Goal: Task Accomplishment & Management: Manage account settings

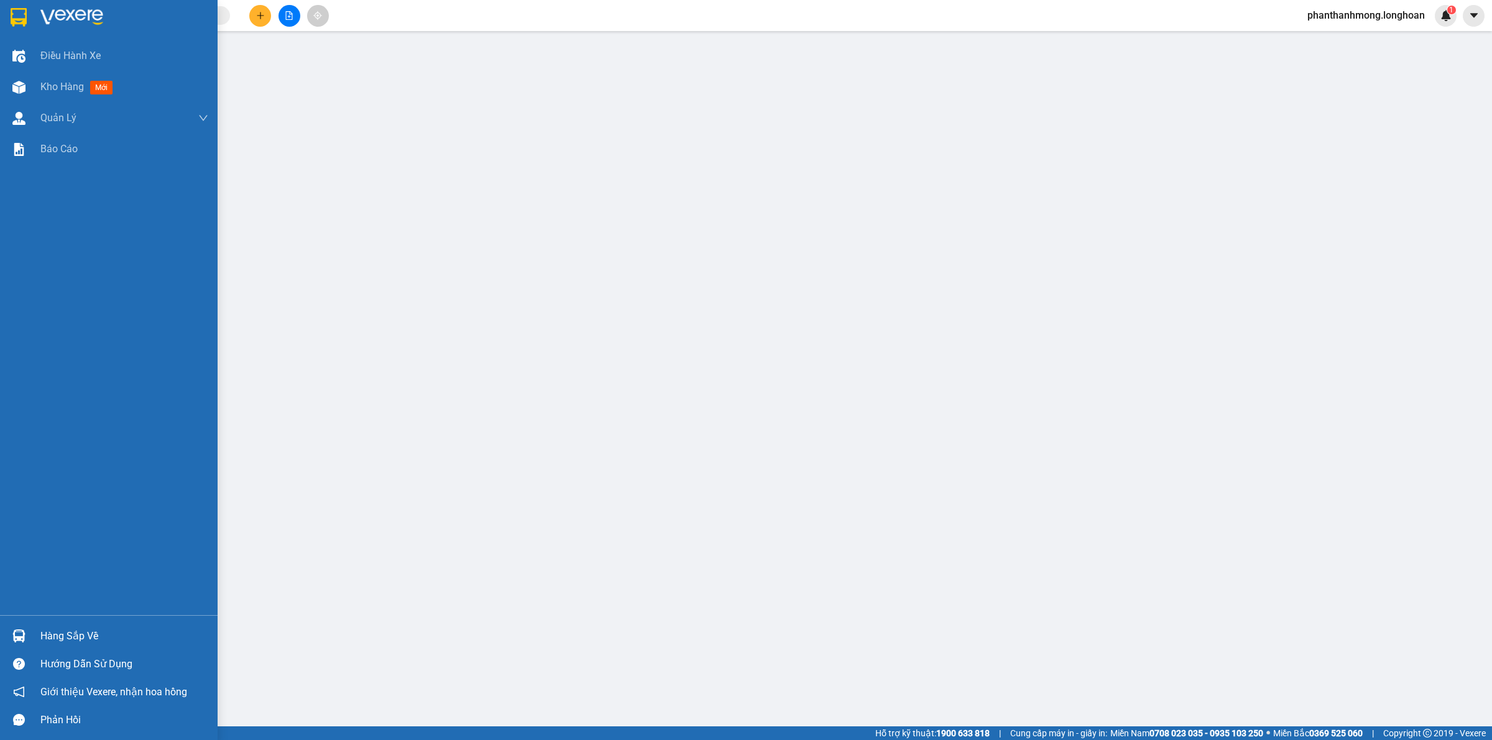
drag, startPoint x: 35, startPoint y: 13, endPoint x: 53, endPoint y: 22, distance: 20.3
click at [32, 11] on div at bounding box center [109, 20] width 218 height 40
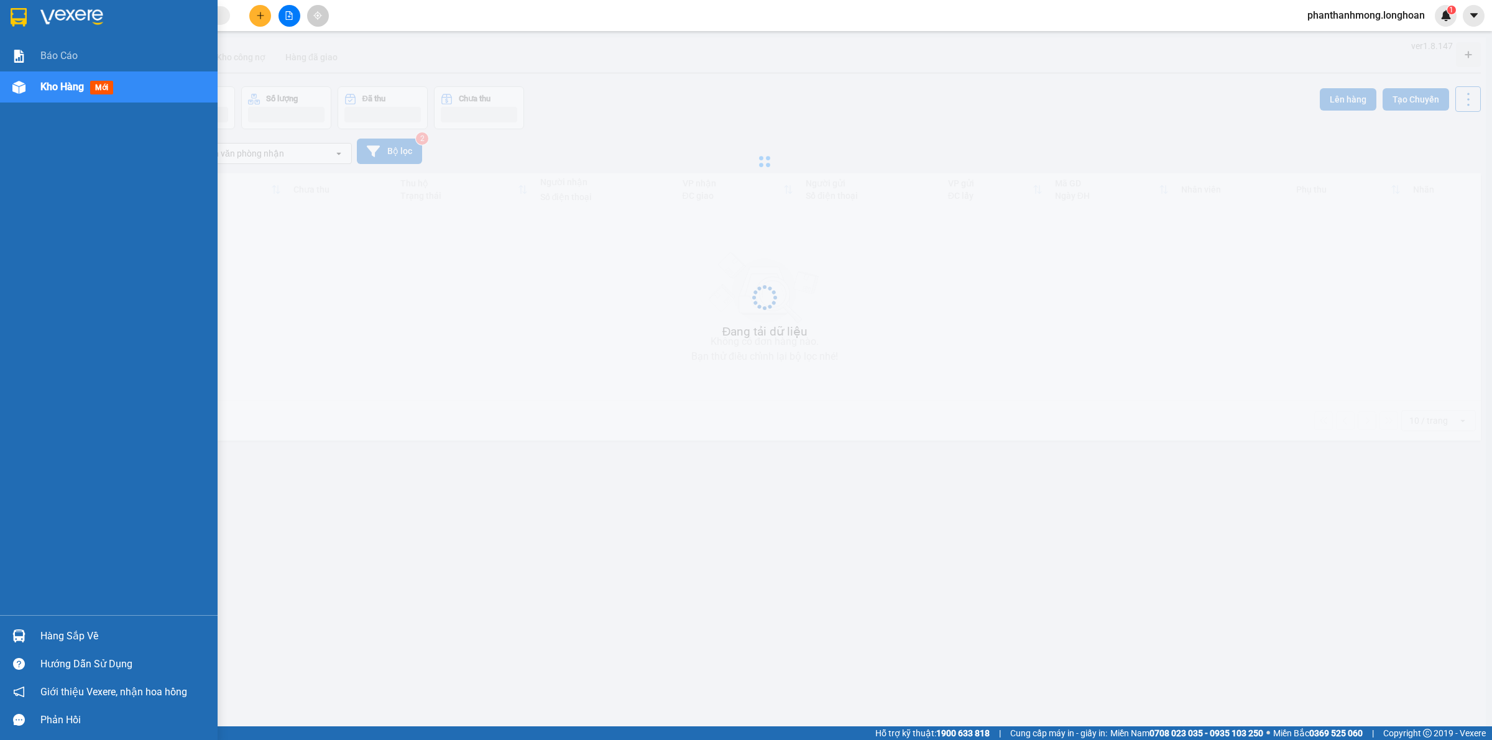
click at [11, 23] on img at bounding box center [19, 17] width 16 height 19
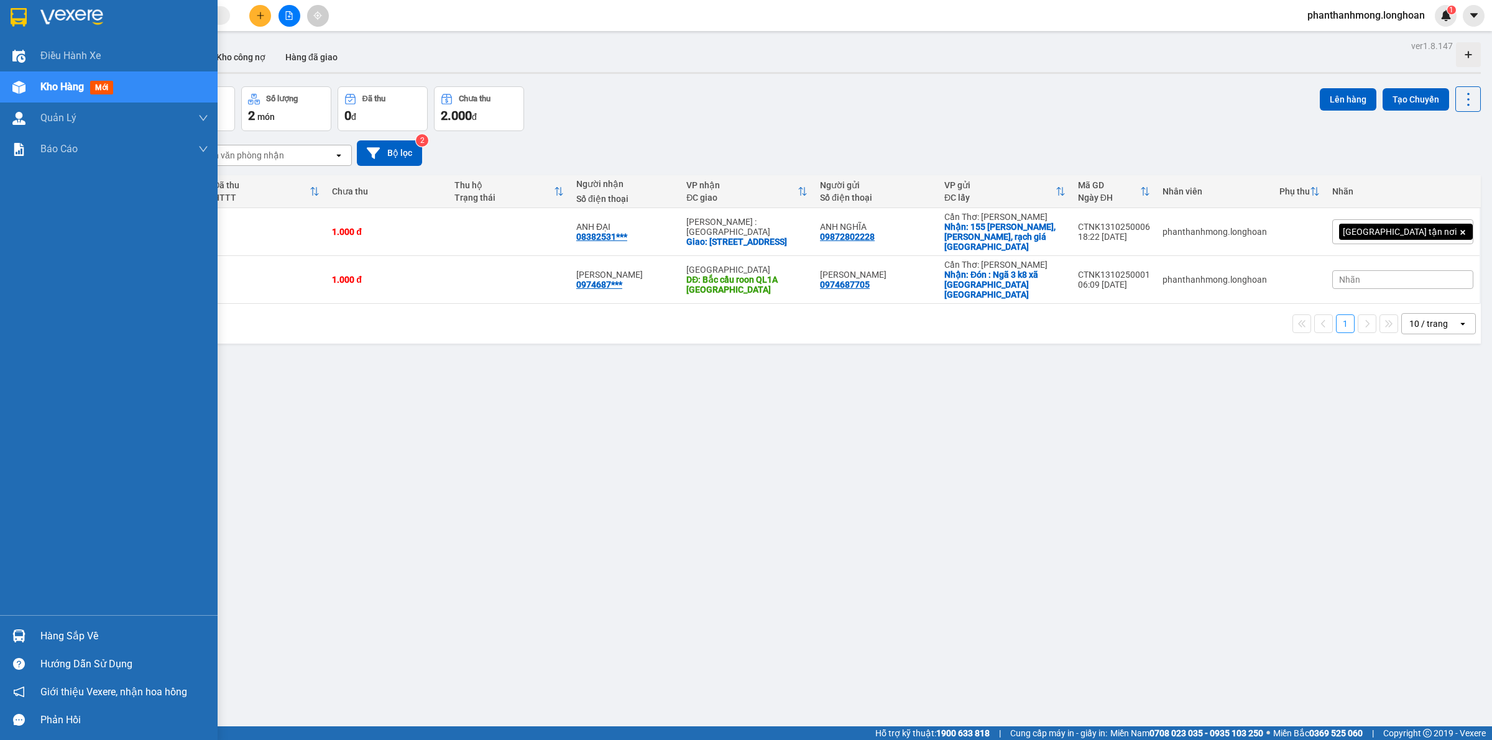
click at [16, 22] on img at bounding box center [19, 17] width 16 height 19
click at [37, 631] on div "Hàng sắp về" at bounding box center [109, 636] width 218 height 28
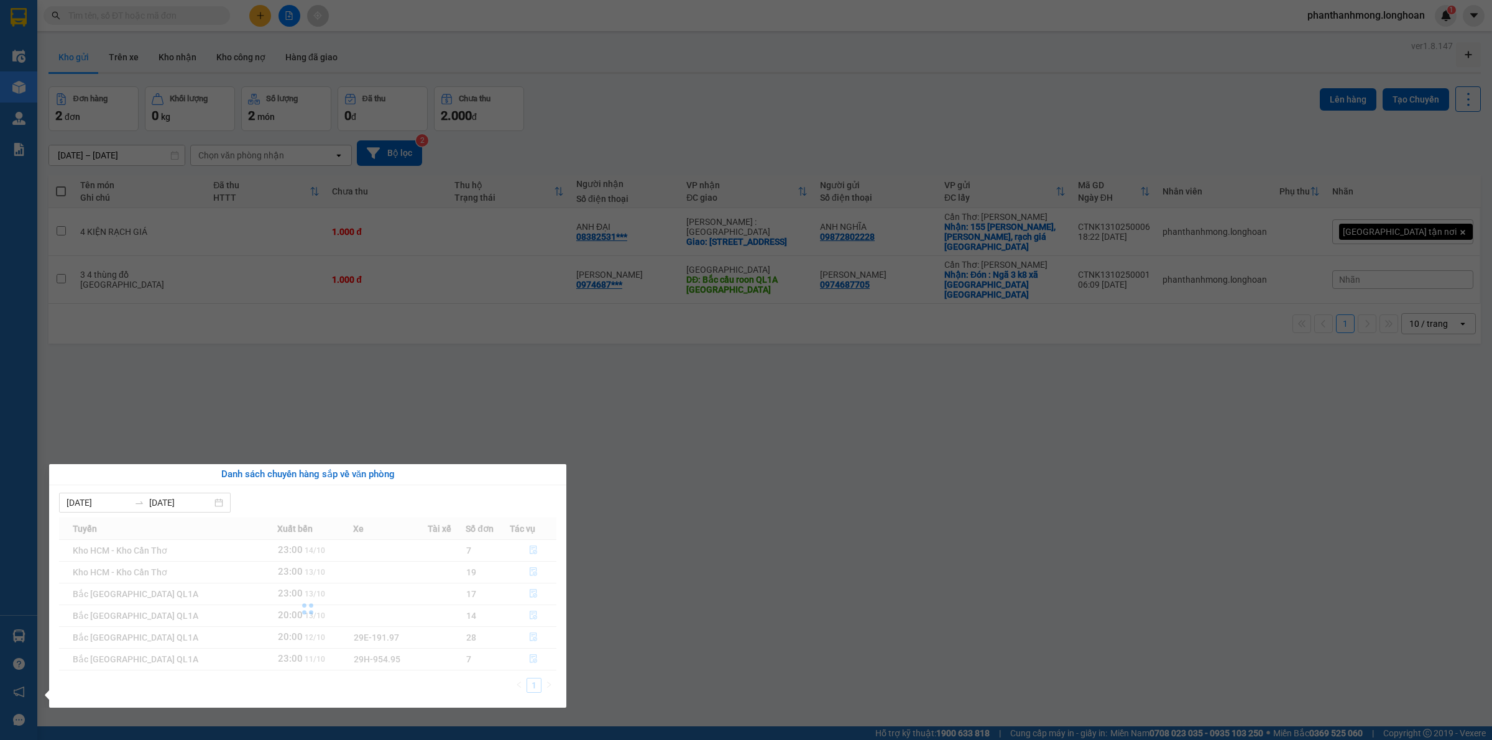
click at [263, 369] on section "Kết quả tìm kiếm ( 0 ) Bộ lọc No Data phanthanhmong.longhoan 1 Điều hành xe Kho…" at bounding box center [746, 370] width 1492 height 740
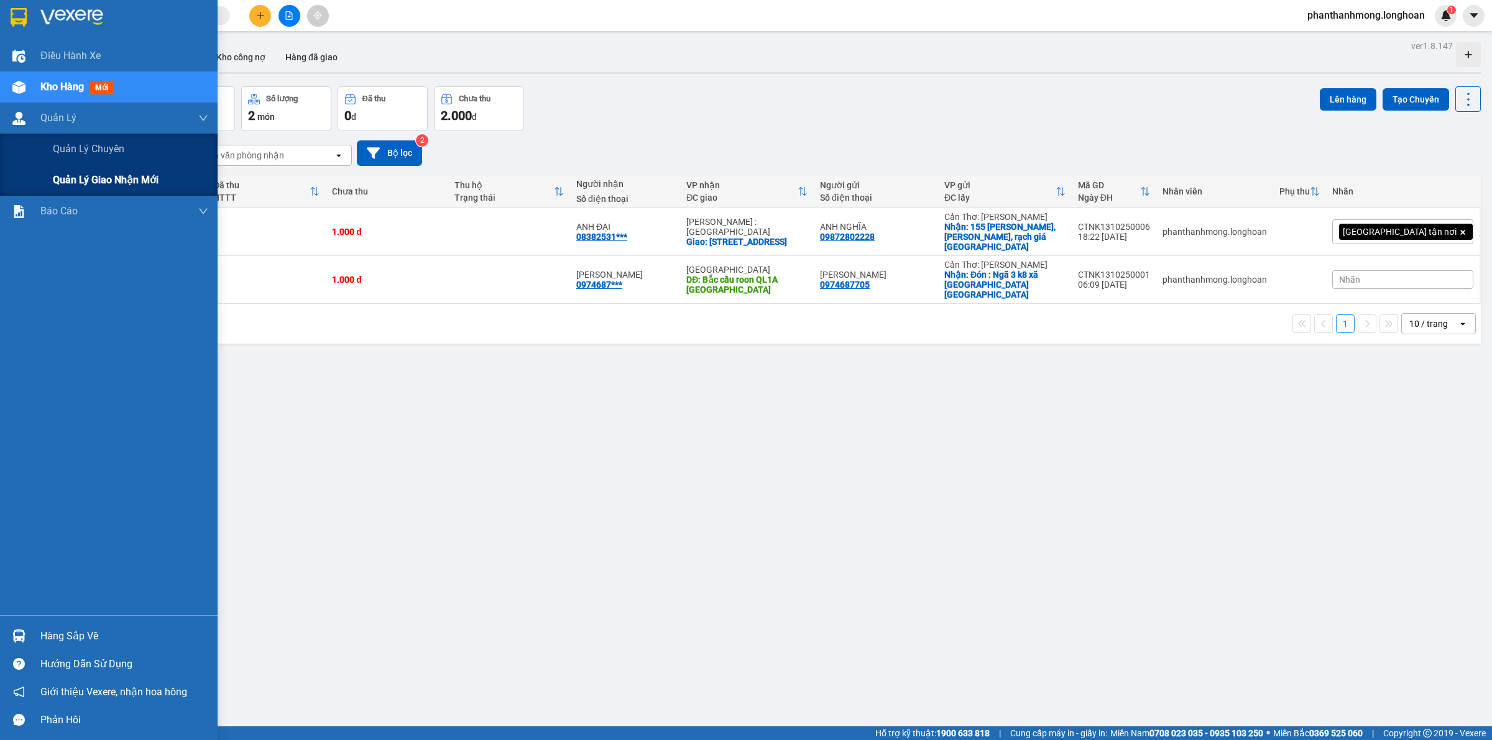
click at [94, 174] on span "Quản lý giao nhận mới" at bounding box center [106, 180] width 106 height 16
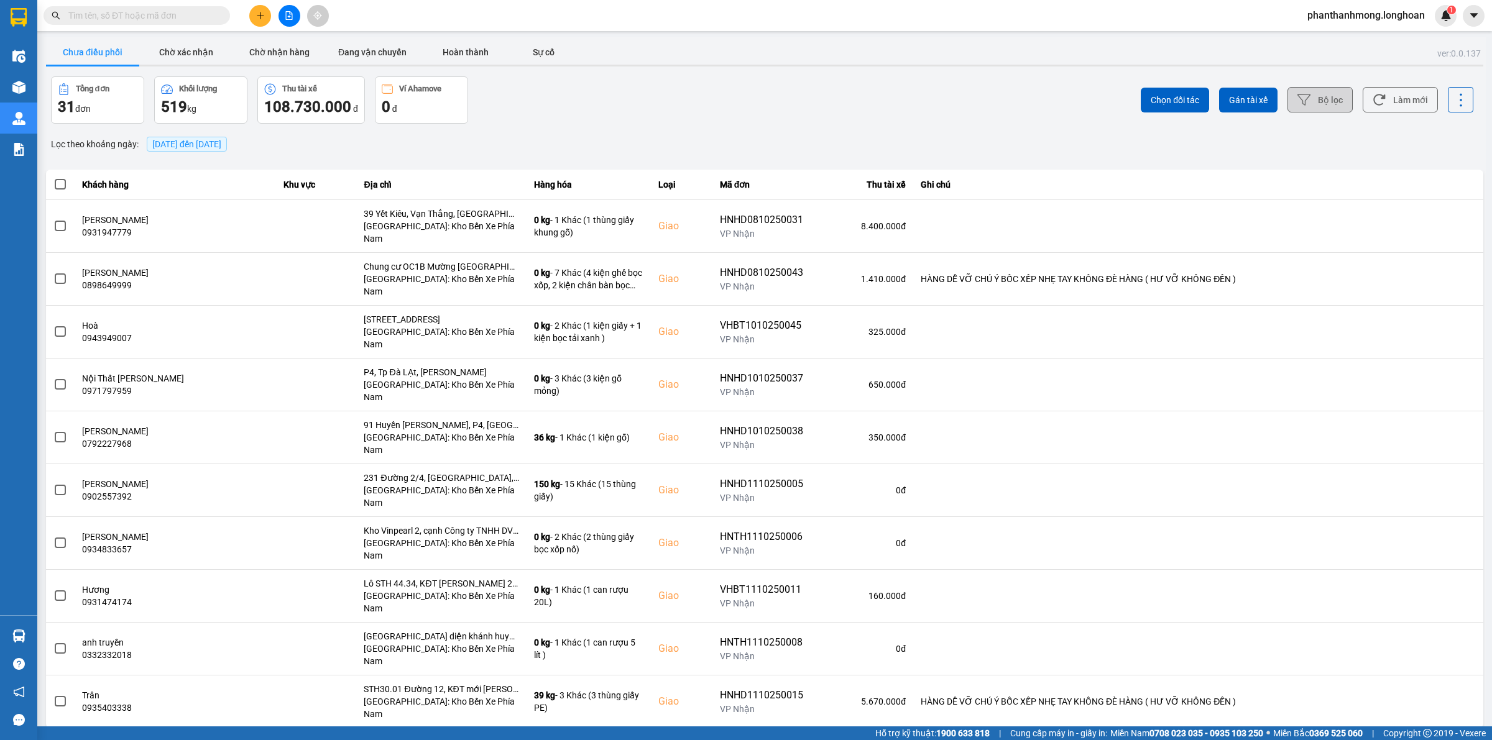
click at [1332, 99] on button "Bộ lọc" at bounding box center [1319, 99] width 65 height 25
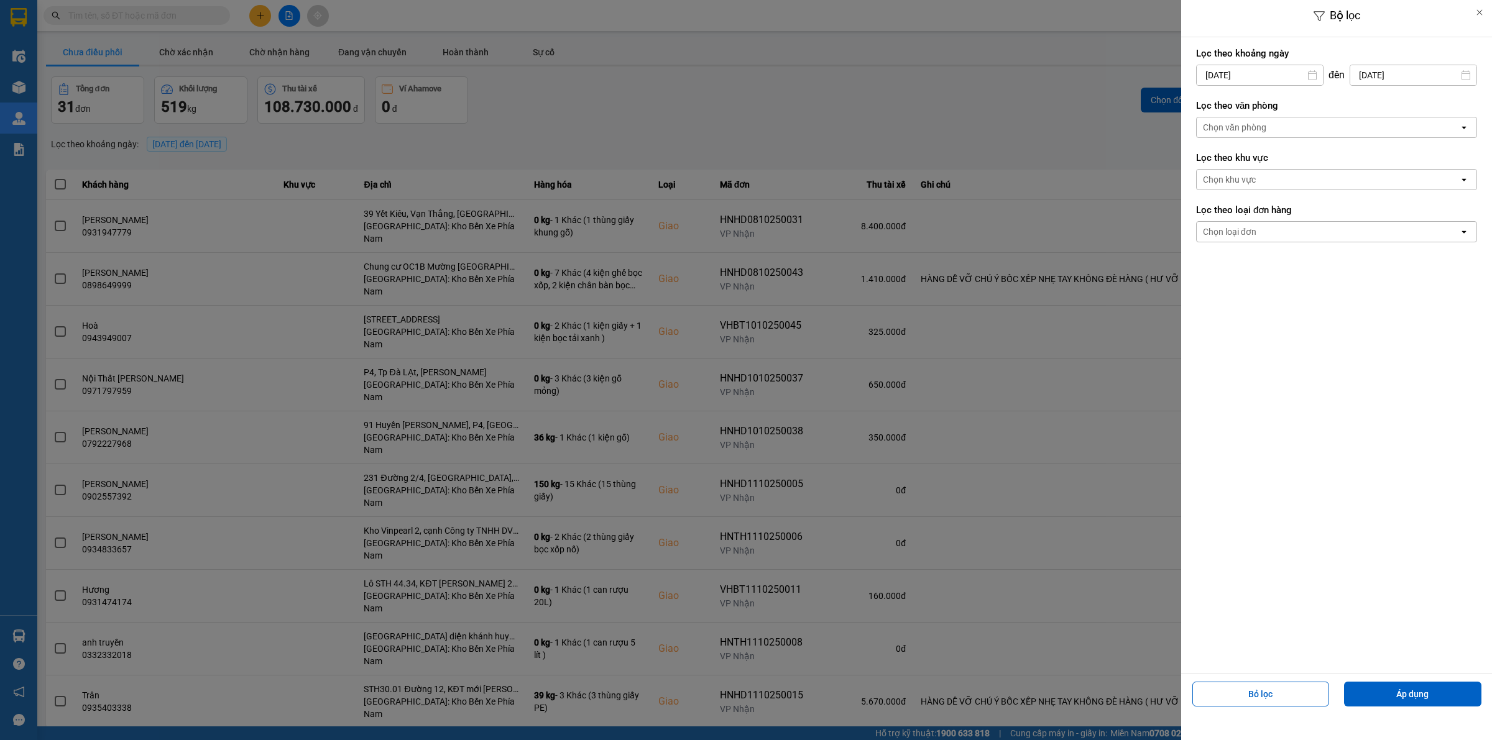
click at [1279, 70] on input "[DATE]" at bounding box center [1260, 75] width 126 height 20
click at [1258, 197] on div "8" at bounding box center [1253, 193] width 17 height 15
type input "[DATE]"
click at [1325, 128] on div "Chọn văn phòng" at bounding box center [1328, 127] width 262 height 20
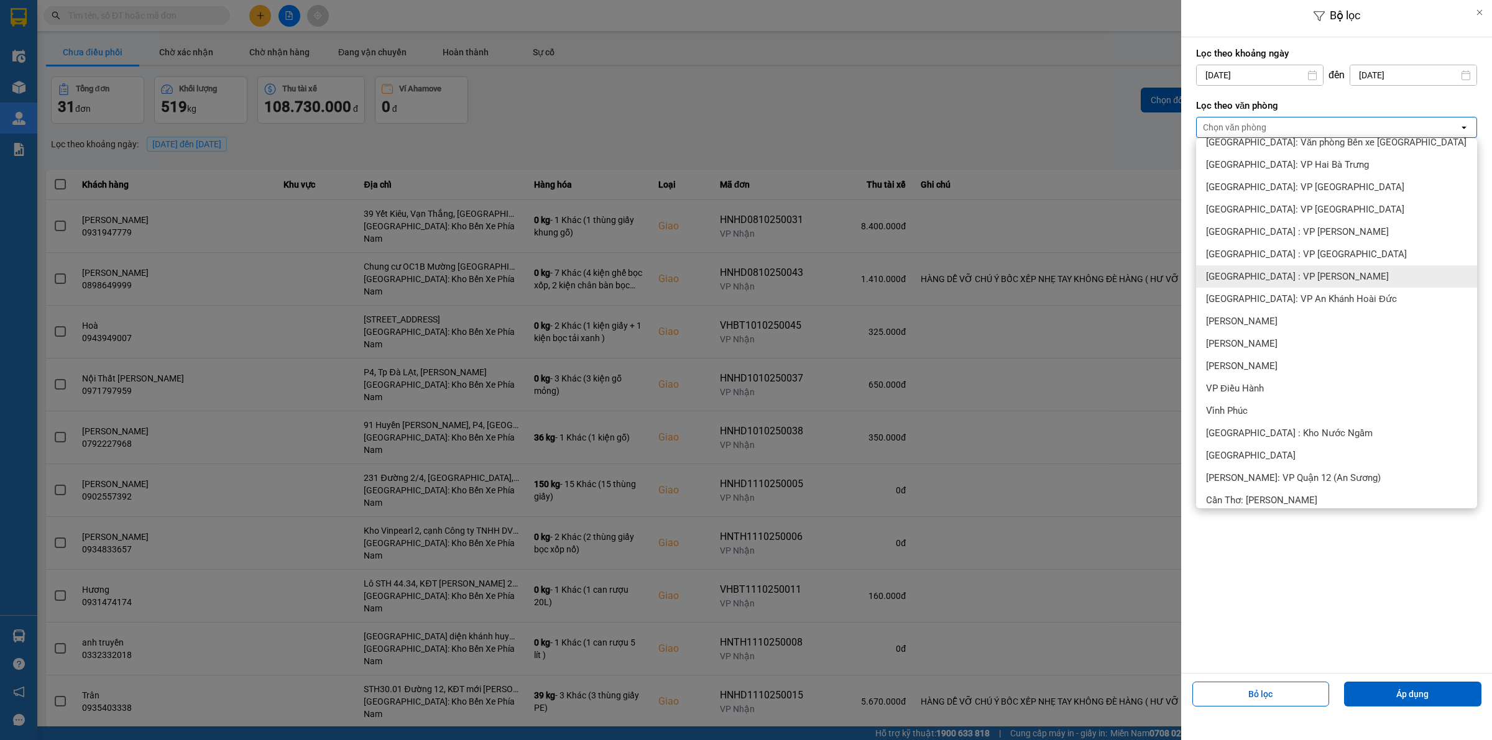
scroll to position [311, 0]
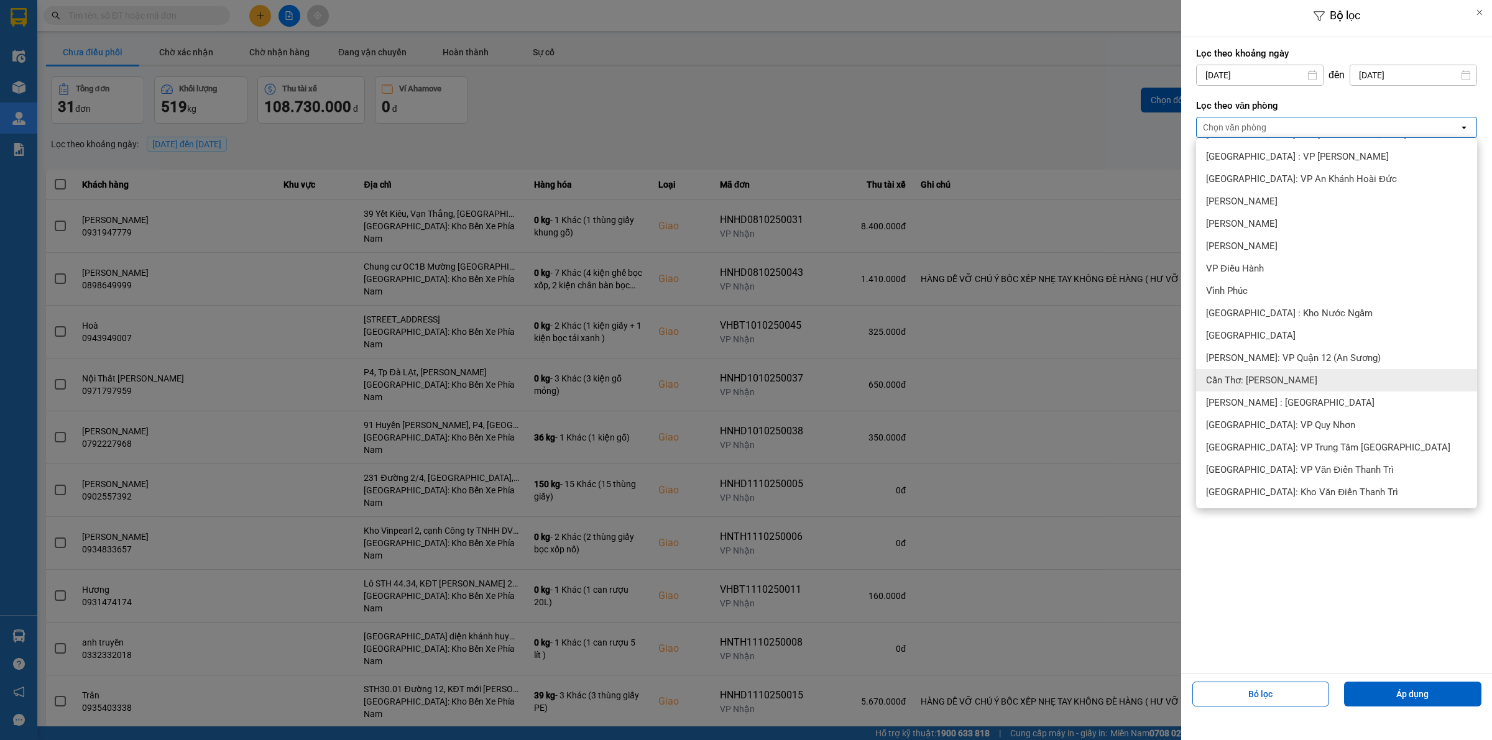
click at [1299, 380] on span "Cần Thơ: [PERSON_NAME]" at bounding box center [1261, 380] width 111 height 12
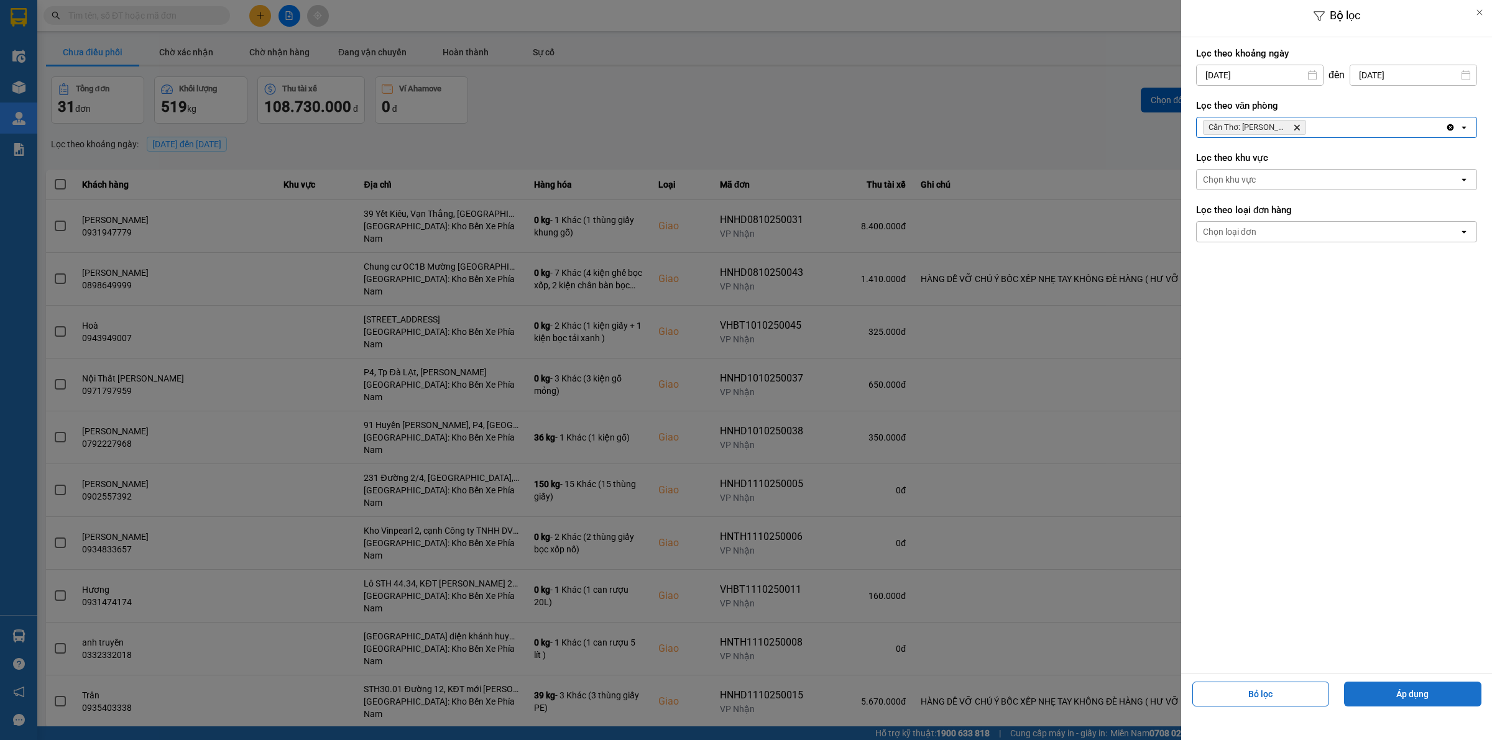
click at [1393, 688] on button "Áp dụng" at bounding box center [1412, 694] width 137 height 25
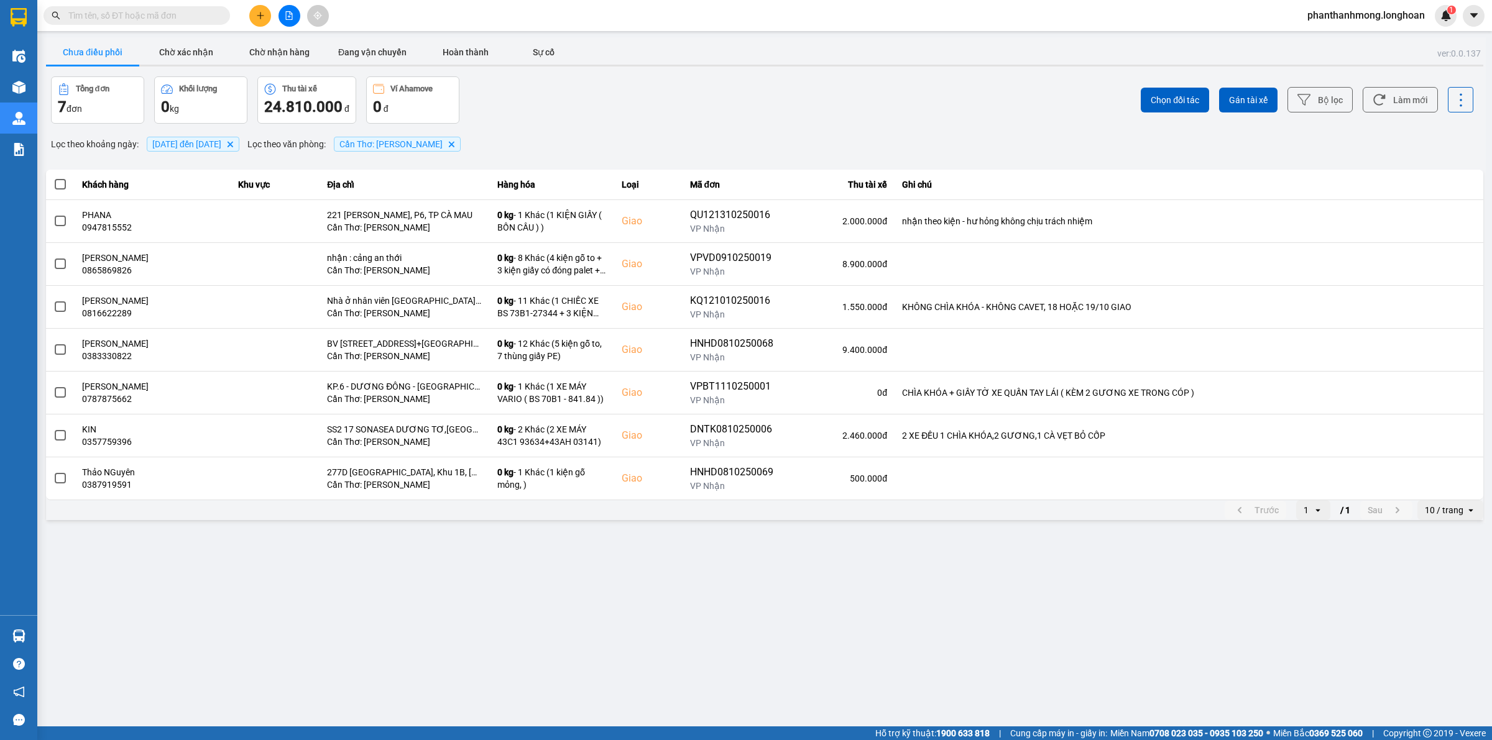
click at [1450, 518] on div "10 / trang" at bounding box center [1441, 510] width 48 height 20
click at [1425, 622] on li "100 / trang" at bounding box center [1450, 626] width 65 height 22
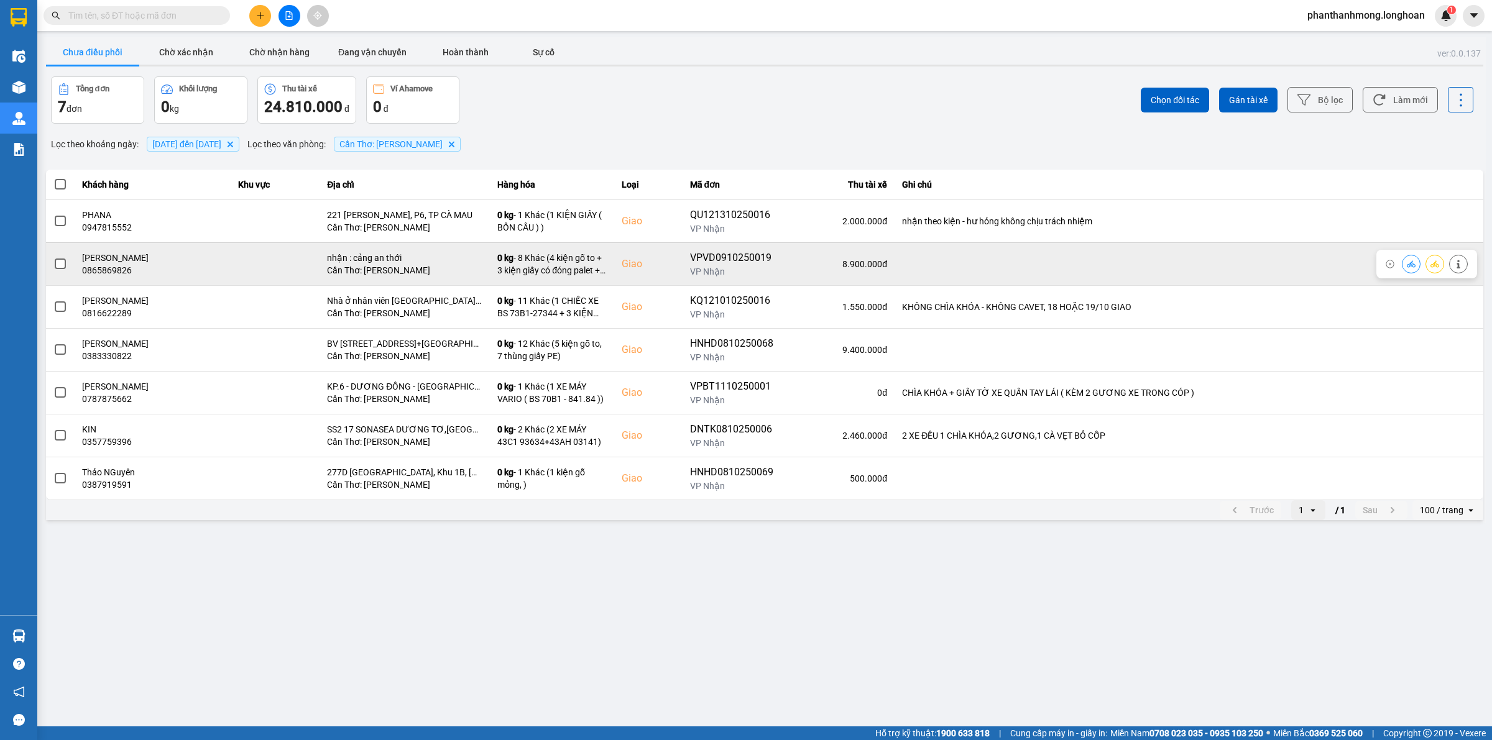
click at [60, 264] on span at bounding box center [60, 264] width 11 height 11
click at [53, 257] on input "checkbox" at bounding box center [53, 257] width 0 height 0
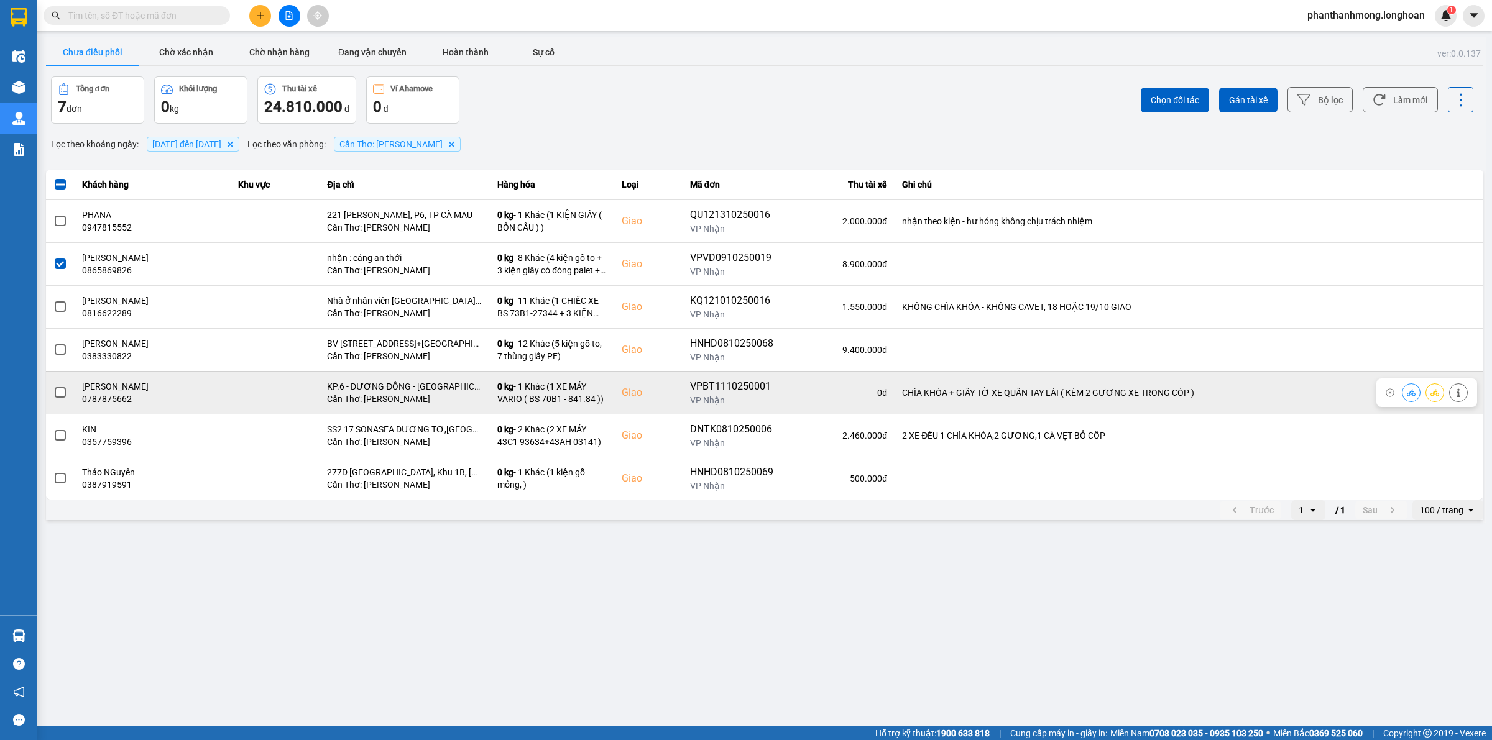
click at [60, 397] on span at bounding box center [60, 392] width 11 height 11
click at [53, 386] on input "checkbox" at bounding box center [53, 386] width 0 height 0
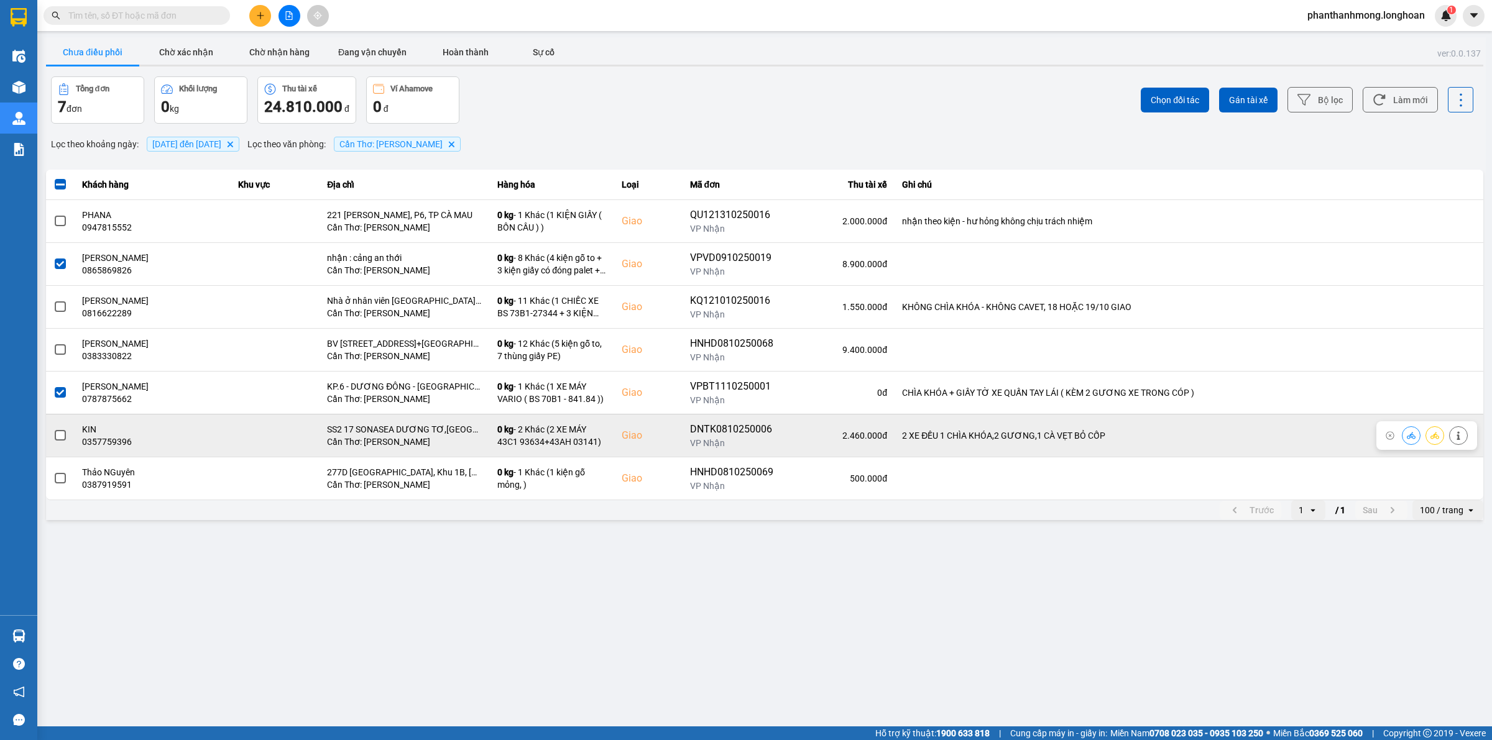
click at [63, 440] on span at bounding box center [60, 435] width 11 height 11
click at [53, 429] on input "checkbox" at bounding box center [53, 429] width 0 height 0
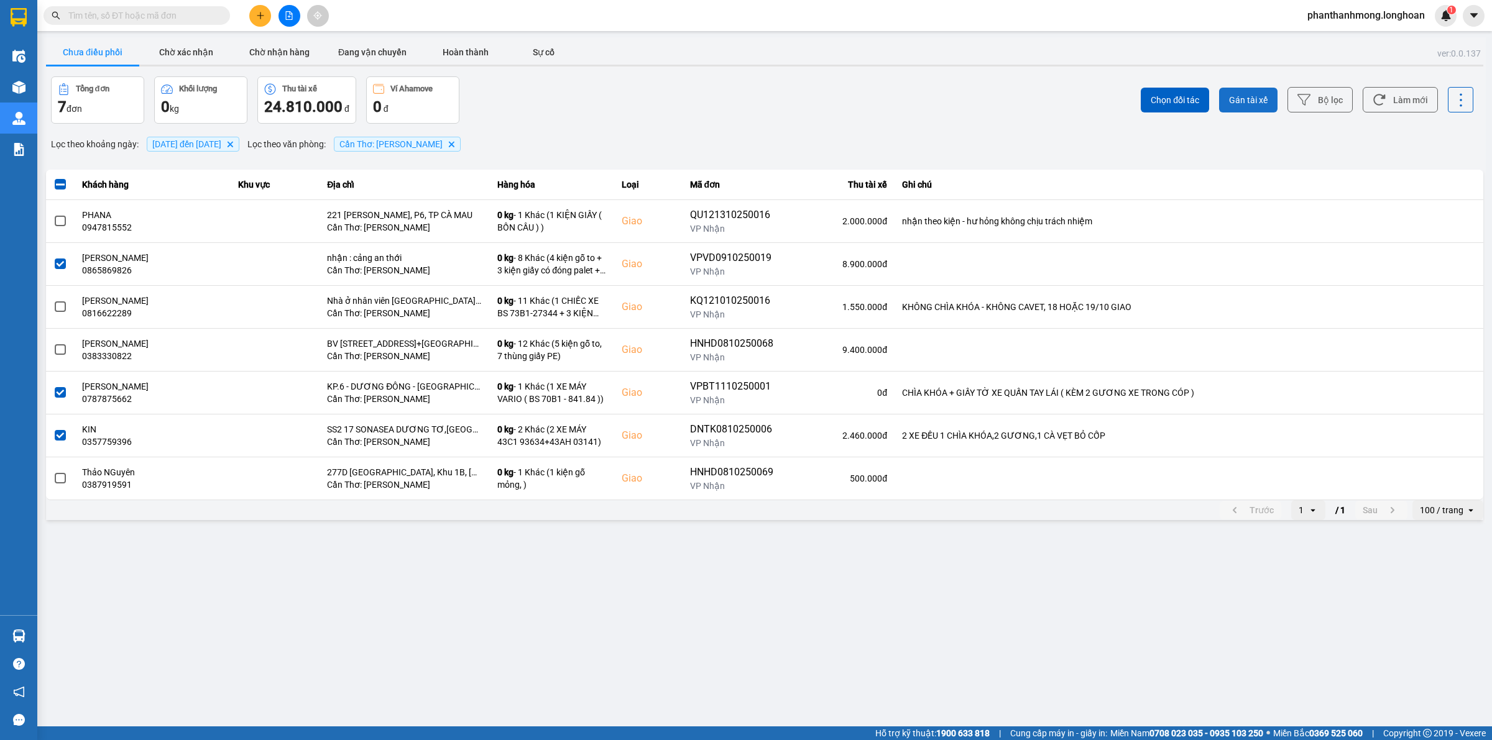
click at [1242, 94] on span "Gán tài xế" at bounding box center [1248, 100] width 39 height 12
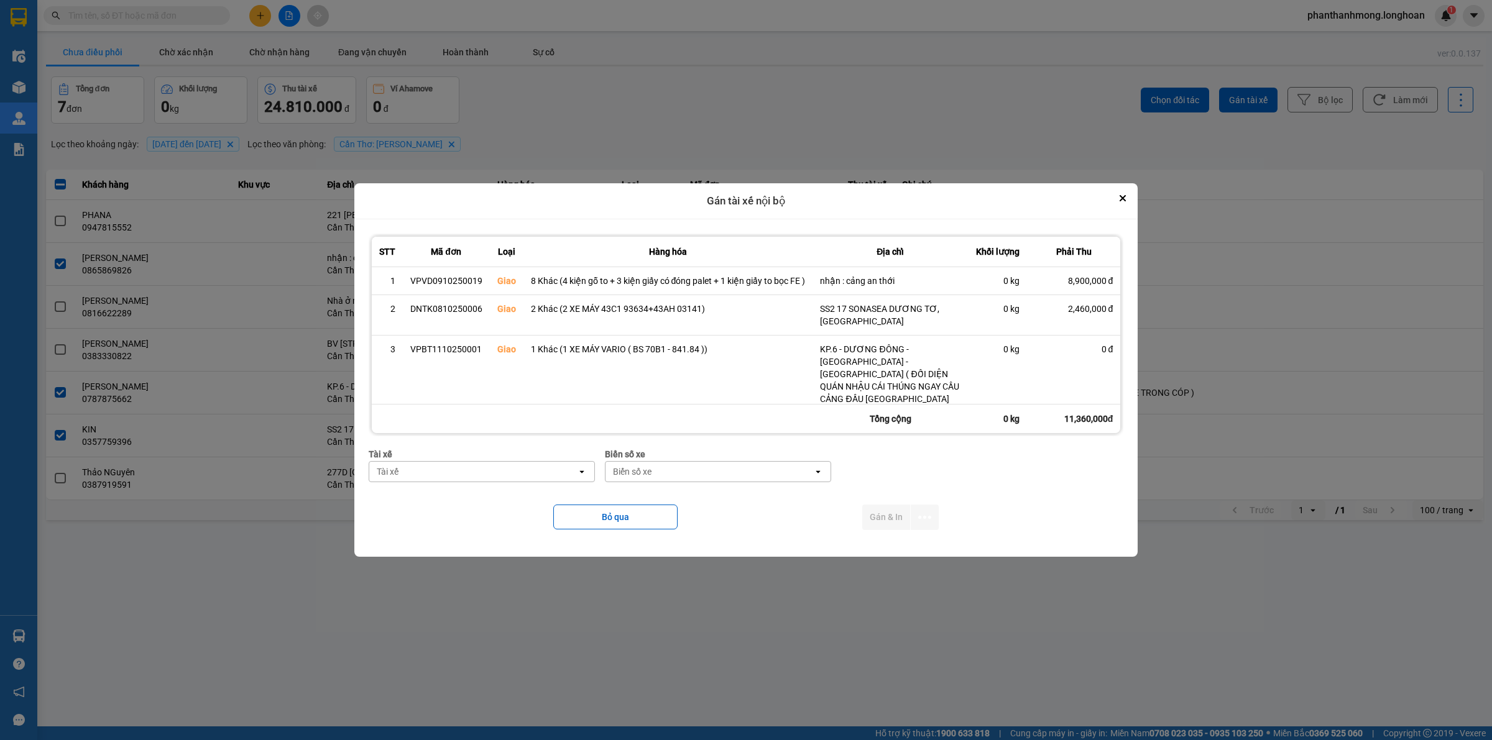
click at [571, 476] on div "Tài xế" at bounding box center [473, 472] width 208 height 20
type input "nhat"
click at [482, 503] on span "0789333247 - [GEOGRAPHIC_DATA] 0789333247" at bounding box center [478, 496] width 199 height 12
click at [656, 471] on div "Biển số xe" at bounding box center [639, 472] width 39 height 12
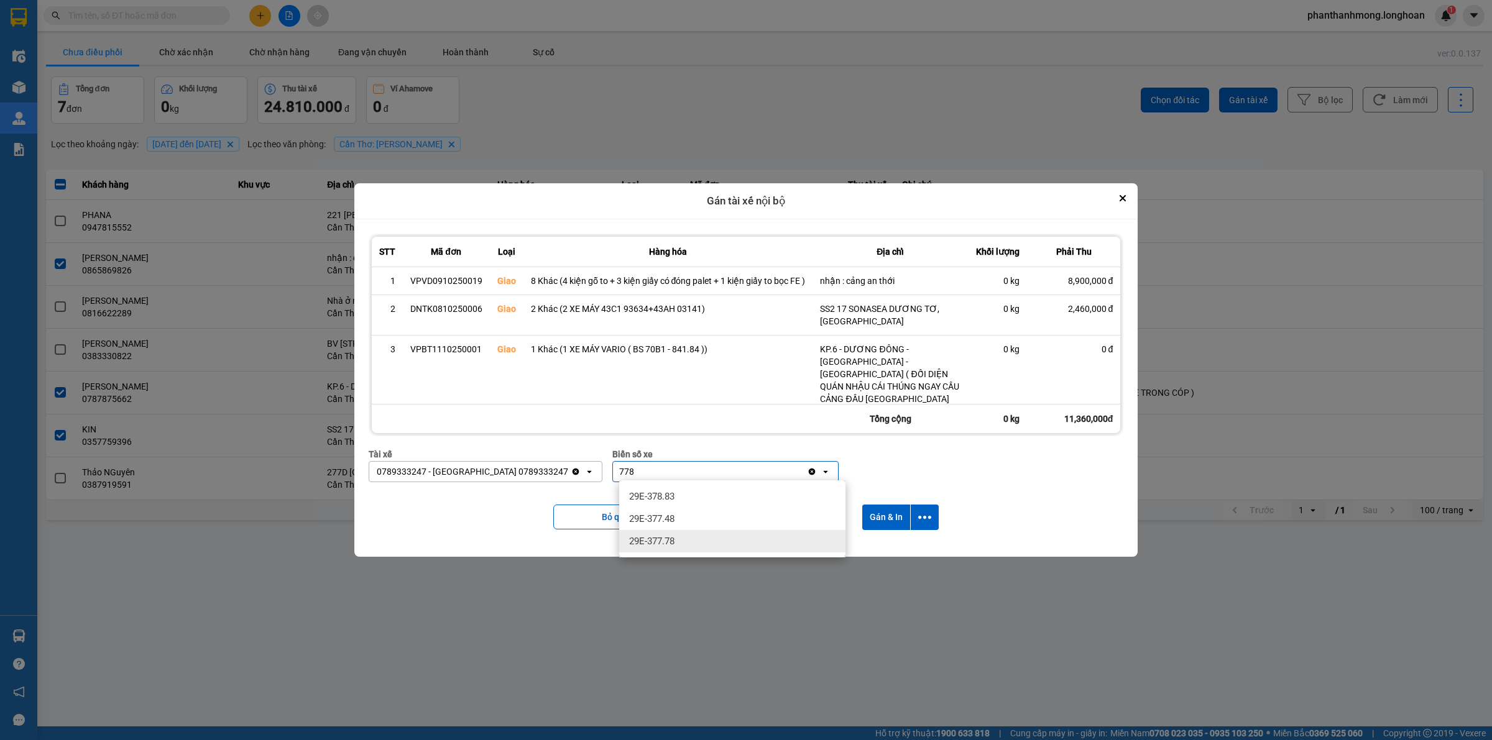
type input "778"
click at [669, 530] on div "29E-377.78" at bounding box center [732, 541] width 226 height 22
click at [917, 516] on button "dialog" at bounding box center [925, 517] width 28 height 25
click at [884, 551] on span "Chỉ gán tài" at bounding box center [875, 549] width 41 height 12
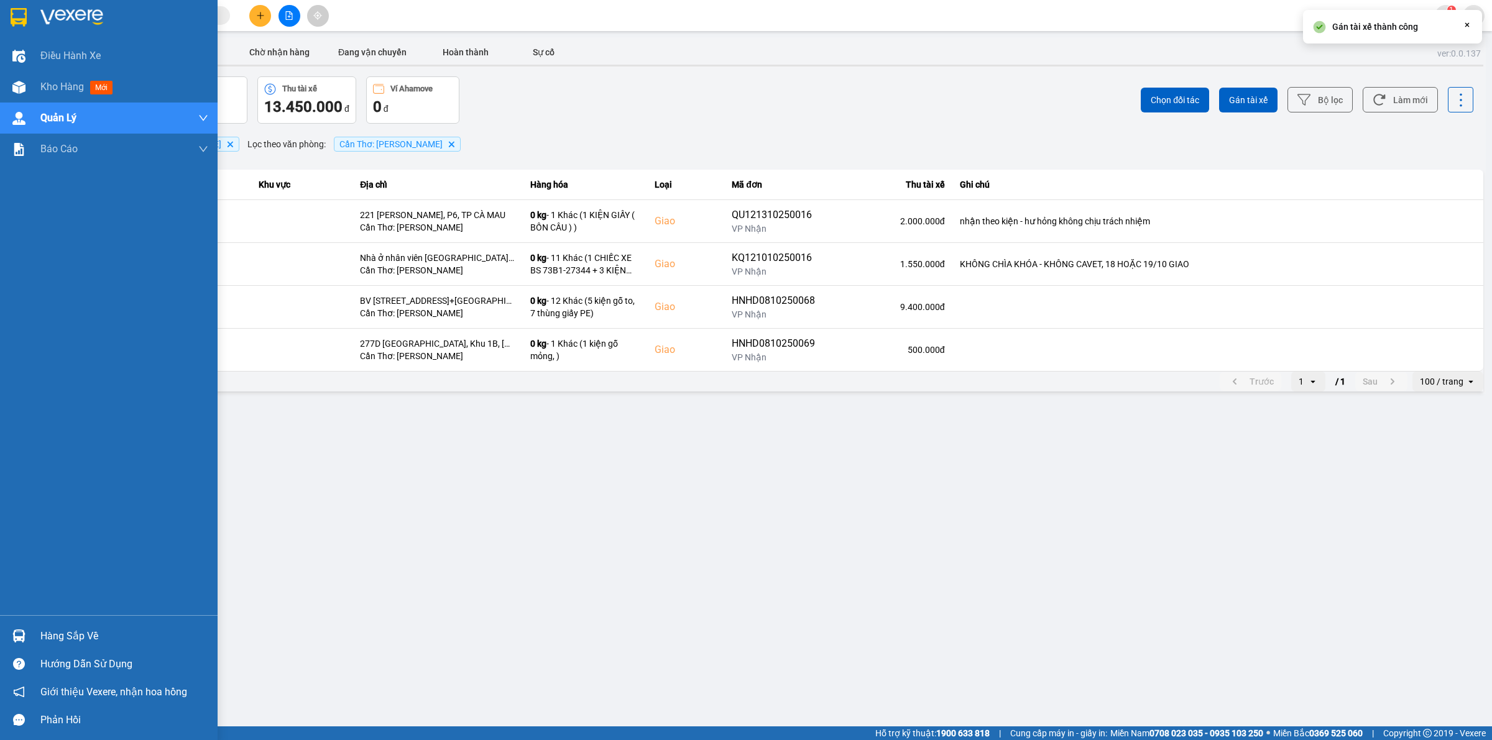
click at [59, 640] on div "Hàng sắp về" at bounding box center [124, 636] width 168 height 19
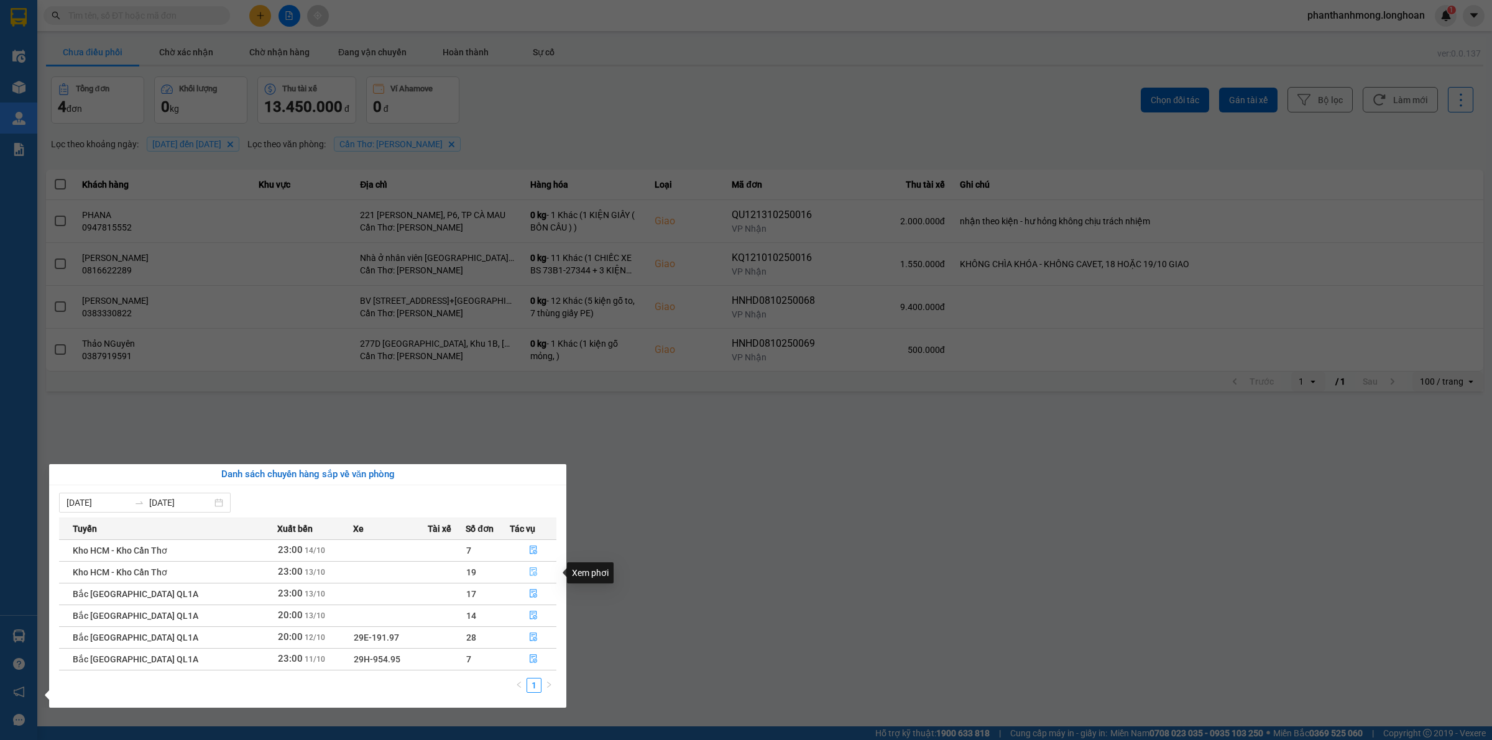
click at [531, 576] on icon "file-done" at bounding box center [533, 572] width 9 height 9
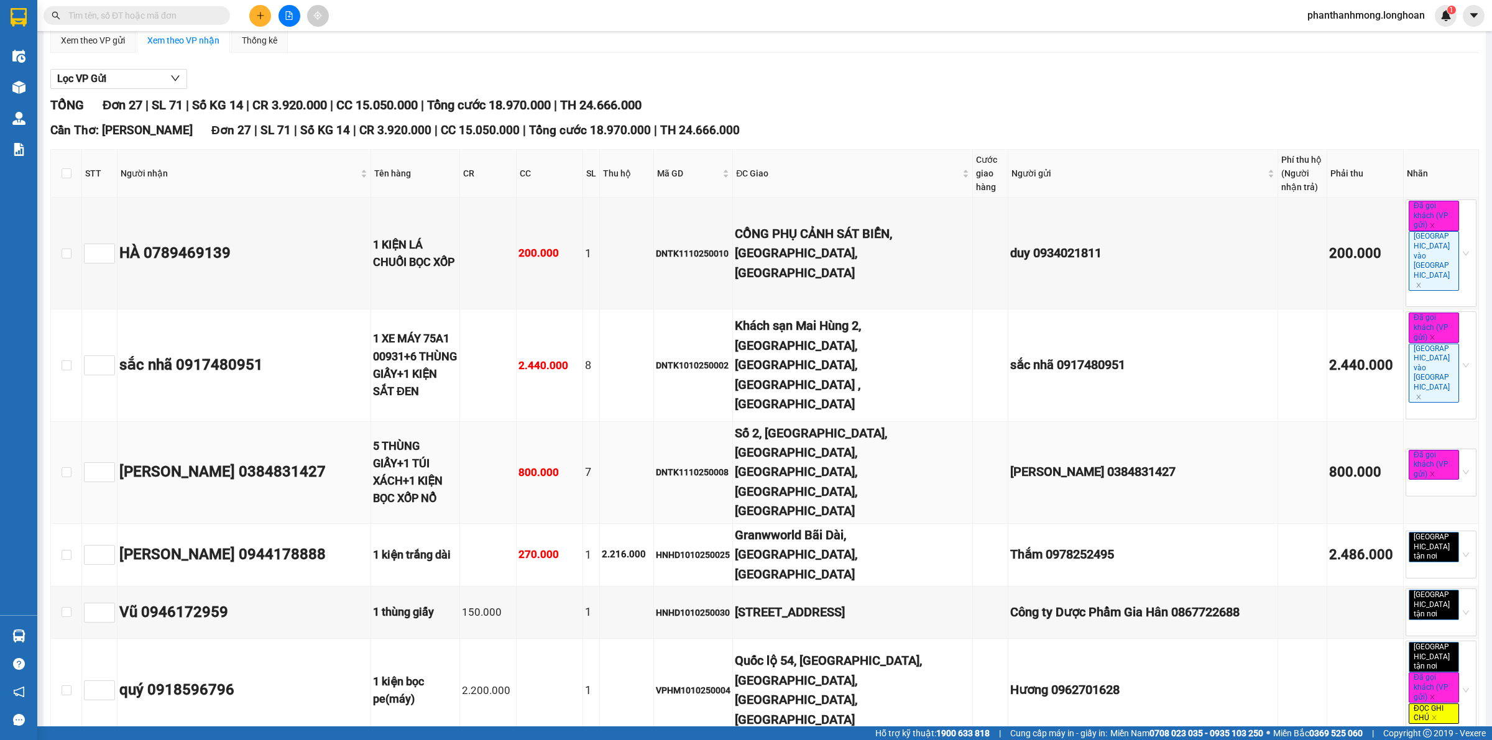
scroll to position [125, 0]
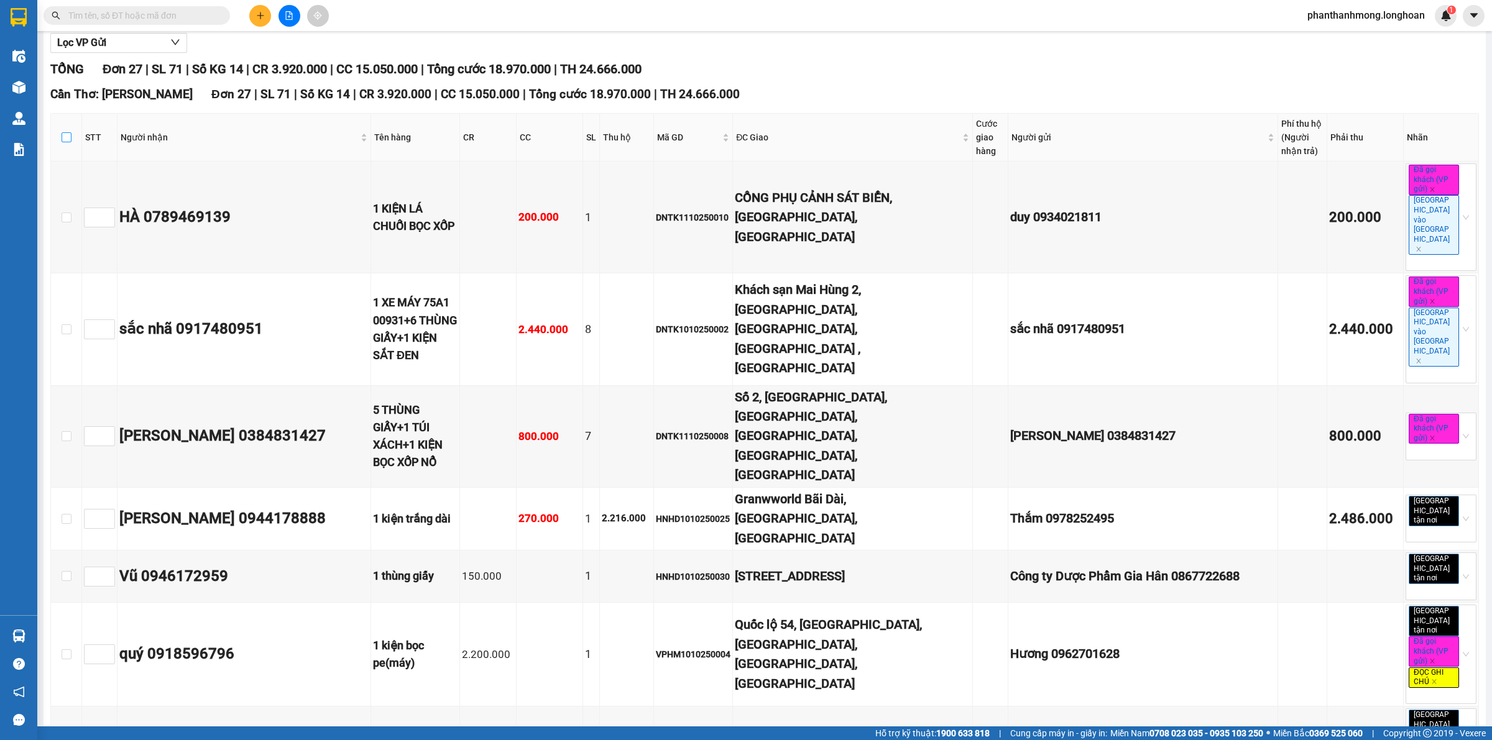
click at [66, 139] on input "checkbox" at bounding box center [67, 137] width 10 height 10
checkbox input "true"
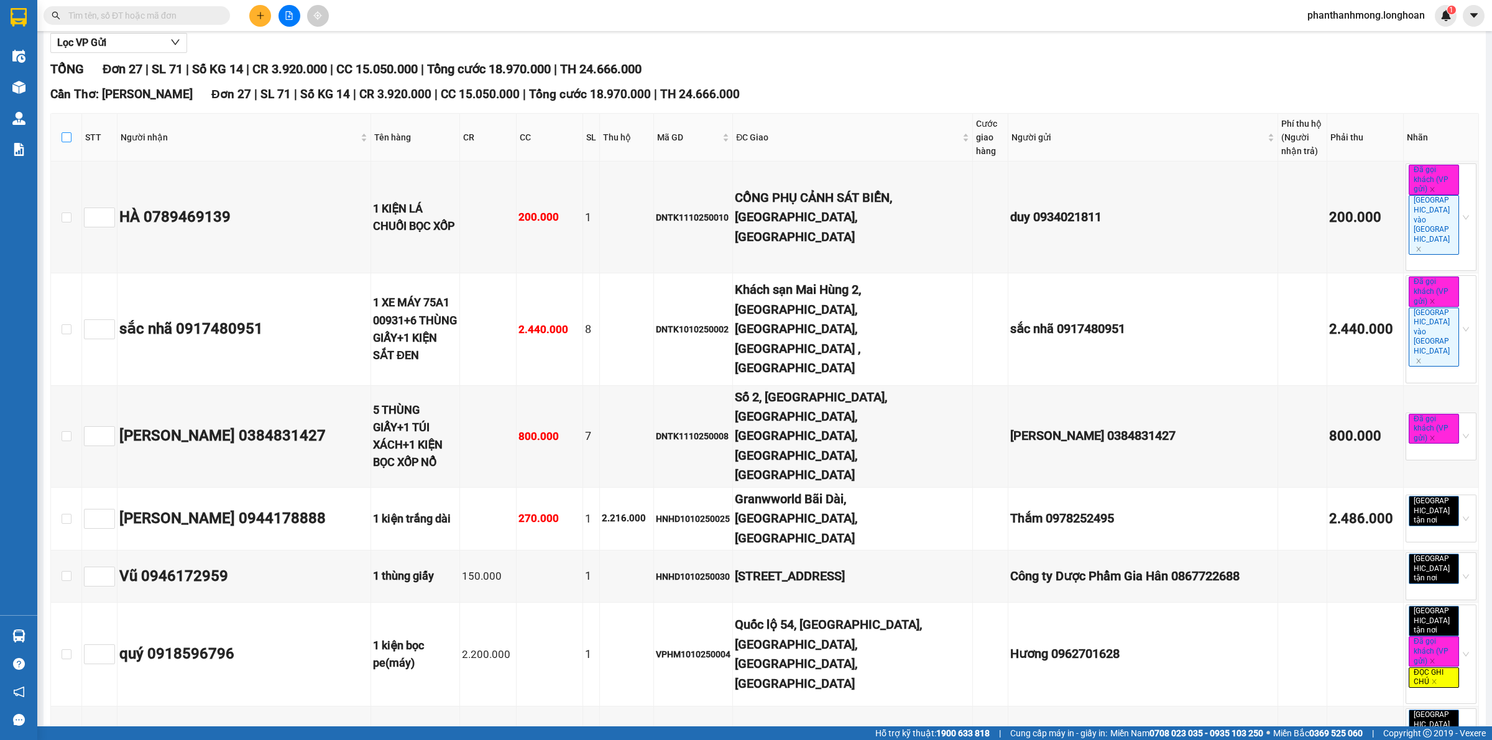
checkbox input "true"
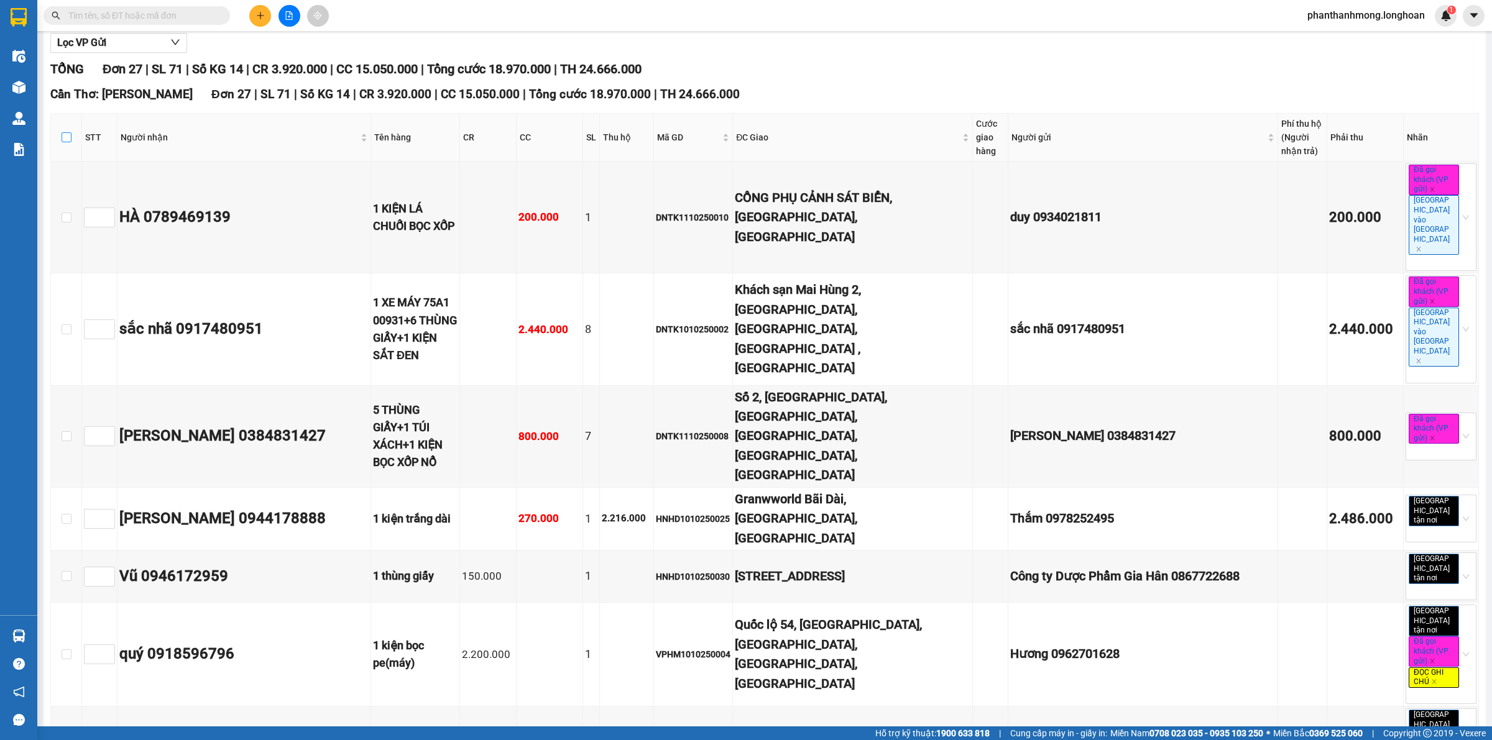
checkbox input "true"
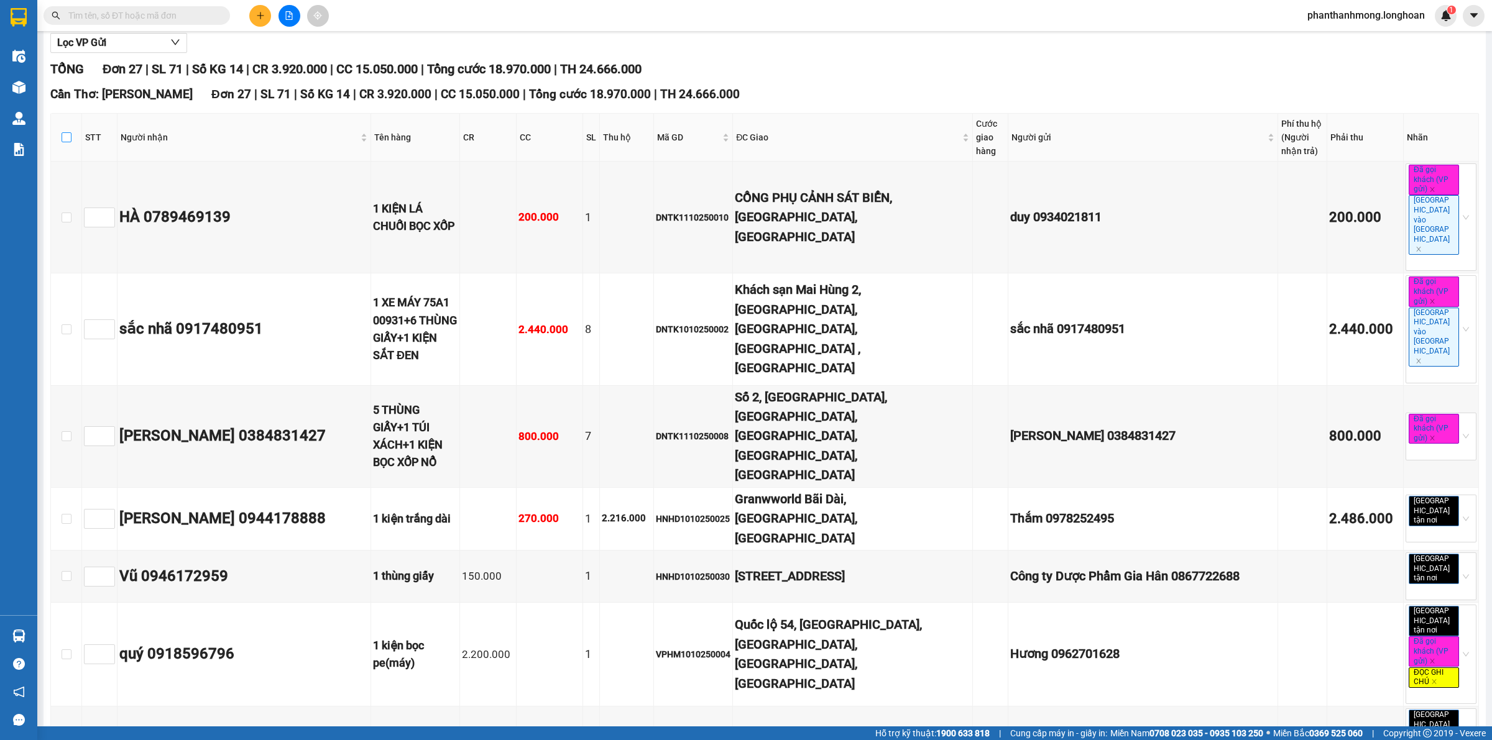
checkbox input "true"
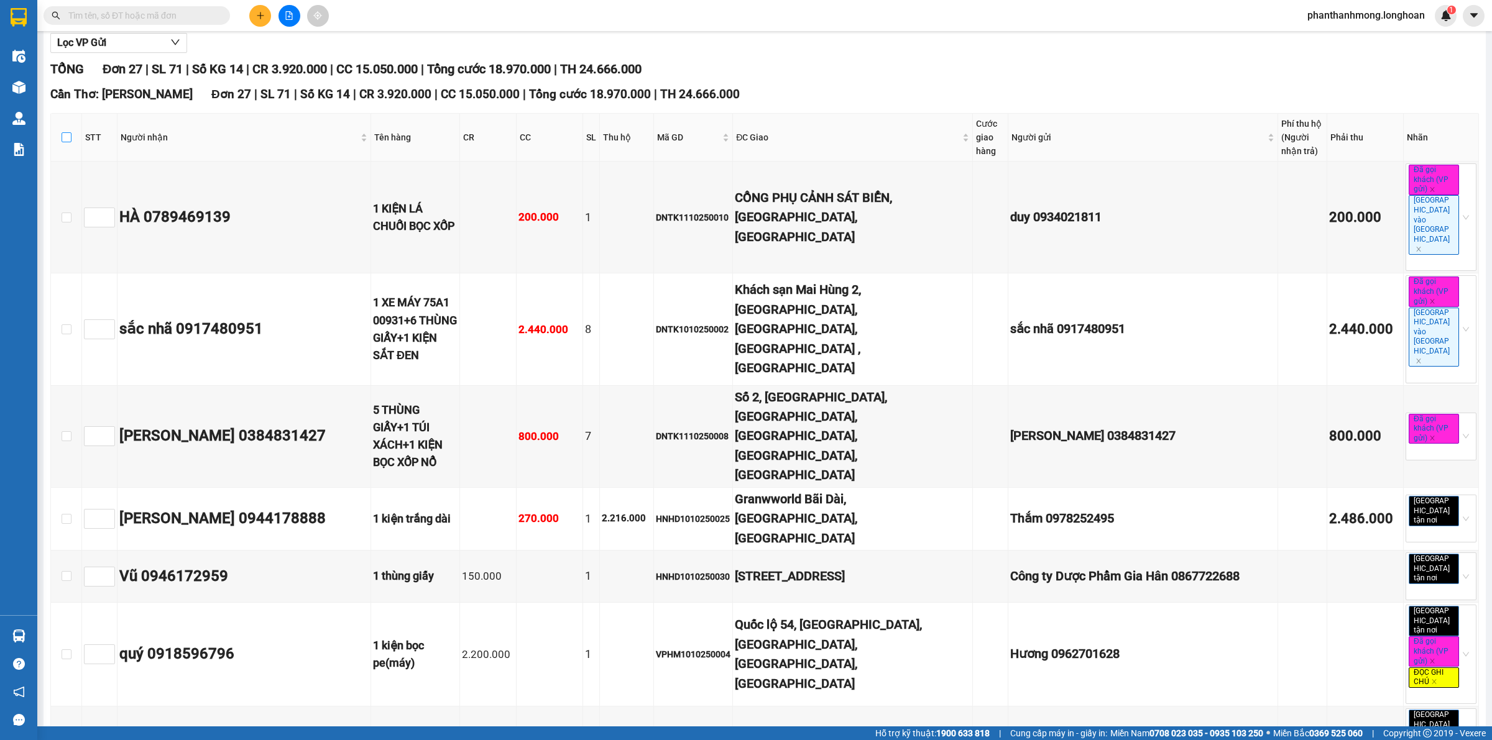
checkbox input "true"
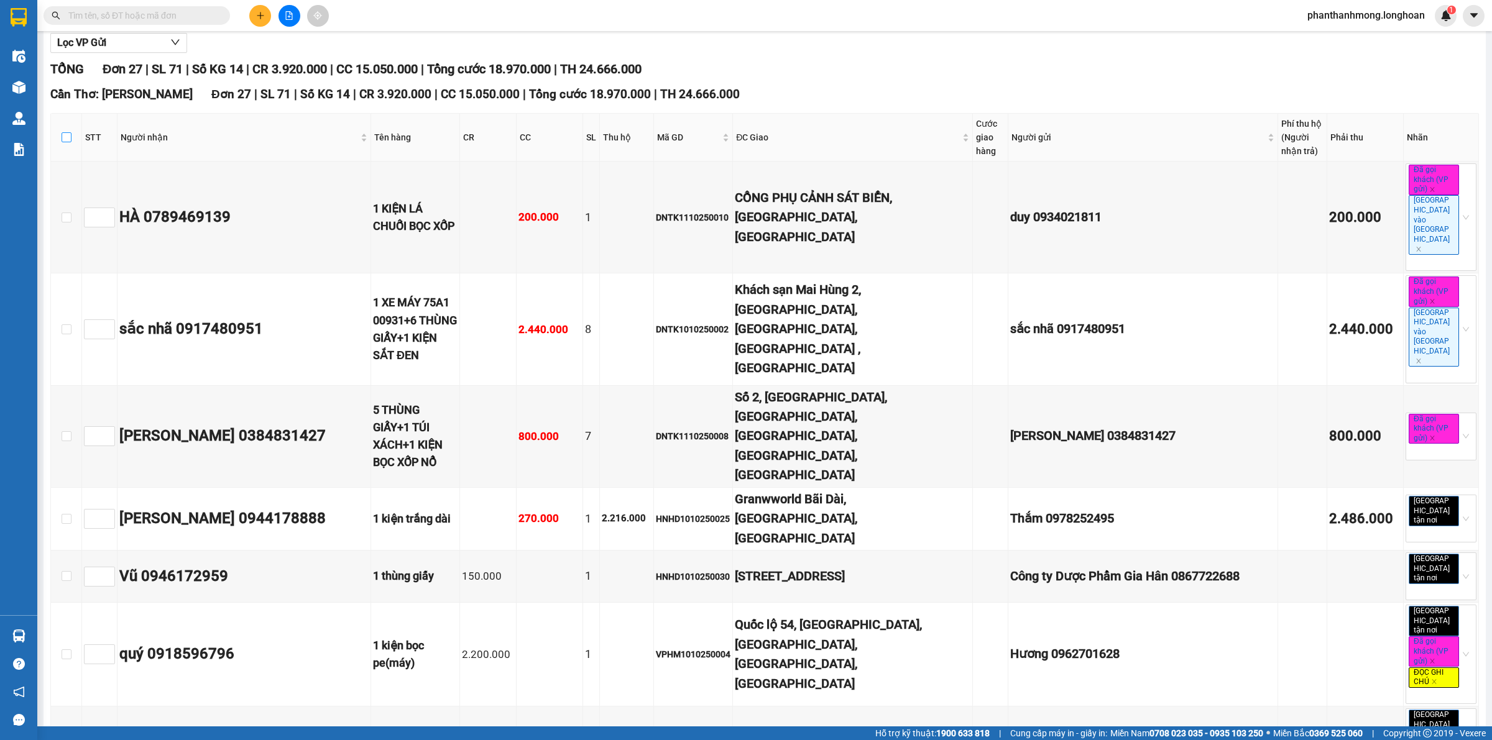
checkbox input "true"
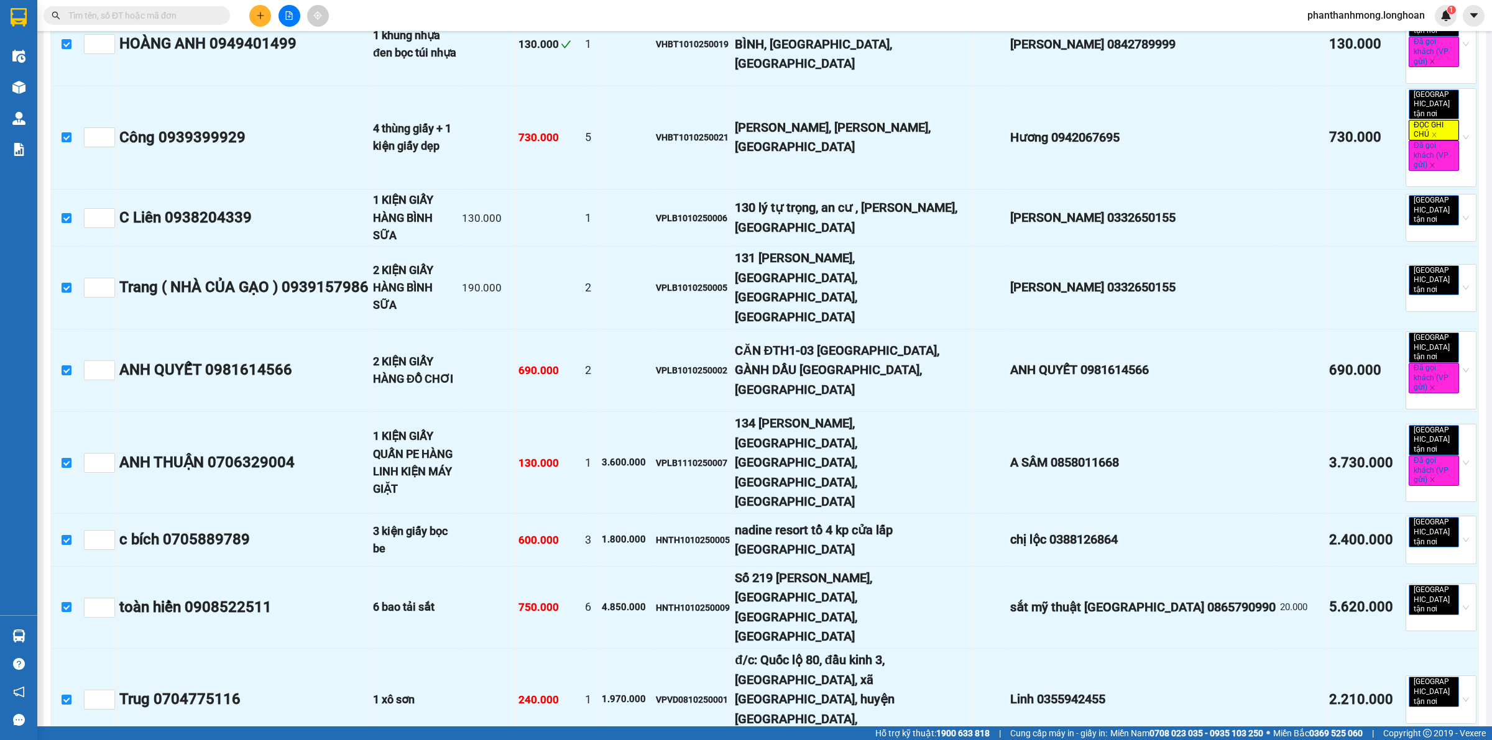
scroll to position [1419, 0]
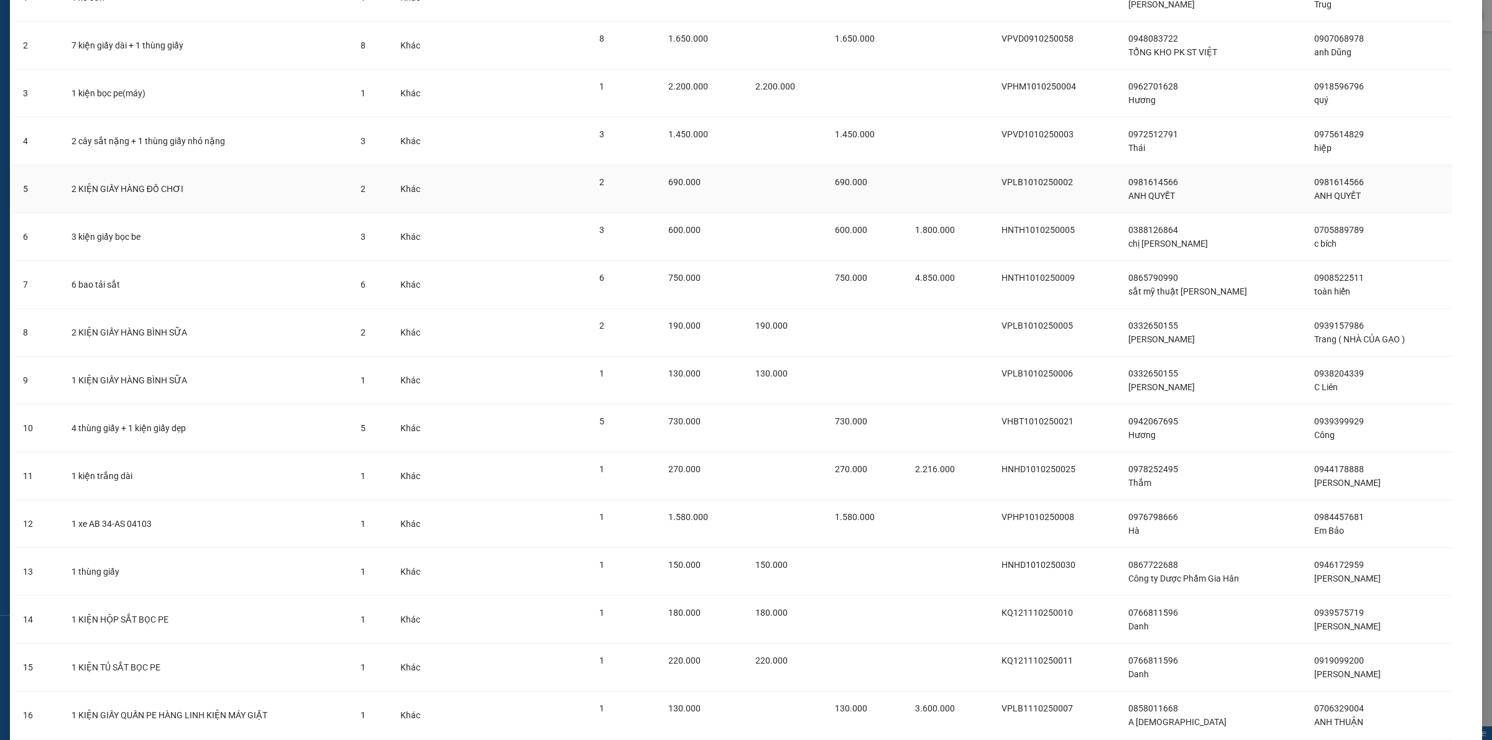
scroll to position [367, 0]
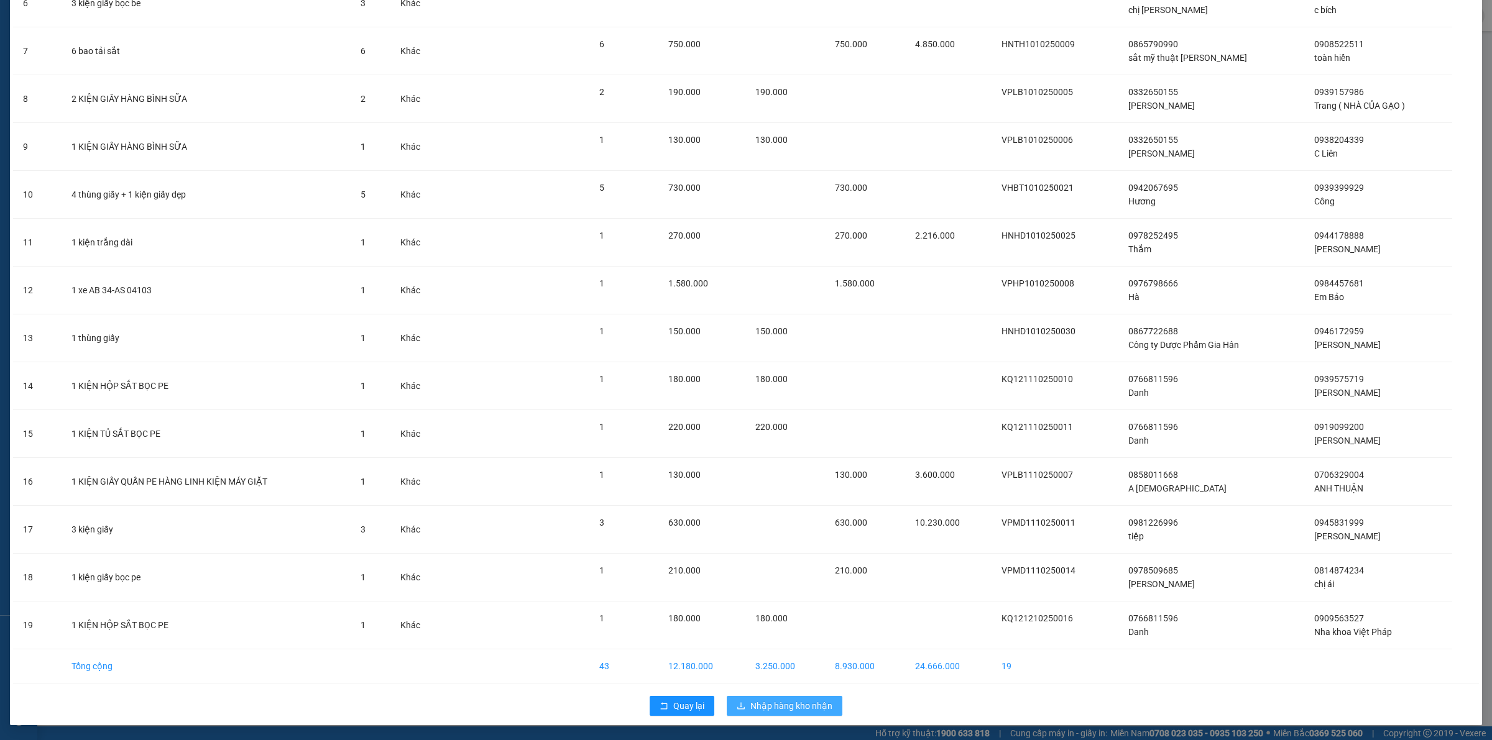
click at [771, 711] on span "Nhập hàng kho nhận" at bounding box center [791, 706] width 82 height 14
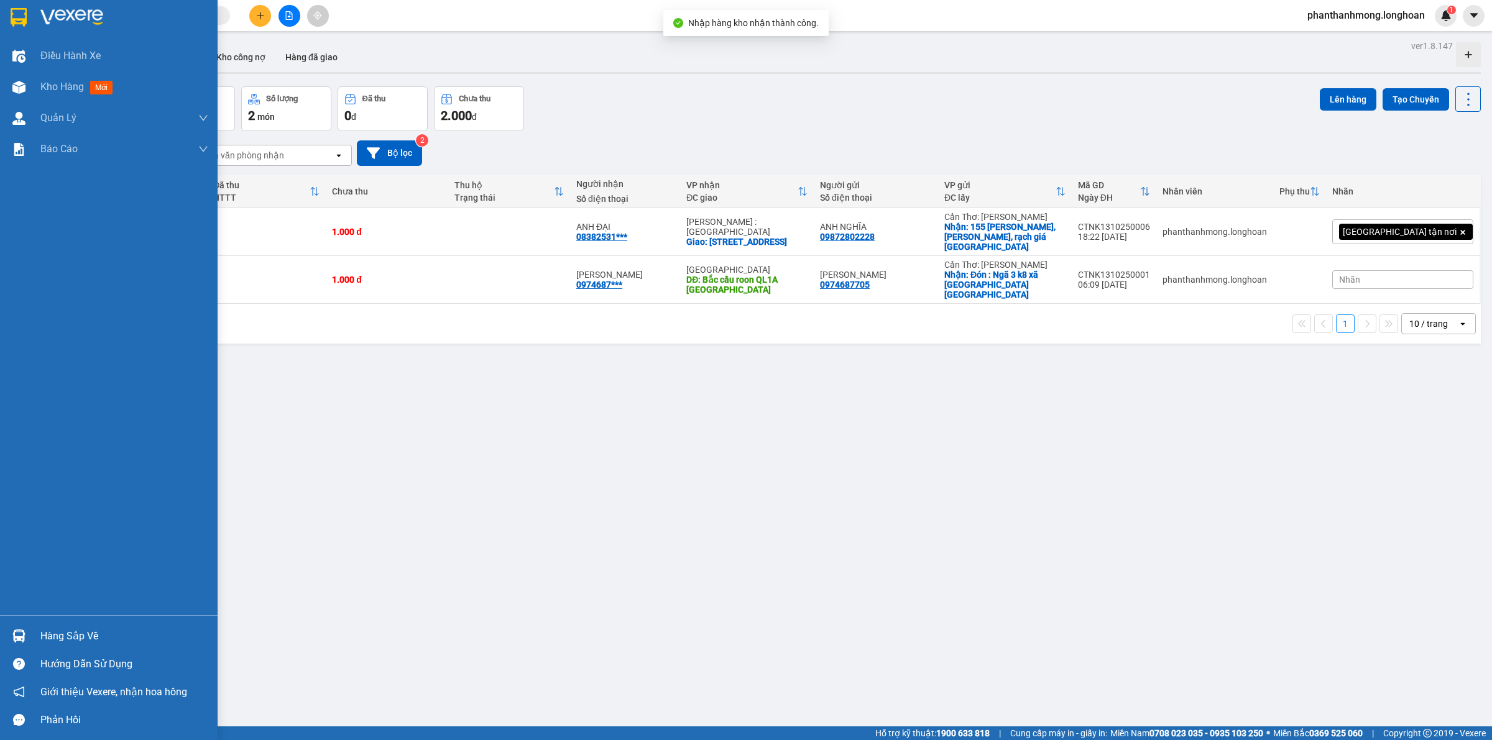
click at [28, 634] on div at bounding box center [19, 636] width 22 height 22
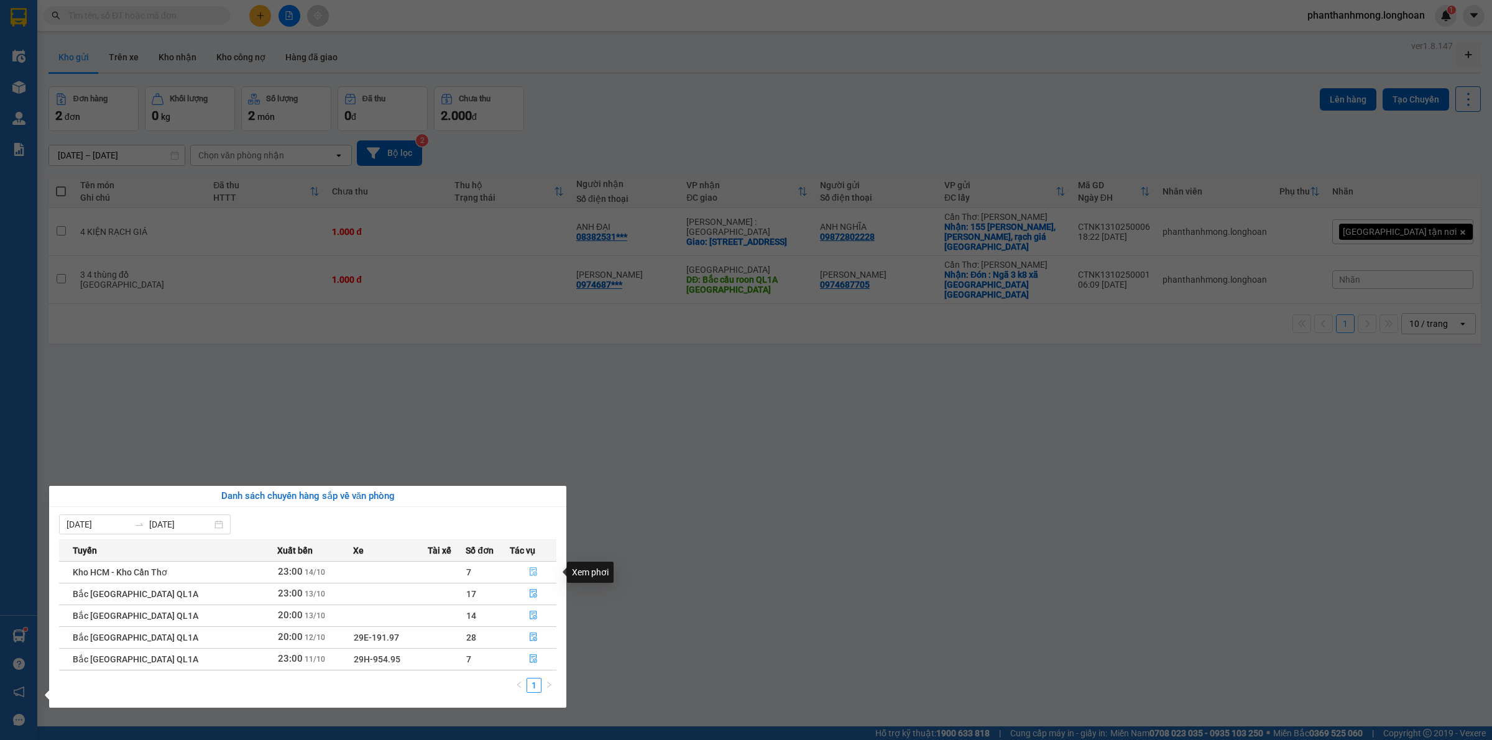
click at [529, 573] on icon "file-done" at bounding box center [533, 572] width 9 height 9
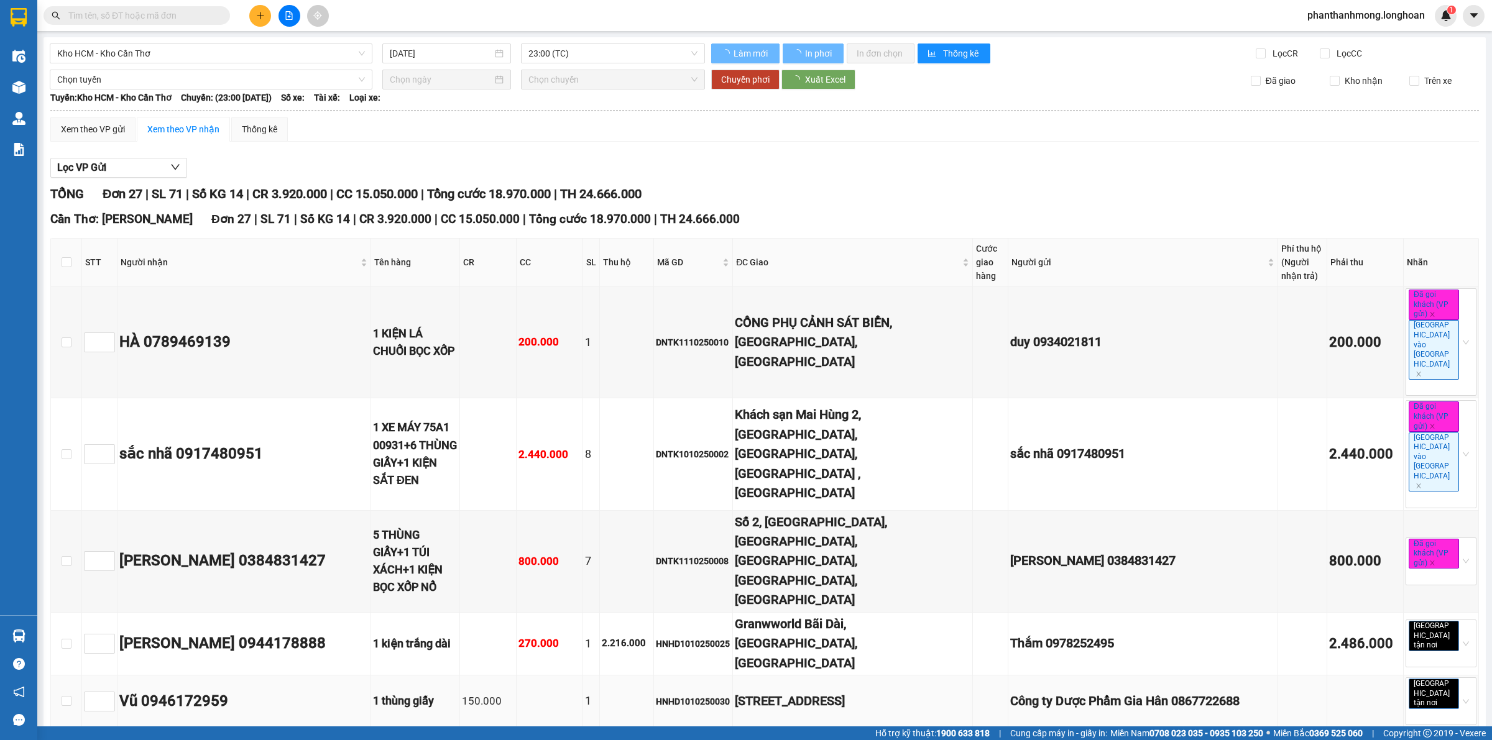
type input "[DATE]"
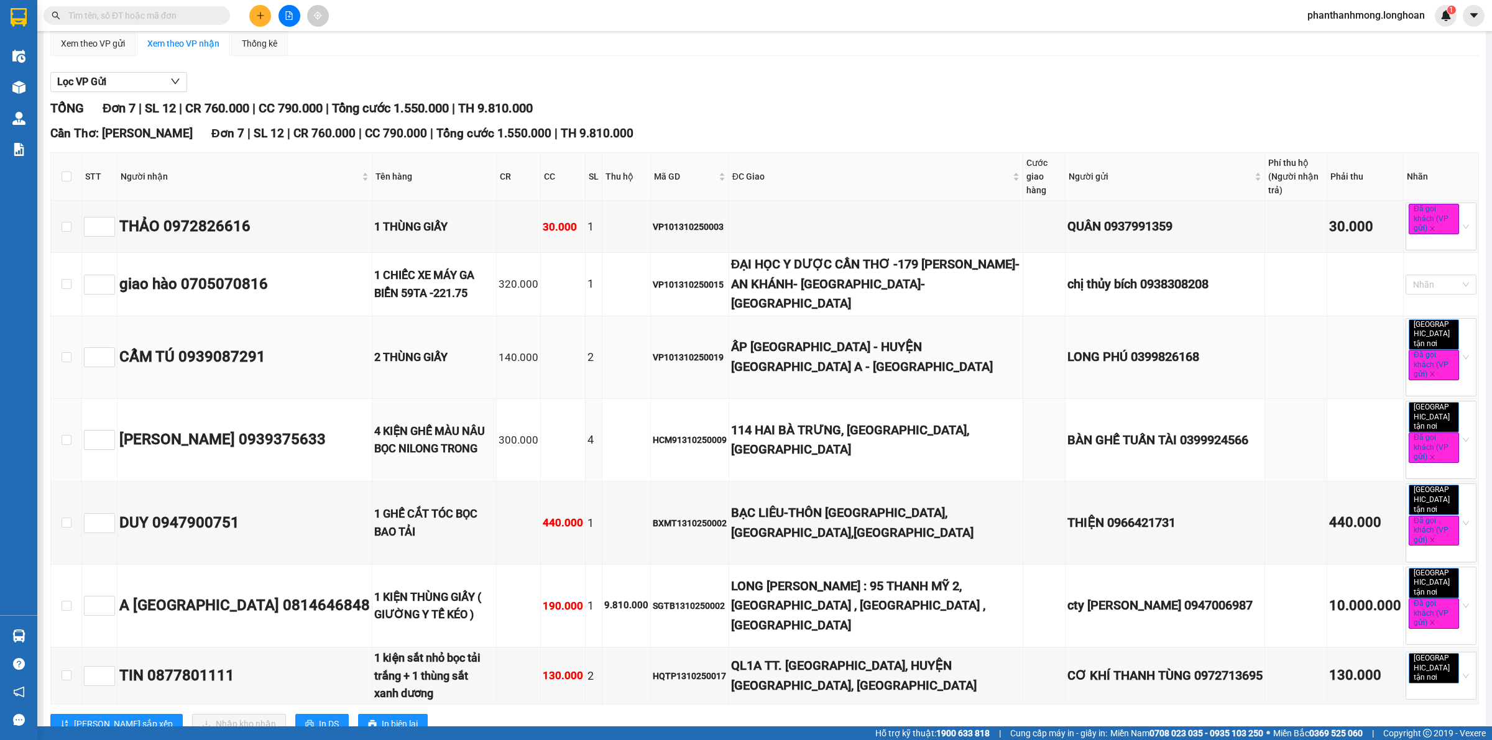
scroll to position [88, 0]
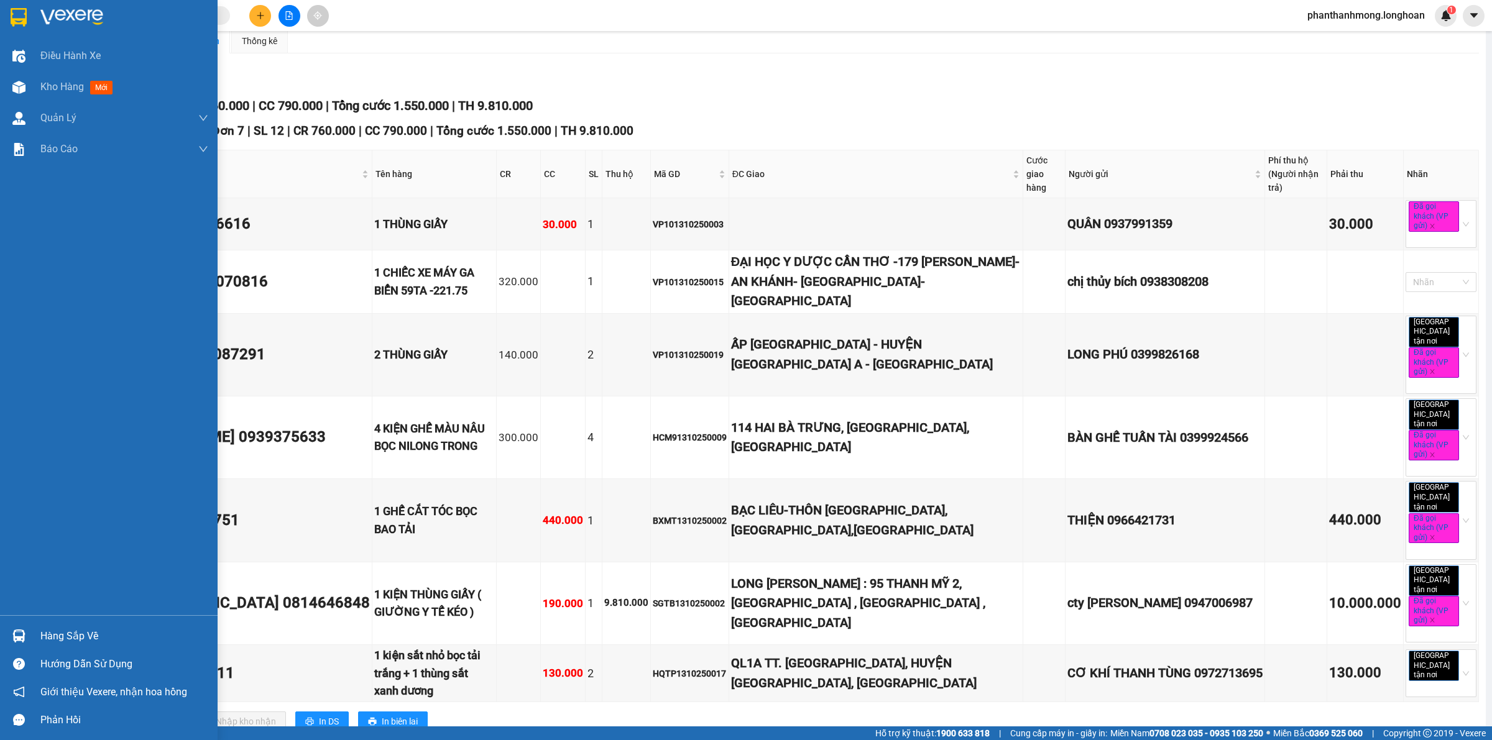
click at [17, 19] on img at bounding box center [19, 17] width 16 height 19
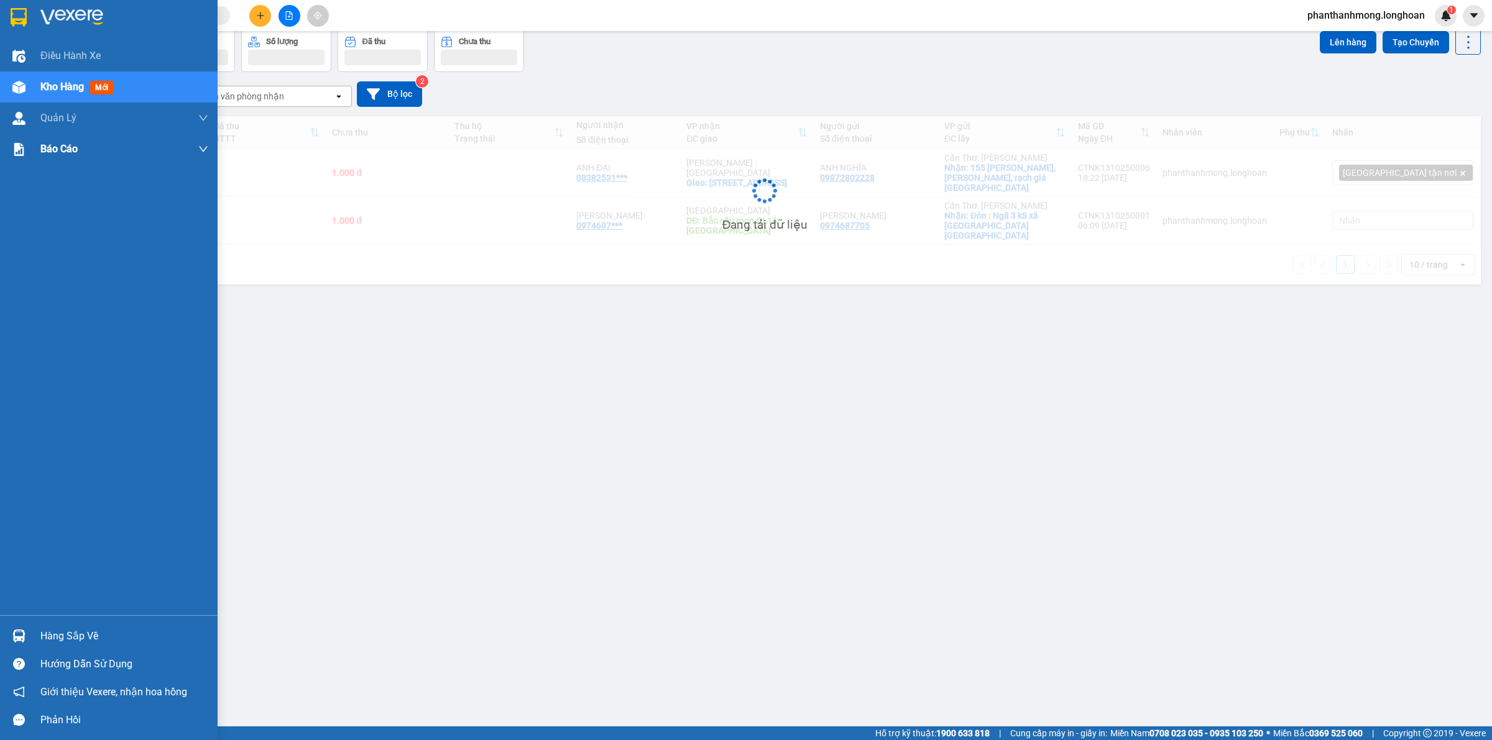
scroll to position [57, 0]
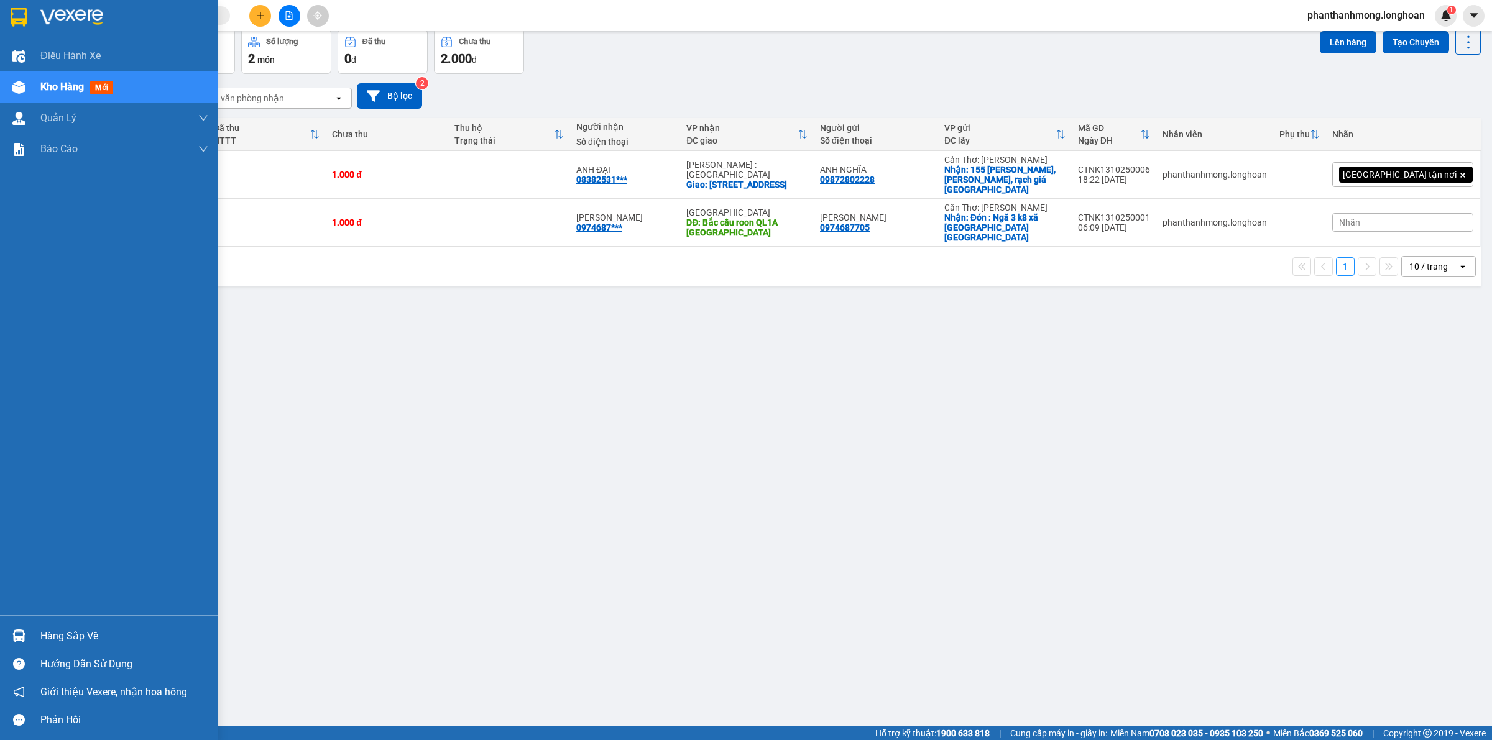
click at [29, 620] on div "Hàng sắp về Hướng dẫn sử dụng Giới thiệu Vexere, nhận hoa hồng Phản hồi" at bounding box center [109, 674] width 218 height 119
click at [42, 633] on div "Hàng sắp về" at bounding box center [124, 636] width 168 height 19
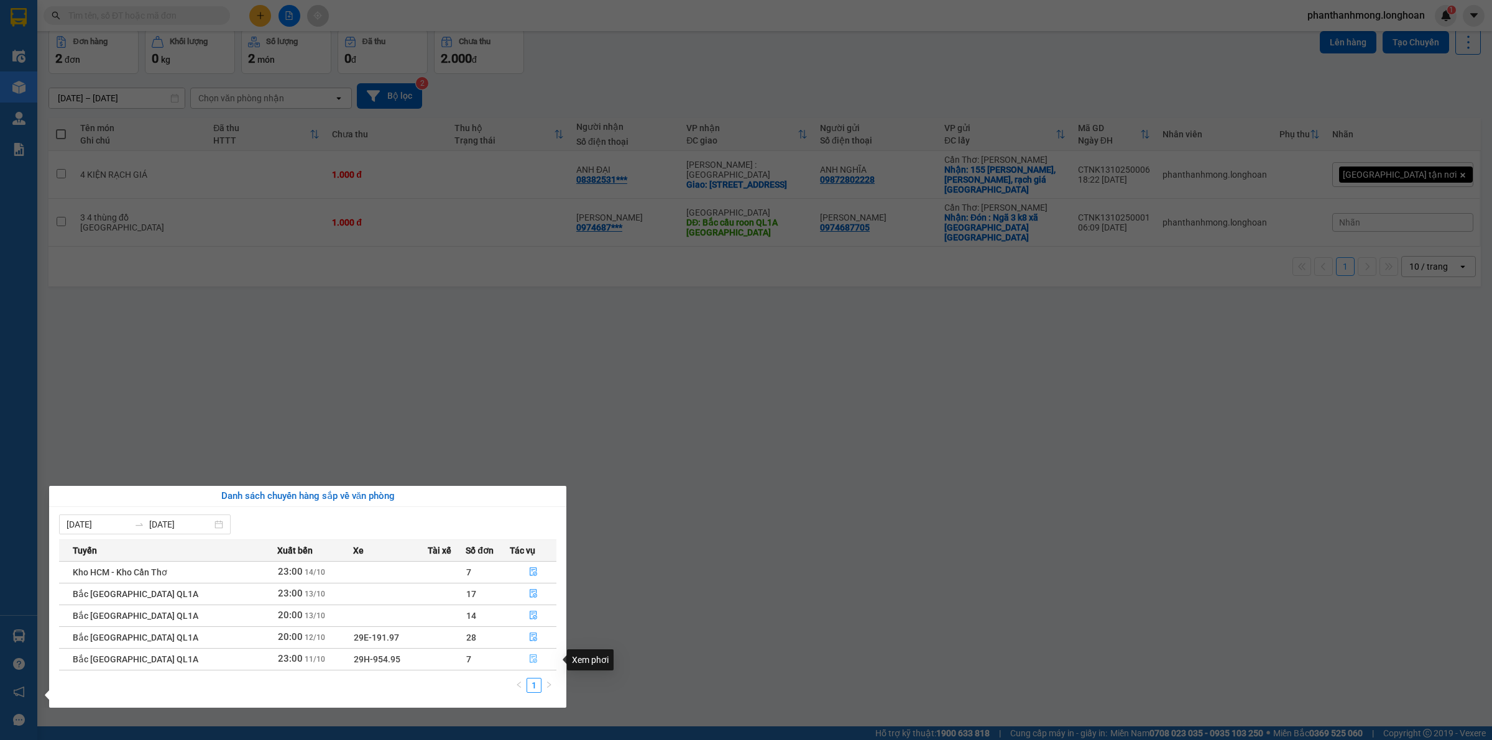
click at [533, 663] on icon "file-done" at bounding box center [533, 659] width 9 height 9
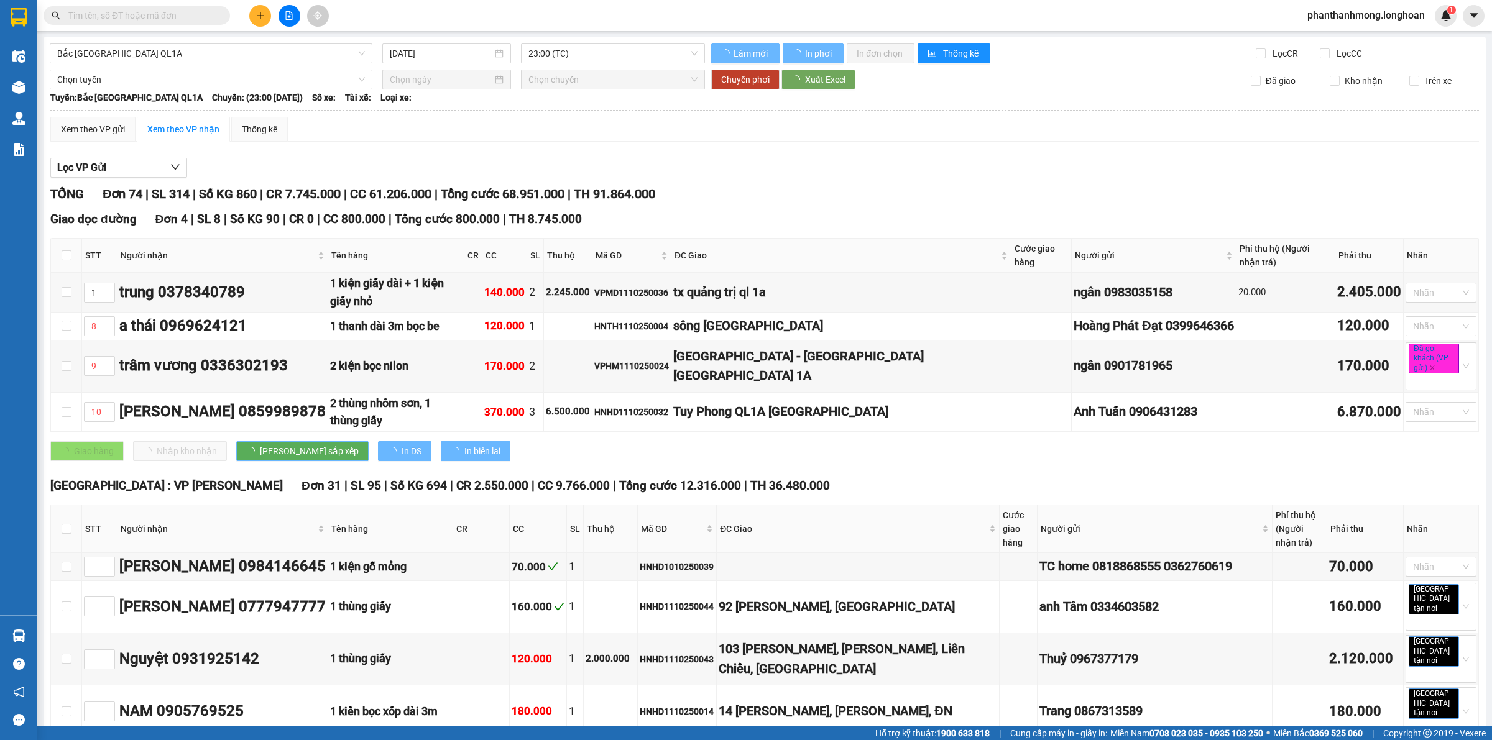
type input "[DATE]"
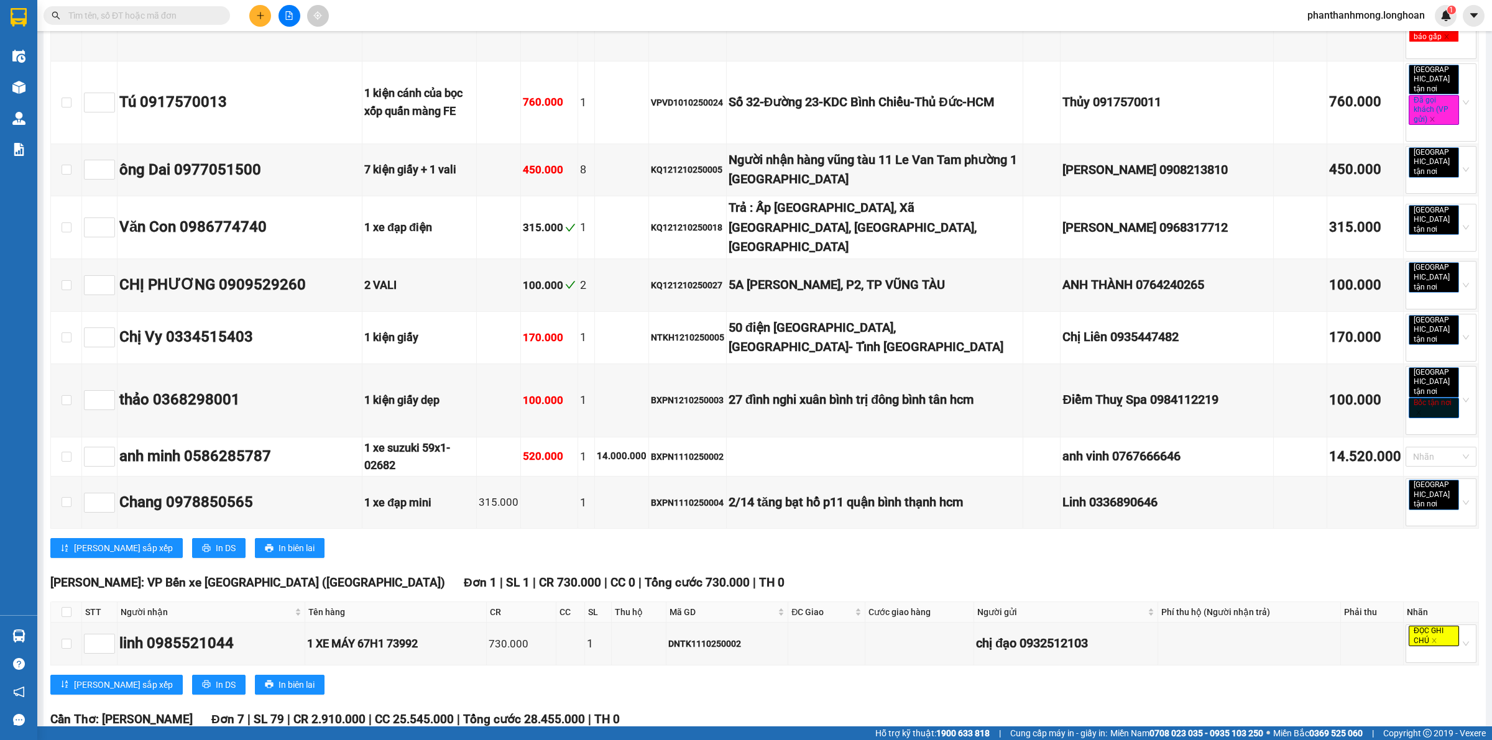
scroll to position [3803, 0]
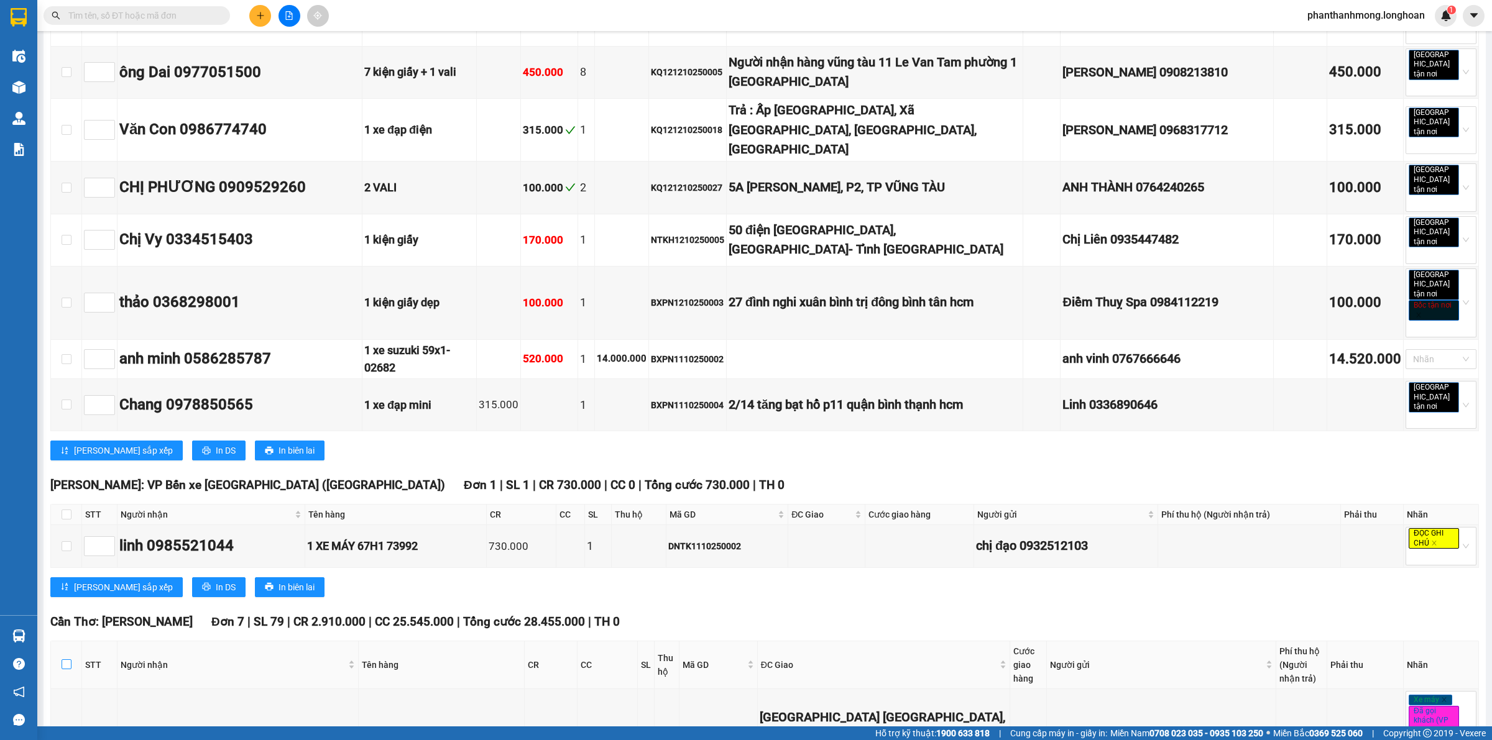
click at [62, 660] on input "checkbox" at bounding box center [67, 665] width 10 height 10
checkbox input "true"
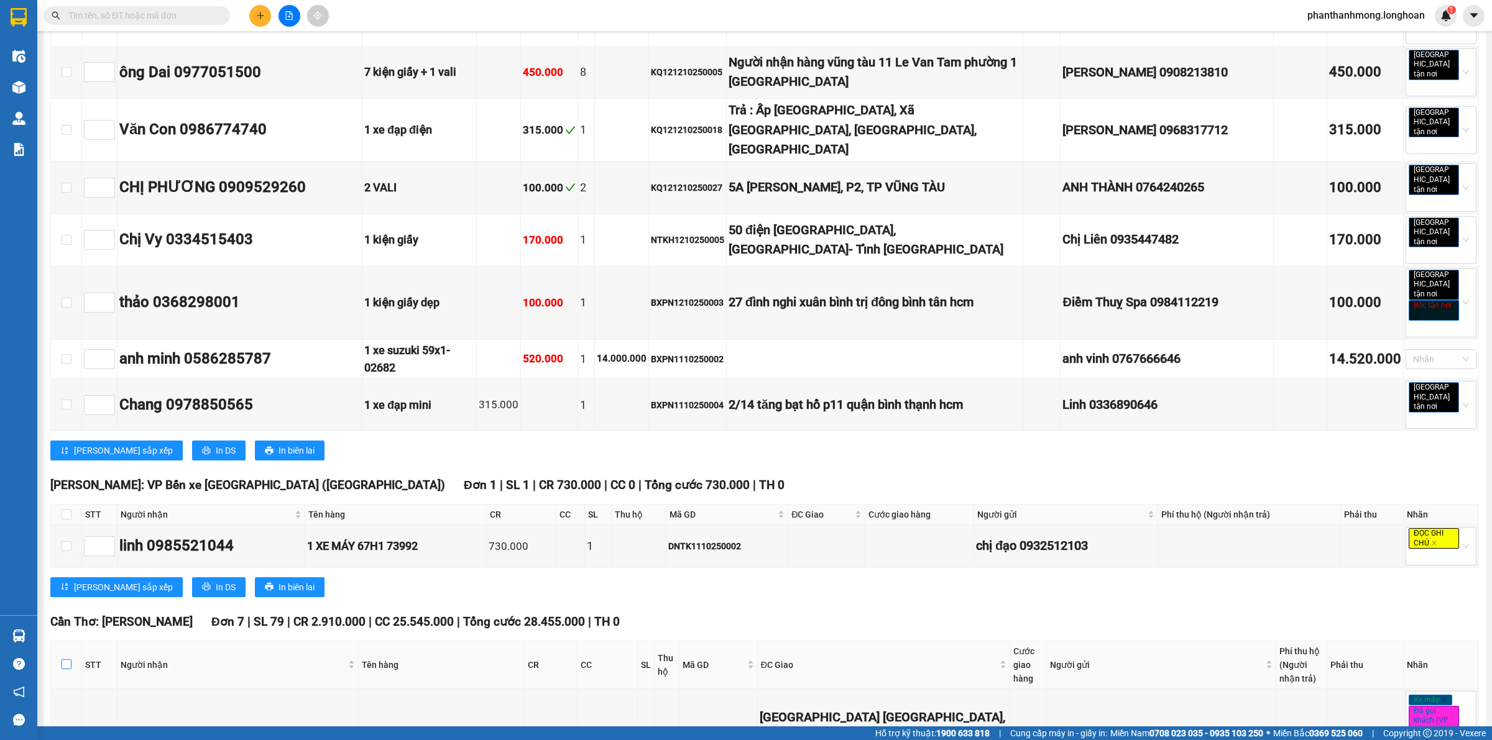
checkbox input "true"
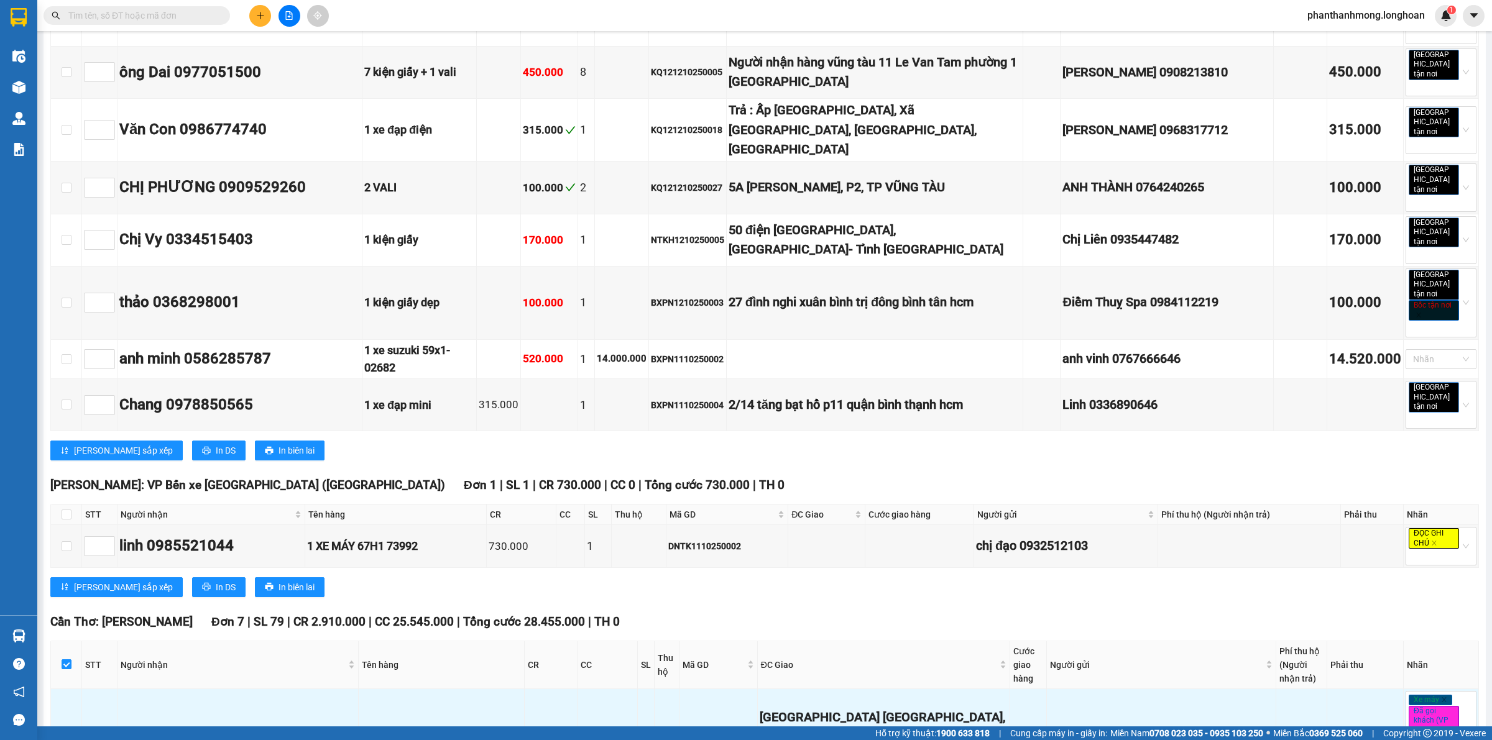
scroll to position [4346, 0]
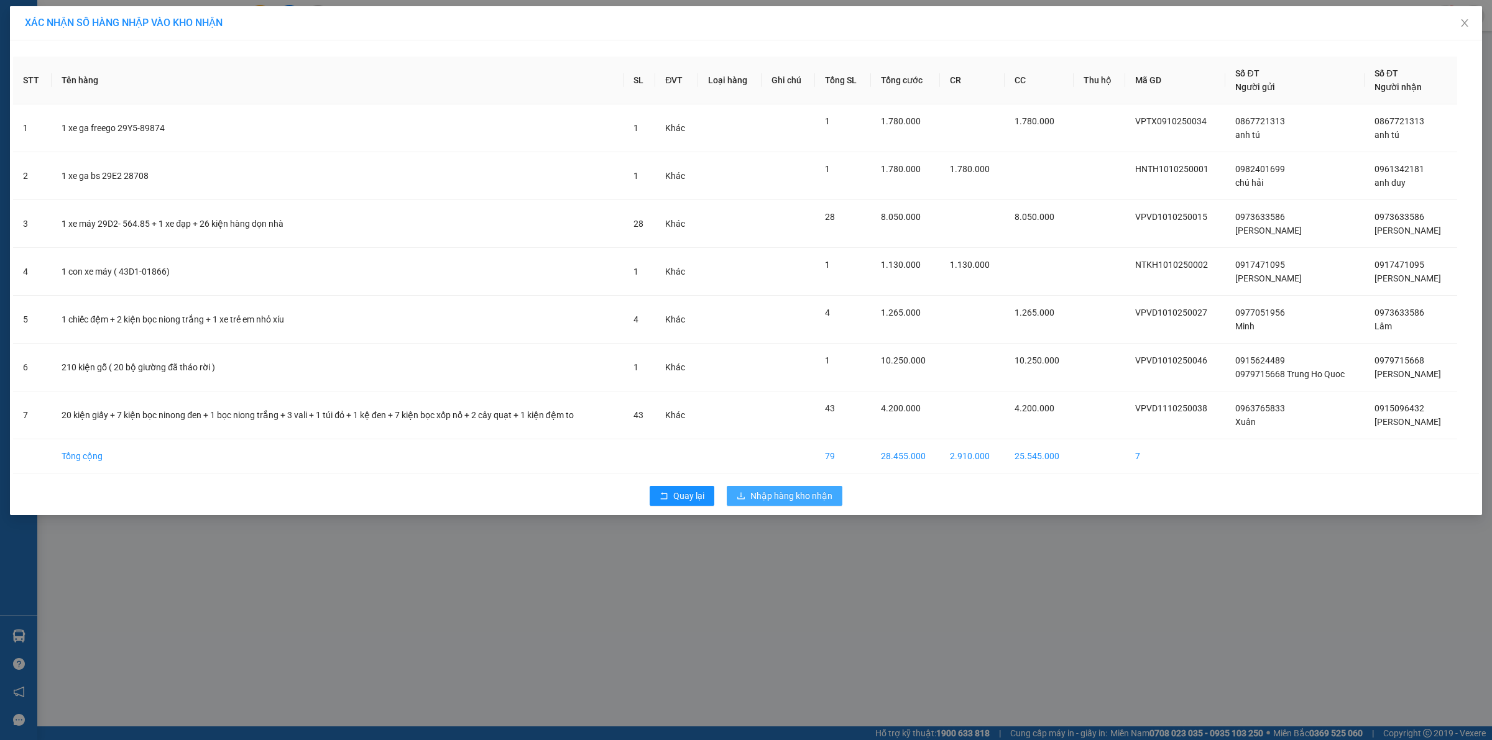
click at [771, 501] on span "Nhập hàng kho nhận" at bounding box center [791, 496] width 82 height 14
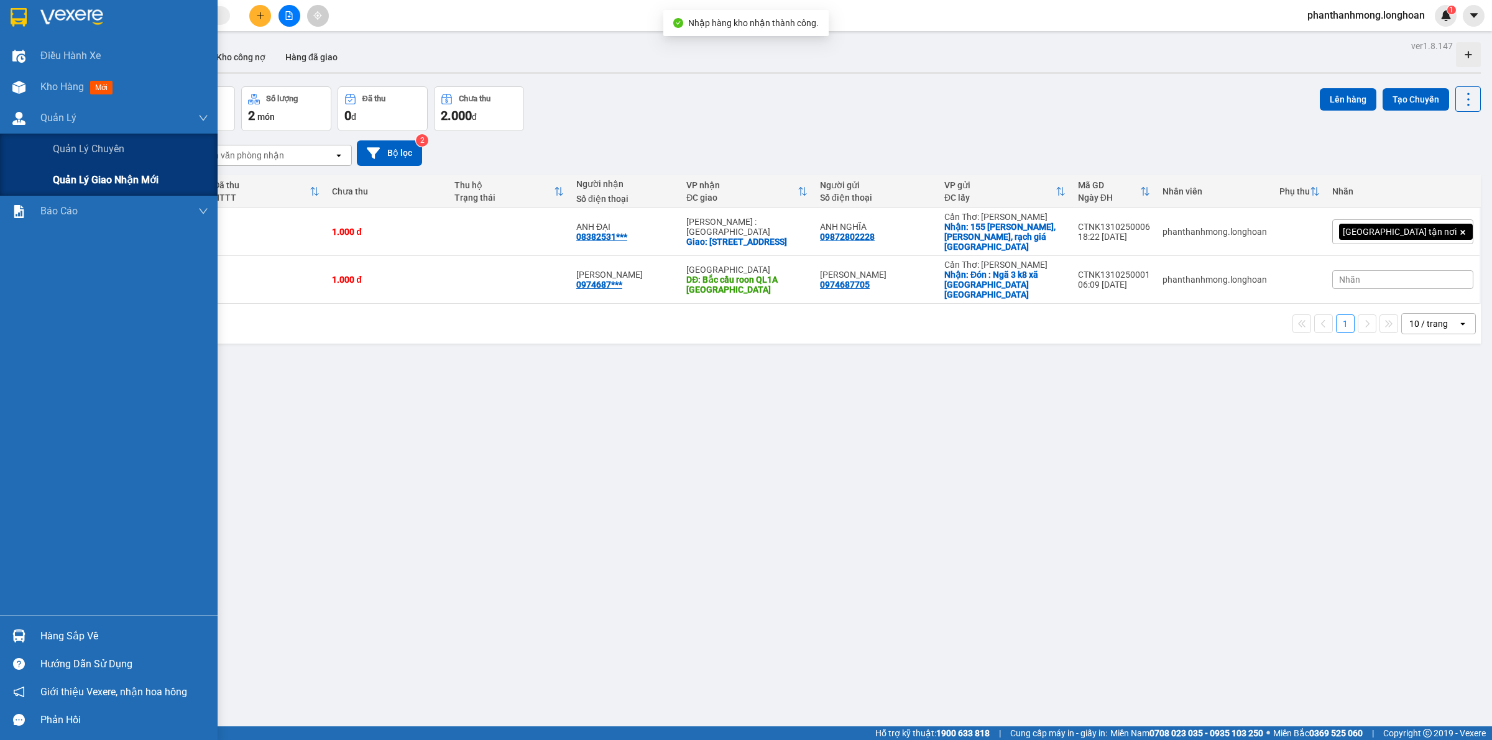
click at [85, 173] on span "Quản lý giao nhận mới" at bounding box center [106, 180] width 106 height 16
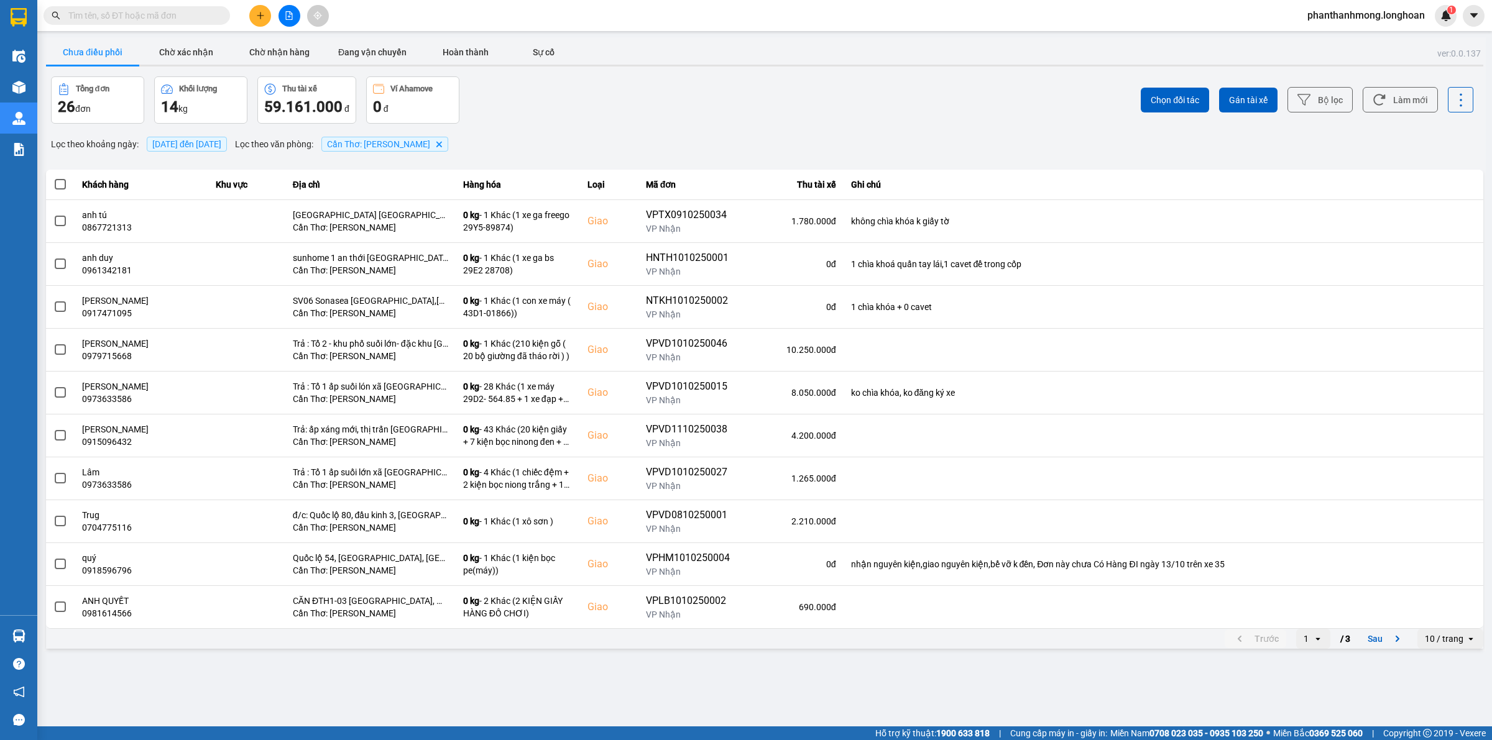
click at [1466, 639] on icon "open" at bounding box center [1471, 639] width 10 height 10
click at [1450, 616] on div "100 / trang" at bounding box center [1450, 614] width 45 height 12
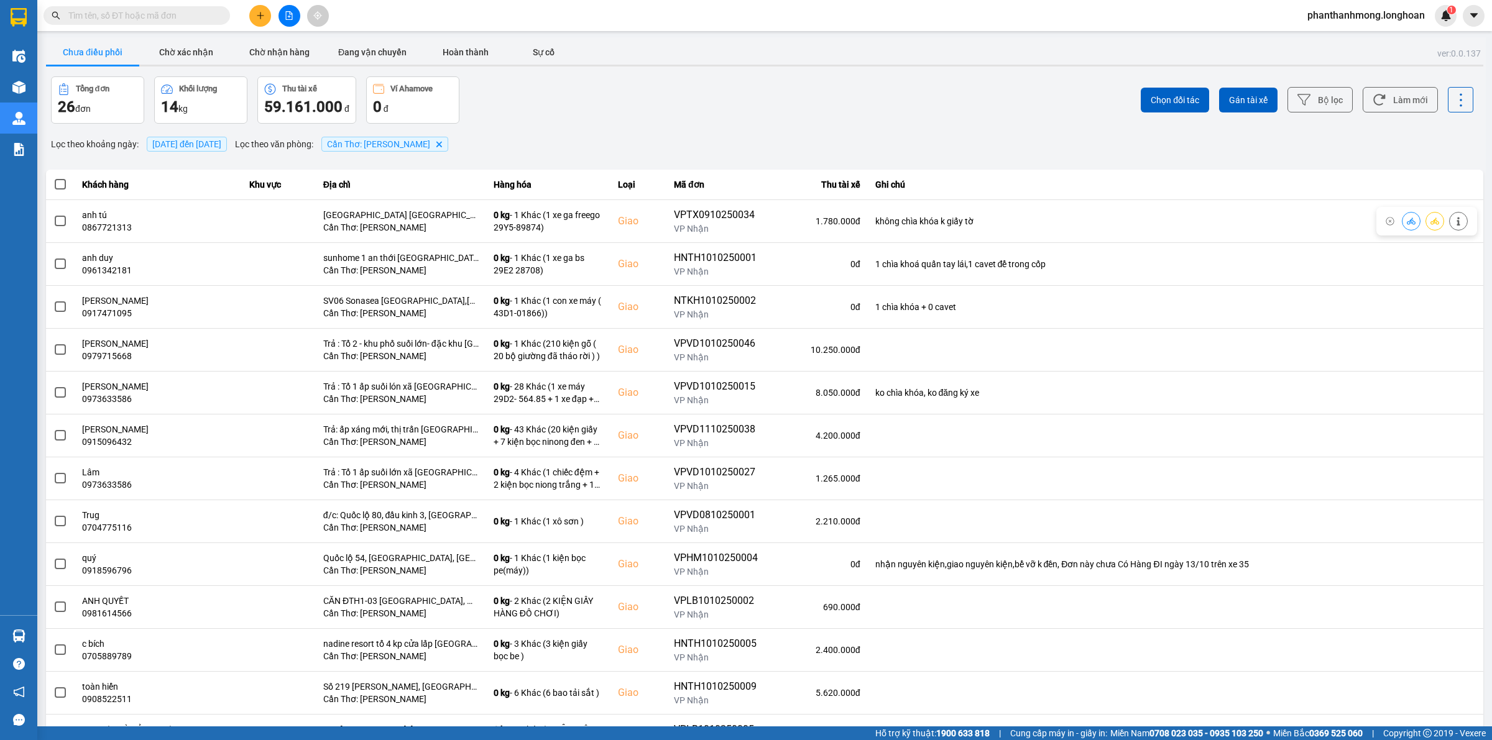
click at [1314, 119] on div "Chọn đối tác Gán tài xế Bộ lọc Làm mới" at bounding box center [1117, 99] width 711 height 47
click at [1314, 109] on button "Bộ lọc" at bounding box center [1319, 99] width 65 height 25
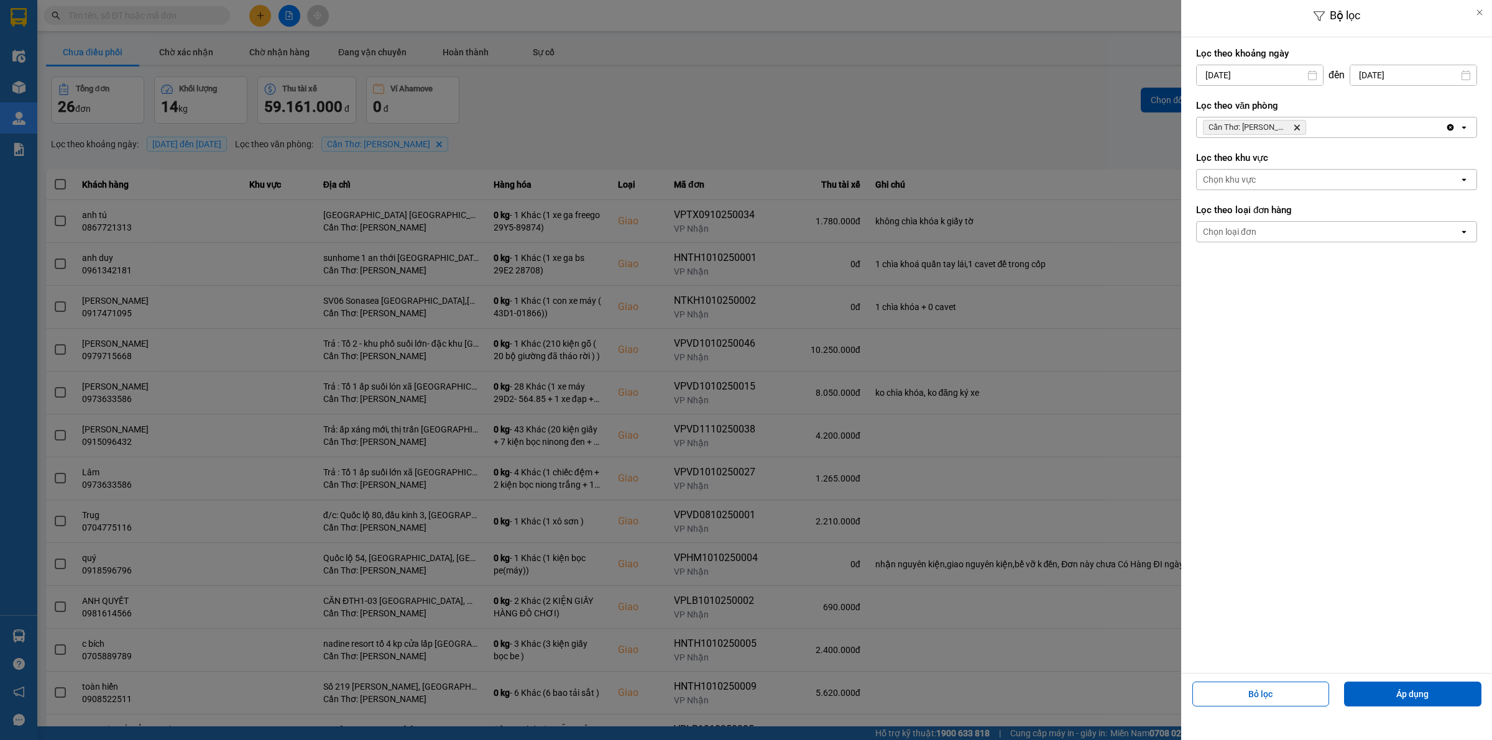
click at [1276, 76] on input "[DATE]" at bounding box center [1260, 75] width 126 height 20
click at [1281, 193] on div "9" at bounding box center [1277, 193] width 17 height 15
type input "[DATE]"
click at [1381, 697] on button "Áp dụng" at bounding box center [1412, 694] width 137 height 25
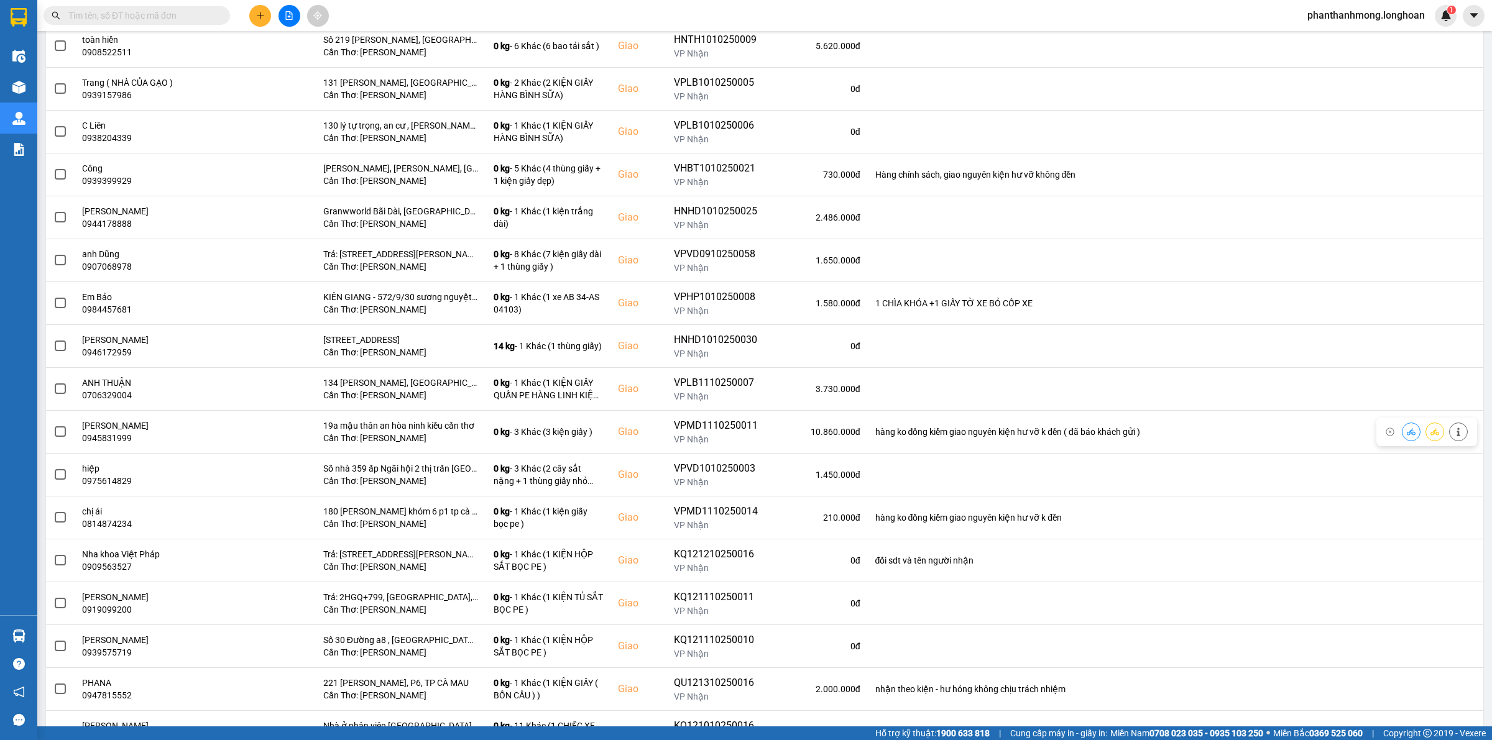
scroll to position [793, 0]
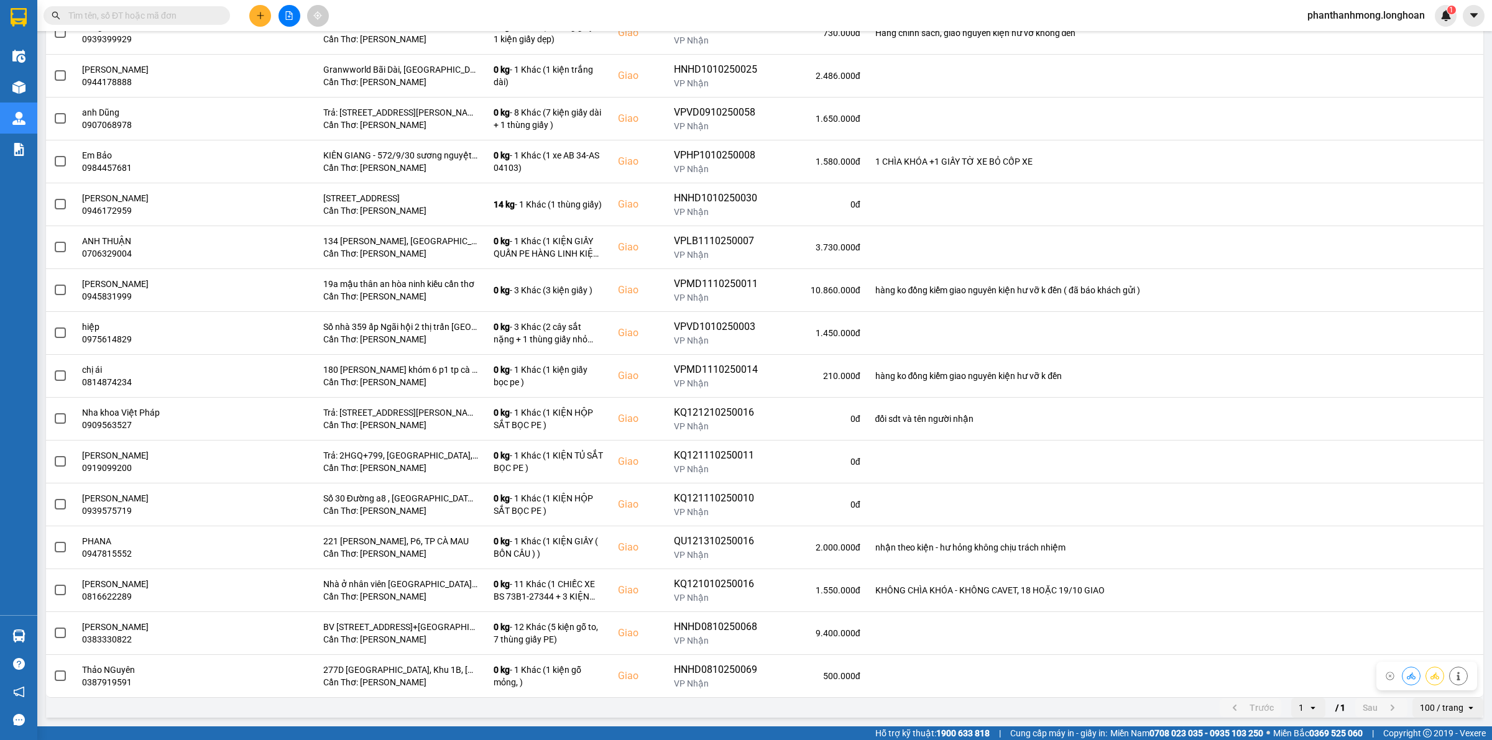
click at [1466, 710] on icon "open" at bounding box center [1471, 708] width 10 height 10
click at [1443, 680] on div "100 / trang" at bounding box center [1436, 686] width 50 height 12
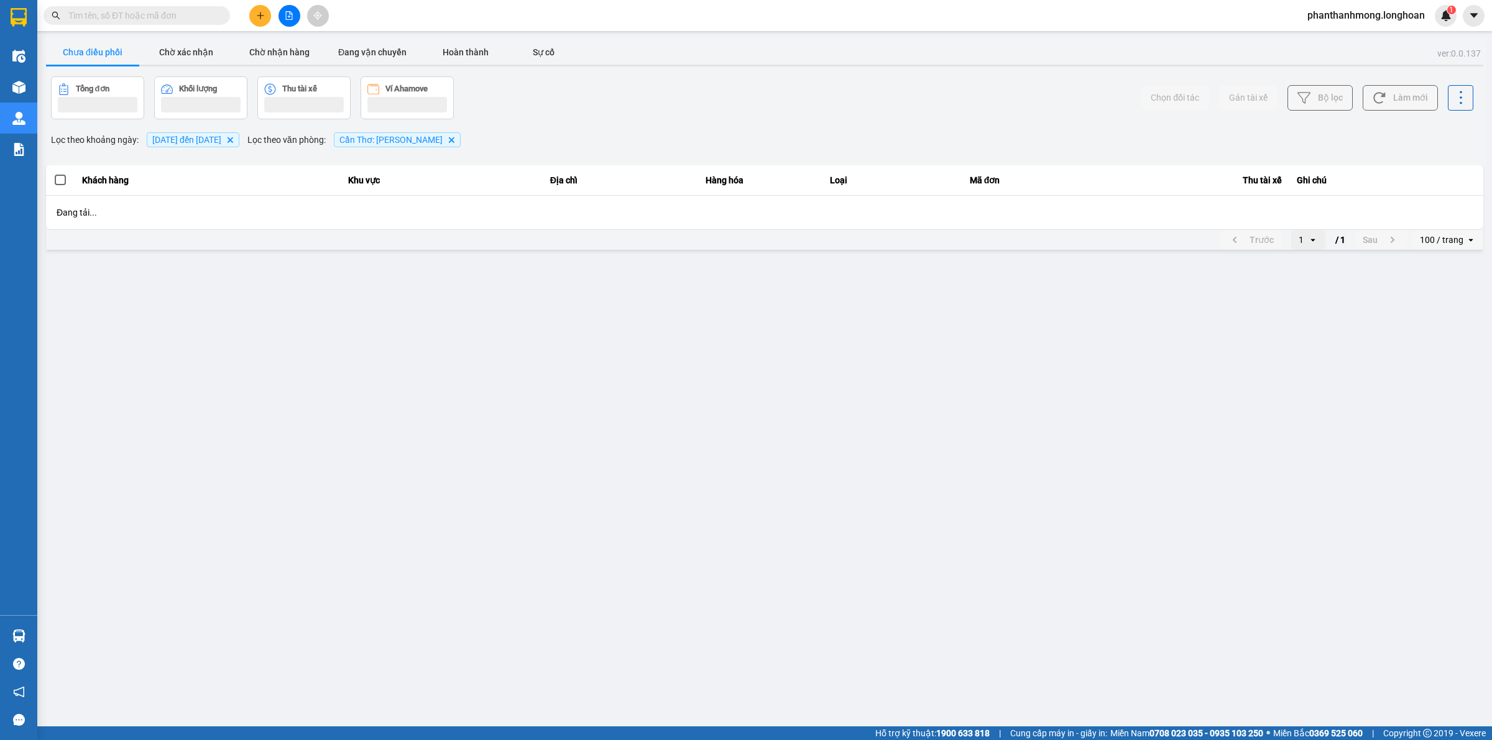
scroll to position [0, 0]
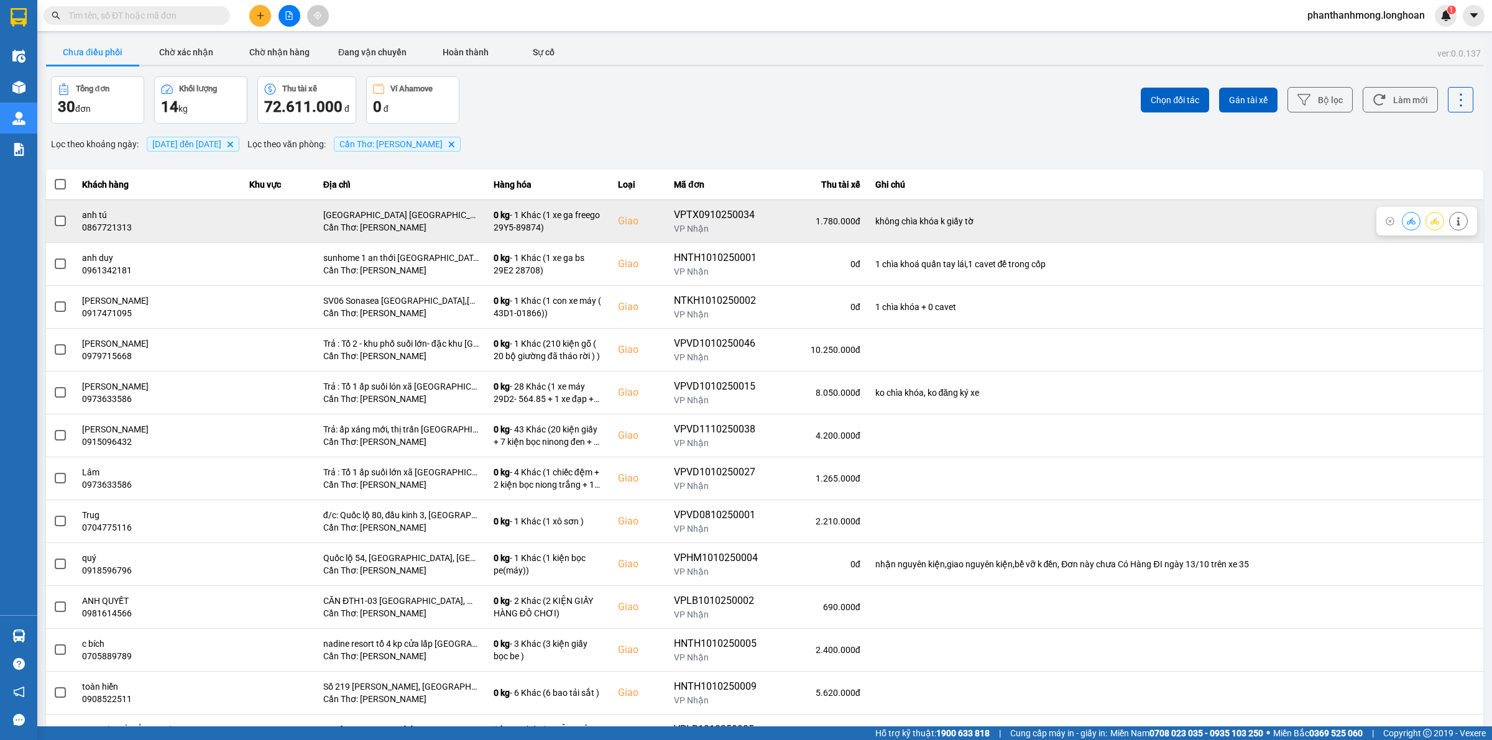
click at [57, 219] on span at bounding box center [60, 221] width 11 height 11
click at [53, 214] on input "checkbox" at bounding box center [53, 214] width 0 height 0
click at [60, 223] on span at bounding box center [60, 221] width 11 height 11
click at [53, 214] on input "checkbox" at bounding box center [53, 214] width 0 height 0
click at [61, 224] on span at bounding box center [60, 221] width 11 height 11
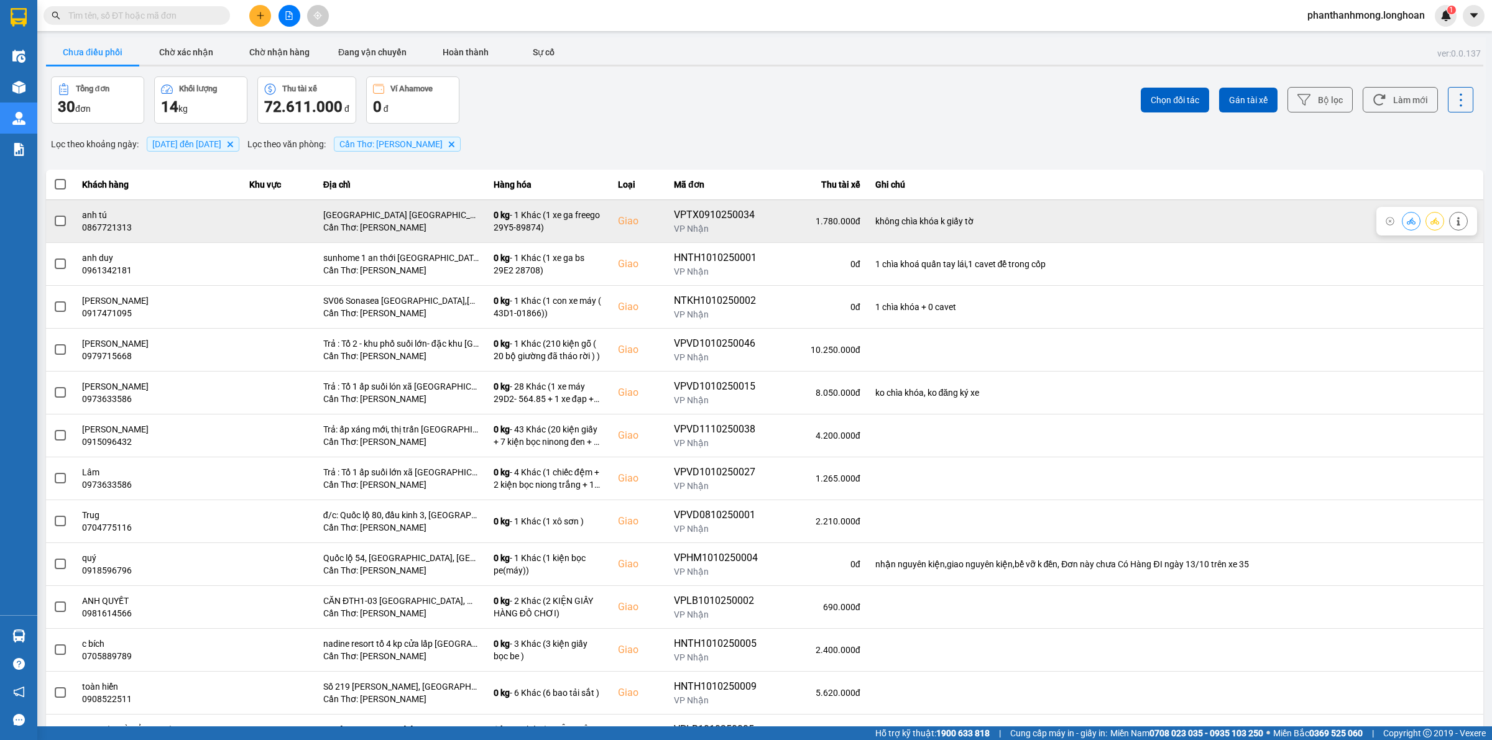
click at [53, 214] on input "checkbox" at bounding box center [53, 214] width 0 height 0
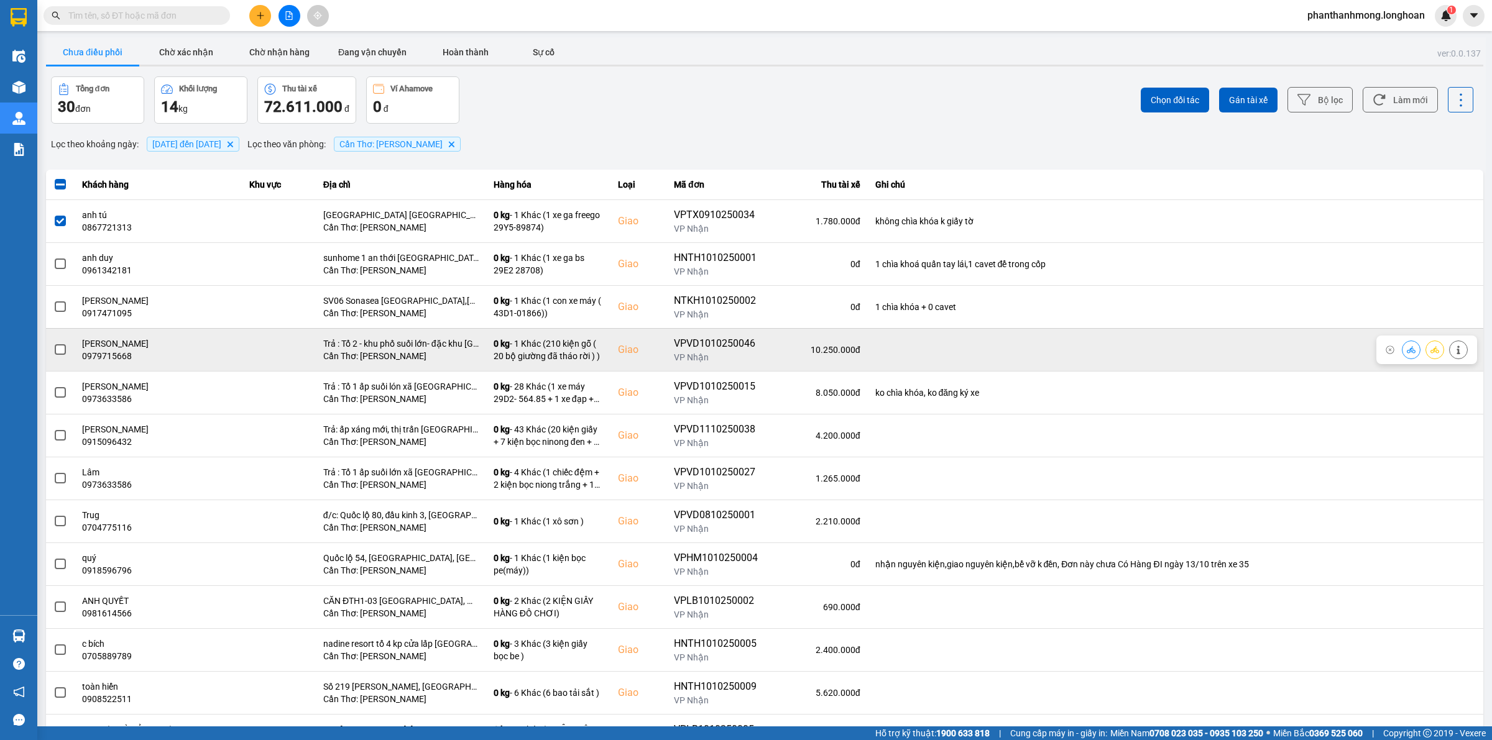
click at [57, 356] on span at bounding box center [60, 349] width 11 height 11
click at [53, 343] on input "checkbox" at bounding box center [53, 343] width 0 height 0
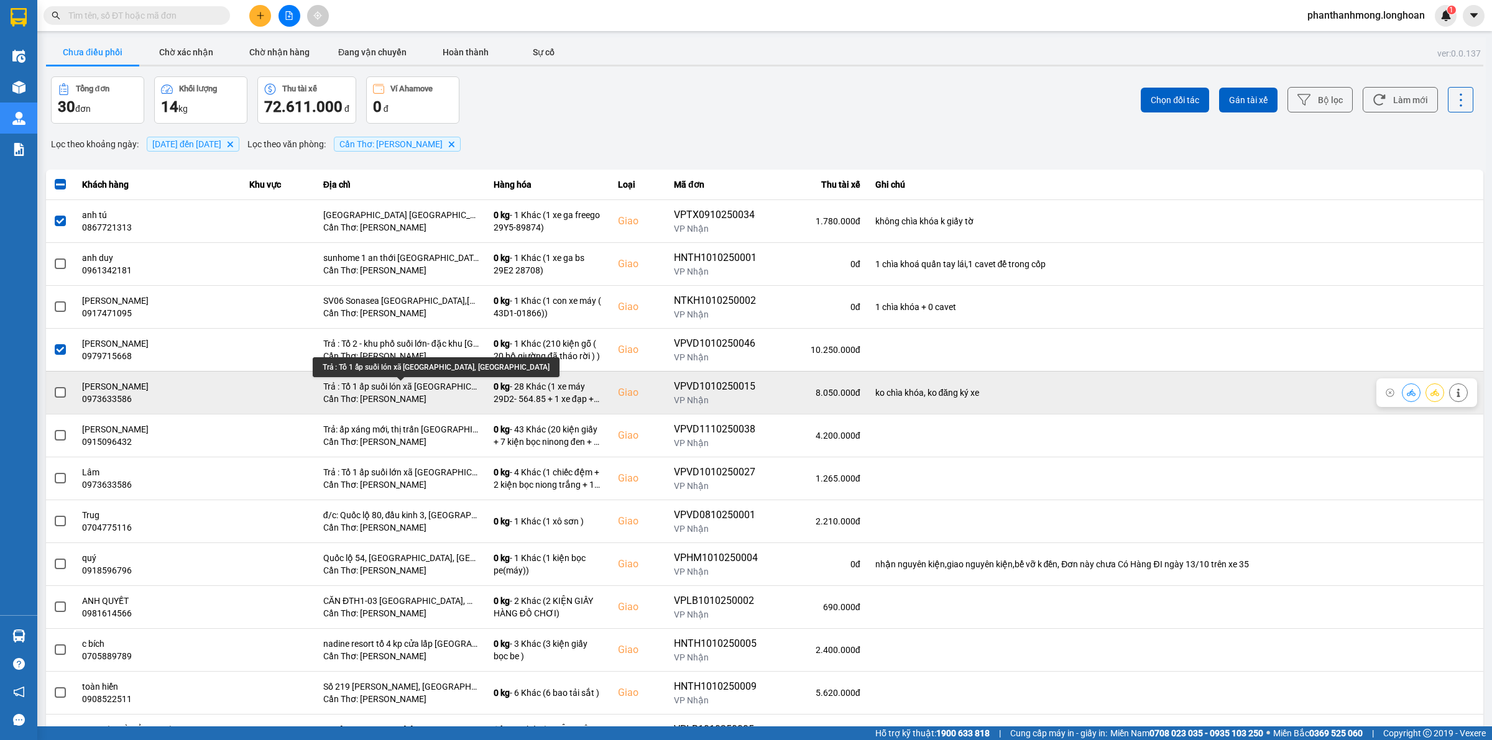
click at [377, 390] on div "Trả : Tổ 1 ấp suối lón xã [GEOGRAPHIC_DATA], [GEOGRAPHIC_DATA]" at bounding box center [400, 386] width 155 height 12
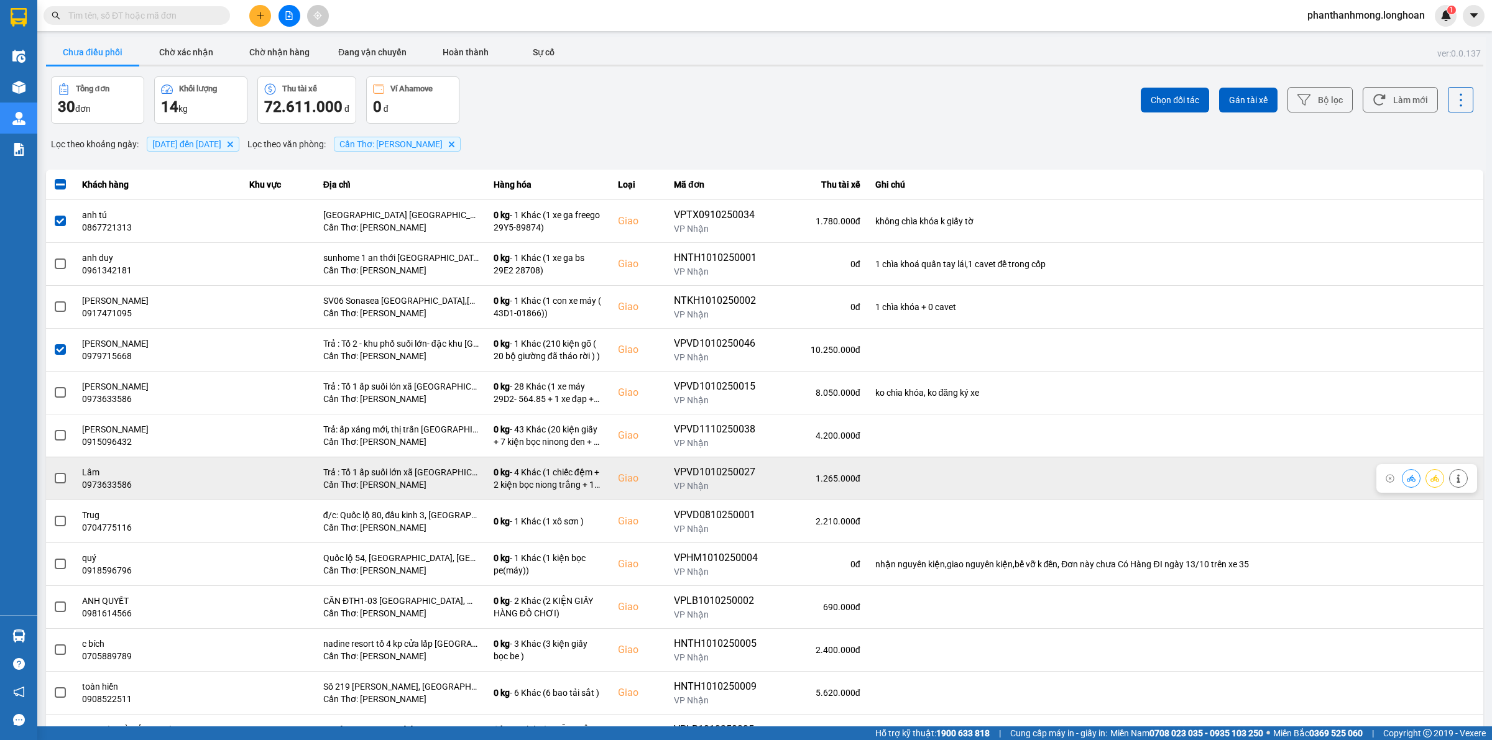
click at [60, 476] on span at bounding box center [60, 478] width 11 height 11
click at [53, 472] on input "checkbox" at bounding box center [53, 472] width 0 height 0
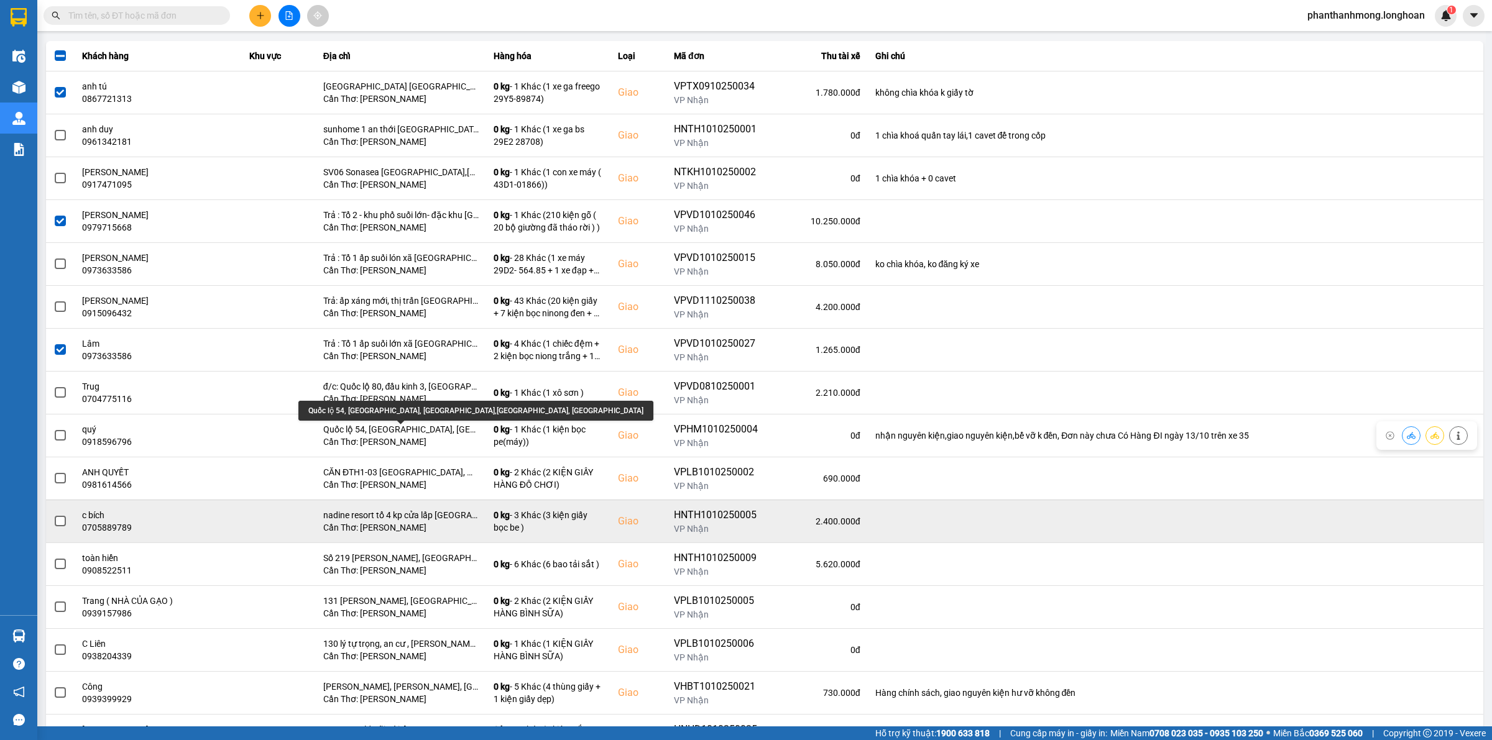
scroll to position [155, 0]
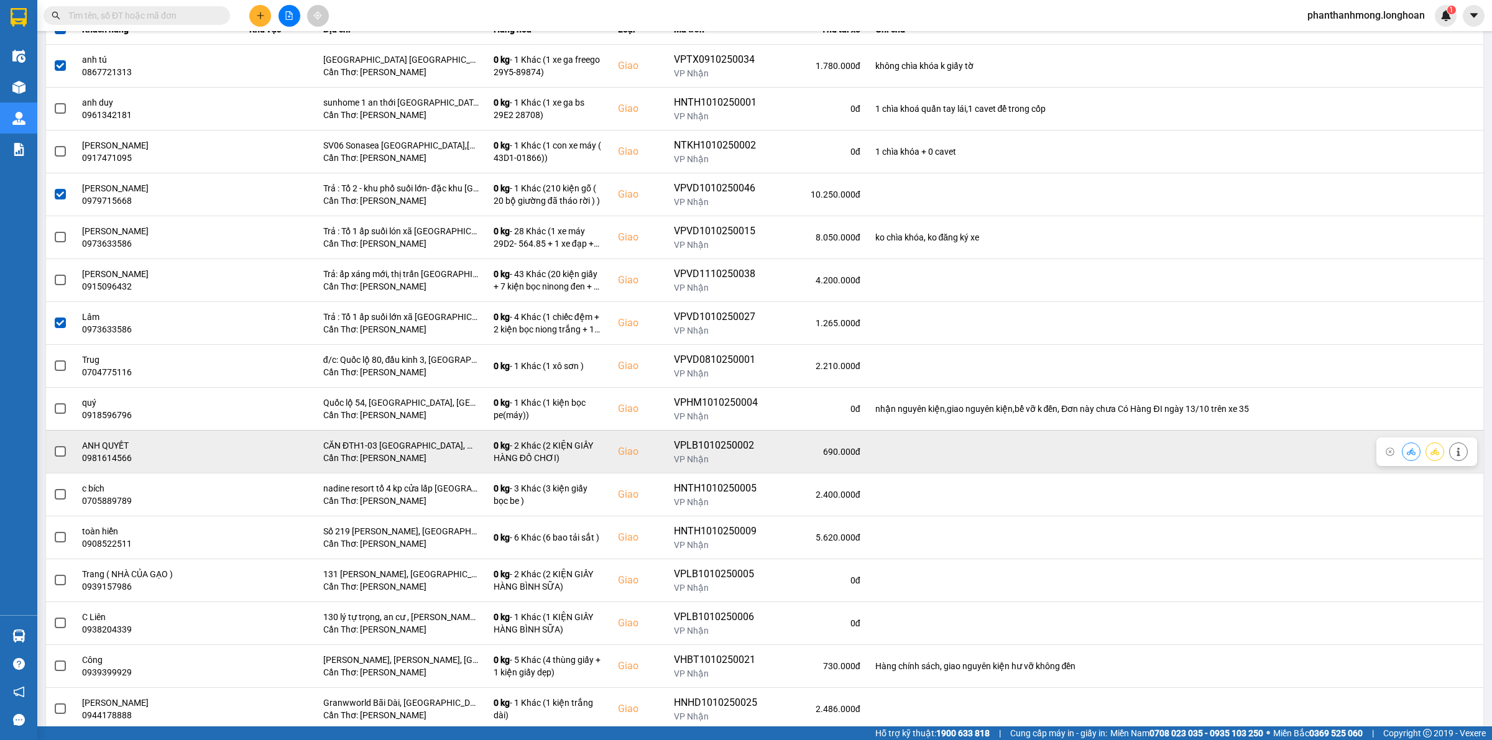
click at [56, 449] on span at bounding box center [60, 451] width 11 height 11
click at [53, 445] on input "checkbox" at bounding box center [53, 445] width 0 height 0
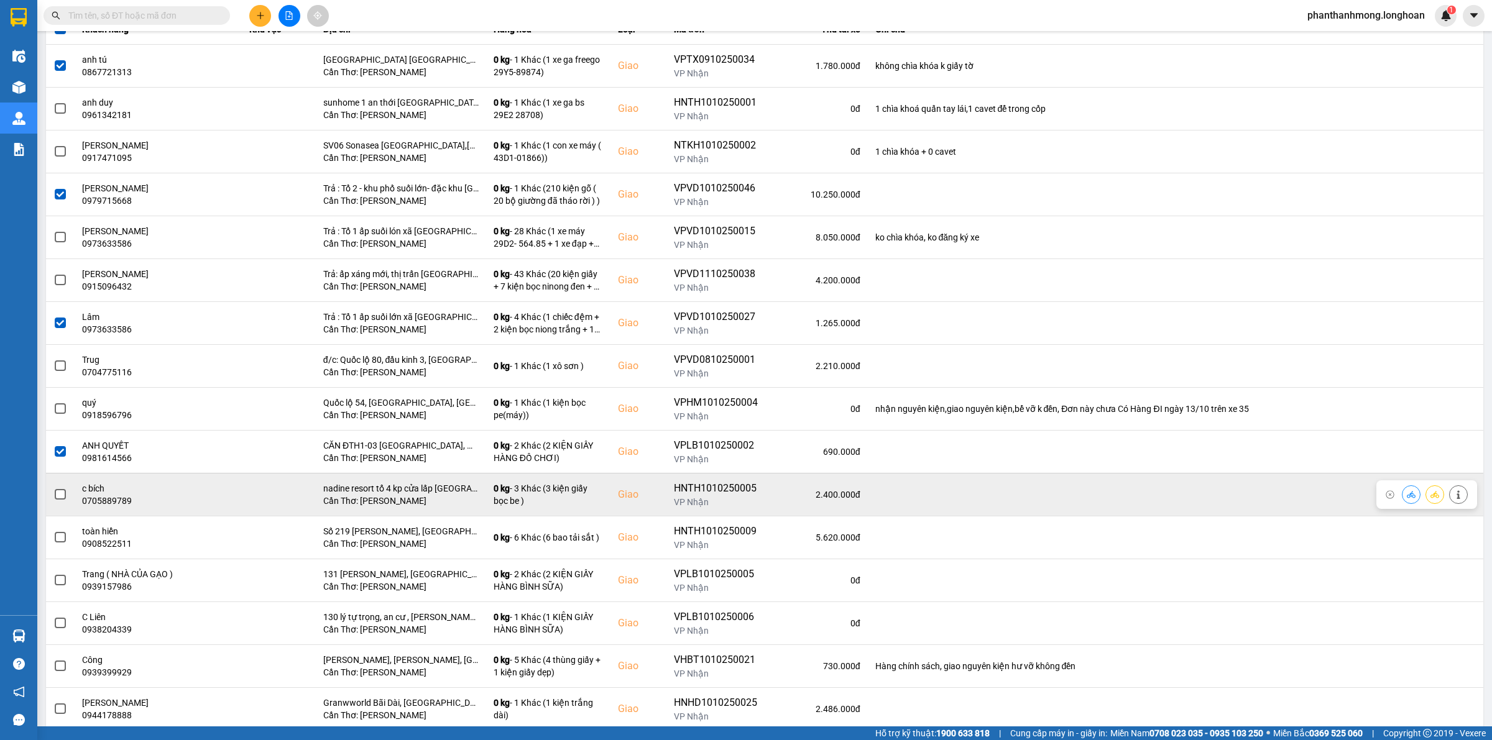
click at [59, 496] on span at bounding box center [60, 494] width 11 height 11
click at [53, 488] on input "checkbox" at bounding box center [53, 488] width 0 height 0
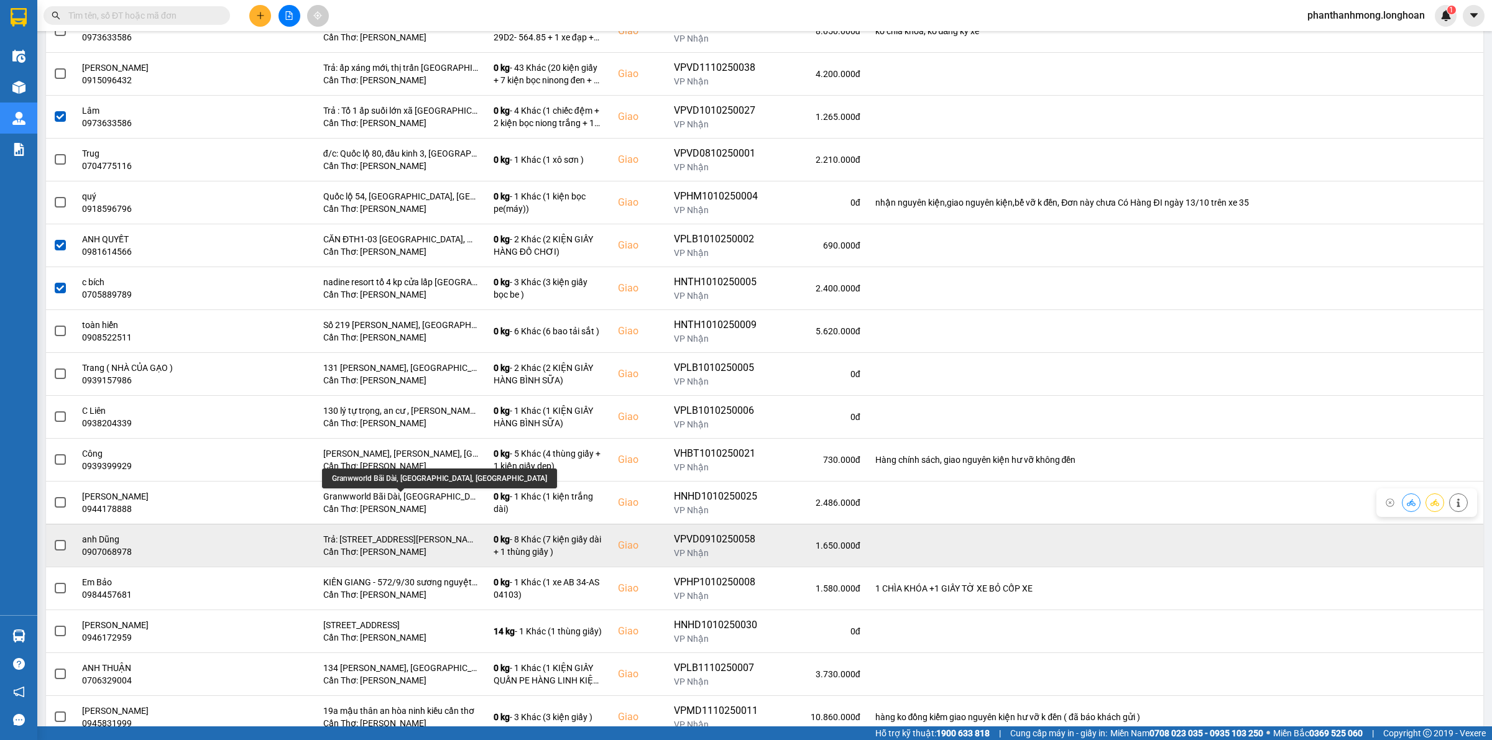
scroll to position [389, 0]
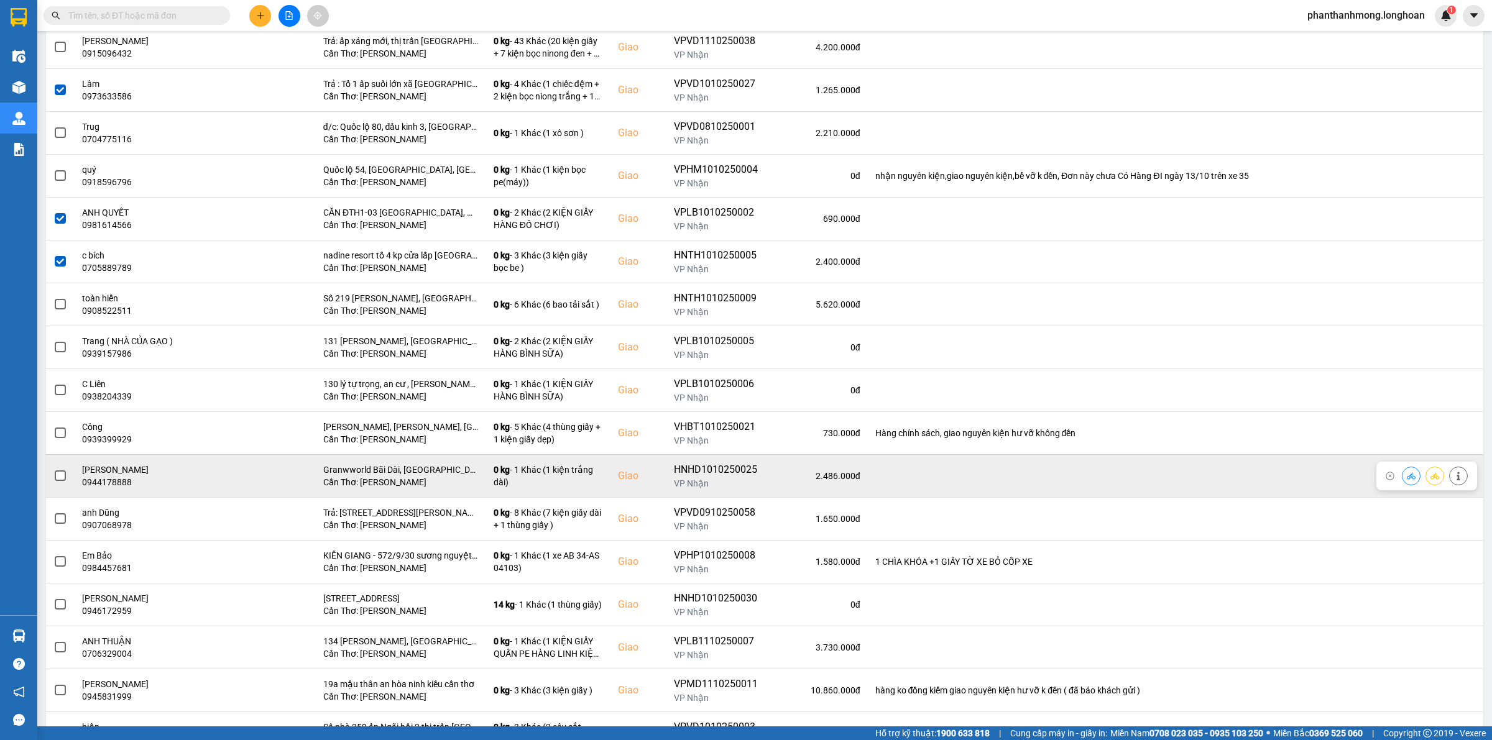
click at [63, 476] on span at bounding box center [60, 476] width 11 height 11
click at [53, 469] on input "checkbox" at bounding box center [53, 469] width 0 height 0
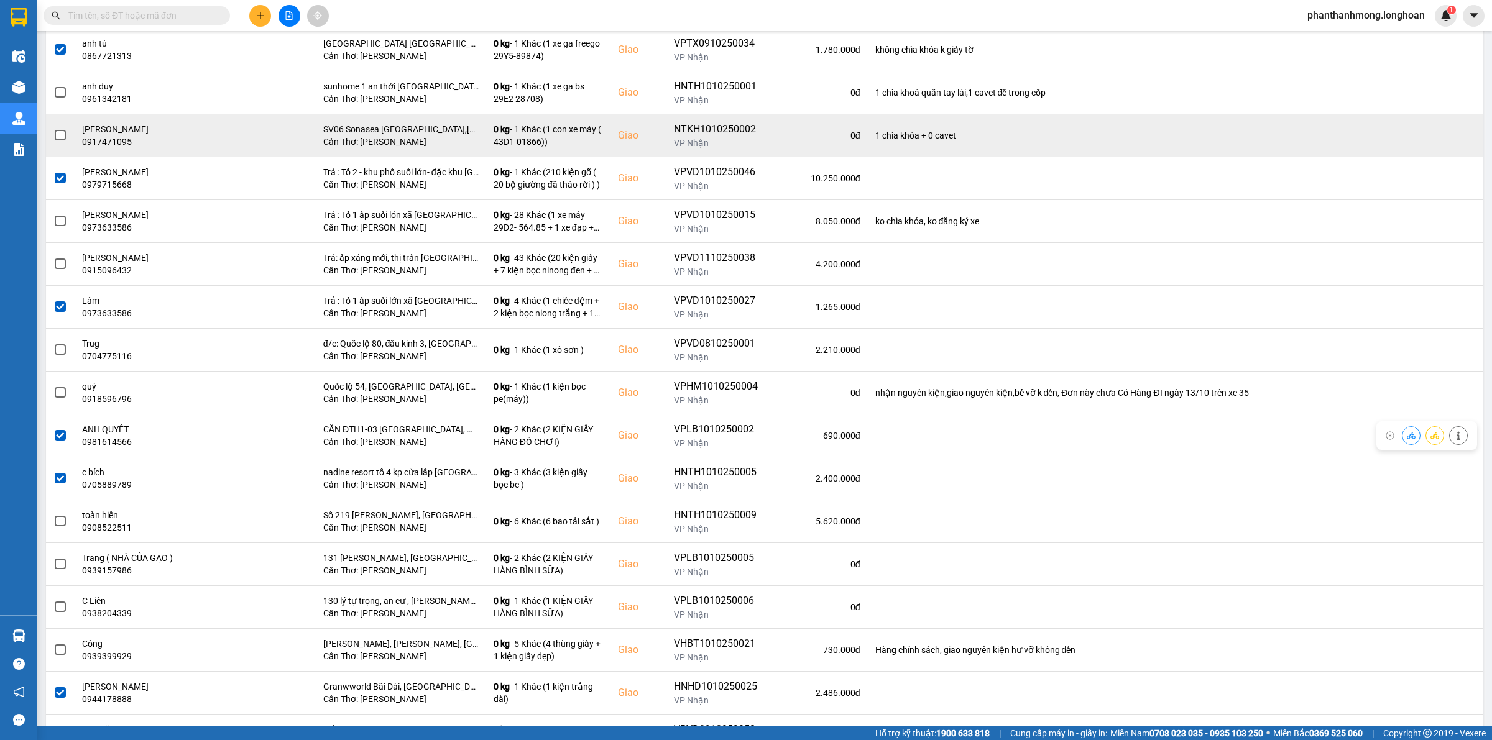
scroll to position [0, 0]
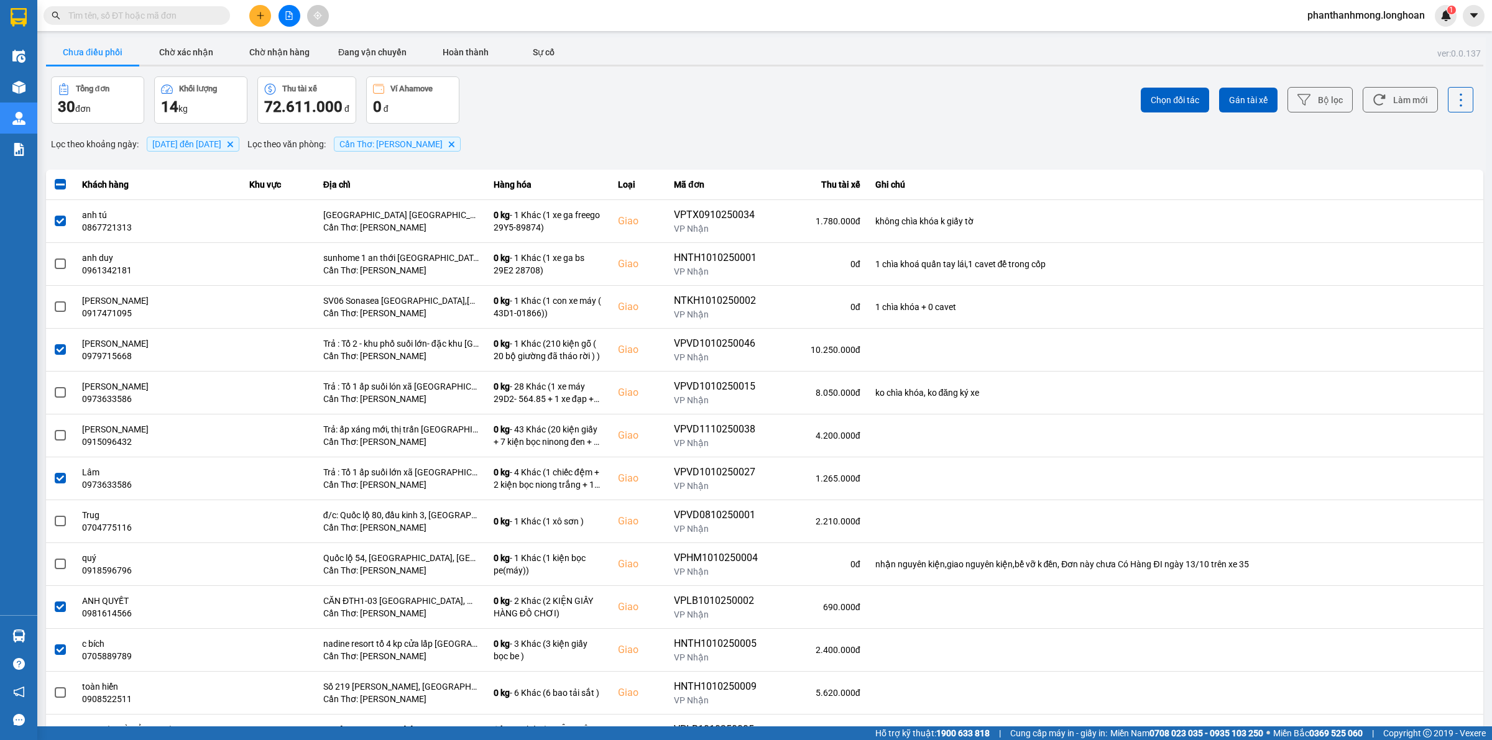
click at [1232, 82] on div "Chọn đối tác Gán tài xế Bộ lọc Làm mới" at bounding box center [1117, 99] width 711 height 47
click at [1238, 97] on span "Gán tài xế" at bounding box center [1248, 100] width 39 height 12
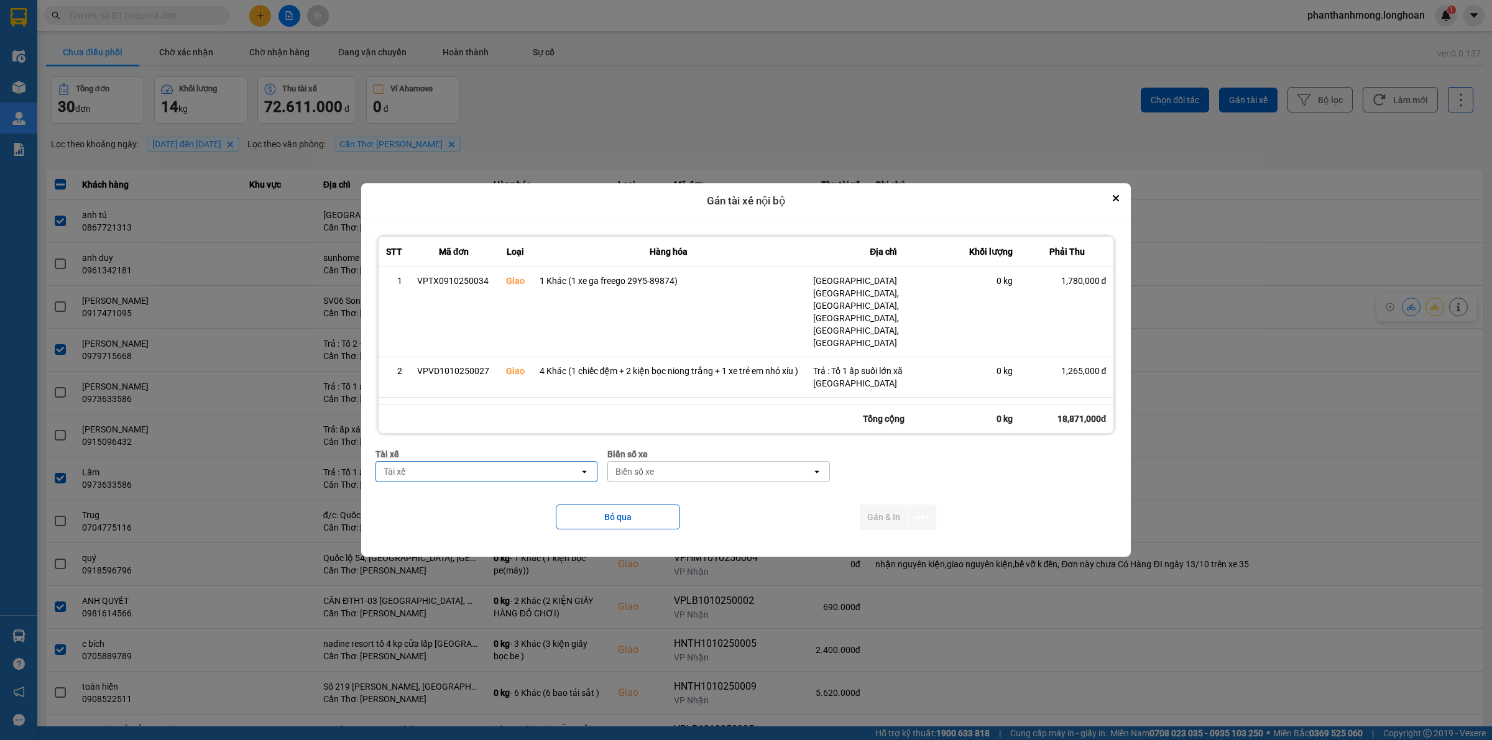
click at [442, 474] on div "Tài xế" at bounding box center [478, 472] width 204 height 20
type input "nhat"
click at [483, 505] on span "0789333247 - [GEOGRAPHIC_DATA] 0789333247" at bounding box center [478, 498] width 199 height 12
click at [671, 477] on div "Biển số xe" at bounding box center [722, 472] width 204 height 20
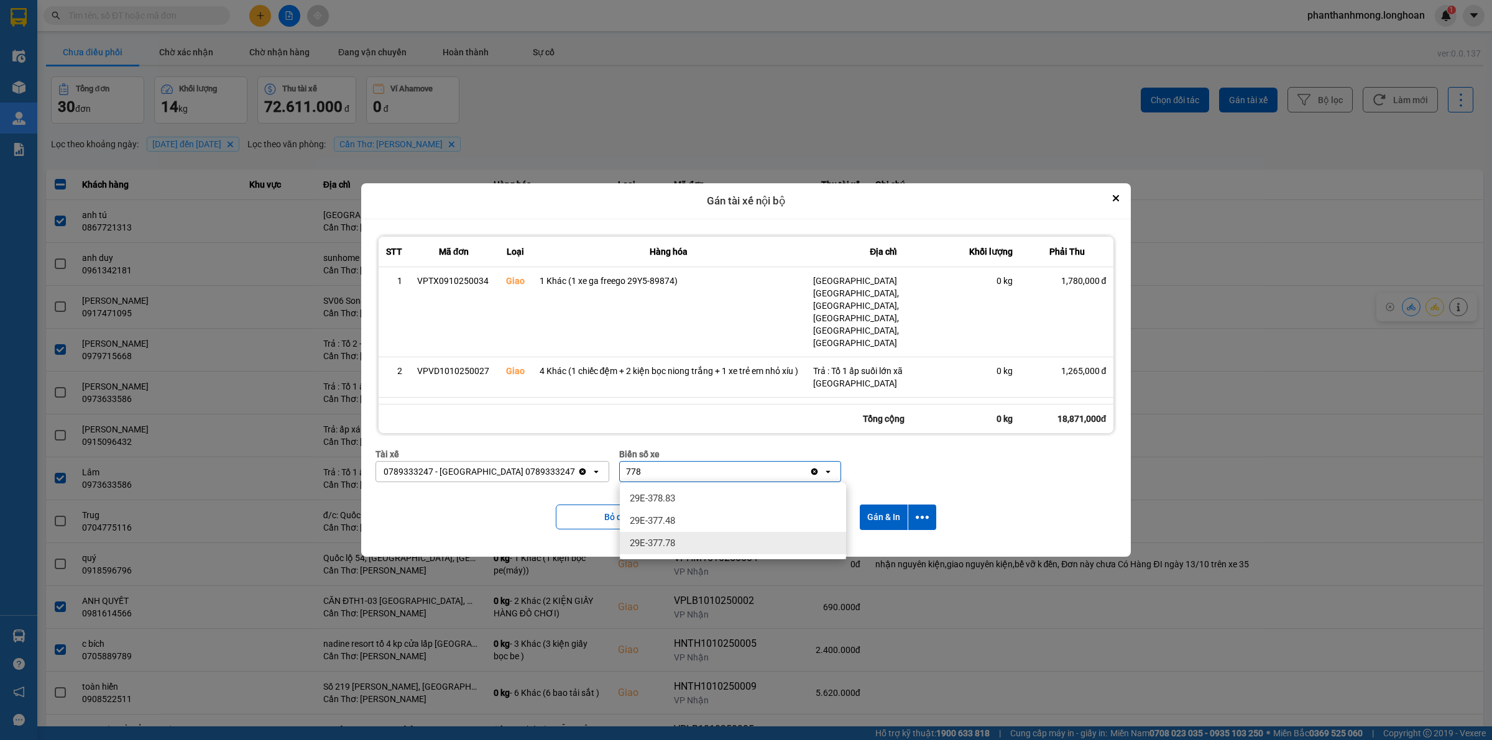
type input "778"
click at [690, 543] on div "29E-377.78" at bounding box center [733, 543] width 226 height 22
click at [921, 513] on icon "dialog" at bounding box center [922, 517] width 13 height 13
click at [860, 549] on span "Chỉ gán tài" at bounding box center [875, 551] width 41 height 12
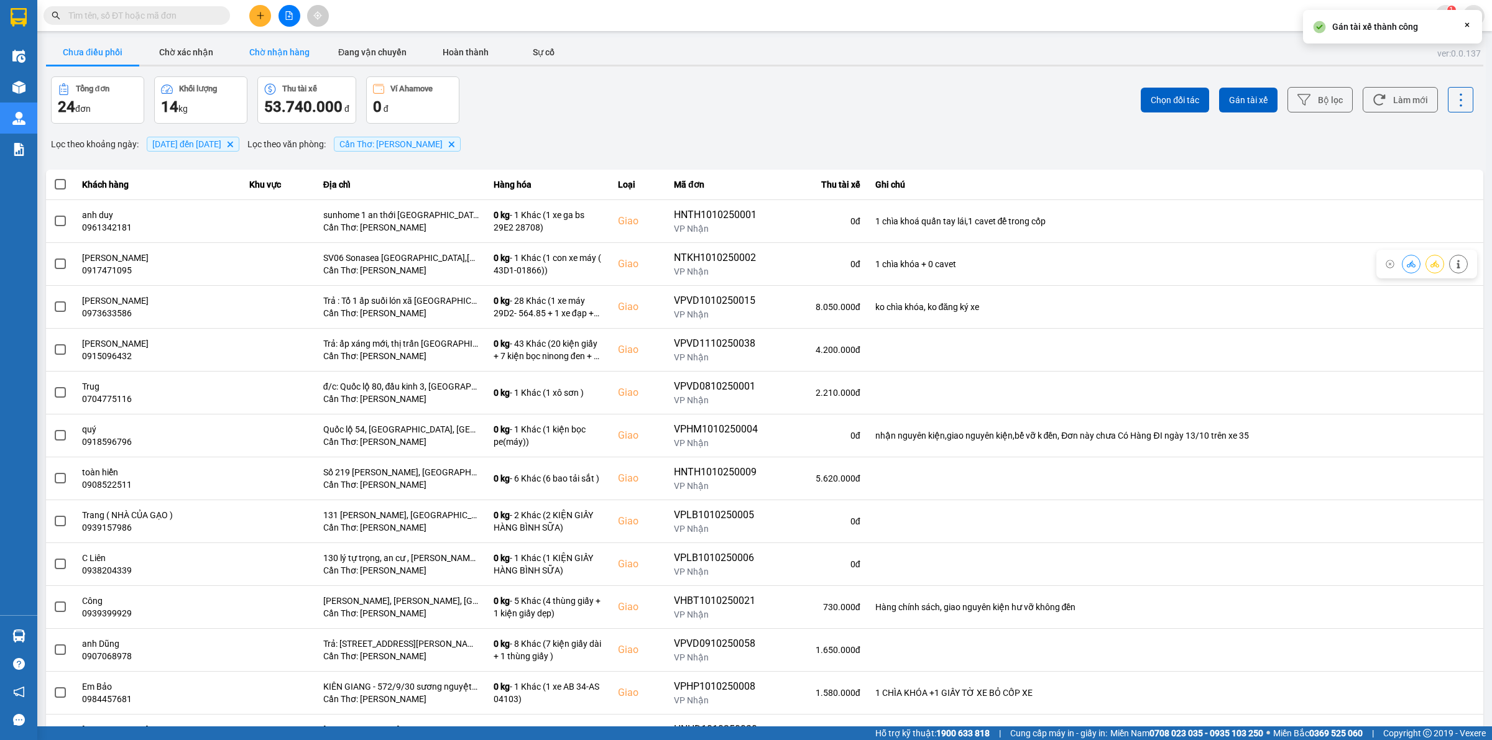
click at [290, 59] on button "Chờ nhận hàng" at bounding box center [278, 52] width 93 height 25
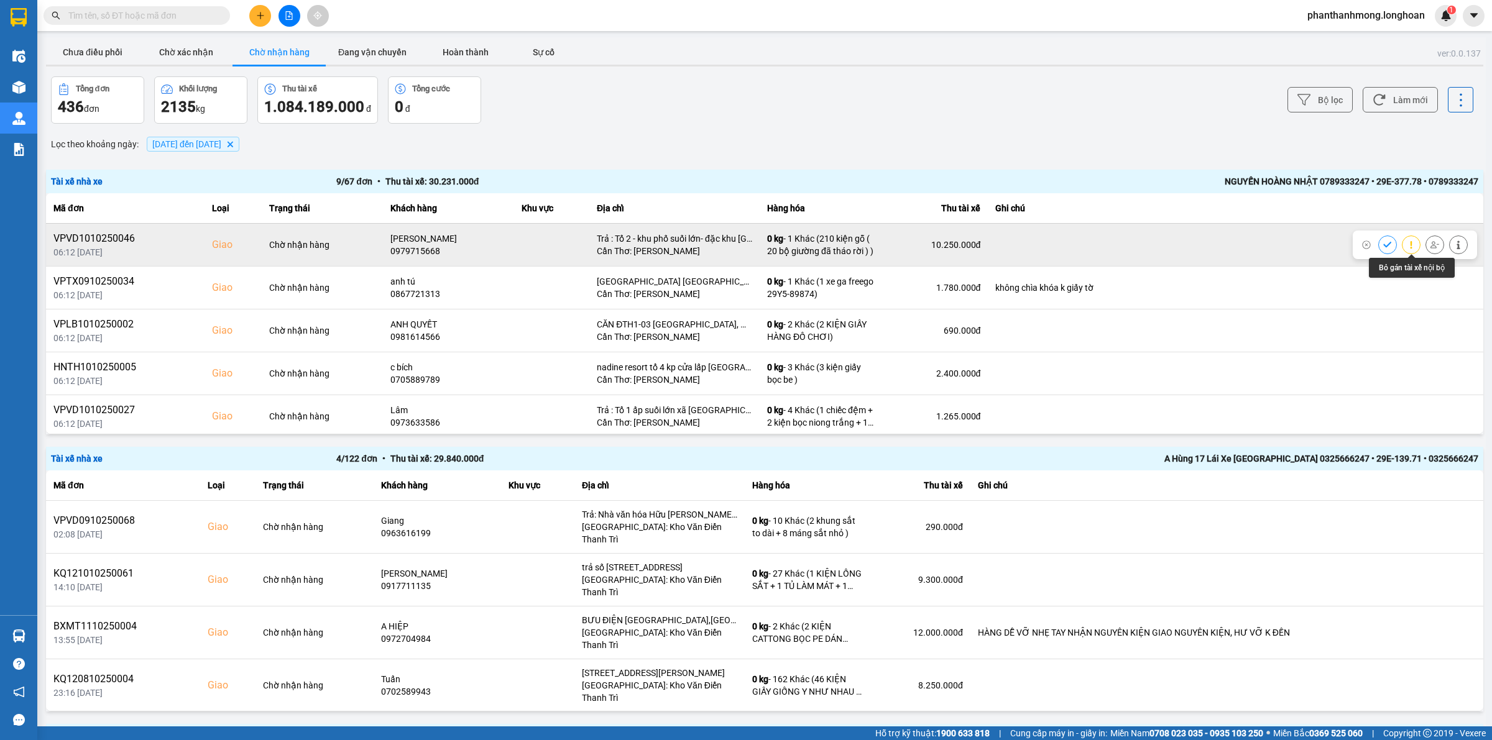
click at [1430, 241] on icon at bounding box center [1434, 245] width 9 height 9
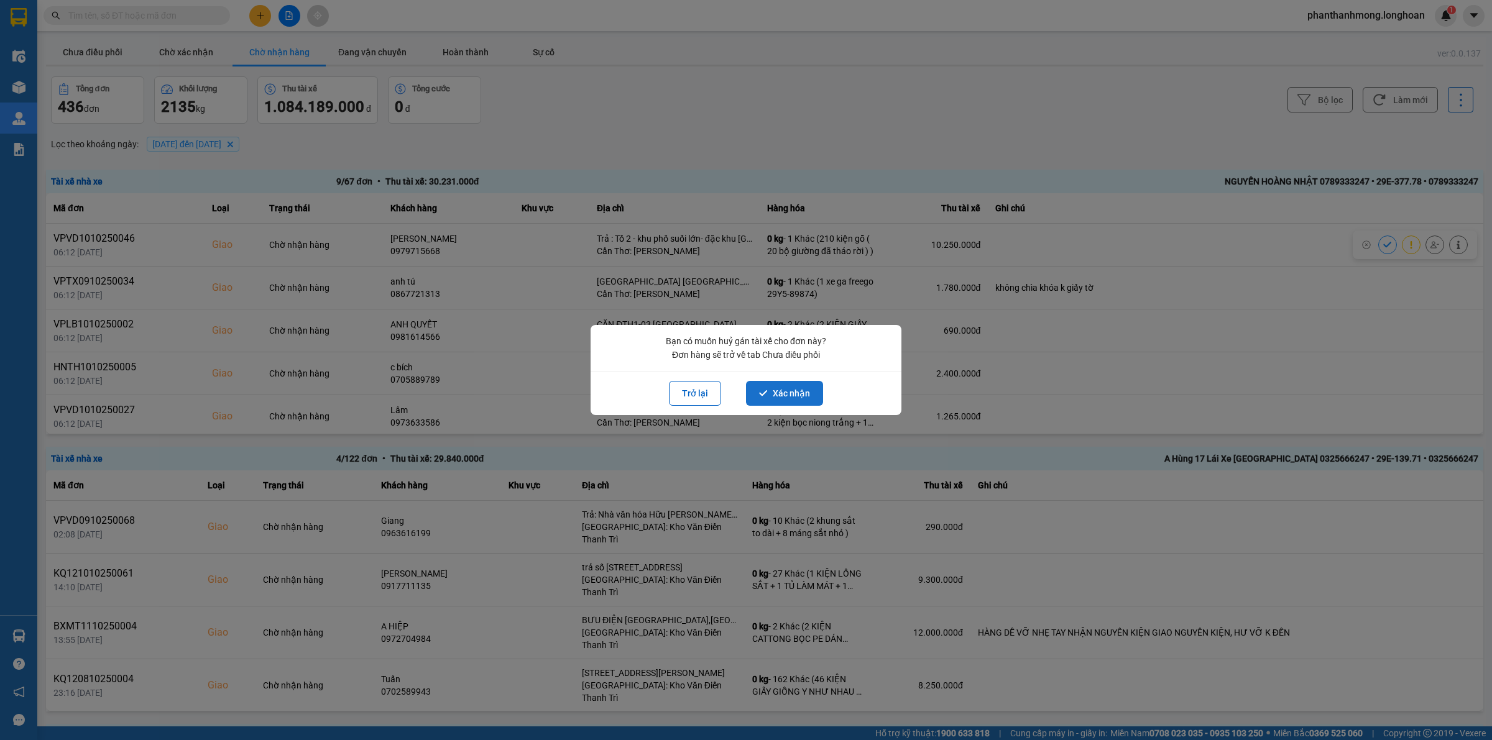
click at [768, 393] on button "Xác nhận" at bounding box center [784, 393] width 77 height 25
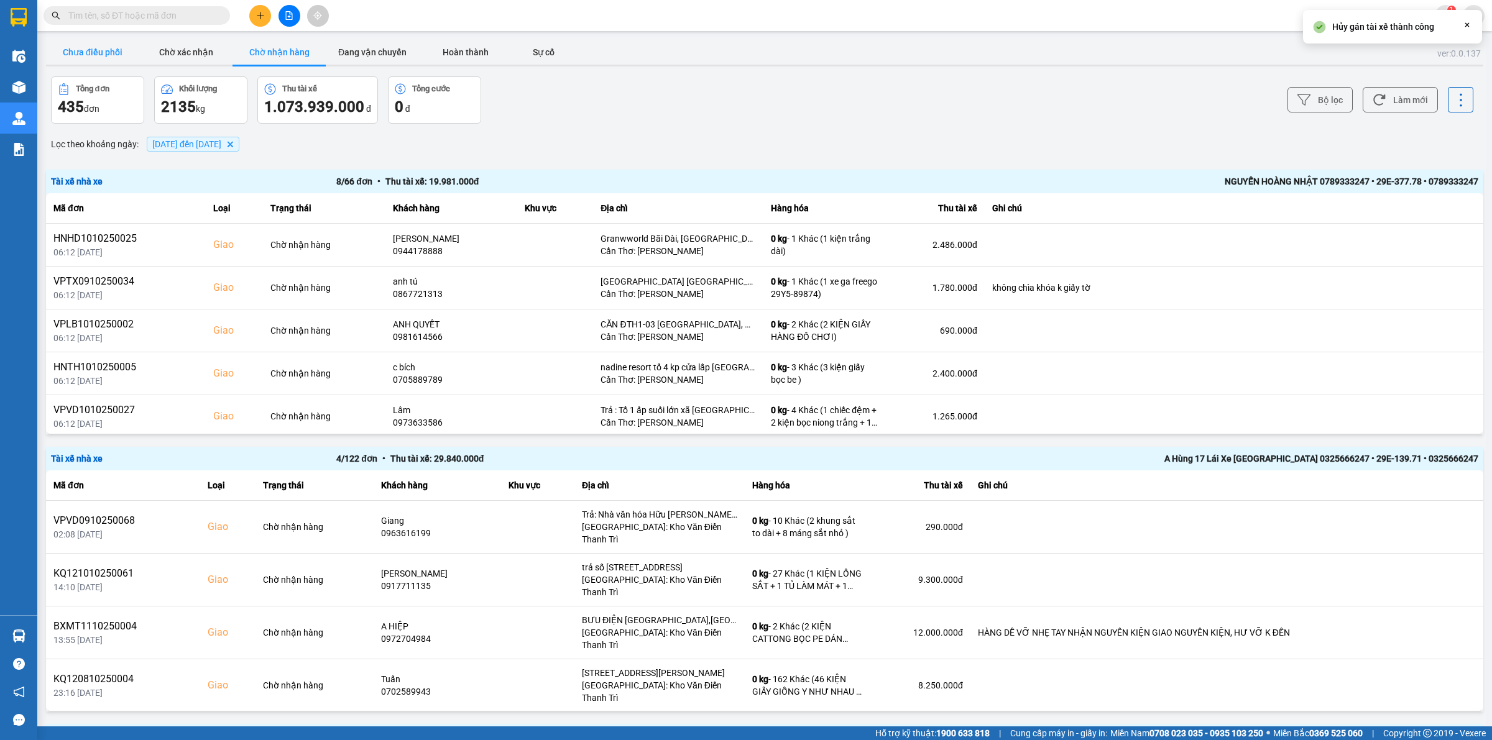
click at [94, 61] on button "Chưa điều phối" at bounding box center [92, 52] width 93 height 25
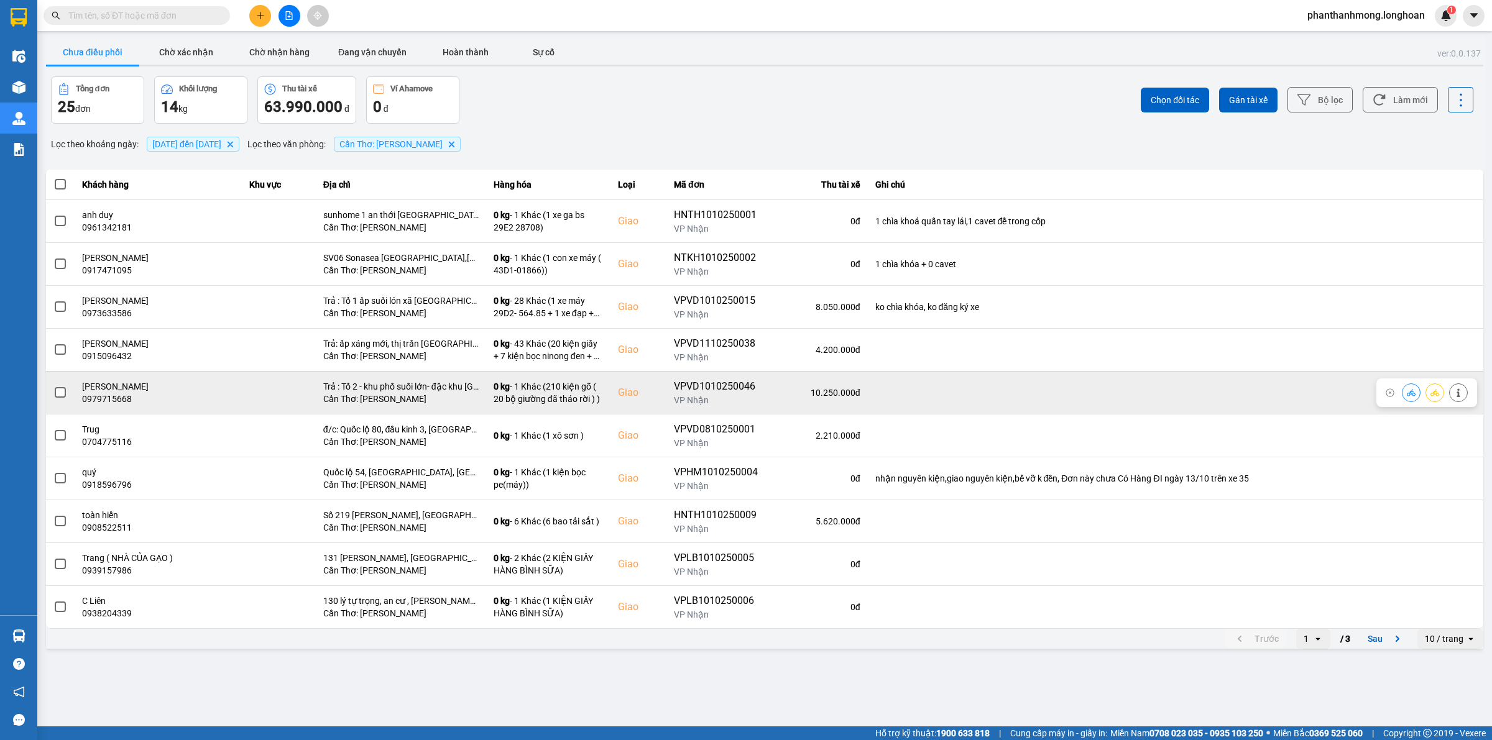
click at [60, 393] on span at bounding box center [60, 392] width 11 height 11
click at [53, 386] on input "checkbox" at bounding box center [53, 386] width 0 height 0
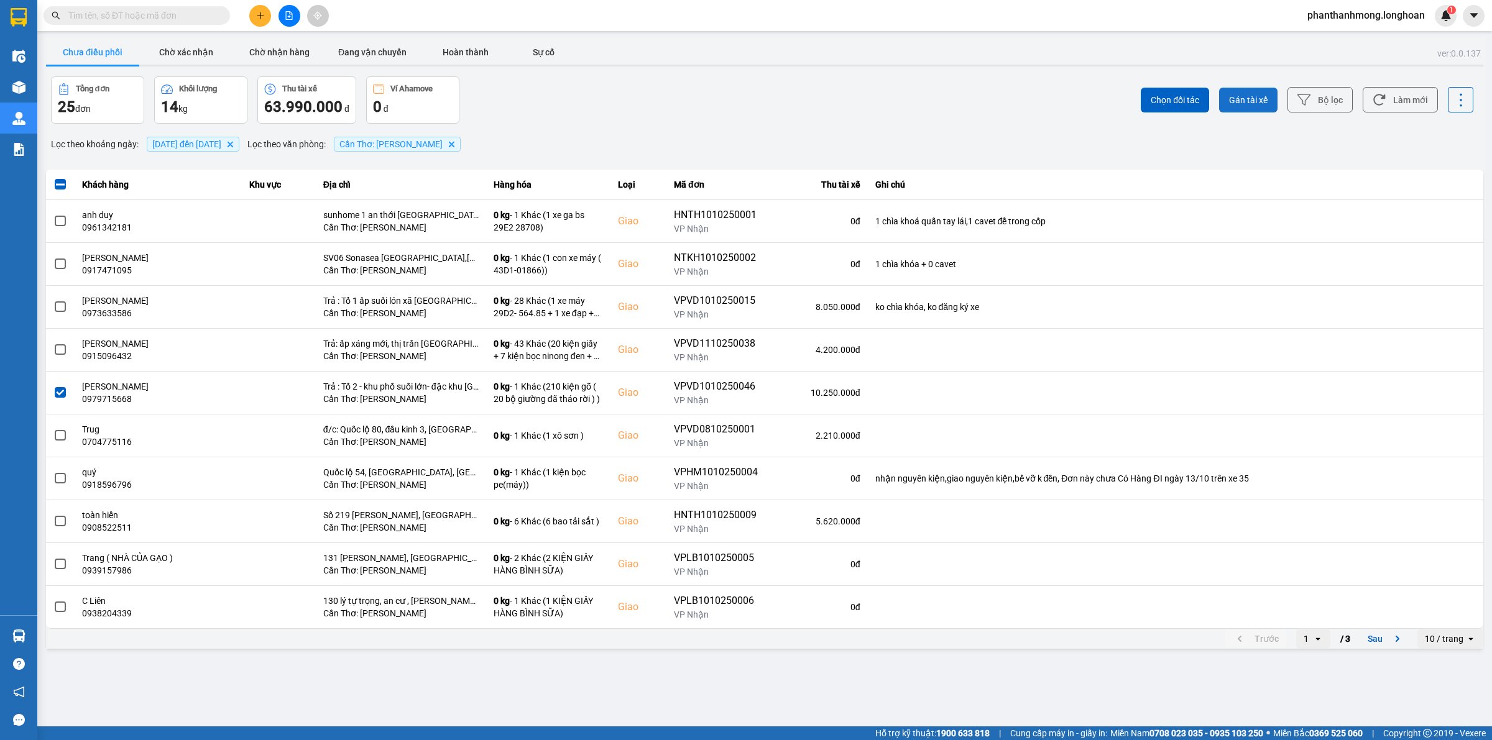
click at [1266, 94] on span "Gán tài xế" at bounding box center [1248, 100] width 39 height 12
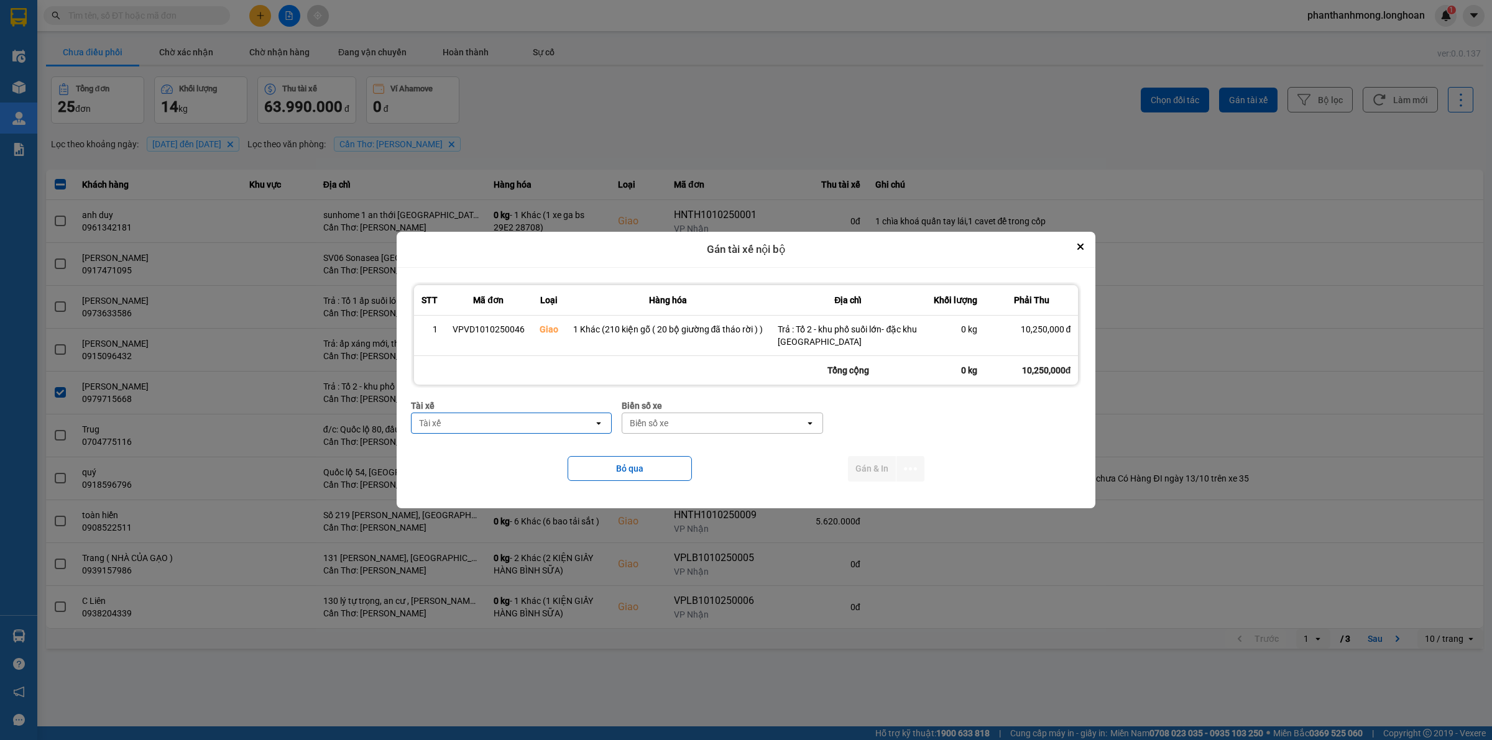
click at [520, 421] on div "Tài xế" at bounding box center [503, 423] width 183 height 20
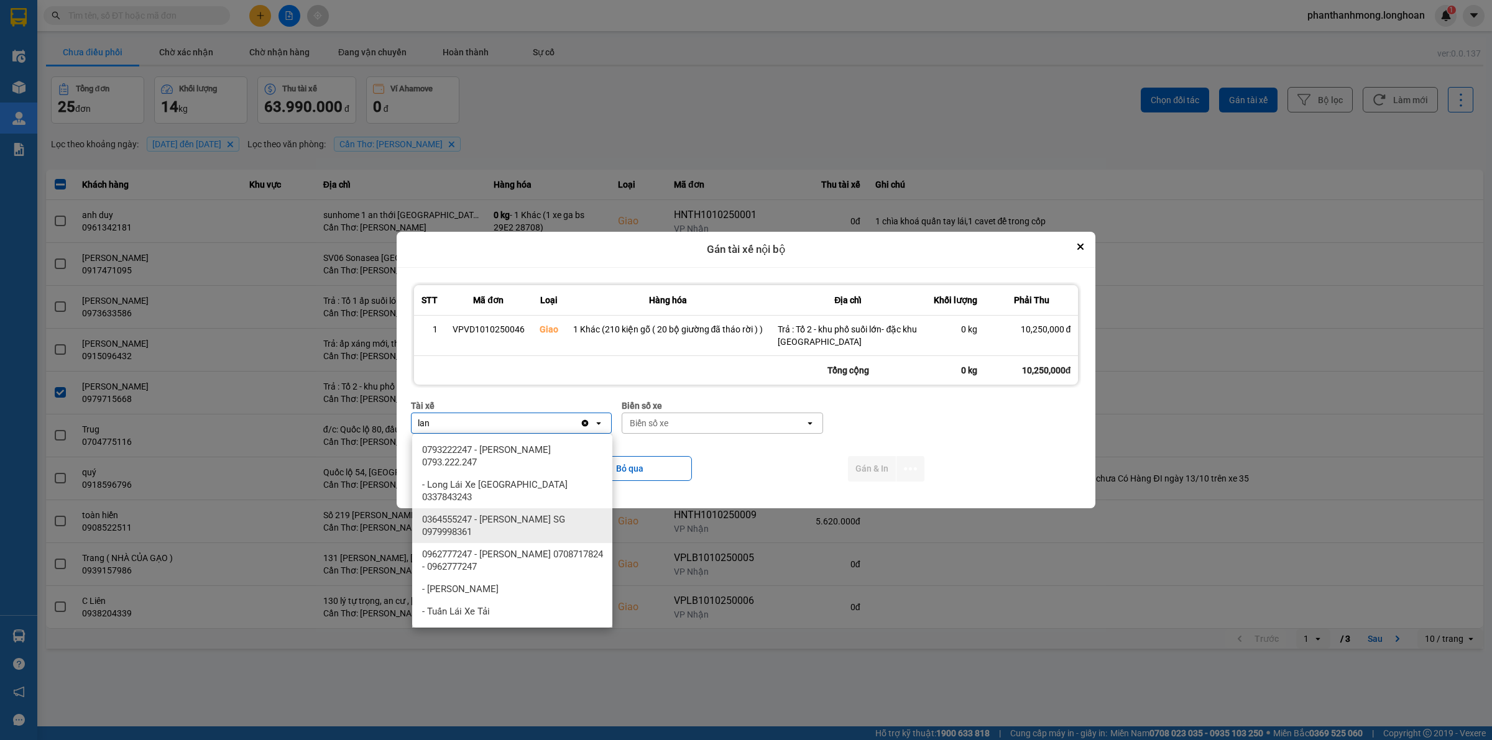
type input "lan"
click at [533, 513] on span "0364555247 - [PERSON_NAME] SG 0979998361" at bounding box center [514, 525] width 185 height 25
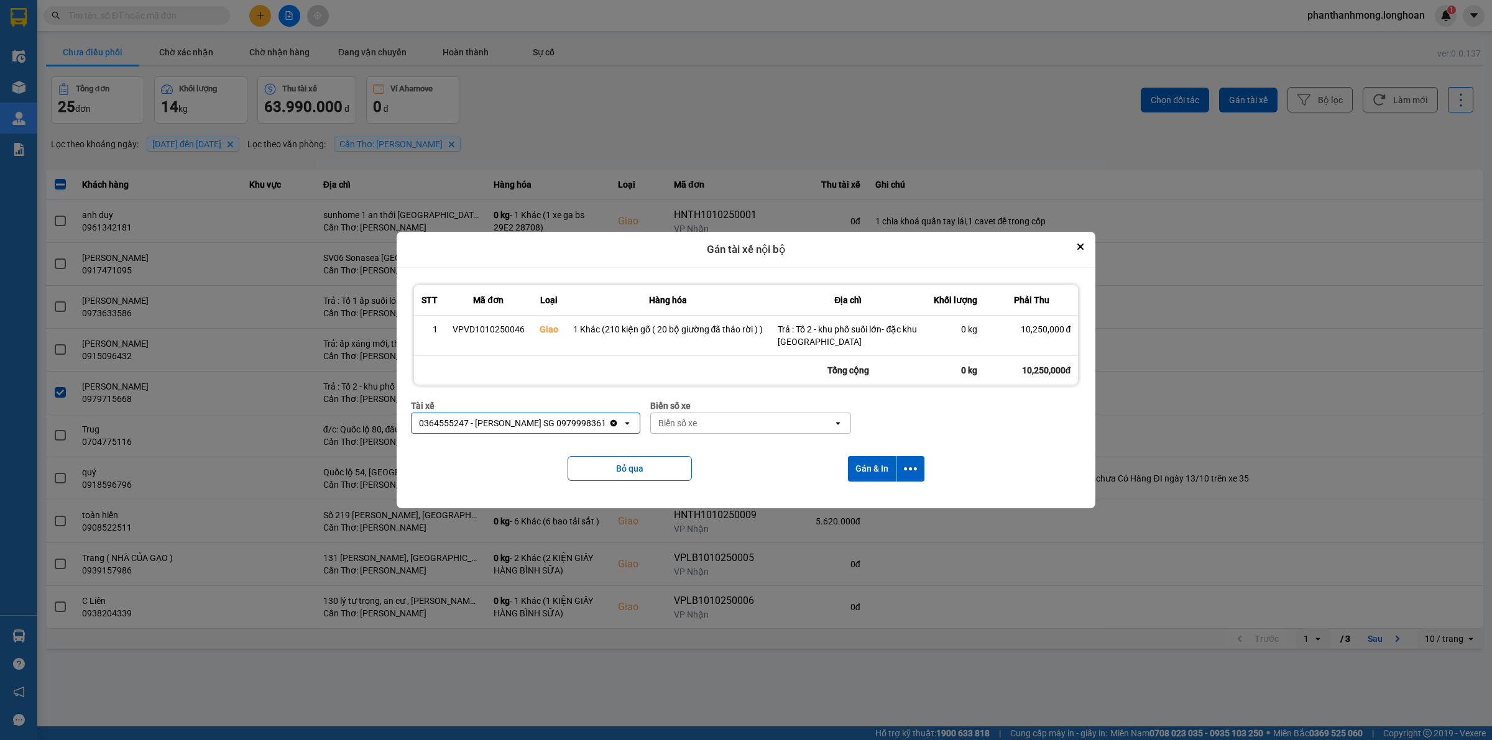
click at [704, 429] on div "Biển số xe" at bounding box center [742, 423] width 183 height 20
type input "91"
drag, startPoint x: 707, startPoint y: 471, endPoint x: 809, endPoint y: 466, distance: 102.7
click at [706, 470] on div "29E-136.91" at bounding box center [733, 472] width 200 height 22
click at [913, 466] on icon "dialog" at bounding box center [910, 468] width 13 height 13
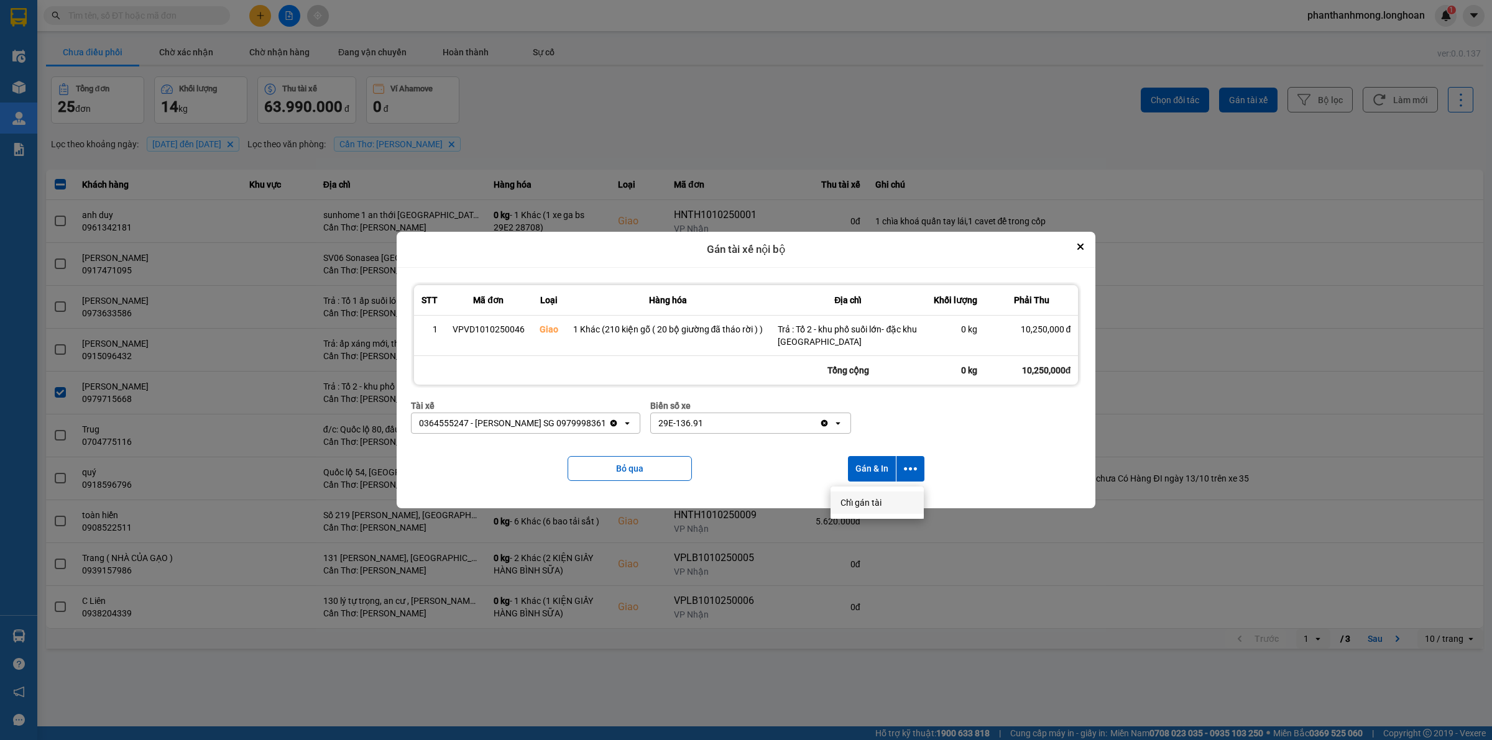
click at [868, 504] on span "Chỉ gán tài" at bounding box center [860, 503] width 41 height 12
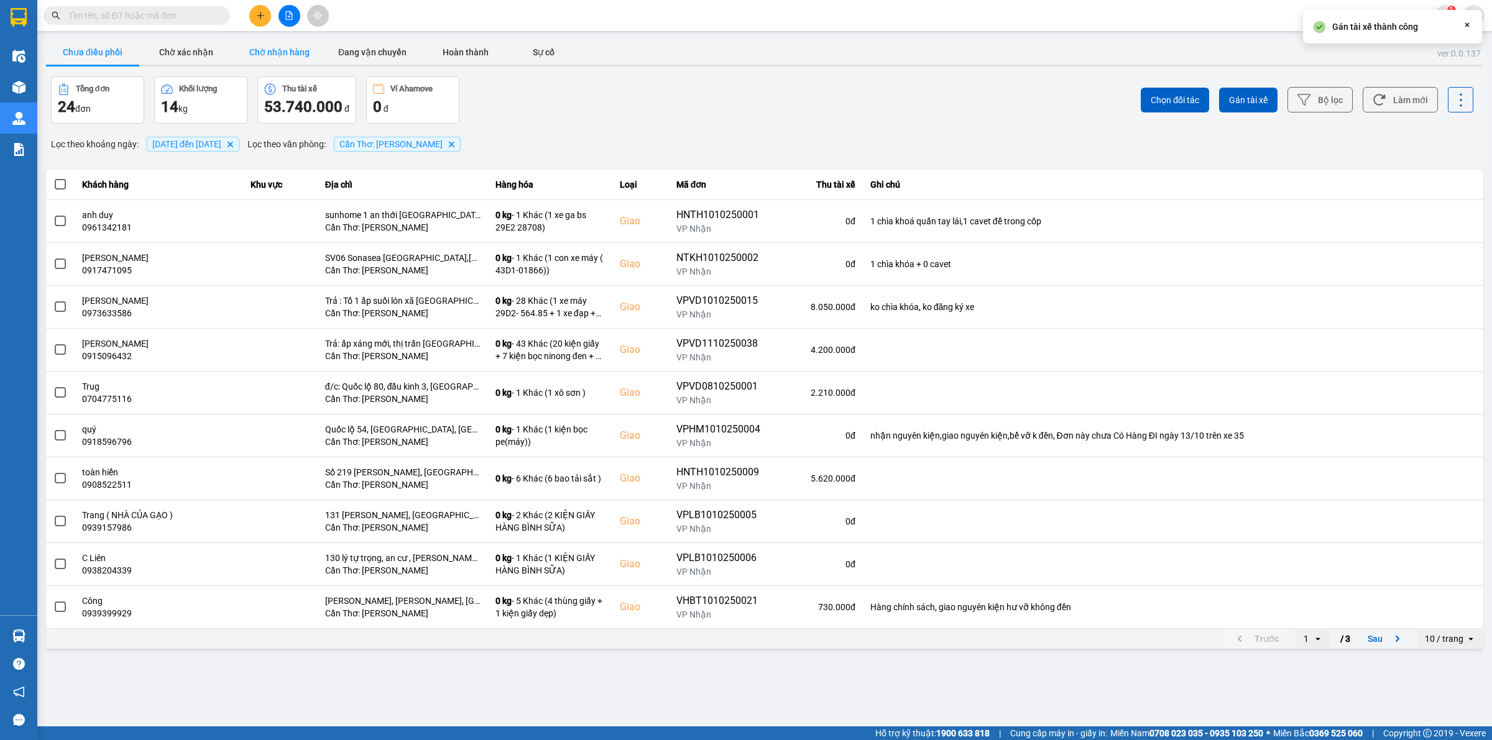
click at [295, 53] on button "Chờ nhận hàng" at bounding box center [278, 52] width 93 height 25
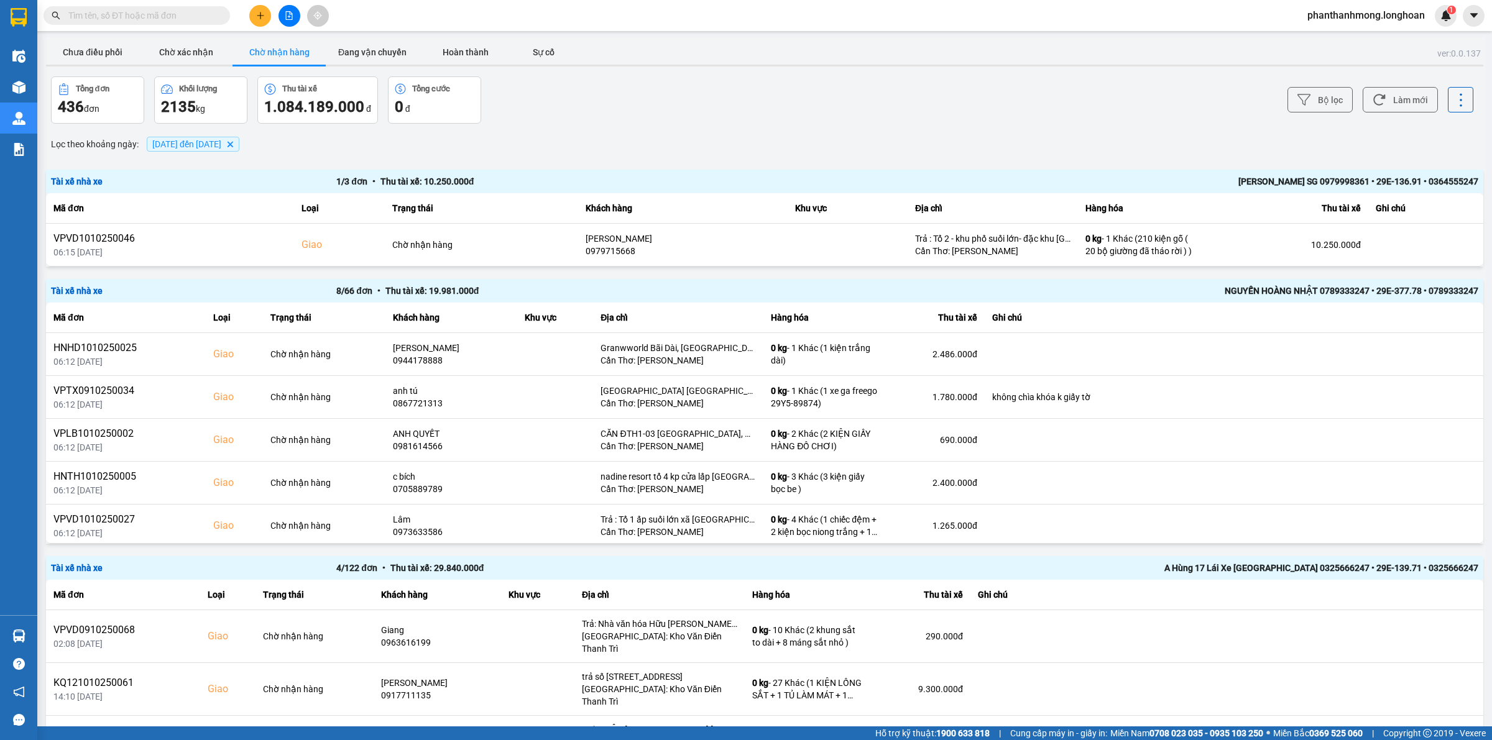
click at [1185, 184] on div "[PERSON_NAME] SG 0979998361 • 29E-136.91 • 0364555247" at bounding box center [1193, 182] width 571 height 14
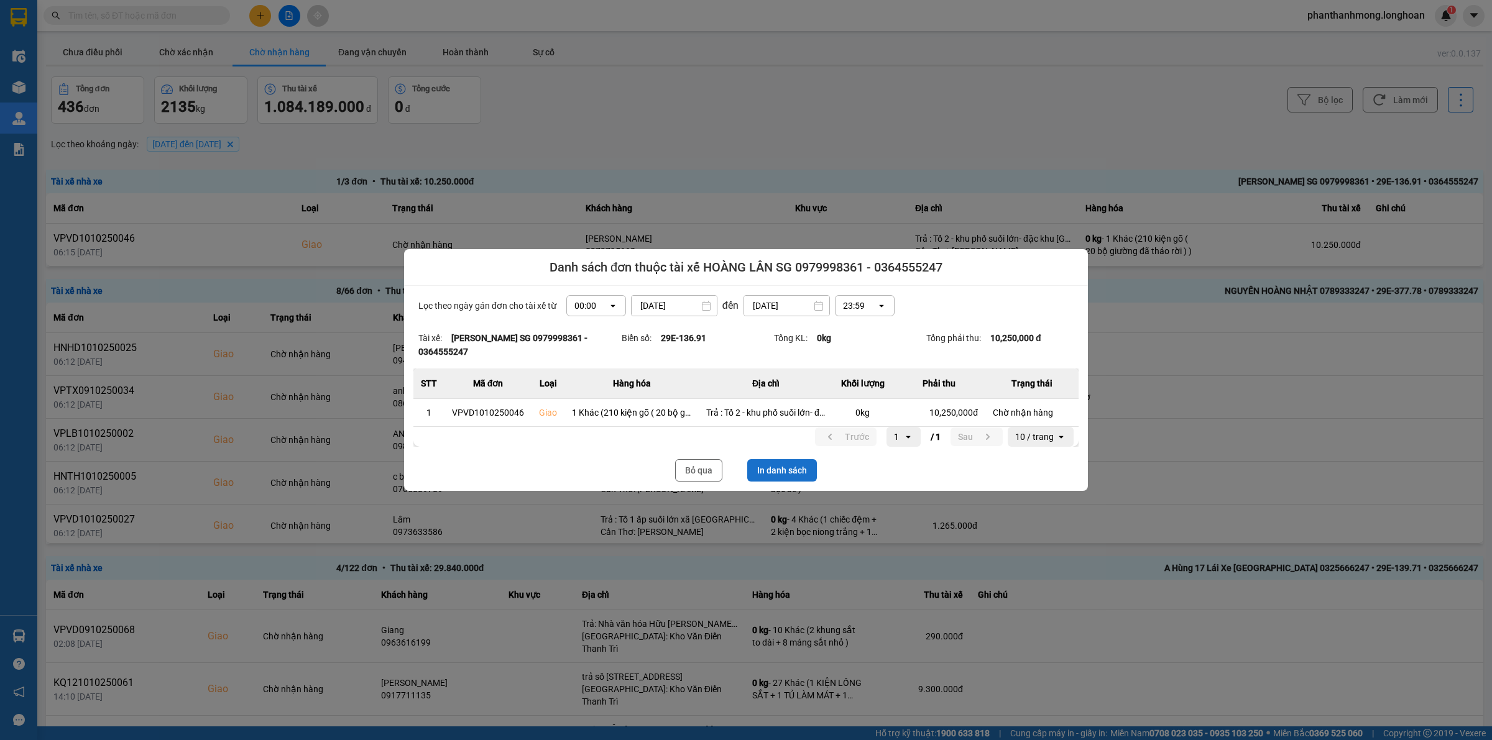
click at [802, 461] on button "In danh sách" at bounding box center [782, 470] width 70 height 22
click at [678, 471] on button "Bỏ qua" at bounding box center [698, 470] width 47 height 22
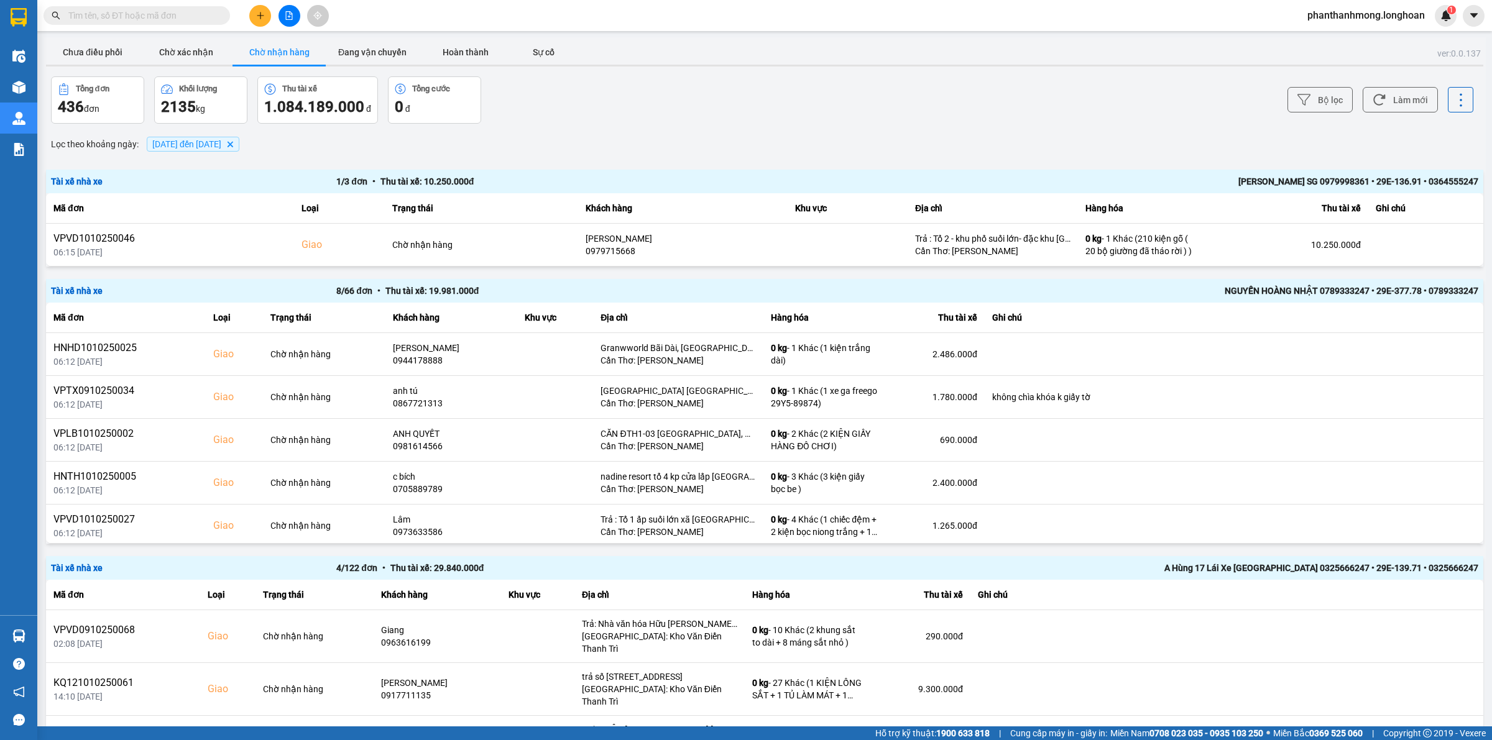
click at [1220, 292] on div "NGUYẾN HOÀNG NHẬT 0789333247 • 29E-377.78 • 0789333247" at bounding box center [1193, 291] width 571 height 14
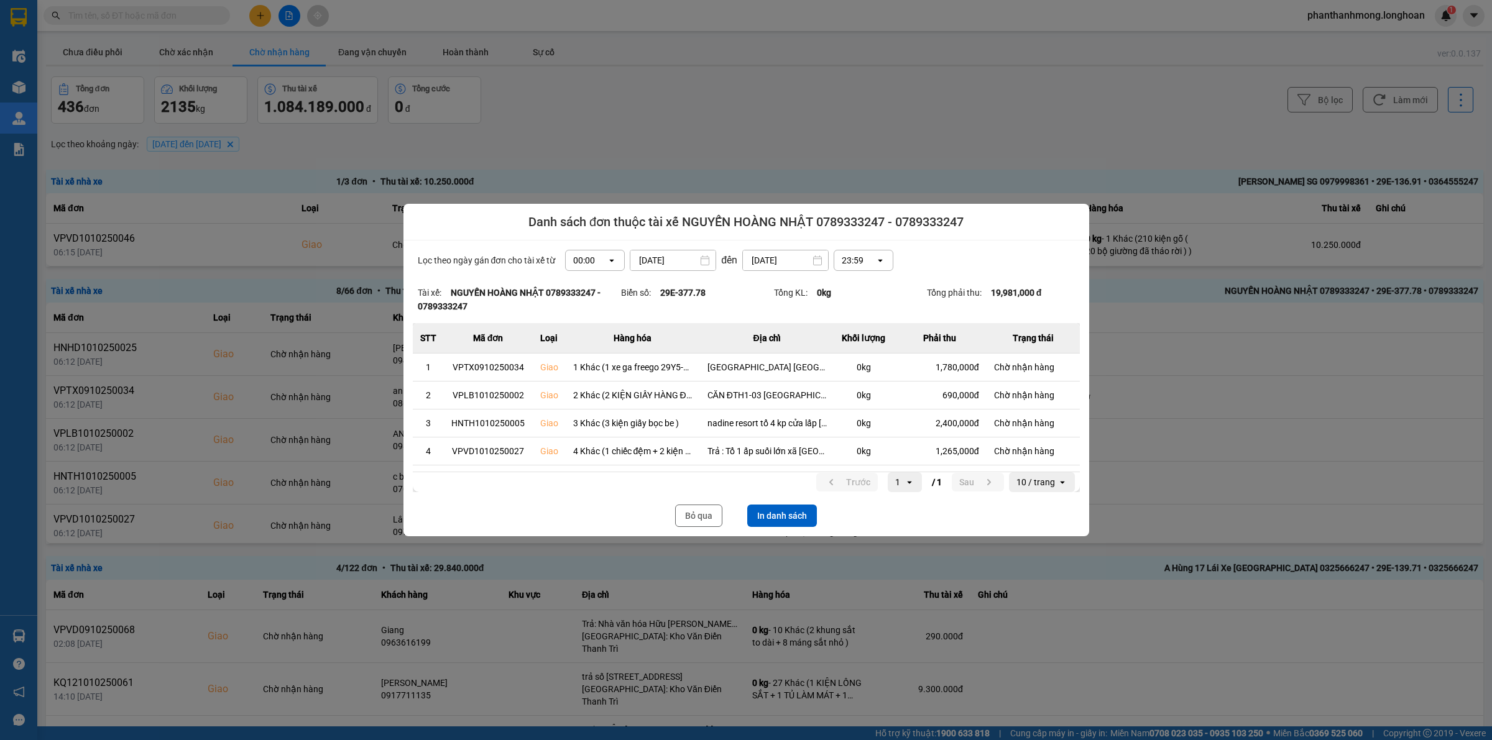
click at [770, 517] on button "In danh sách" at bounding box center [782, 516] width 70 height 22
click at [709, 519] on button "Bỏ qua" at bounding box center [698, 516] width 47 height 22
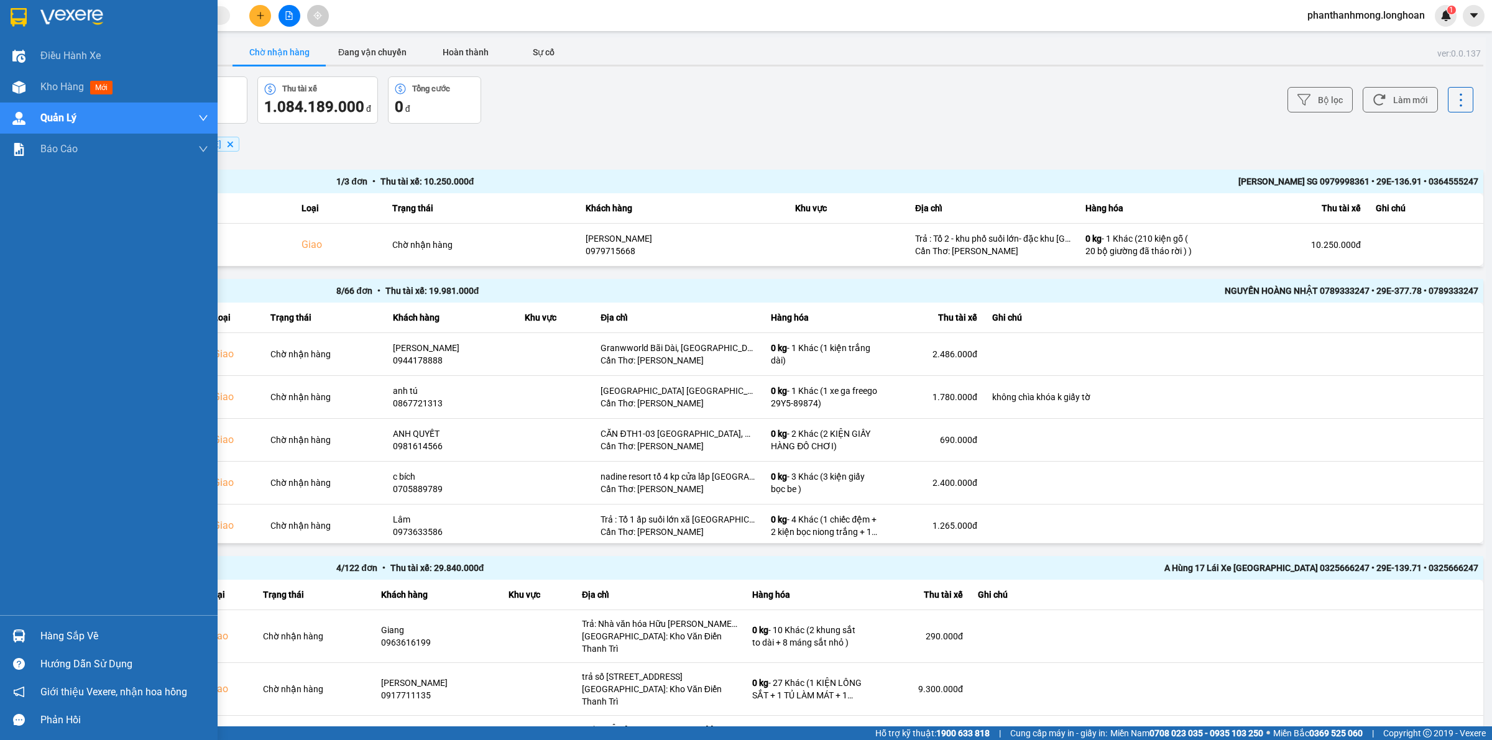
click at [20, 22] on img at bounding box center [19, 17] width 16 height 19
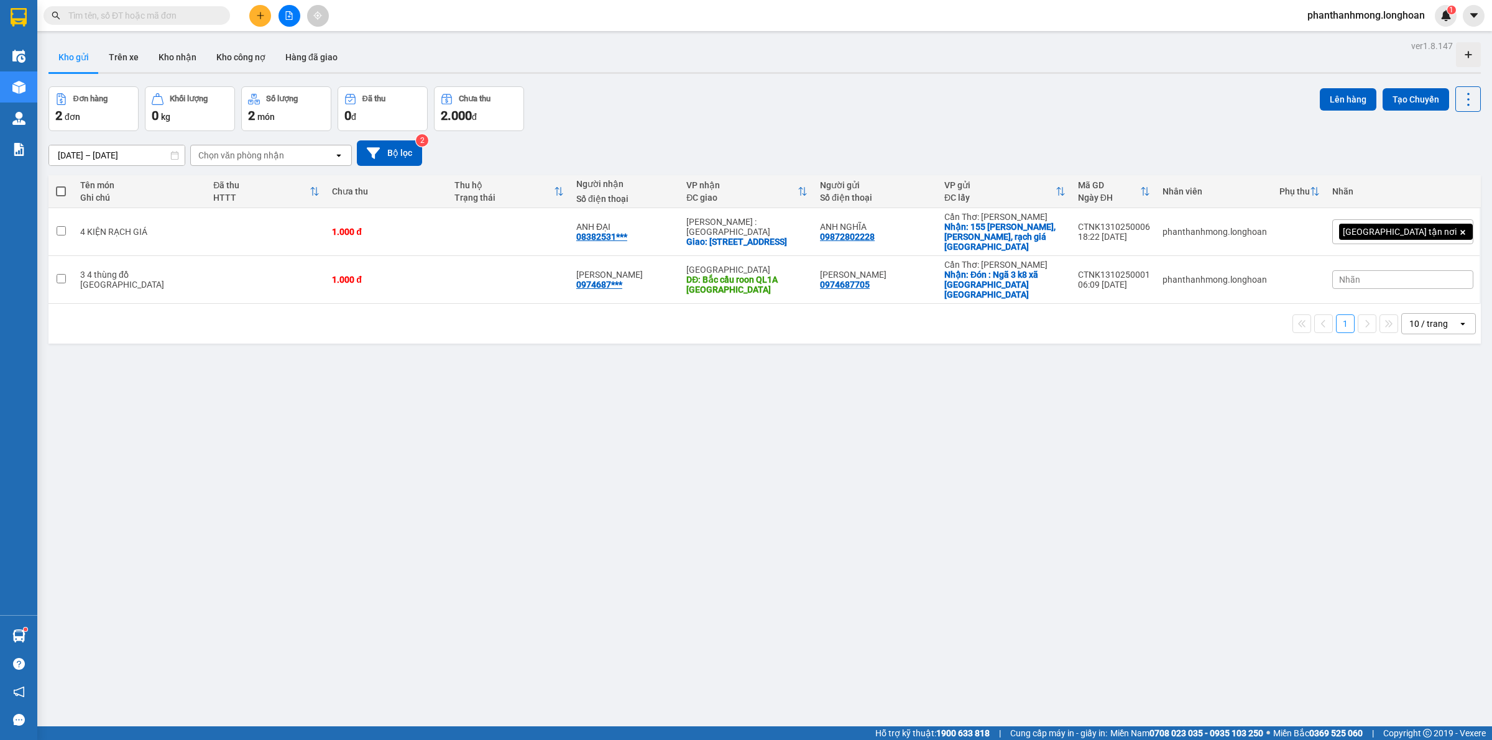
click at [38, 639] on main "ver 1.8.147 Kho gửi Trên xe Kho nhận Kho công nợ Hàng đã giao Đơn hàng 2 đơn Kh…" at bounding box center [746, 363] width 1492 height 727
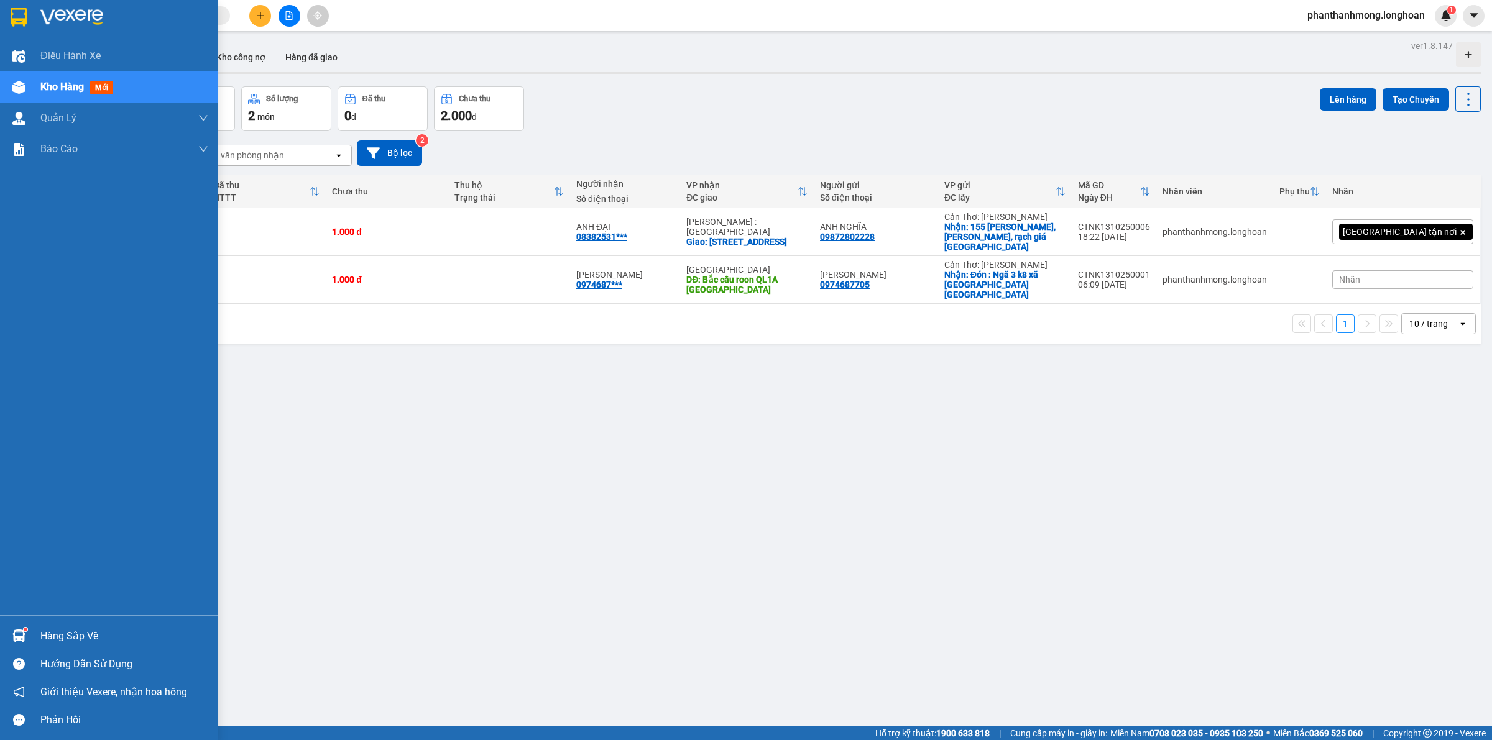
click at [45, 636] on div "Hàng sắp về" at bounding box center [124, 636] width 168 height 19
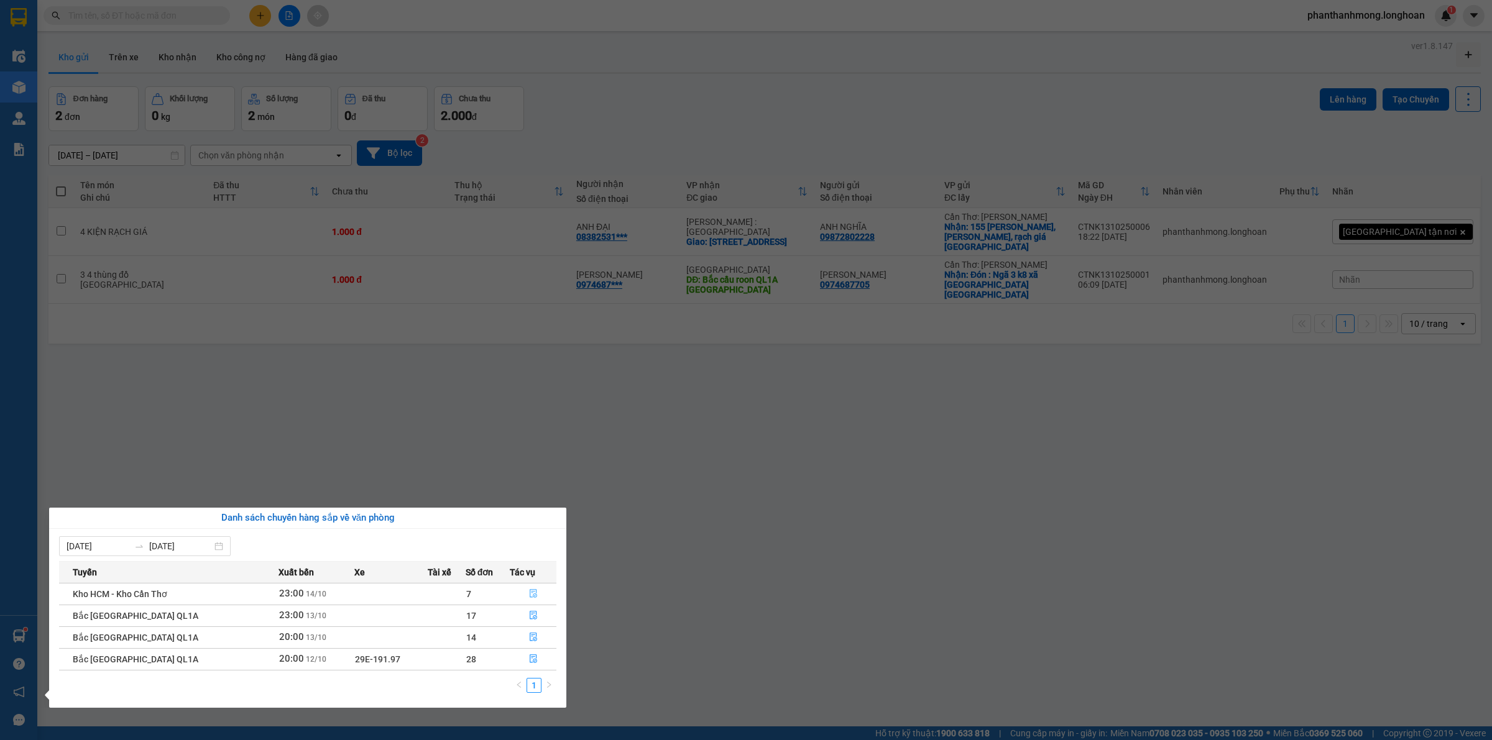
click at [535, 597] on button "button" at bounding box center [532, 594] width 45 height 20
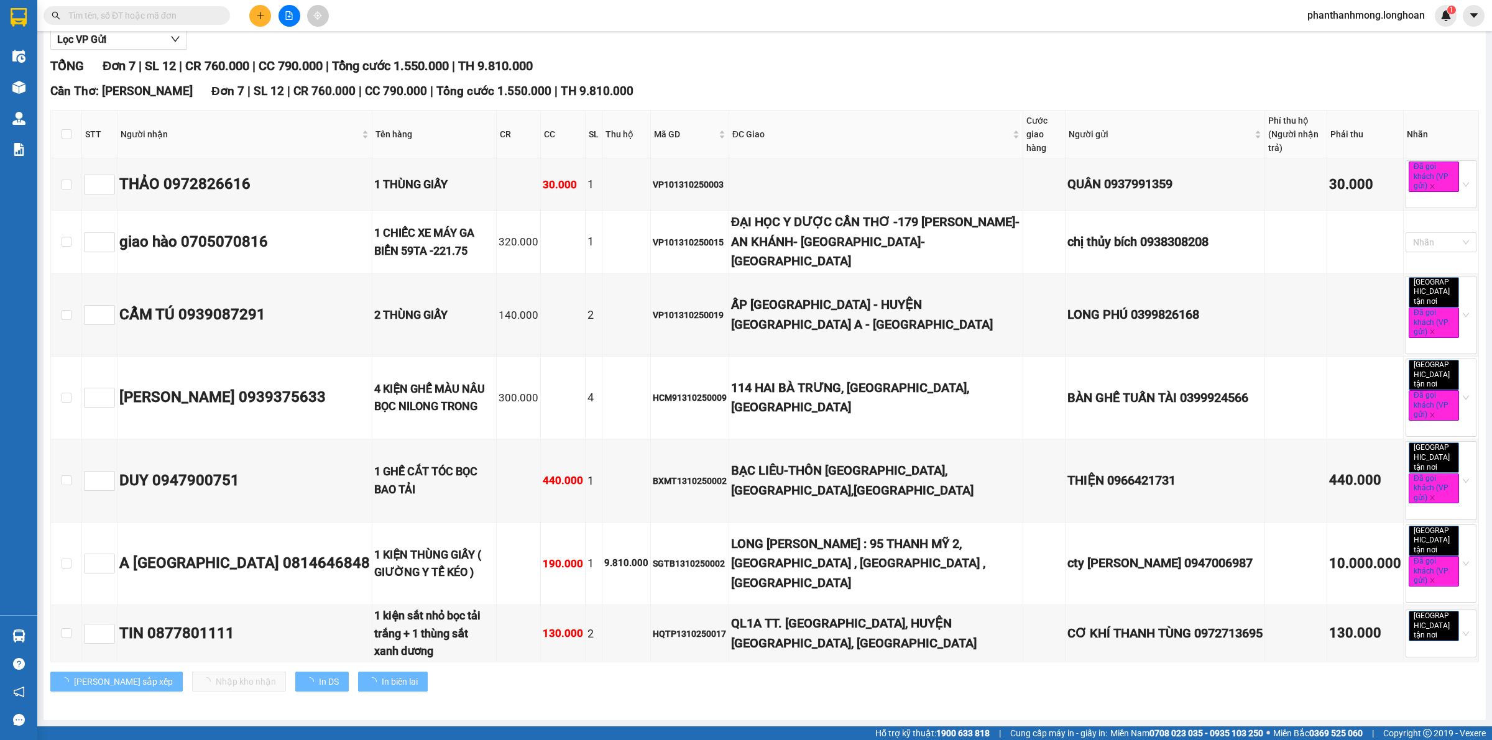
scroll to position [88, 0]
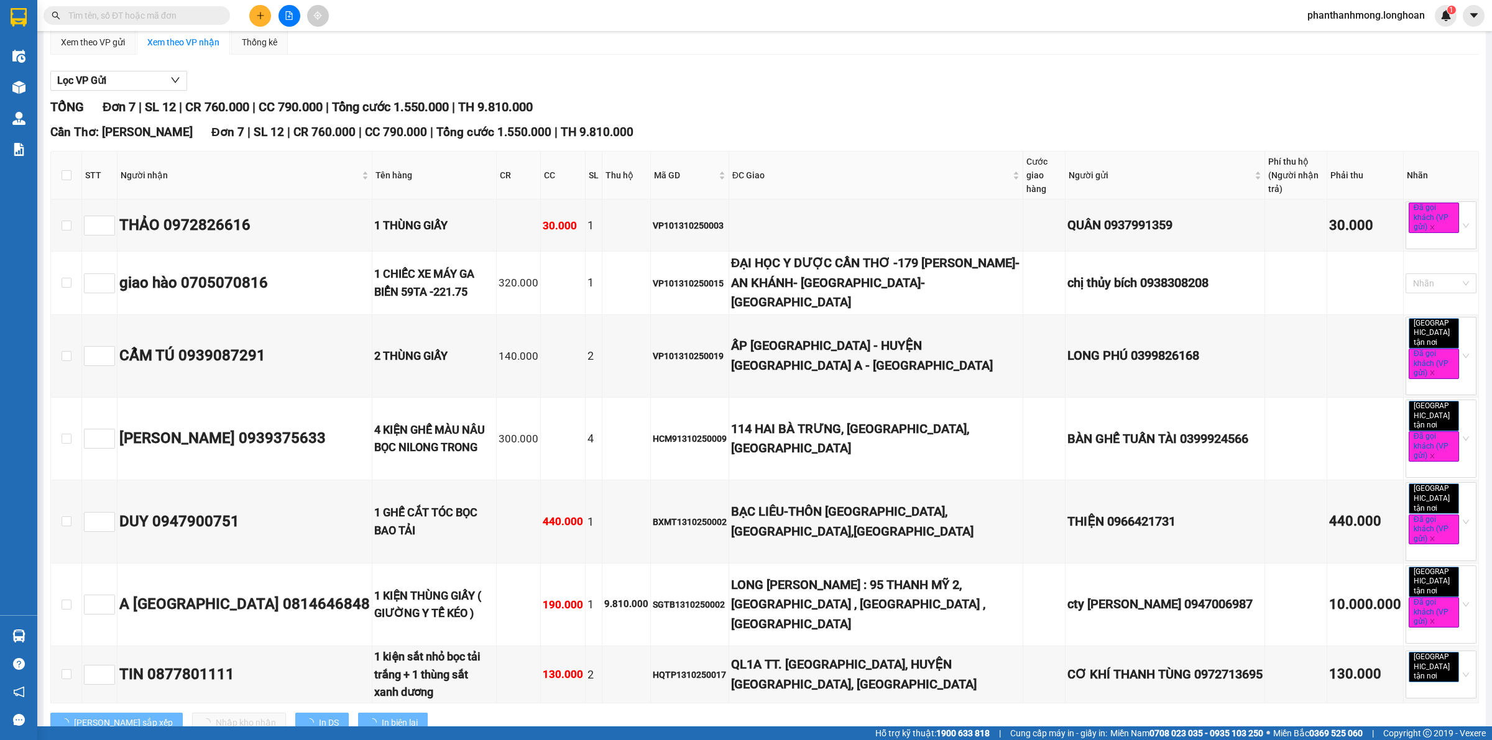
type input "[DATE]"
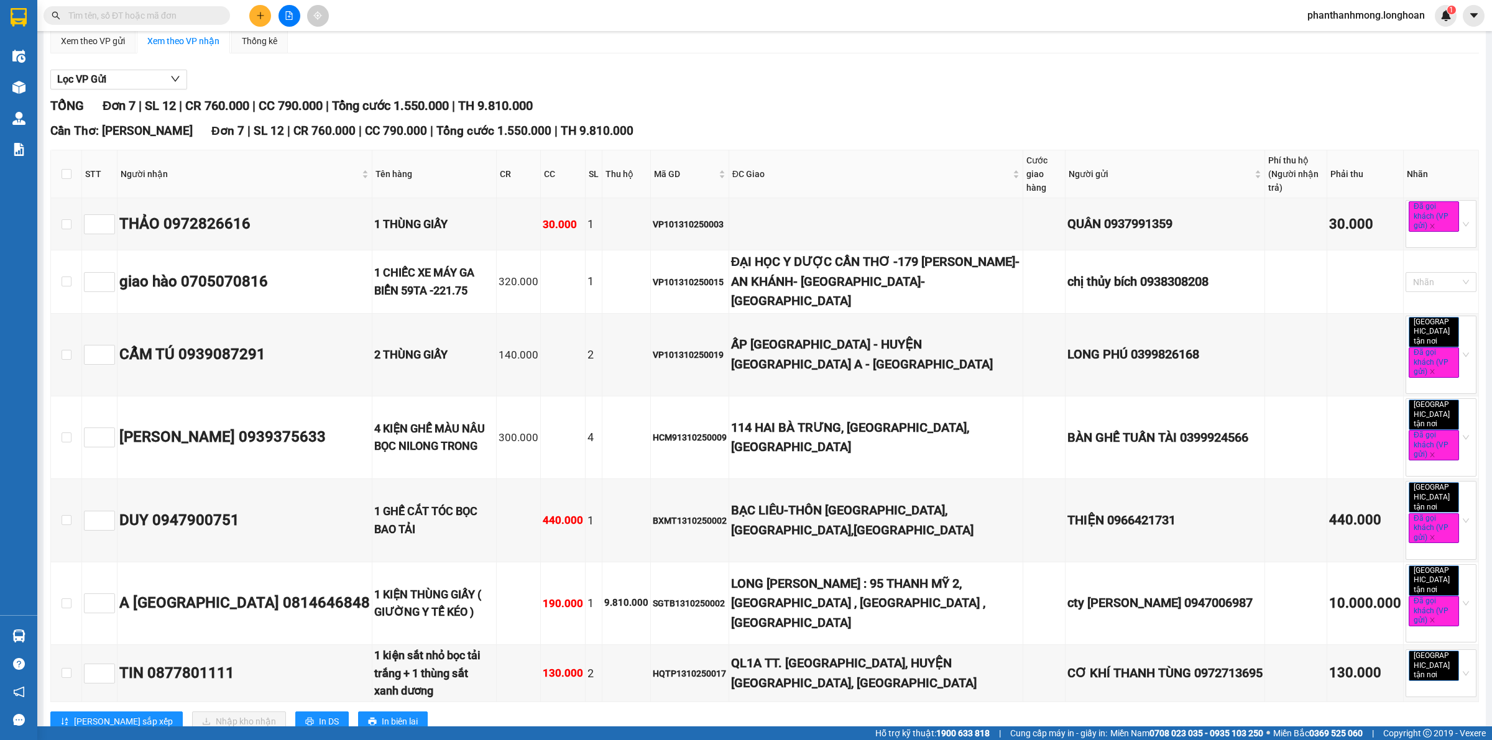
click at [128, 19] on input "text" at bounding box center [141, 16] width 147 height 14
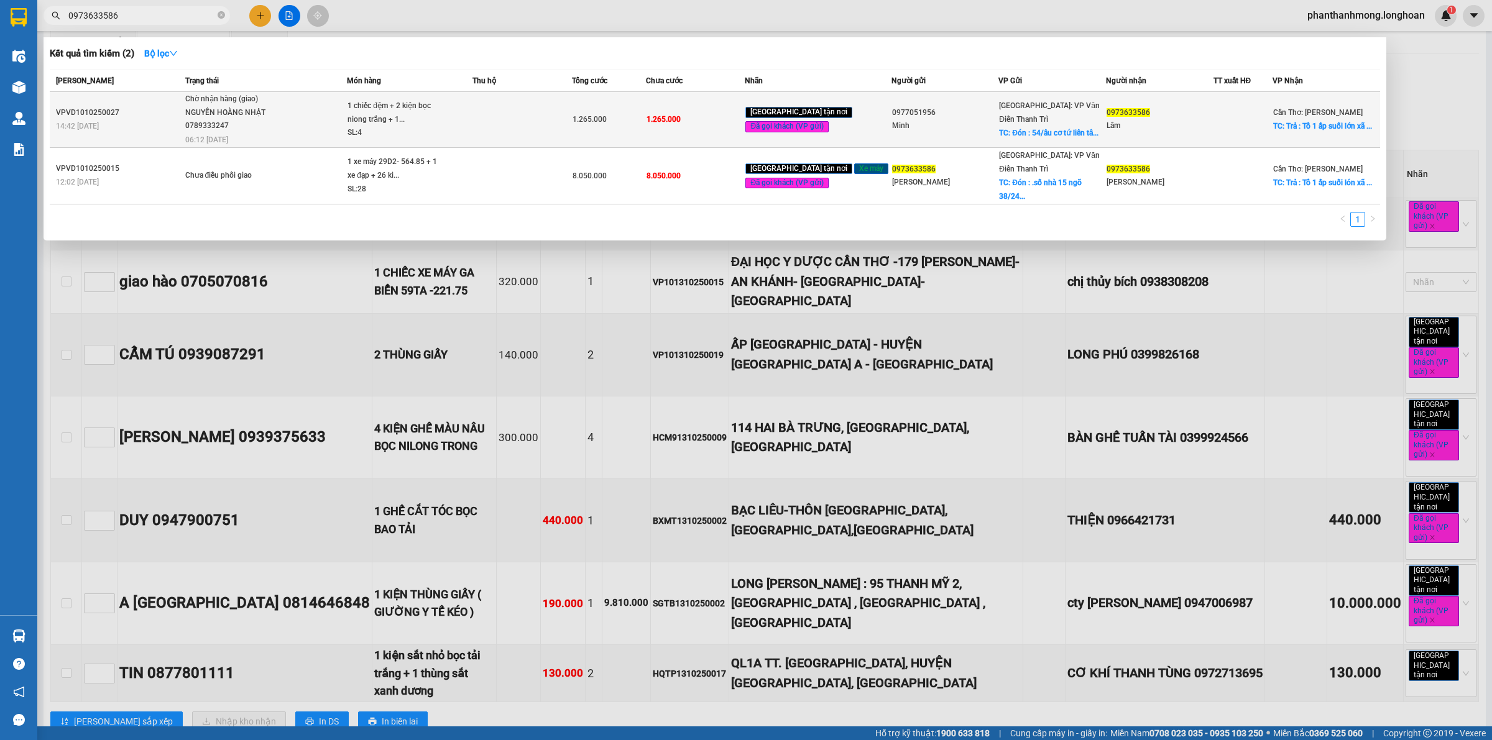
type input "0973633586"
click at [328, 123] on span "Chờ nhận hàng (giao) NGUYẾN HOÀNG NHẬT 0789333247 06:12 - 14/10" at bounding box center [266, 119] width 162 height 52
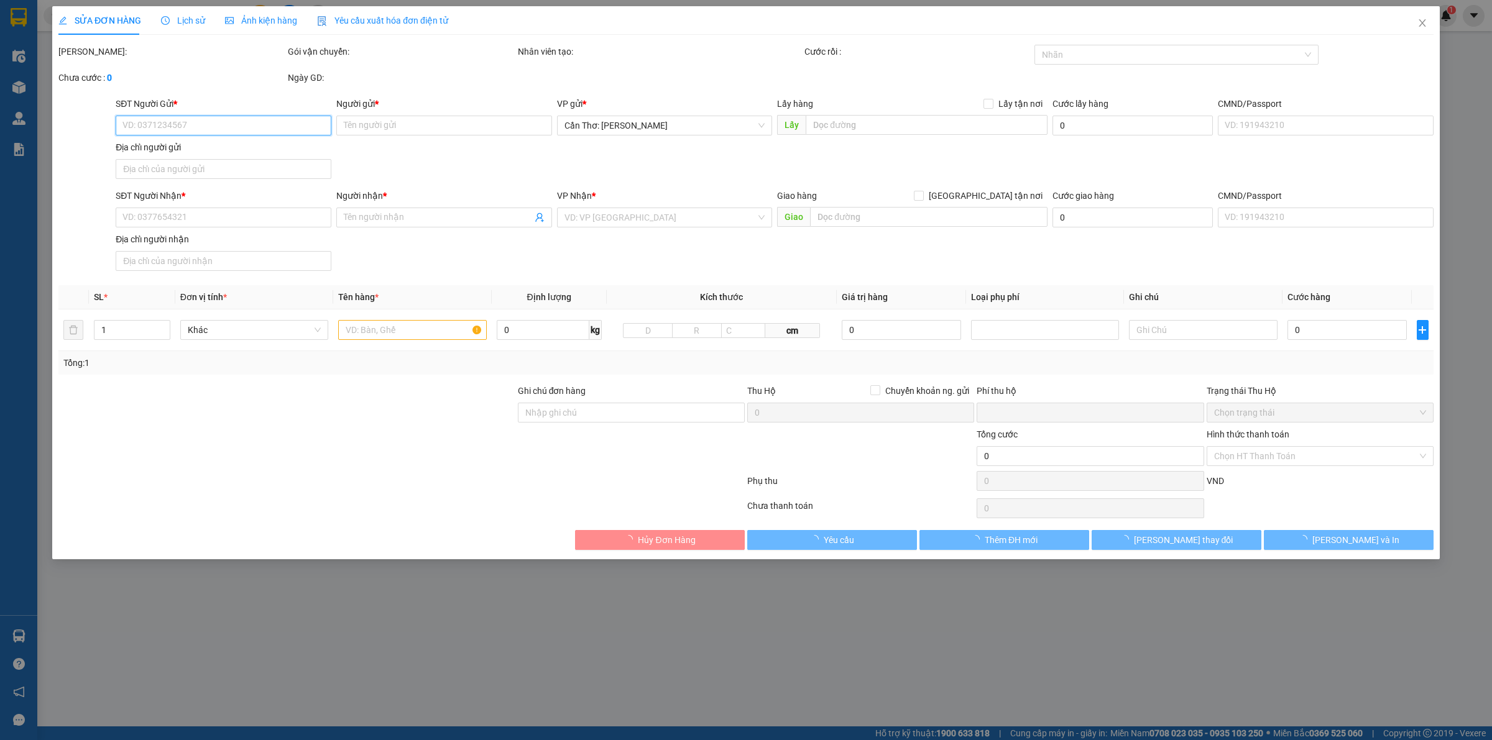
type input "0977051956"
type input "Minh"
checkbox input "true"
type input "Đón : 54/âu cơ tứ liên tây hồ Hà Nội"
type input "0973633586"
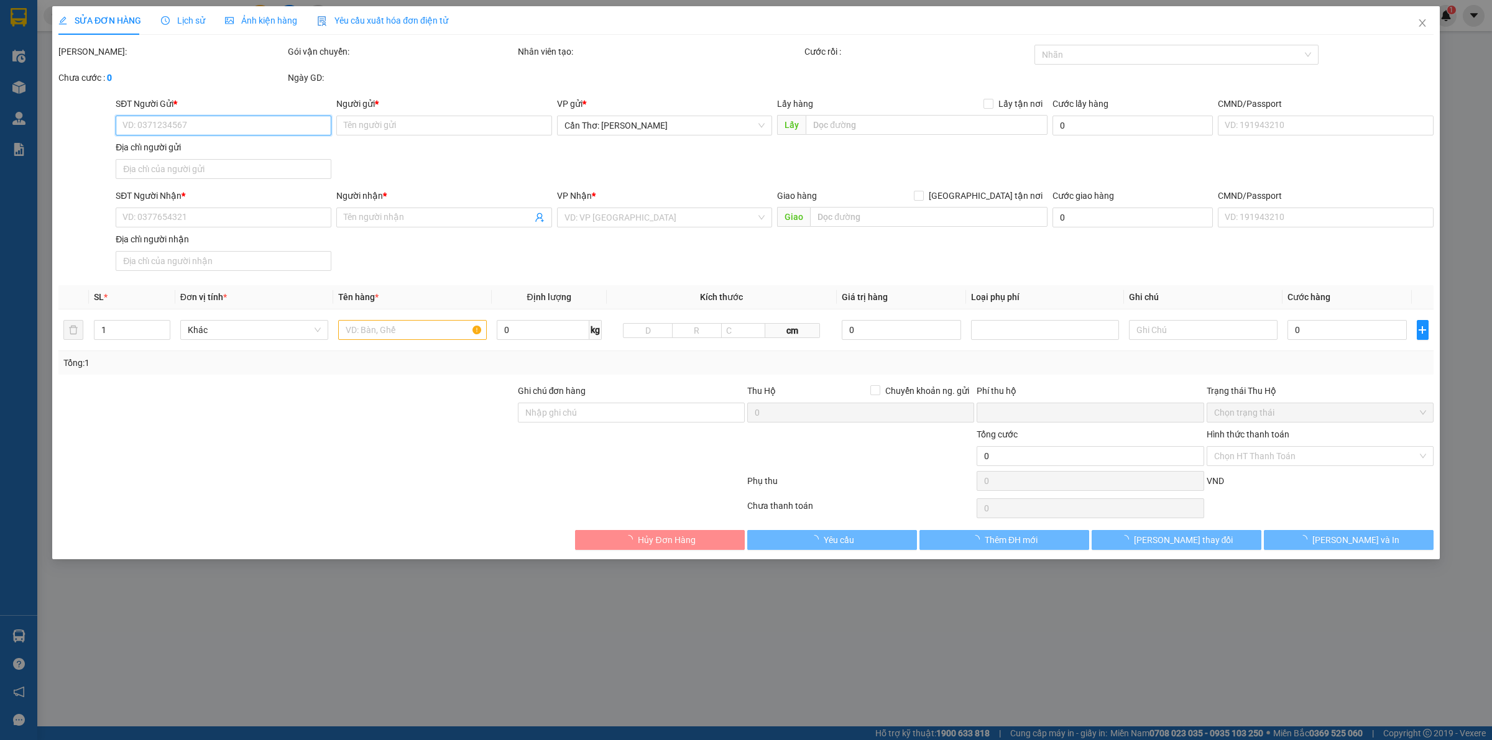
type input "Lâm"
checkbox input "true"
type input "Trả : Tổ 1 ấp suối lớn xã [GEOGRAPHIC_DATA]"
type input "0"
type input "1.265.000"
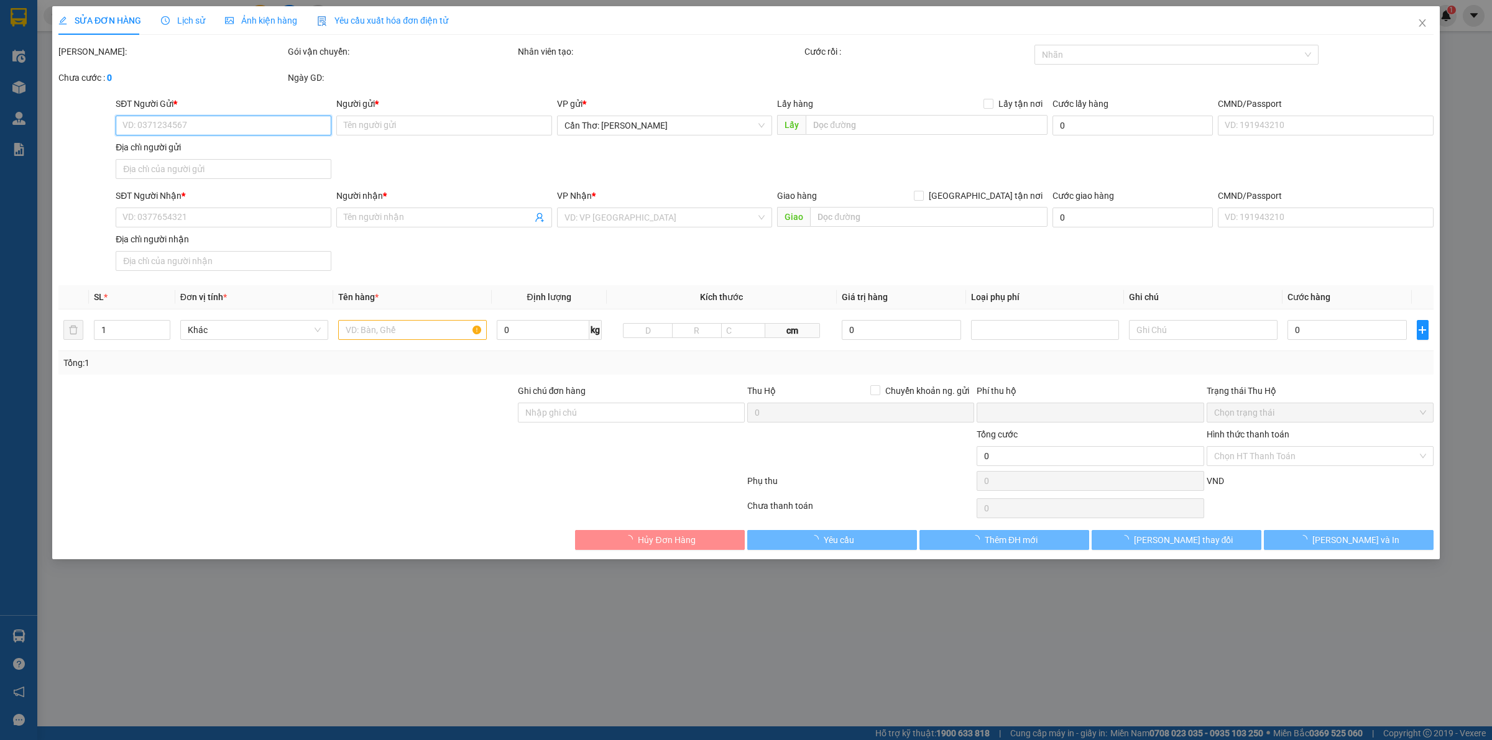
type input "1.265.000"
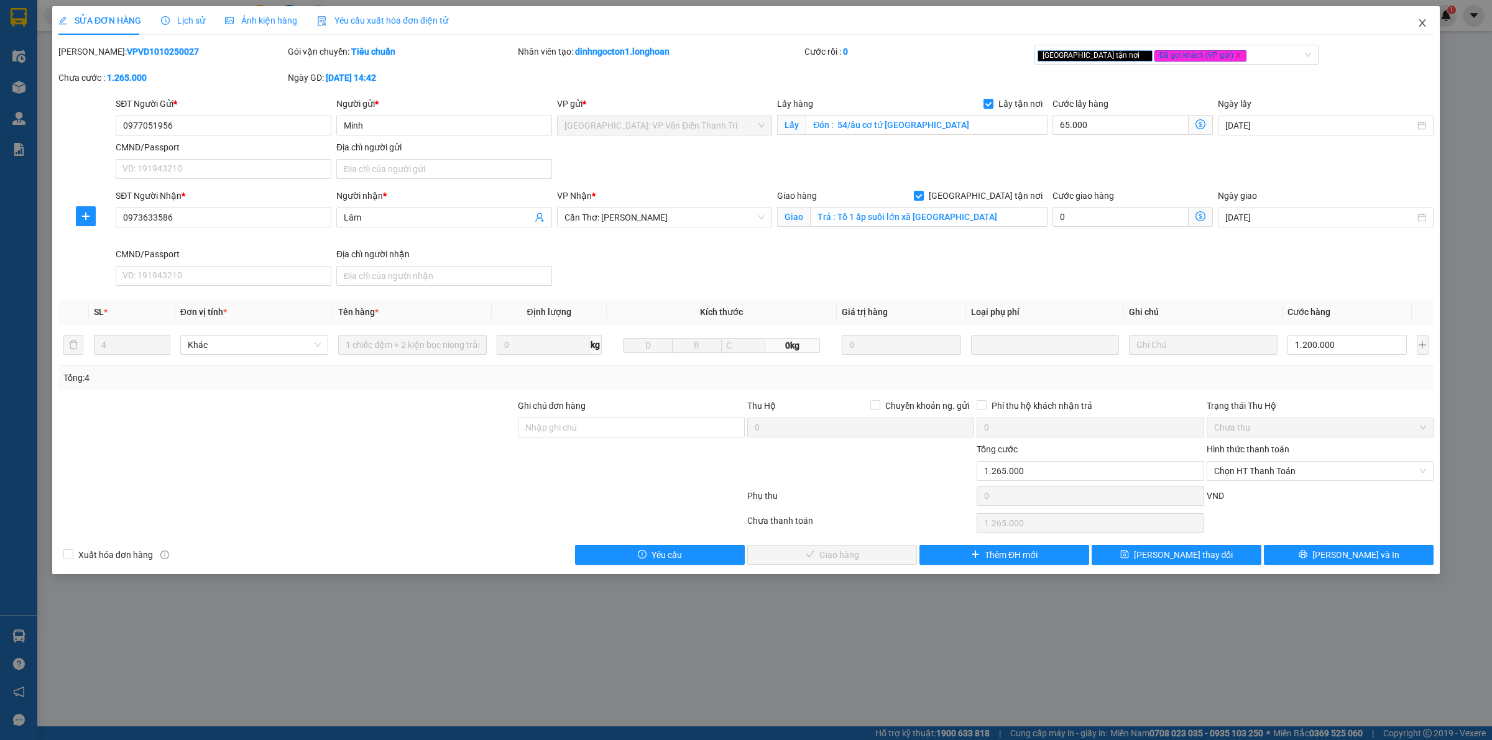
click at [1425, 25] on icon "close" at bounding box center [1422, 23] width 10 height 10
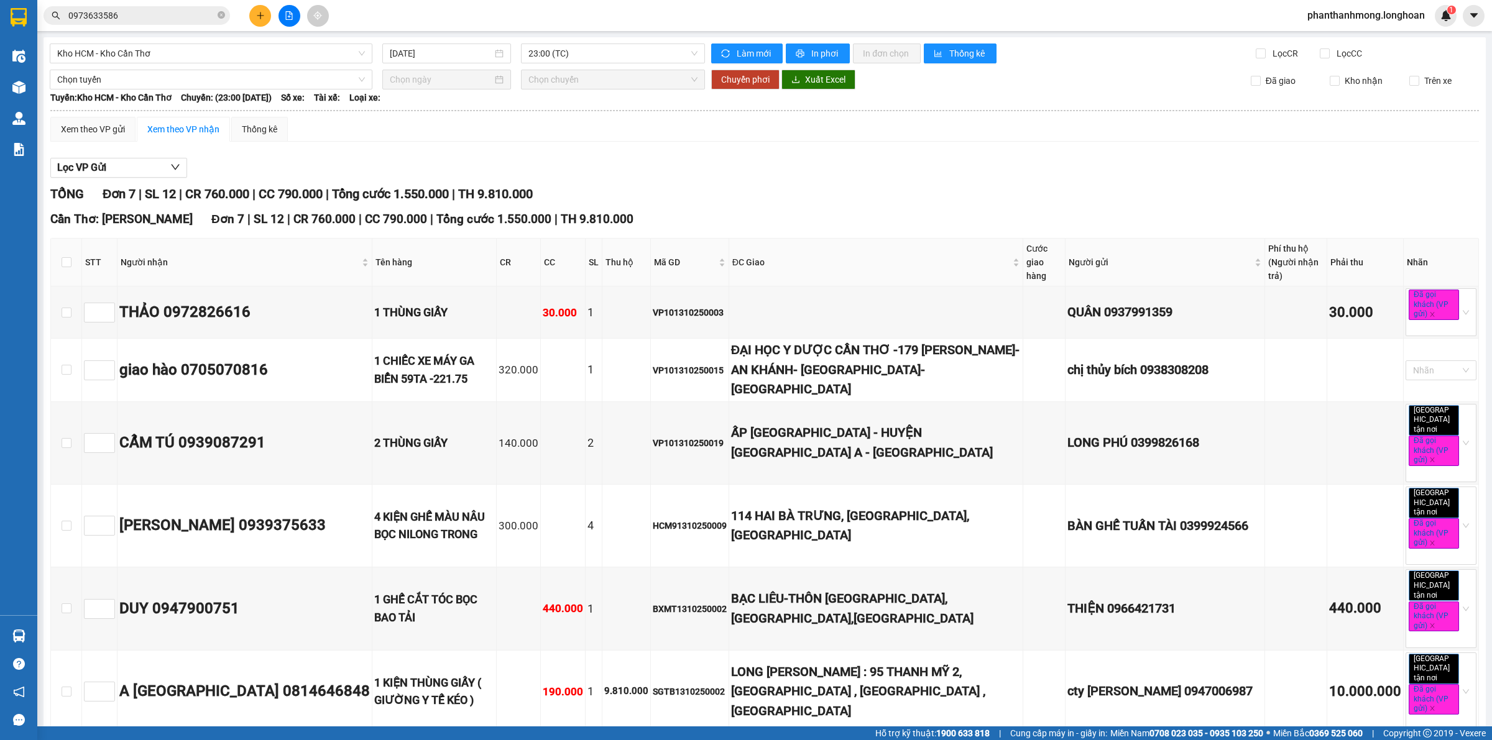
click at [137, 17] on input "0973633586" at bounding box center [141, 16] width 147 height 14
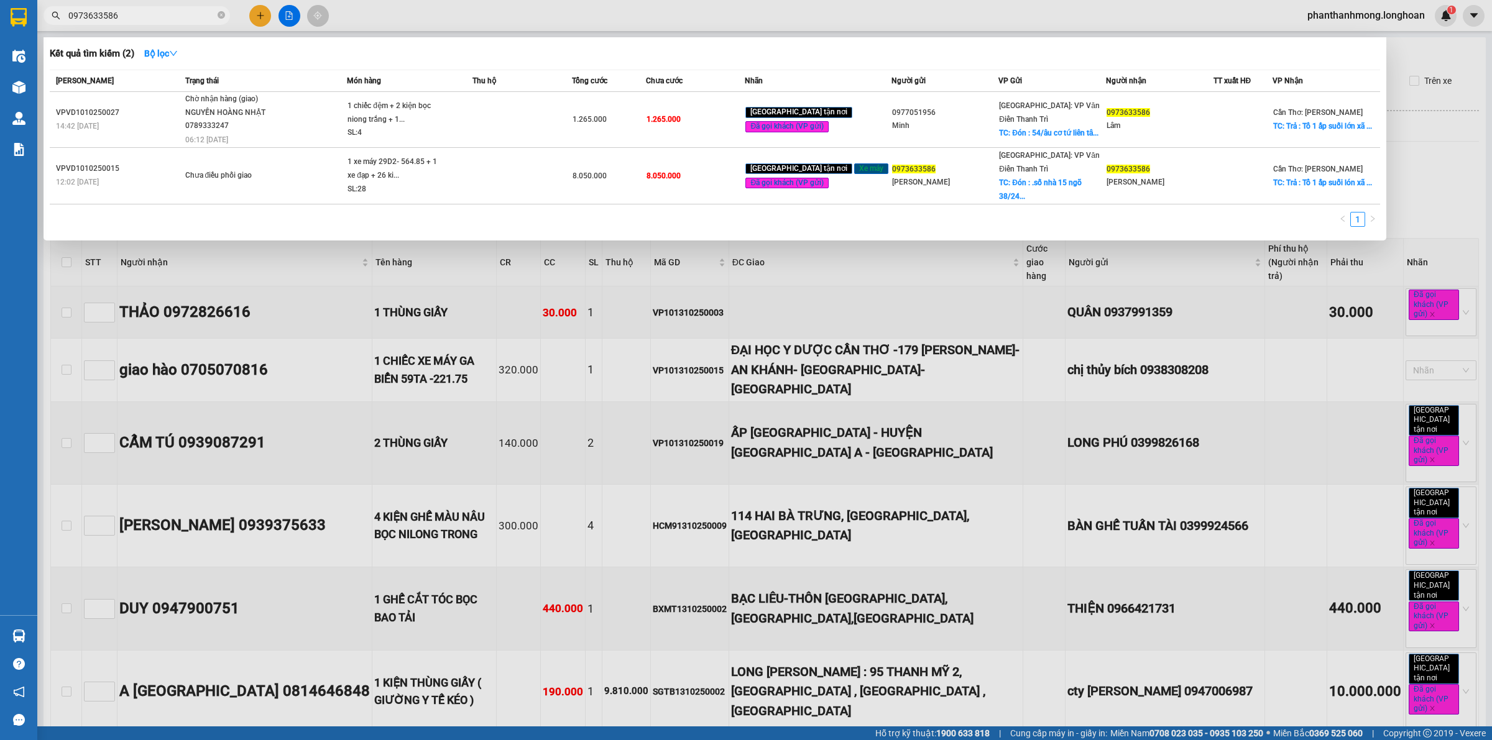
click at [150, 17] on input "0973633586" at bounding box center [141, 16] width 147 height 14
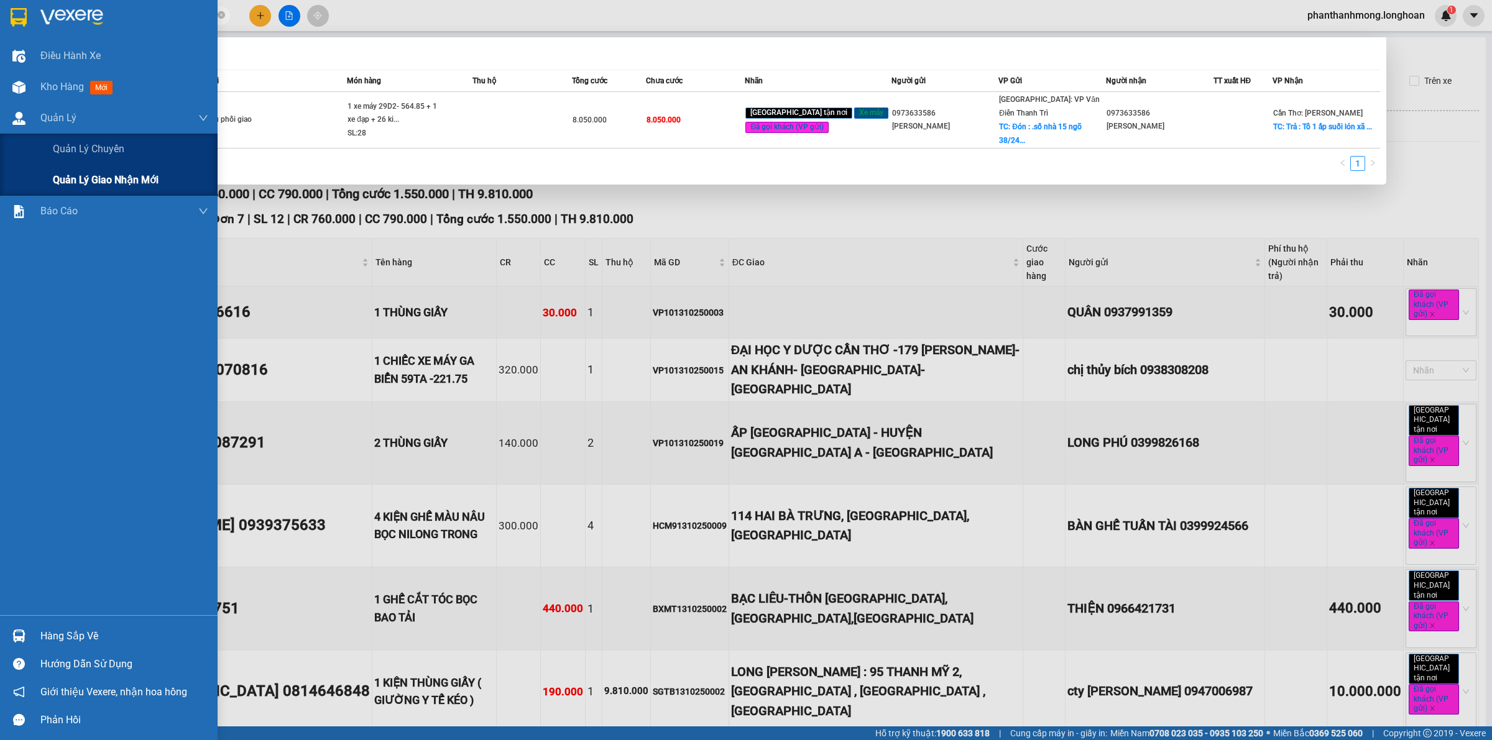
type input "vpvd1010250015"
click at [101, 182] on span "Quản lý giao nhận mới" at bounding box center [106, 180] width 106 height 16
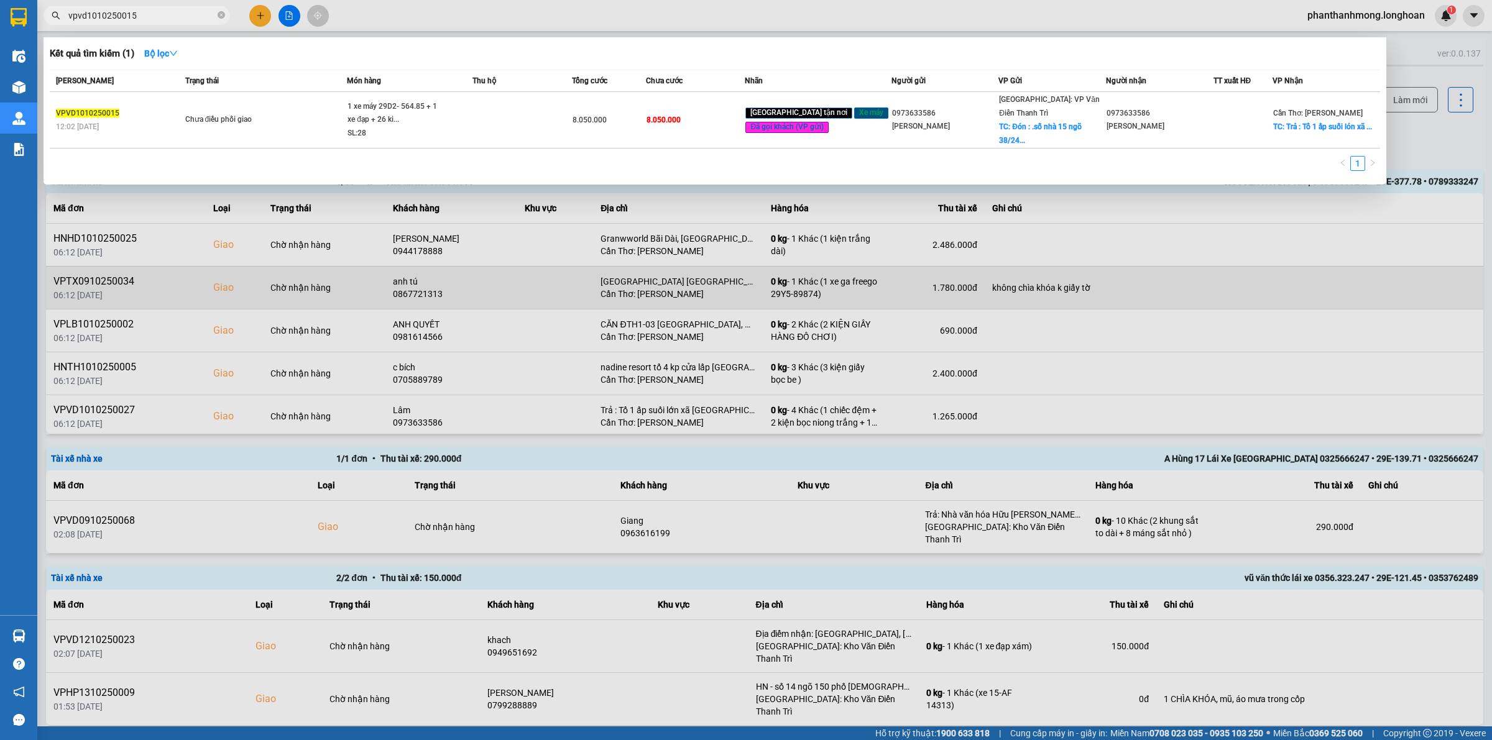
click at [358, 292] on div at bounding box center [746, 370] width 1492 height 740
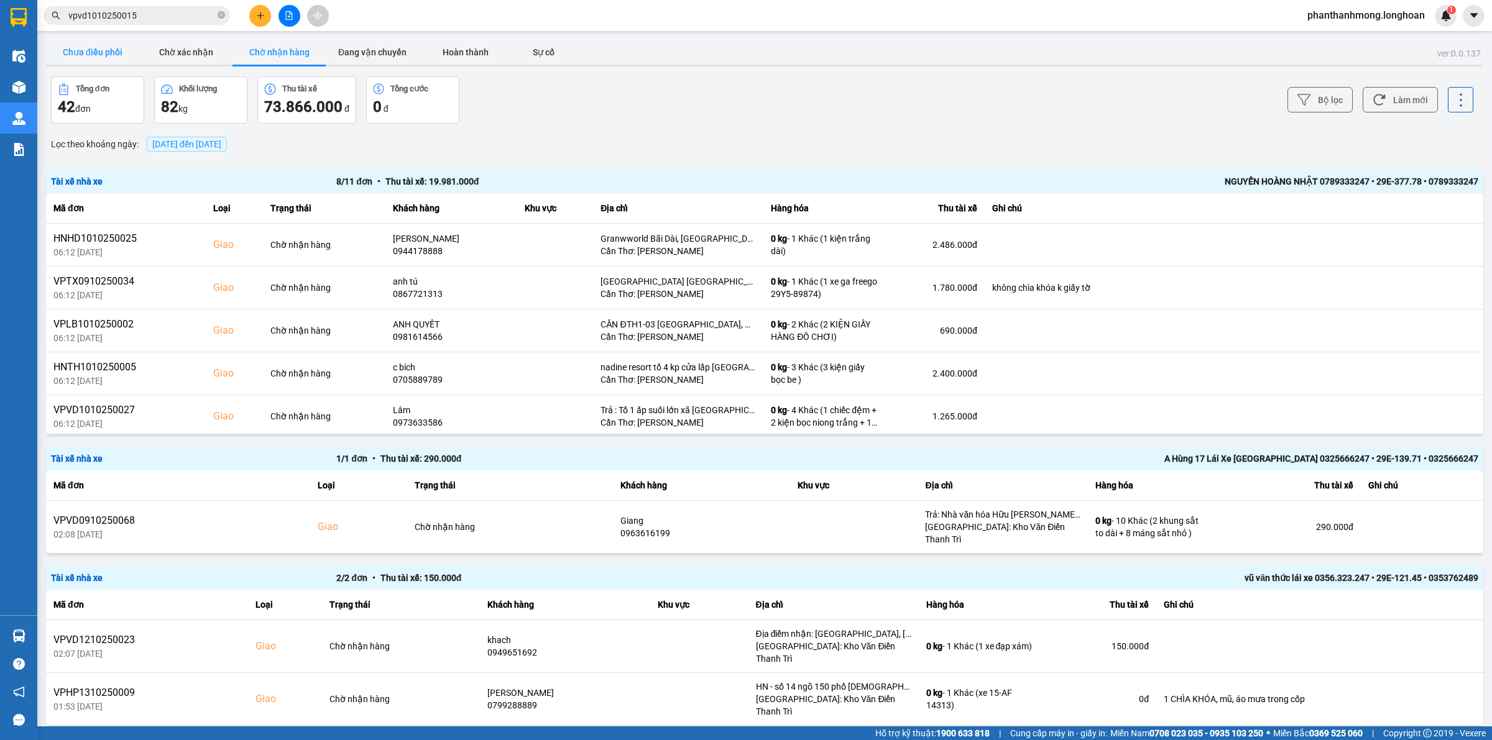
click at [76, 44] on button "Chưa điều phối" at bounding box center [92, 52] width 93 height 25
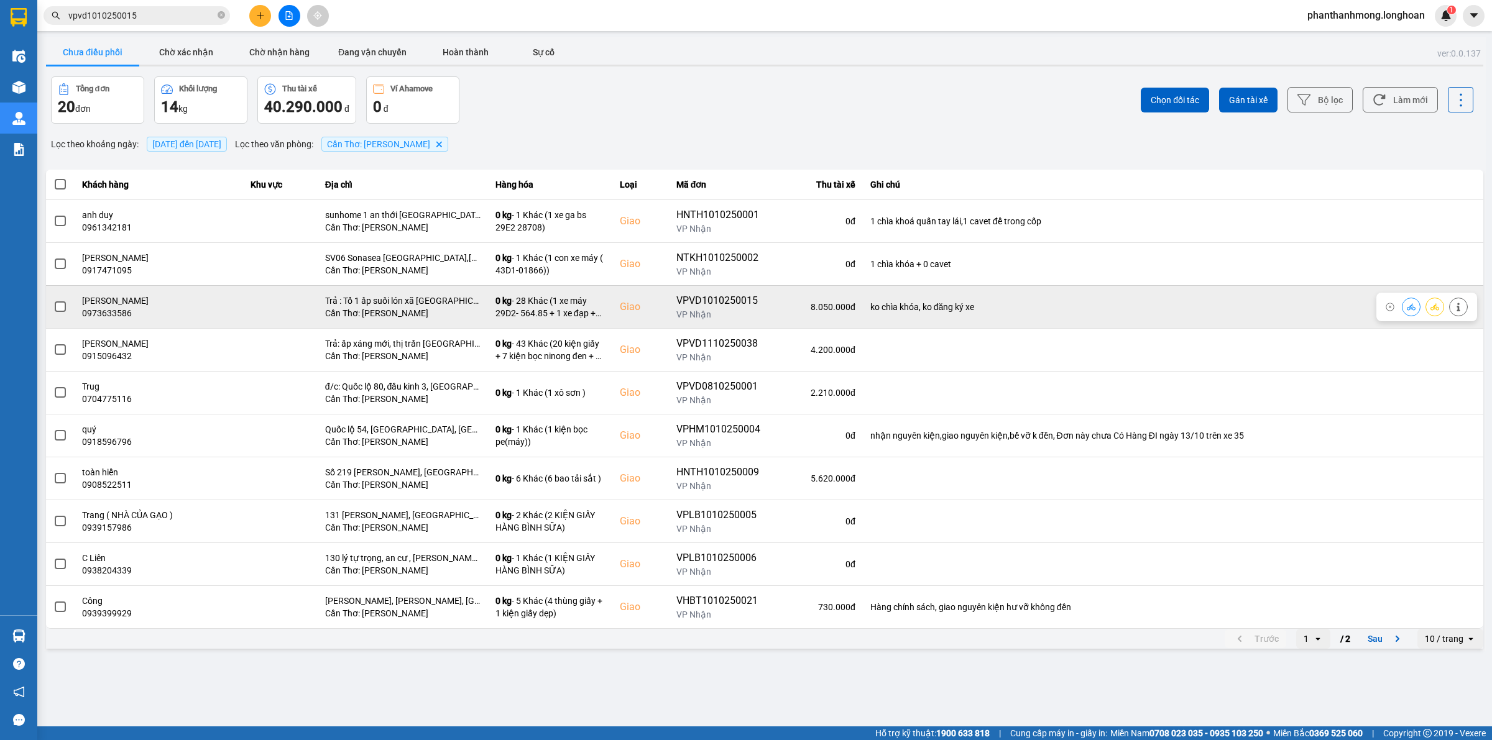
click at [55, 310] on span at bounding box center [60, 306] width 11 height 11
click at [53, 300] on input "checkbox" at bounding box center [53, 300] width 0 height 0
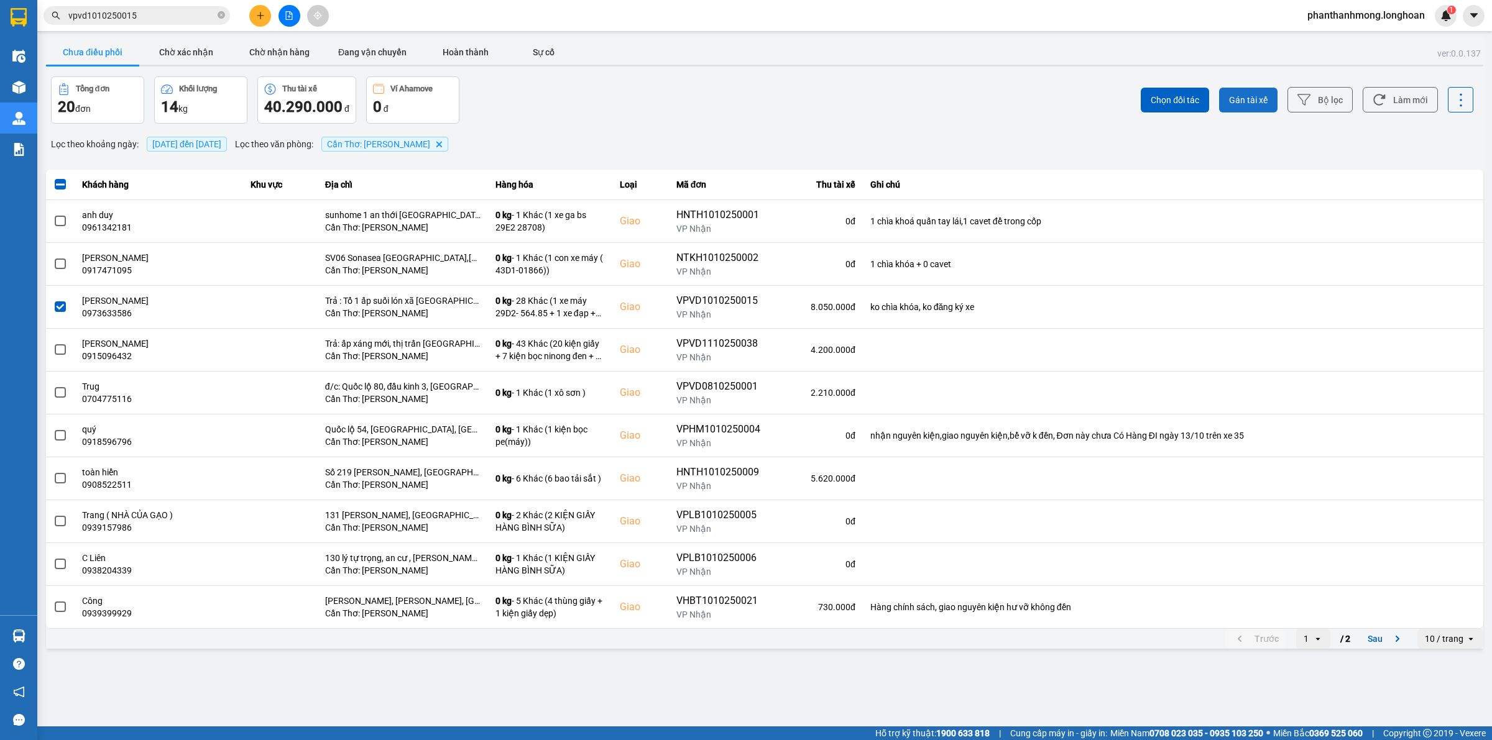
click at [1226, 103] on button "Gán tài xế" at bounding box center [1248, 100] width 58 height 25
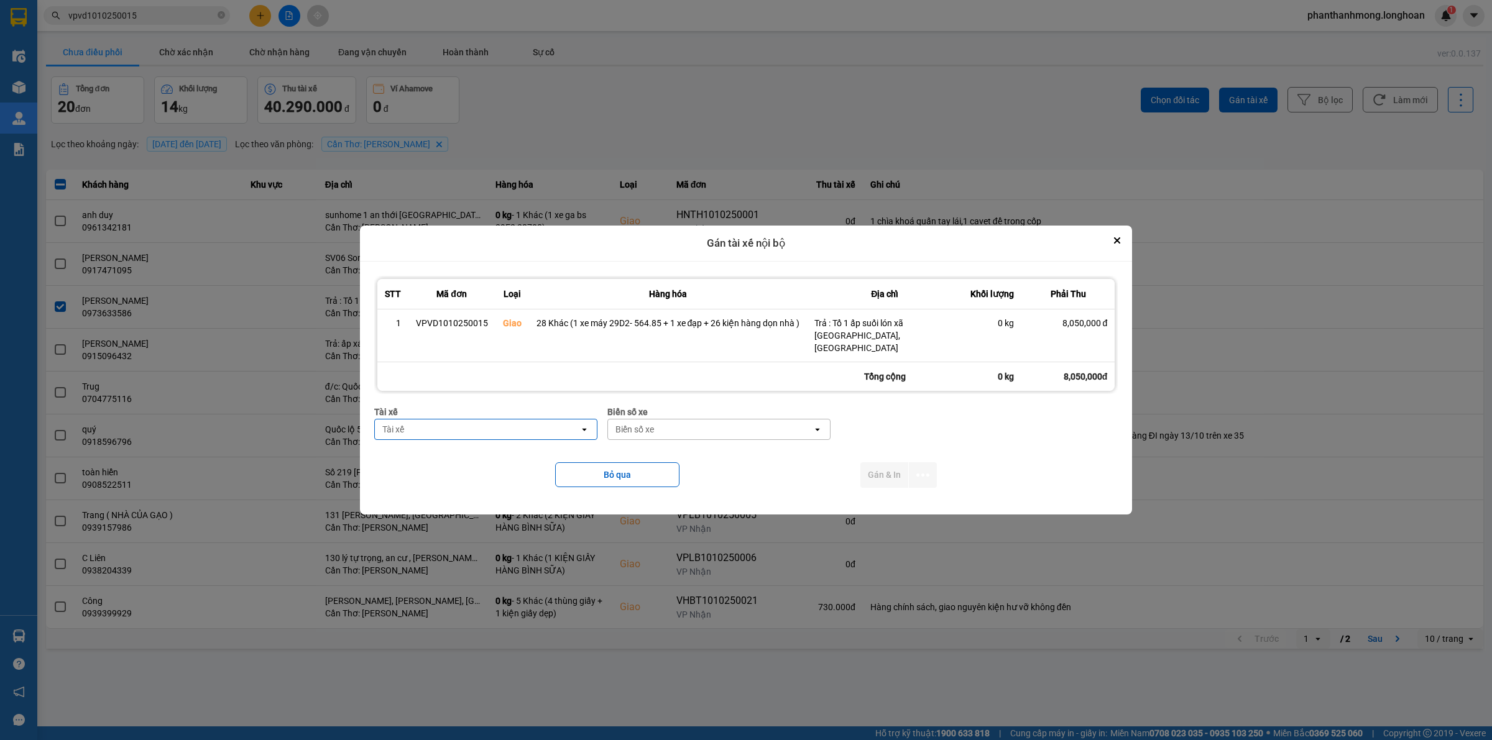
click at [470, 432] on div "Tài xế" at bounding box center [477, 430] width 205 height 20
type input "nhat"
click at [511, 455] on span "0789333247 - [GEOGRAPHIC_DATA] 0789333247" at bounding box center [483, 450] width 199 height 12
click at [709, 428] on div "Biển số xe" at bounding box center [721, 430] width 205 height 20
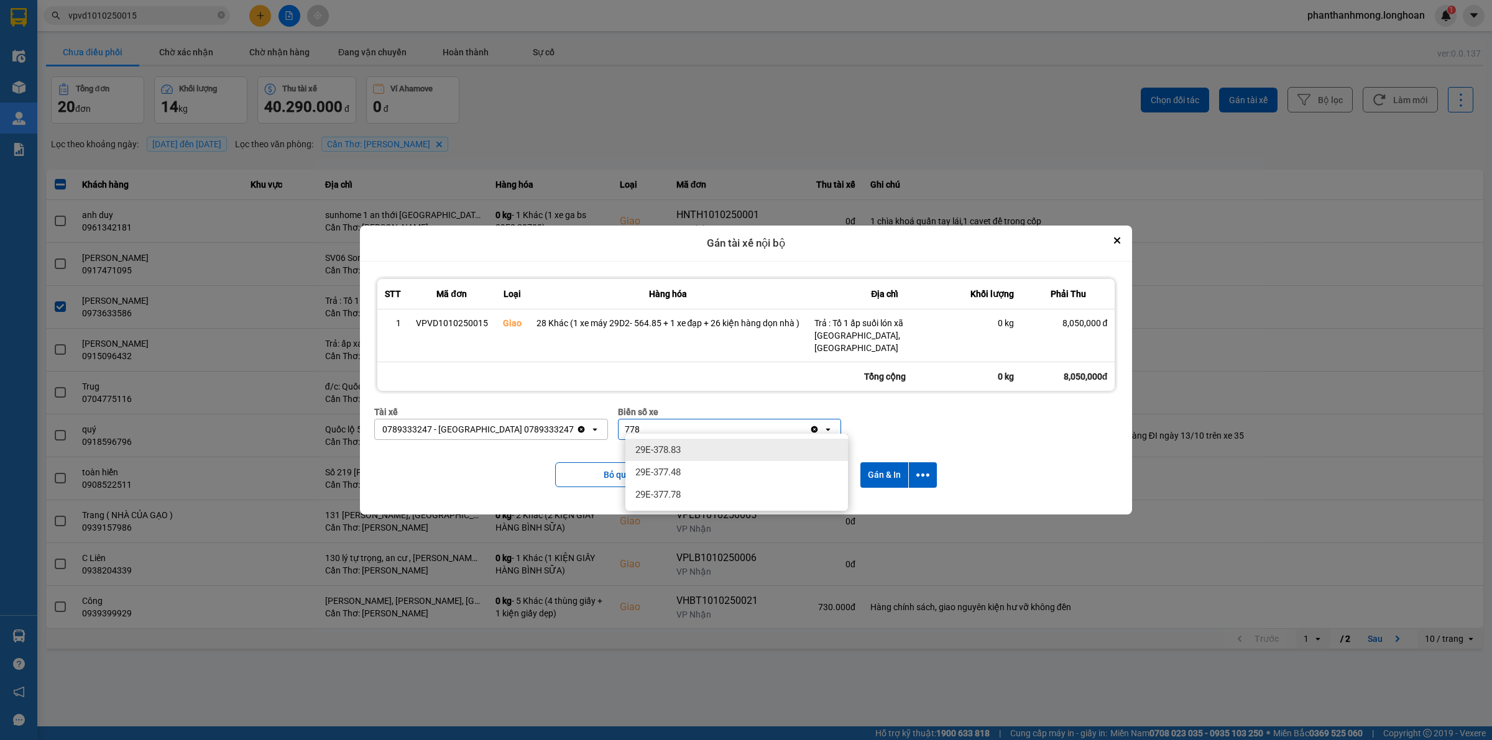
type input "778"
click at [699, 452] on div "29E-378.83" at bounding box center [736, 450] width 223 height 22
click at [819, 426] on icon "Clear value" at bounding box center [814, 430] width 10 height 10
click at [821, 427] on div "Biển số xe" at bounding box center [721, 430] width 205 height 20
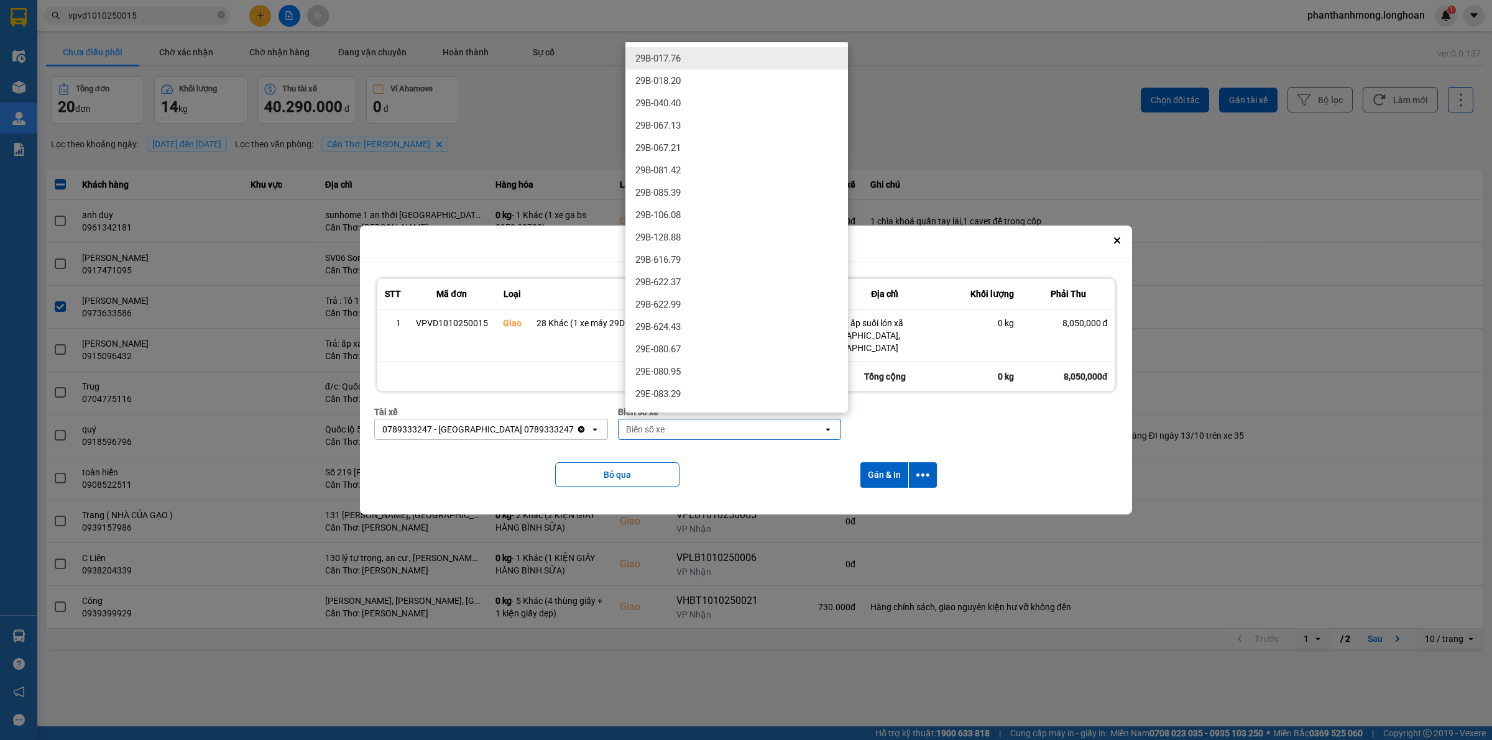
click at [725, 428] on div "Biển số xe" at bounding box center [721, 430] width 205 height 20
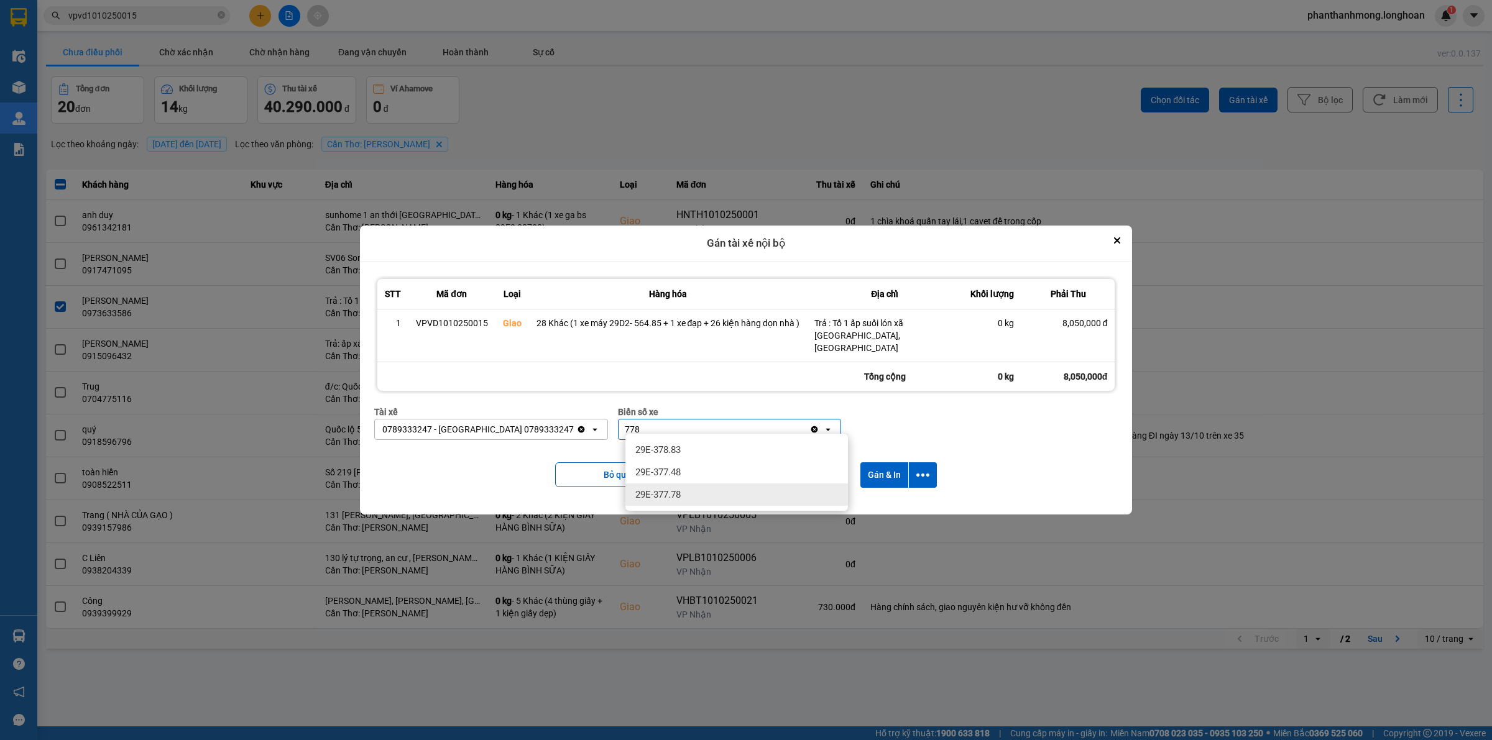
type input "778"
click at [719, 491] on div "29E-377.78" at bounding box center [736, 495] width 223 height 22
click at [914, 465] on button "dialog" at bounding box center [923, 474] width 28 height 25
click at [878, 497] on span "Chỉ gán tài" at bounding box center [873, 503] width 41 height 12
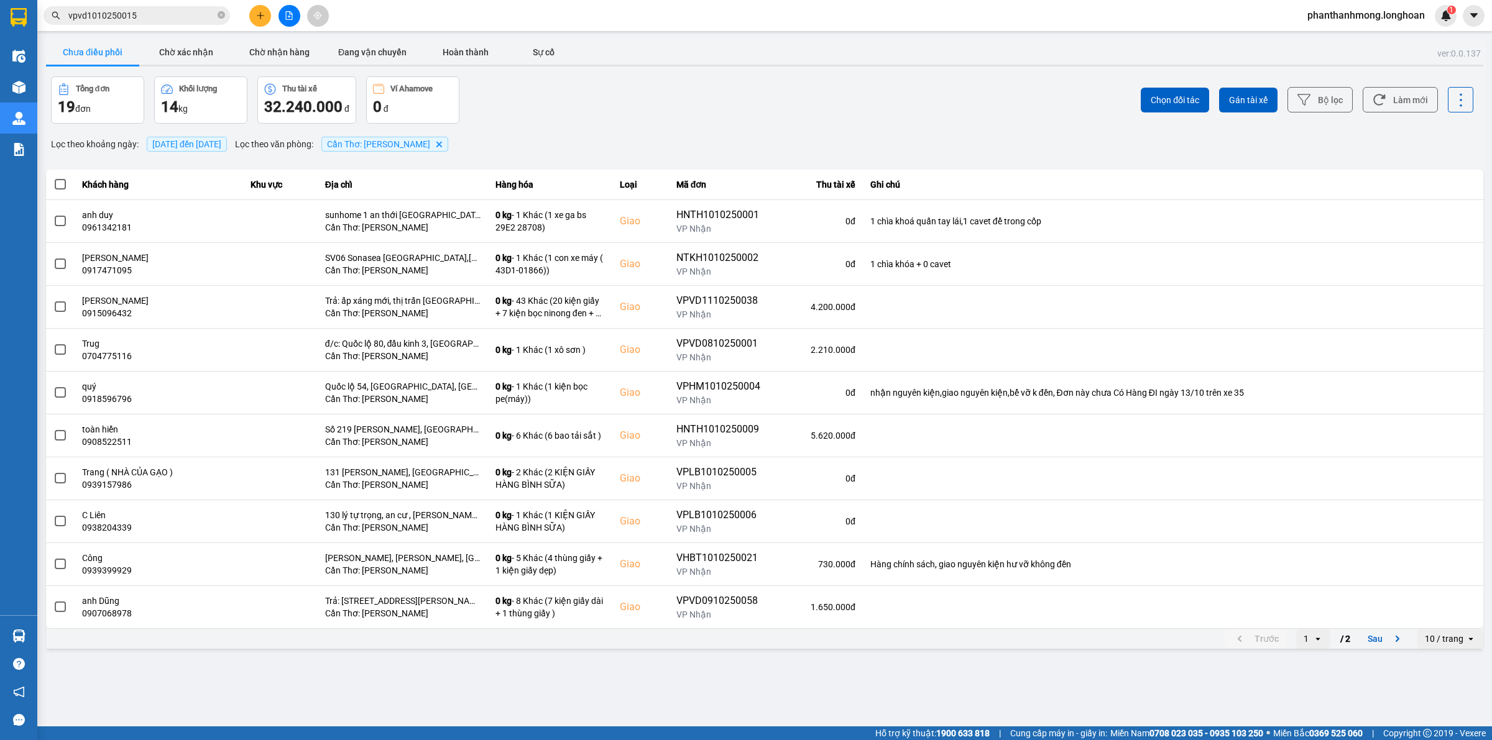
click at [1456, 642] on div "10 / trang" at bounding box center [1444, 639] width 39 height 12
click at [1439, 614] on div "100 / trang" at bounding box center [1450, 614] width 45 height 12
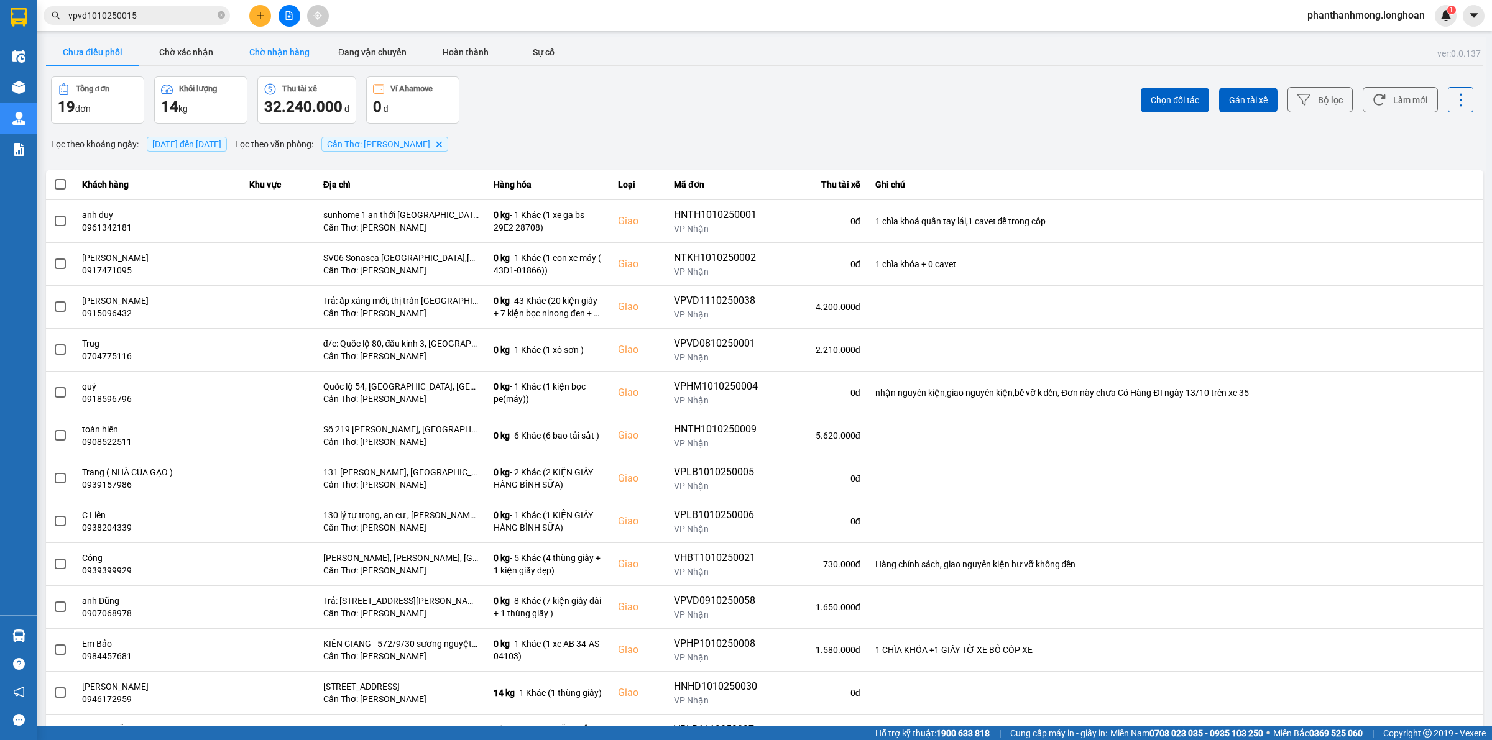
click at [311, 44] on button "Chờ nhận hàng" at bounding box center [278, 52] width 93 height 25
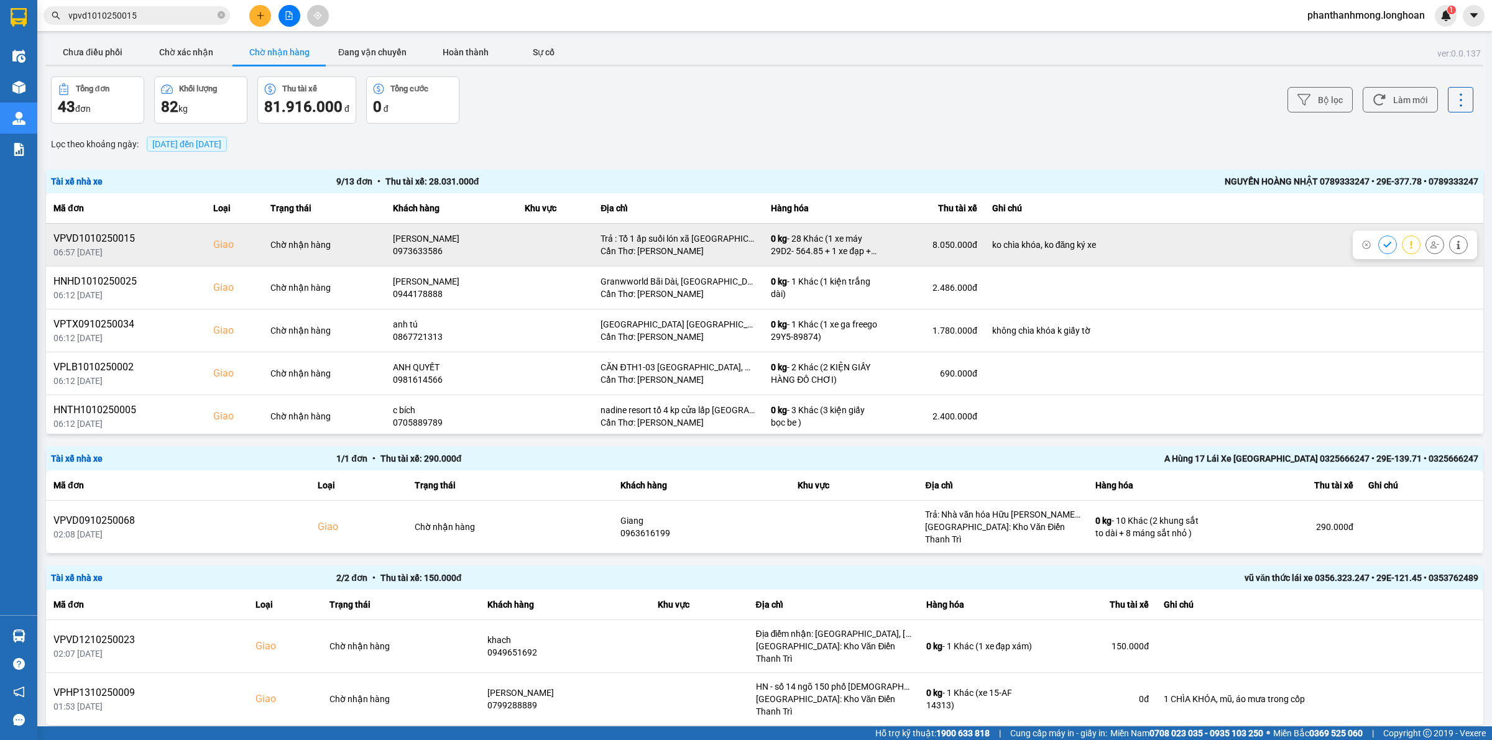
click at [121, 241] on div "VPVD1010250015" at bounding box center [125, 238] width 145 height 15
copy div "VPVD1010250015"
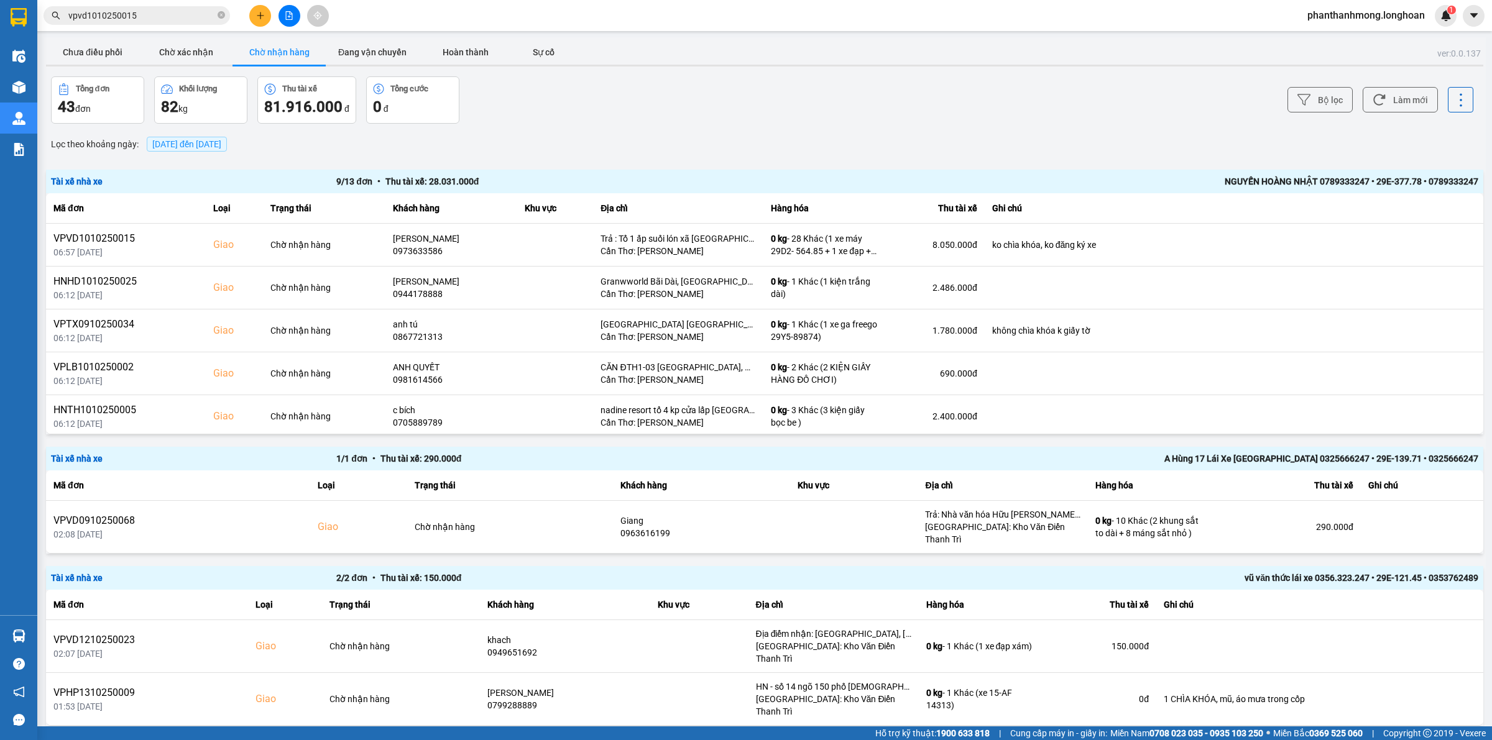
click at [128, 17] on input "vpvd1010250015" at bounding box center [141, 16] width 147 height 14
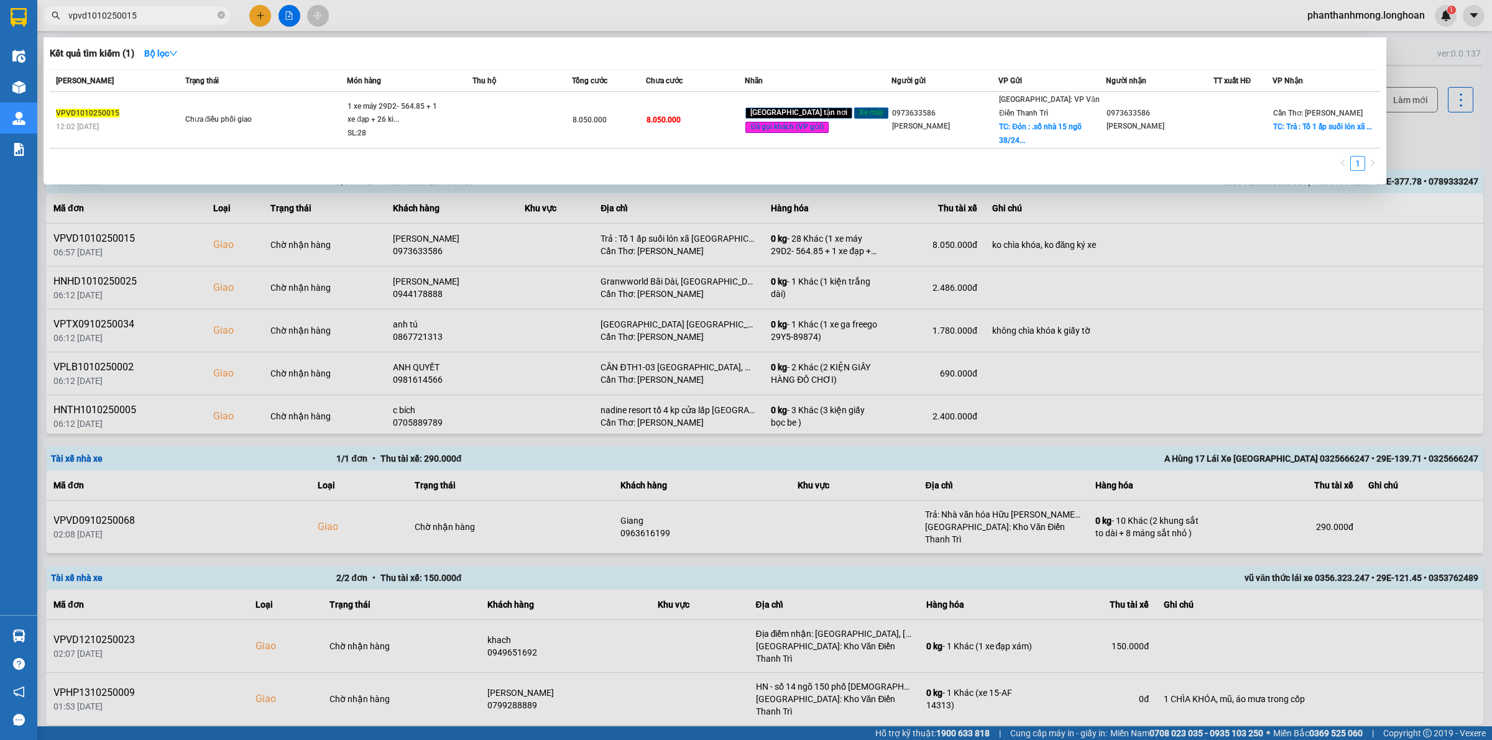
click at [128, 17] on input "vpvd1010250015" at bounding box center [141, 16] width 147 height 14
paste input "VPVD"
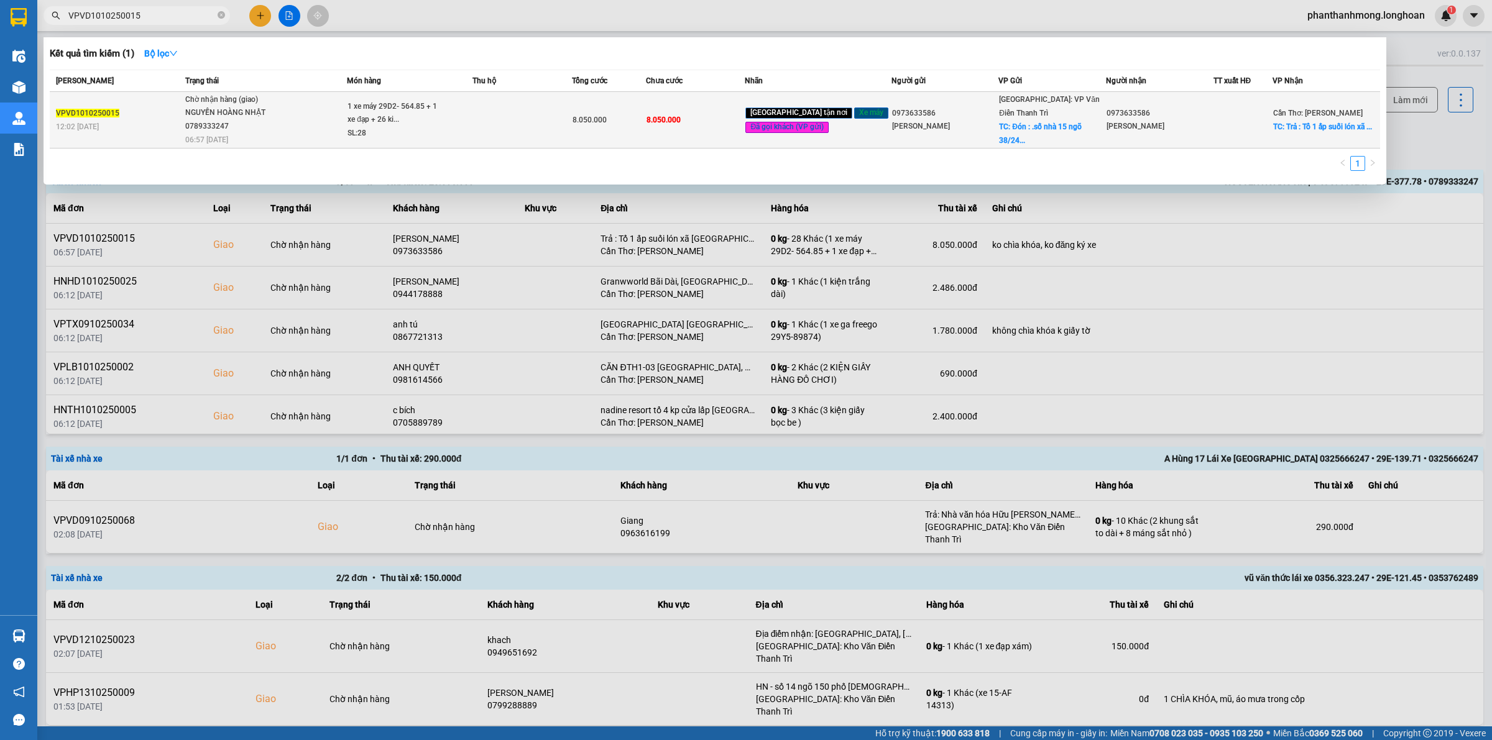
type input "VPVD1010250015"
click at [646, 122] on div "8.050.000" at bounding box center [609, 120] width 73 height 14
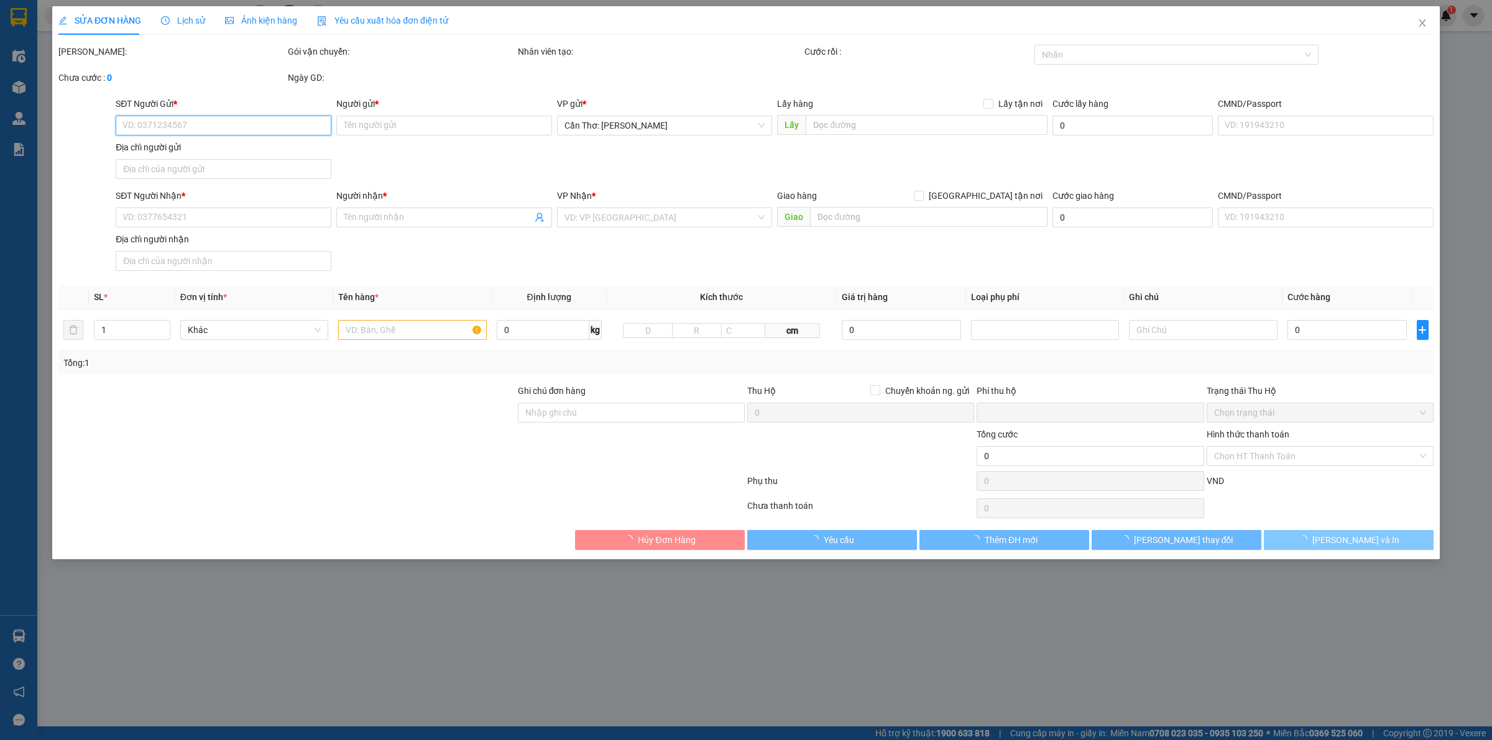
type input "0973633586"
type input "[PERSON_NAME]"
checkbox input "true"
type input "Đón : .số nhà 15 ngõ 38/24 xuân la [GEOGRAPHIC_DATA]"
type input "0973633586"
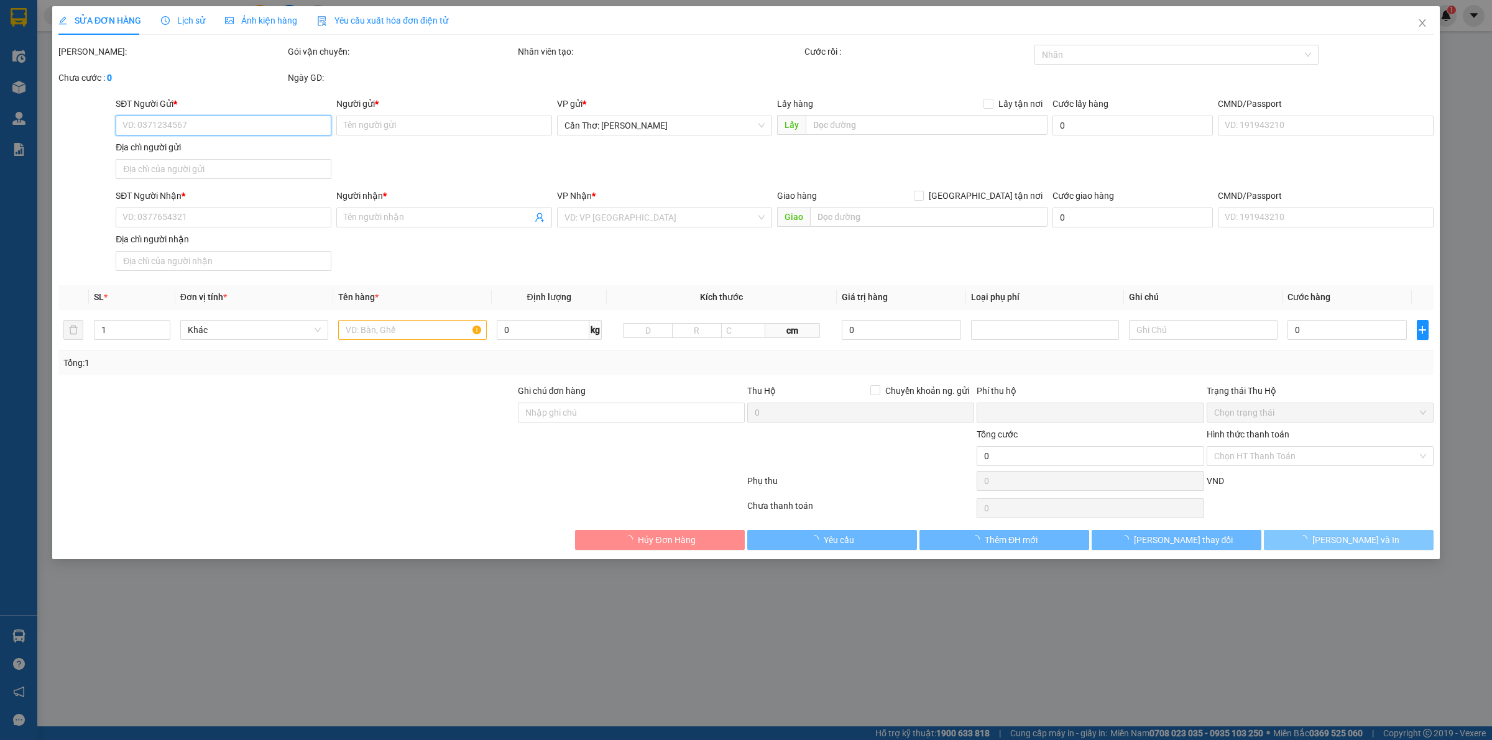
type input "[PERSON_NAME]"
checkbox input "true"
type input "Trả : Tổ 1 ấp suối lón xã [GEOGRAPHIC_DATA], [GEOGRAPHIC_DATA]"
type input "ko chìa khóa, ko đăng ký xe"
type input "0"
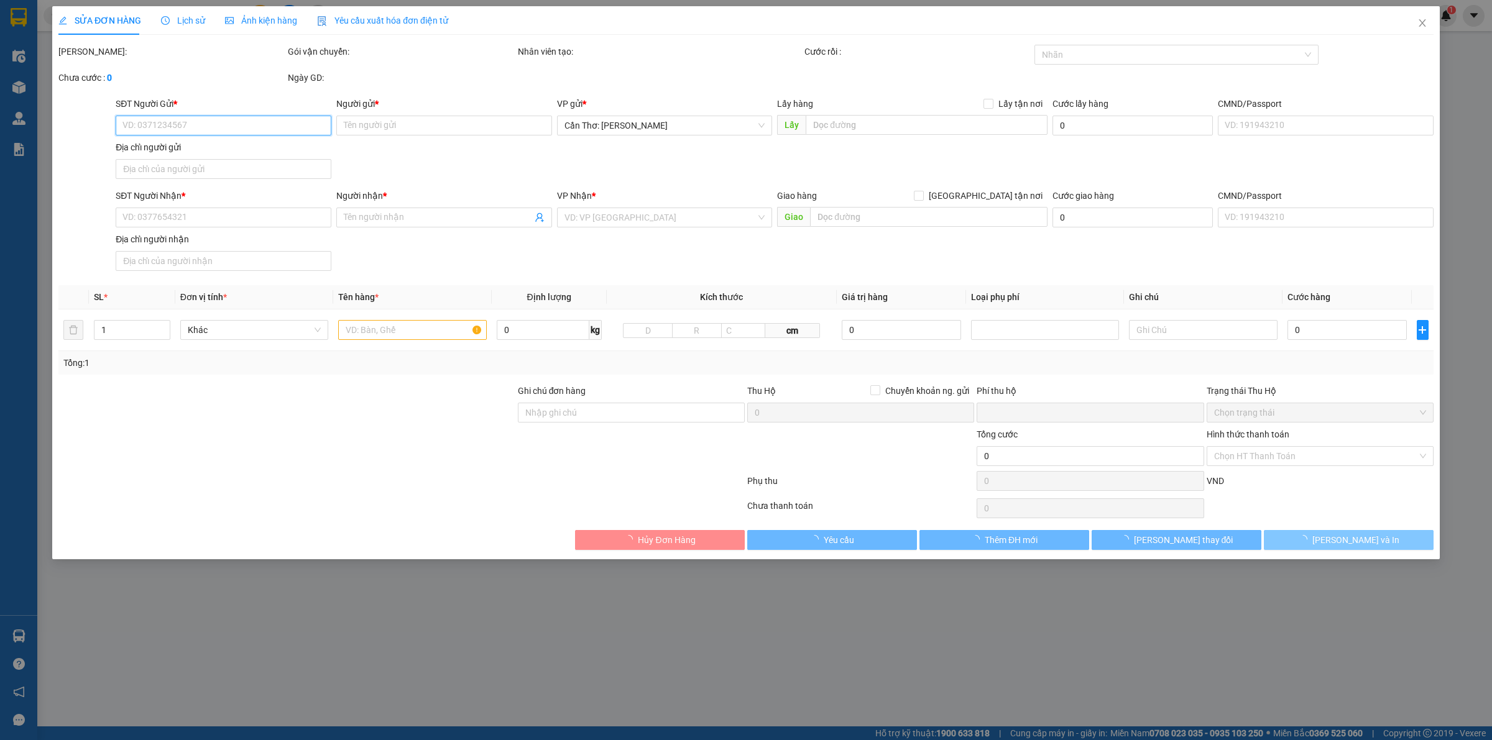
type input "8.050.000"
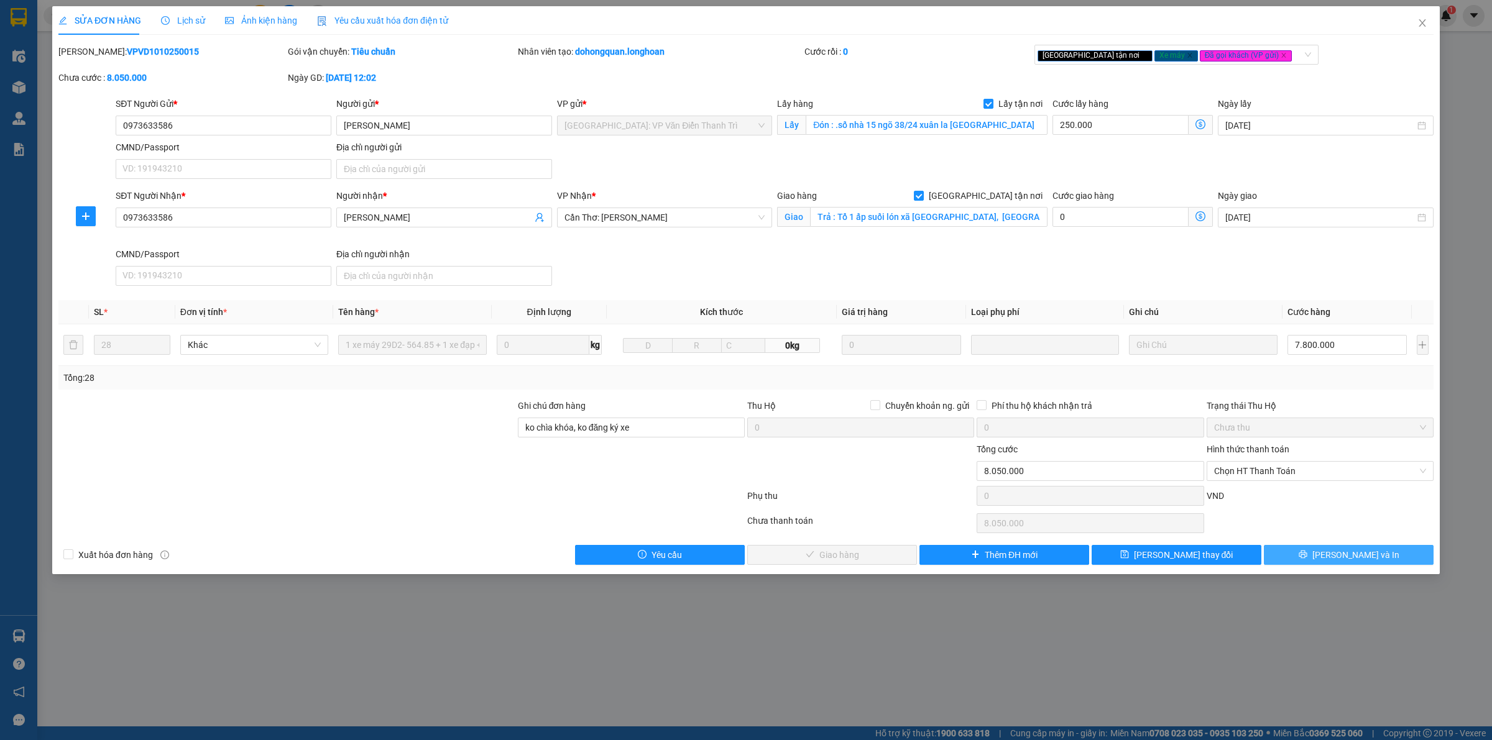
click at [1313, 561] on button "[PERSON_NAME] và In" at bounding box center [1349, 555] width 170 height 20
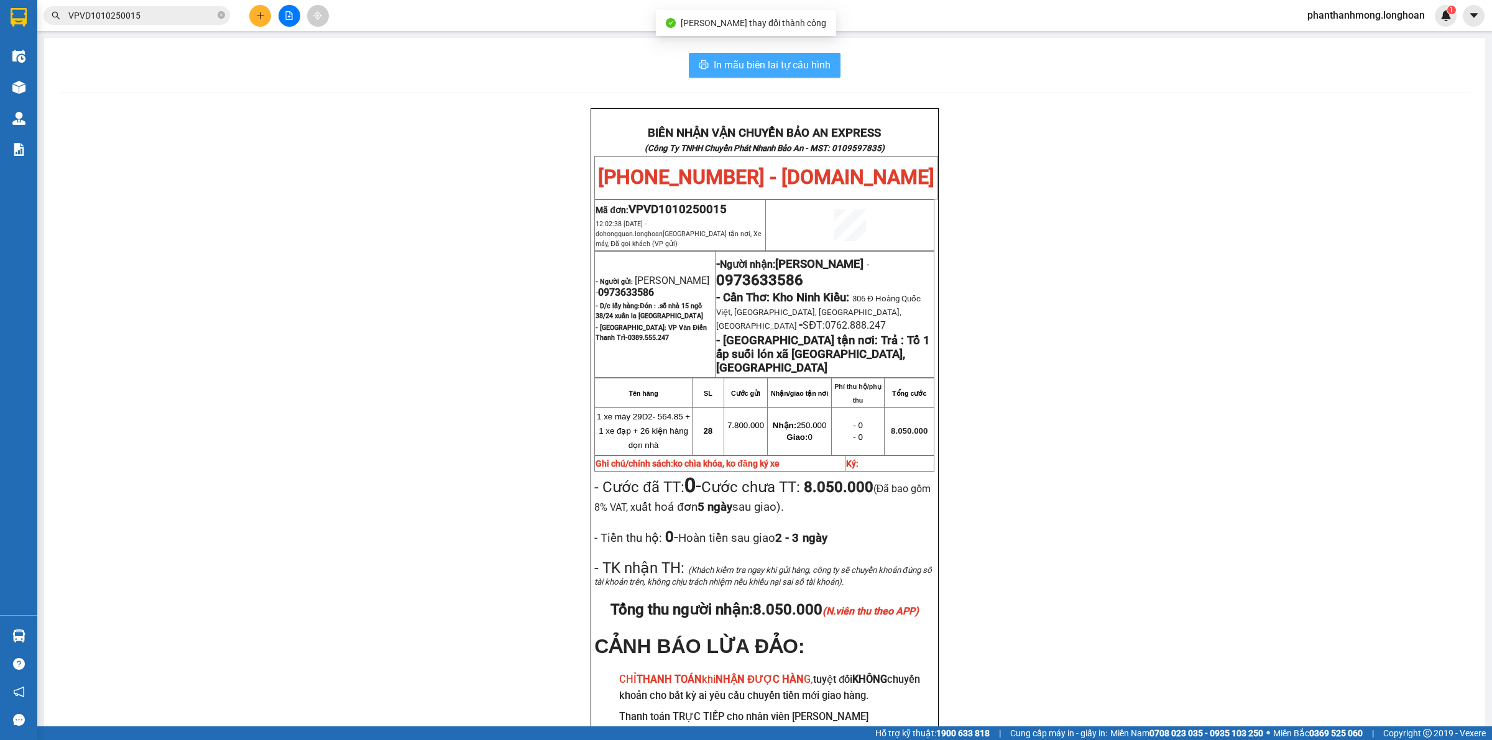
click at [802, 58] on span "In mẫu biên lai tự cấu hình" at bounding box center [772, 65] width 117 height 16
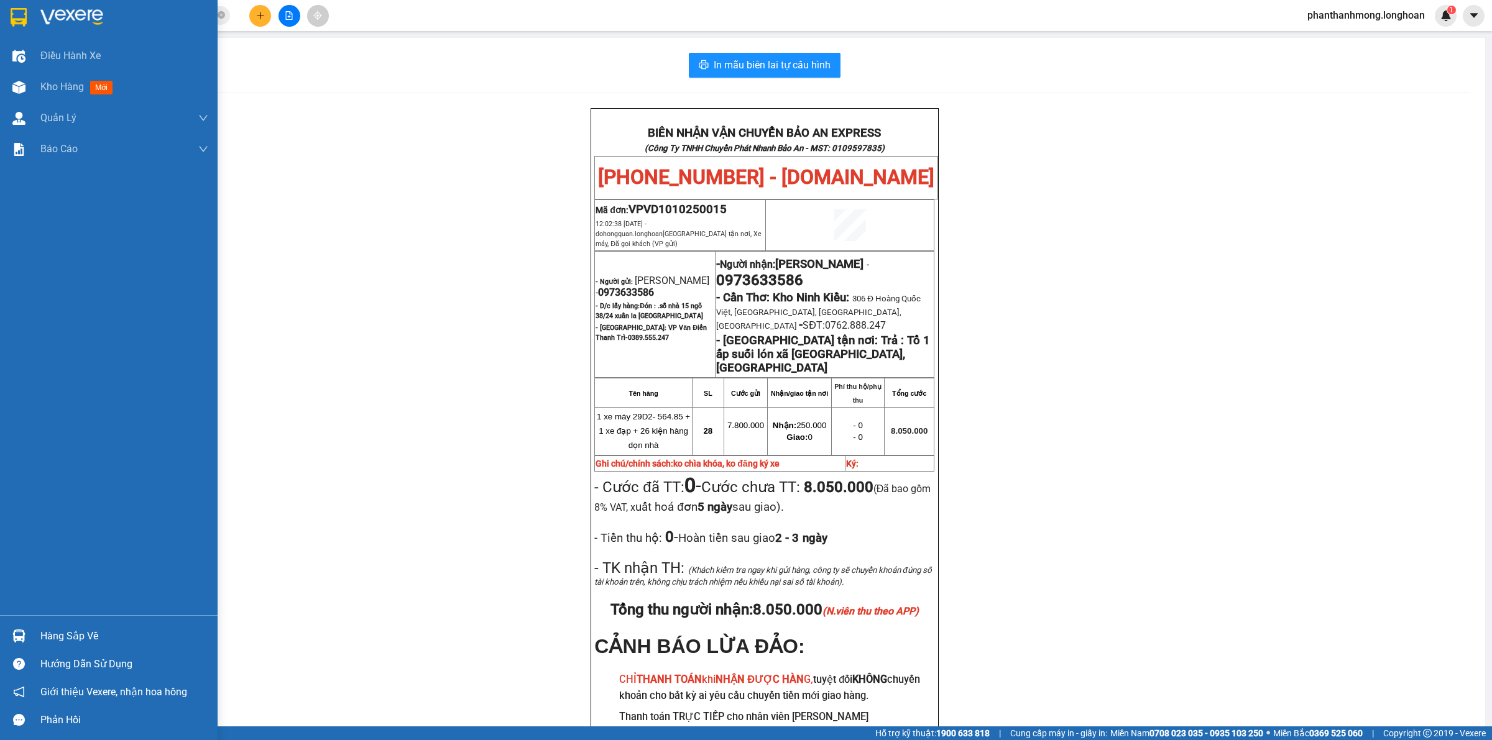
drag, startPoint x: 14, startPoint y: 26, endPoint x: 0, endPoint y: 60, distance: 36.2
click at [14, 28] on div at bounding box center [109, 20] width 218 height 40
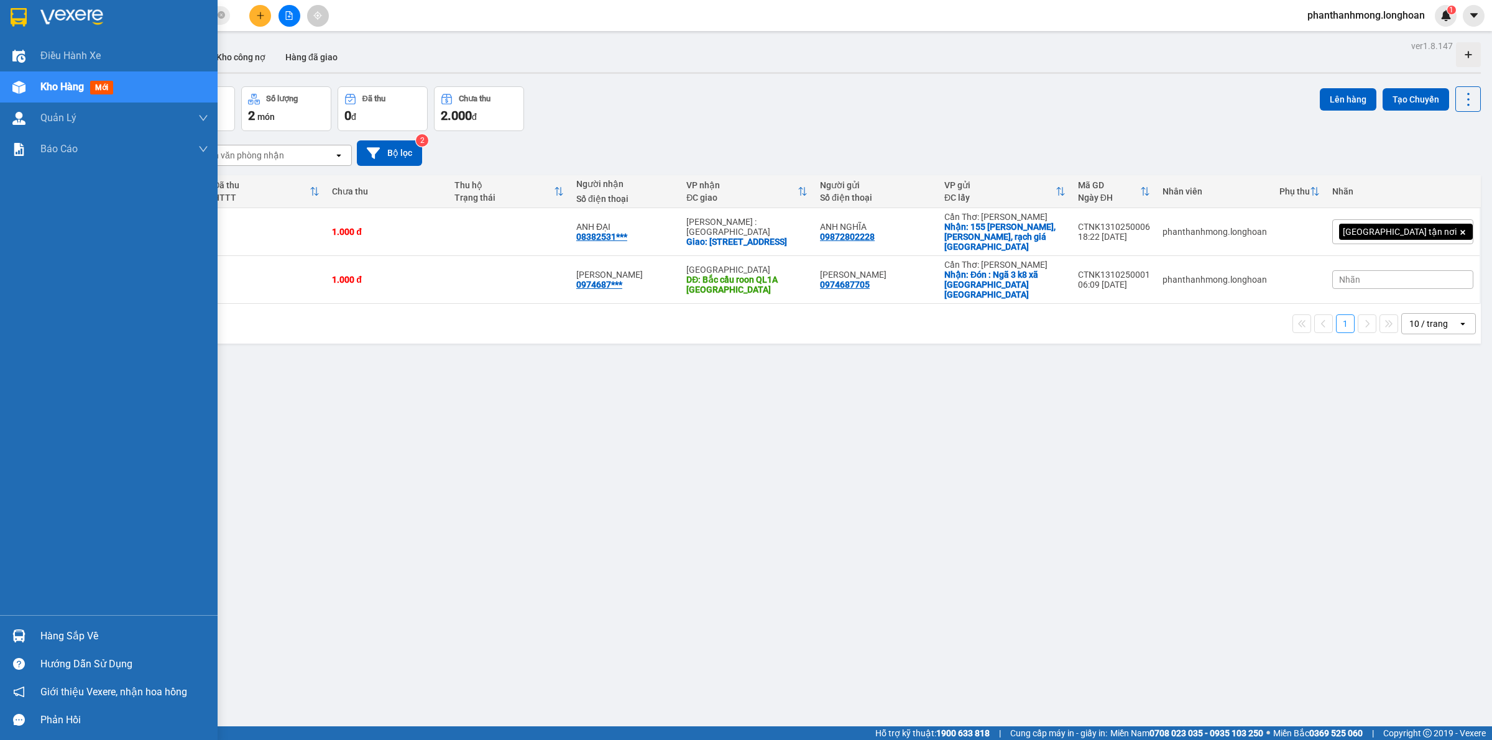
click at [27, 14] on div at bounding box center [19, 17] width 22 height 22
click at [19, 19] on img at bounding box center [19, 17] width 16 height 19
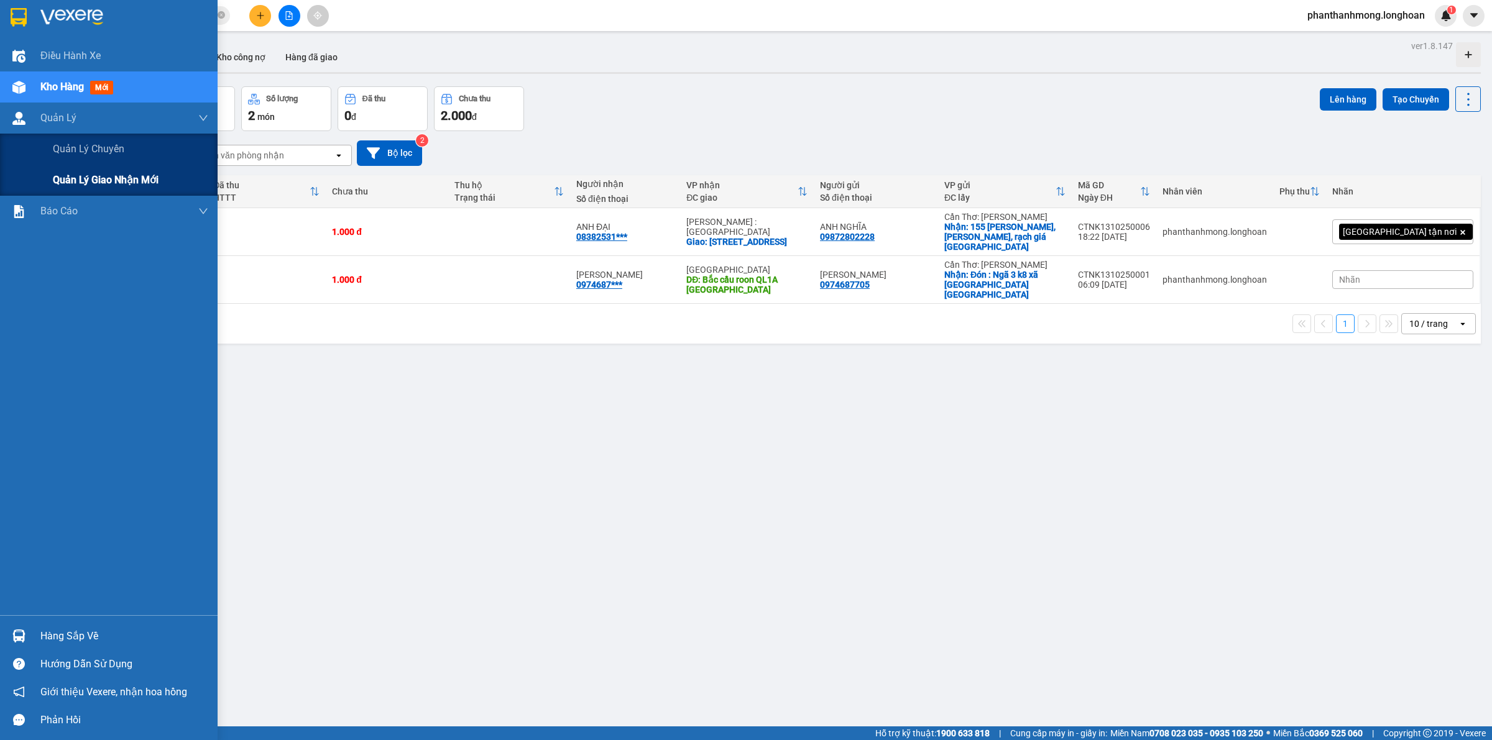
click at [116, 178] on span "Quản lý giao nhận mới" at bounding box center [106, 180] width 106 height 16
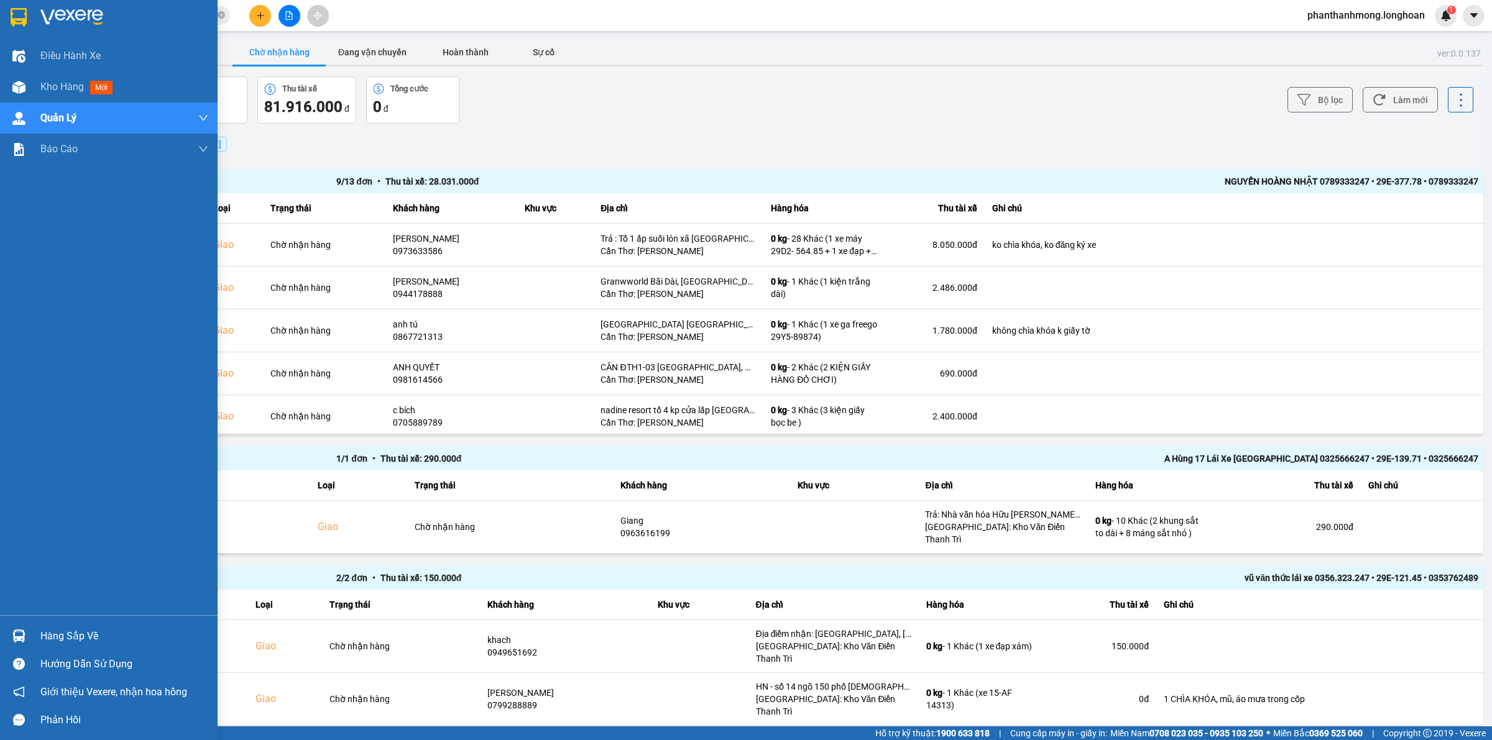
click at [19, 22] on img at bounding box center [19, 17] width 16 height 19
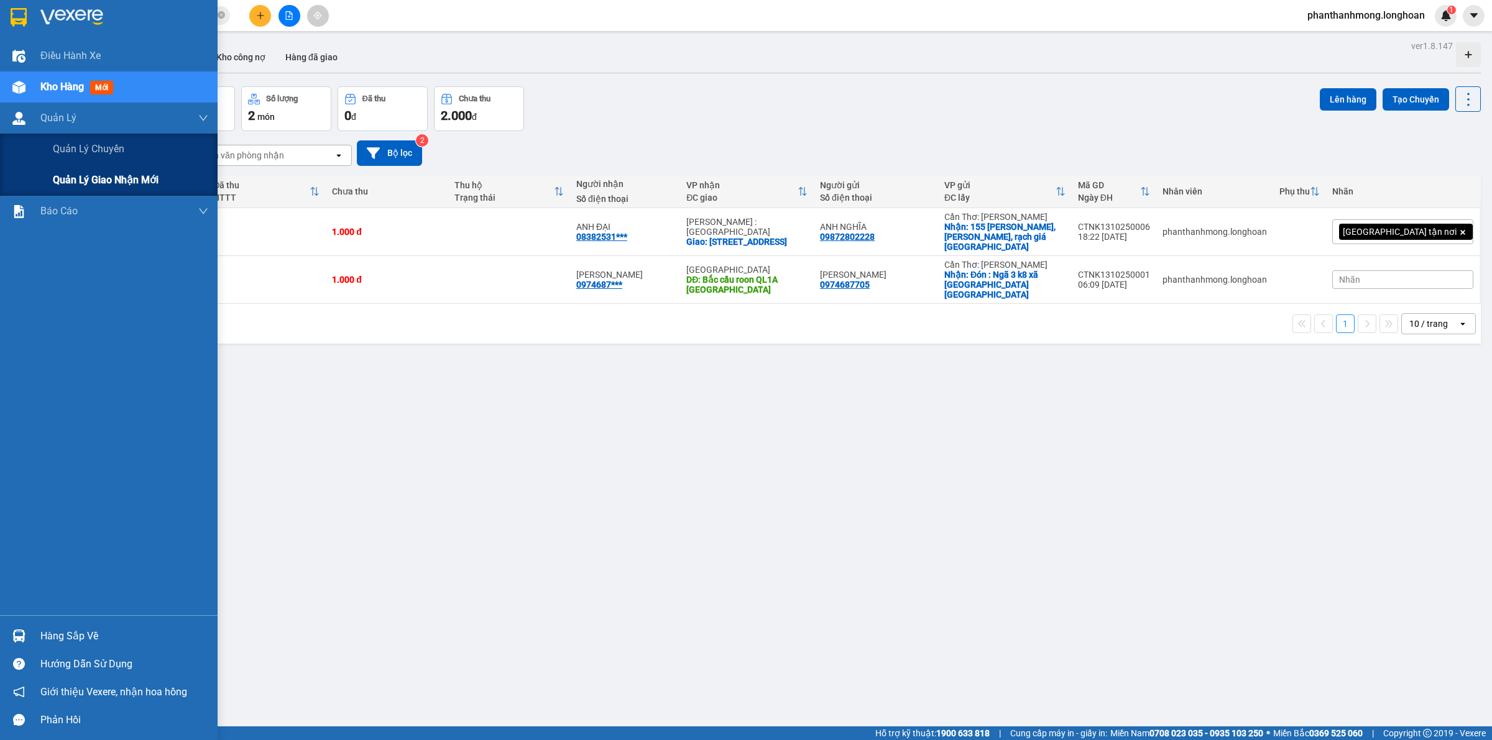
click at [83, 182] on span "Quản lý giao nhận mới" at bounding box center [106, 180] width 106 height 16
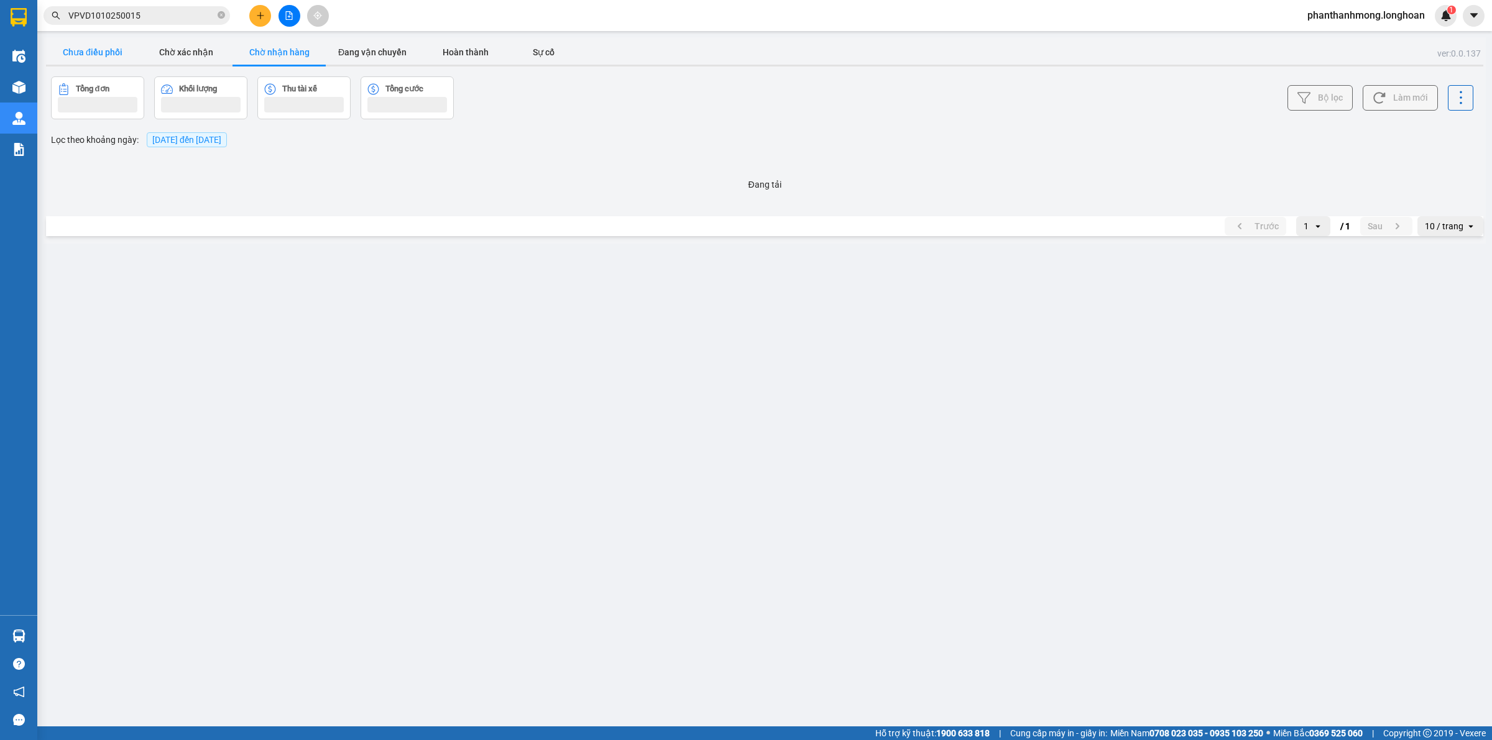
click at [81, 52] on button "Chưa điều phối" at bounding box center [92, 52] width 93 height 25
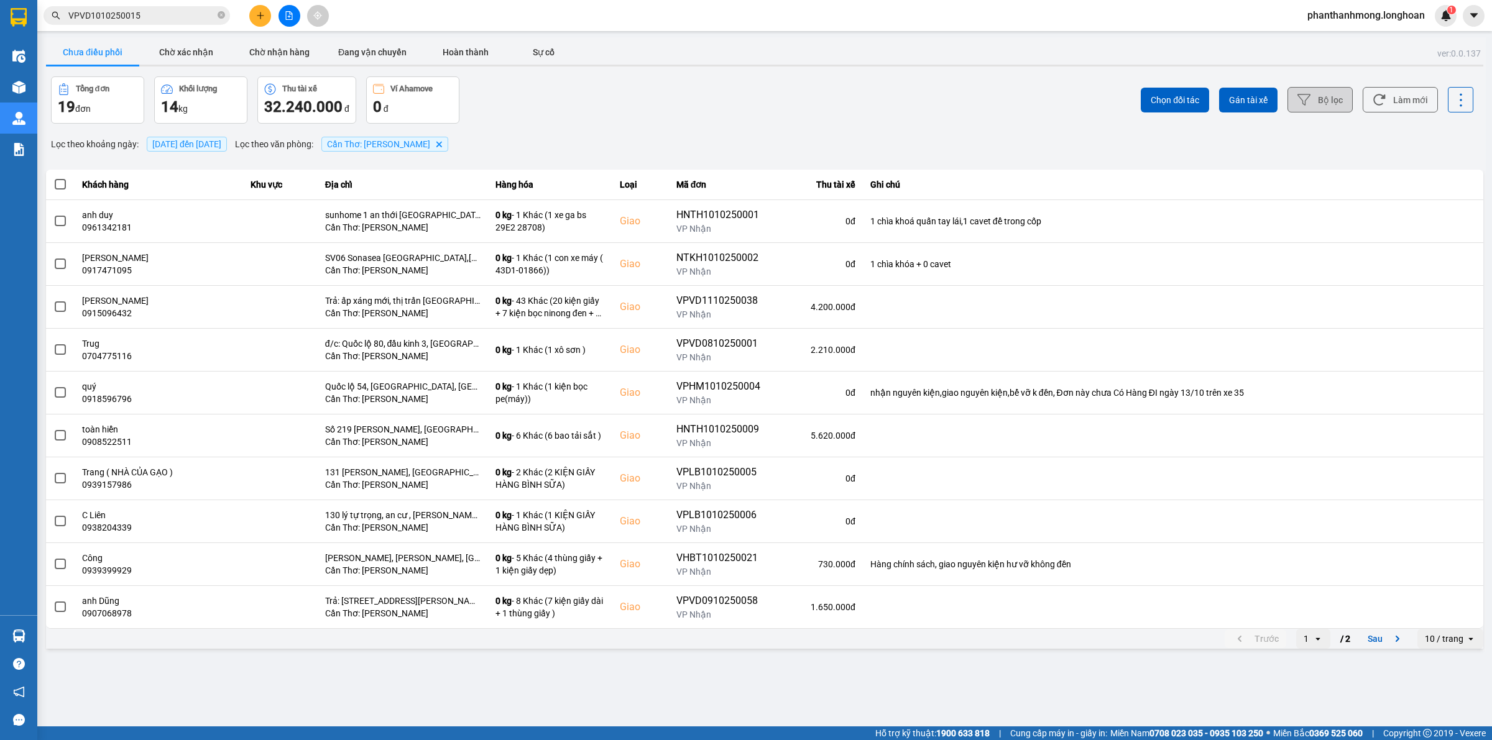
click at [1312, 98] on button "Bộ lọc" at bounding box center [1319, 99] width 65 height 25
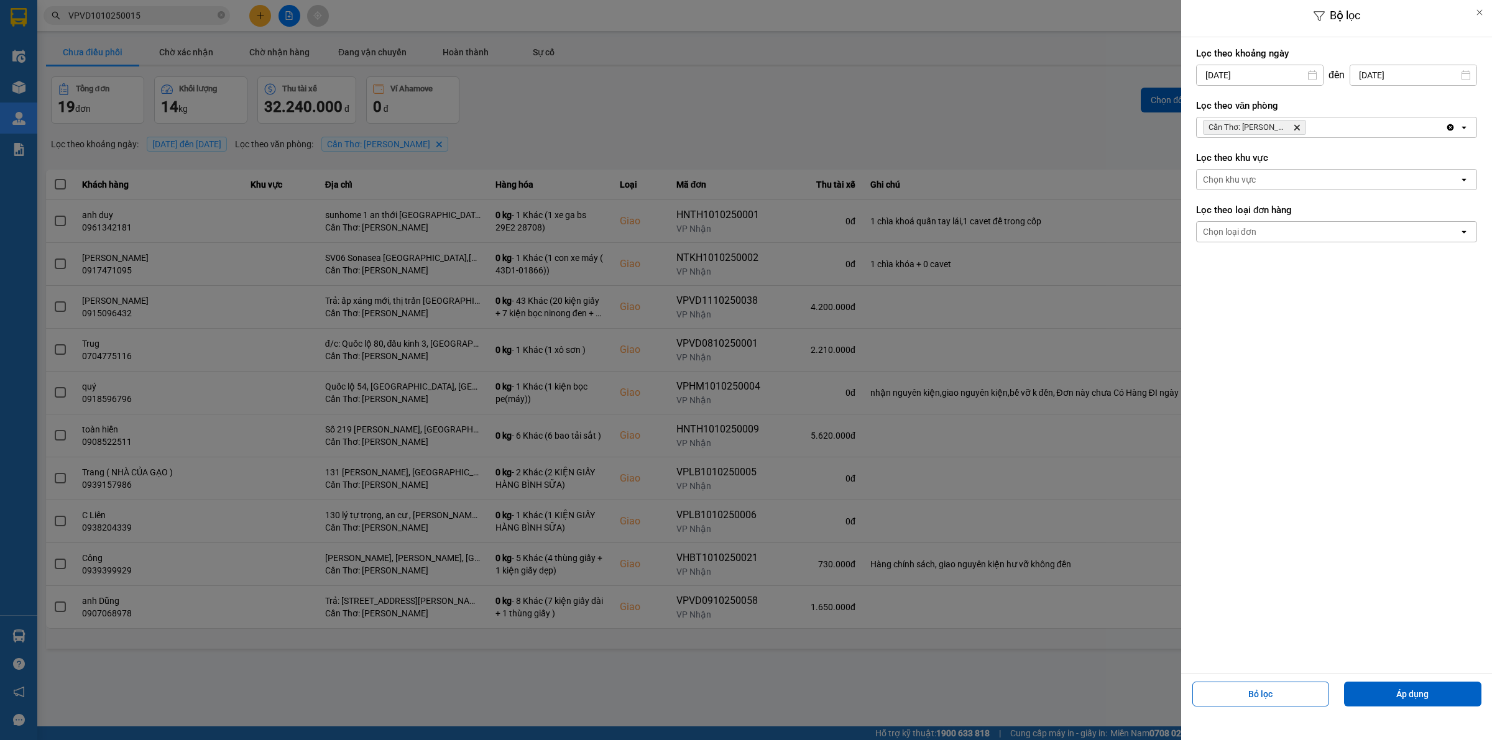
click at [1287, 76] on input "[DATE]" at bounding box center [1260, 75] width 126 height 20
click at [1256, 163] on div "1" at bounding box center [1253, 166] width 17 height 15
type input "[DATE]"
click at [1424, 702] on button "Áp dụng" at bounding box center [1412, 694] width 137 height 25
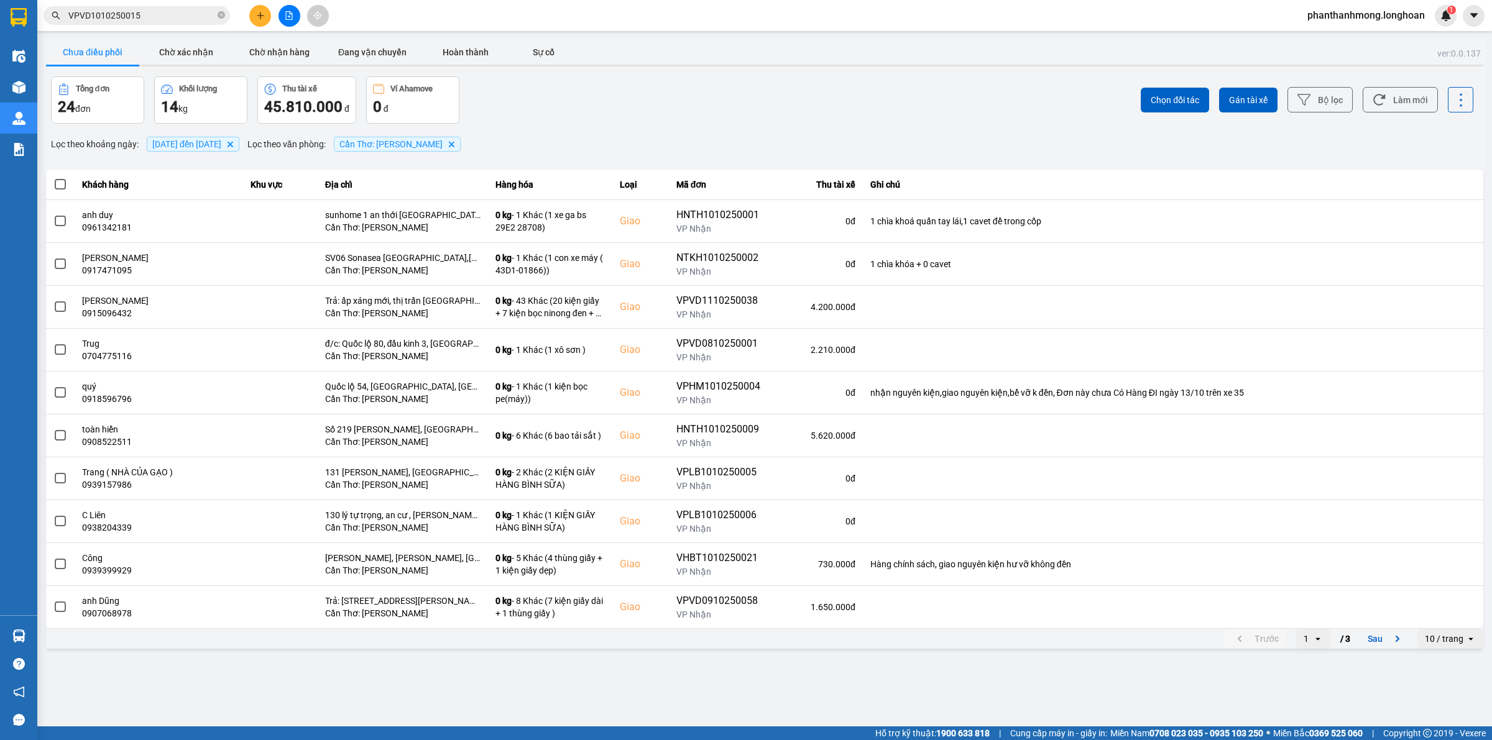
click at [1421, 630] on div "10 / trang" at bounding box center [1441, 639] width 48 height 20
click at [1435, 617] on div "100 / trang" at bounding box center [1450, 614] width 45 height 12
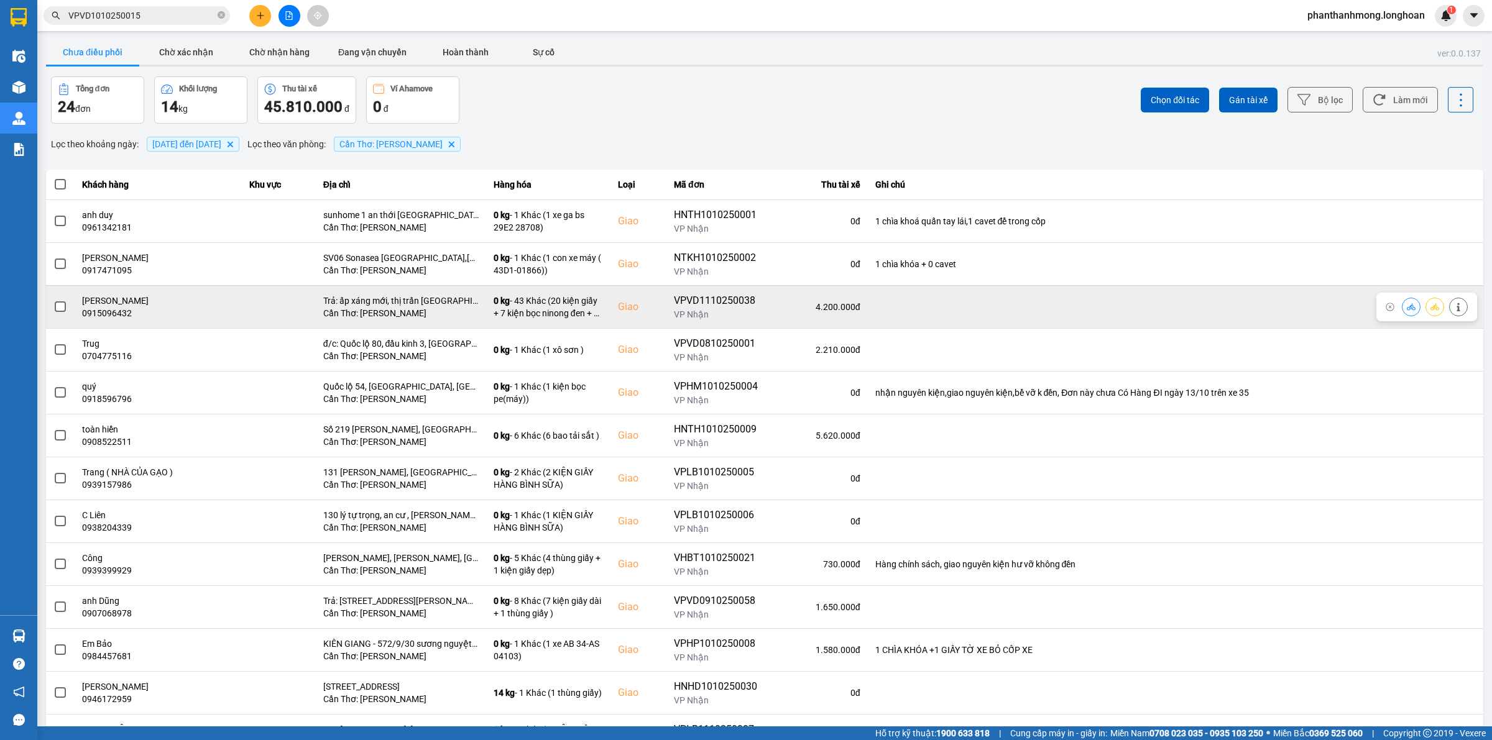
click at [60, 309] on span at bounding box center [60, 306] width 11 height 11
click at [53, 300] on input "checkbox" at bounding box center [53, 300] width 0 height 0
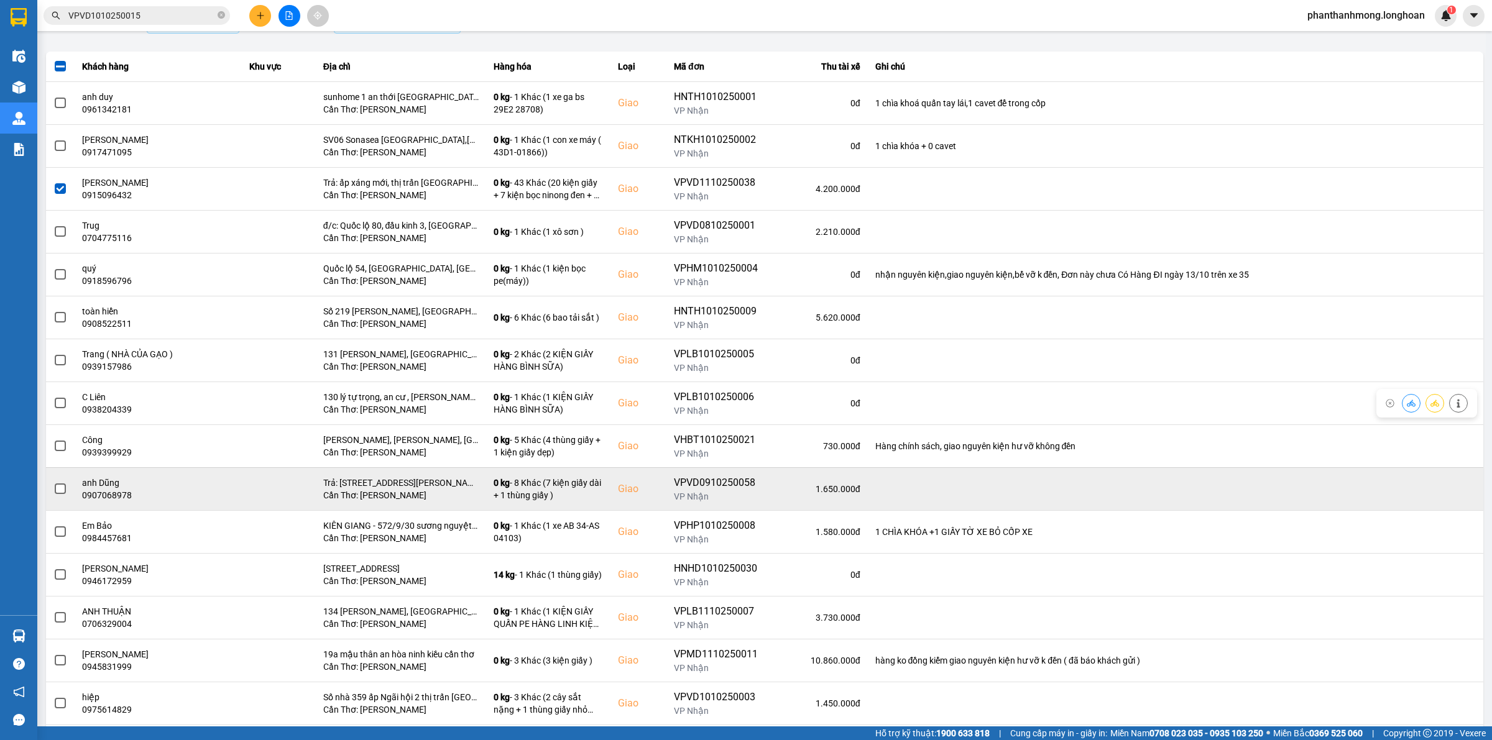
scroll to position [155, 0]
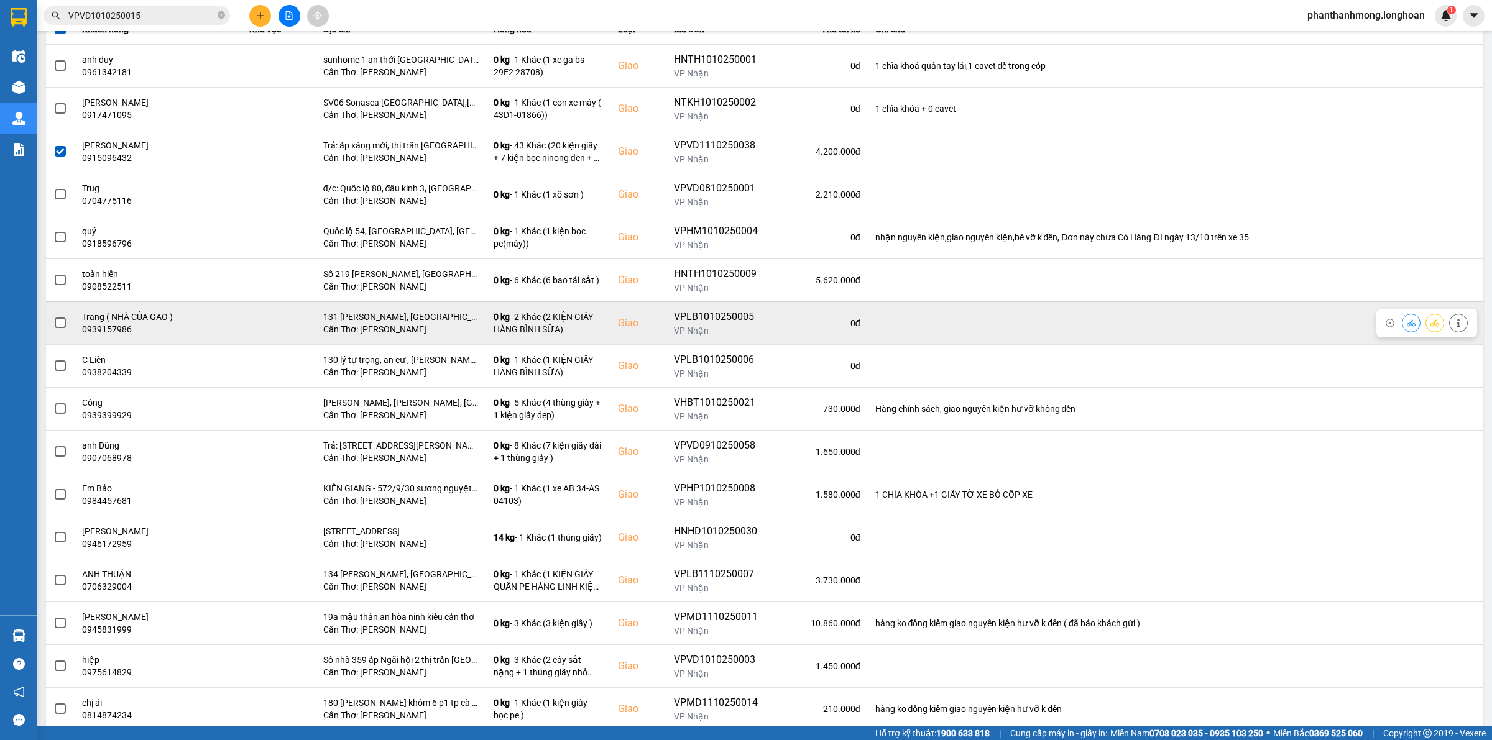
click at [61, 321] on span at bounding box center [60, 323] width 11 height 11
click at [53, 316] on input "checkbox" at bounding box center [53, 316] width 0 height 0
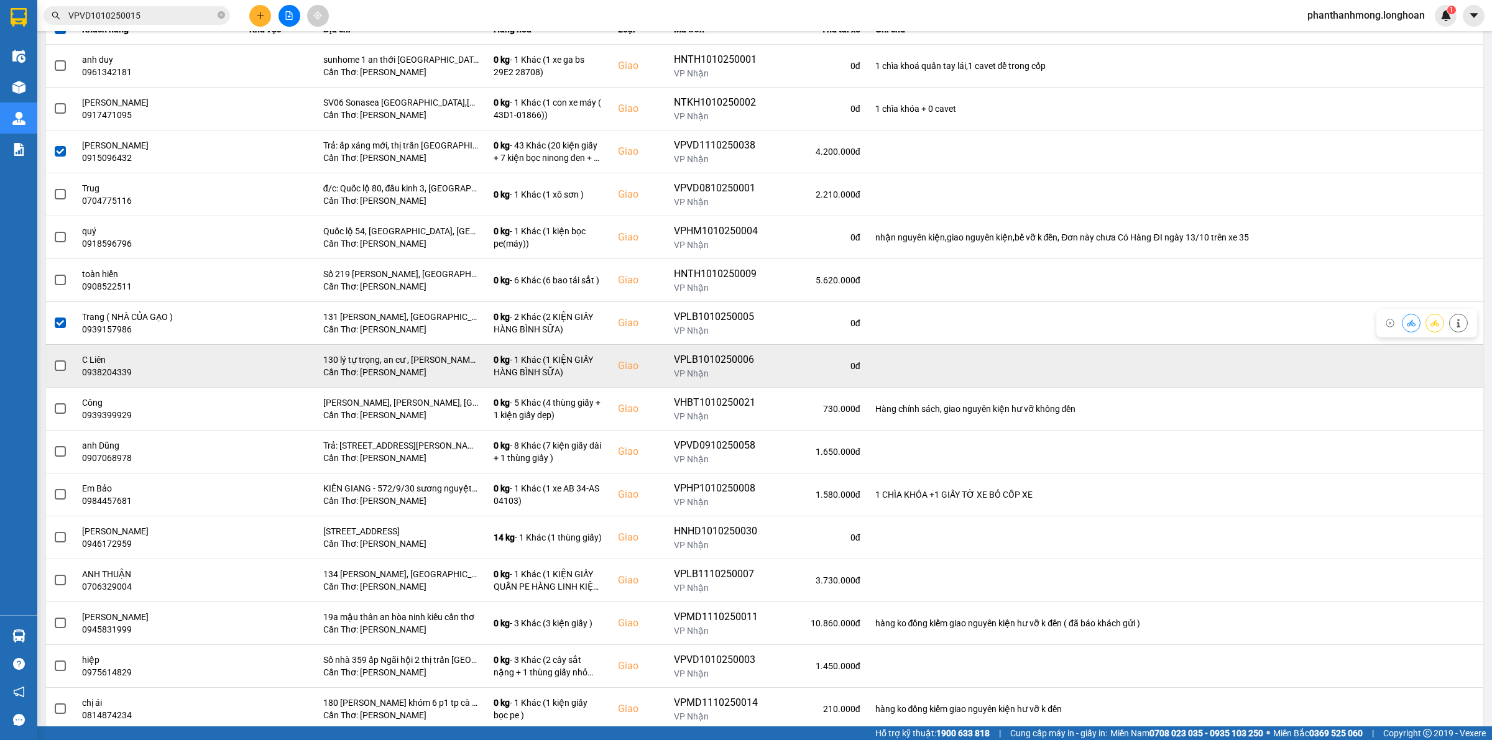
click at [63, 364] on span at bounding box center [60, 366] width 11 height 11
click at [53, 359] on input "checkbox" at bounding box center [53, 359] width 0 height 0
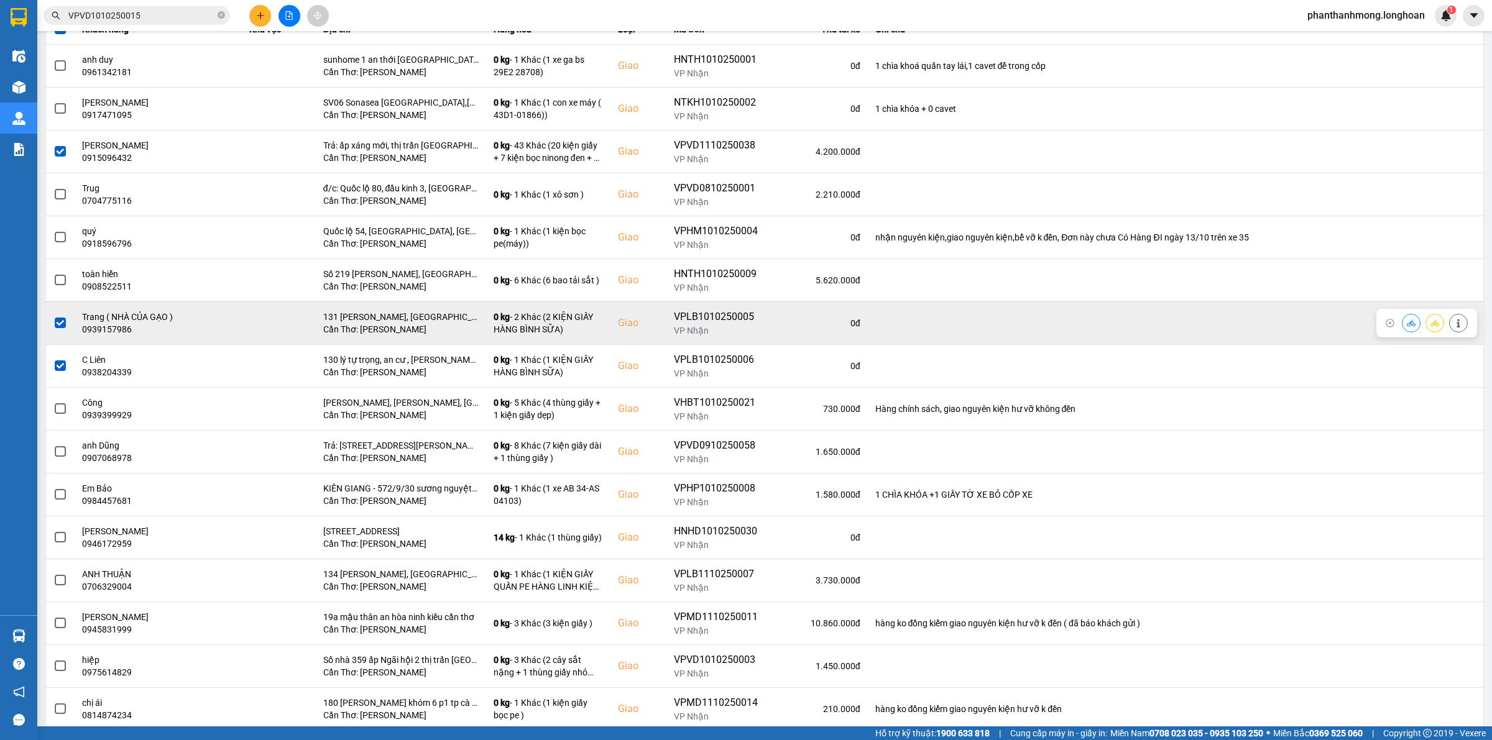
click at [63, 326] on span at bounding box center [60, 323] width 11 height 11
click at [53, 316] on input "checkbox" at bounding box center [53, 316] width 0 height 0
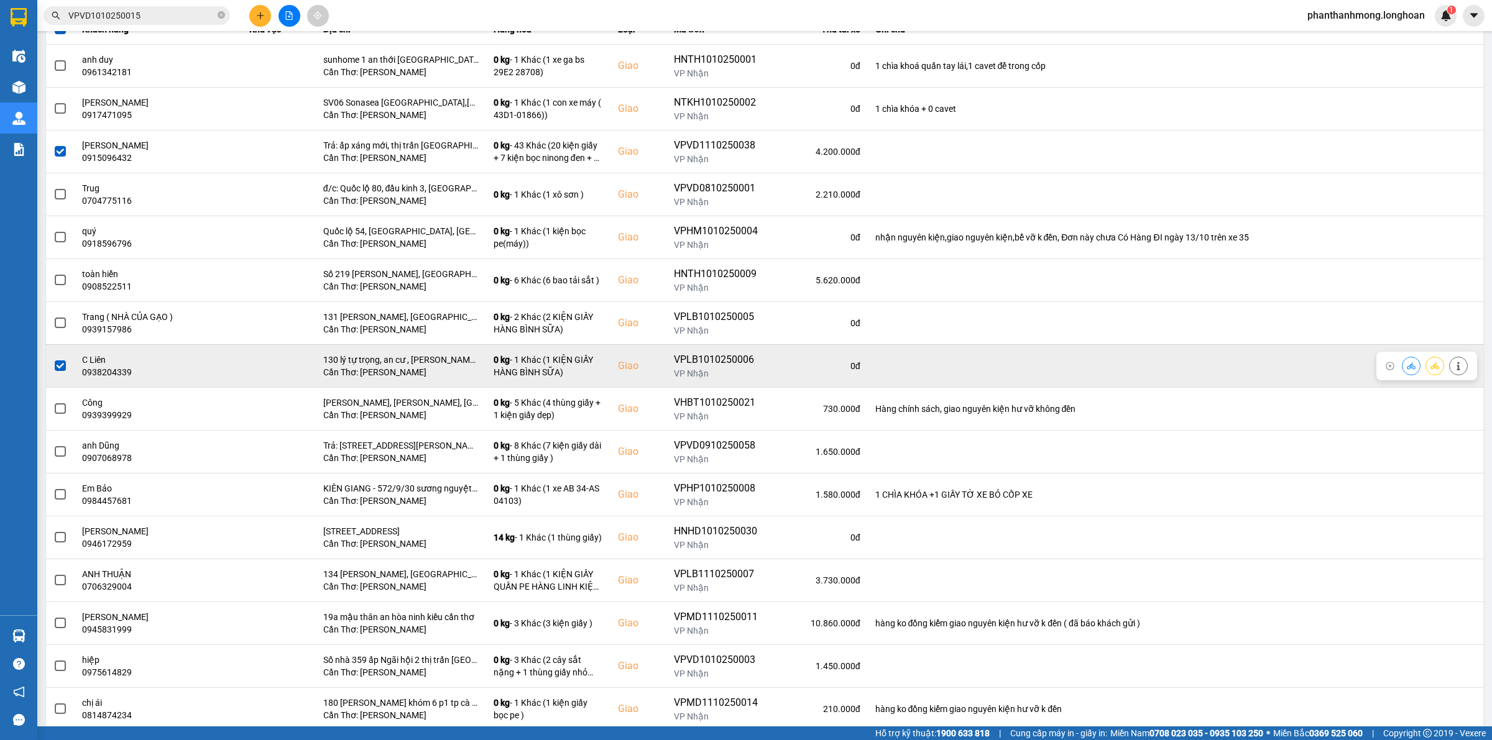
click at [59, 364] on span at bounding box center [60, 366] width 11 height 11
click at [53, 359] on input "checkbox" at bounding box center [53, 359] width 0 height 0
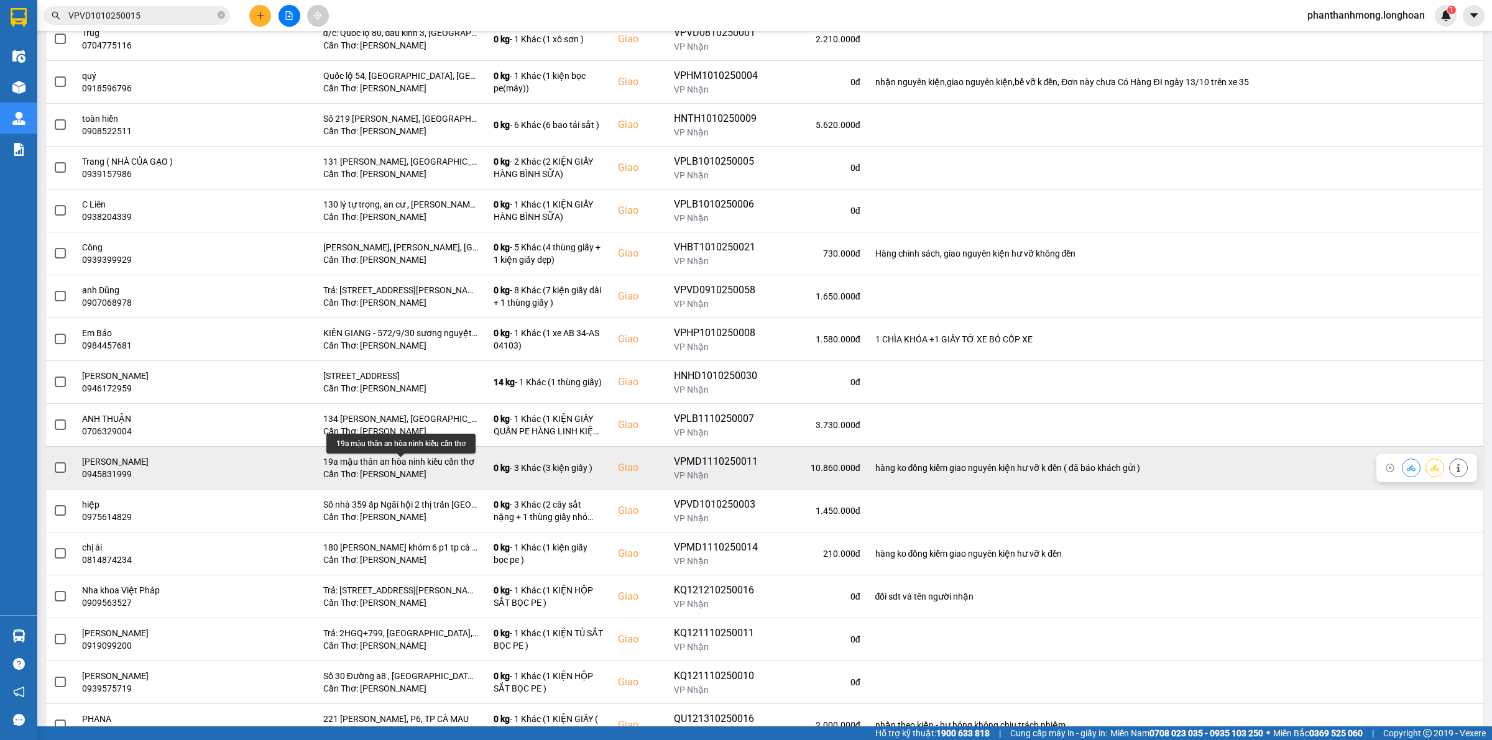
scroll to position [389, 0]
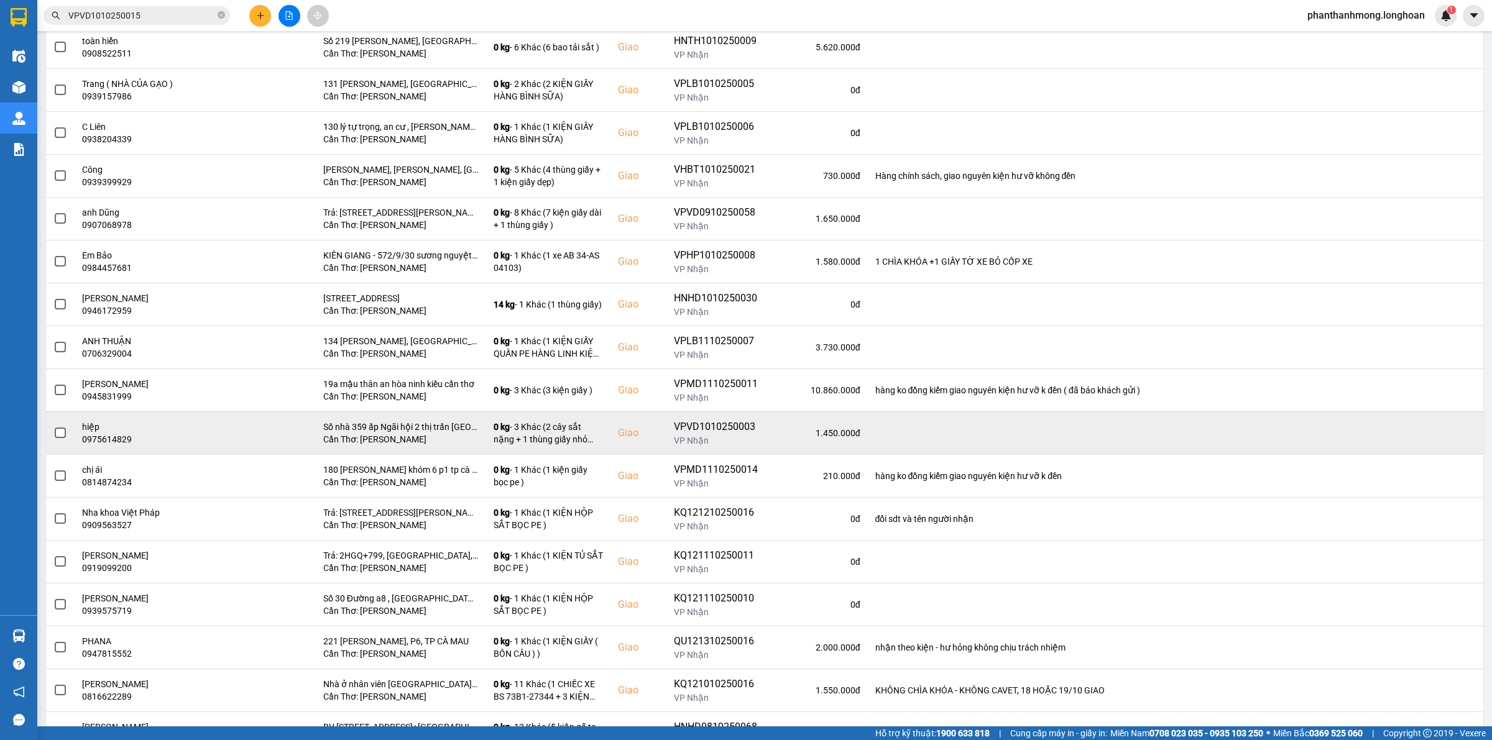
click at [65, 433] on span at bounding box center [60, 433] width 11 height 11
click at [53, 426] on input "checkbox" at bounding box center [53, 426] width 0 height 0
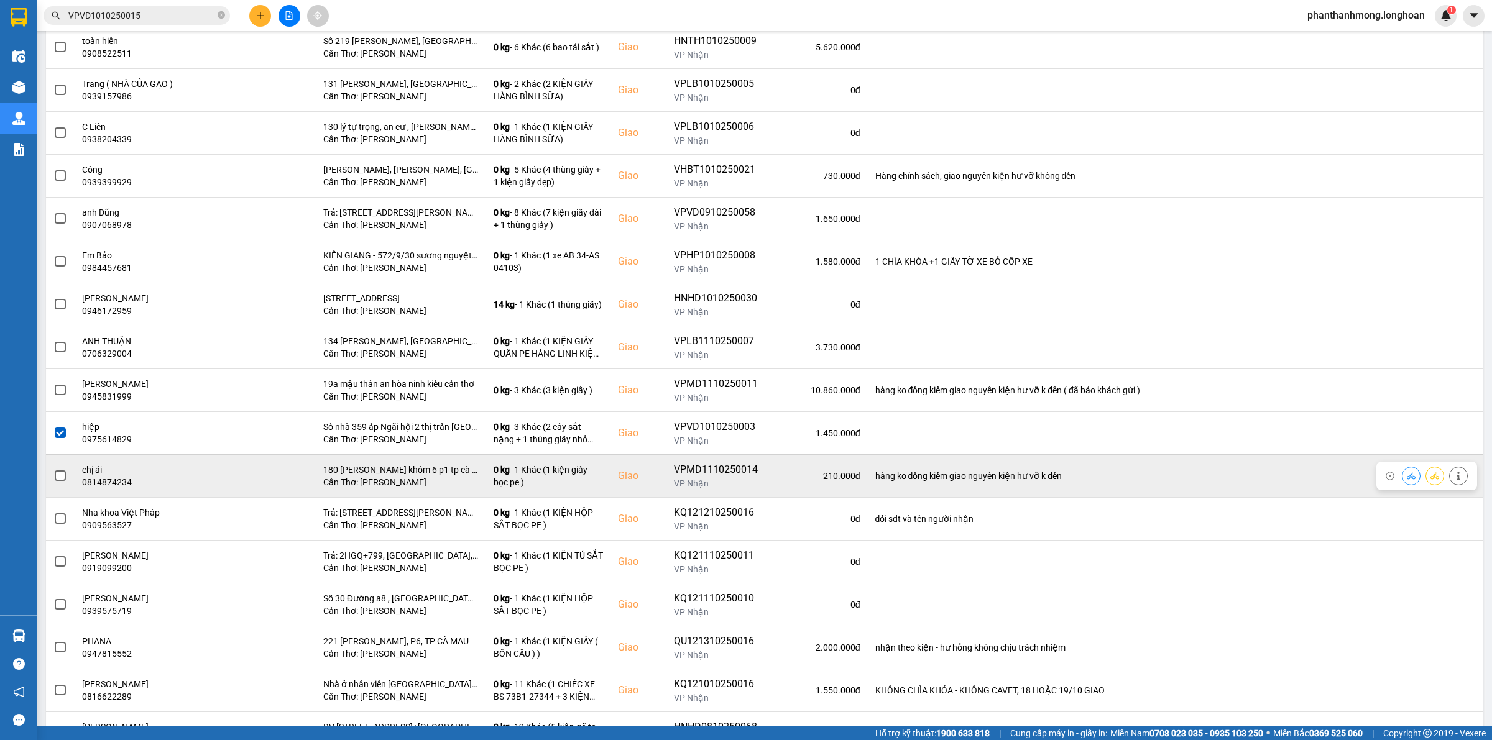
click at [66, 482] on label at bounding box center [60, 476] width 14 height 14
click at [53, 469] on input "checkbox" at bounding box center [53, 469] width 0 height 0
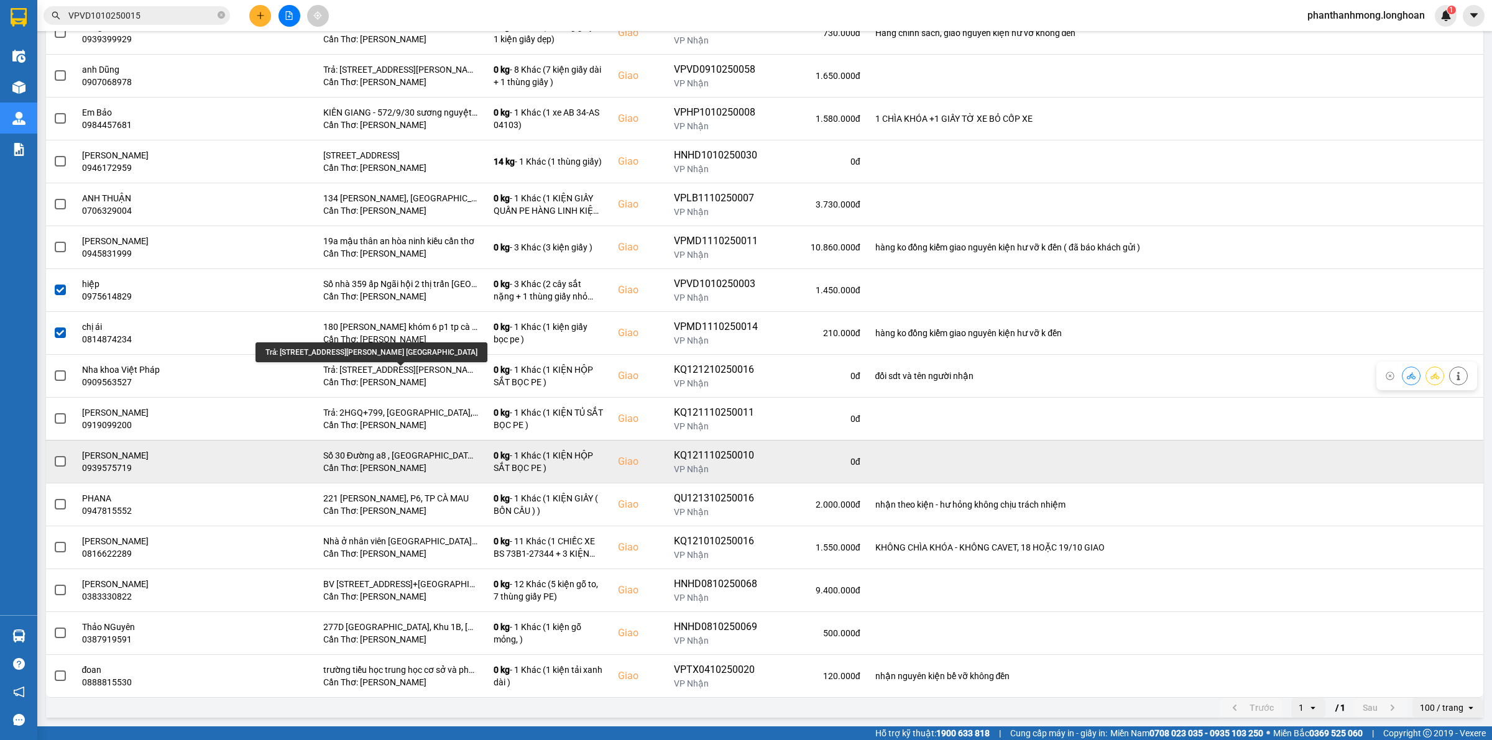
scroll to position [535, 0]
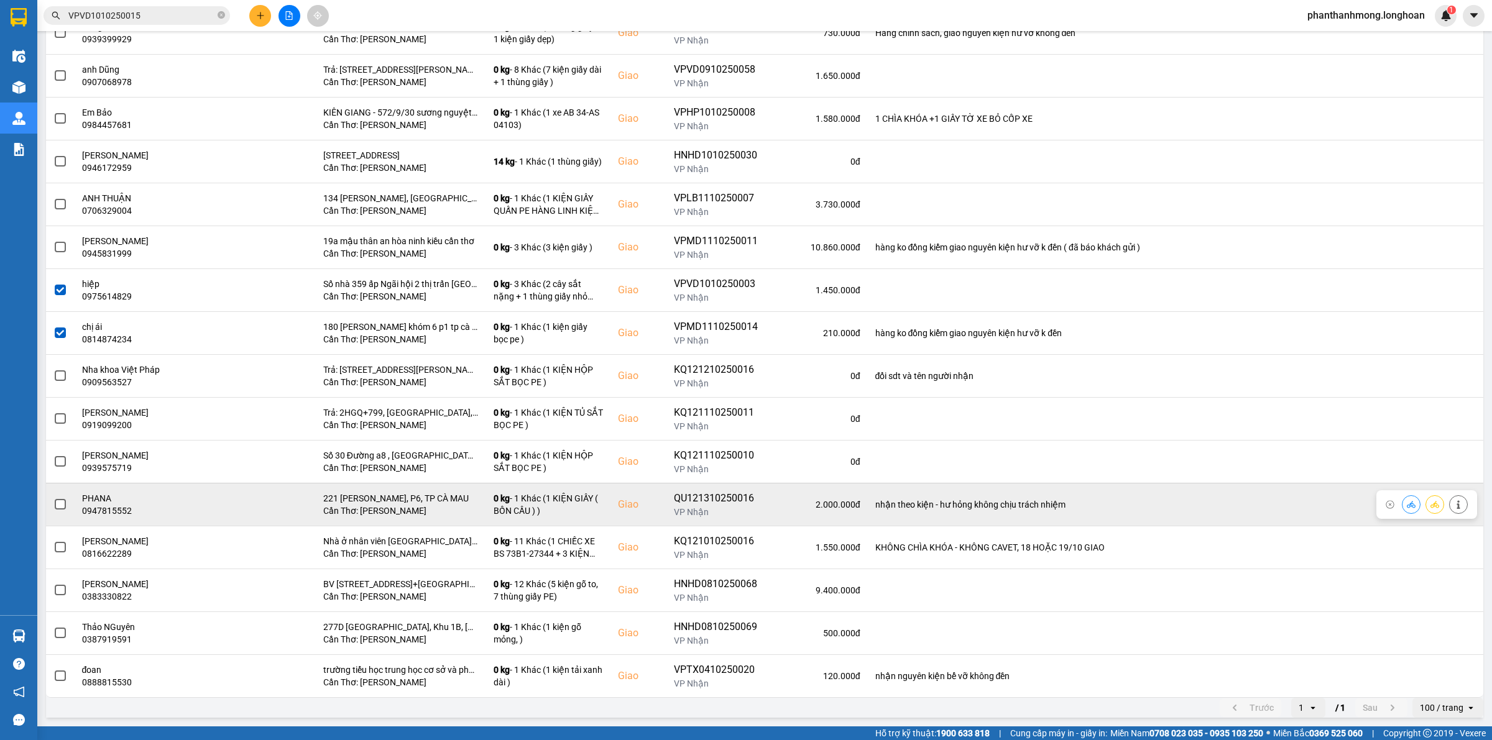
click at [63, 505] on span at bounding box center [60, 504] width 11 height 11
click at [53, 498] on input "checkbox" at bounding box center [53, 498] width 0 height 0
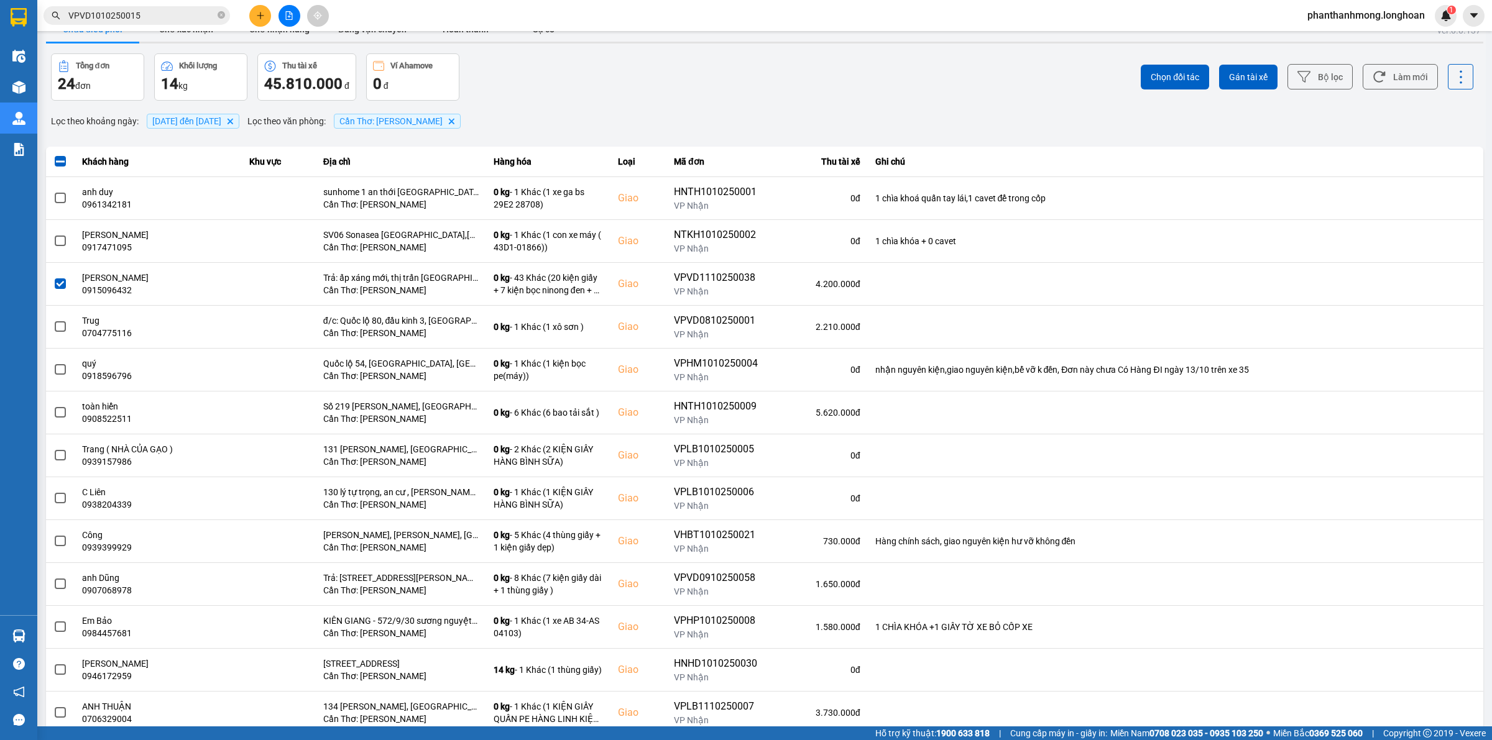
scroll to position [0, 0]
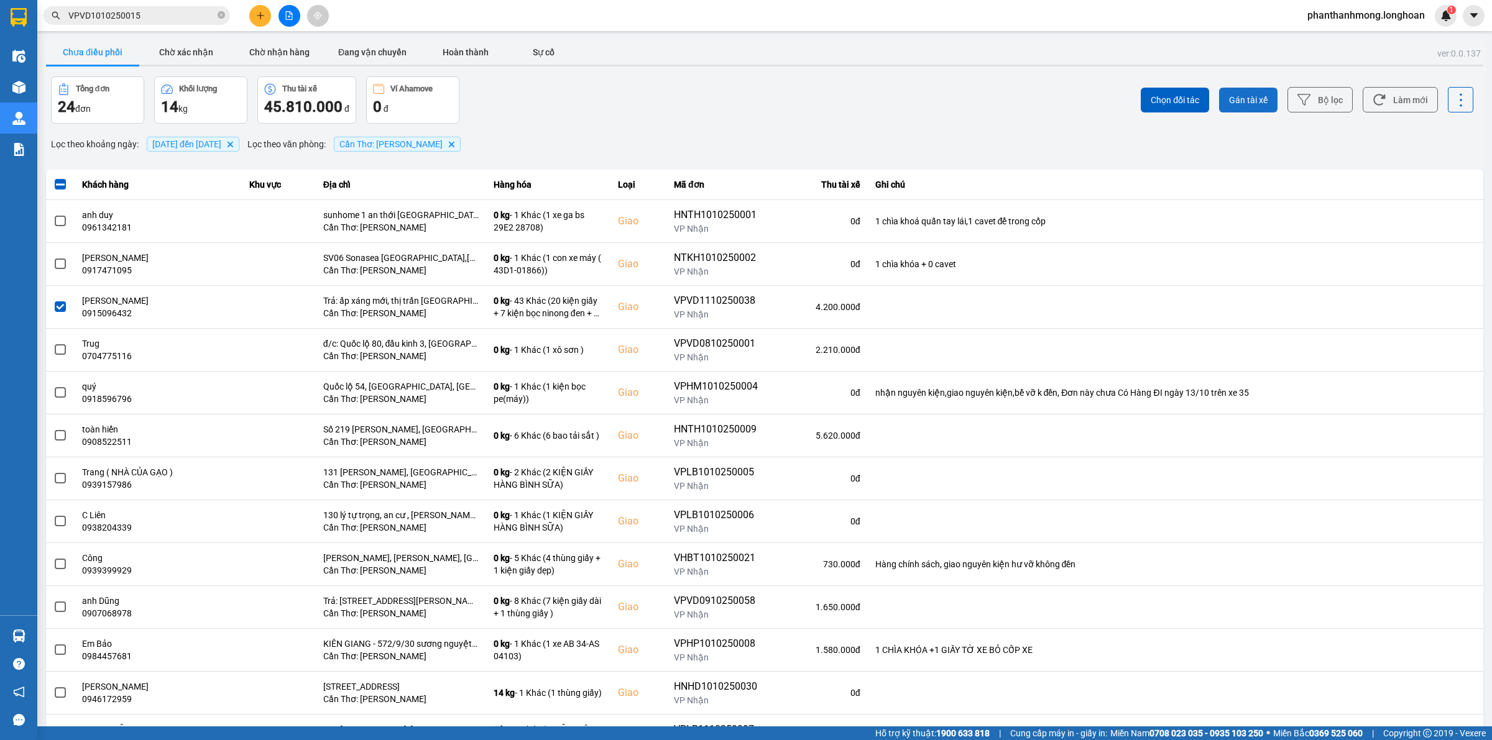
click at [1266, 104] on button "Gán tài xế" at bounding box center [1248, 100] width 58 height 25
click at [1256, 101] on div "ver: 0.0.137 Chưa điều phối Chờ xác nhận Chờ nhận hàng Đang vận chuyển Hoàn thà…" at bounding box center [765, 644] width 1442 height 1215
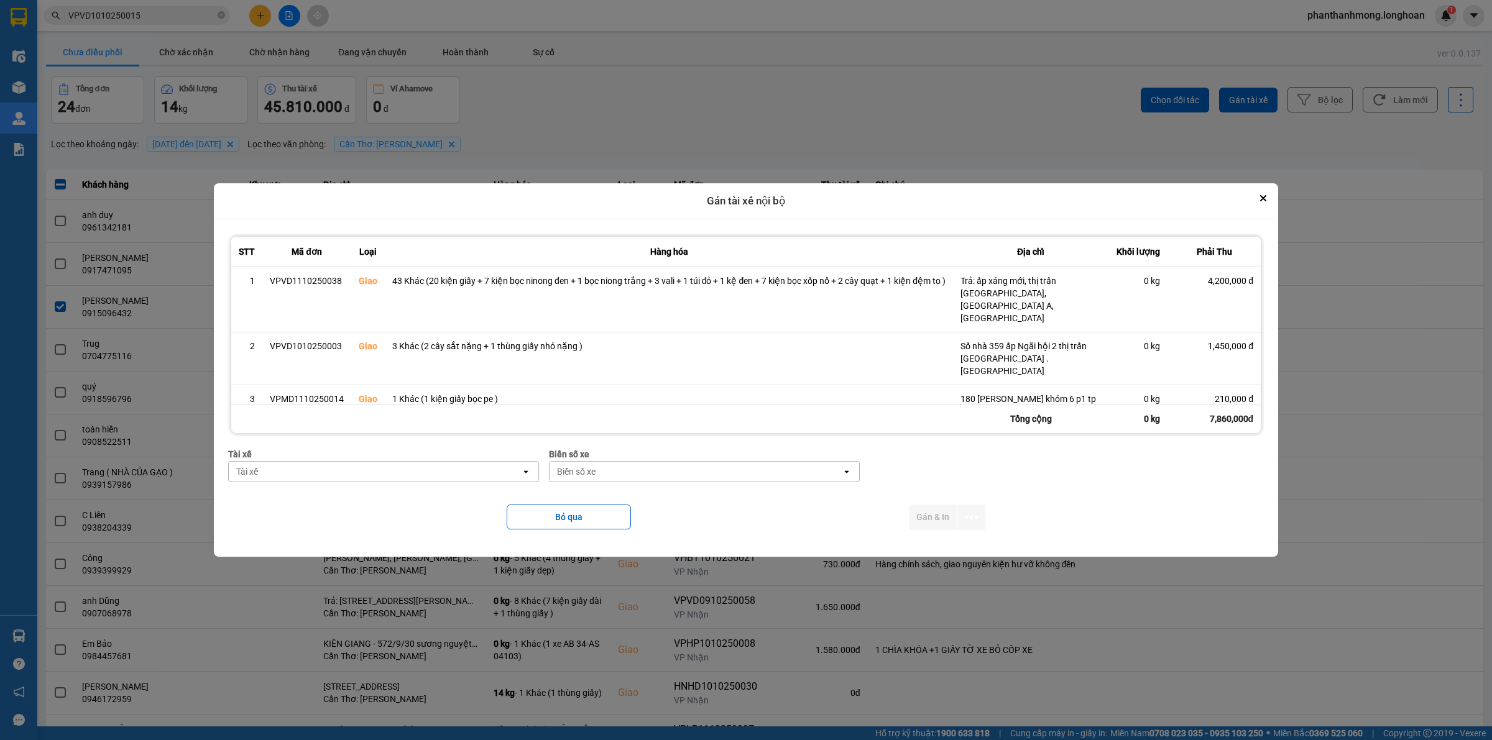
click at [488, 477] on div "Tài xế" at bounding box center [375, 472] width 292 height 20
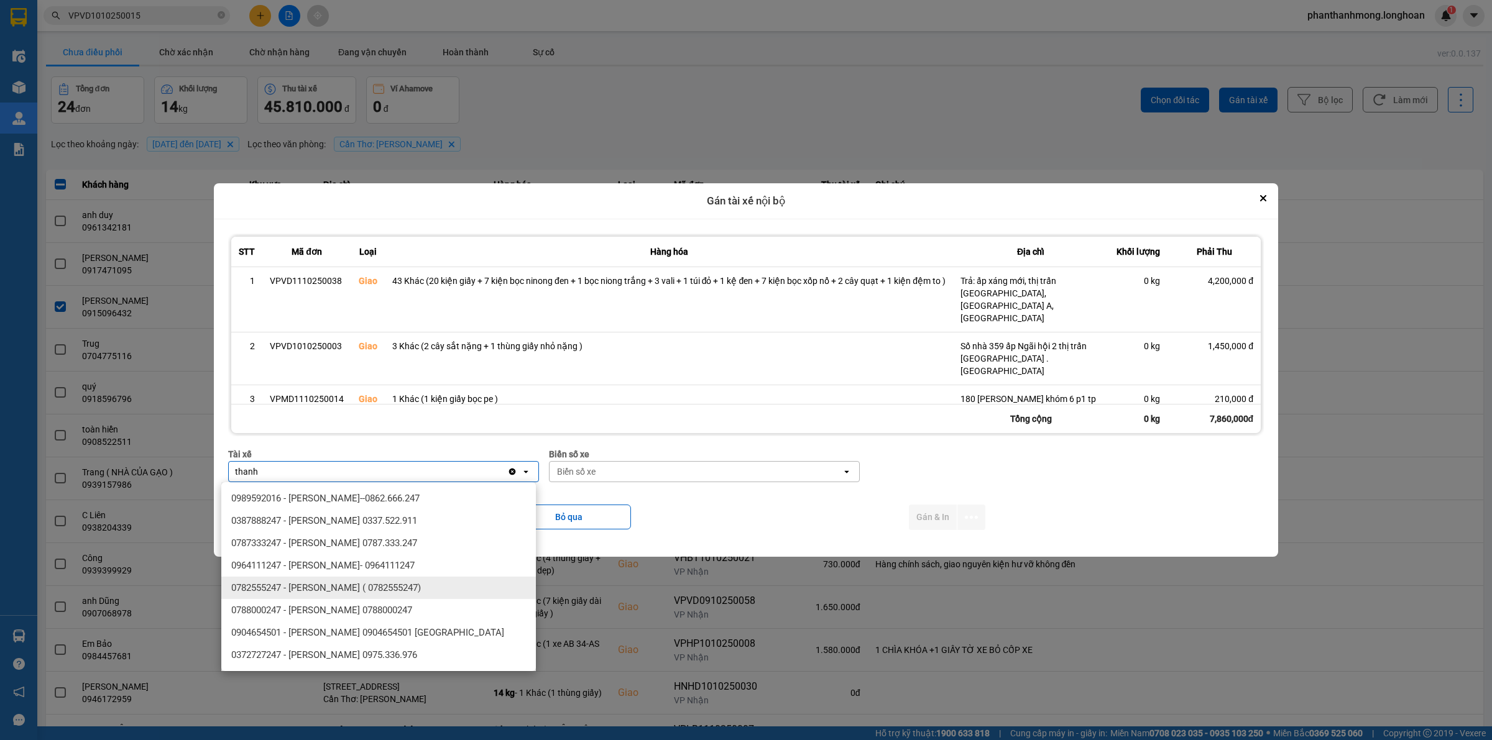
type input "thanh"
click at [390, 588] on span "0782555247 - [PERSON_NAME] ( 0782555247)" at bounding box center [326, 588] width 190 height 12
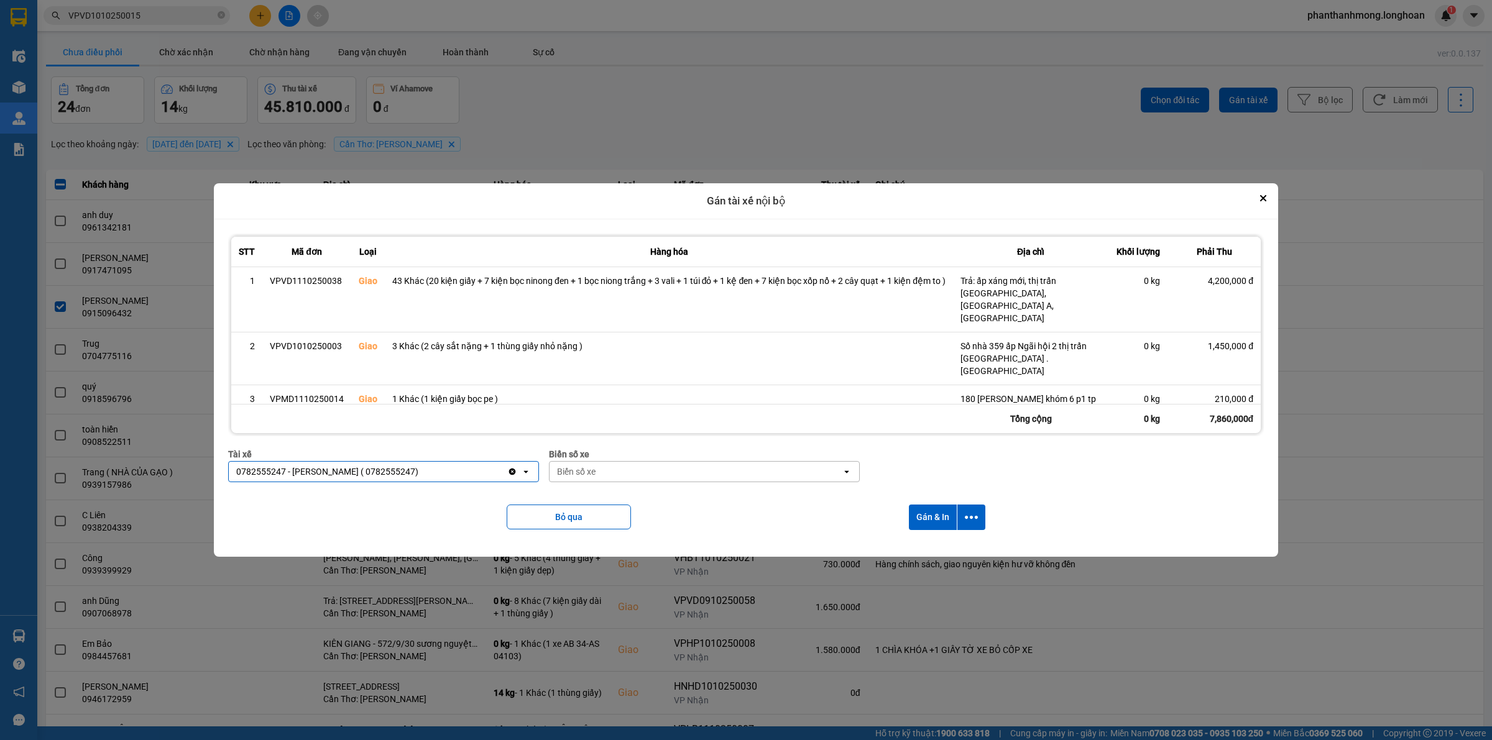
click at [678, 474] on div "Biển số xe" at bounding box center [696, 472] width 292 height 20
type input "2030"
click at [632, 496] on div "29E-120.30" at bounding box center [703, 498] width 315 height 22
click at [983, 513] on button "dialog" at bounding box center [971, 517] width 28 height 25
click at [934, 548] on span "Chỉ gán tài" at bounding box center [924, 551] width 41 height 12
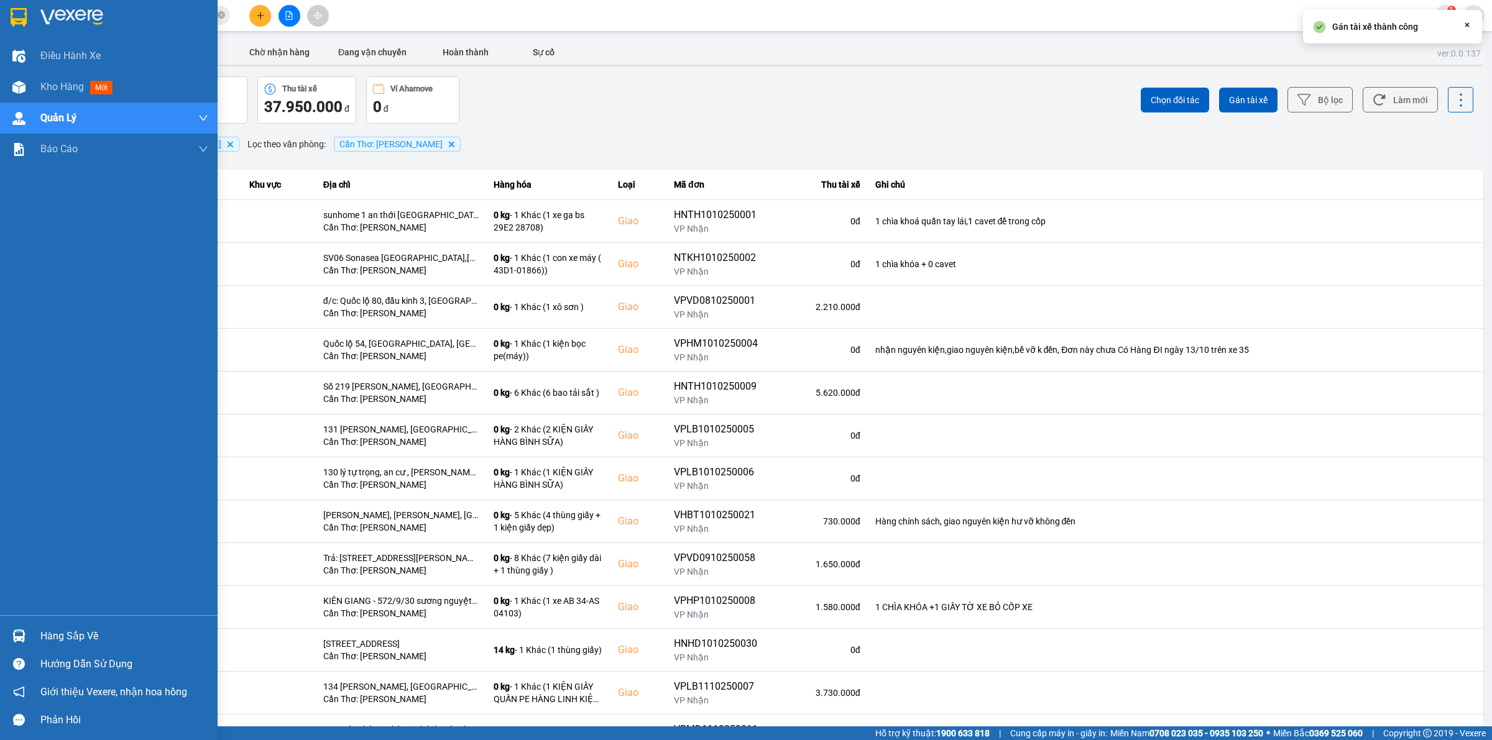
click at [8, 4] on div at bounding box center [109, 20] width 218 height 40
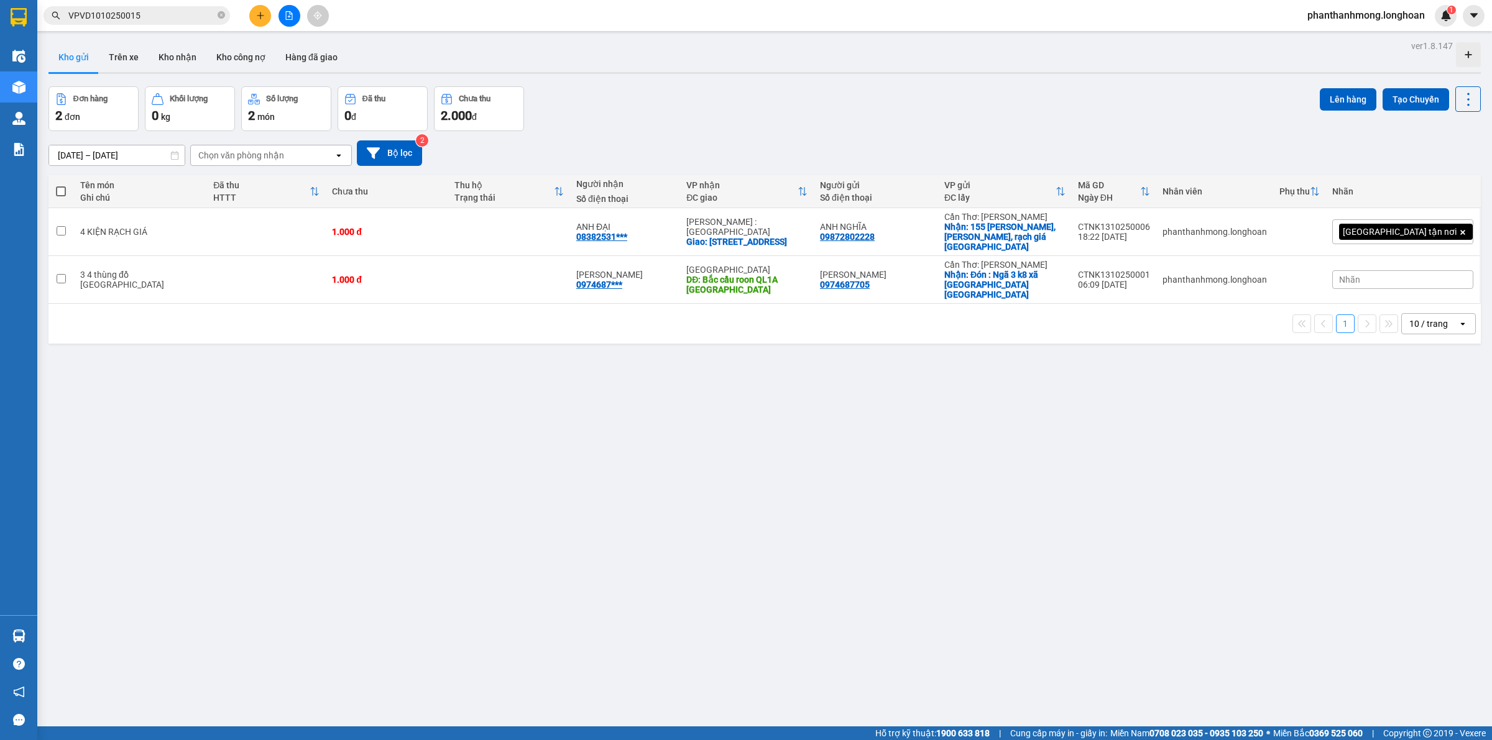
click at [262, 14] on icon "plus" at bounding box center [260, 15] width 9 height 9
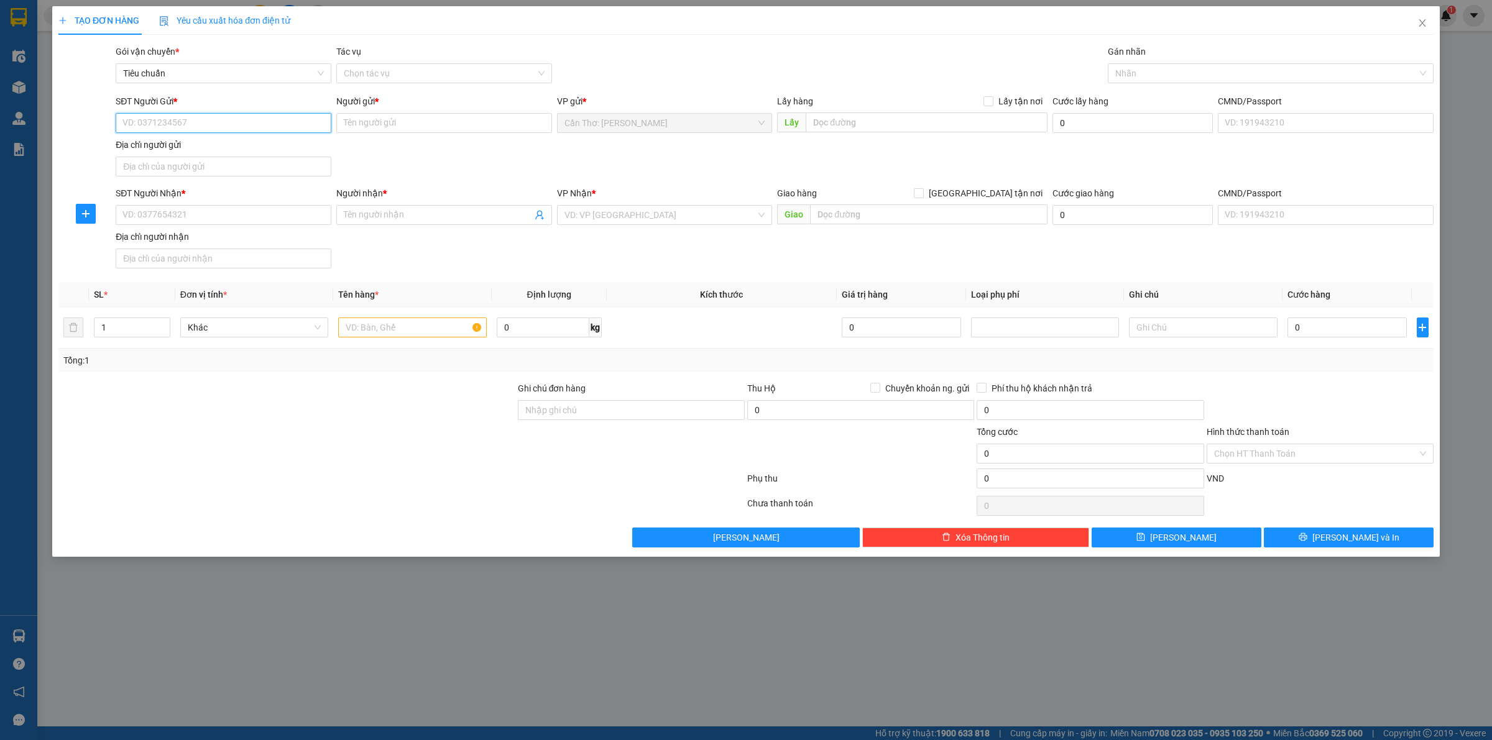
click at [277, 121] on input "SĐT Người Gửi *" at bounding box center [224, 123] width 216 height 20
paste input "0364930637"
type input "0364930637"
click at [451, 127] on input "Người gửi *" at bounding box center [444, 123] width 216 height 20
paste input "[PERSON_NAME]"
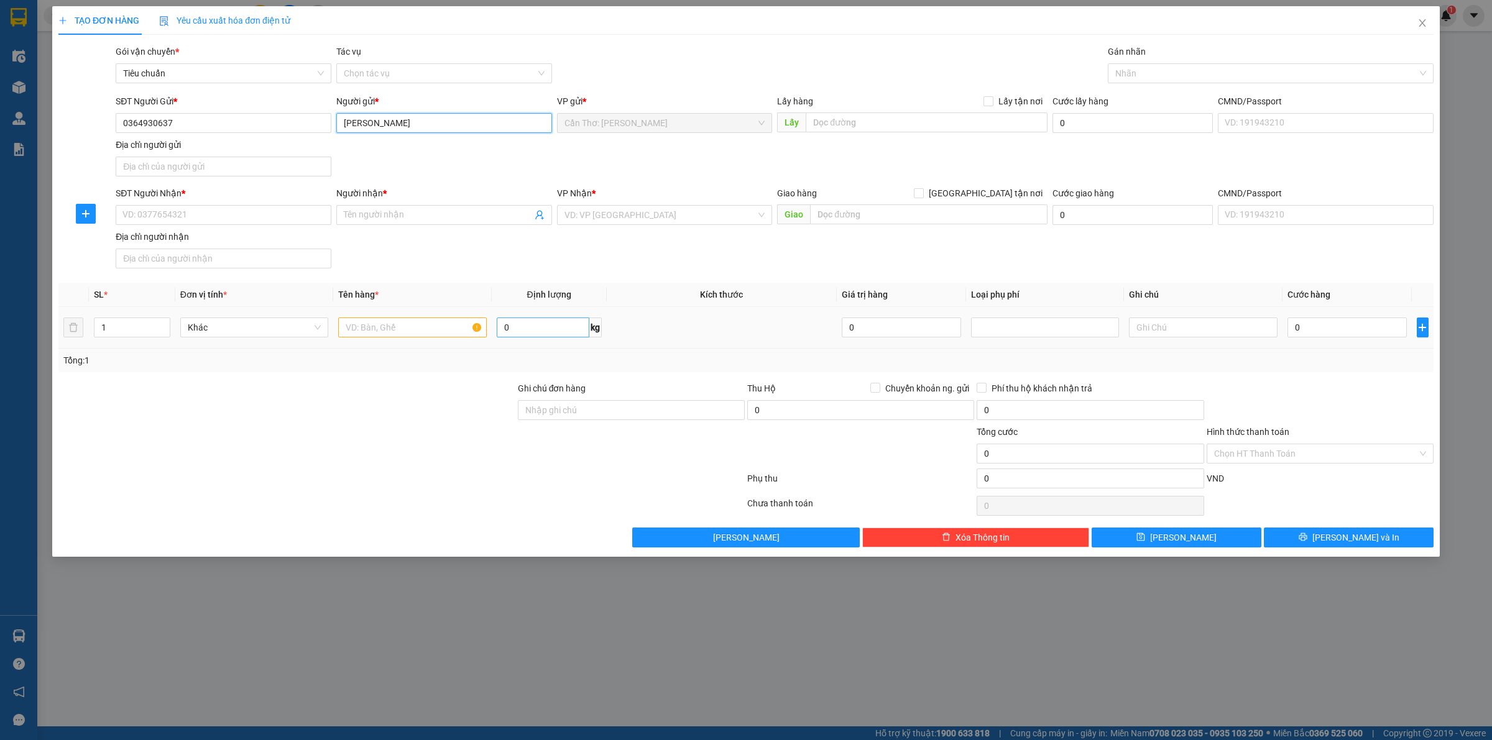
type input "[PERSON_NAME]"
click at [852, 119] on input "text" at bounding box center [927, 123] width 242 height 20
paste input "ấp [GEOGRAPHIC_DATA], xã [GEOGRAPHIC_DATA], [GEOGRAPHIC_DATA], [GEOGRAPHIC_DATA]"
type input "ấp [GEOGRAPHIC_DATA], xã [GEOGRAPHIC_DATA], [GEOGRAPHIC_DATA], [GEOGRAPHIC_DATA]"
drag, startPoint x: 999, startPoint y: 93, endPoint x: 993, endPoint y: 98, distance: 7.1
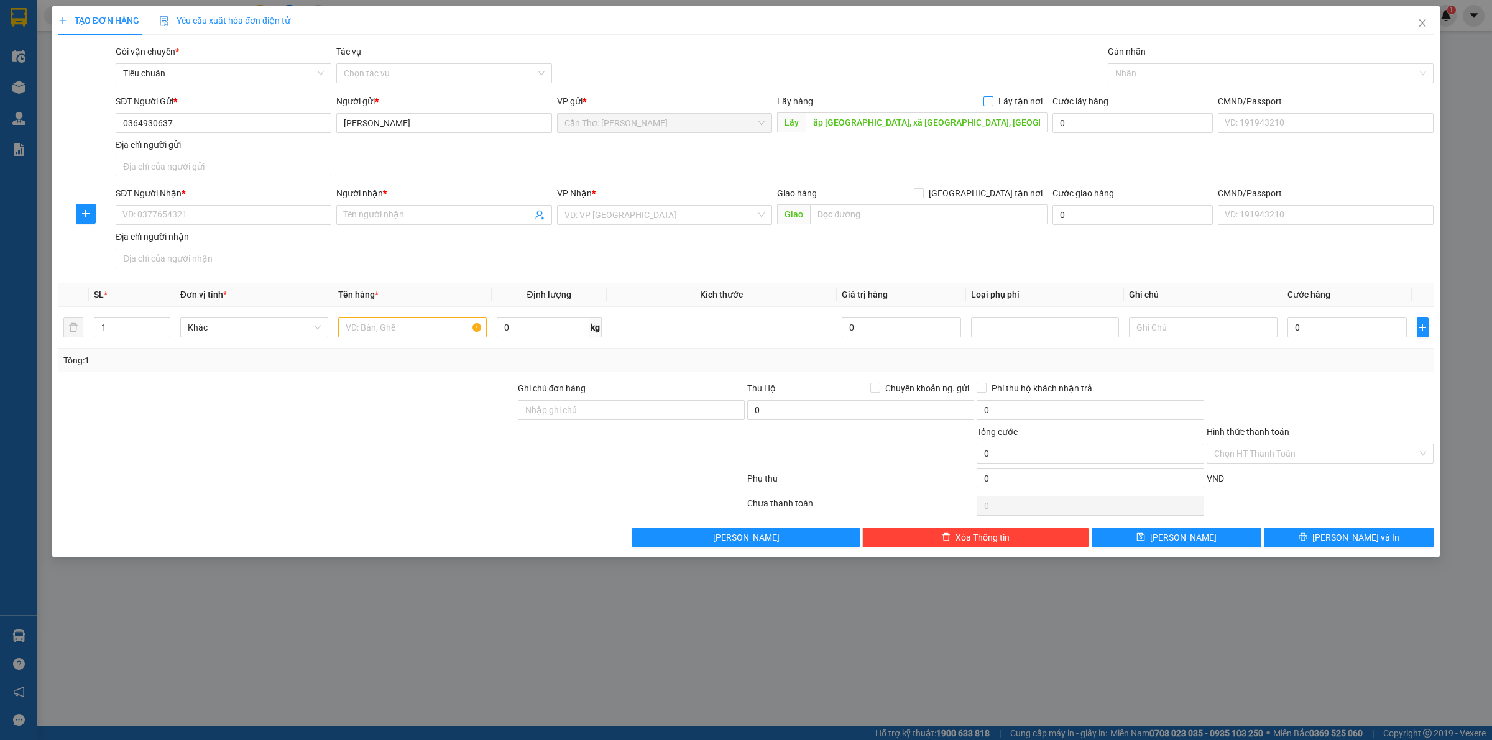
click at [1000, 93] on div "Transit Pickup Surcharge Ids Transit Deliver Surcharge Ids Transit Deliver Surc…" at bounding box center [745, 296] width 1375 height 503
click at [992, 98] on input "Lấy tận nơi" at bounding box center [987, 100] width 9 height 9
checkbox input "true"
click at [247, 213] on input "SĐT Người Nhận *" at bounding box center [224, 215] width 216 height 20
paste input "0905113234"
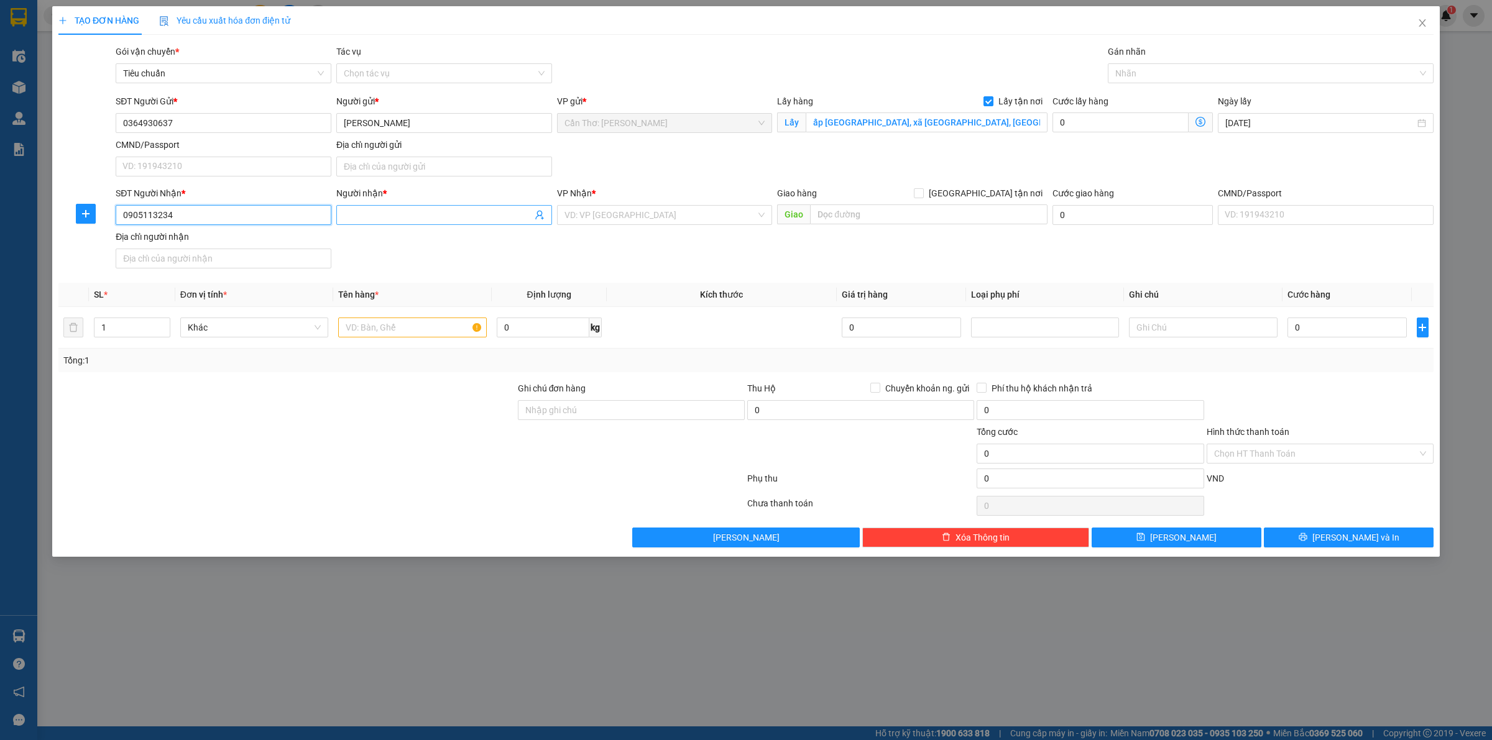
type input "0905113234"
click at [362, 221] on input "Người nhận *" at bounding box center [438, 215] width 188 height 14
type input "p"
type input "PHI HỔ"
click at [638, 215] on input "search" at bounding box center [660, 215] width 192 height 19
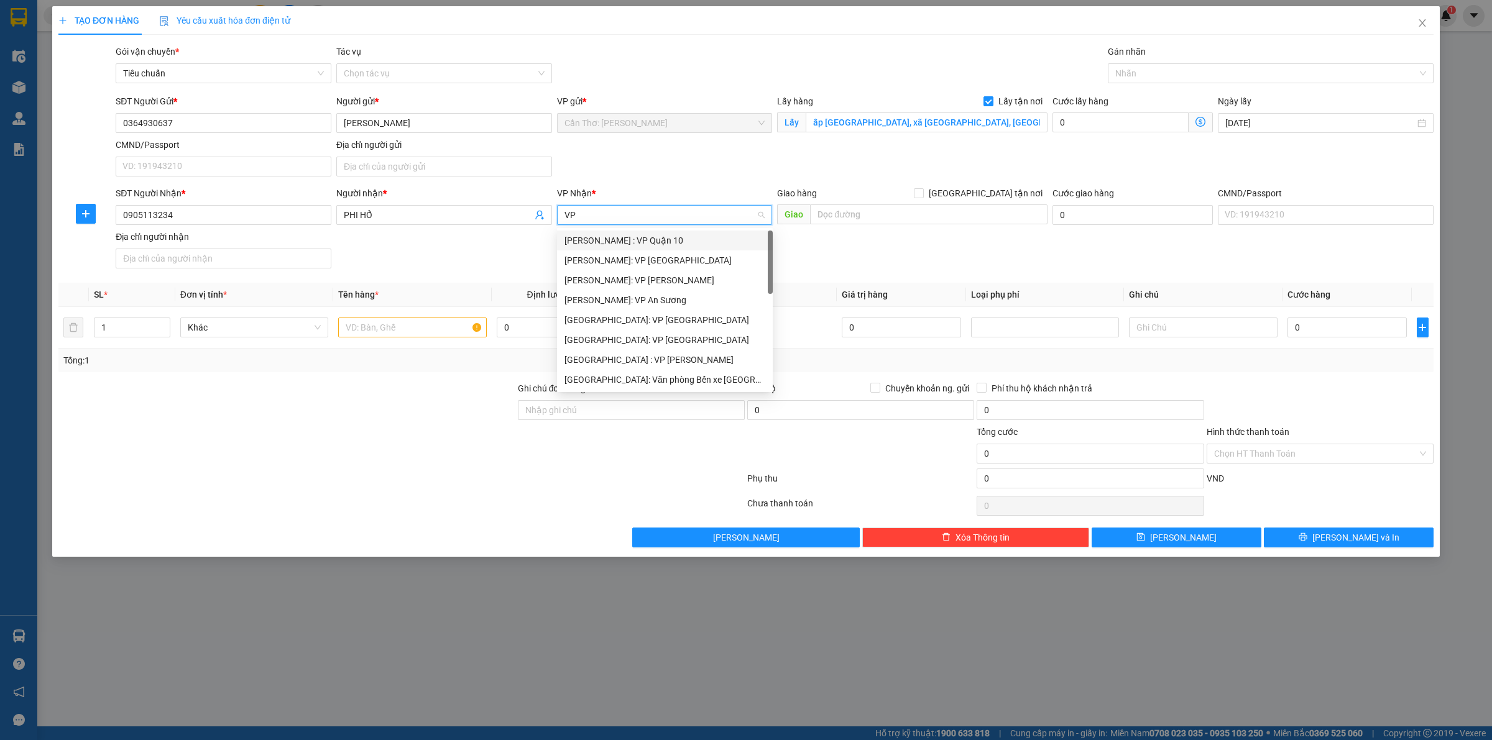
type input "V"
type input "12"
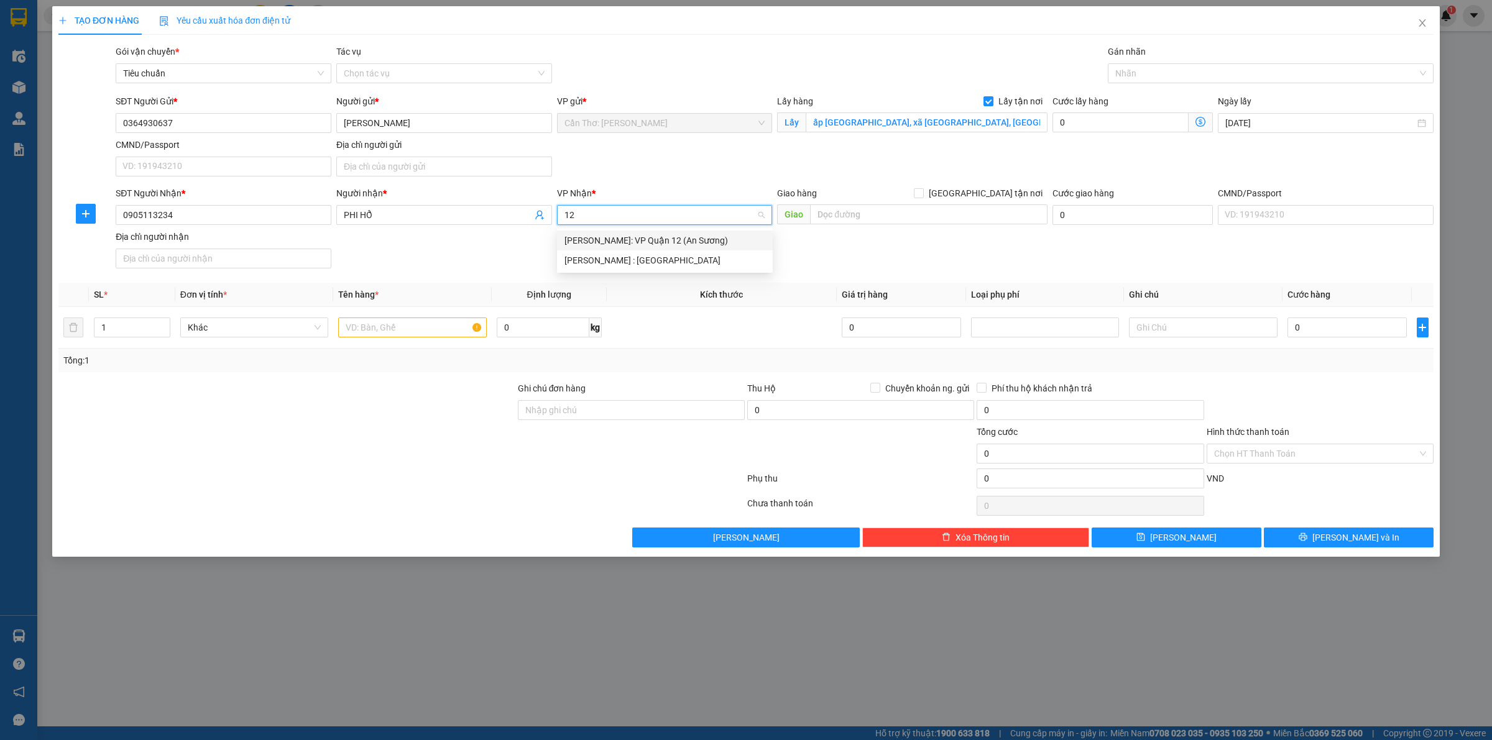
click at [651, 241] on div "[PERSON_NAME]: VP Quận 12 (An Sương)" at bounding box center [664, 241] width 201 height 14
click at [1349, 326] on input "0" at bounding box center [1346, 328] width 119 height 20
type input "5"
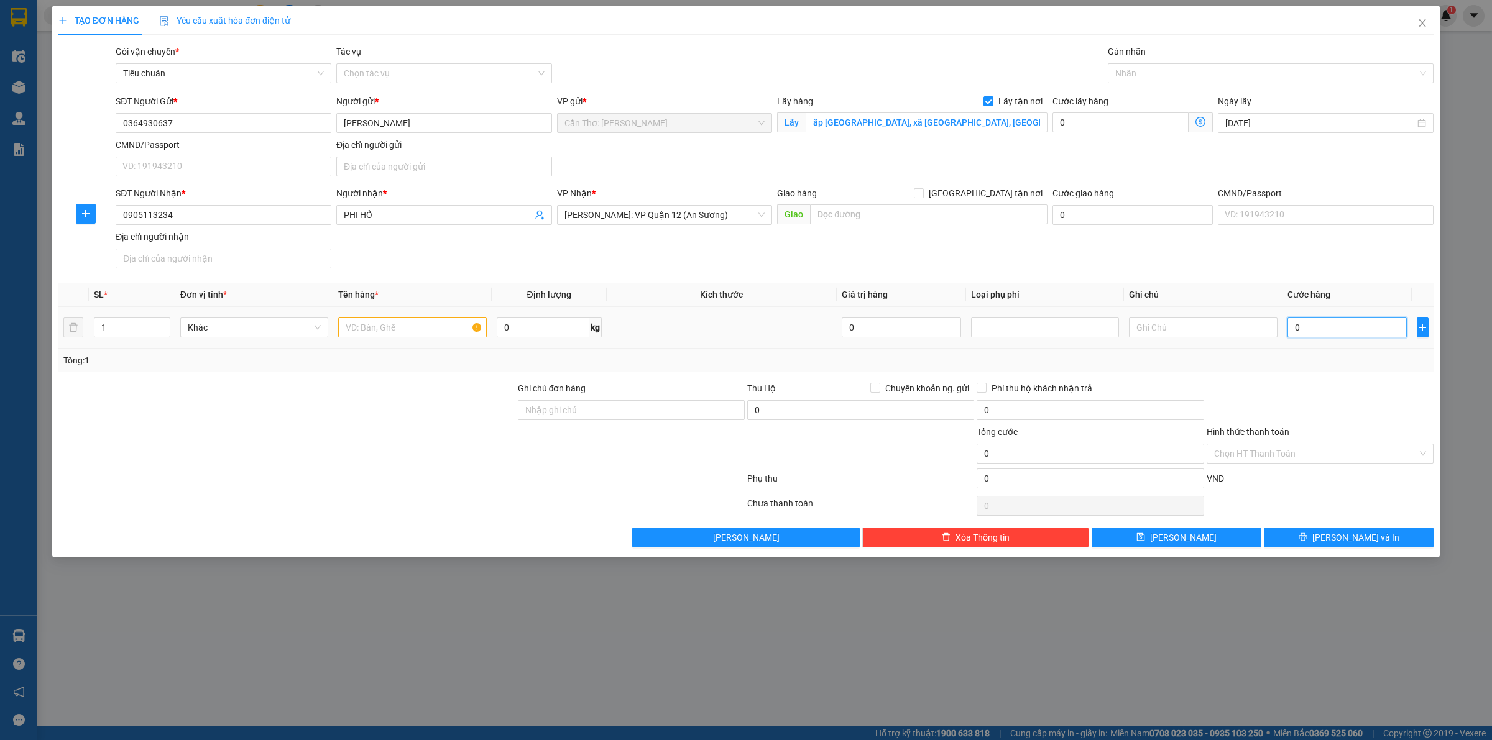
type input "5"
type input "57"
type input "570"
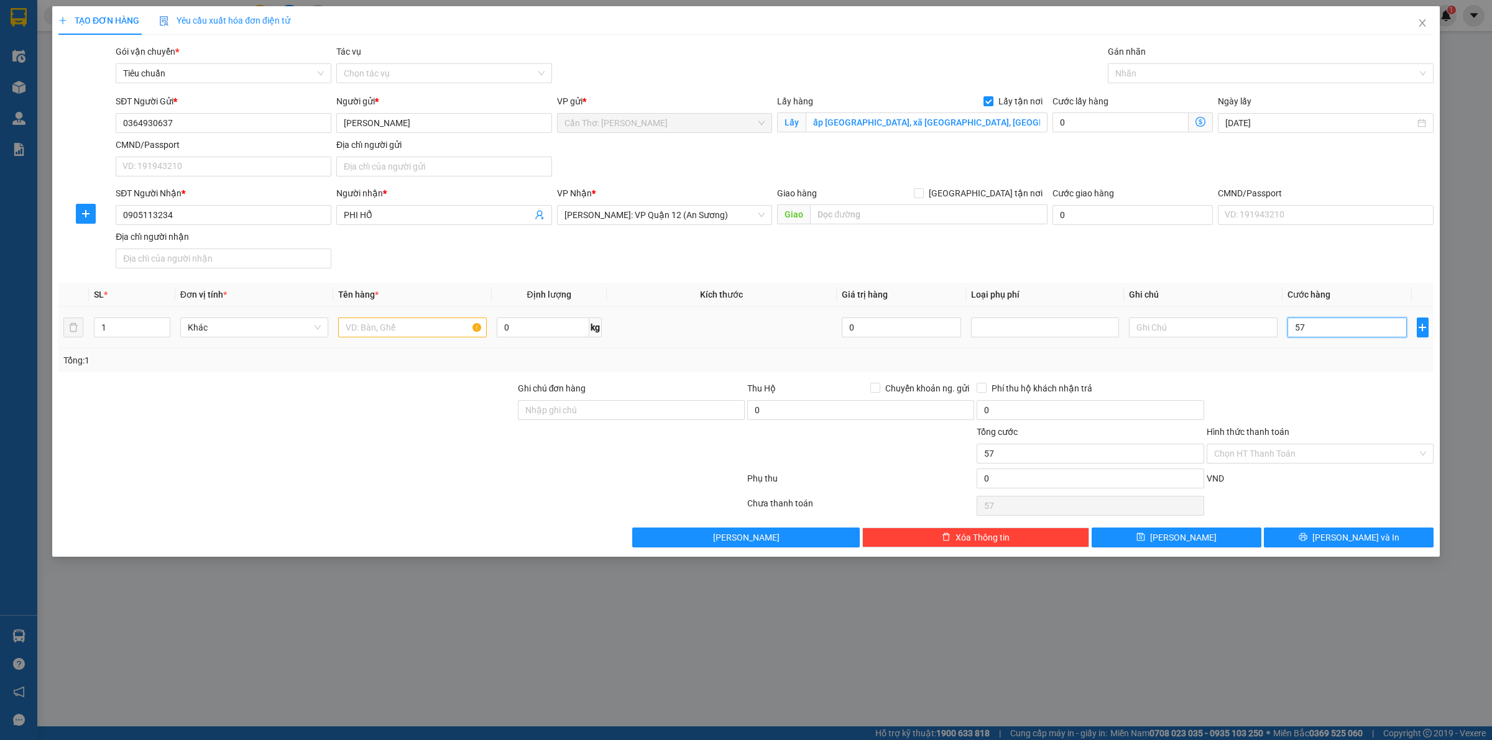
type input "570"
type input "5.700"
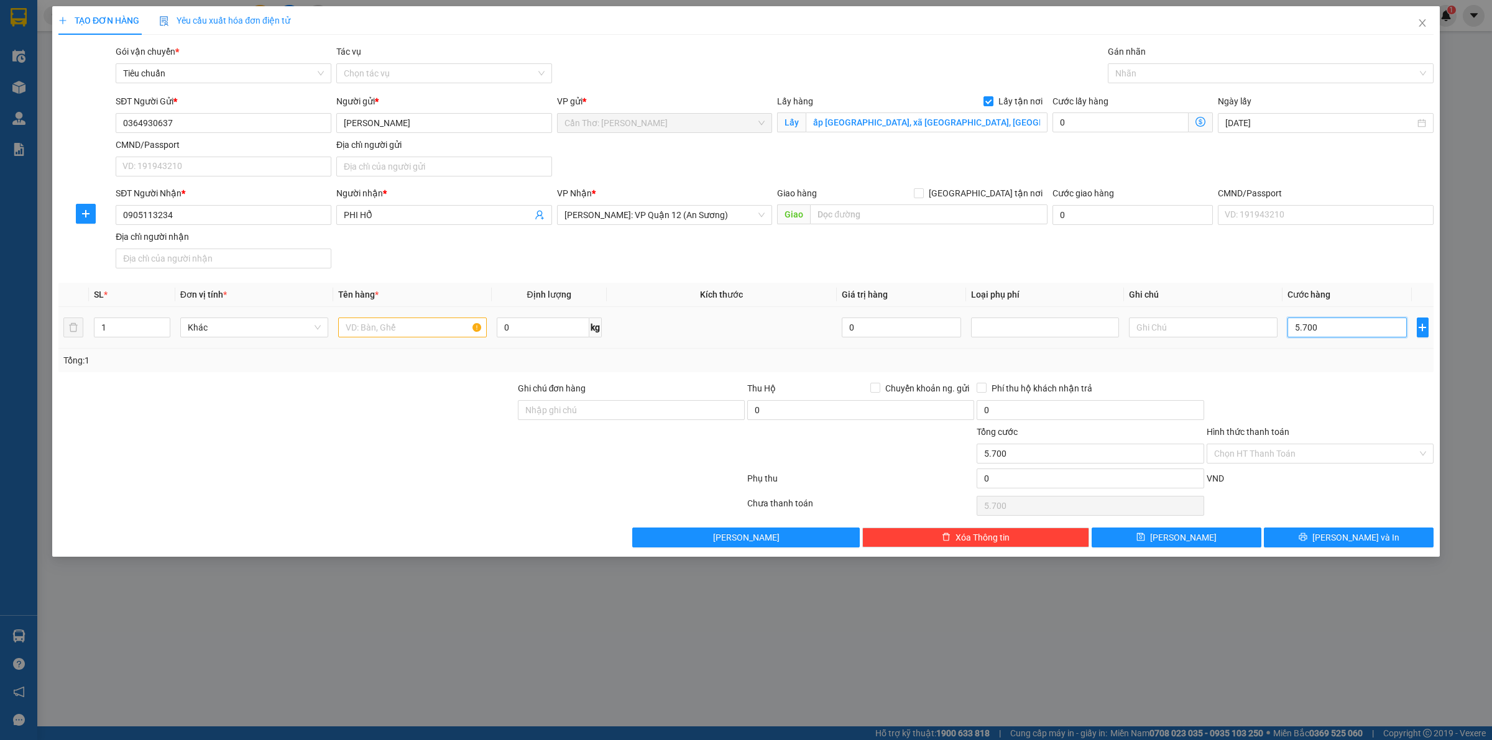
type input "57.000"
type input "570.000"
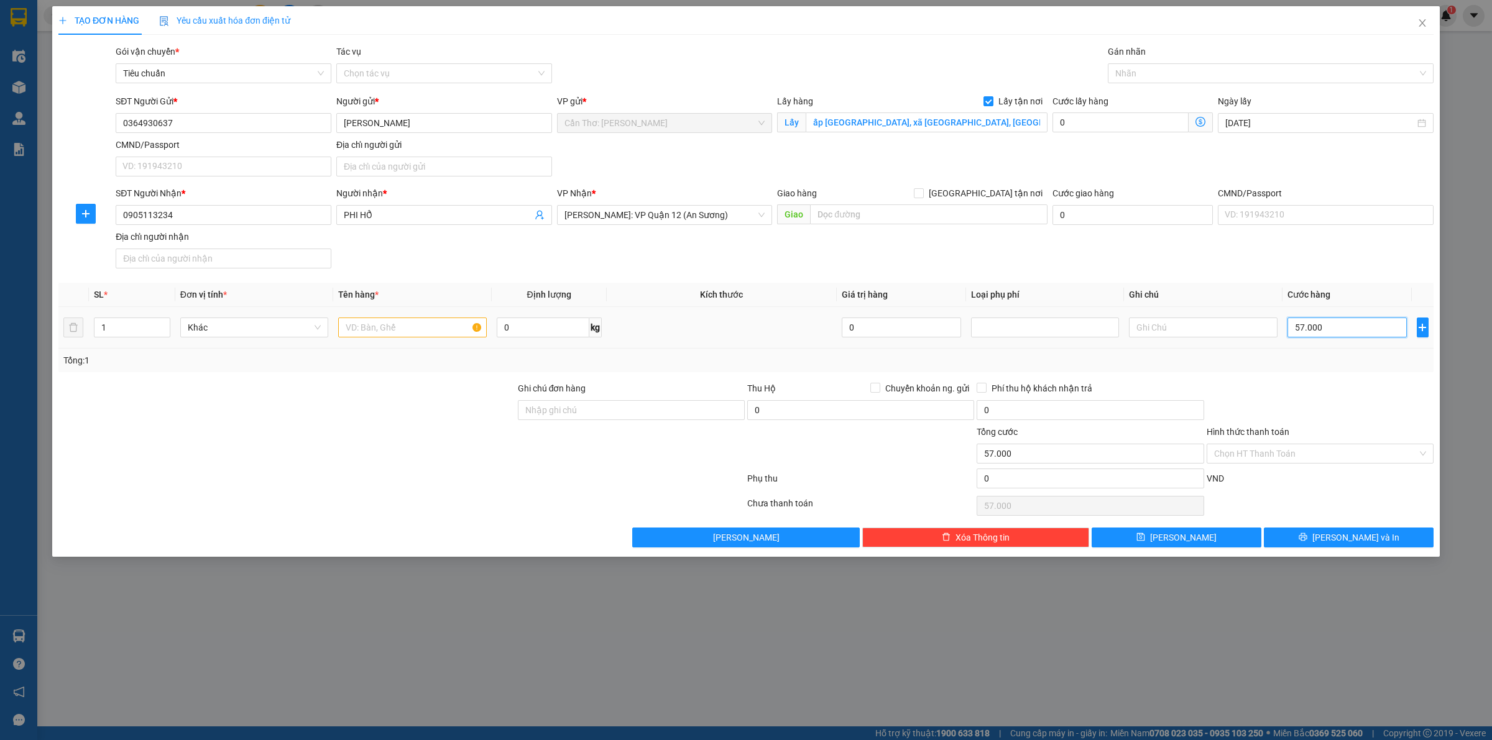
type input "570.000"
click at [1151, 79] on div at bounding box center [1264, 73] width 307 height 15
type input "570.000"
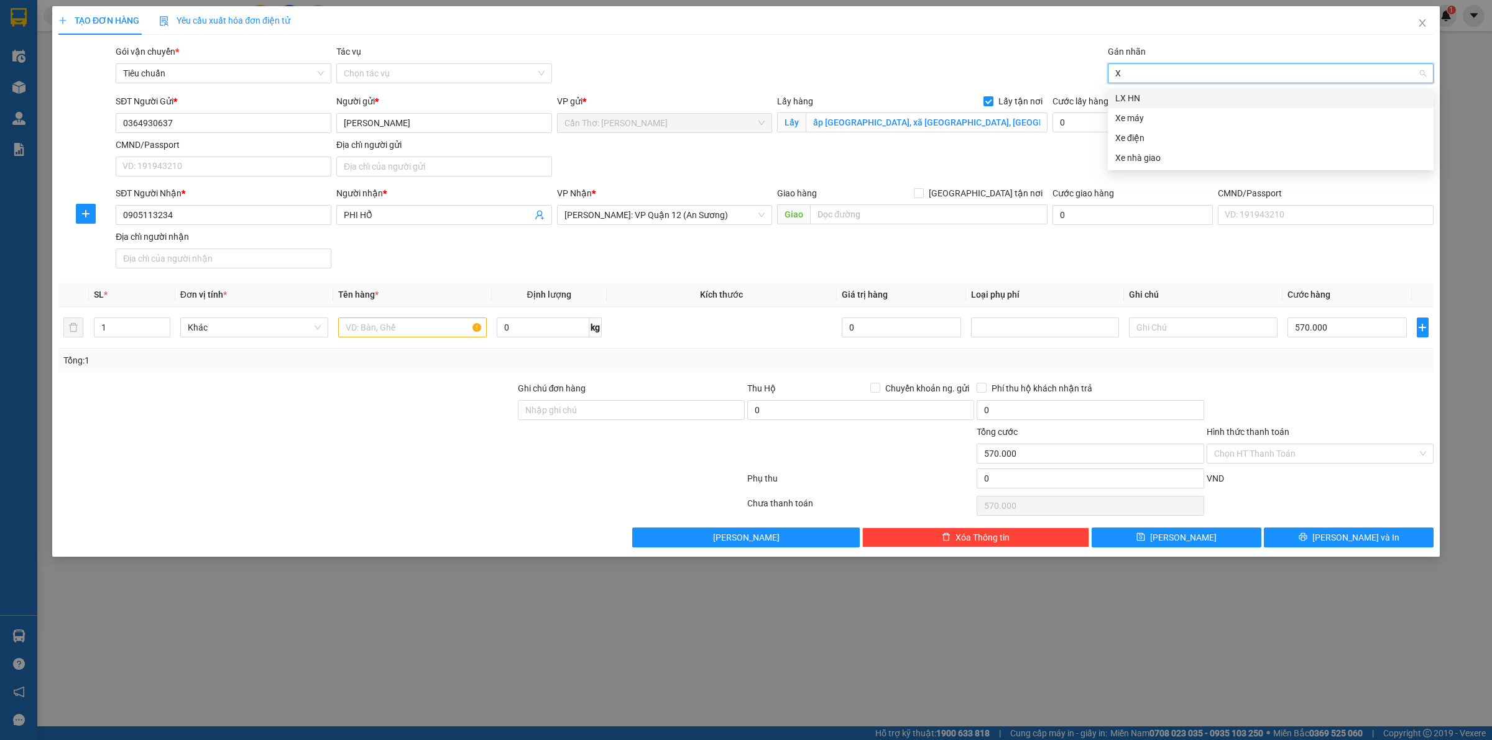
type input "XE"
click at [1136, 101] on div "Xe máy" at bounding box center [1270, 98] width 311 height 14
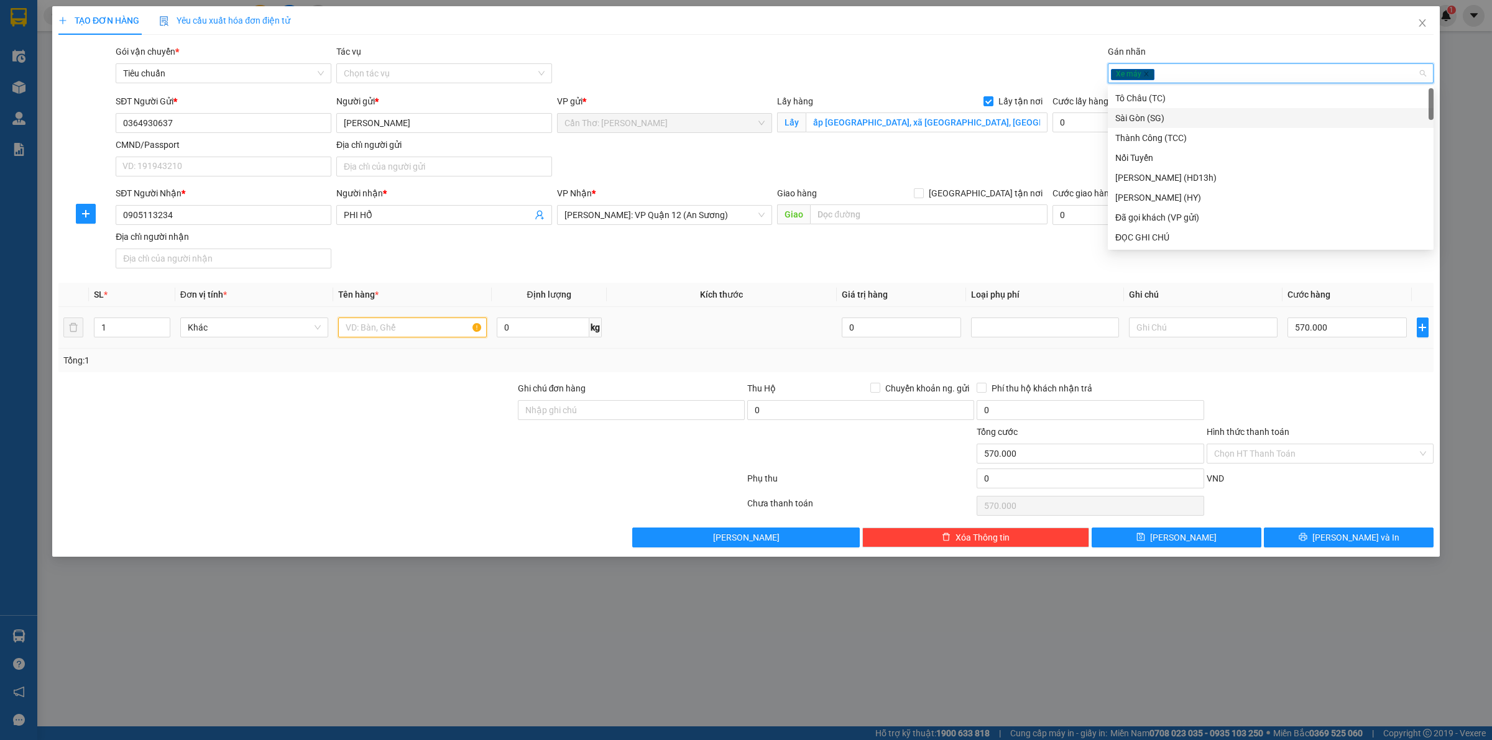
click at [429, 331] on input "text" at bounding box center [412, 328] width 148 height 20
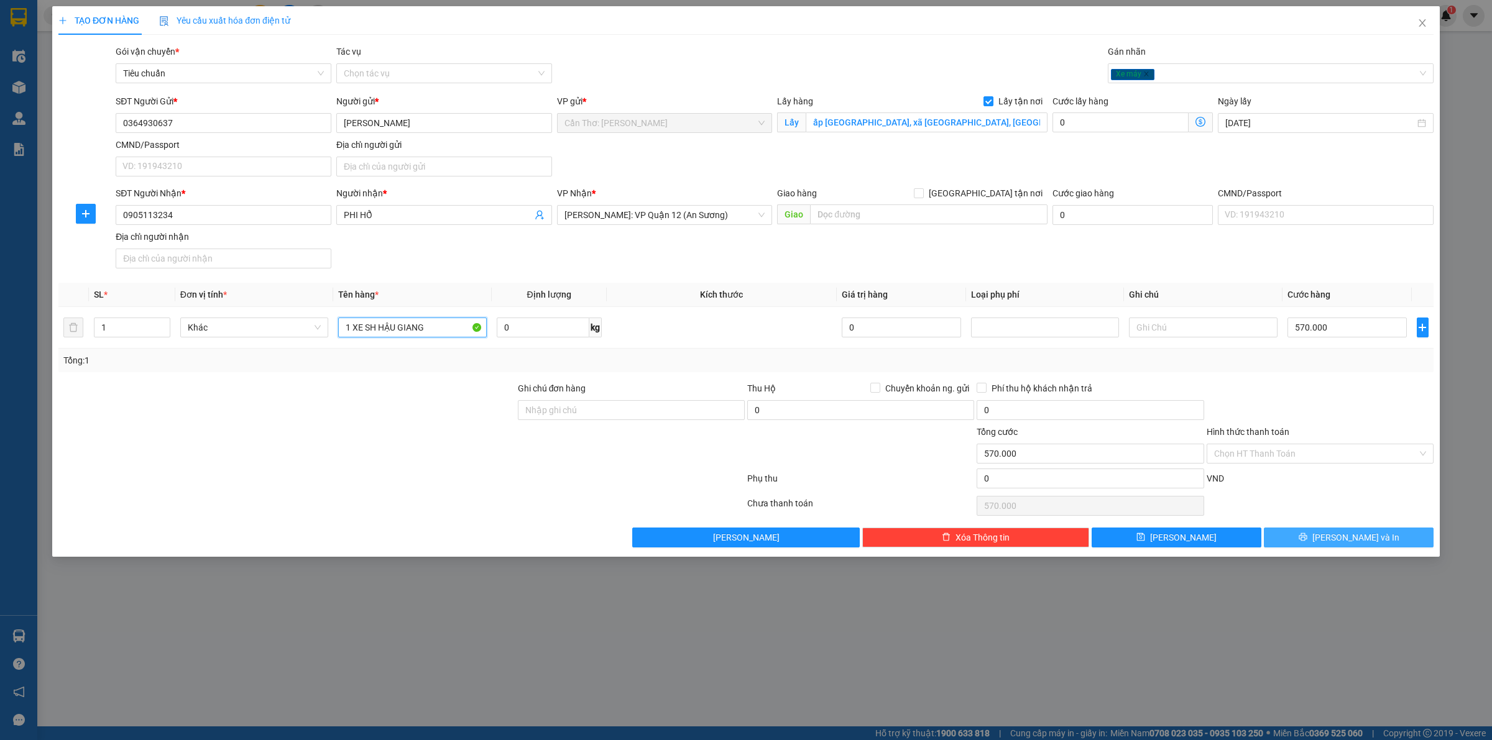
type input "1 XE SH HẬU GIANG"
click at [1292, 548] on button "[PERSON_NAME] và In" at bounding box center [1349, 538] width 170 height 20
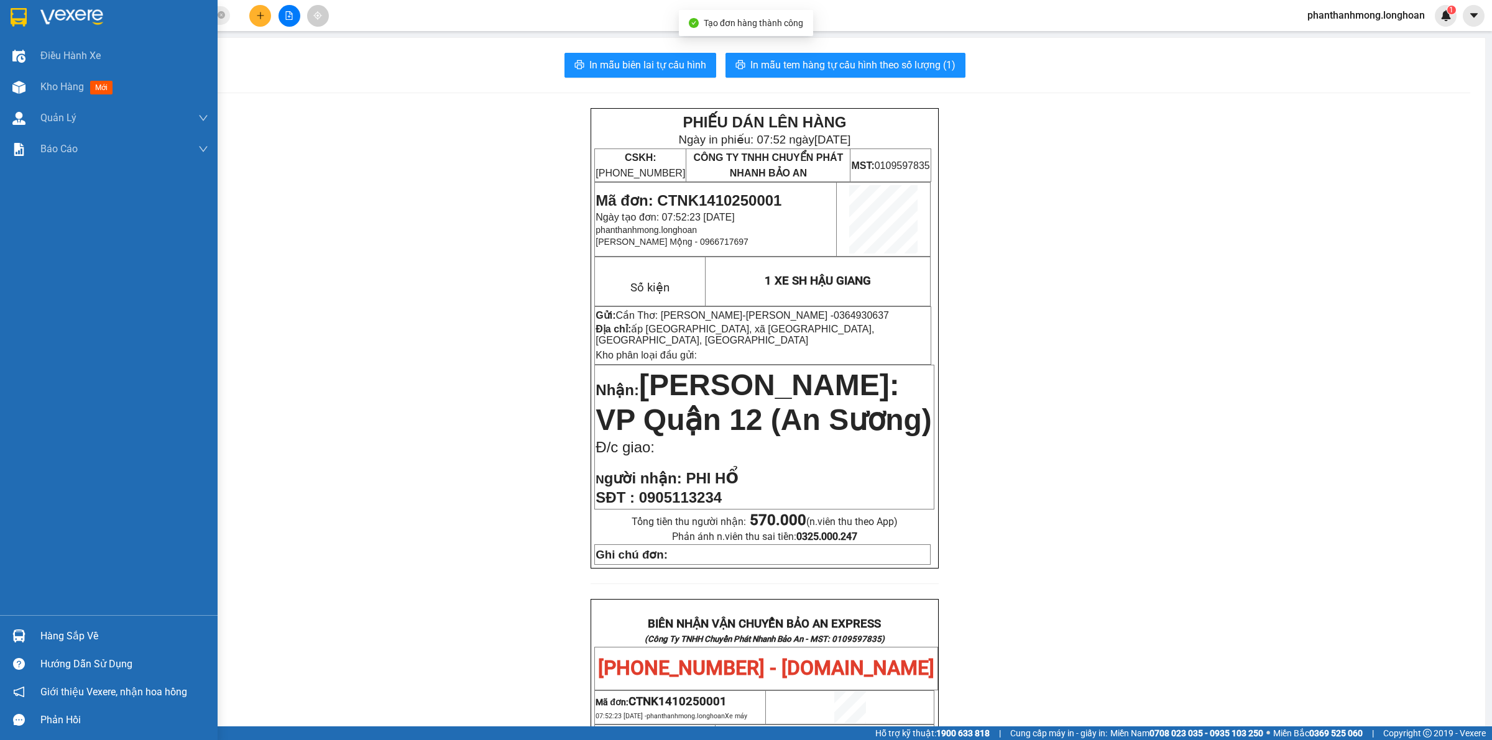
click at [22, 16] on img at bounding box center [19, 17] width 16 height 19
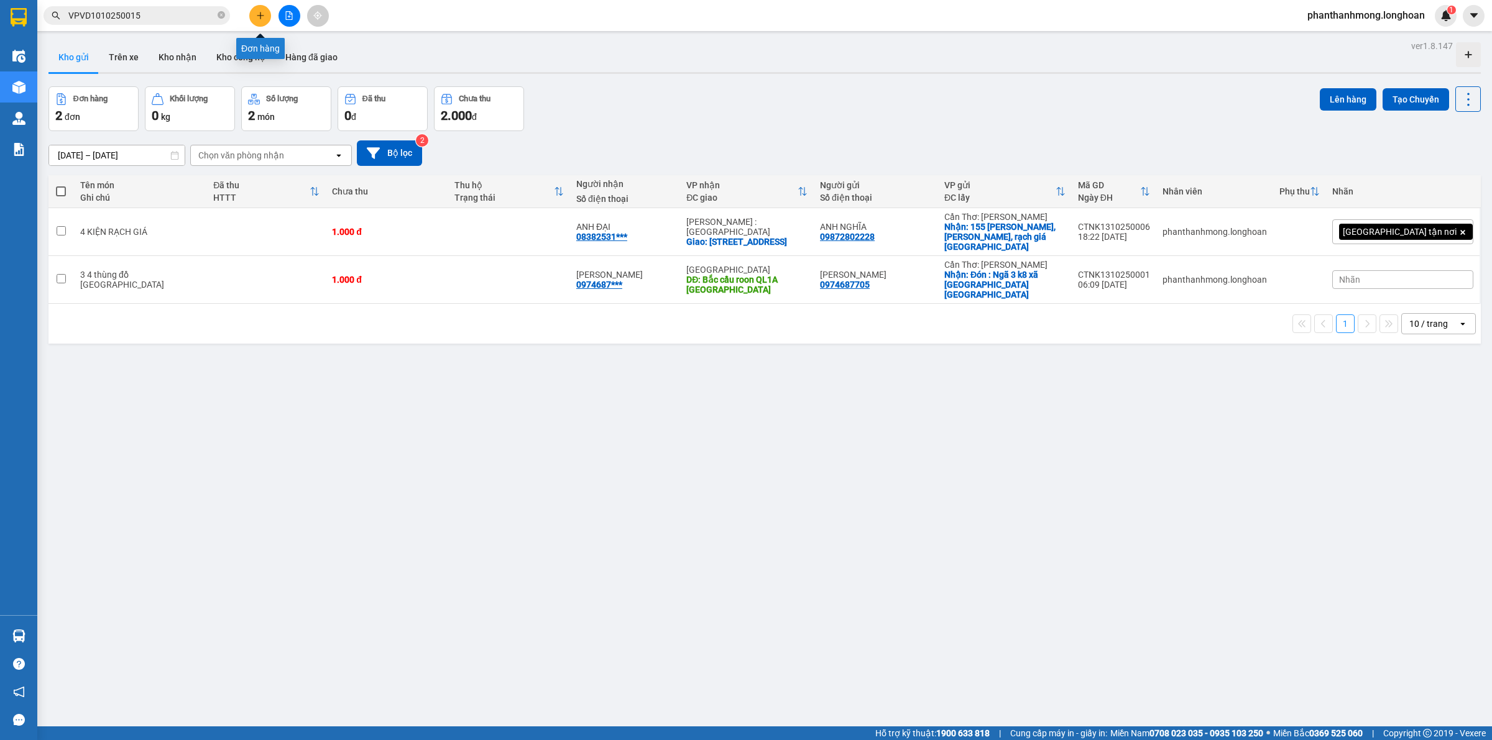
click at [262, 14] on icon "plus" at bounding box center [260, 15] width 9 height 9
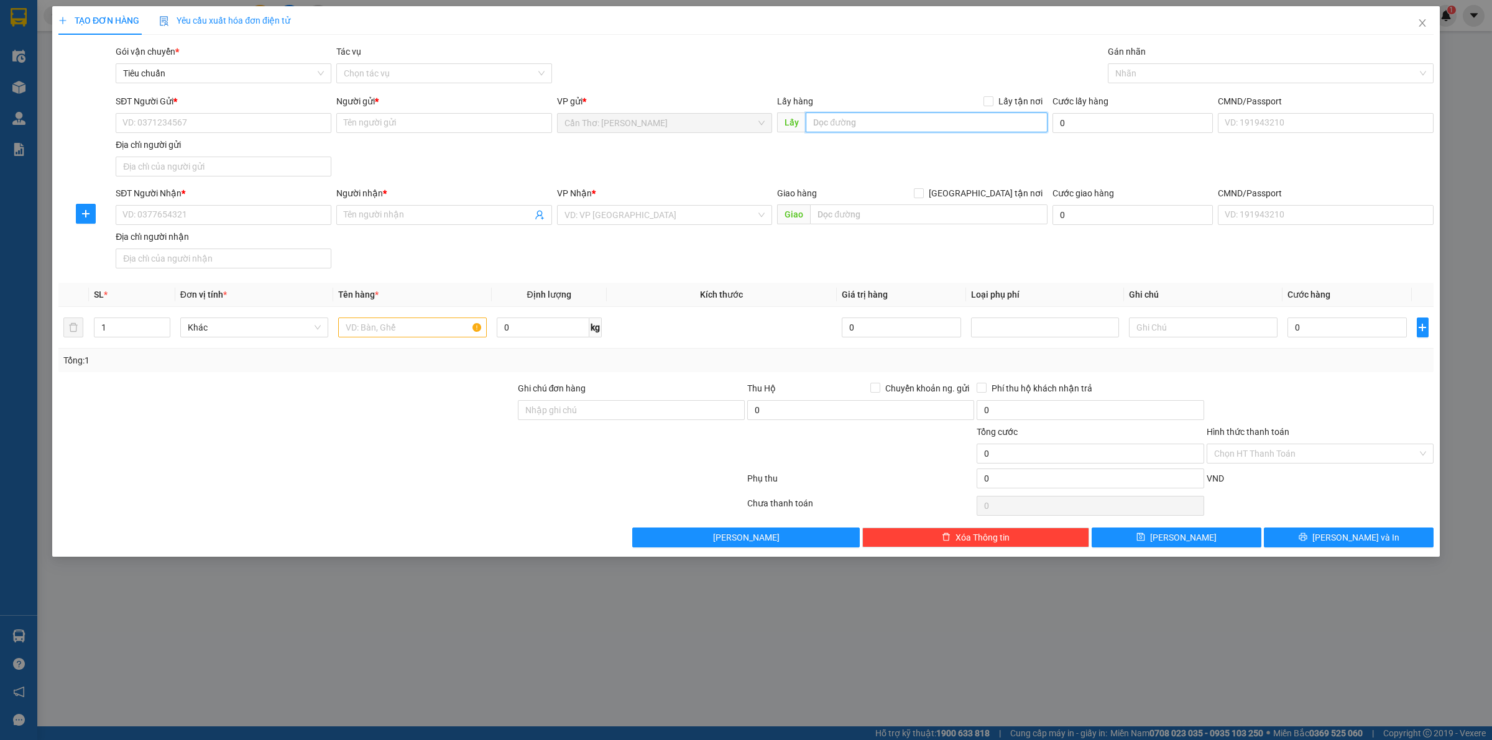
click at [925, 131] on input "text" at bounding box center [927, 123] width 242 height 20
paste input "Lấy tại 445 khu vực [GEOGRAPHIC_DATA] cái răng [GEOGRAPHIC_DATA]( cafe ánh khoa)"
type input "Lấy tại 445 khu vực [GEOGRAPHIC_DATA] cái răng [GEOGRAPHIC_DATA]( cafe ánh khoa)"
click at [996, 100] on label "Lấy tận nơi" at bounding box center [1015, 101] width 64 height 14
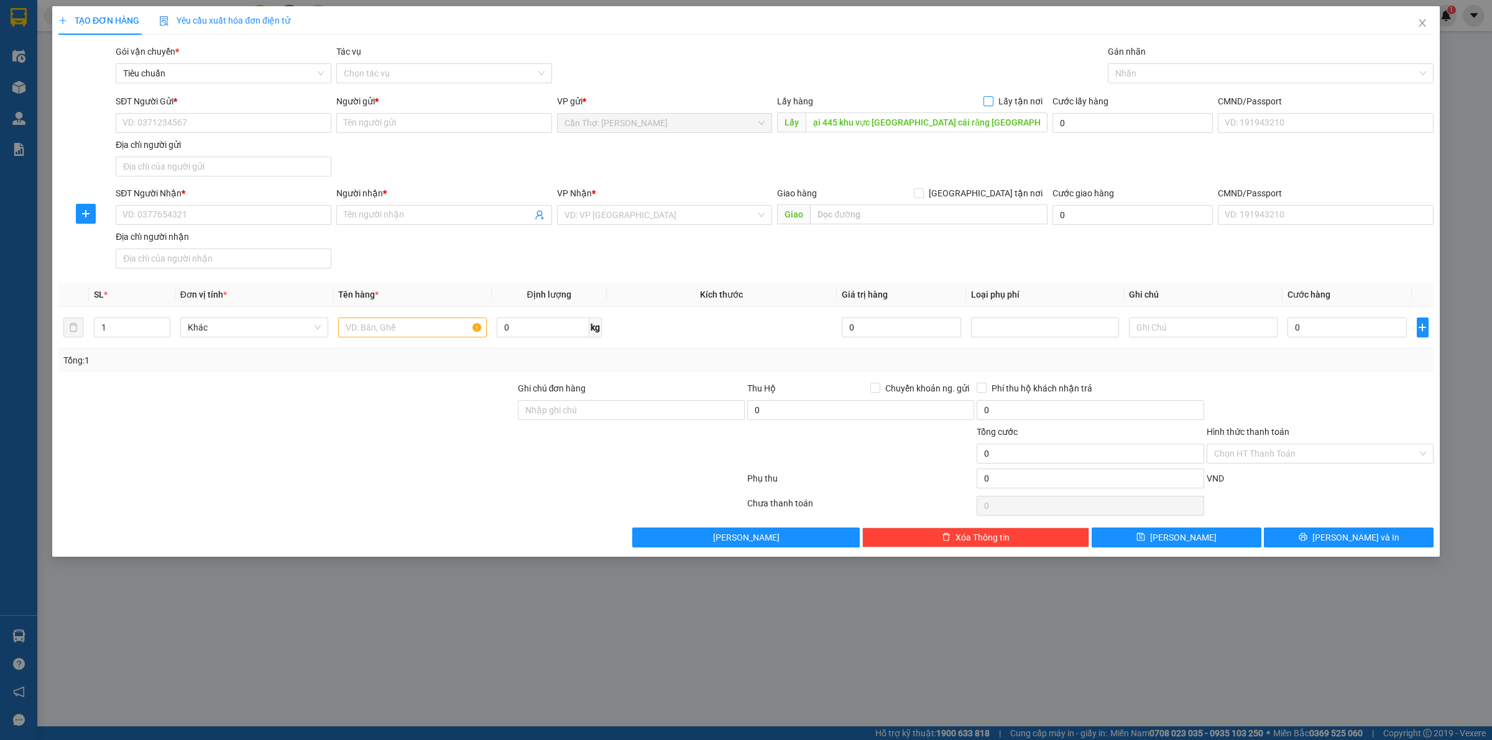
scroll to position [0, 0]
click at [311, 120] on input "SĐT Người Gửi *" at bounding box center [224, 123] width 216 height 20
paste input "0966603858"
type input "0966603858"
click at [283, 209] on input "SĐT Người Nhận *" at bounding box center [224, 215] width 216 height 20
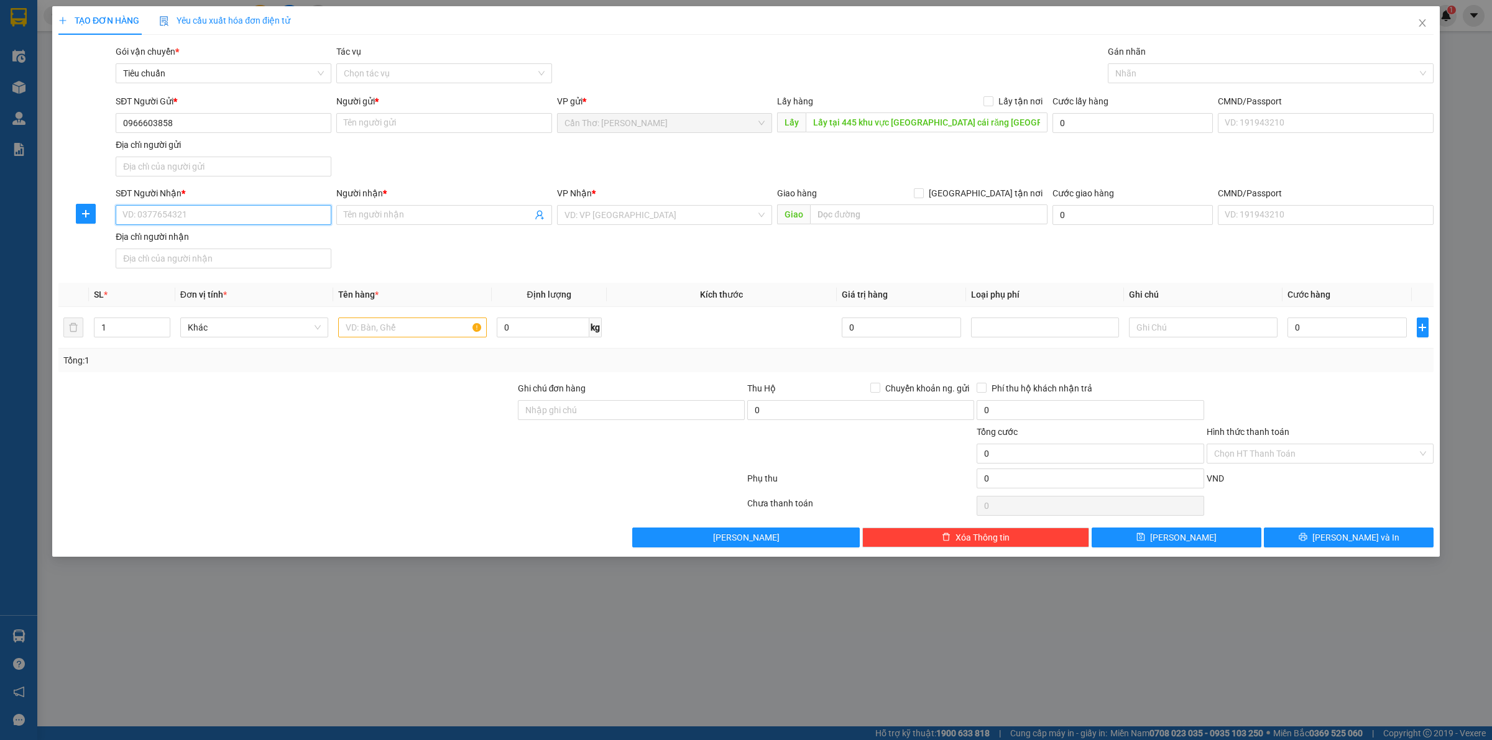
paste input "0966603858"
type input "0966603858"
click at [393, 129] on input "Người gửi *" at bounding box center [444, 123] width 216 height 20
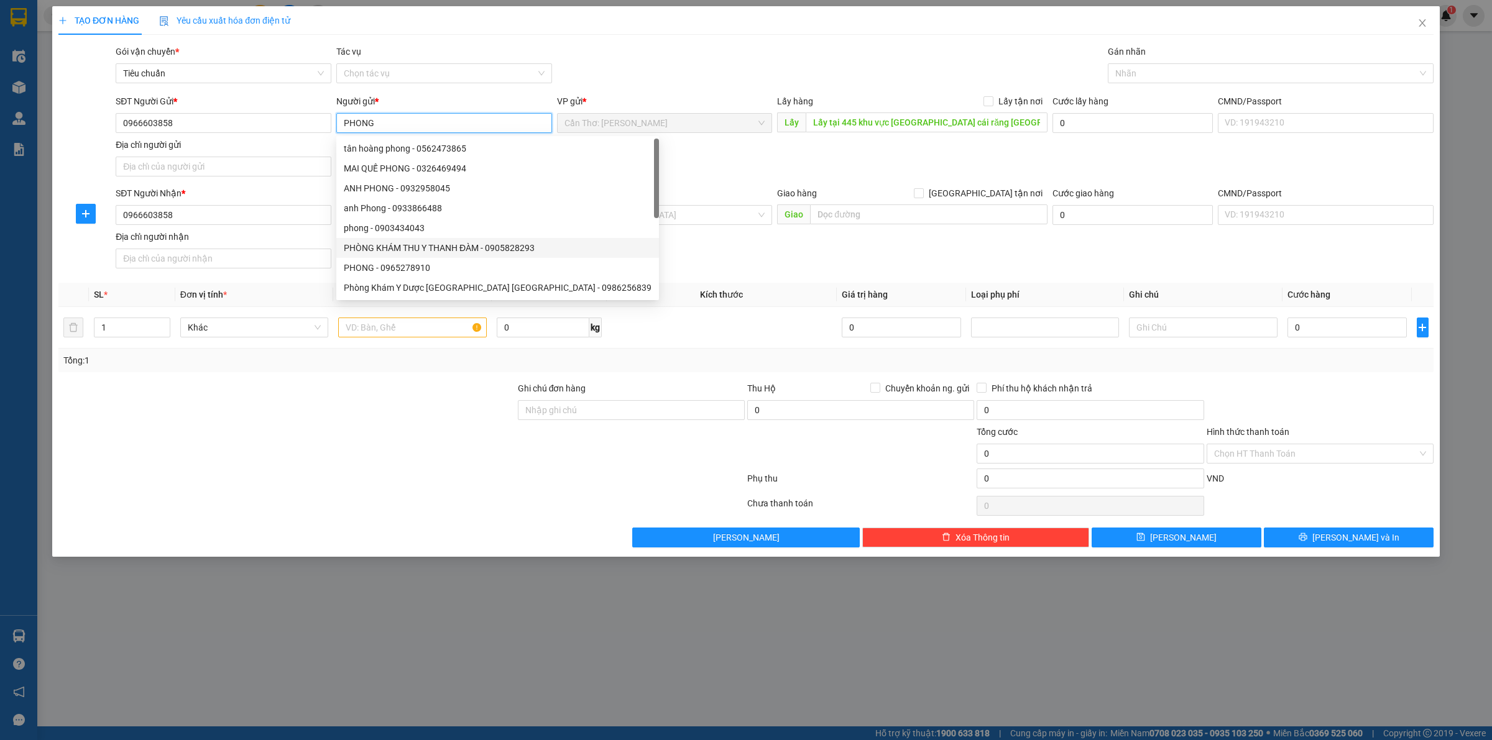
type input "PHONG"
click at [674, 178] on div "SĐT Người Gửi * 0966603858 Người gửi * PHONG VP gửi * Cần Thơ: Kho Ninh Kiều Lấ…" at bounding box center [774, 137] width 1323 height 87
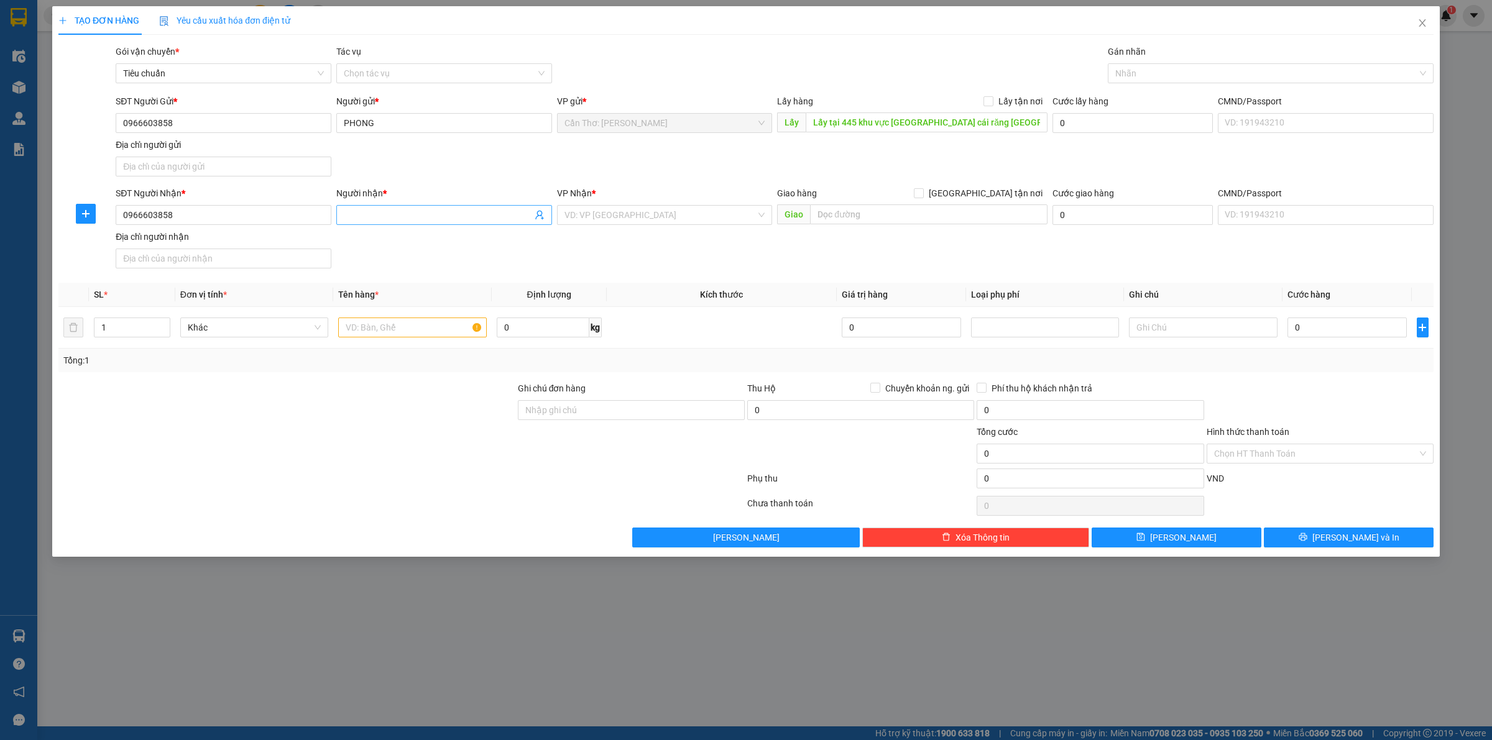
click at [408, 219] on input "Người nhận *" at bounding box center [438, 215] width 188 height 14
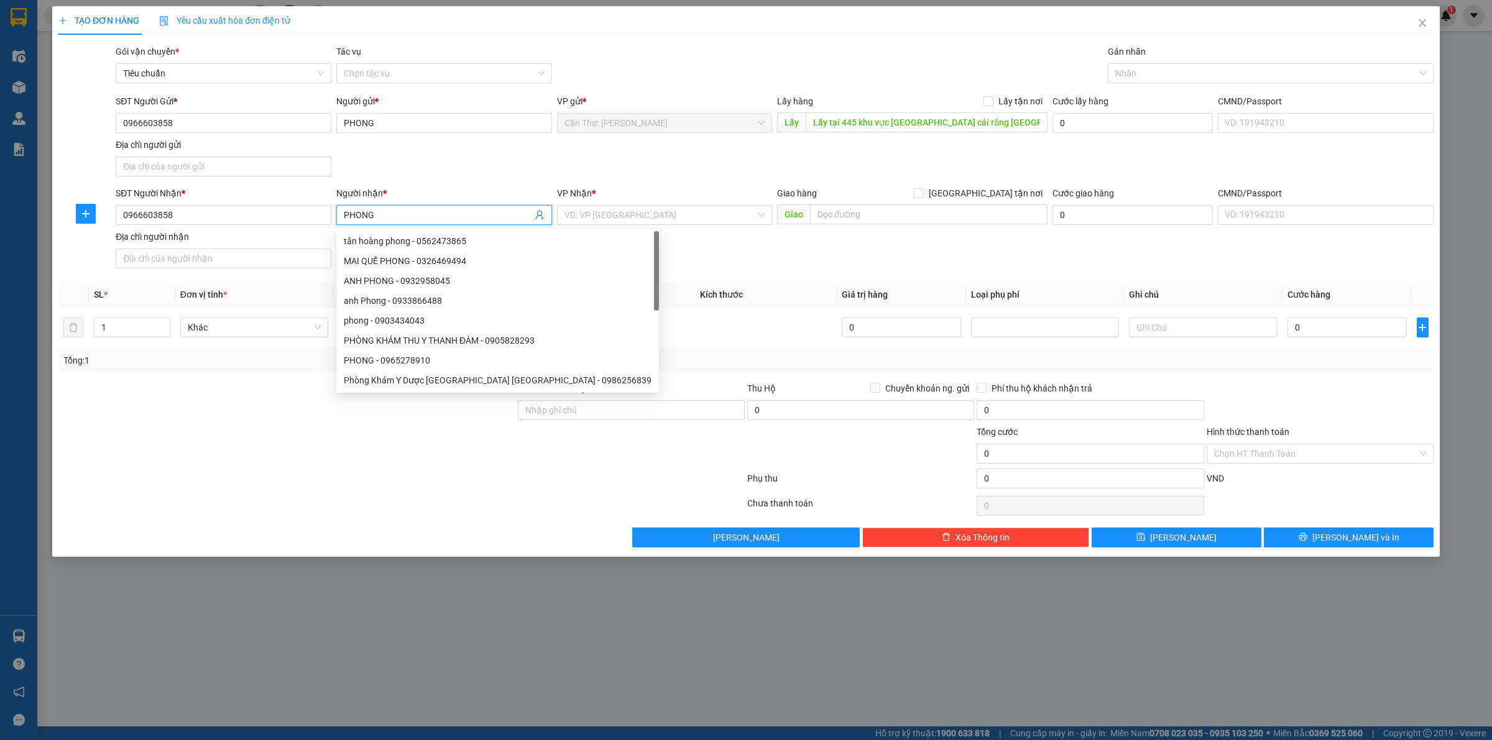
type input "PHONG"
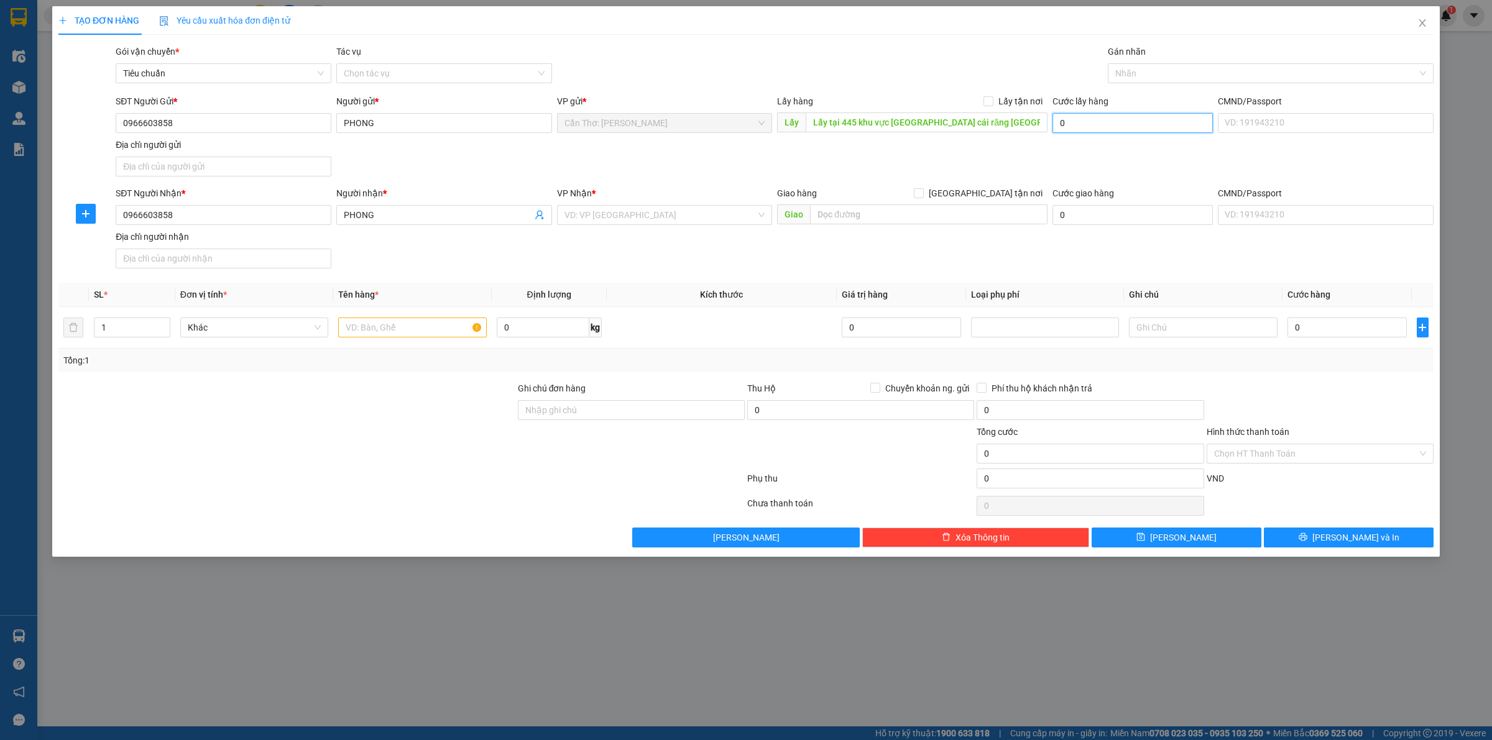
click at [1110, 117] on input "0" at bounding box center [1132, 123] width 160 height 20
type input "3"
type input "30"
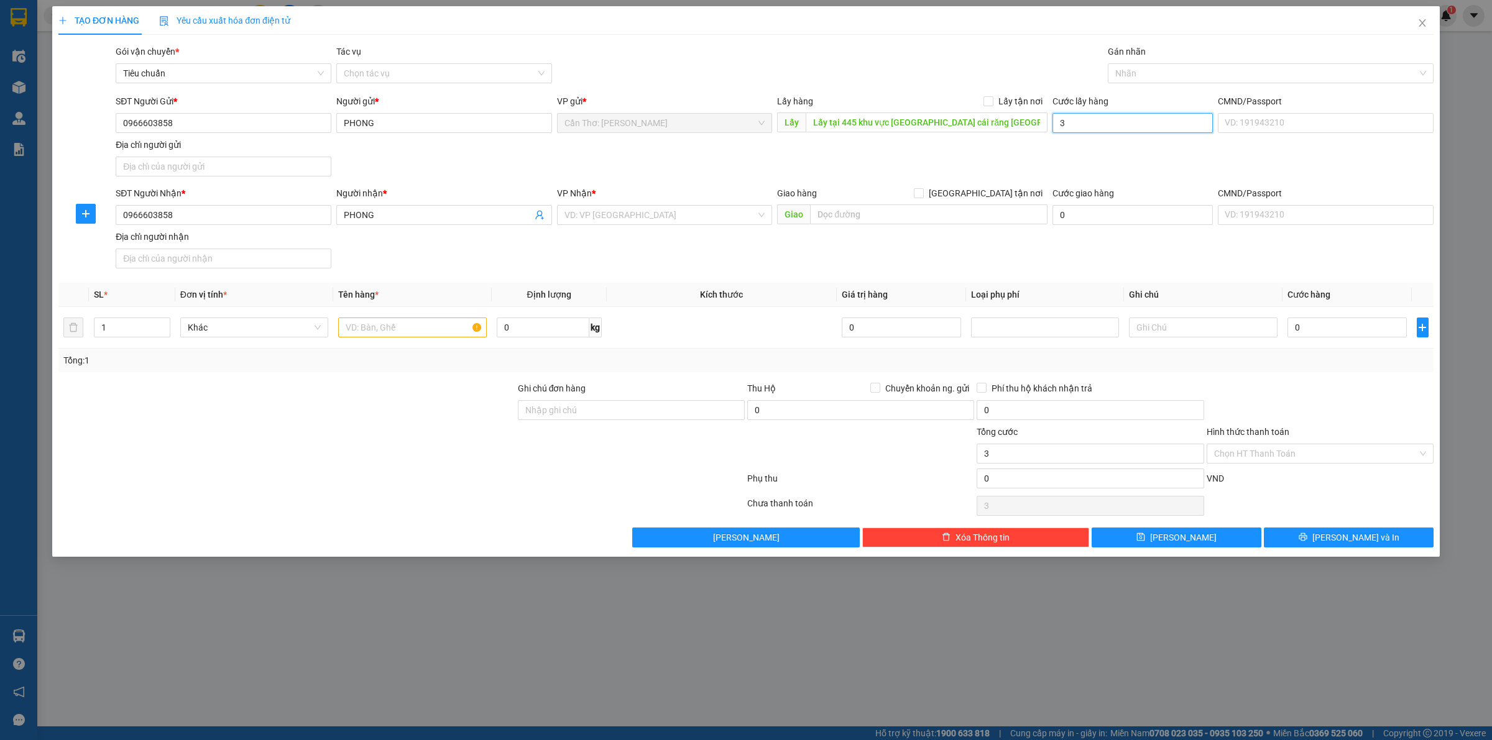
type input "30"
type input "300"
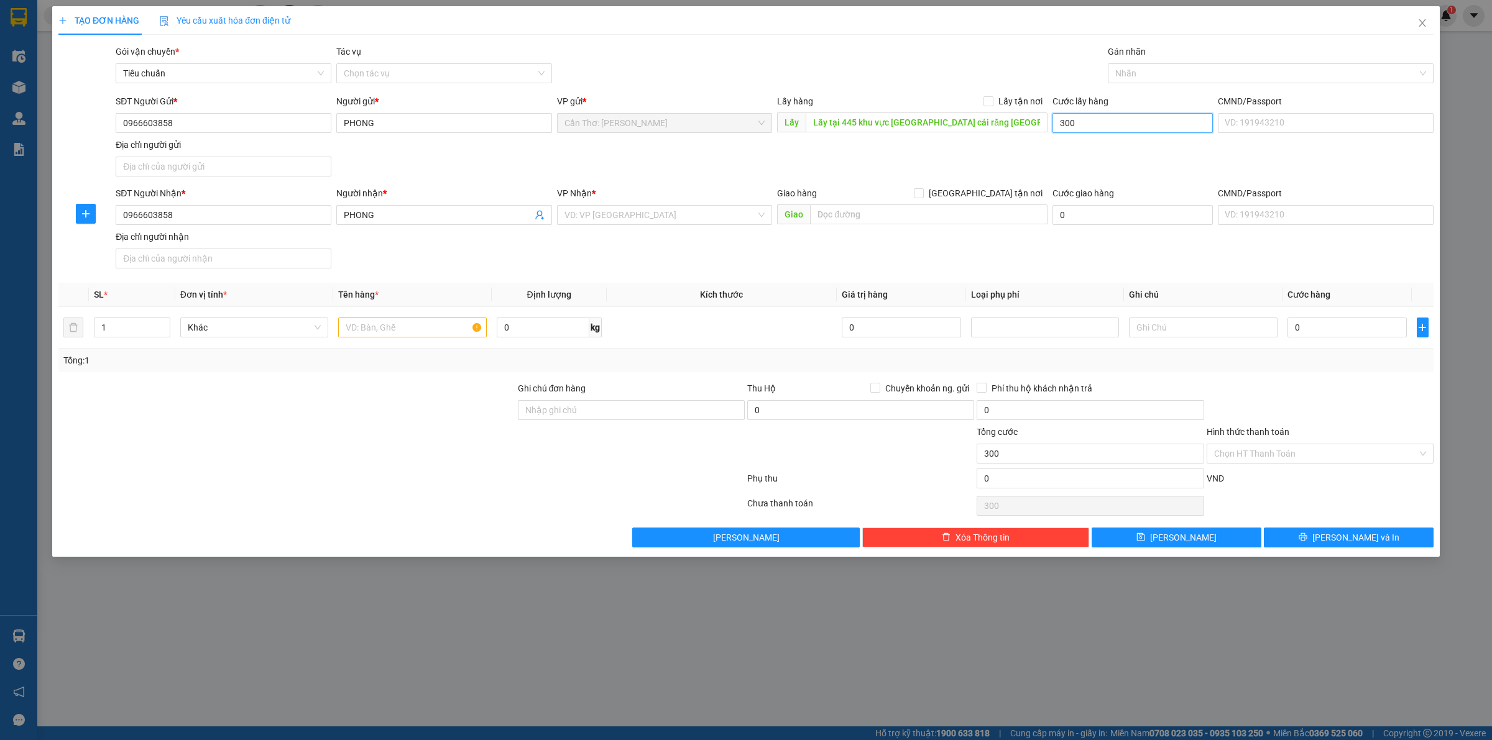
type input "3.000"
type input "30.000"
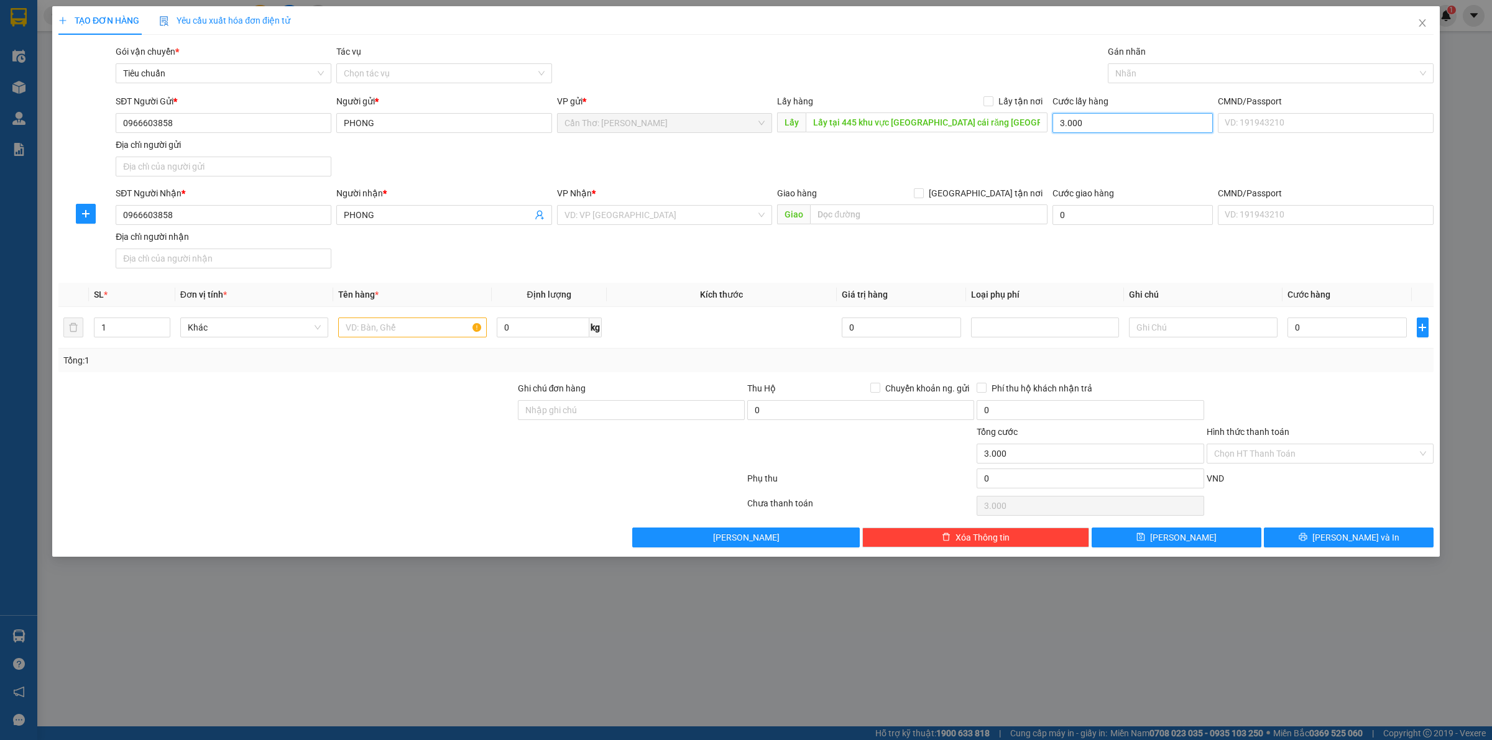
type input "30.000"
click at [1101, 124] on input "30.000" at bounding box center [1132, 123] width 160 height 20
type input "3"
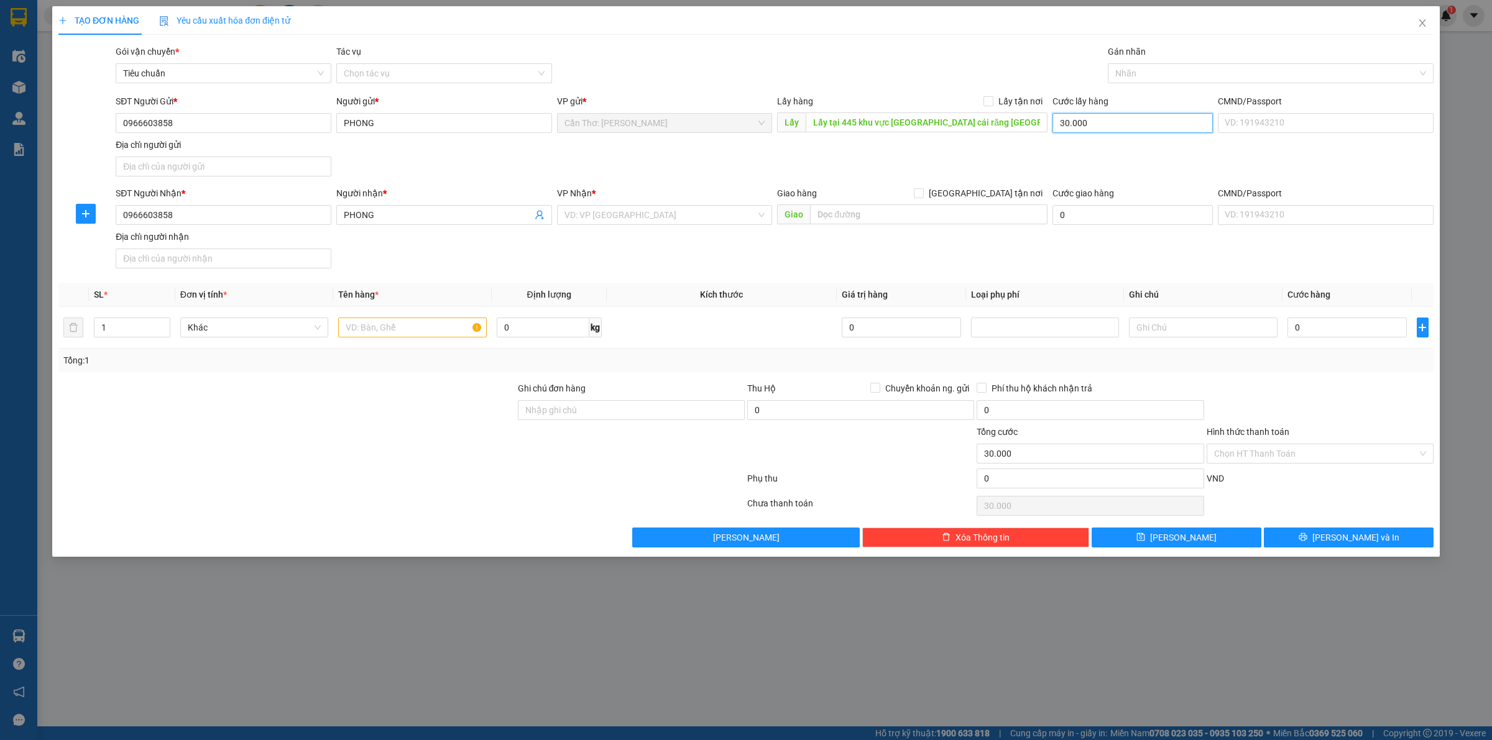
type input "3"
type input "30"
type input "300"
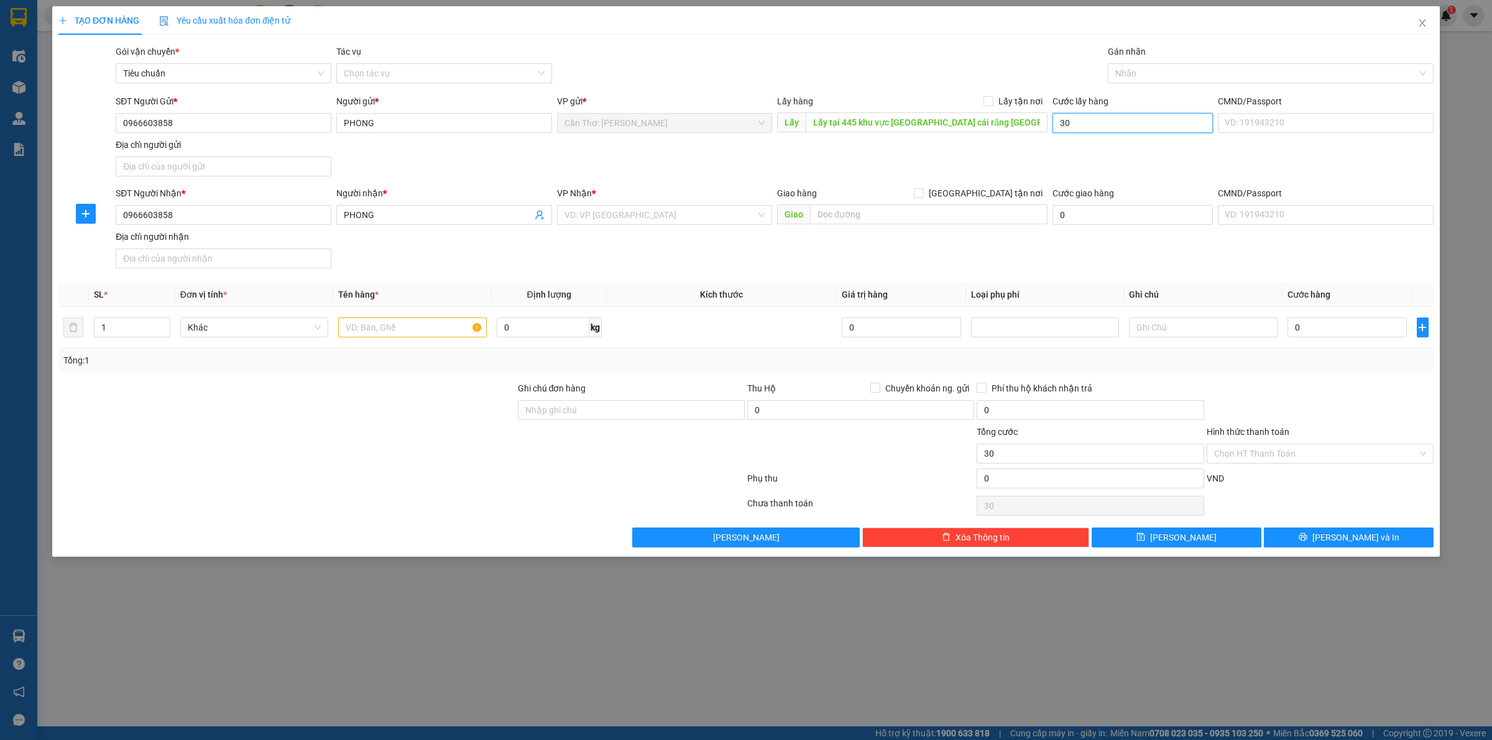
type input "300"
type input "3.000"
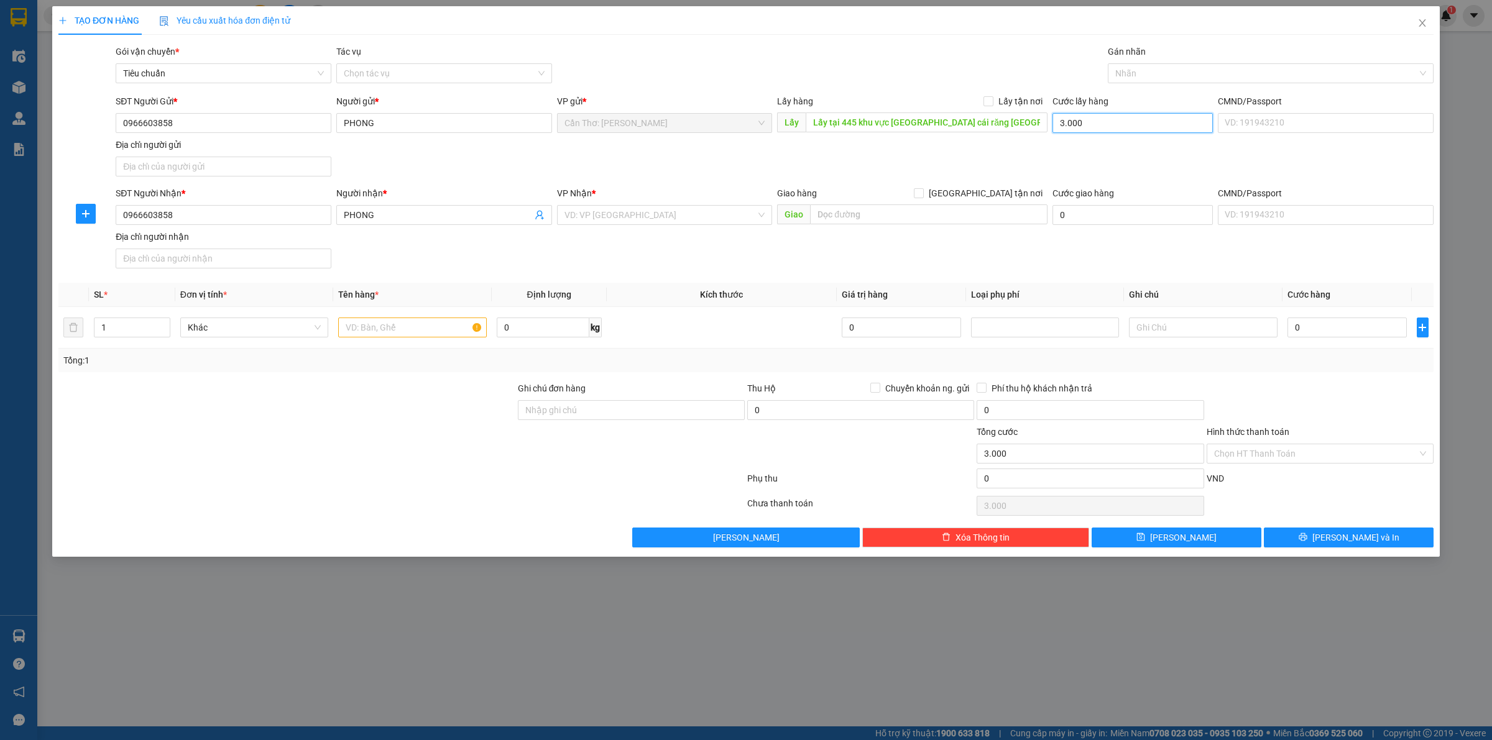
type input "30.000"
type input "300.000"
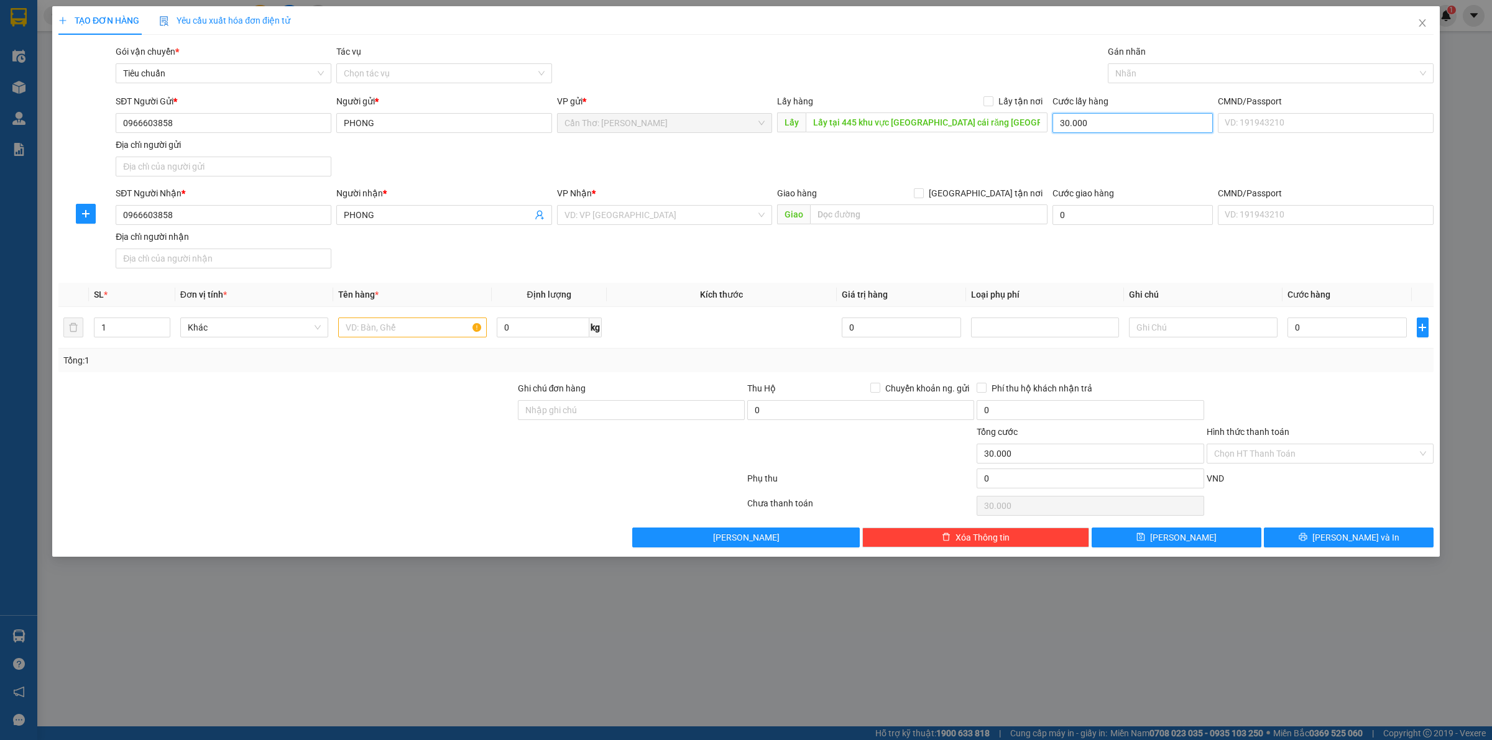
type input "300.000"
click at [1325, 319] on input "0" at bounding box center [1346, 328] width 119 height 20
type input "1"
type input "300.001"
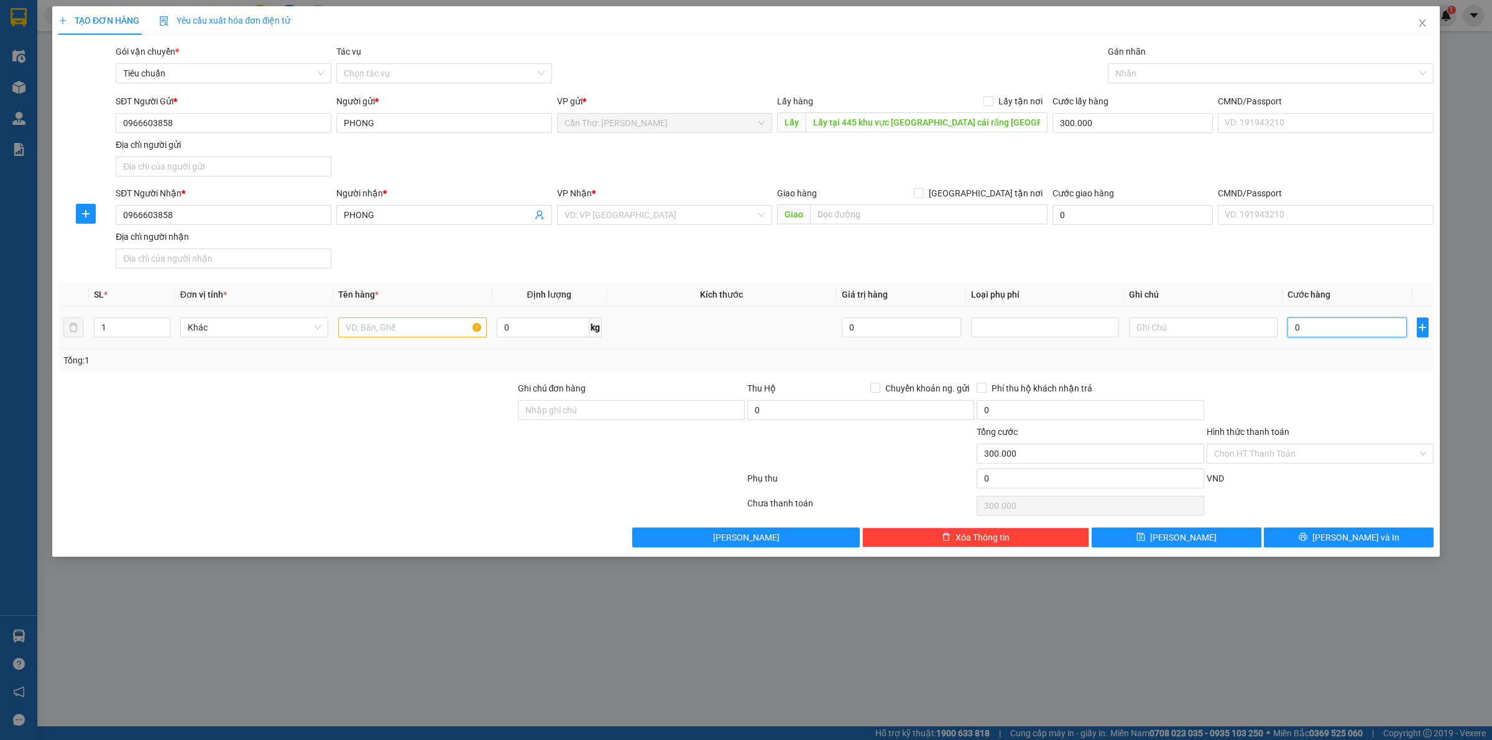
type input "300.001"
type input "17"
type input "300.017"
type input "1"
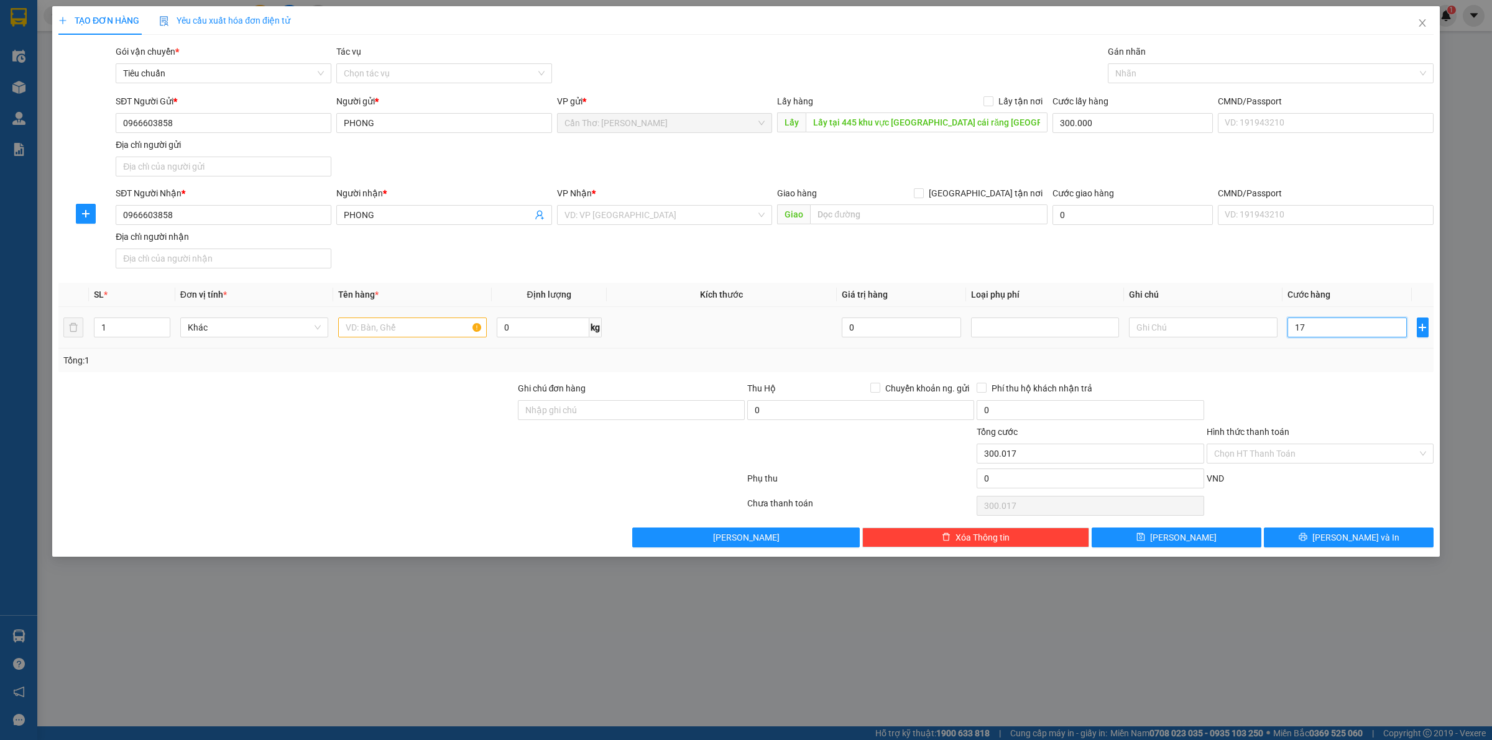
type input "300.001"
type input "14"
type input "300.014"
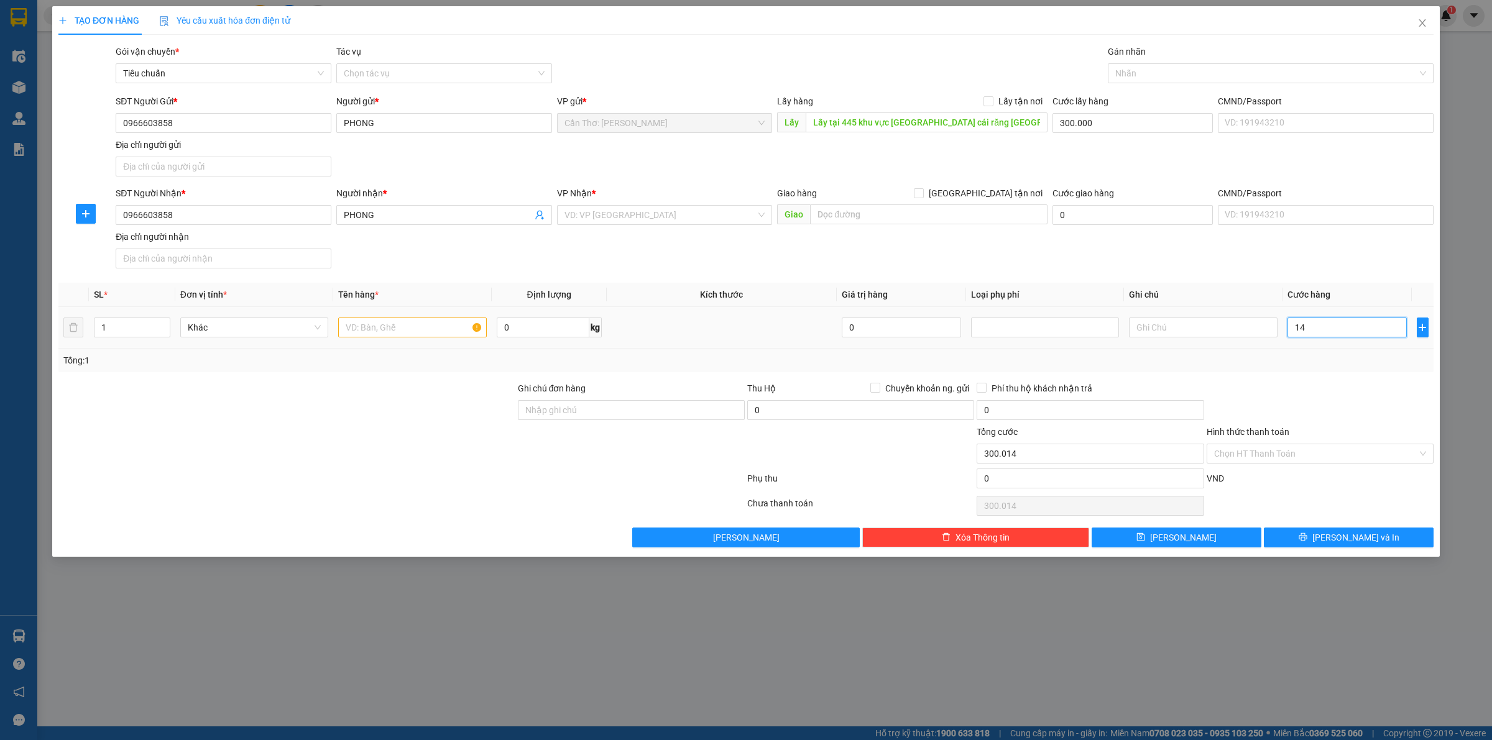
type input "148"
type input "300.148"
type input "1.480"
type input "301.480"
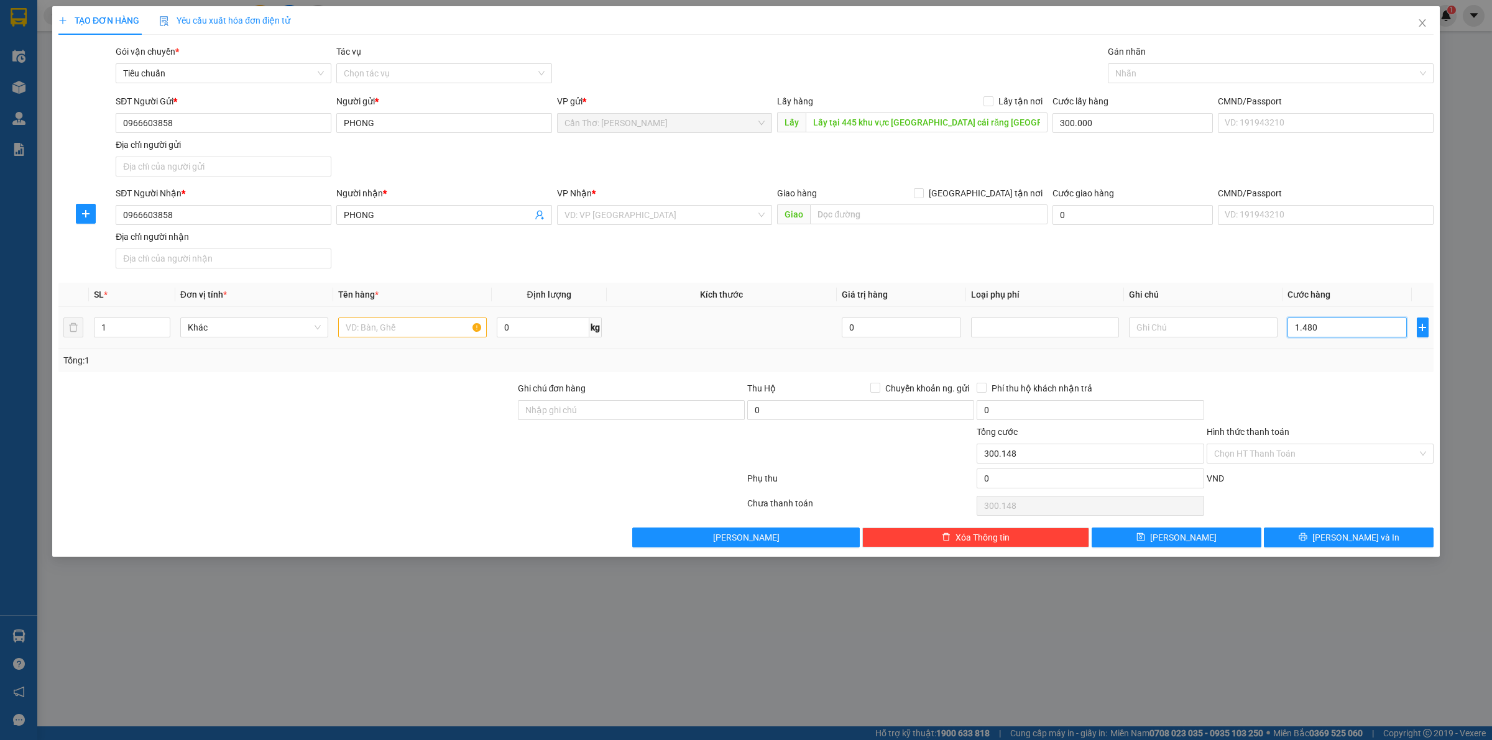
type input "301.480"
type input "14.800"
type input "314.800"
type input "148.000"
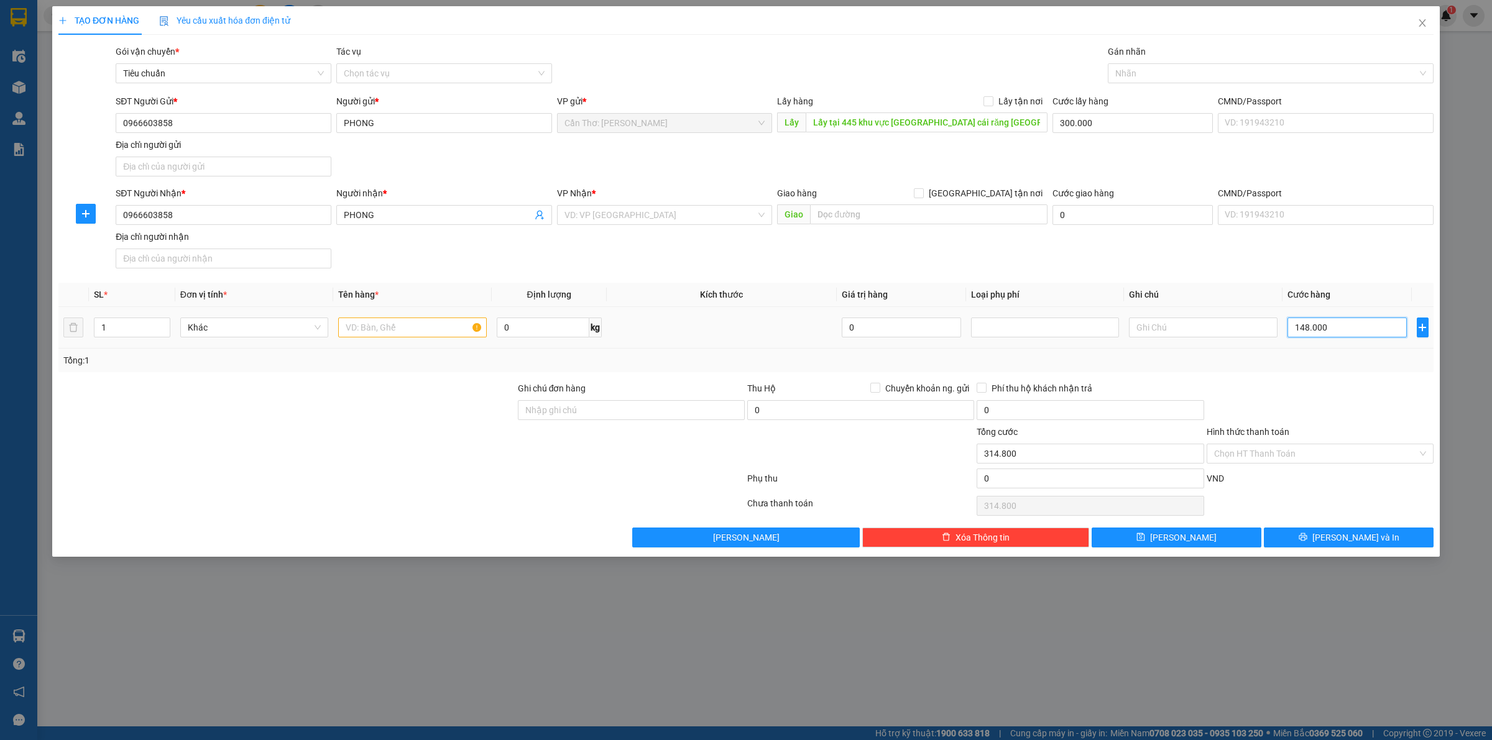
type input "448.000"
type input "1.480.000"
type input "1.780.000"
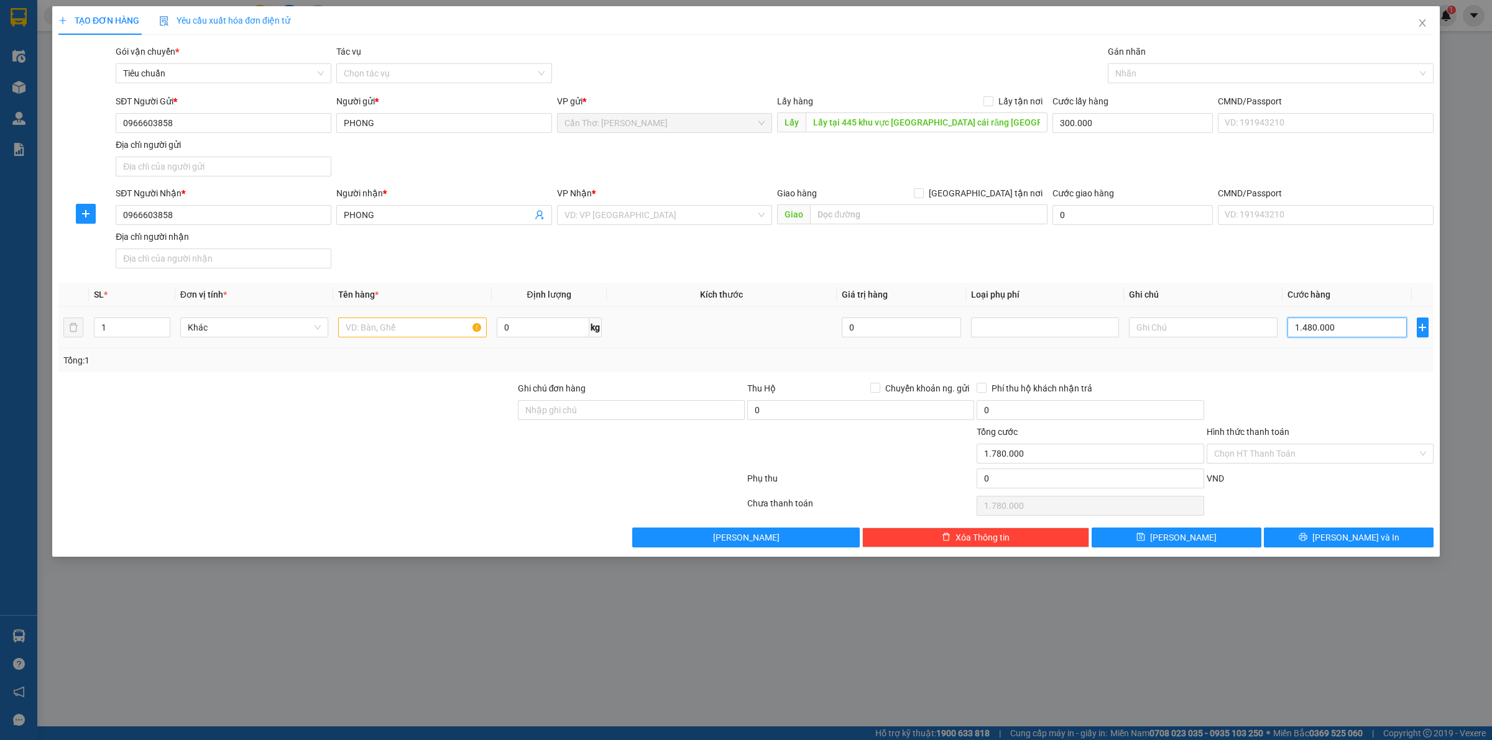
type input "1.480.000"
click at [1014, 473] on input "0" at bounding box center [1090, 479] width 227 height 20
click at [1017, 488] on input "0" at bounding box center [1090, 479] width 227 height 20
type input "1.780.002"
type input "2"
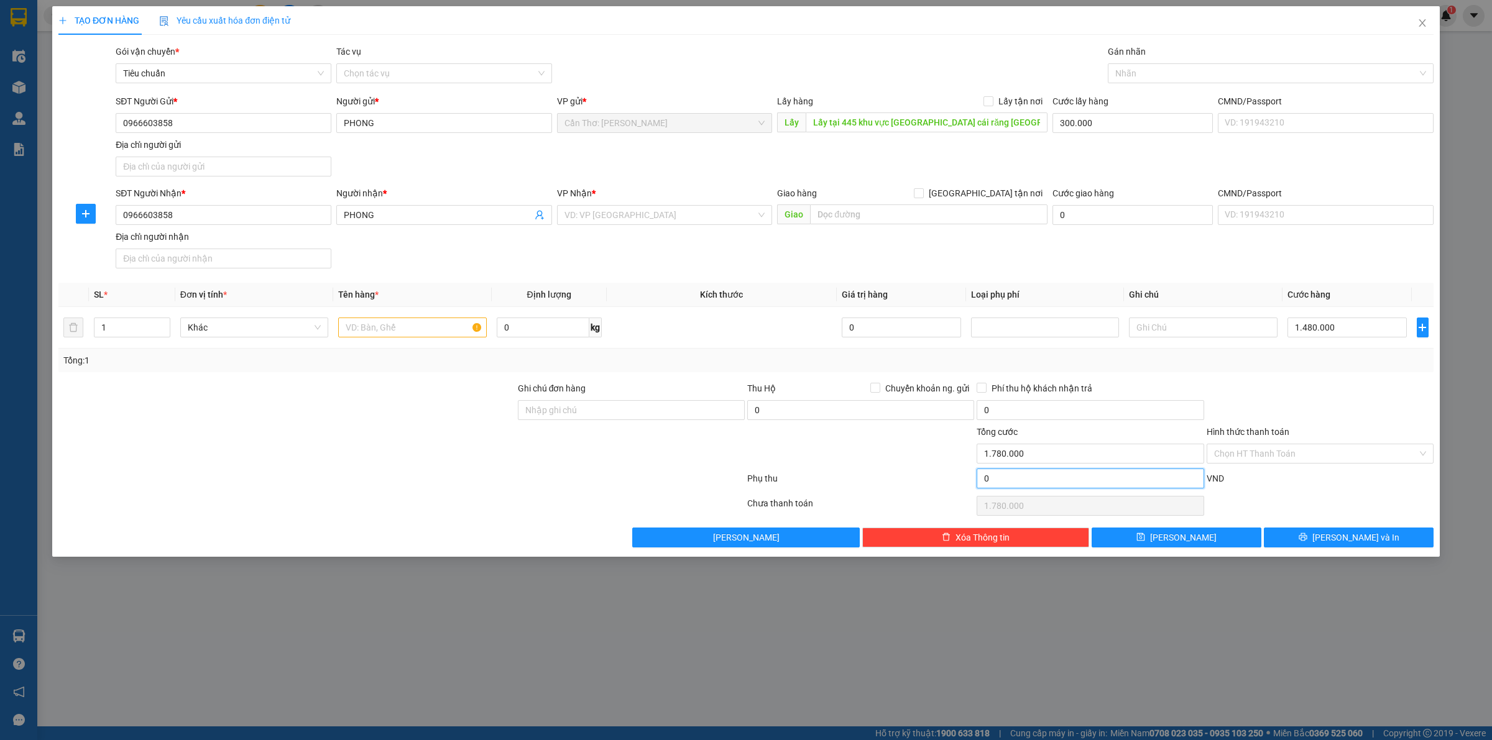
type input "1.780.002"
type input "1.780.020"
type input "20"
type input "1.780.020"
type input "1.780.200"
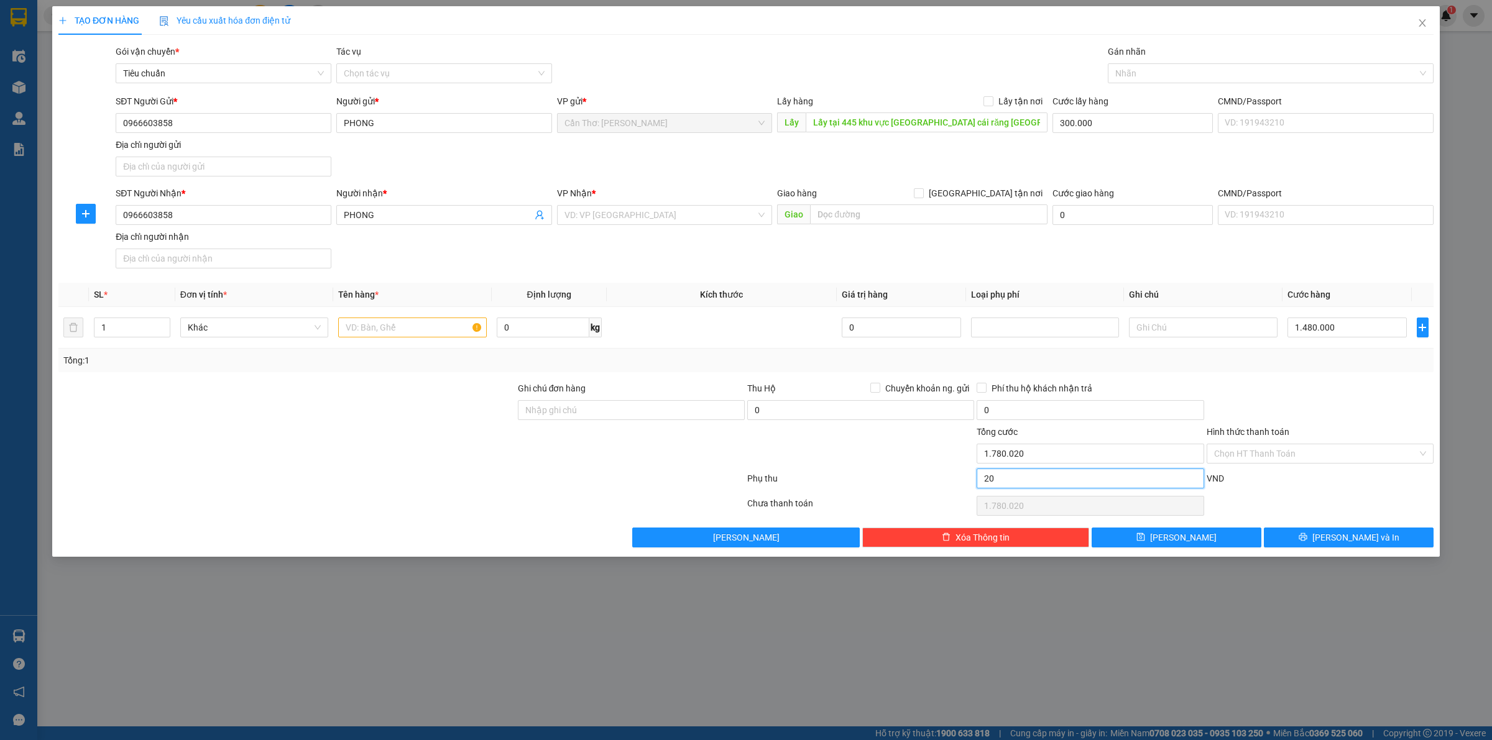
type input "200"
type input "1.780.200"
type input "1.782.000"
type input "2.000"
type input "1.782.000"
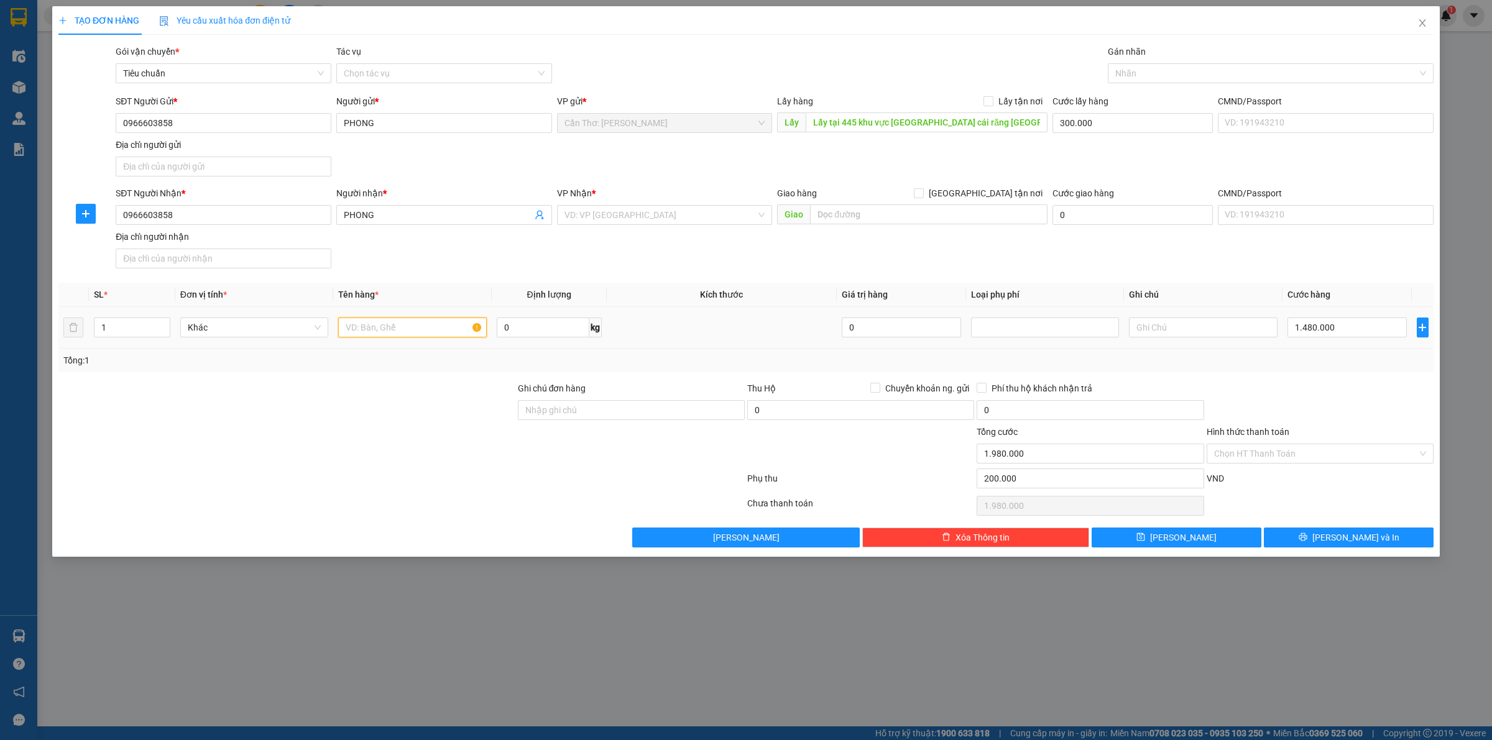
click at [421, 336] on input "text" at bounding box center [412, 328] width 148 height 20
click at [715, 216] on input "search" at bounding box center [660, 215] width 192 height 19
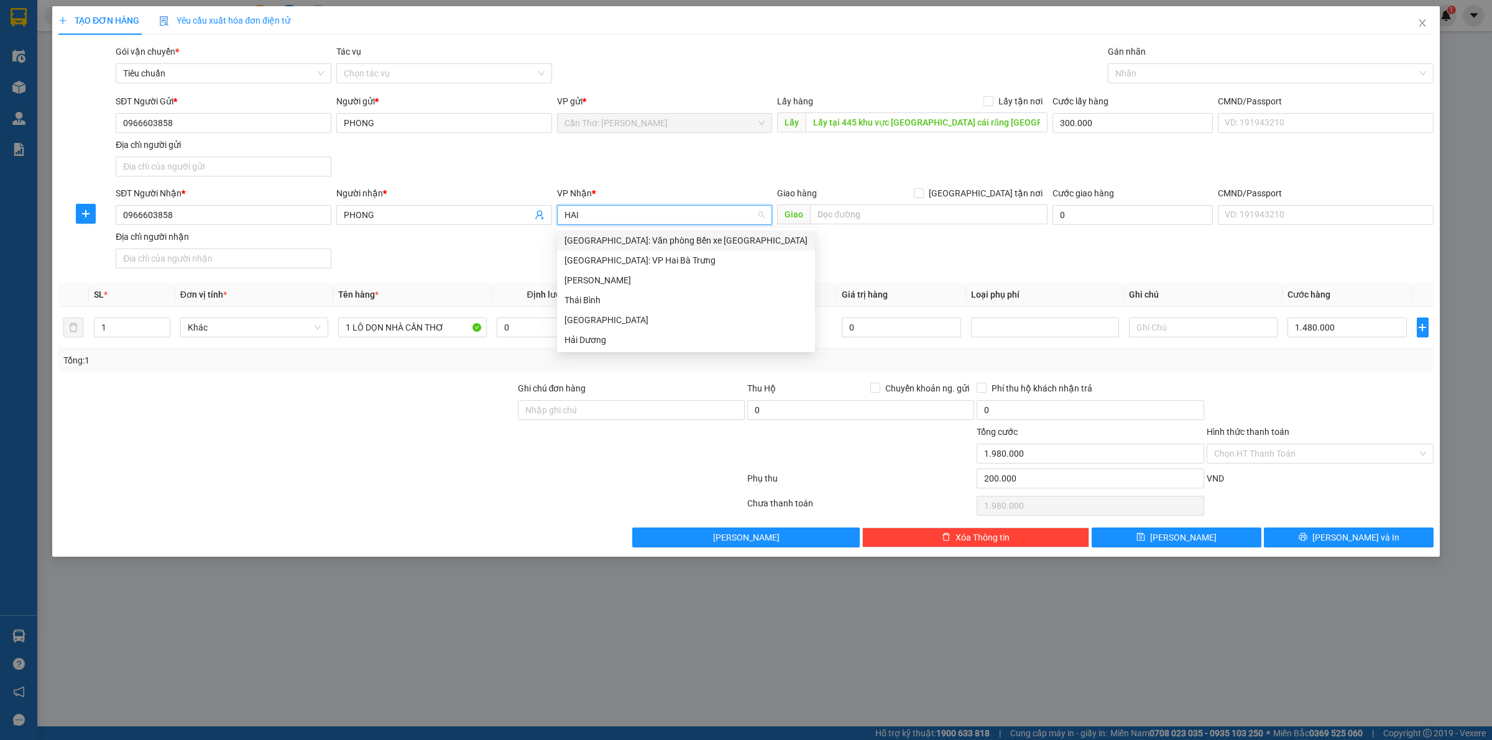
click at [674, 237] on div "[GEOGRAPHIC_DATA]: Văn phòng Bến xe [GEOGRAPHIC_DATA]" at bounding box center [685, 241] width 243 height 14
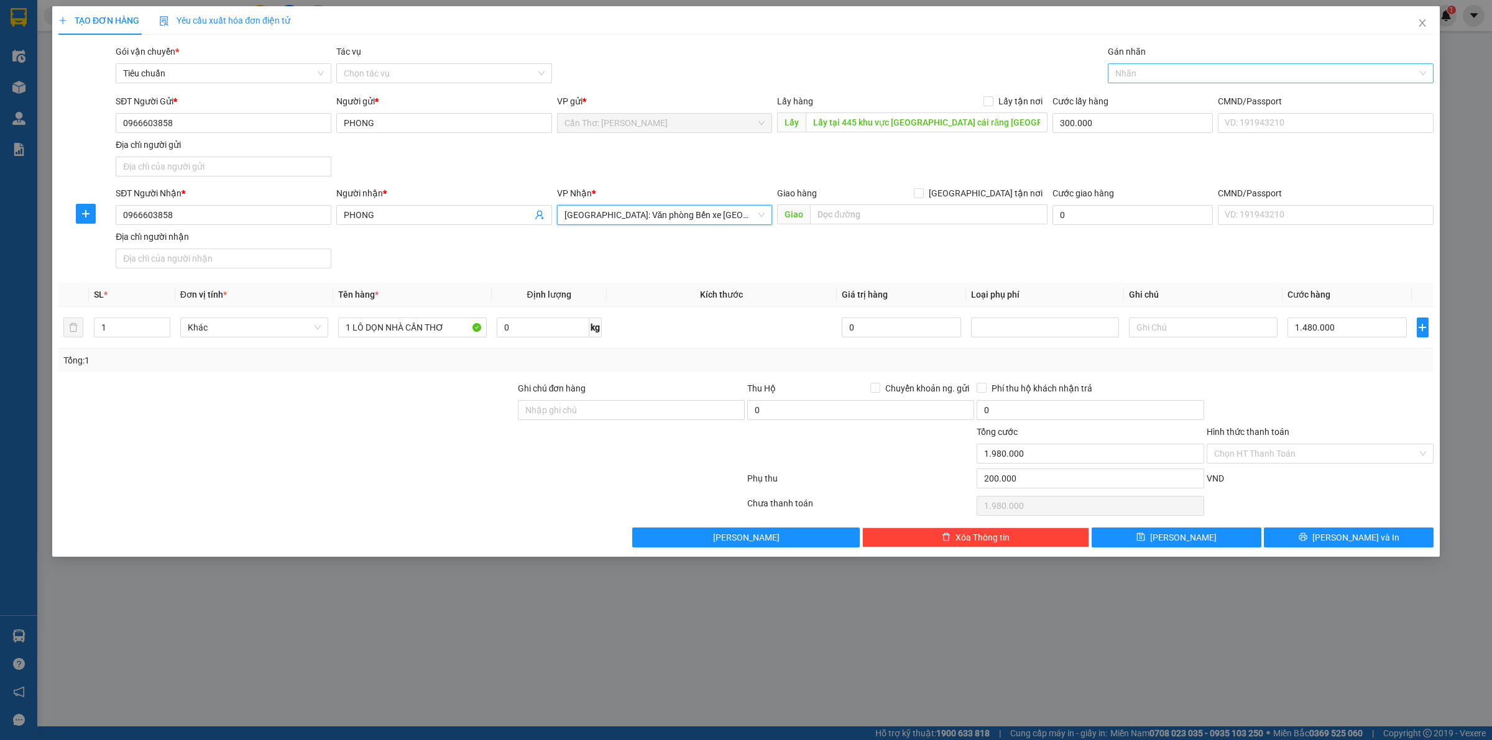
click at [1171, 80] on div at bounding box center [1264, 73] width 307 height 15
click at [1151, 95] on div "Xe máy" at bounding box center [1270, 98] width 311 height 14
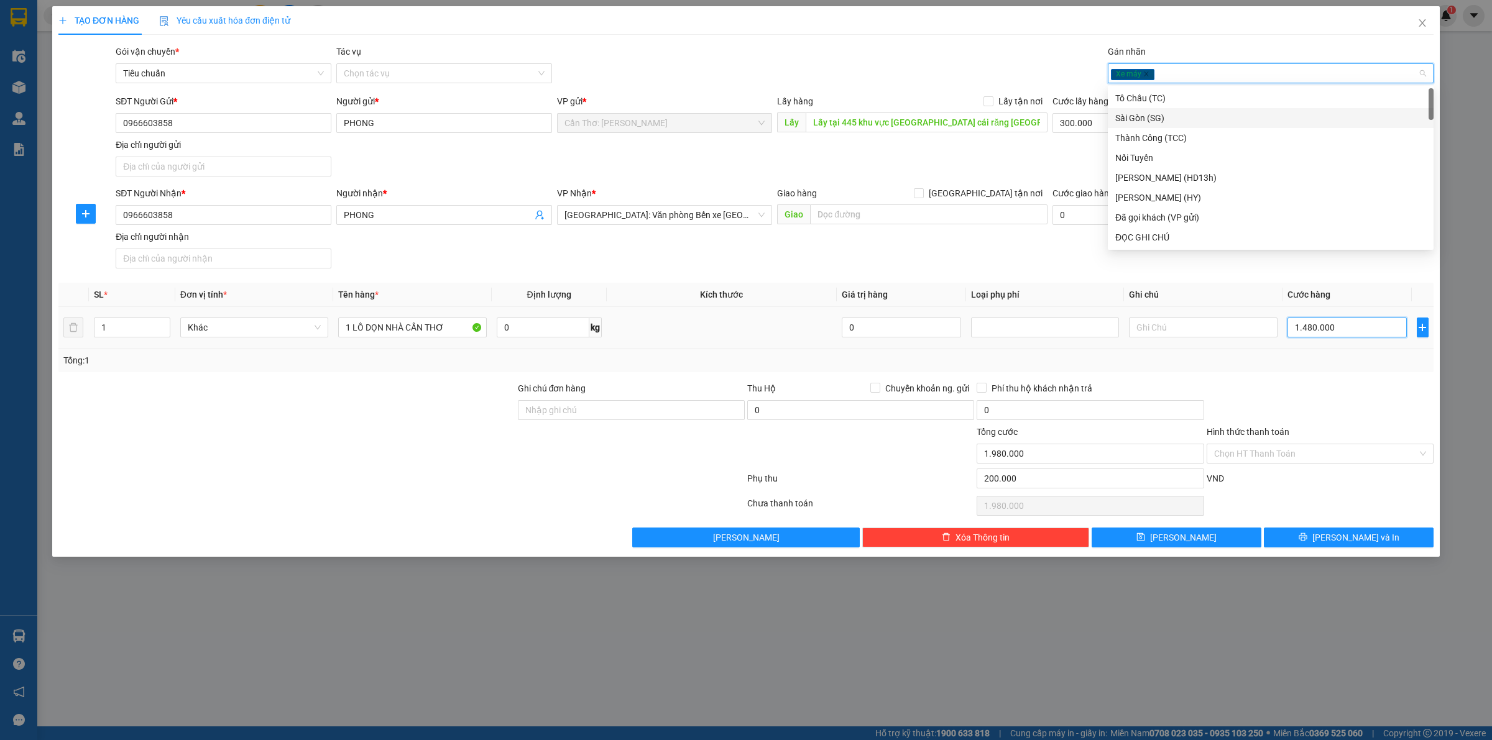
click at [1346, 328] on input "1.480.000" at bounding box center [1346, 328] width 119 height 20
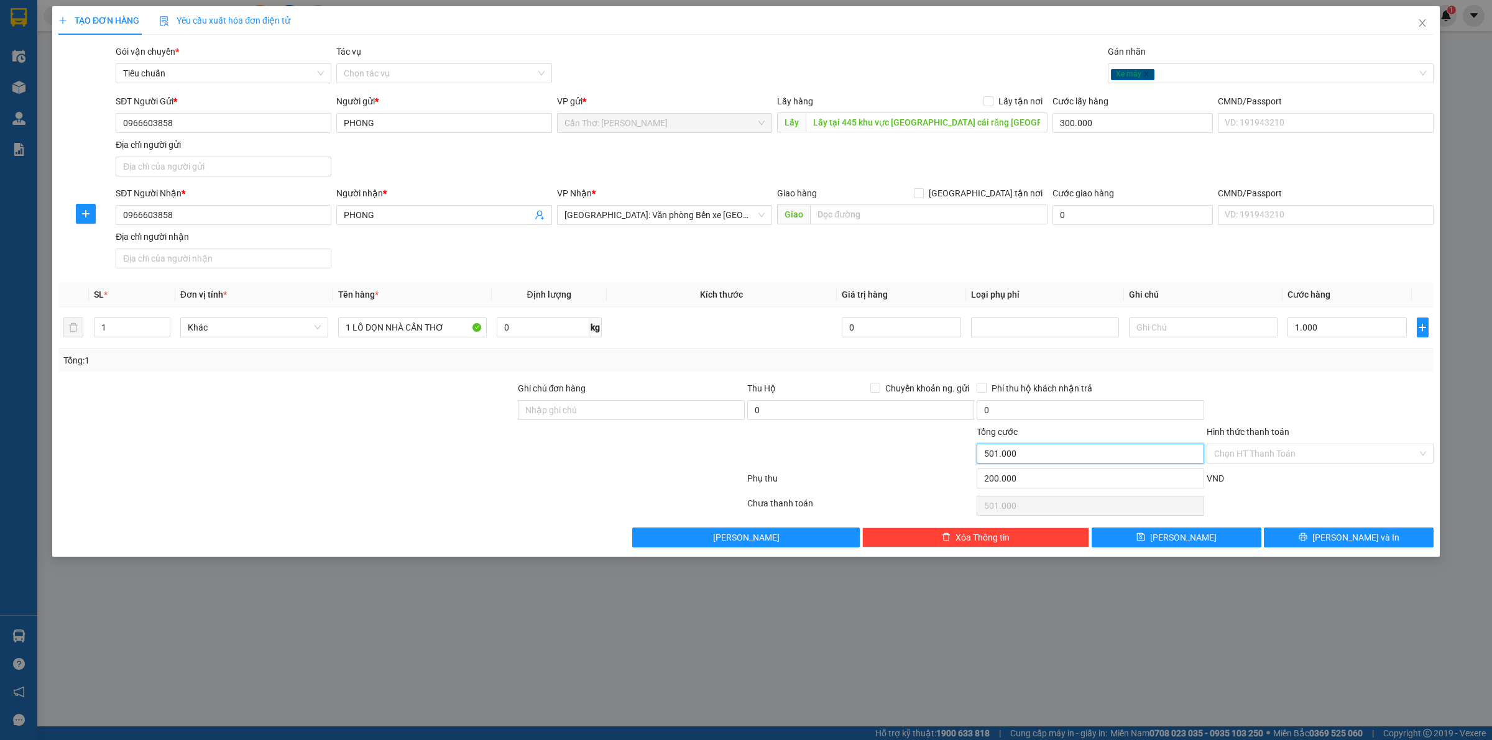
click at [1108, 451] on input "501.000" at bounding box center [1090, 454] width 227 height 20
click at [1310, 535] on button "[PERSON_NAME] và In" at bounding box center [1349, 538] width 170 height 20
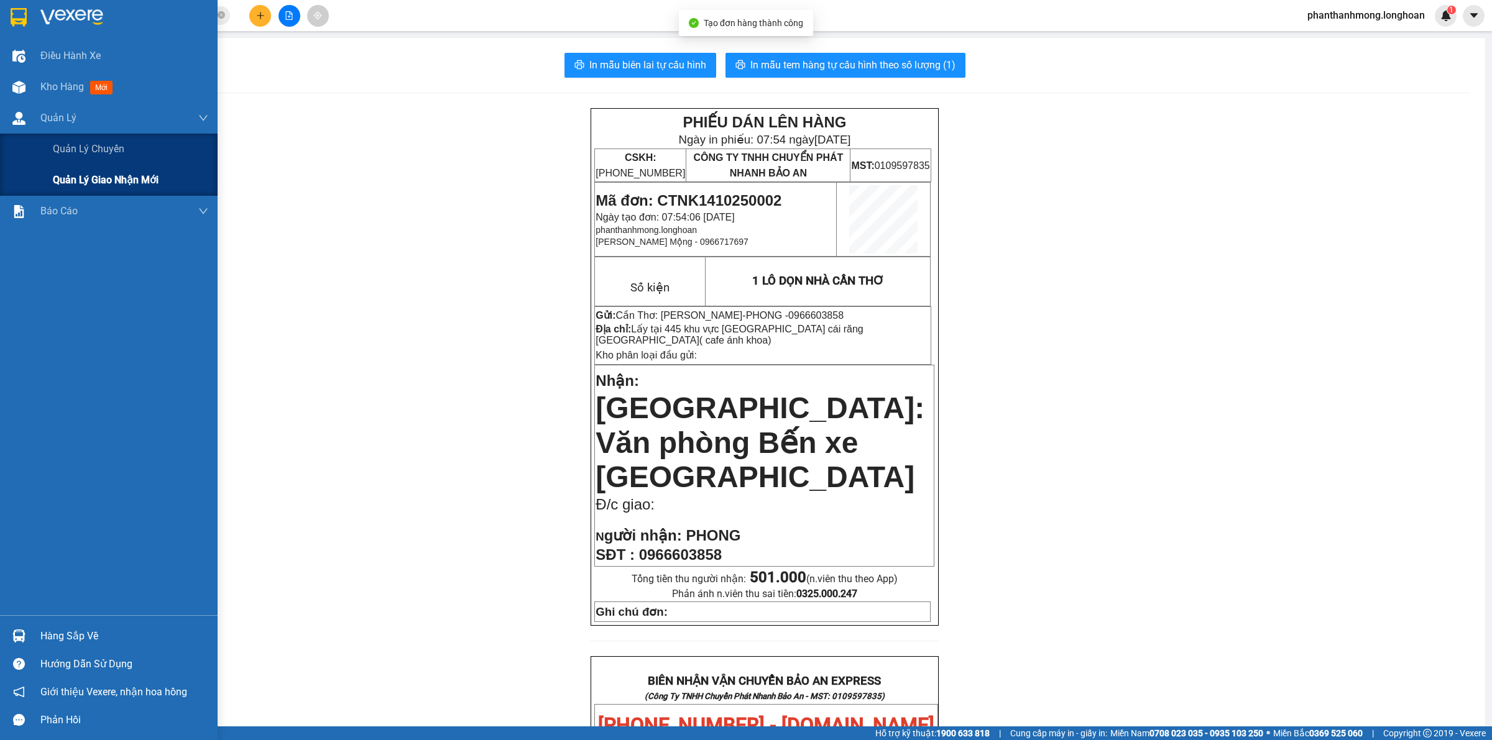
click at [107, 180] on span "Quản lý giao nhận mới" at bounding box center [106, 180] width 106 height 16
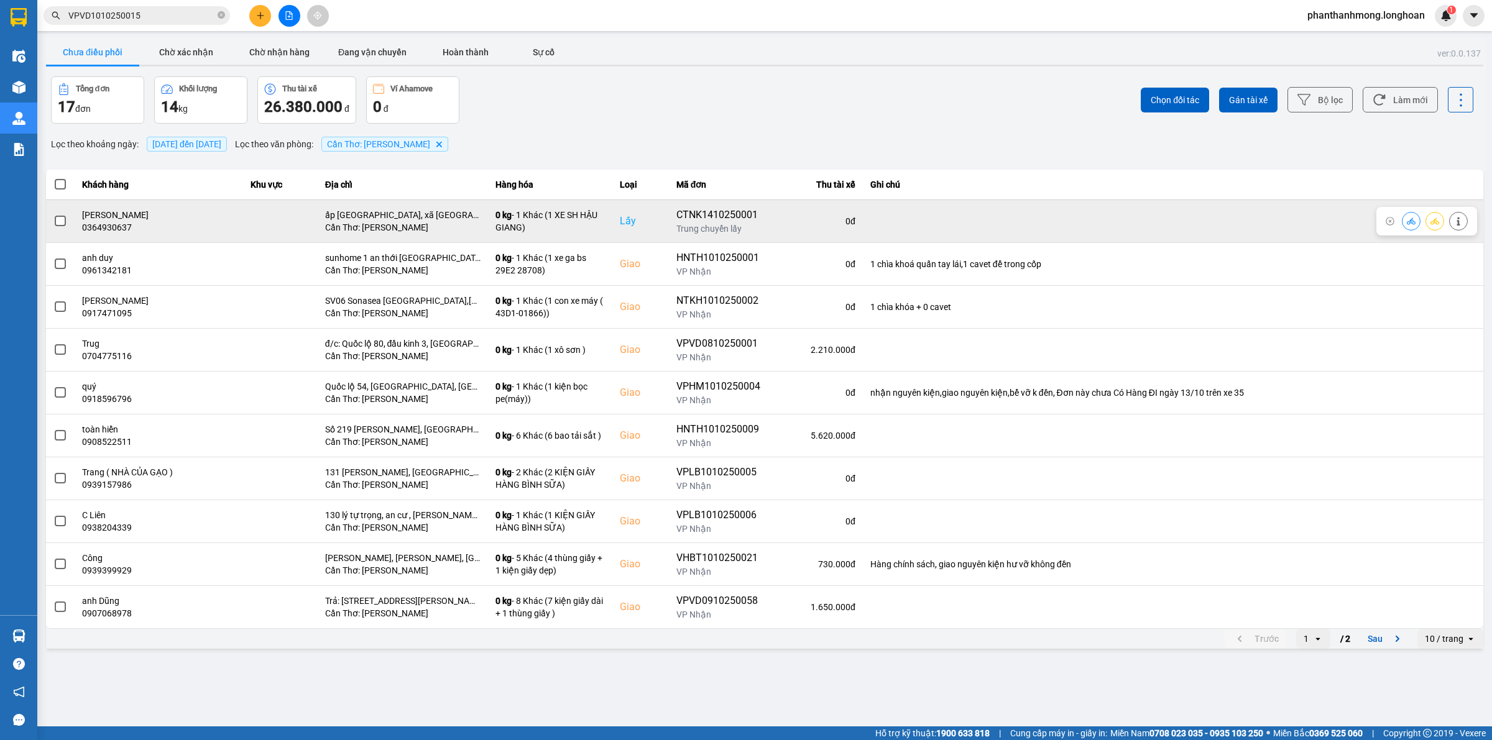
click at [60, 225] on span at bounding box center [60, 221] width 11 height 11
click at [53, 214] on input "checkbox" at bounding box center [53, 214] width 0 height 0
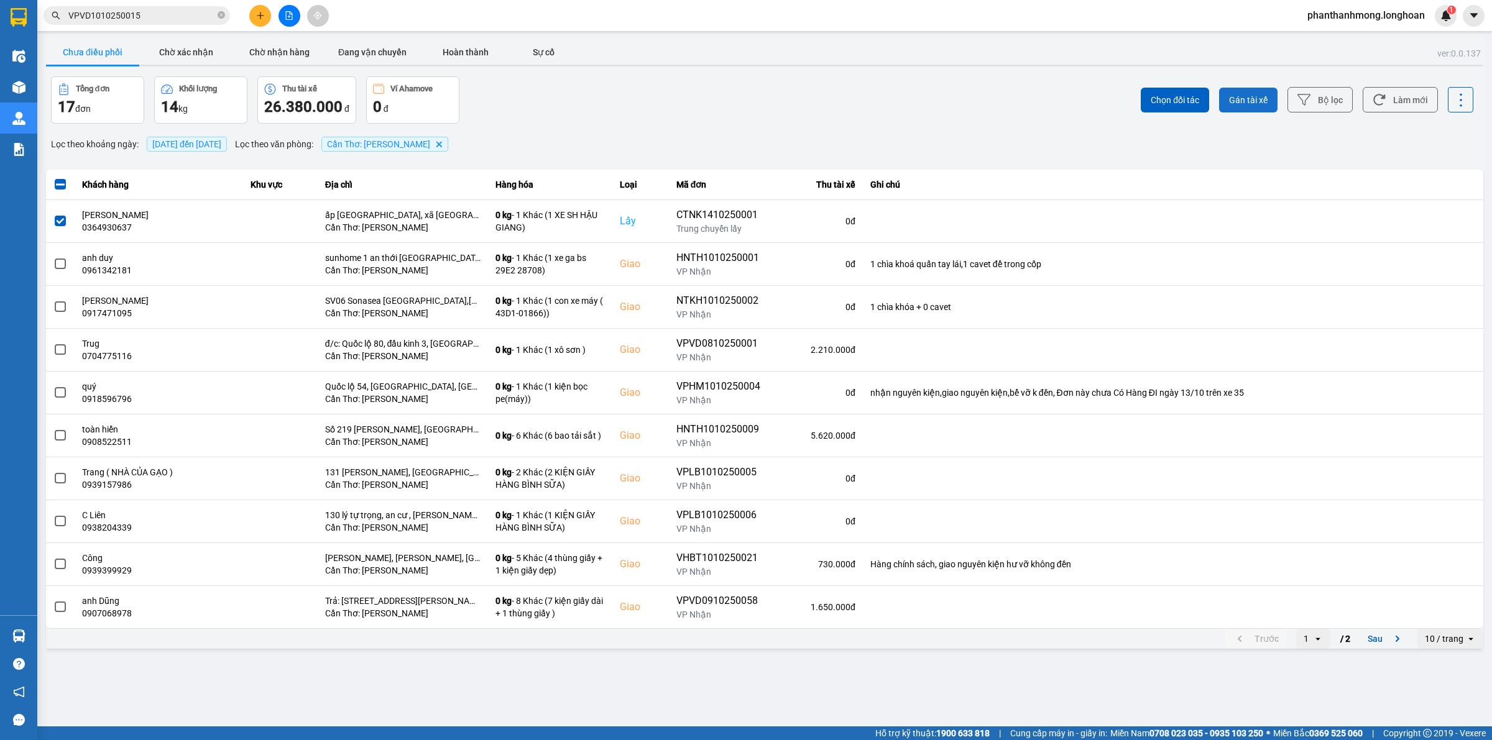
click at [1246, 95] on span "Gán tài xế" at bounding box center [1248, 100] width 39 height 12
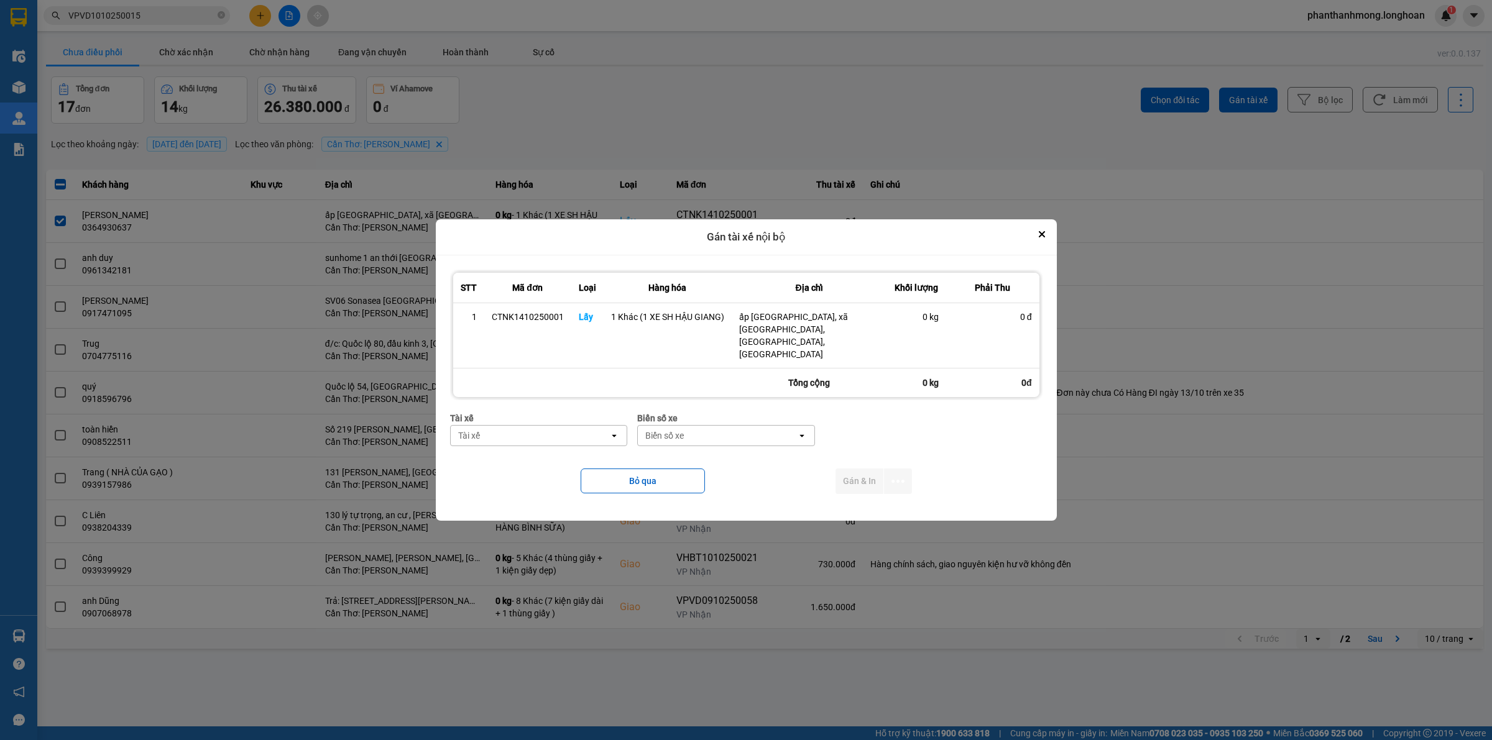
click at [566, 430] on div "Tài xế" at bounding box center [530, 436] width 159 height 20
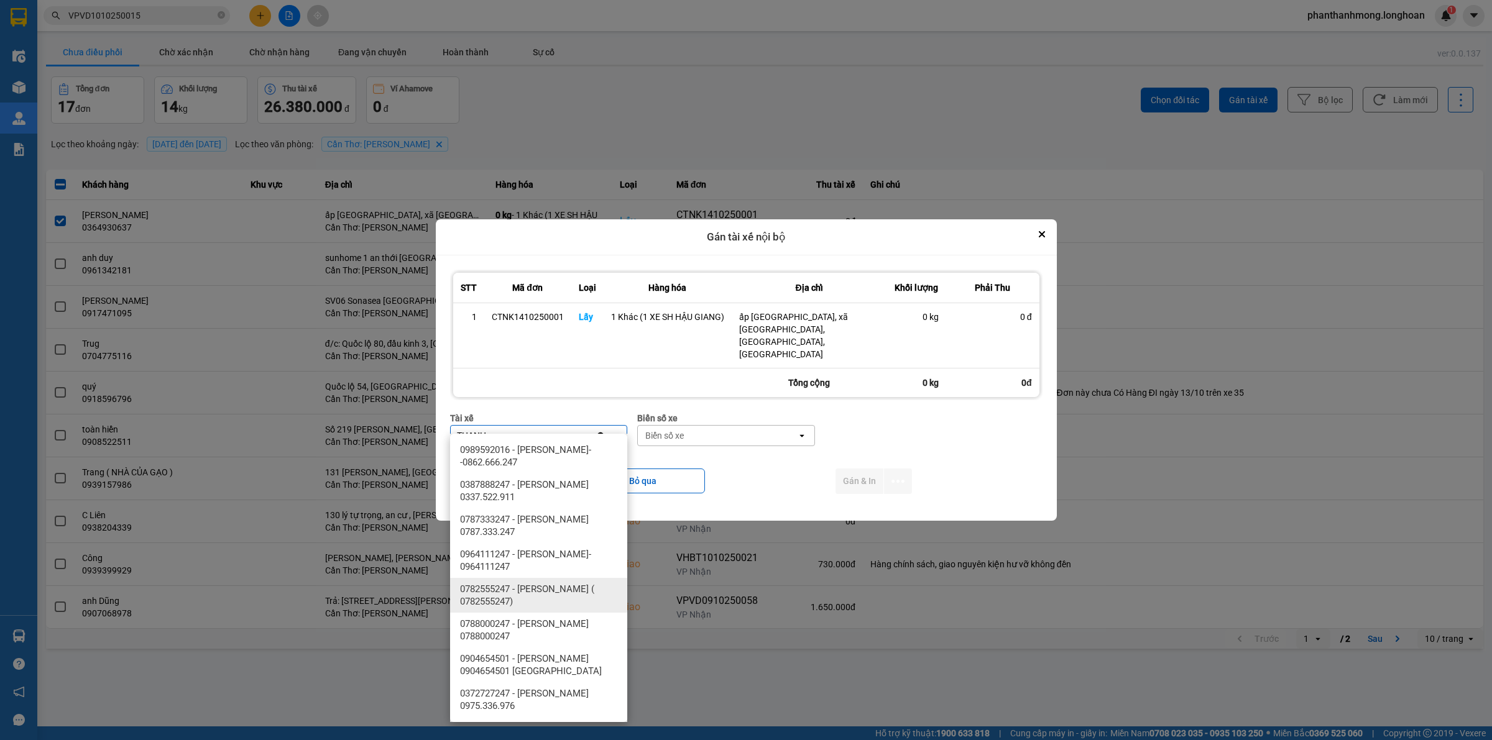
click at [566, 596] on span "0782555247 - [PERSON_NAME] ( 0782555247)" at bounding box center [541, 595] width 162 height 25
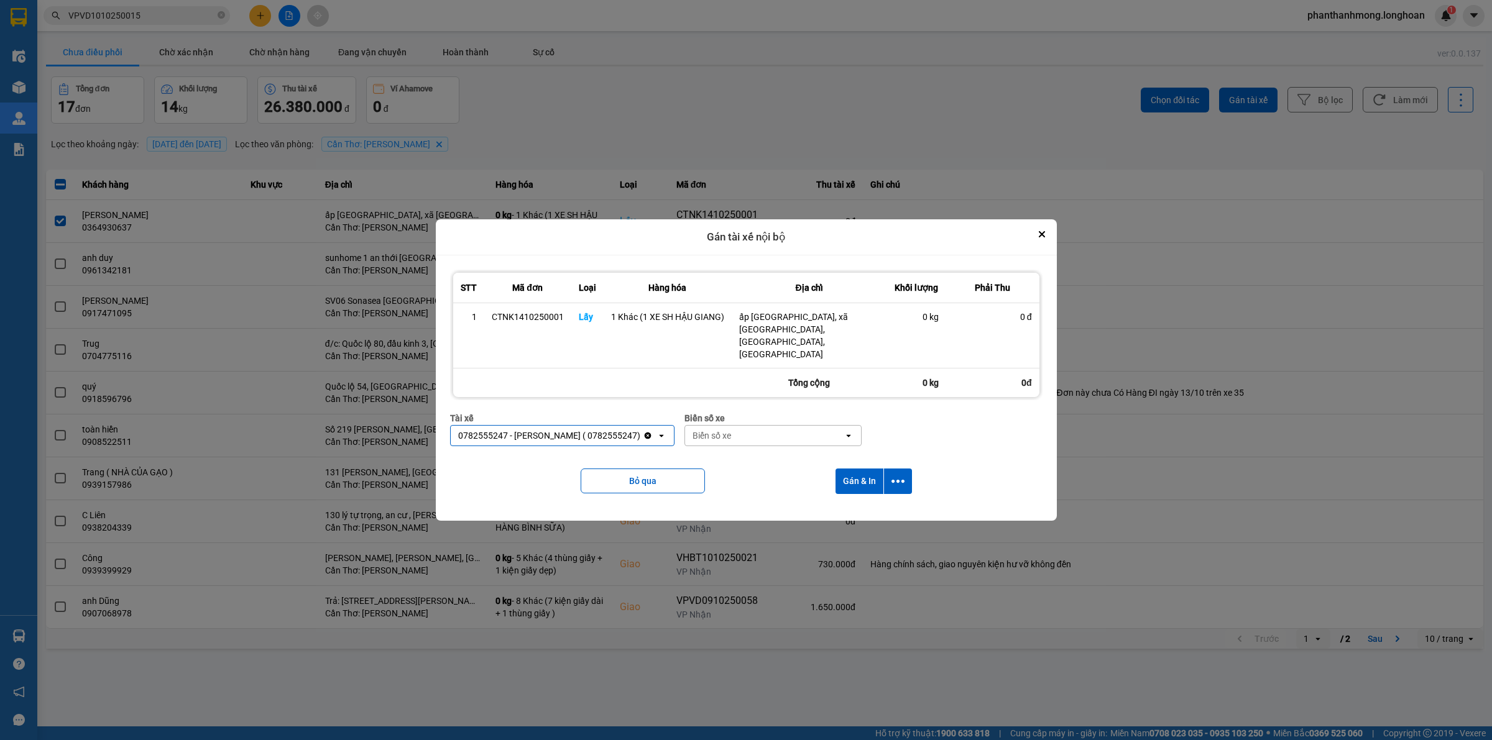
click at [785, 430] on div "Biển số xe" at bounding box center [764, 436] width 159 height 20
click at [790, 454] on div "29E-120.30" at bounding box center [791, 450] width 177 height 22
click at [894, 475] on icon "dialog" at bounding box center [897, 481] width 13 height 13
click at [837, 502] on span "Chỉ gán tài" at bounding box center [848, 503] width 41 height 12
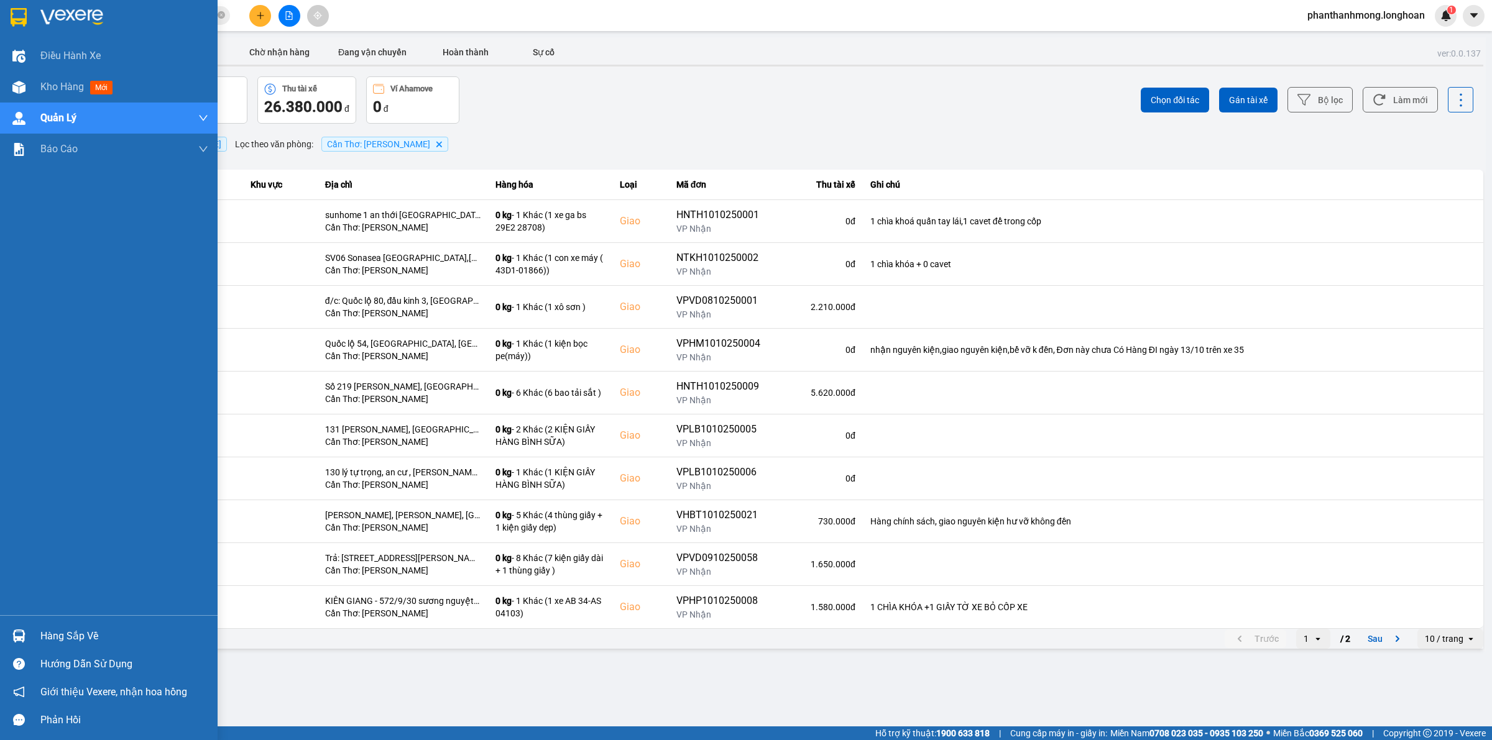
click at [26, 17] on img at bounding box center [19, 17] width 16 height 19
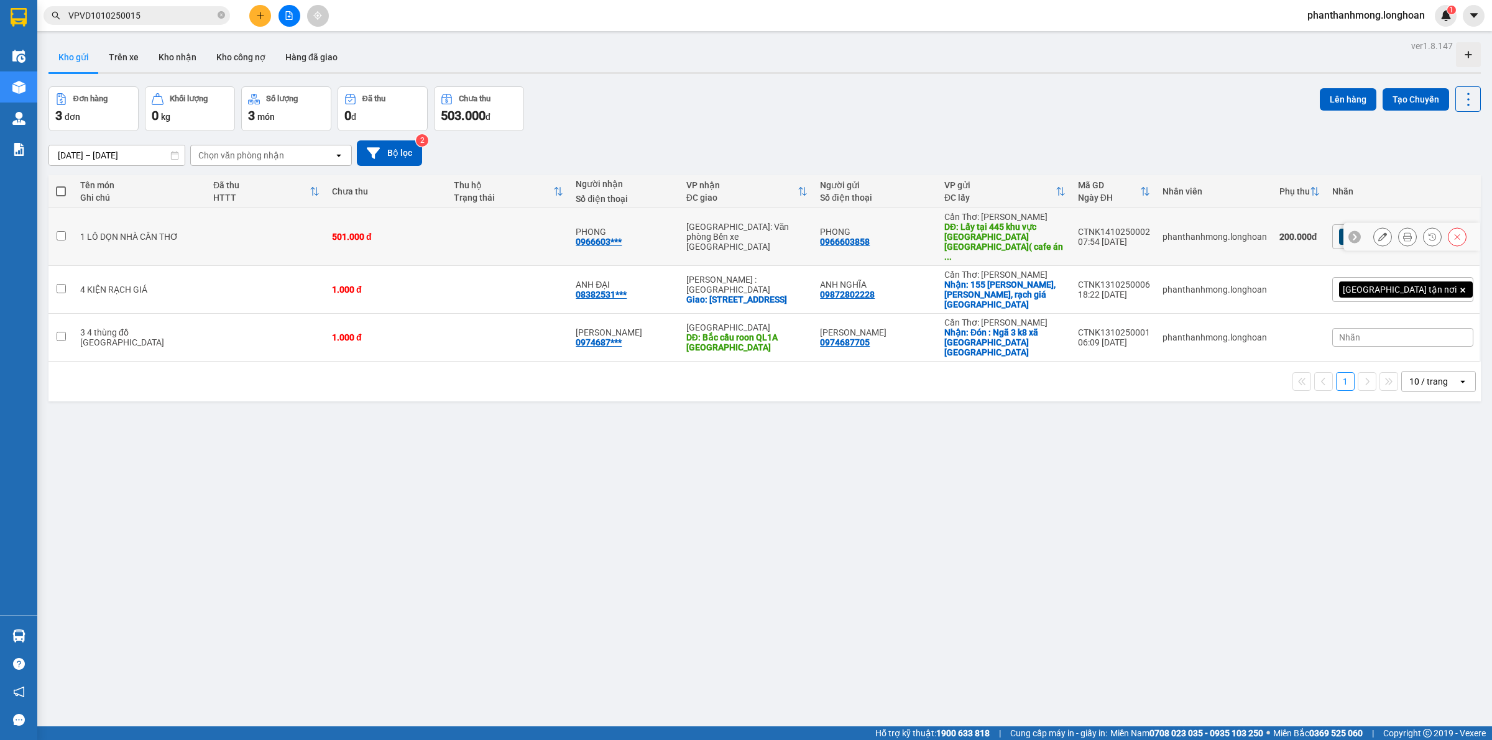
drag, startPoint x: 1353, startPoint y: 221, endPoint x: 1359, endPoint y: 223, distance: 6.3
click at [1355, 223] on div at bounding box center [1411, 237] width 137 height 28
click at [1359, 223] on div at bounding box center [1411, 237] width 137 height 28
click at [1374, 228] on button at bounding box center [1382, 237] width 17 height 22
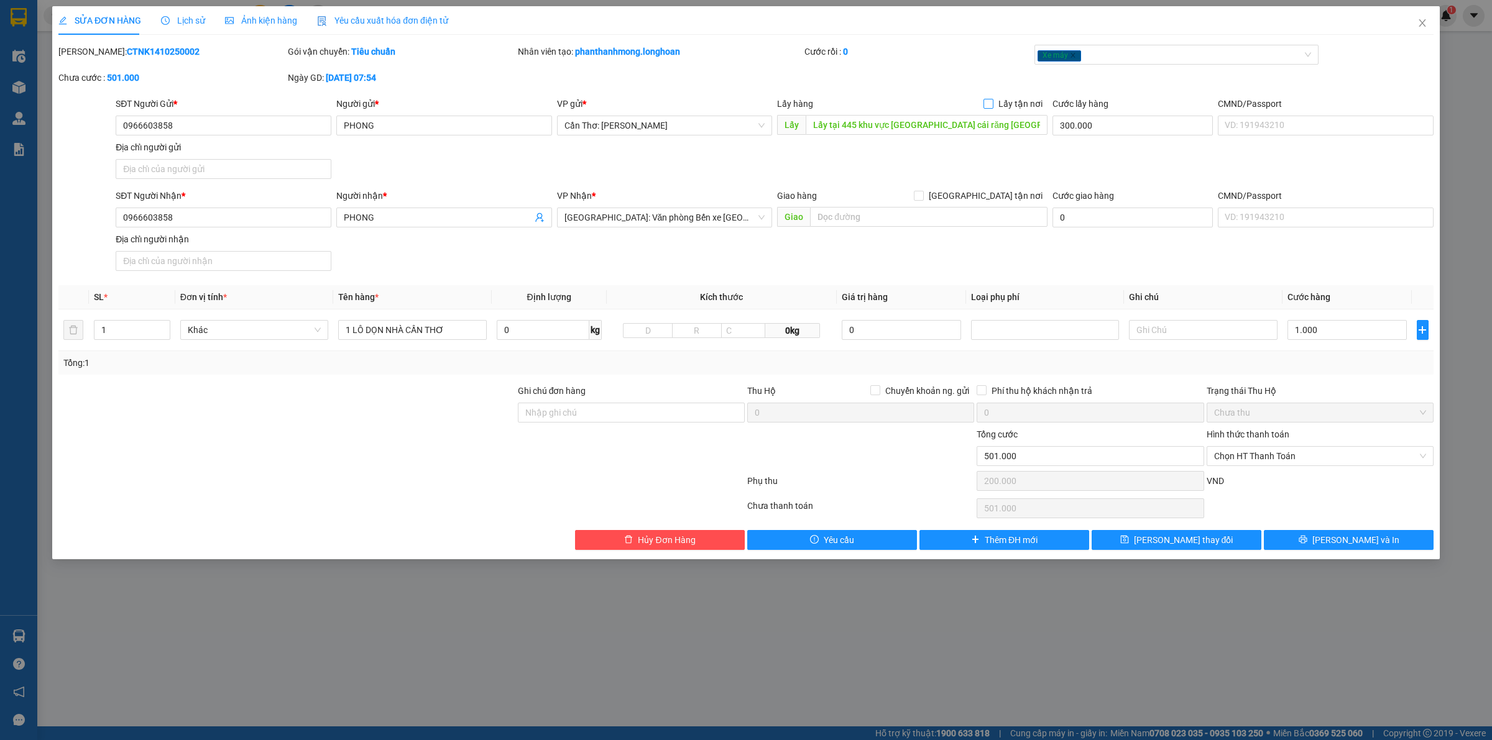
click at [987, 104] on input "Lấy tận nơi" at bounding box center [987, 103] width 9 height 9
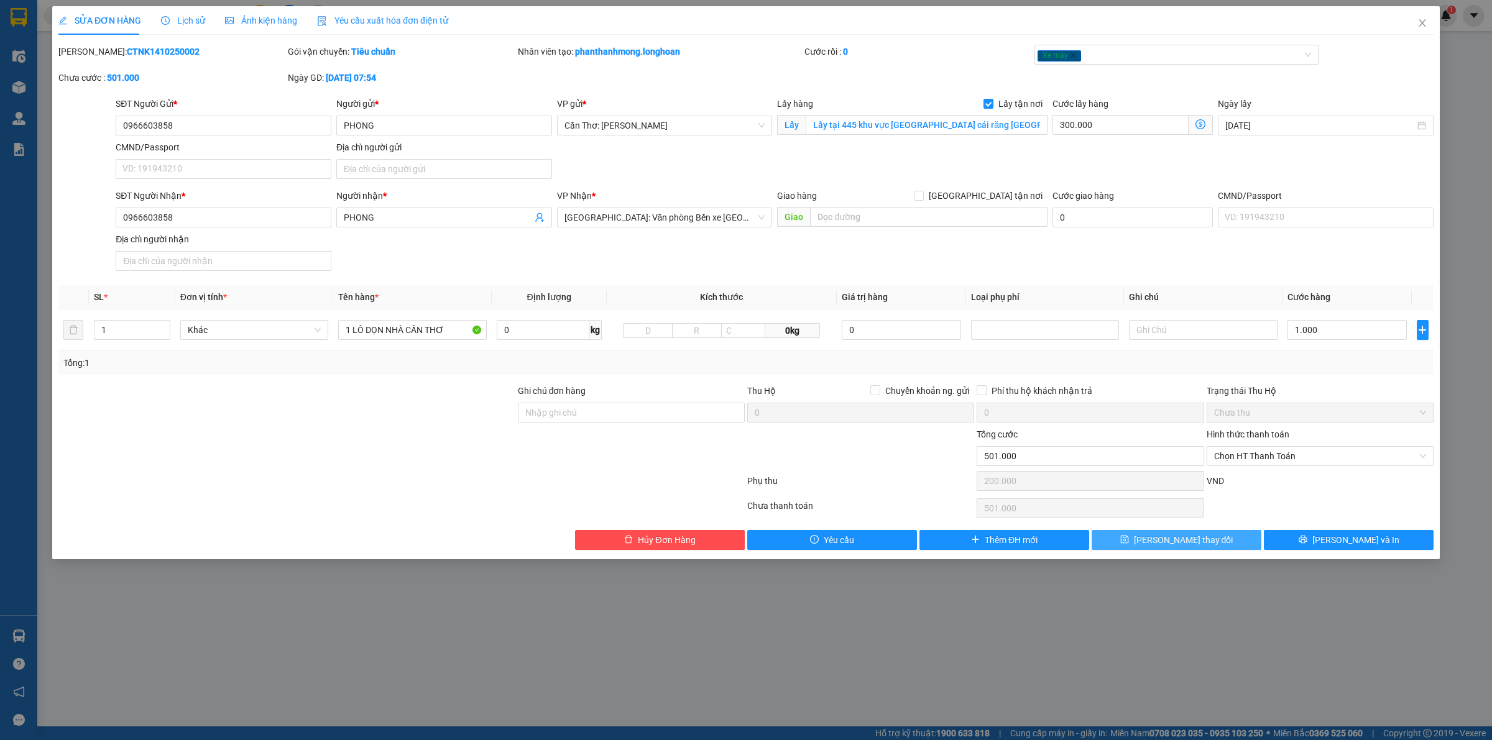
click at [1223, 542] on button "[PERSON_NAME] thay đổi" at bounding box center [1177, 540] width 170 height 20
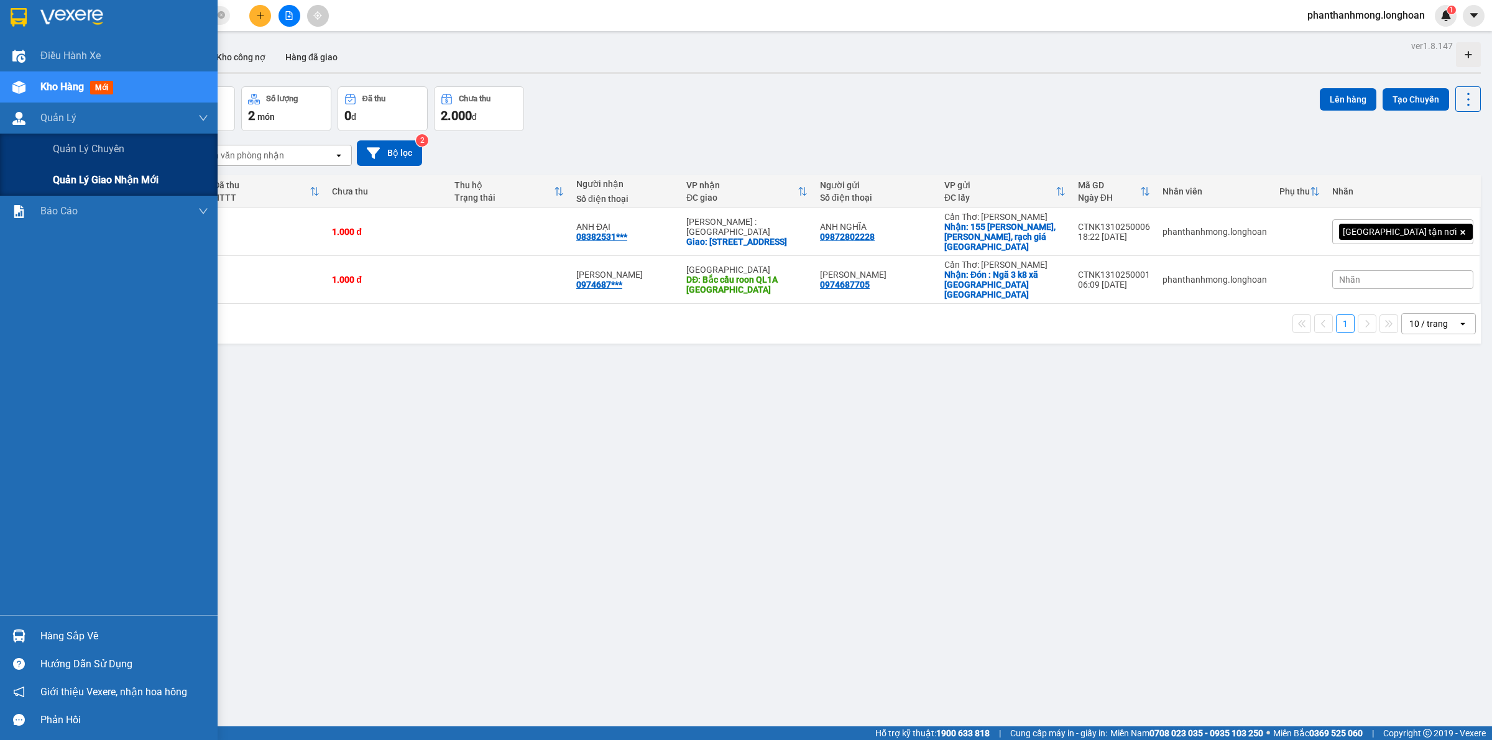
click at [81, 180] on span "Quản lý giao nhận mới" at bounding box center [106, 180] width 106 height 16
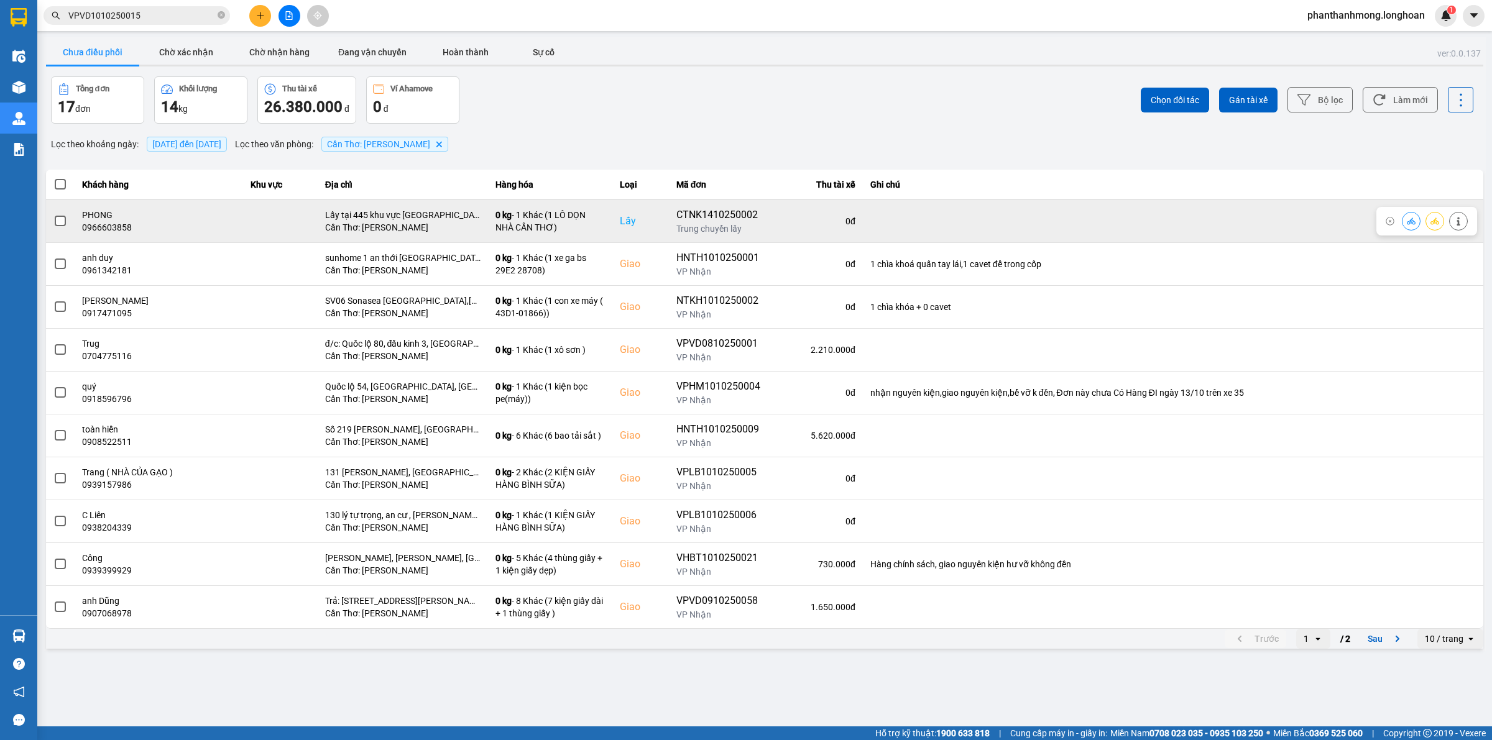
click at [64, 218] on span at bounding box center [60, 221] width 11 height 11
click at [53, 214] on input "checkbox" at bounding box center [53, 214] width 0 height 0
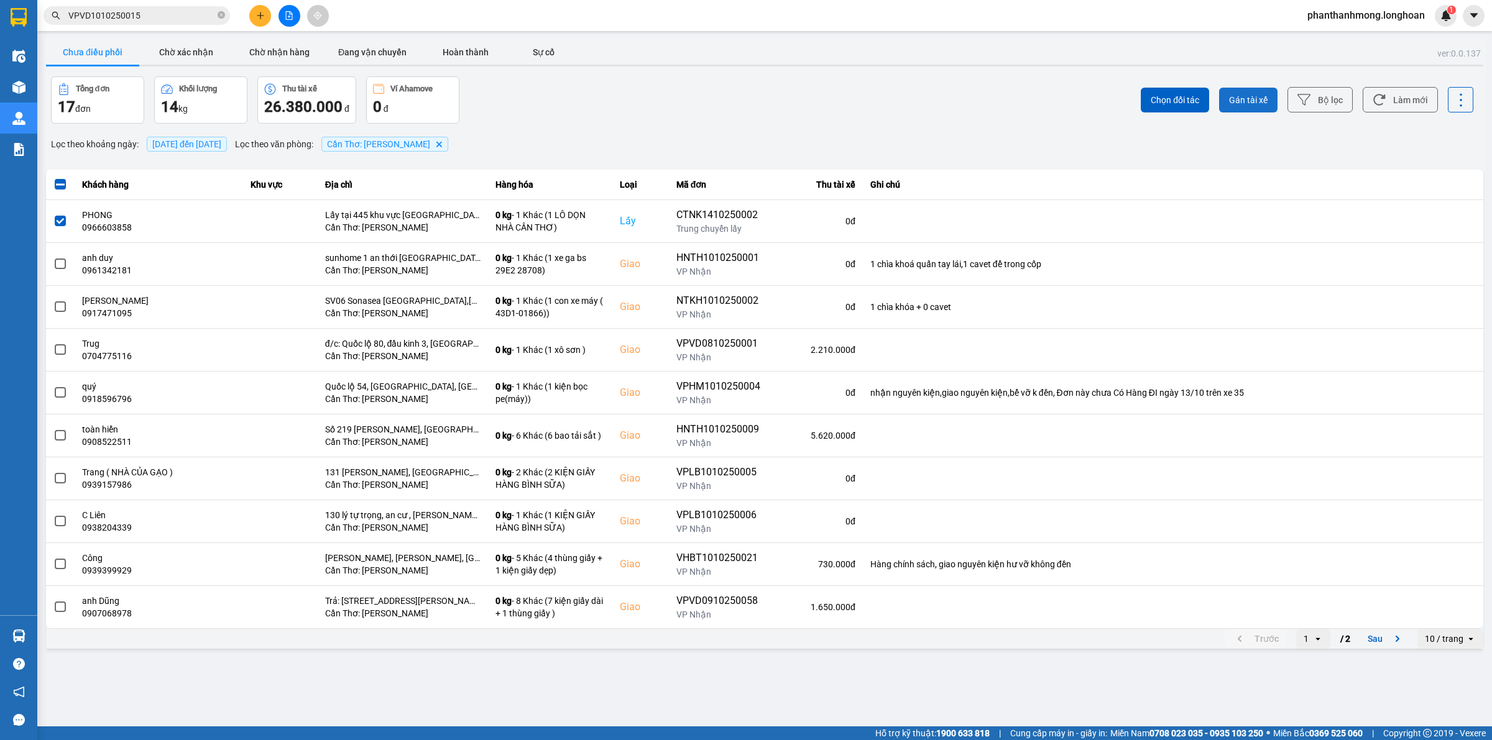
click at [1239, 94] on span "Gán tài xế" at bounding box center [1248, 100] width 39 height 12
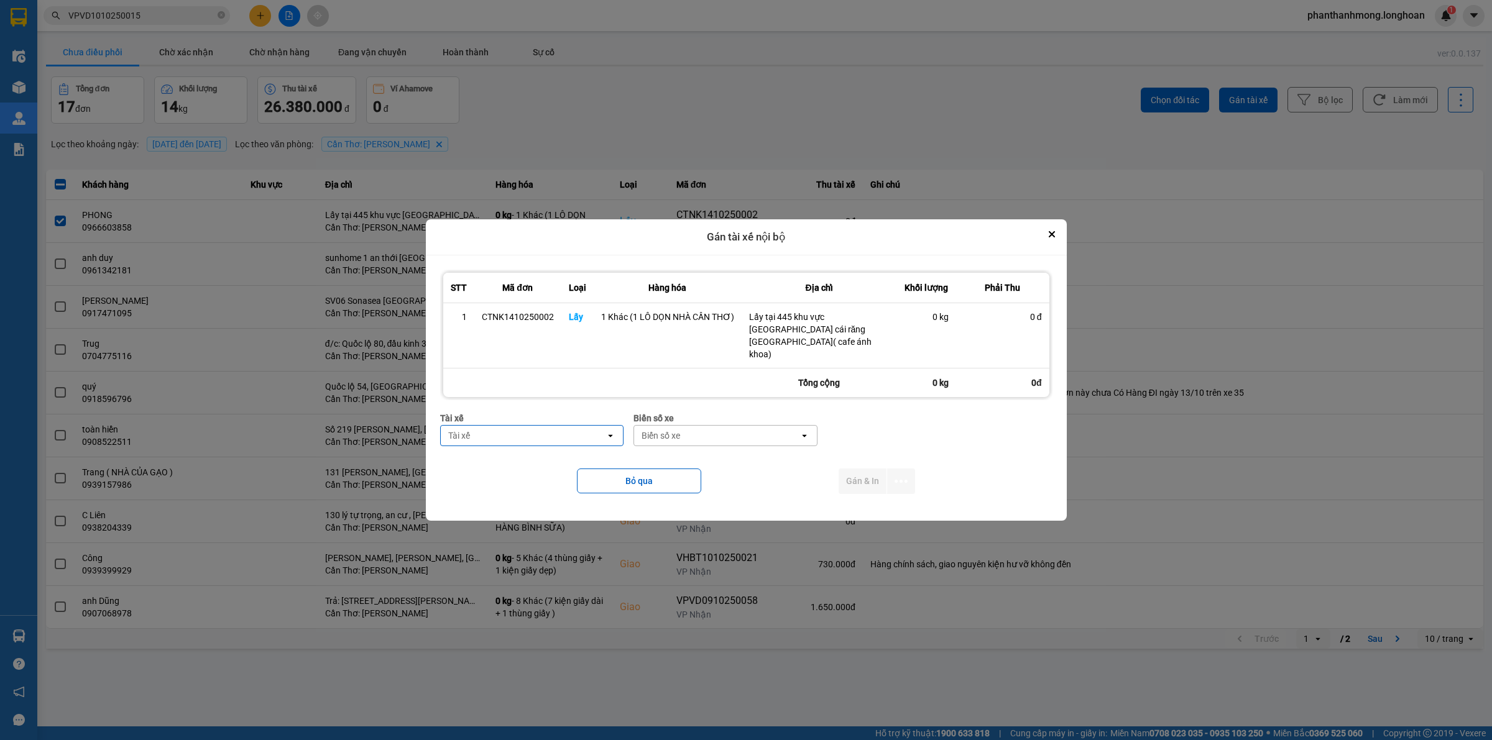
click at [558, 426] on div "Tài xế" at bounding box center [523, 436] width 165 height 20
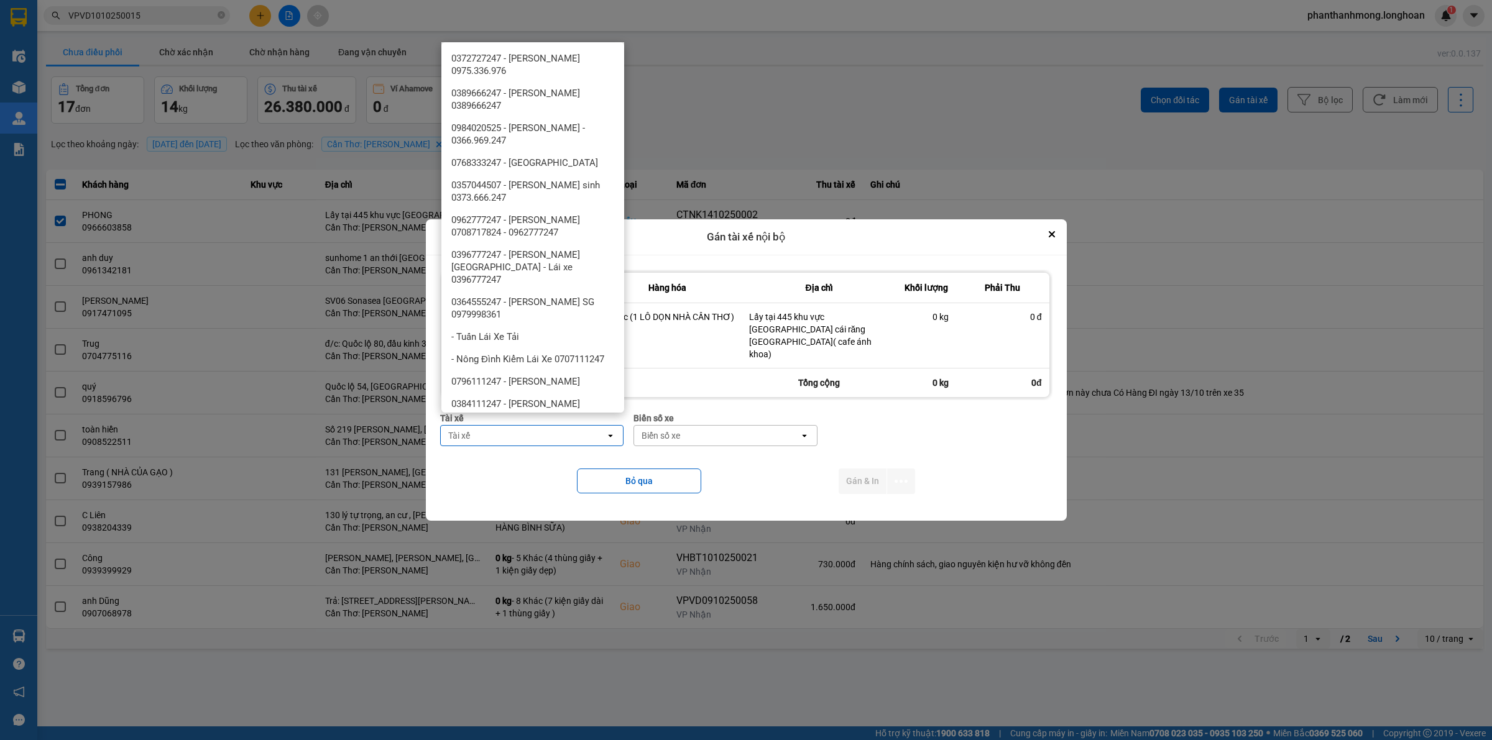
click at [536, 426] on div "Tài xế" at bounding box center [523, 436] width 165 height 20
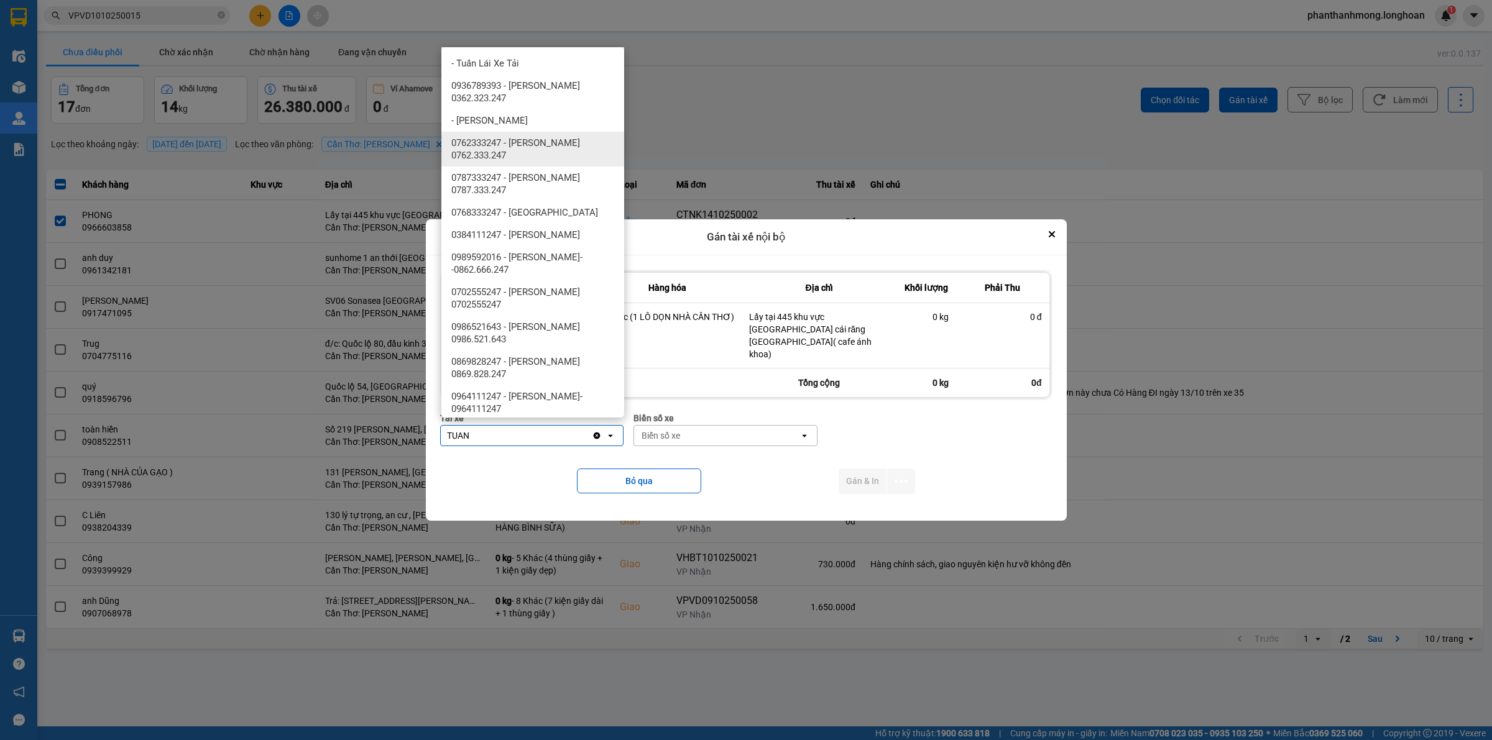
click at [535, 145] on span "0762333247 - [PERSON_NAME] 0762.333.247" at bounding box center [535, 149] width 168 height 25
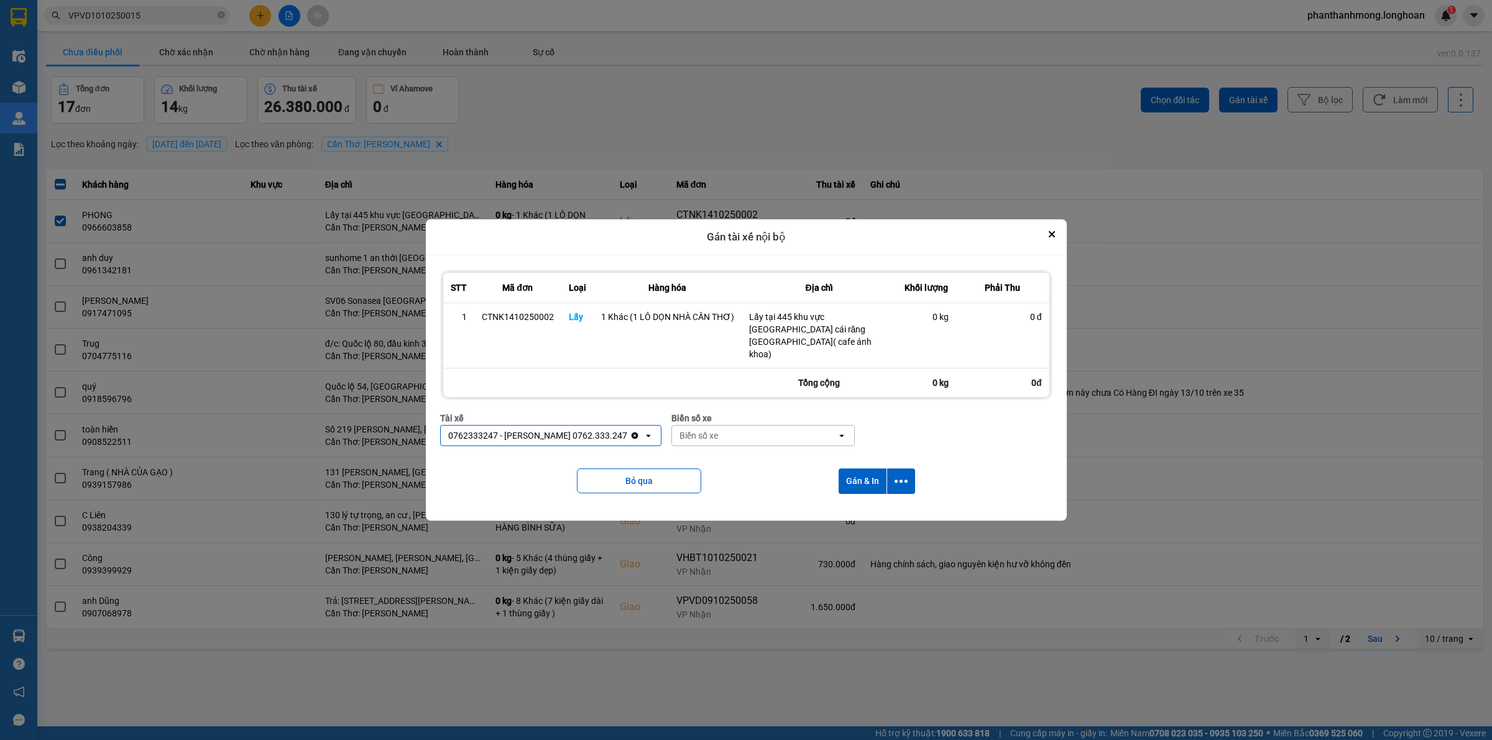
click at [747, 430] on div "Biển số xe" at bounding box center [754, 436] width 165 height 20
drag, startPoint x: 738, startPoint y: 451, endPoint x: 790, endPoint y: 463, distance: 53.7
click at [738, 449] on div "29E-376.94" at bounding box center [754, 450] width 183 height 22
click at [901, 480] on icon "dialog" at bounding box center [901, 481] width 13 height 3
click at [861, 498] on span "Chỉ gán tài" at bounding box center [851, 503] width 41 height 12
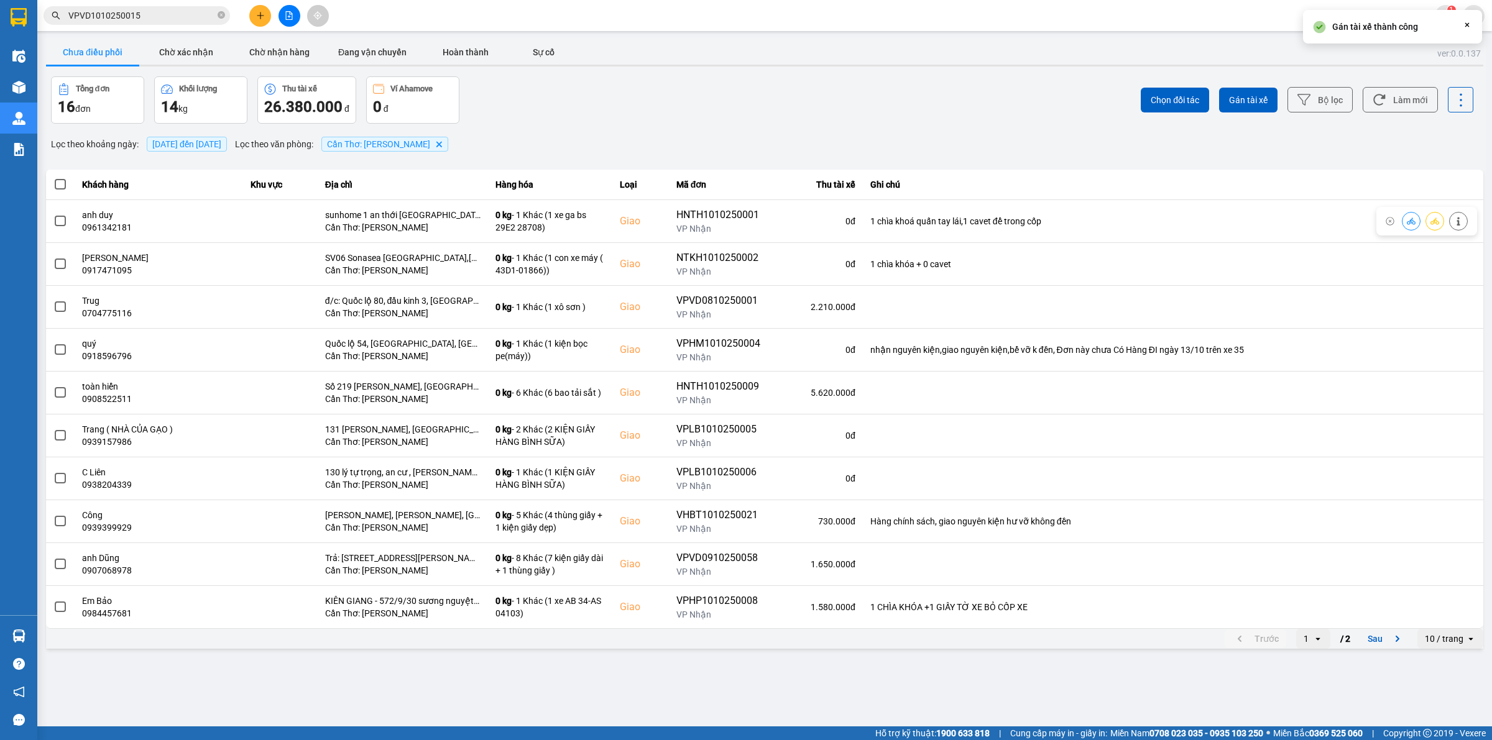
click at [27, 22] on div at bounding box center [19, 17] width 22 height 22
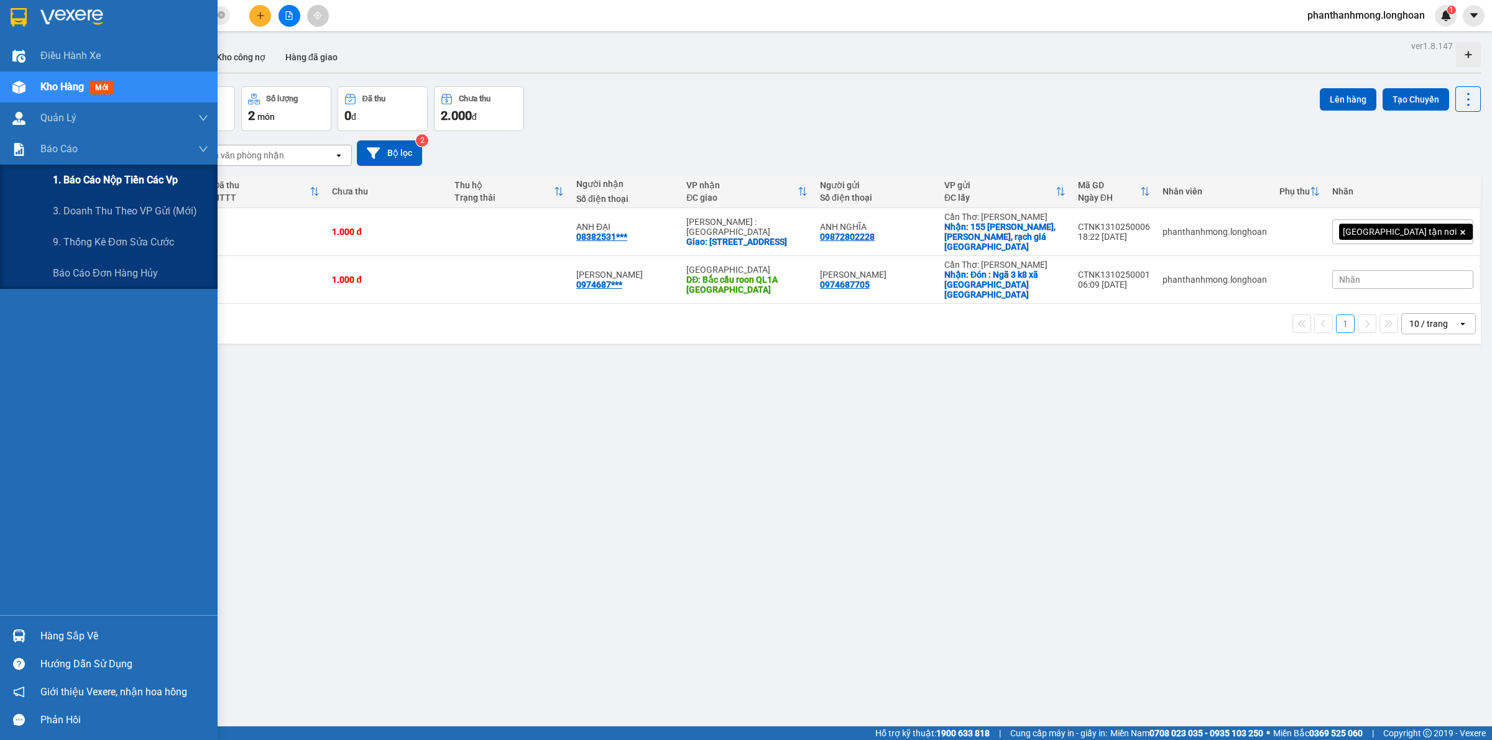
click at [94, 190] on div "1. Báo cáo nộp tiền các vp" at bounding box center [130, 180] width 155 height 31
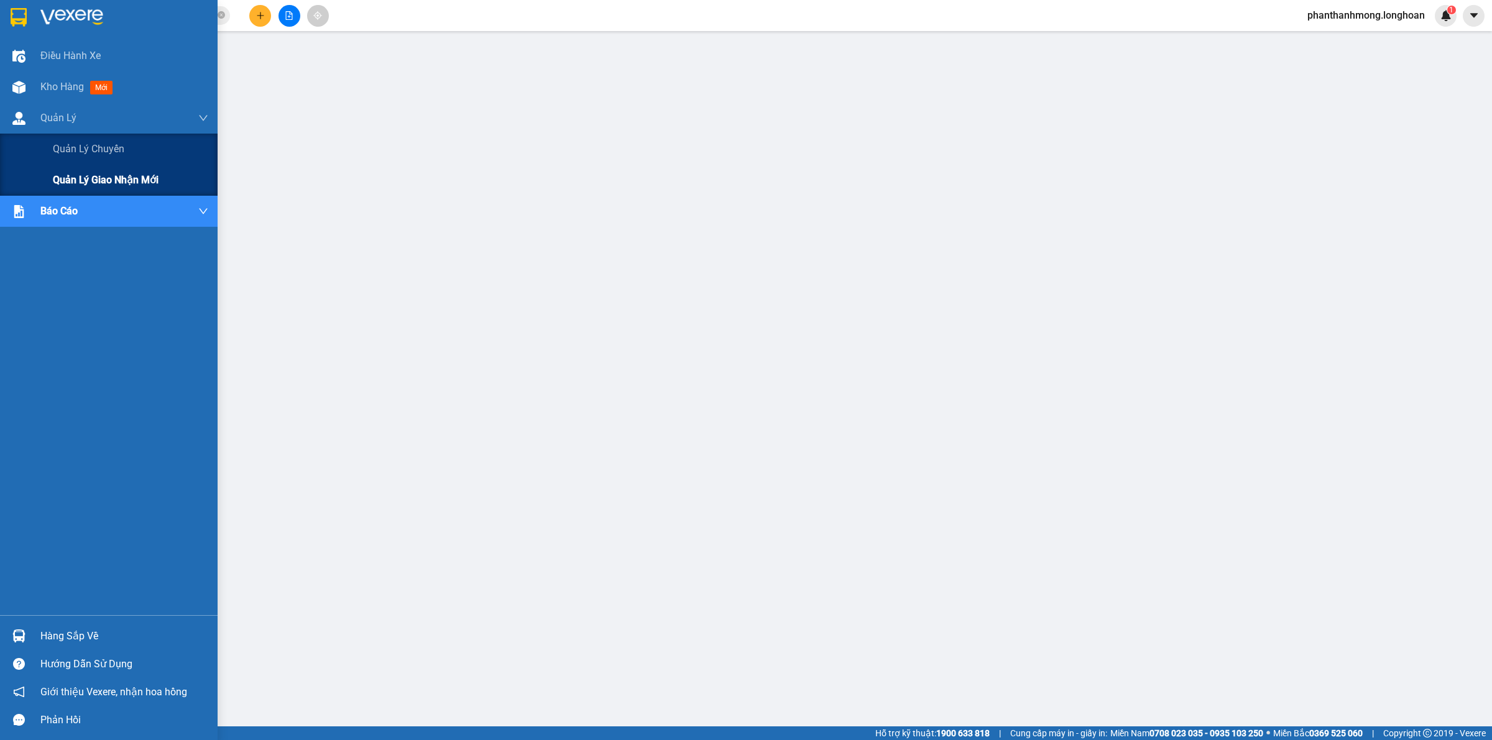
click at [129, 179] on span "Quản lý giao nhận mới" at bounding box center [106, 180] width 106 height 16
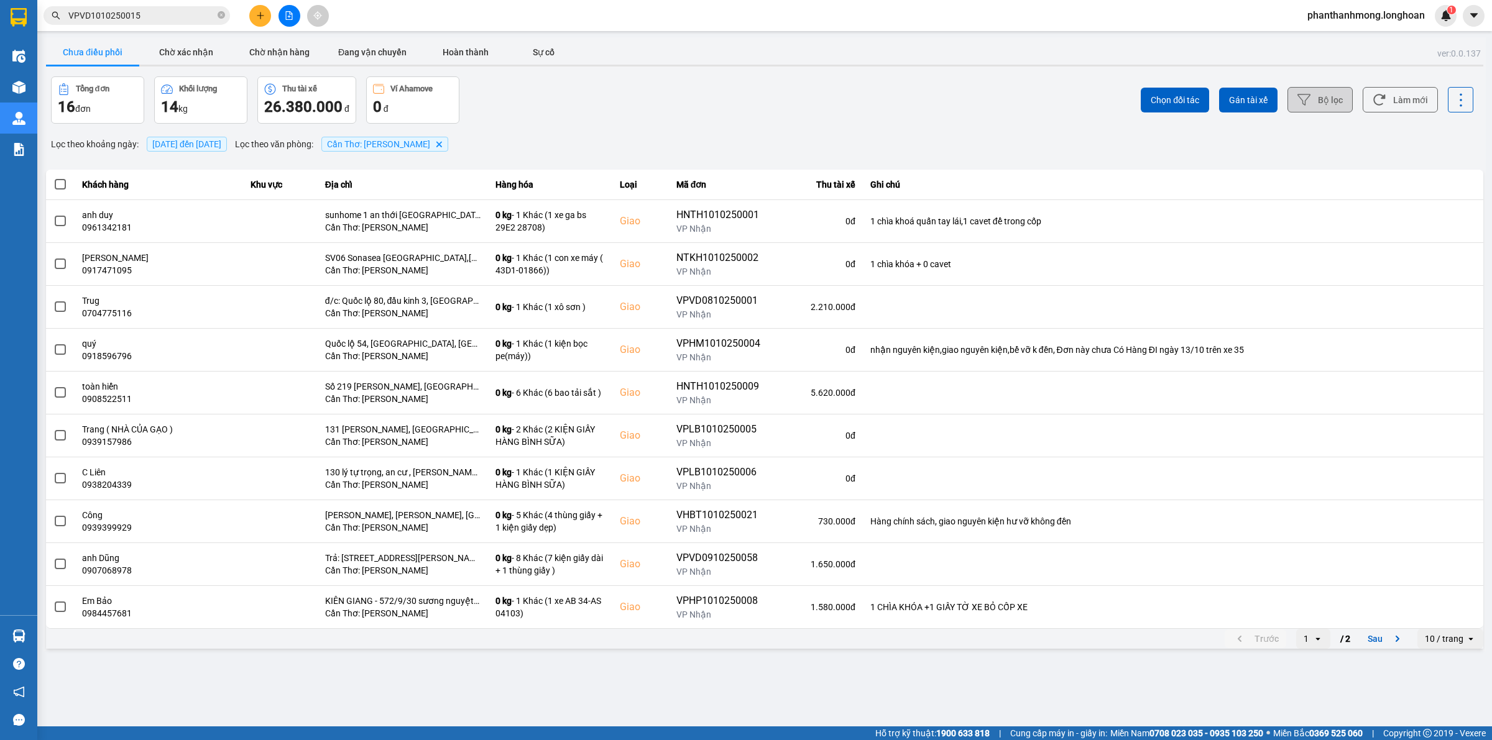
click at [1301, 101] on icon at bounding box center [1303, 99] width 13 height 13
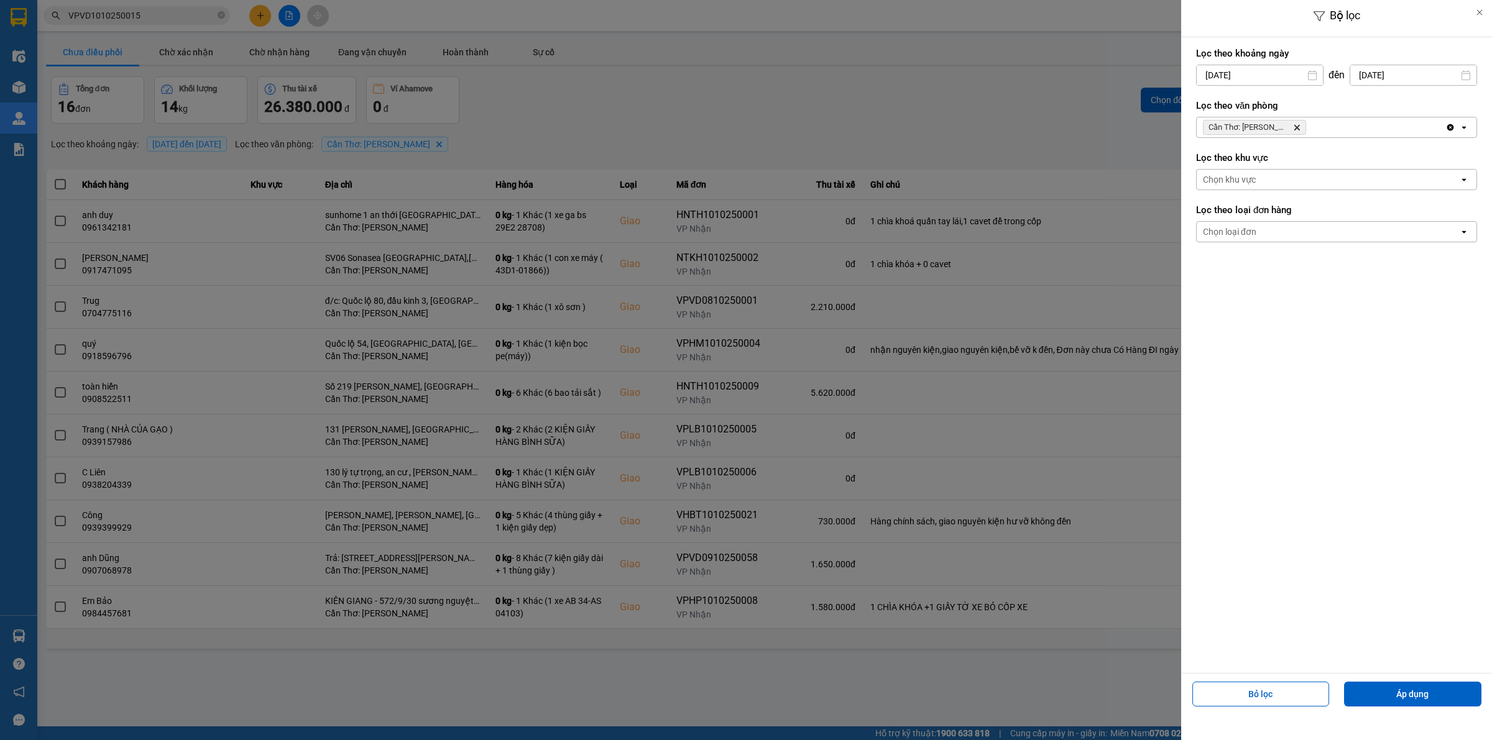
click at [1241, 651] on div "Bộ lọc Lọc theo khoảng [DATE] Press the down arrow key to interact with the cal…" at bounding box center [765, 651] width 1442 height 0
click at [1251, 157] on div "1" at bounding box center [1253, 166] width 25 height 25
type input "[DATE]"
click at [1373, 691] on button "Áp dụng" at bounding box center [1412, 694] width 137 height 25
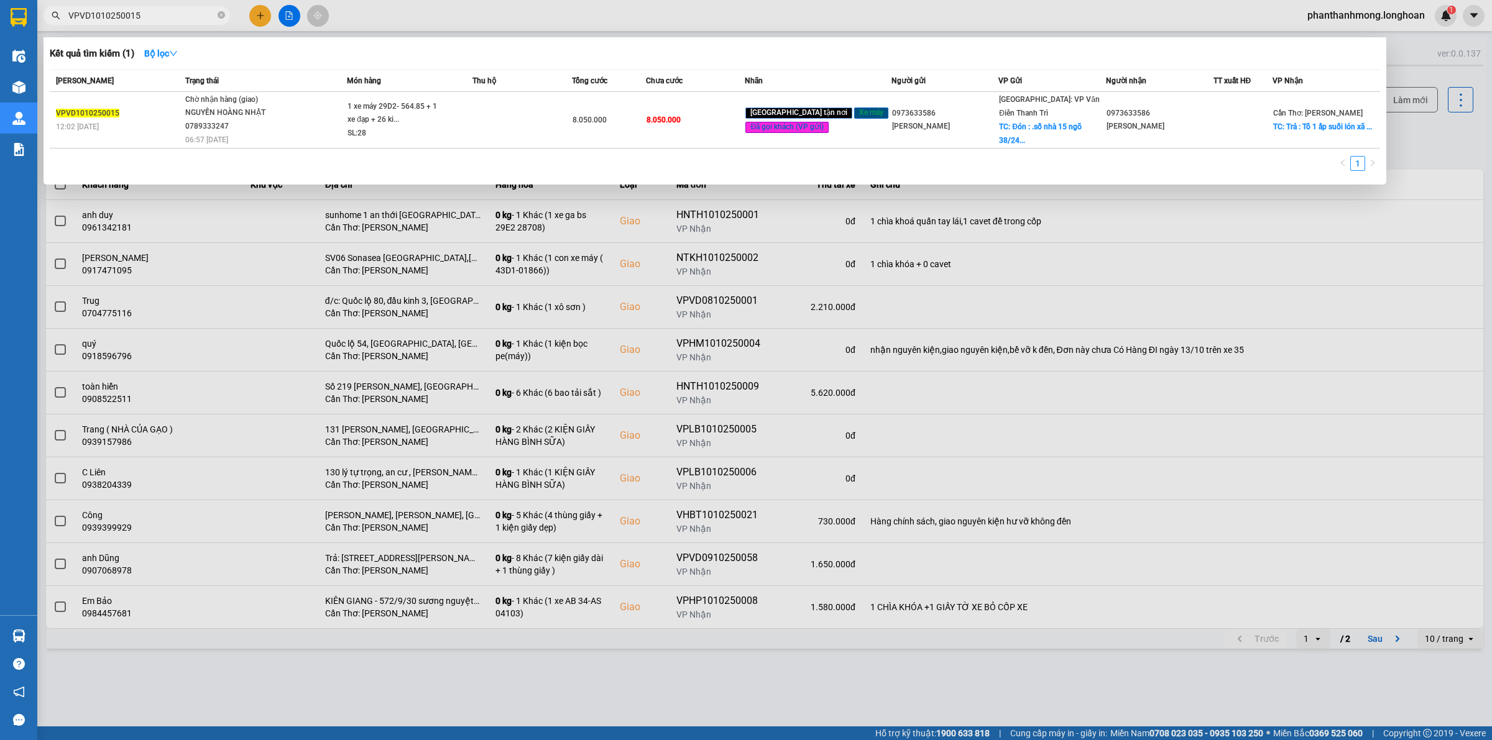
click at [163, 14] on input "VPVD1010250015" at bounding box center [141, 16] width 147 height 14
paste input "0393414880"
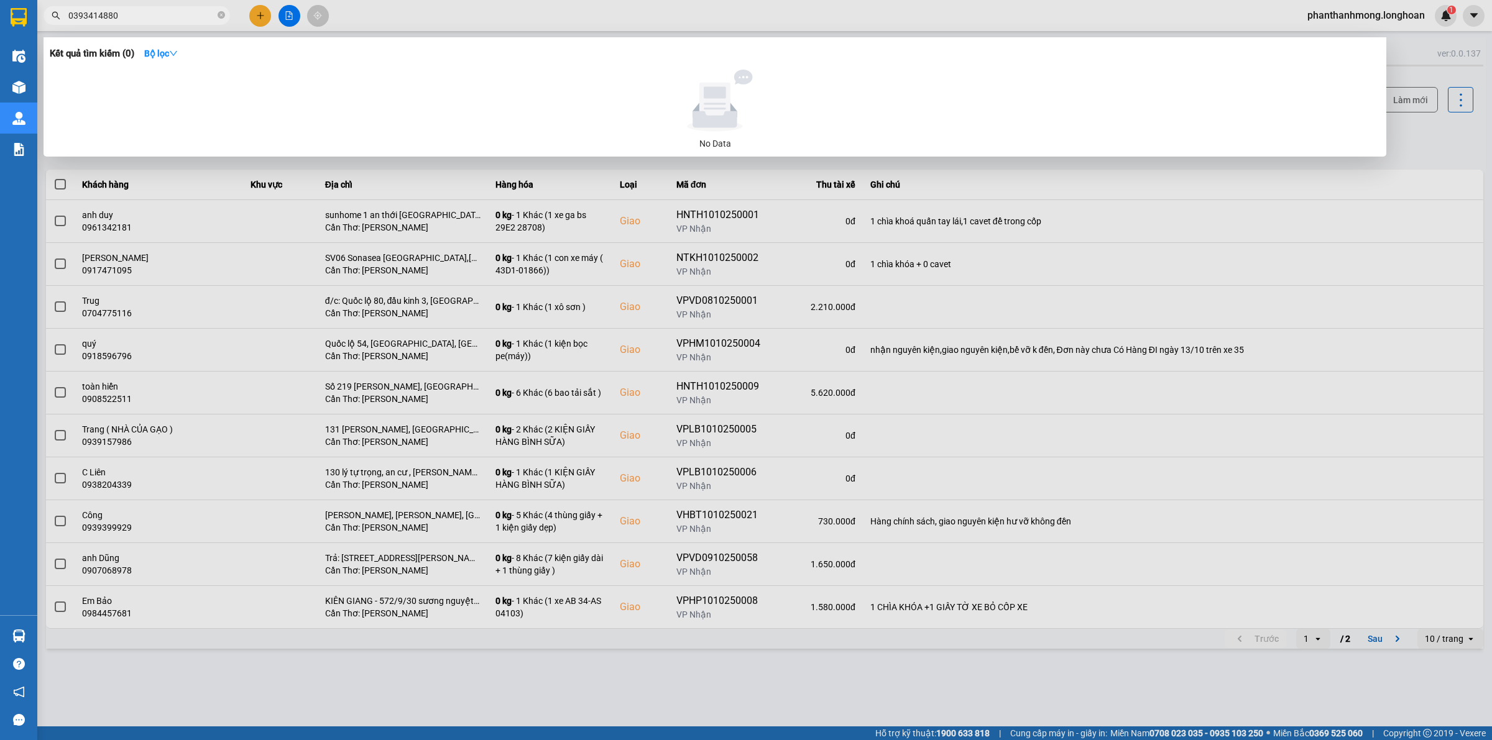
click at [163, 14] on input "0393414880" at bounding box center [141, 16] width 147 height 14
type input "0393414880"
click at [221, 17] on icon "close-circle" at bounding box center [221, 14] width 7 height 7
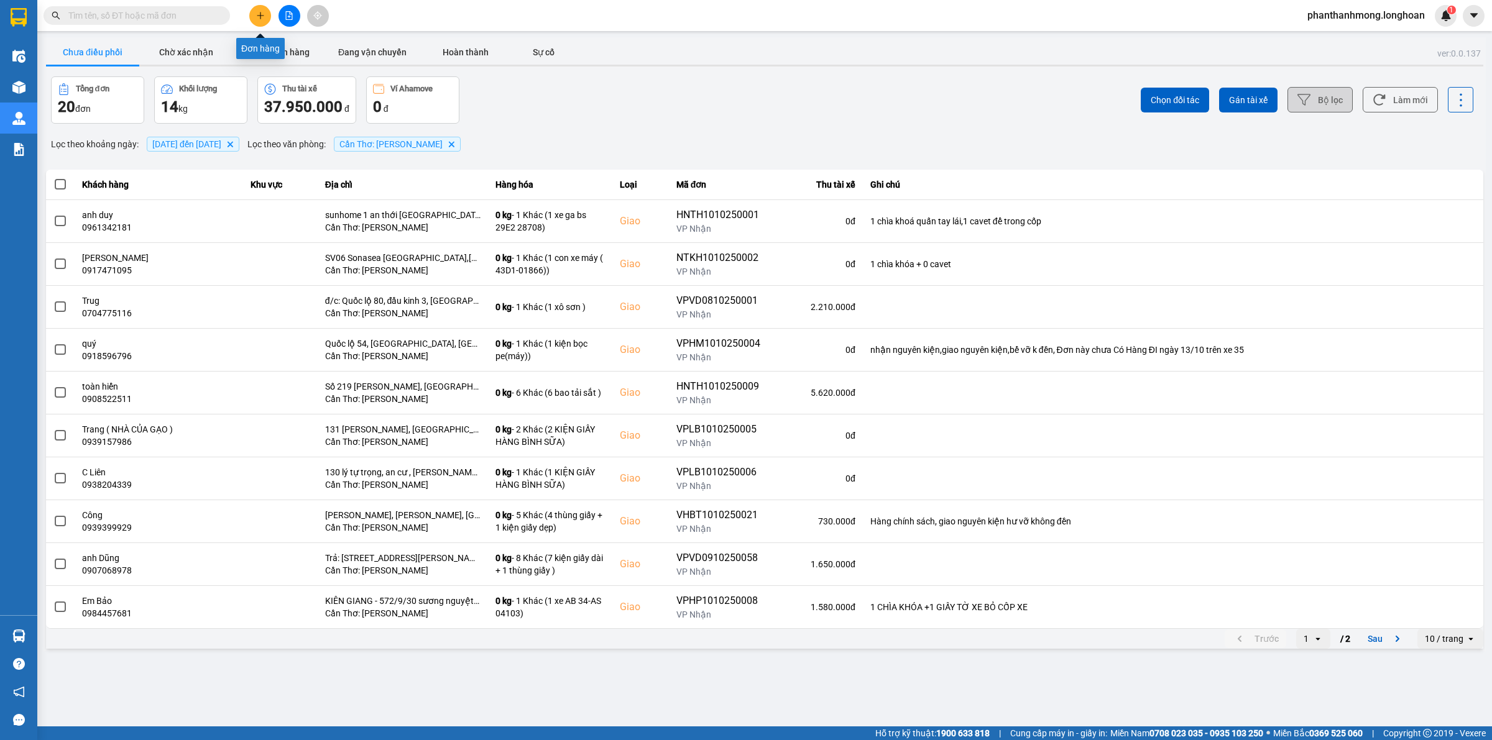
click at [253, 17] on button at bounding box center [260, 16] width 22 height 22
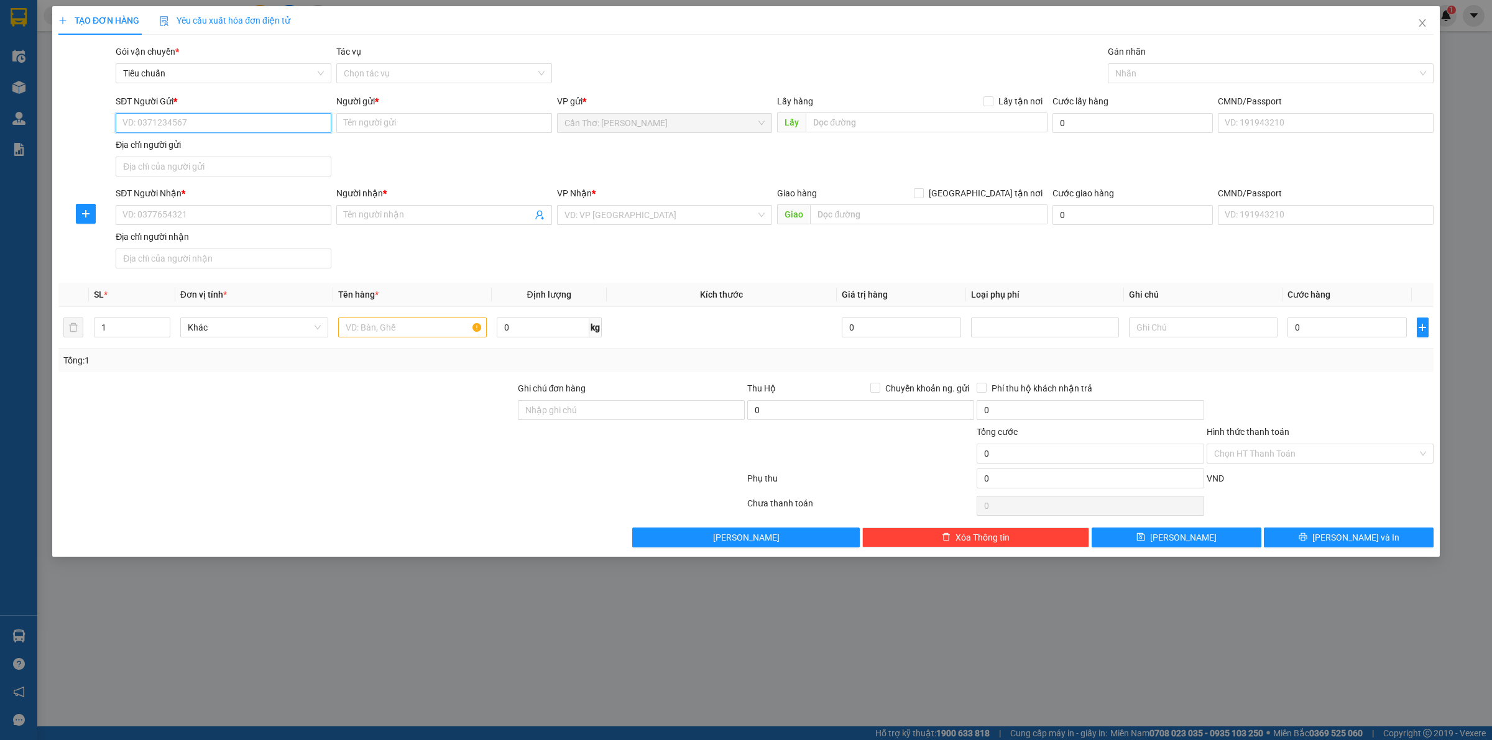
click at [289, 132] on input "SĐT Người Gửi *" at bounding box center [224, 123] width 216 height 20
paste input "0393414880"
type input "0393414880"
click at [400, 131] on input "Người gửi *" at bounding box center [444, 123] width 216 height 20
paste input "[PERSON_NAME]"
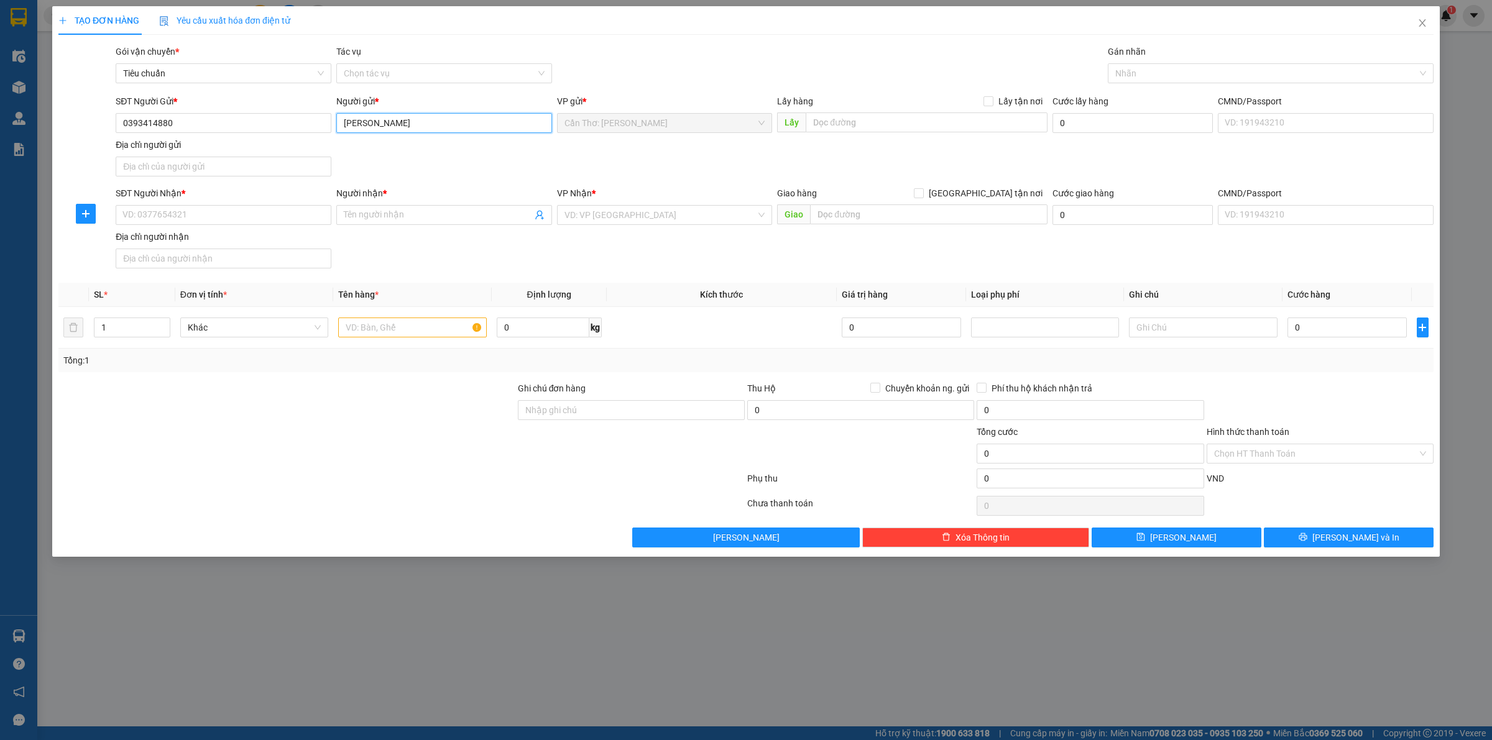
type input "[PERSON_NAME]"
click at [838, 138] on div "Lấy hàng Lấy tận nơi Lấy" at bounding box center [912, 116] width 270 height 44
click at [852, 132] on div "Lấy hàng Lấy tận nơi Lấy" at bounding box center [912, 116] width 270 height 44
click at [860, 128] on input "text" at bounding box center [927, 123] width 242 height 20
paste input "ấp 3 vĩnh trung vị thủy [GEOGRAPHIC_DATA]"
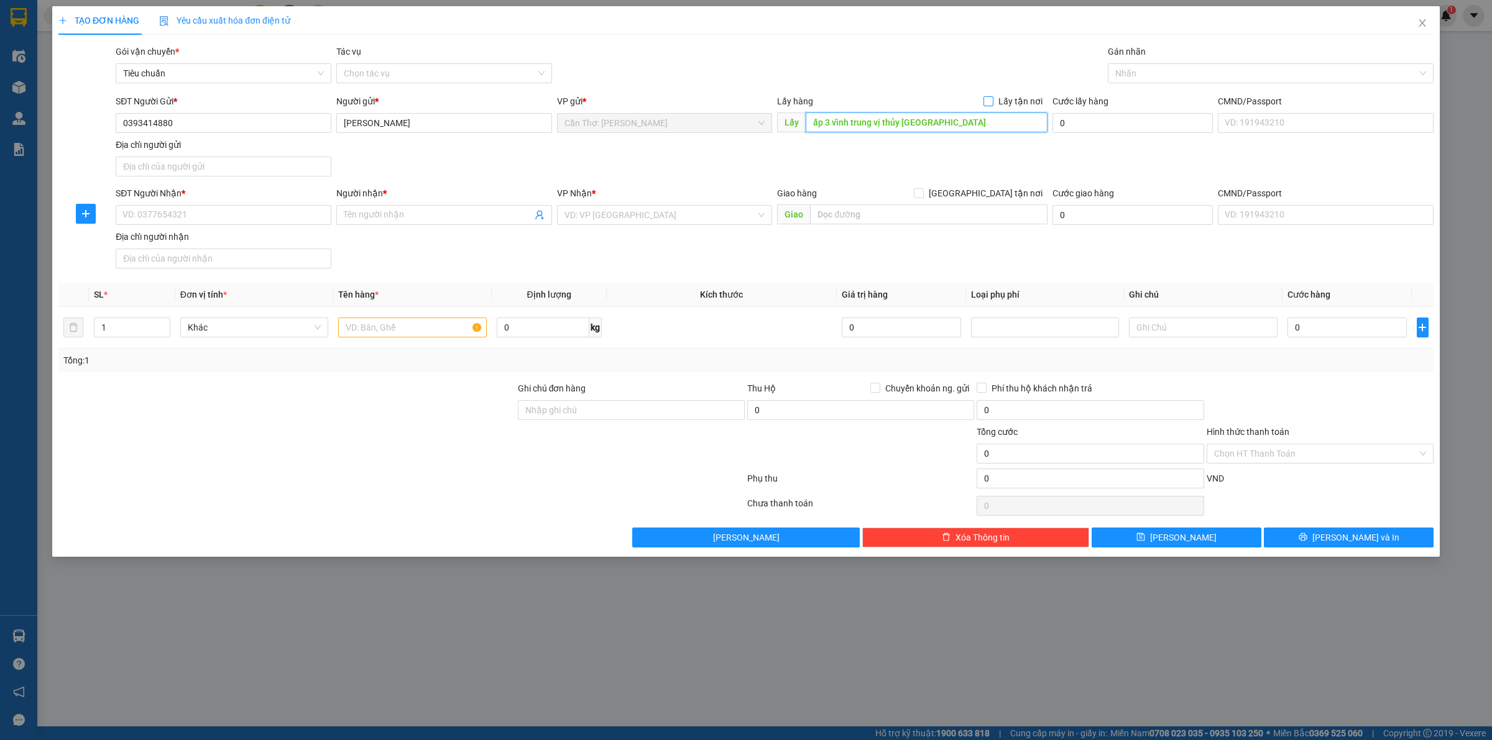
type input "ấp 3 vĩnh trung vị thủy [GEOGRAPHIC_DATA]"
click at [990, 104] on input "Lấy tận nơi" at bounding box center [987, 100] width 9 height 9
checkbox input "true"
click at [689, 207] on input "search" at bounding box center [660, 215] width 192 height 19
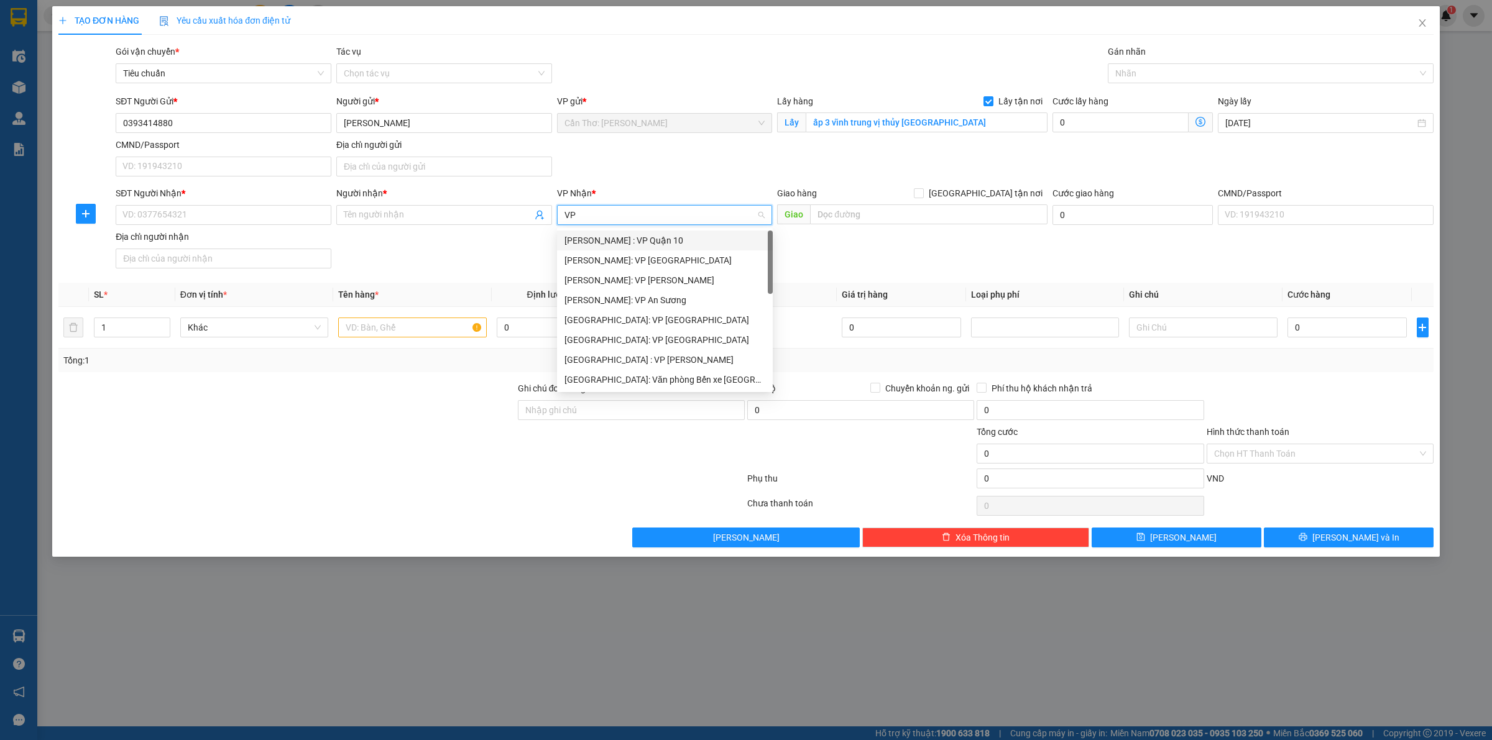
type input "VP"
click at [671, 295] on div "[PERSON_NAME]: VP An Sương" at bounding box center [664, 300] width 201 height 14
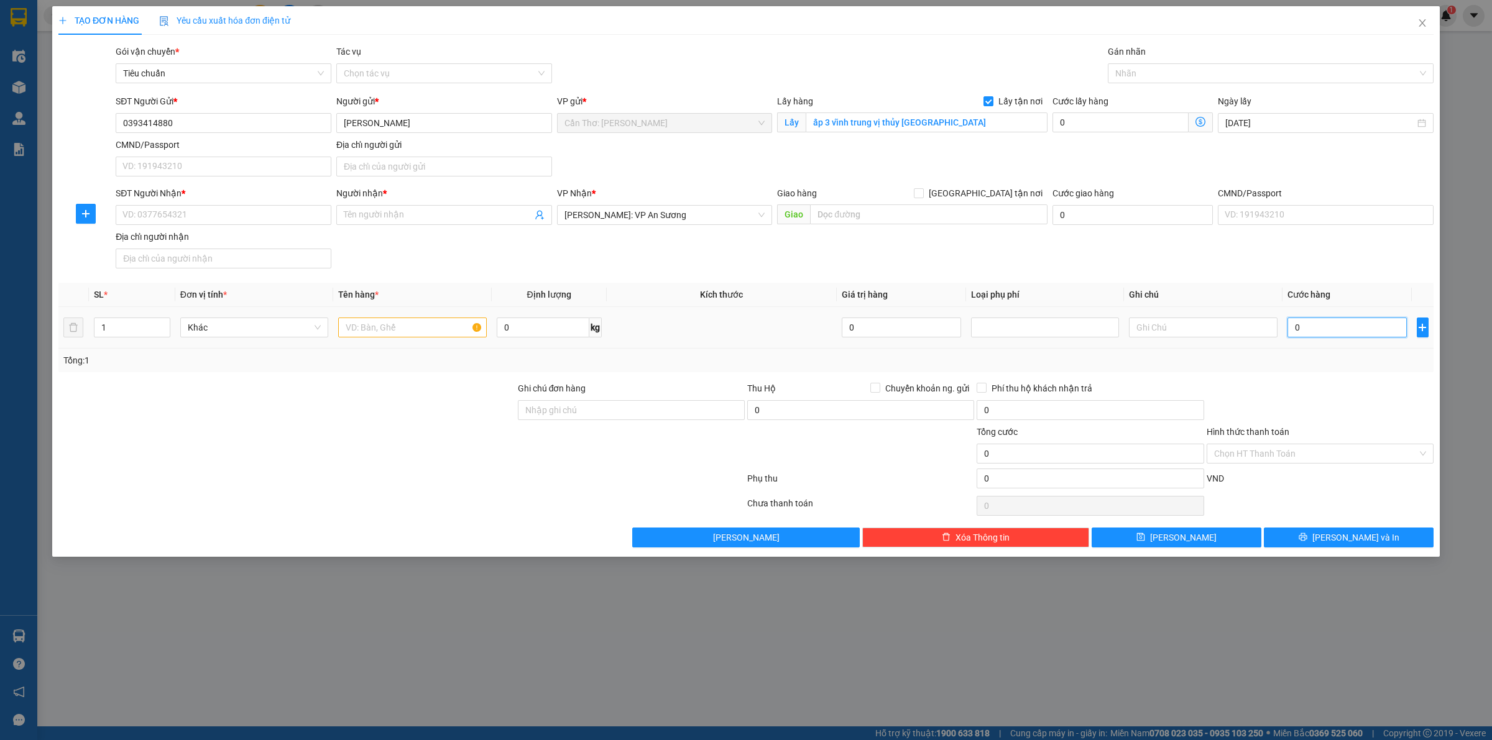
click at [1315, 338] on input "0" at bounding box center [1346, 328] width 119 height 20
type input "6"
type input "65"
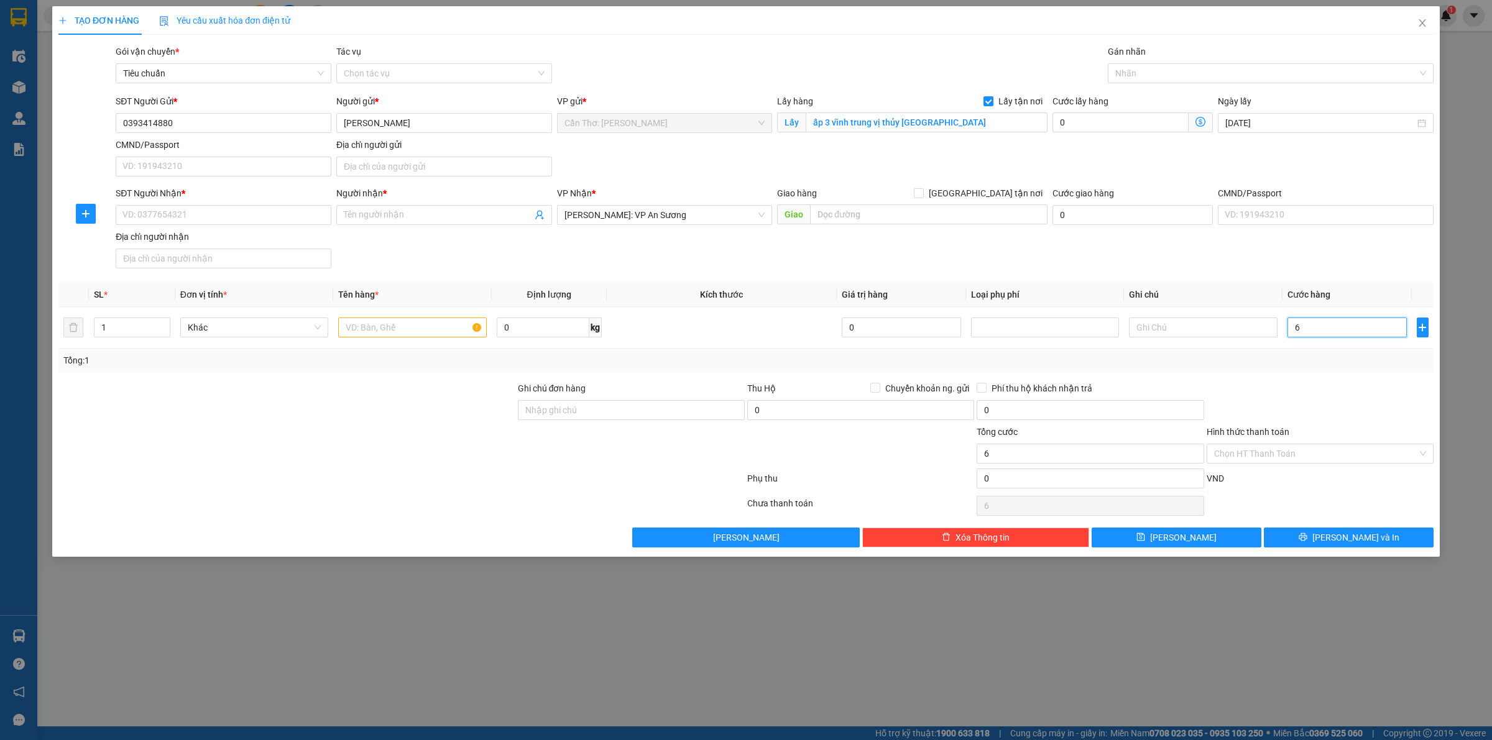
type input "65"
type input "650"
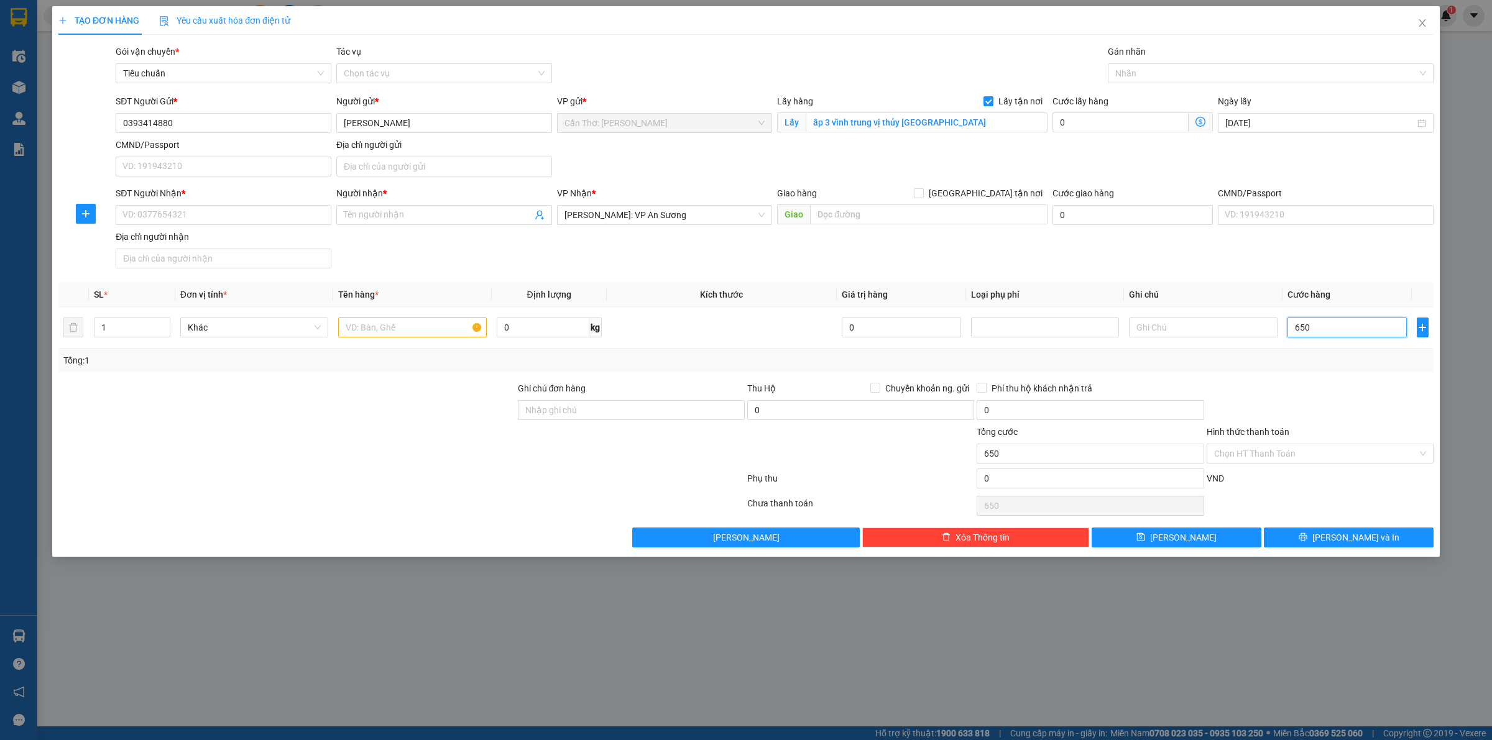
type input "6.500"
type input "65.000"
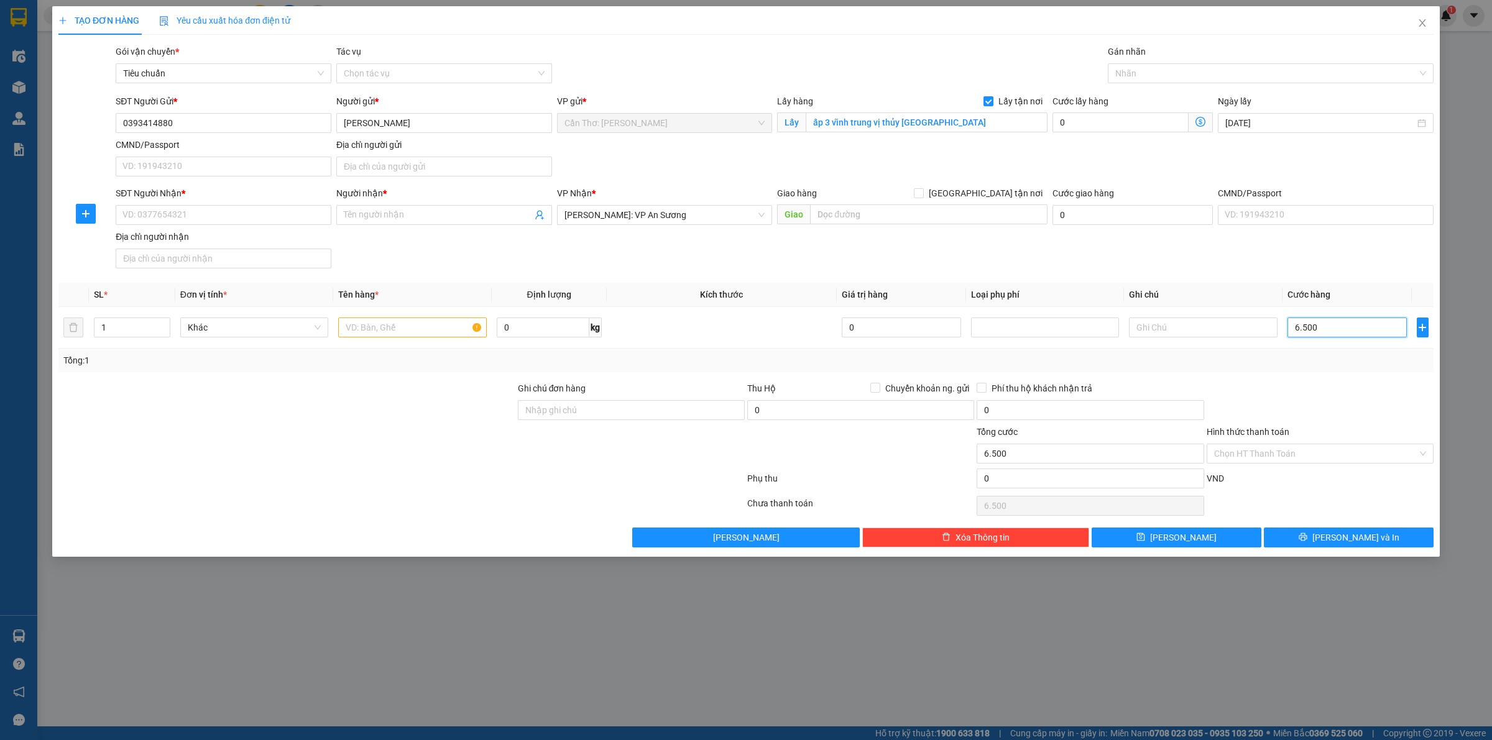
type input "65.000"
type input "650.000"
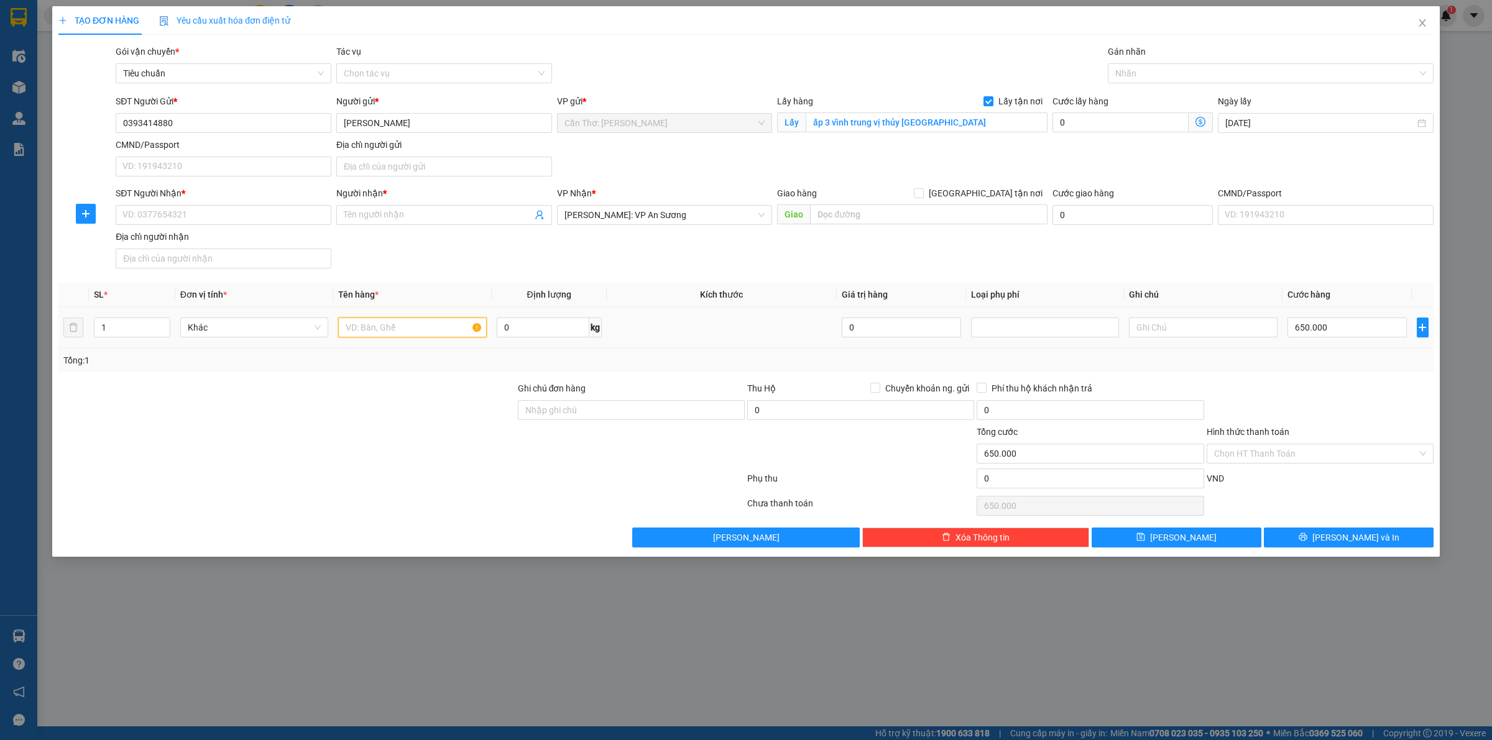
click at [400, 334] on input "text" at bounding box center [412, 328] width 148 height 20
type input "4 BAO QUẦN ÁO"
click at [1324, 523] on div "Transit Pickup Surcharge Ids Transit Deliver Surcharge Ids Transit Deliver Surc…" at bounding box center [745, 296] width 1375 height 503
click at [1315, 547] on button "[PERSON_NAME] và In" at bounding box center [1349, 538] width 170 height 20
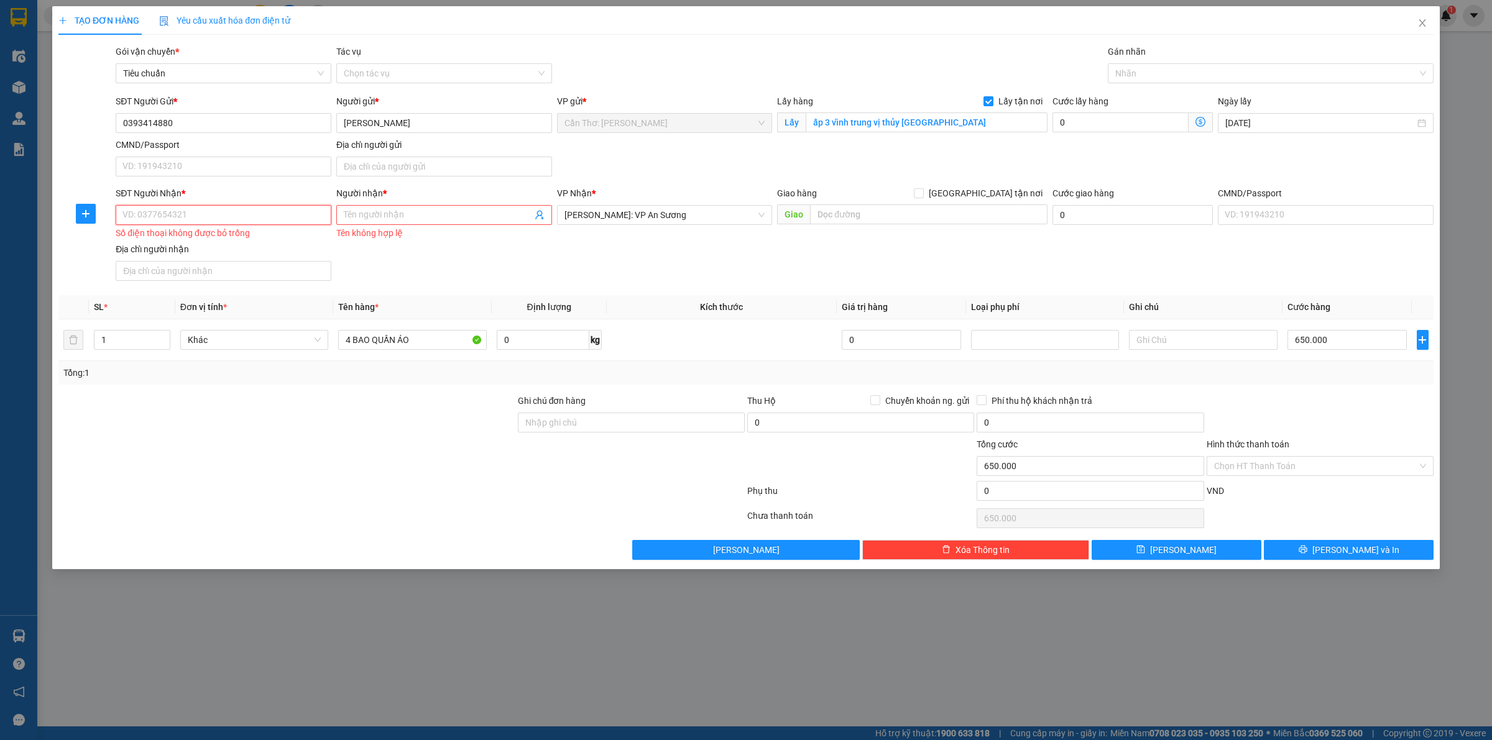
click at [272, 222] on input "SĐT Người Nhận *" at bounding box center [224, 215] width 216 height 20
paste input "0798505245"
type input "0798505245"
click at [367, 222] on input "Người nhận *" at bounding box center [438, 215] width 188 height 14
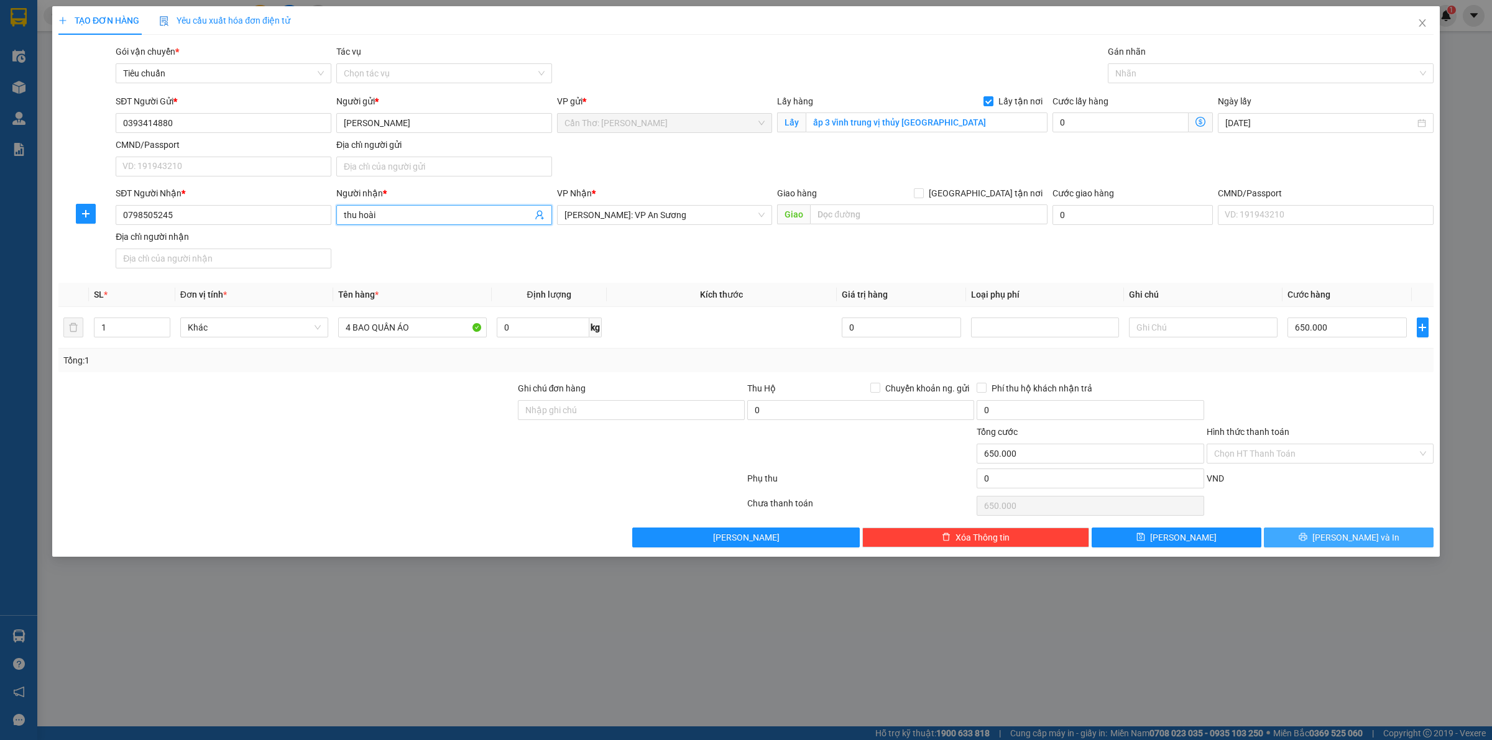
type input "thu hoài"
click at [1292, 538] on button "[PERSON_NAME] và In" at bounding box center [1349, 538] width 170 height 20
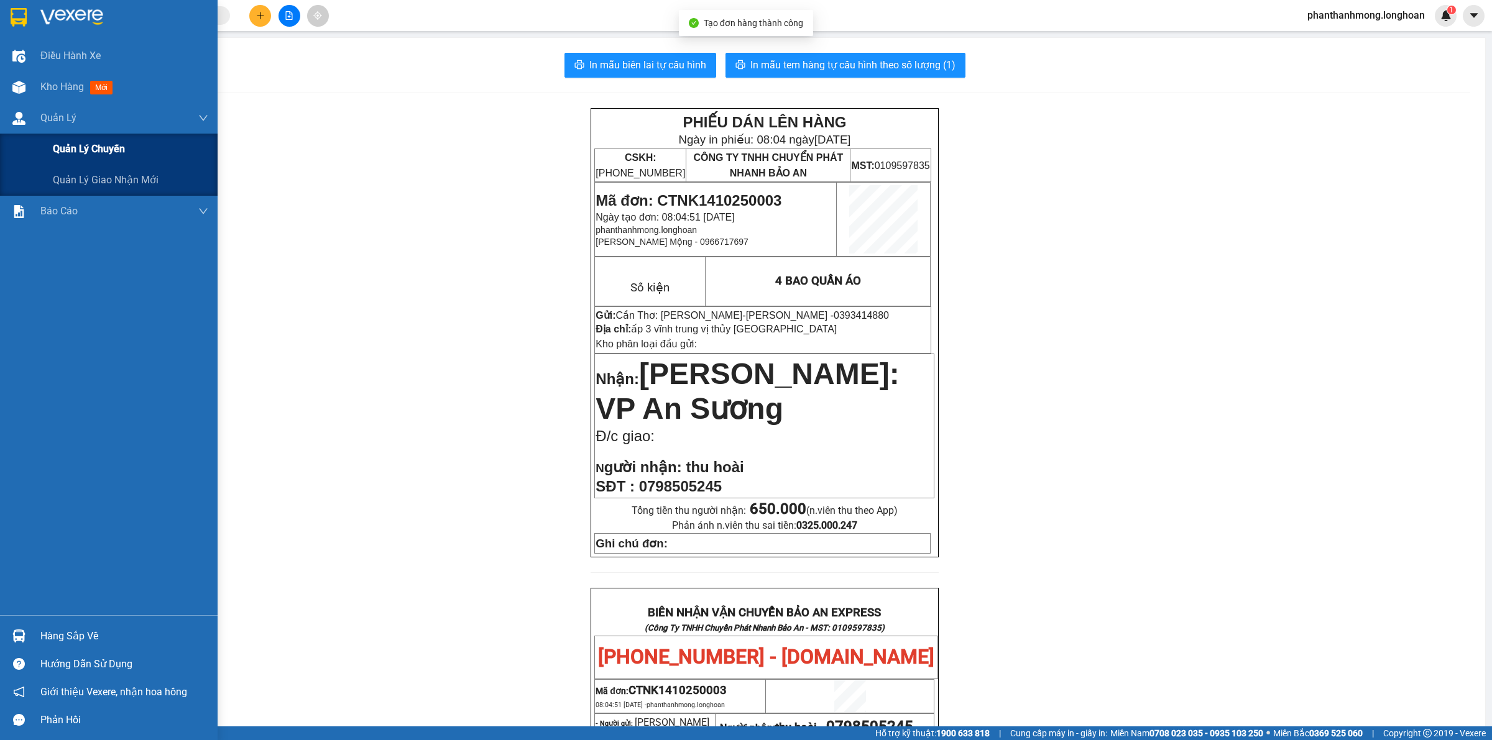
click at [75, 163] on div "Quản lý chuyến" at bounding box center [130, 149] width 155 height 31
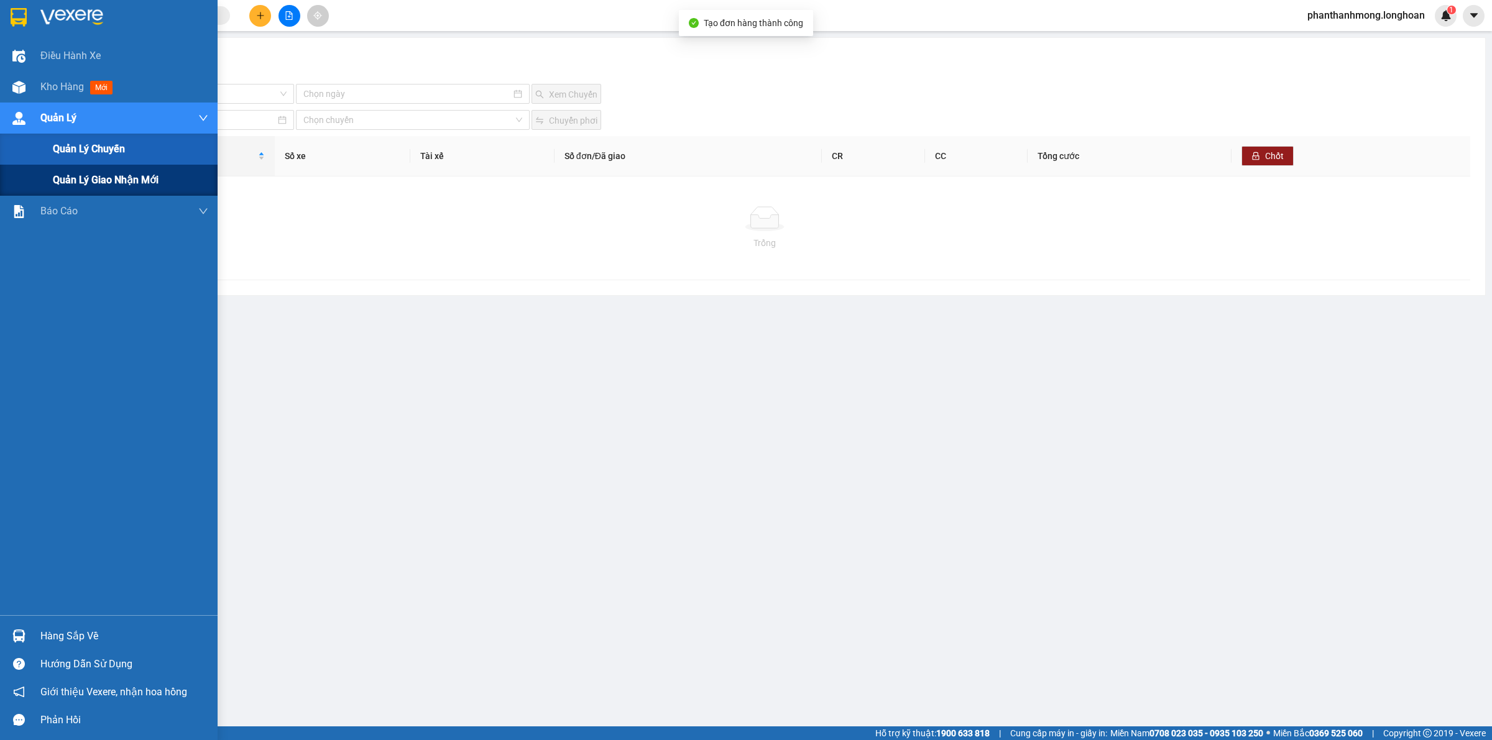
click at [75, 166] on div "Quản lý giao nhận mới" at bounding box center [130, 180] width 155 height 31
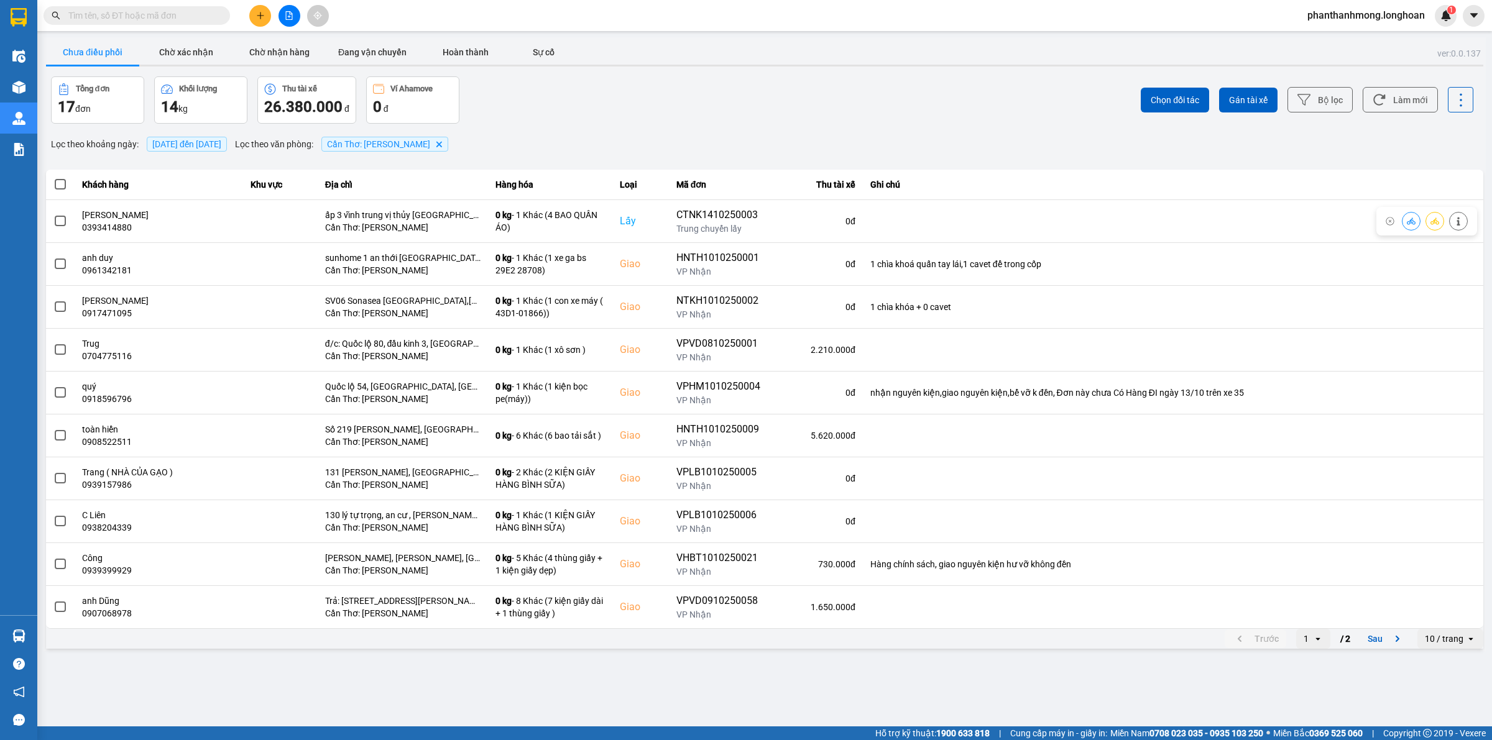
click at [45, 230] on div "ver: 0.0.137 Chưa điều phối Chờ xác nhận Chờ nhận hàng Đang vận chuyển Hoàn thà…" at bounding box center [765, 344] width 1442 height 614
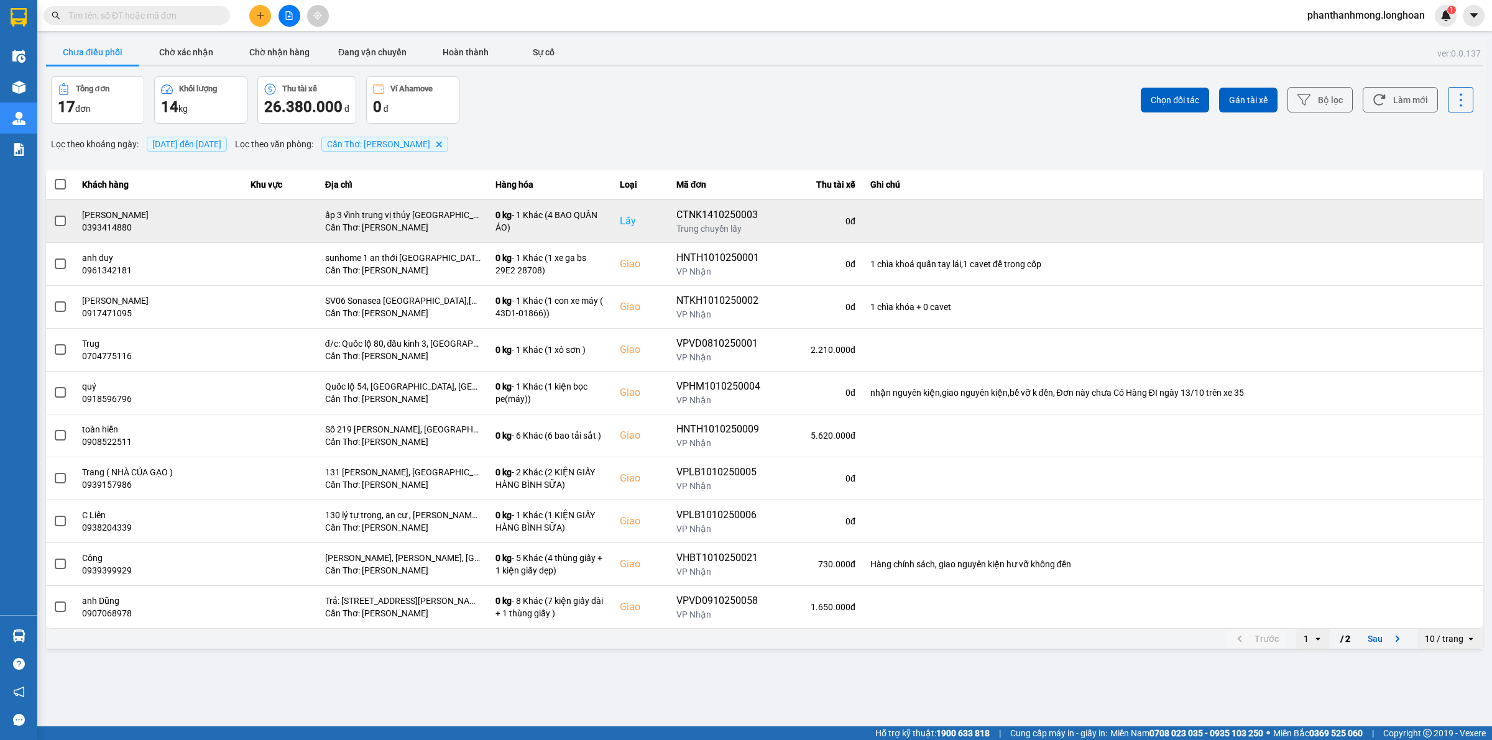
click at [67, 224] on td at bounding box center [60, 221] width 29 height 43
click at [65, 226] on label at bounding box center [60, 221] width 14 height 14
click at [53, 214] on input "checkbox" at bounding box center [53, 214] width 0 height 0
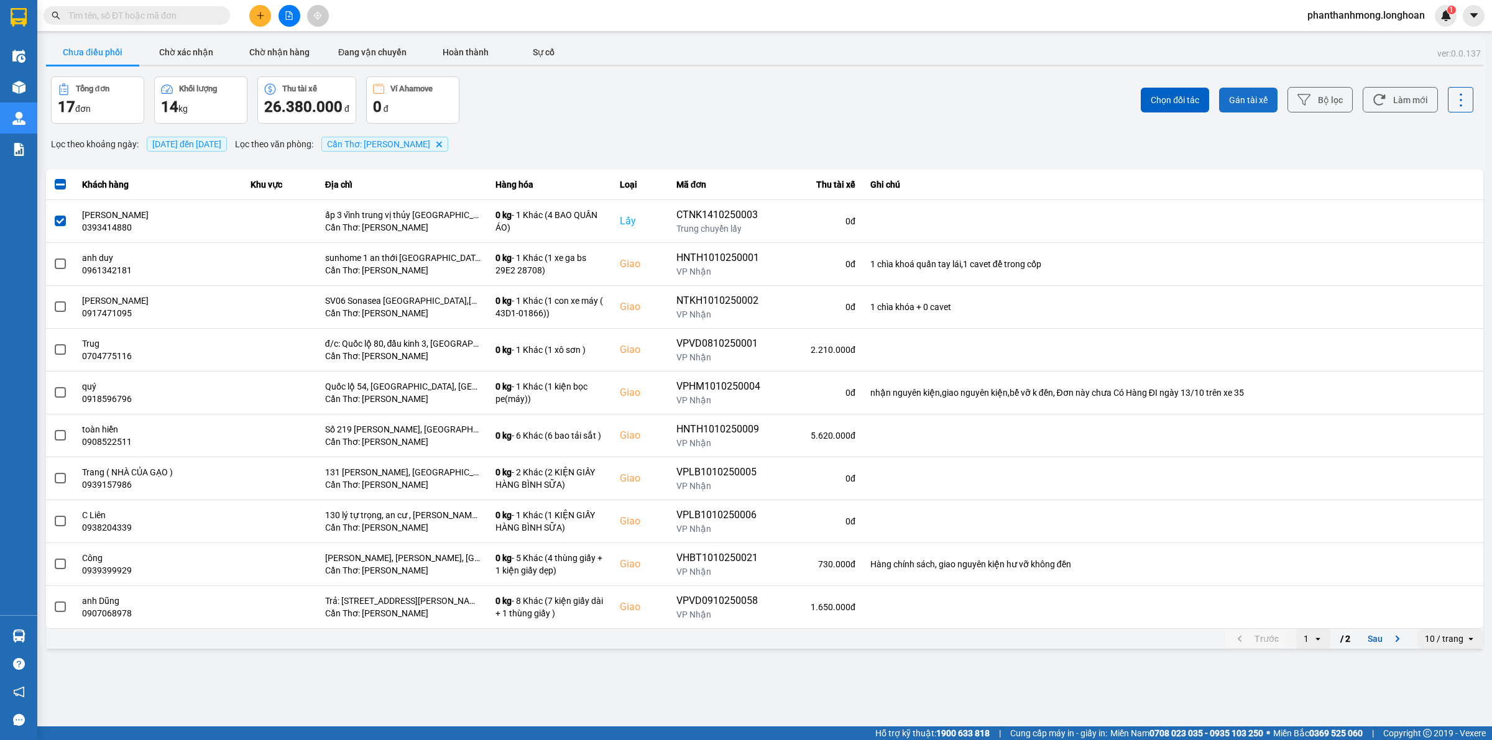
click at [1269, 104] on button "Gán tài xế" at bounding box center [1248, 100] width 58 height 25
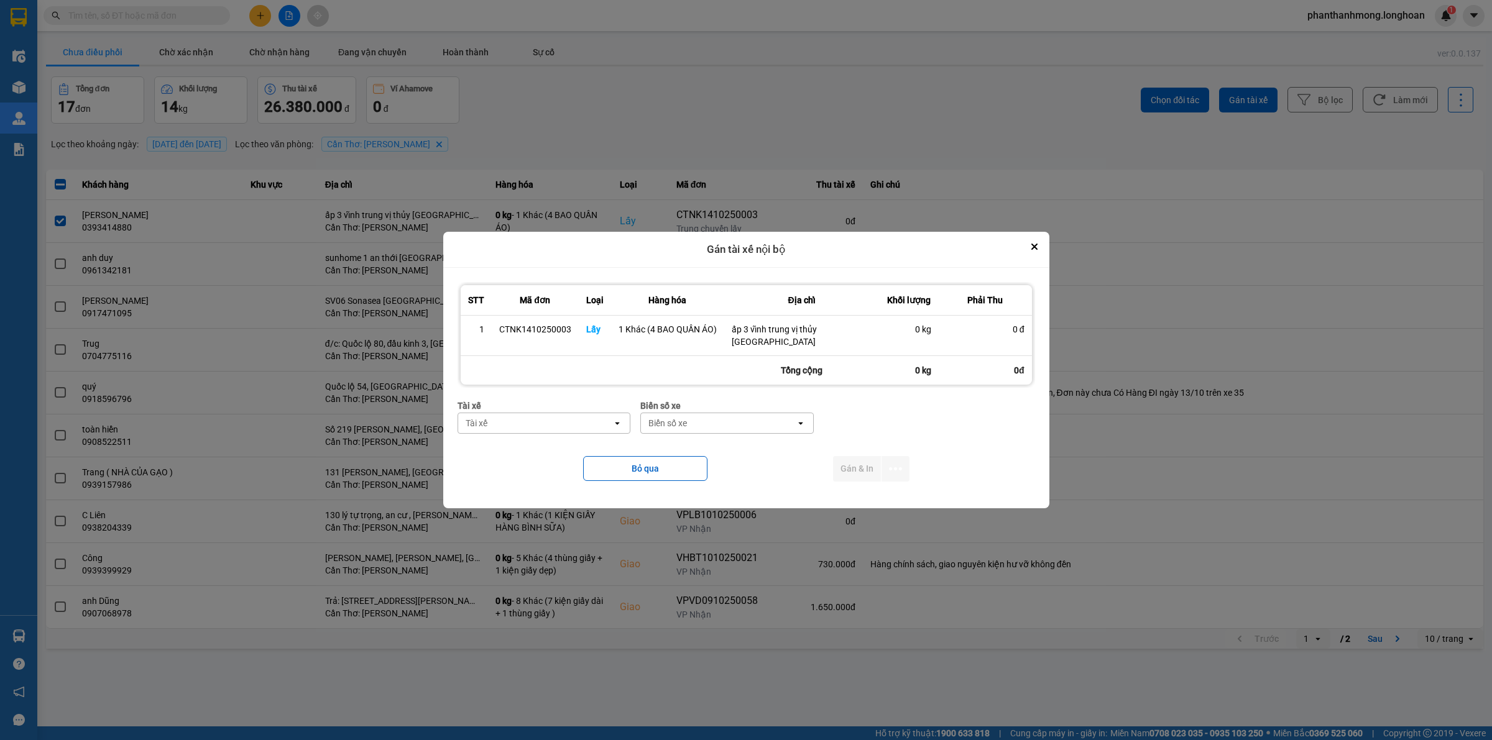
click at [576, 418] on div "Tài xế" at bounding box center [535, 423] width 155 height 20
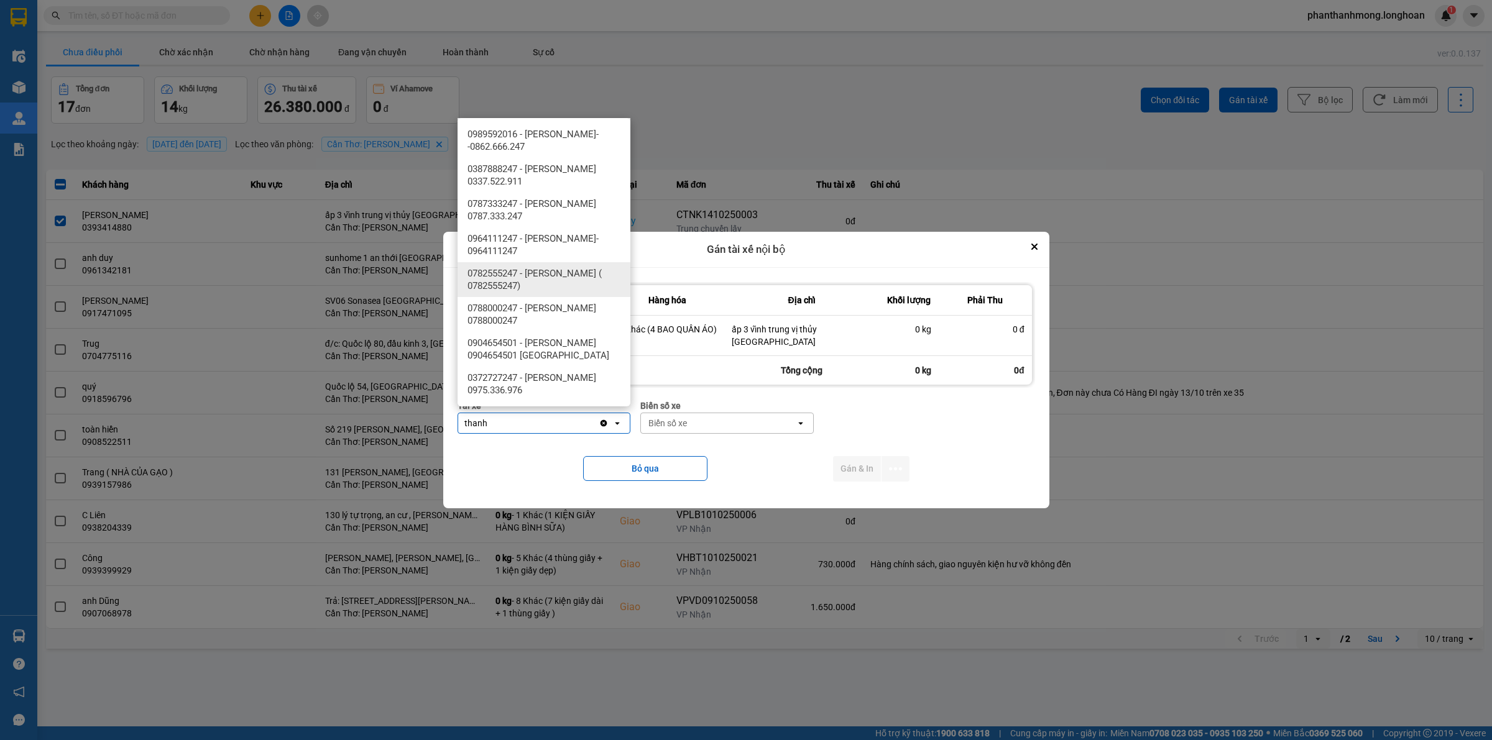
type input "thanh"
click at [551, 291] on span "0782555247 - [PERSON_NAME] ( 0782555247)" at bounding box center [546, 279] width 158 height 25
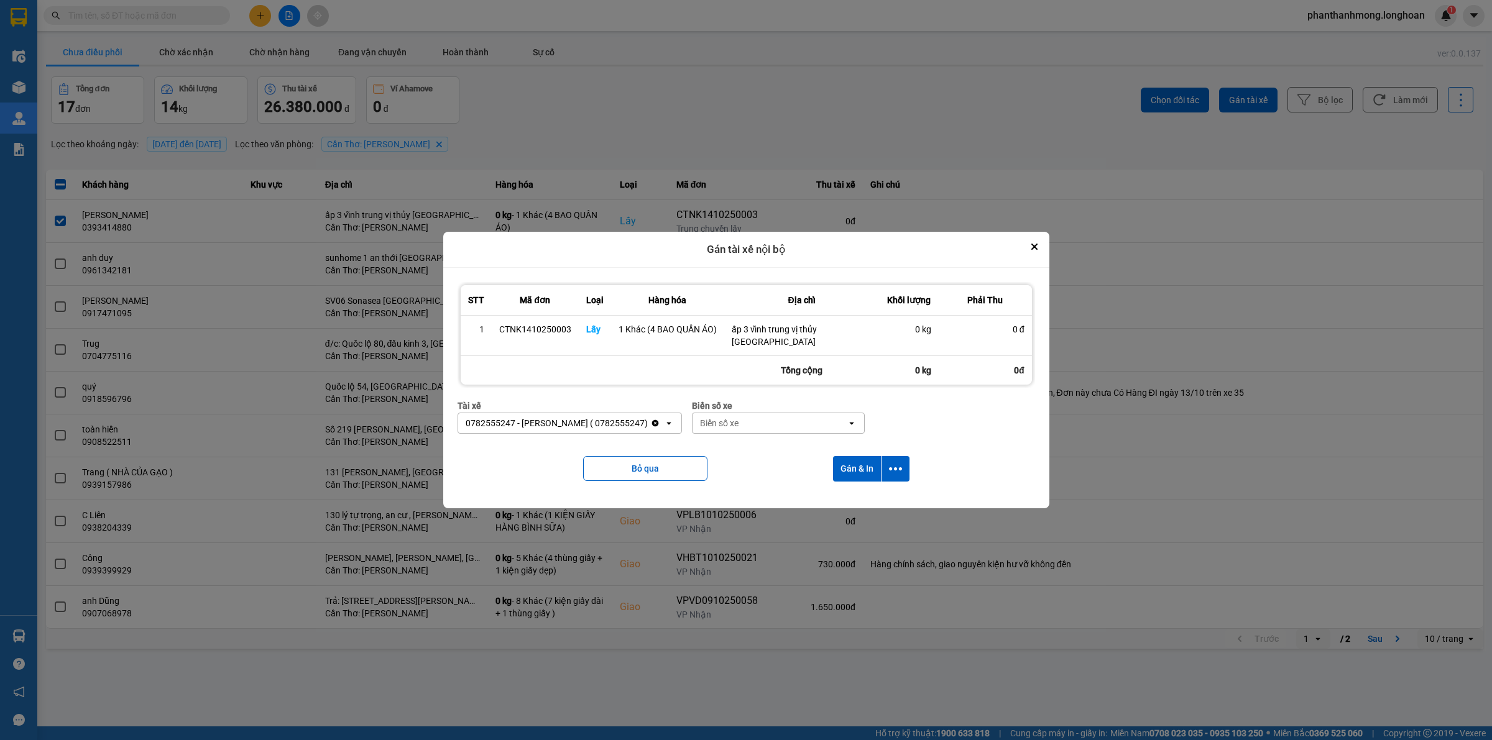
click at [738, 421] on div "Biển số xe" at bounding box center [719, 423] width 39 height 12
type input "2030"
click at [794, 443] on div "29E-120.30" at bounding box center [797, 444] width 173 height 22
click at [894, 467] on icon "dialog" at bounding box center [895, 468] width 13 height 13
click at [855, 502] on span "Chỉ gán tài" at bounding box center [845, 496] width 41 height 12
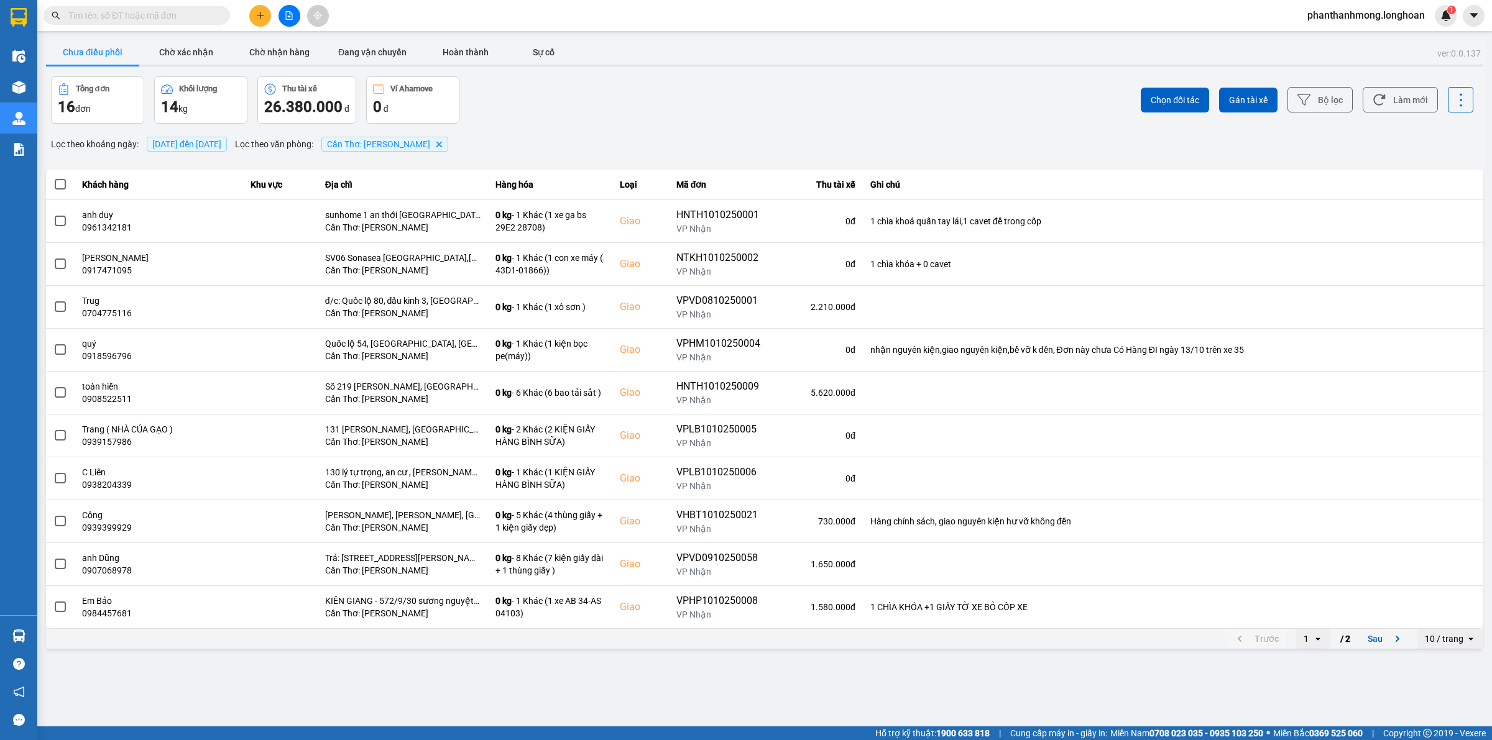
click at [257, 7] on button at bounding box center [260, 16] width 22 height 22
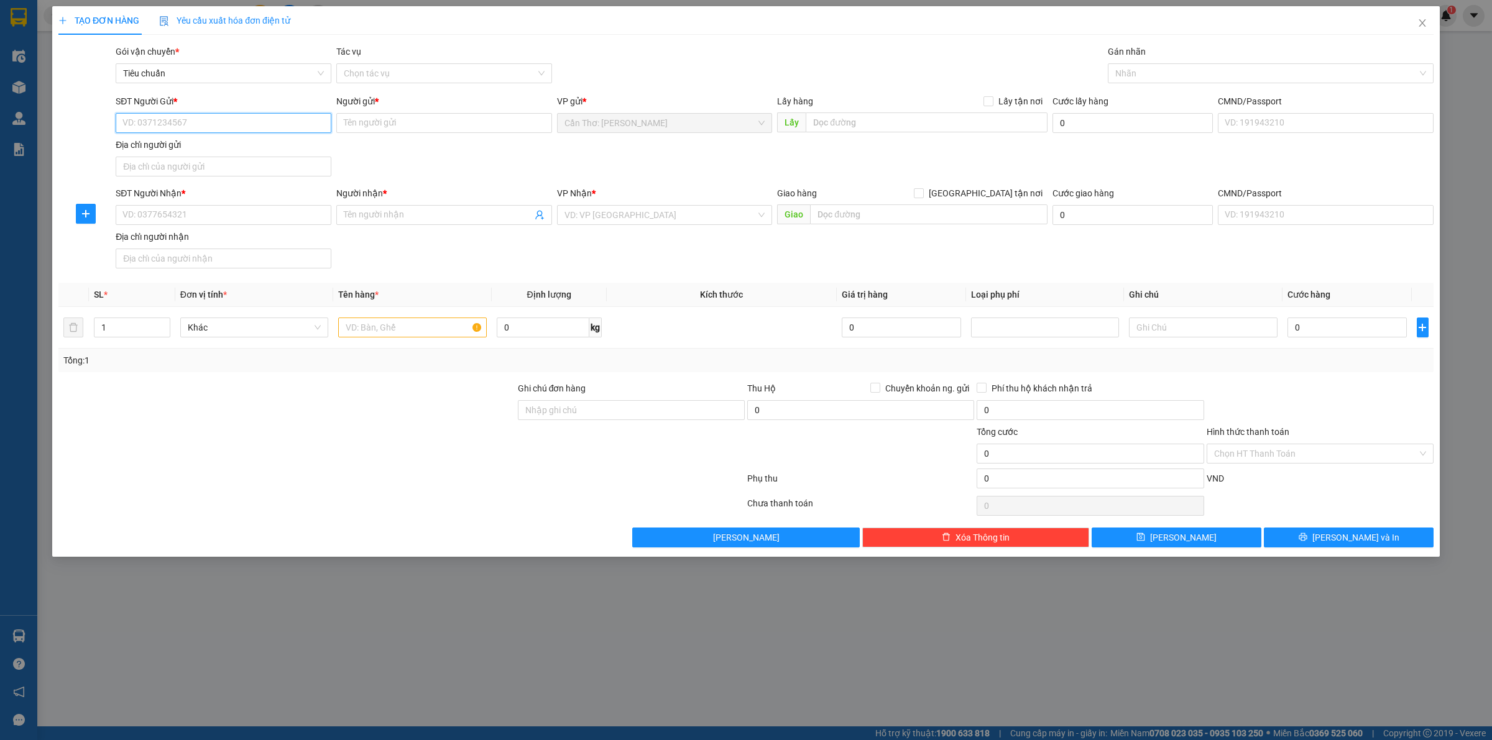
click at [275, 132] on input "SĐT Người Gửi *" at bounding box center [224, 123] width 216 height 20
paste input "0585066066"
type input "0585066066"
click at [361, 122] on input "Người gửi *" at bounding box center [444, 123] width 216 height 20
type input "n"
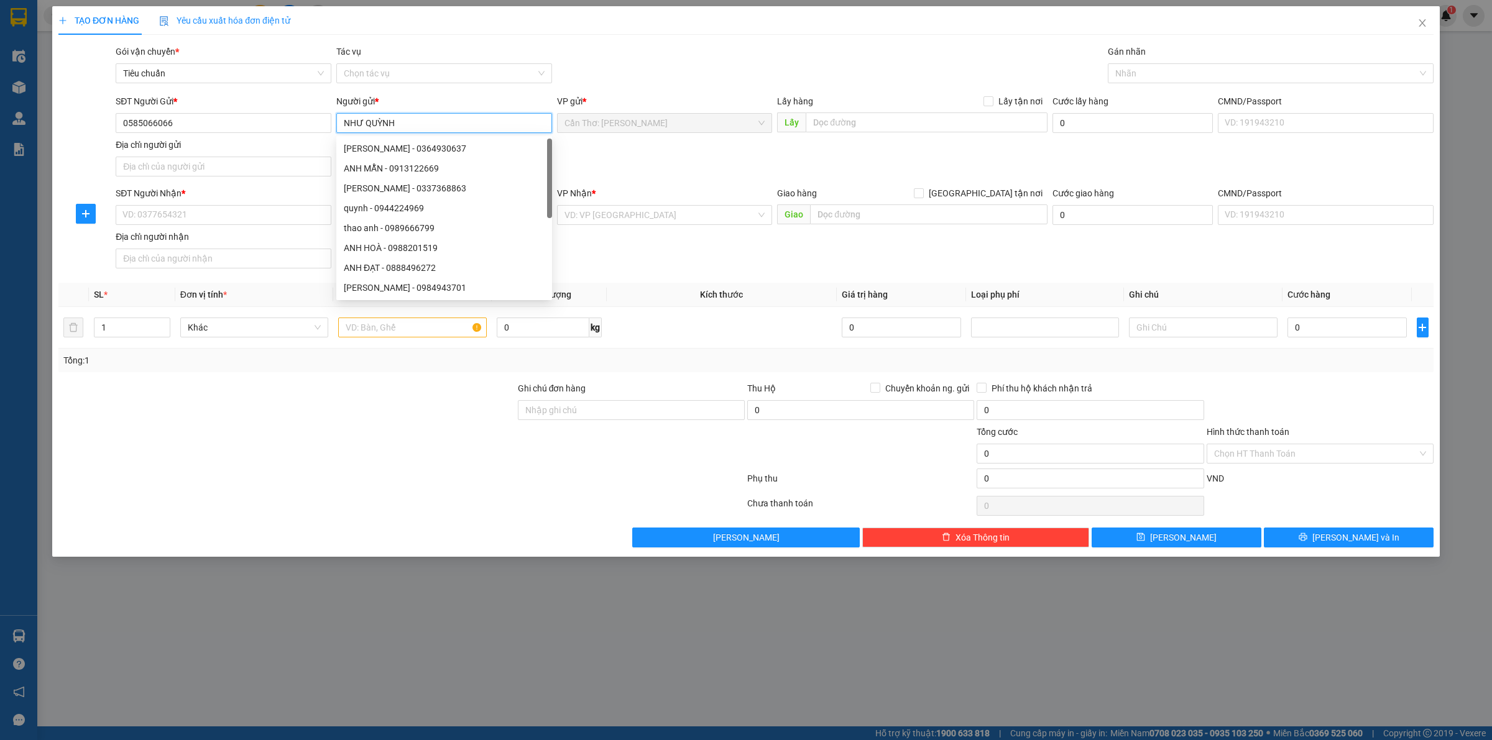
type input "NHƯ QUỲNH"
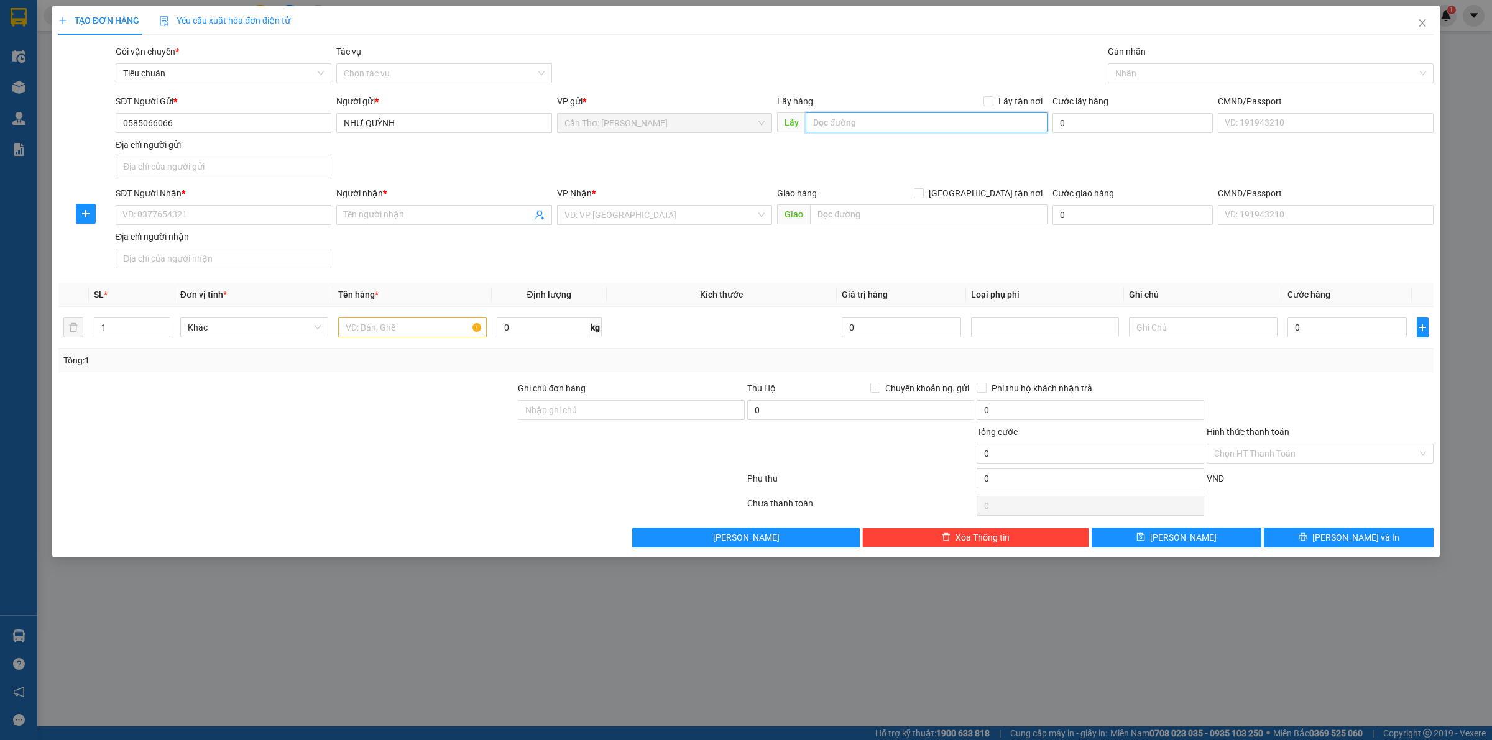
click at [926, 125] on input "text" at bounding box center [927, 123] width 242 height 20
paste input "đ/c: [STREET_ADDRESS] ([GEOGRAPHIC_DATA])"
type input "đ/c: [STREET_ADDRESS] ([GEOGRAPHIC_DATA])"
click at [986, 103] on input "Lấy tận nơi" at bounding box center [987, 100] width 9 height 9
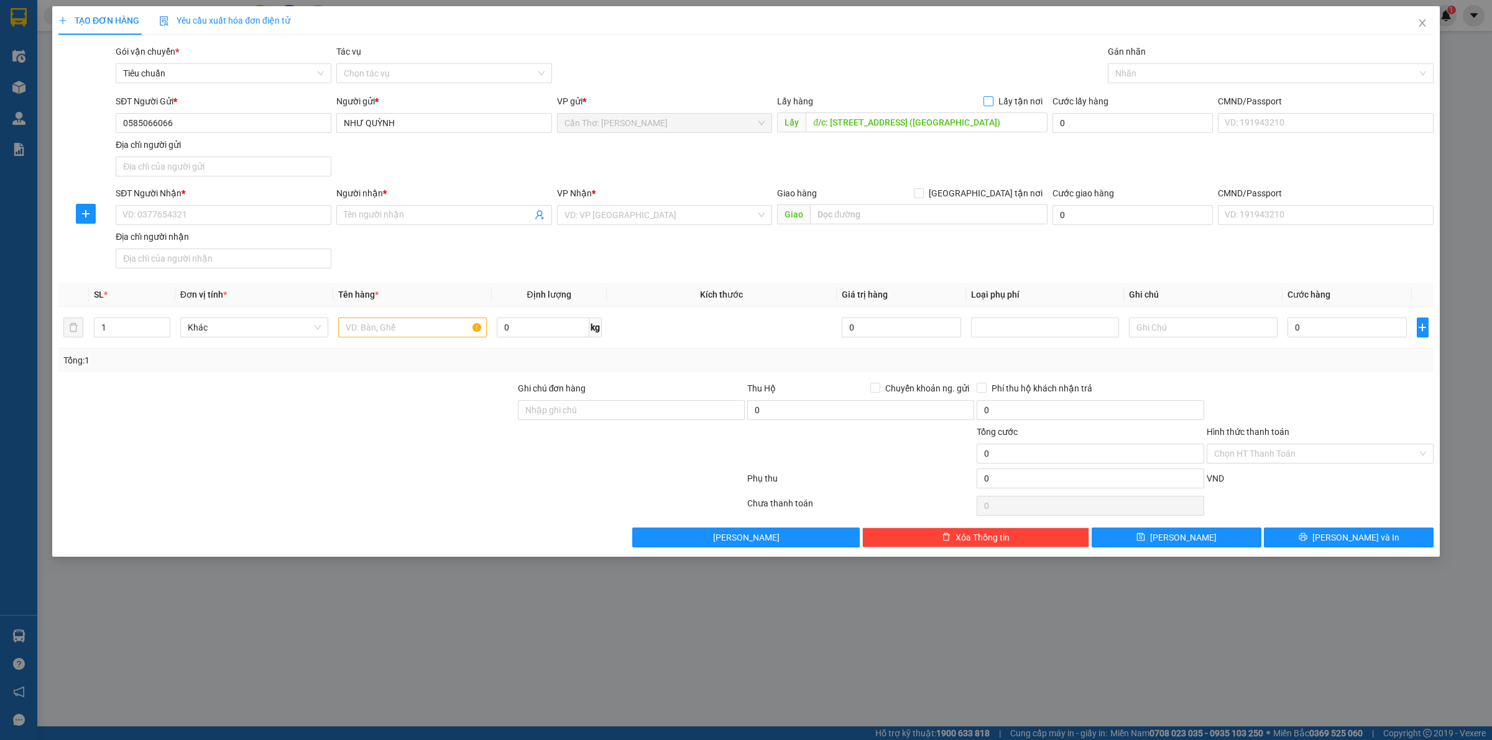
checkbox input "true"
click at [290, 204] on div "SĐT Người Nhận *" at bounding box center [224, 195] width 216 height 19
drag, startPoint x: 289, startPoint y: 216, endPoint x: 306, endPoint y: 216, distance: 16.8
click at [290, 216] on input "SĐT Người Nhận *" at bounding box center [224, 215] width 216 height 20
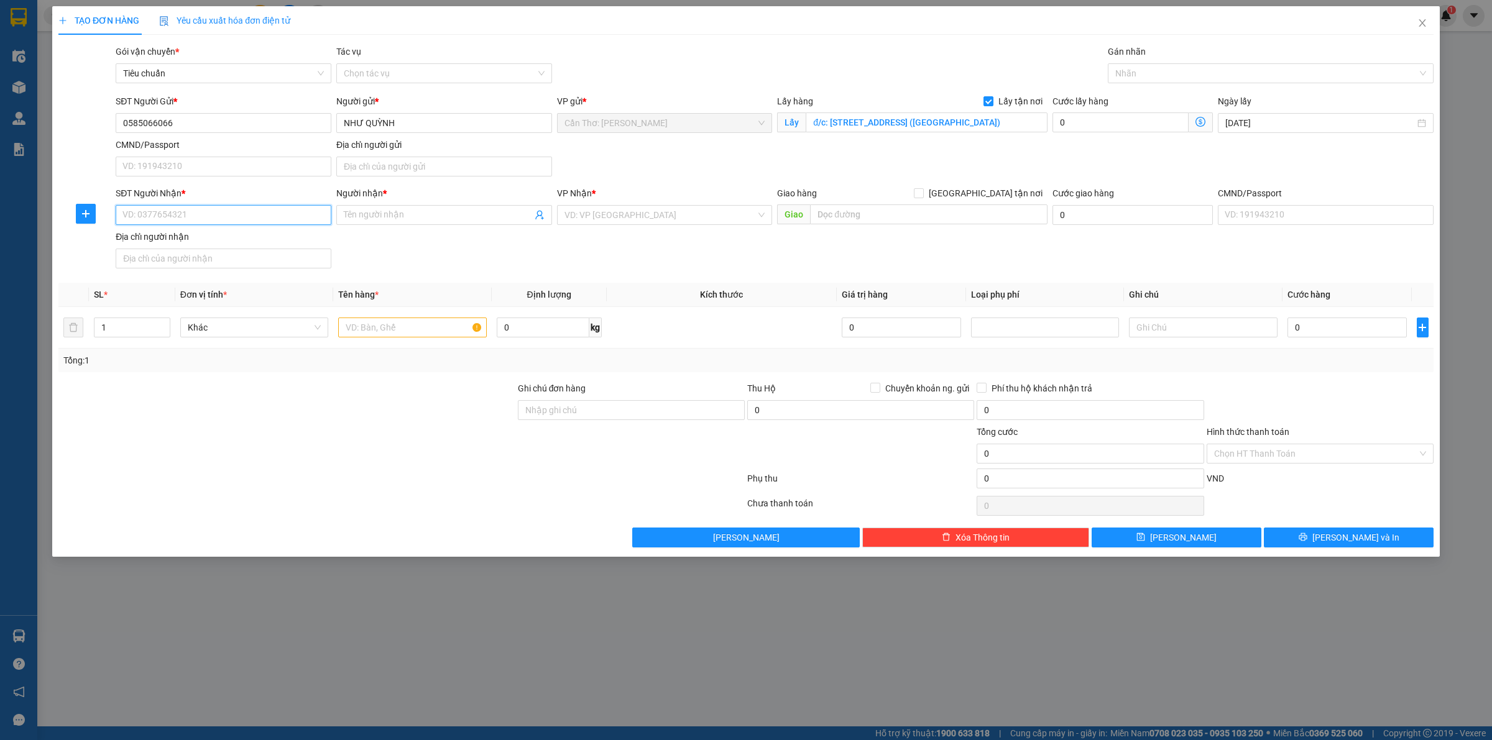
paste input "09074673532"
type input "09074673532"
click at [381, 218] on input "Người nhận *" at bounding box center [438, 215] width 188 height 14
type input "CHÚ NHẬT"
click at [932, 209] on input "text" at bounding box center [928, 215] width 237 height 20
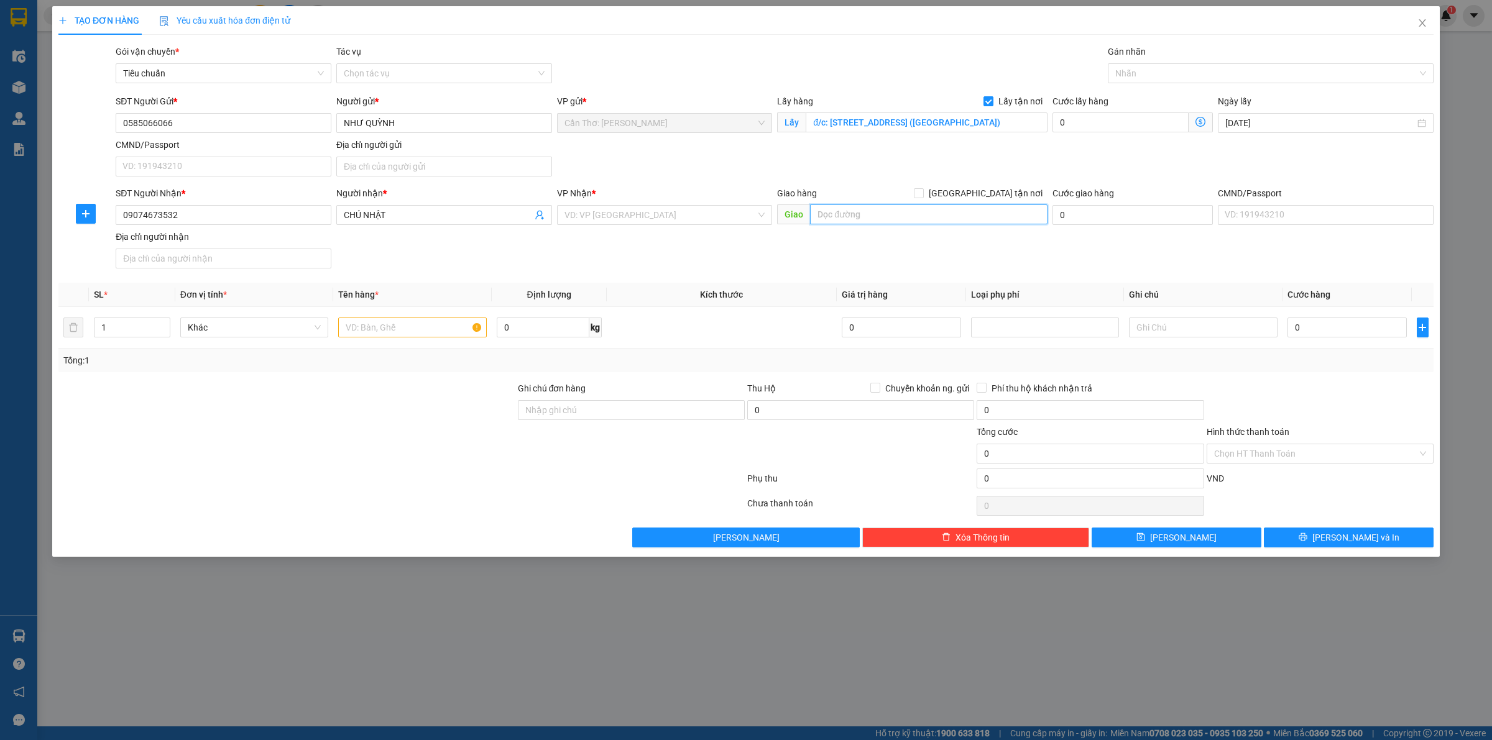
paste input "1A đường số 1 phường [GEOGRAPHIC_DATA]"
type input "1A đường số 1 phường [GEOGRAPHIC_DATA]"
click at [923, 193] on input "[GEOGRAPHIC_DATA] tận nơi" at bounding box center [918, 192] width 9 height 9
checkbox input "true"
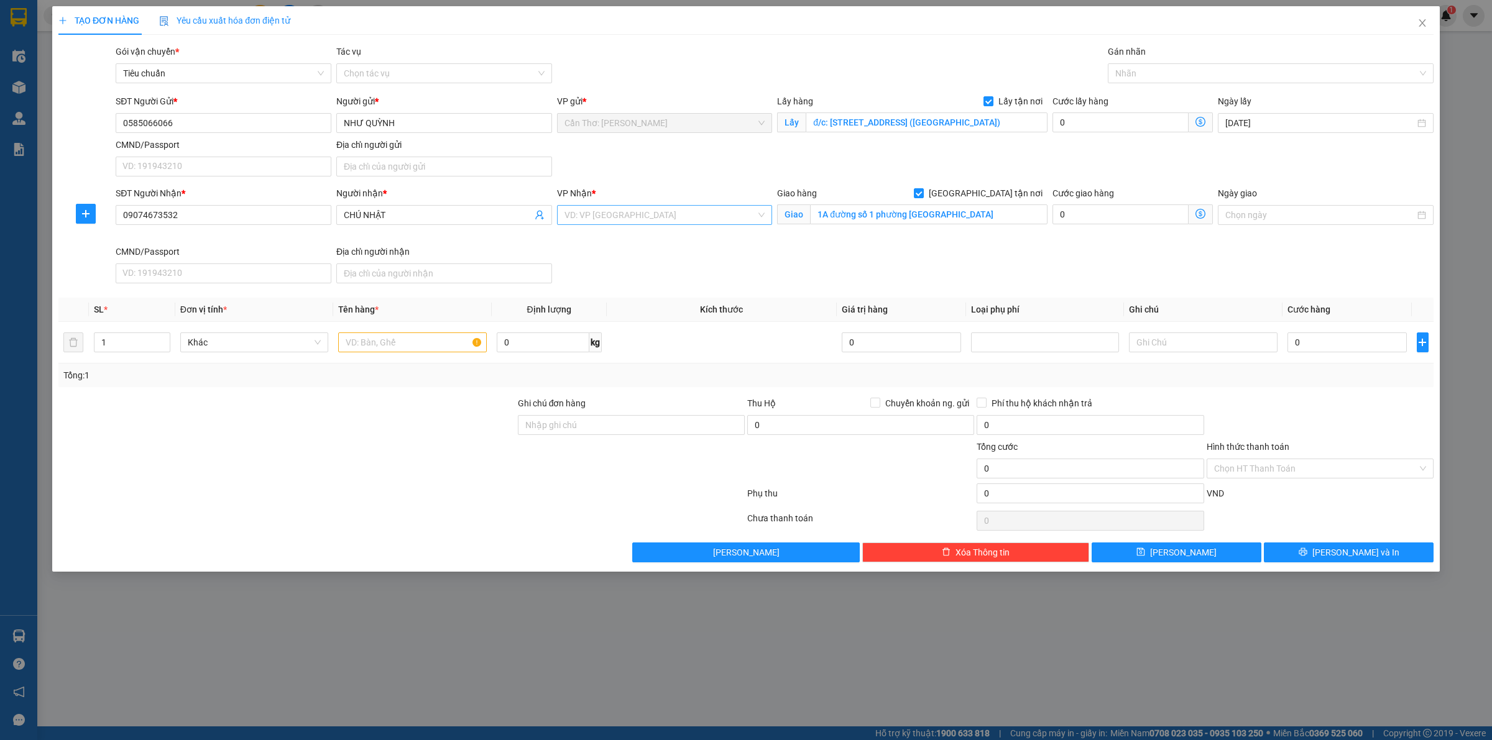
click at [704, 226] on div "VP Nhận * VD: VP [GEOGRAPHIC_DATA]" at bounding box center [665, 208] width 216 height 44
click at [707, 223] on input "search" at bounding box center [660, 215] width 192 height 19
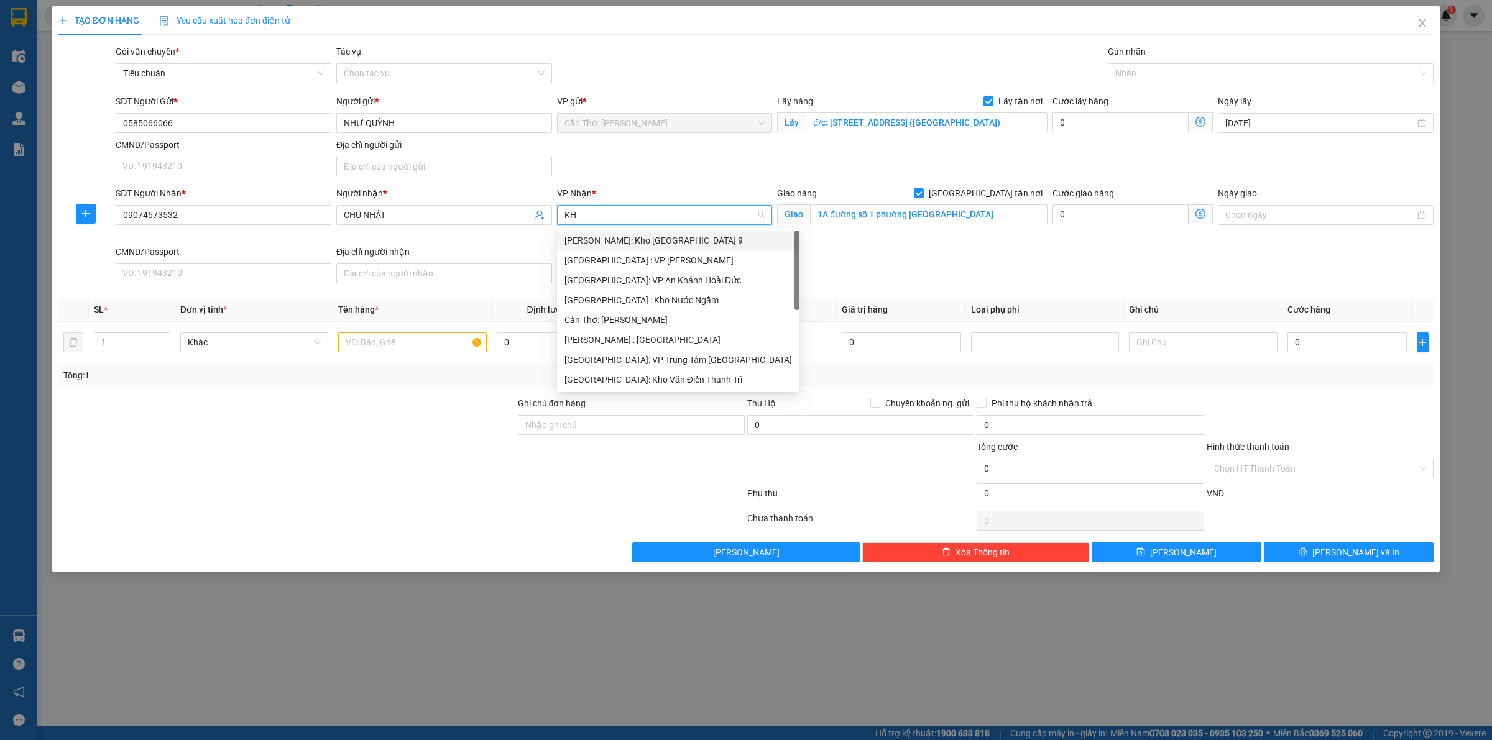
type input "KHO"
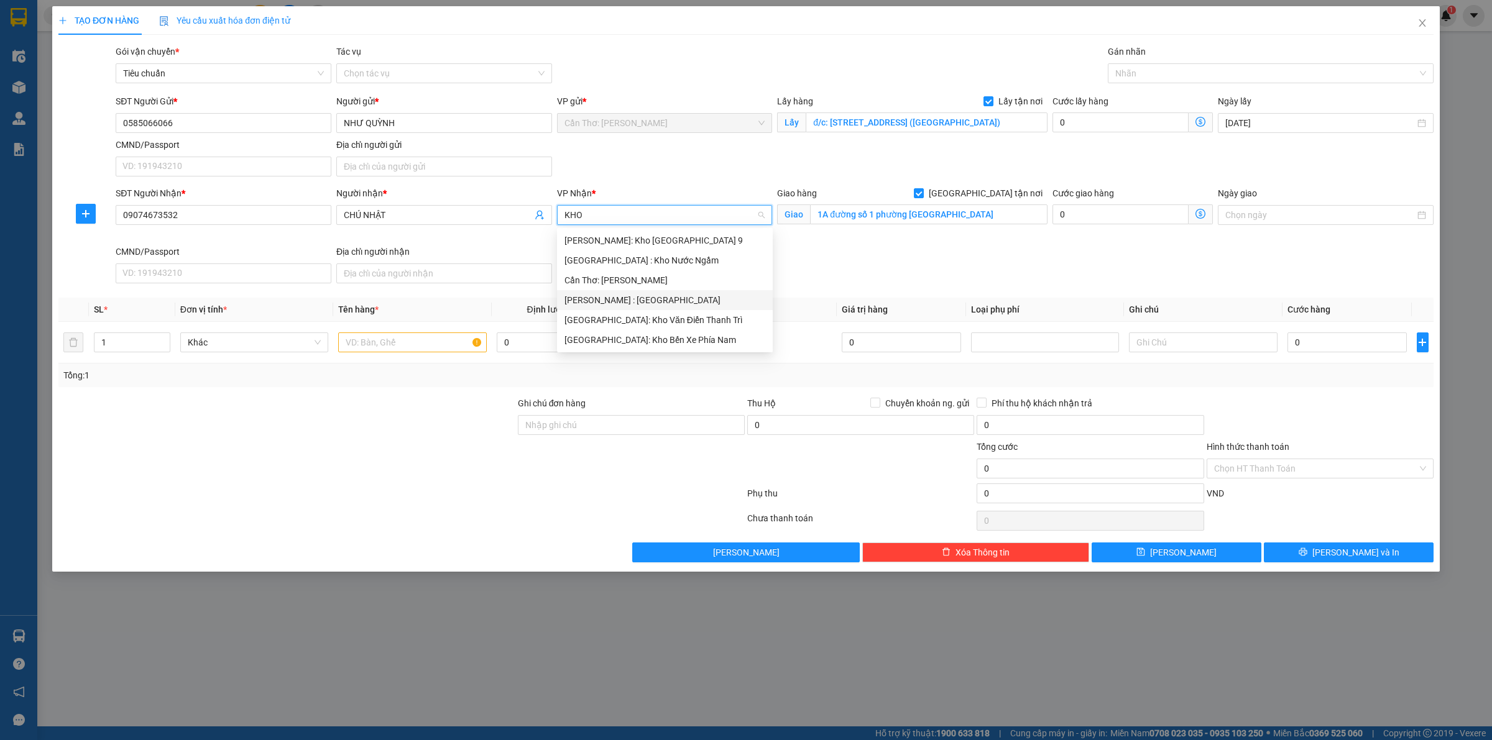
click at [654, 297] on div "[PERSON_NAME] : [GEOGRAPHIC_DATA]" at bounding box center [664, 300] width 201 height 14
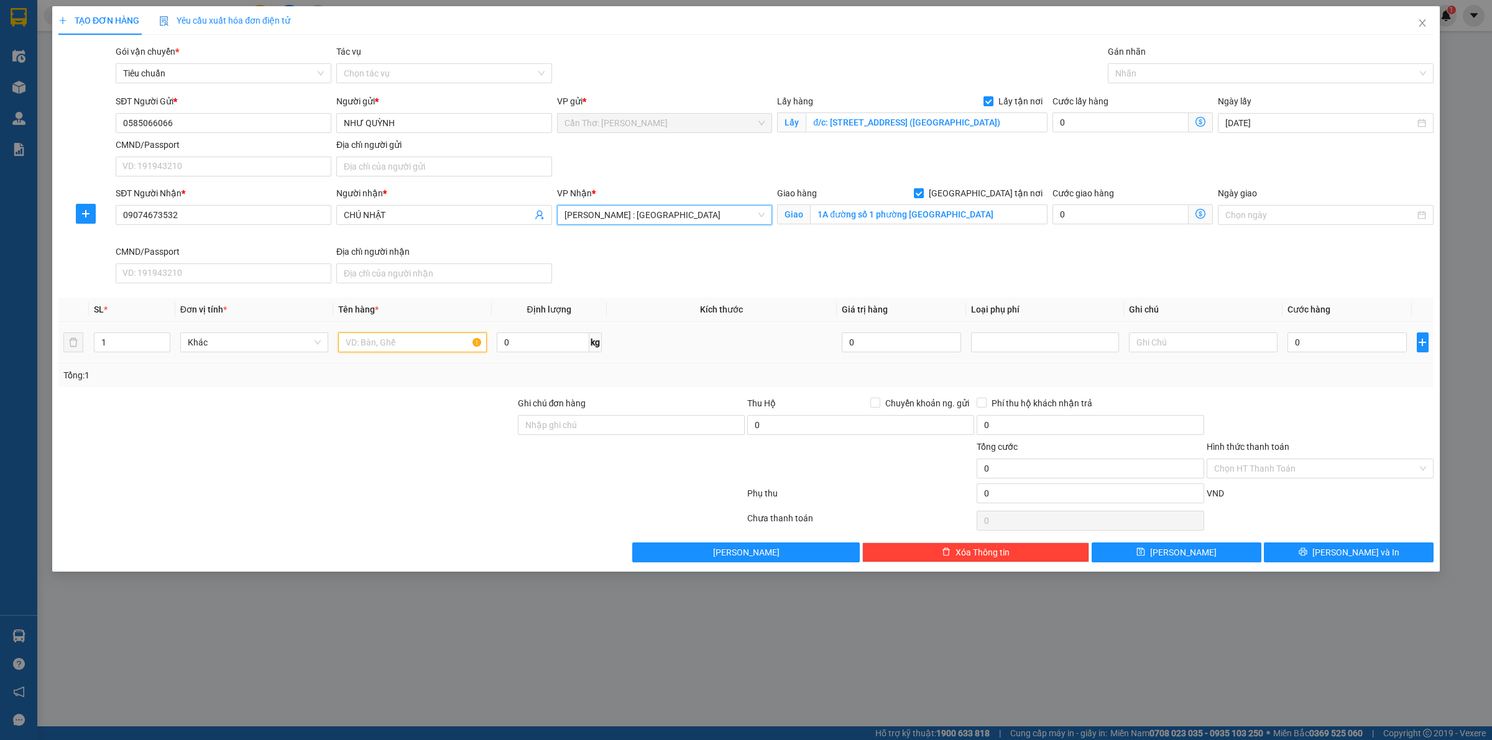
click at [446, 344] on input "text" at bounding box center [412, 343] width 148 height 20
click at [365, 334] on input "text" at bounding box center [412, 343] width 148 height 20
paste input "1 máy Kích thước cao 1m8 dài 80cm rộng 80cm nặng khoảng 75 kí có 1 mặt kính"
click at [1171, 81] on div "Nhãn" at bounding box center [1271, 73] width 326 height 20
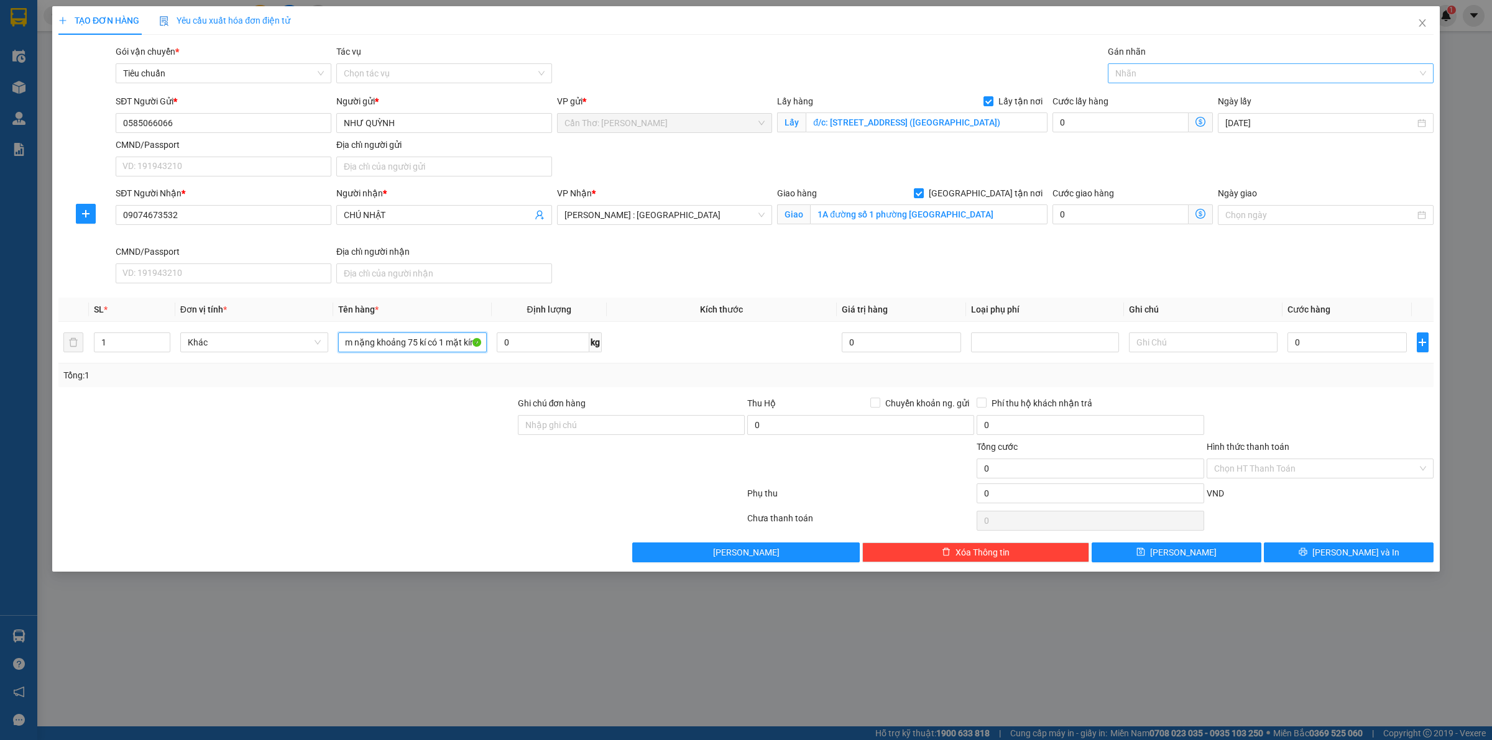
type input "1 máy Kích thước cao 1m8 dài 80cm rộng 80cm nặng khoảng 75 kí có 1 mặt kính"
type input "GTN"
click at [1166, 93] on div "[GEOGRAPHIC_DATA] tận nơi" at bounding box center [1270, 98] width 311 height 14
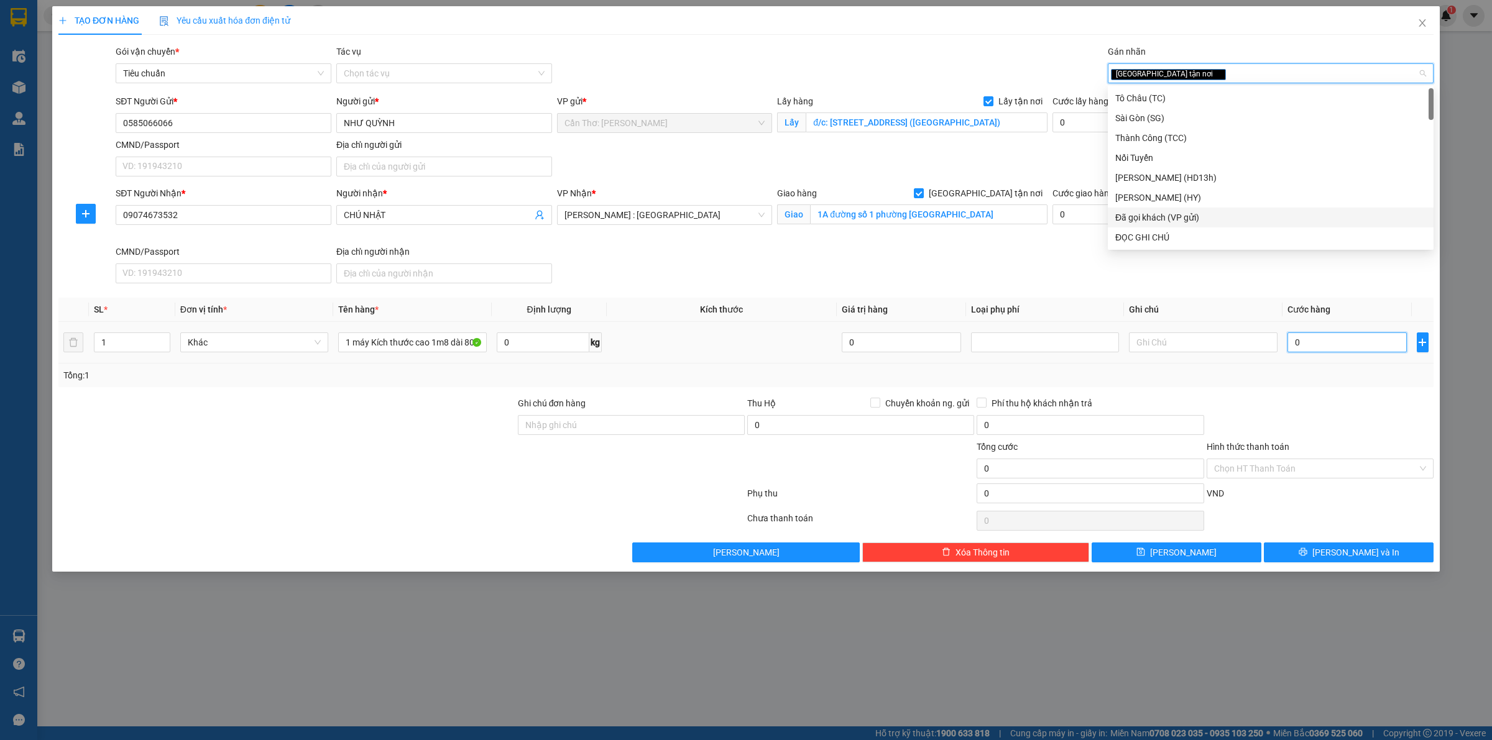
click at [1337, 339] on input "0" at bounding box center [1346, 343] width 119 height 20
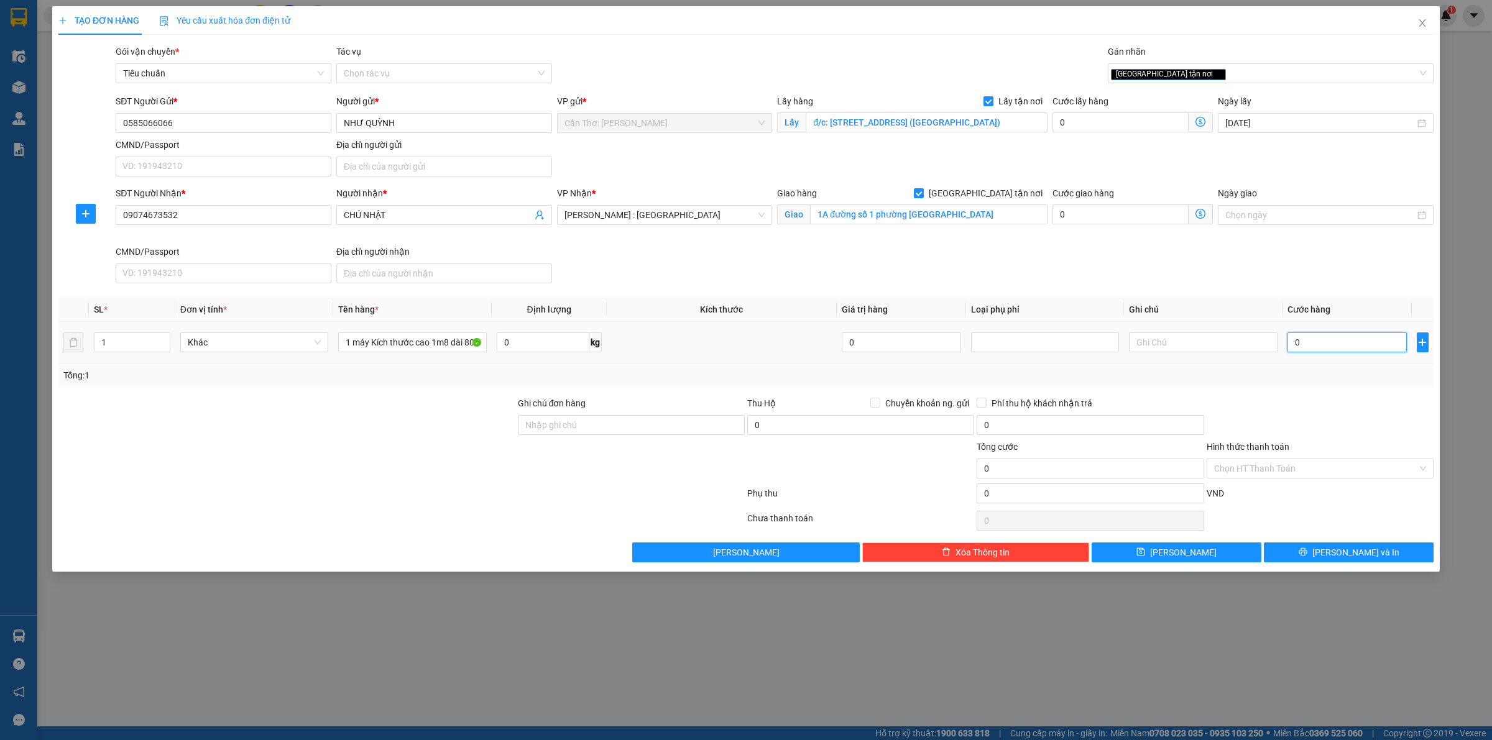
type input "6"
type input "63"
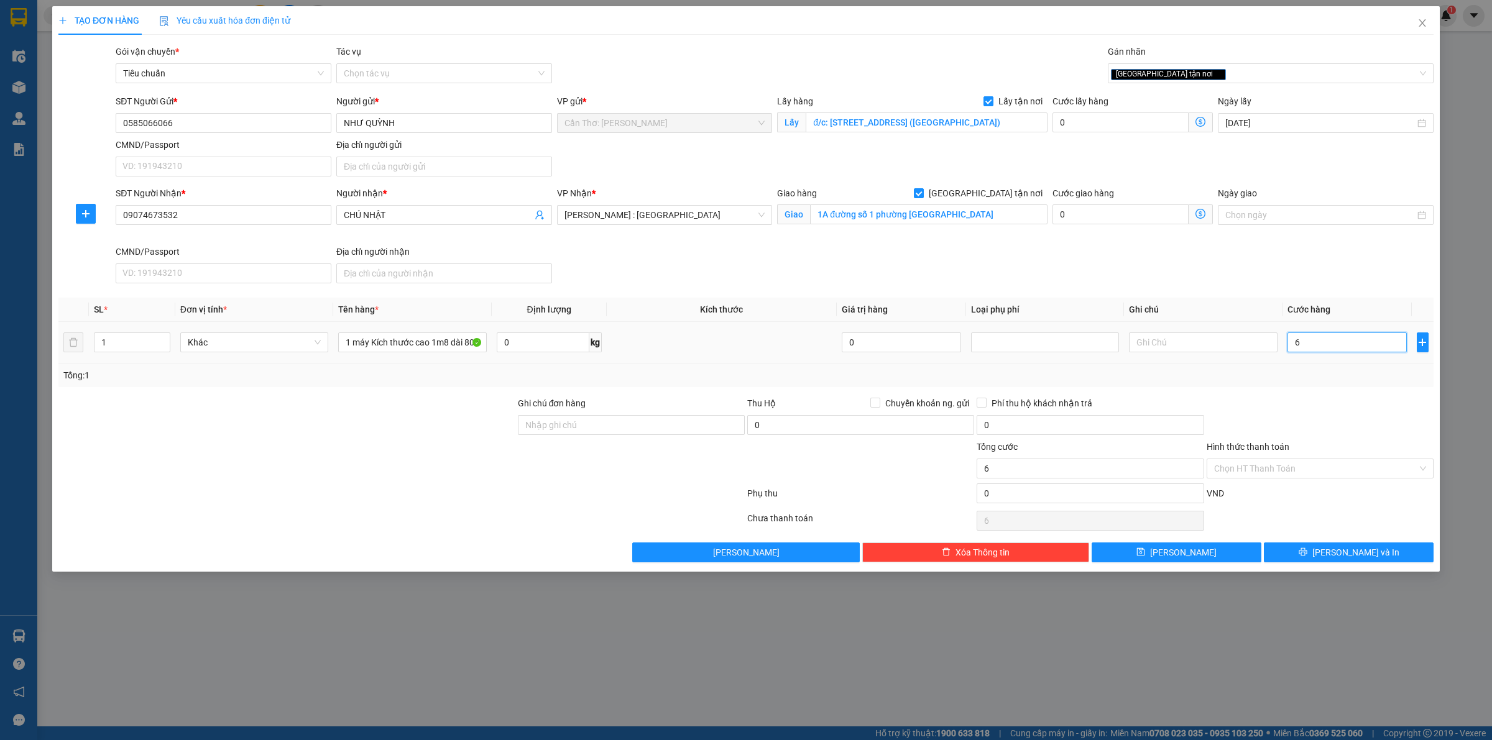
type input "63"
type input "630"
type input "6.300"
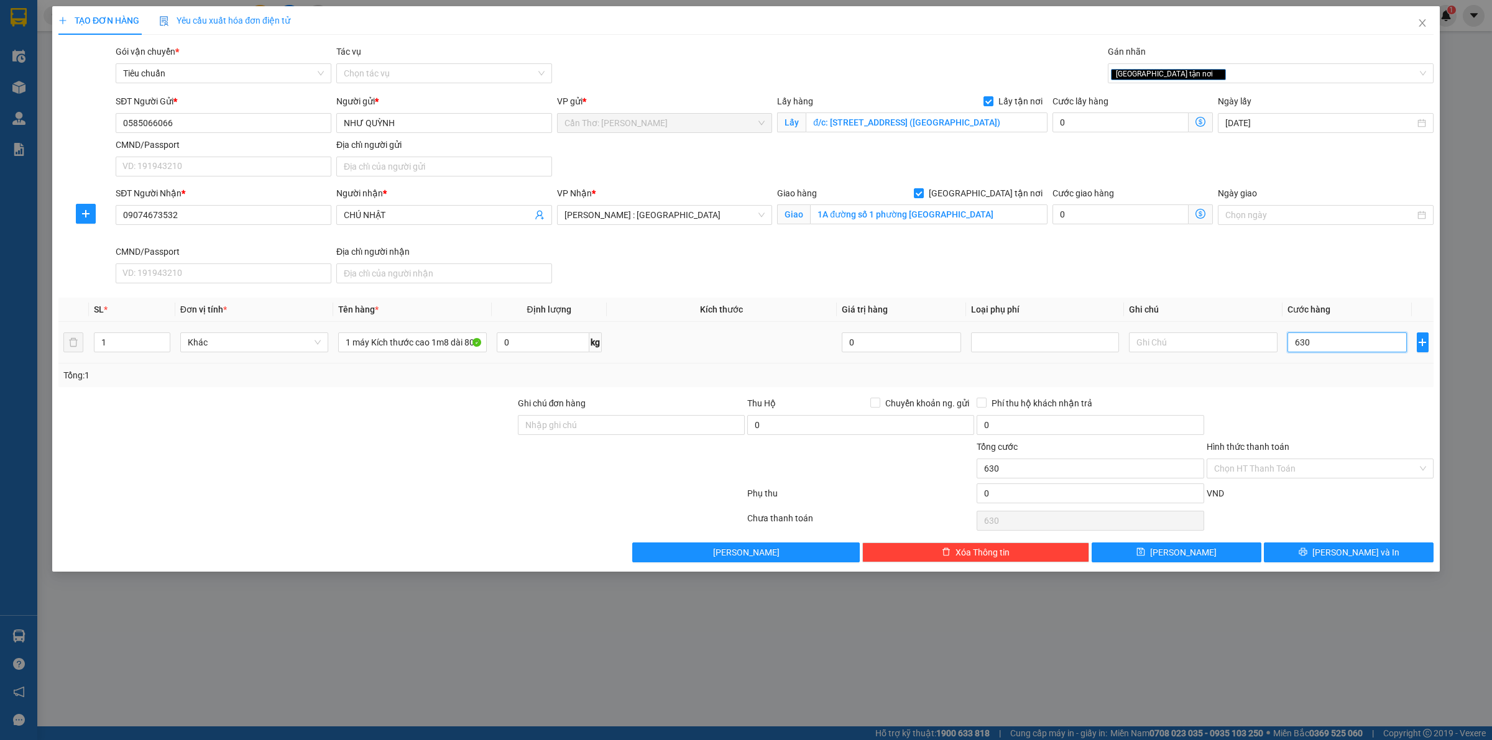
type input "6.300"
type input "63.000"
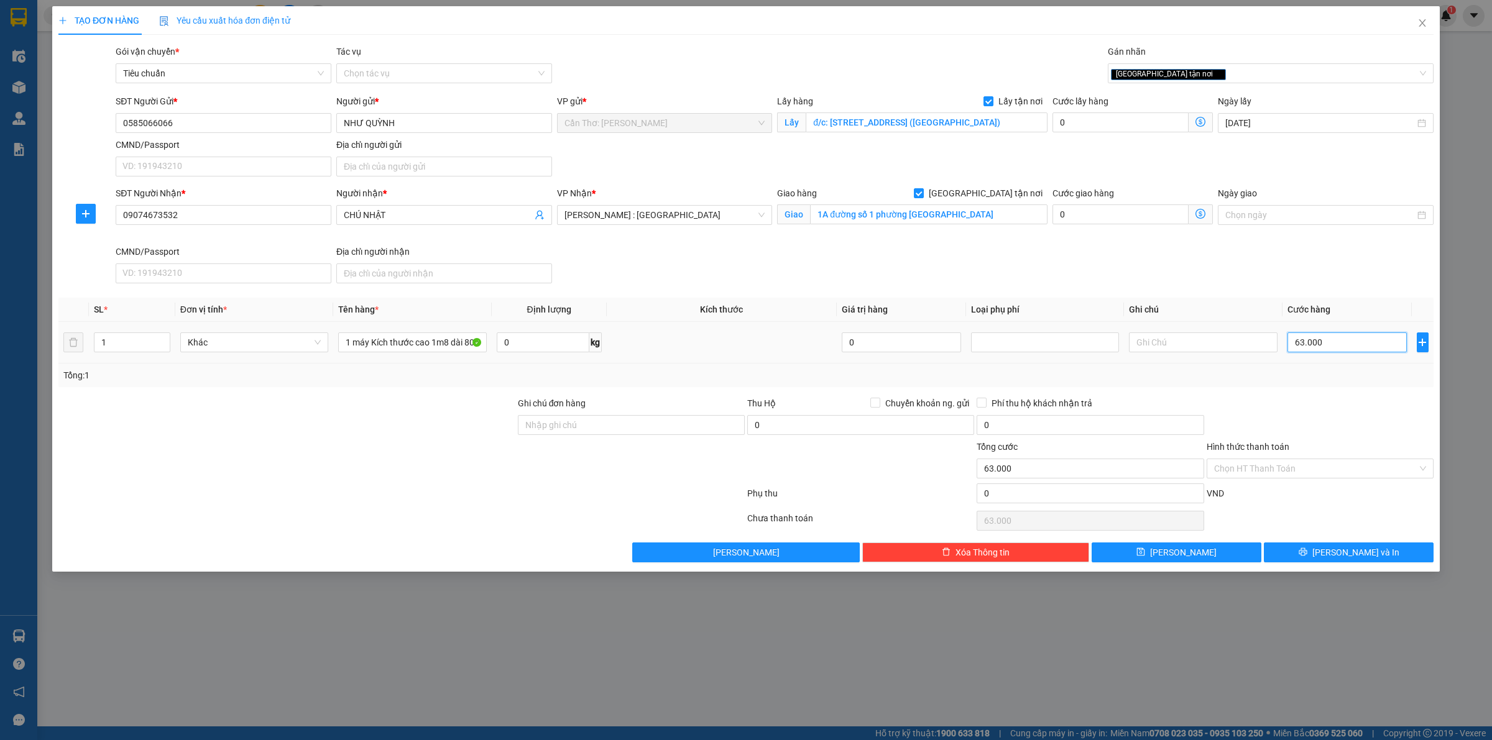
type input "630.000"
click at [574, 424] on input "Ghi chú đơn hàng" at bounding box center [631, 425] width 227 height 20
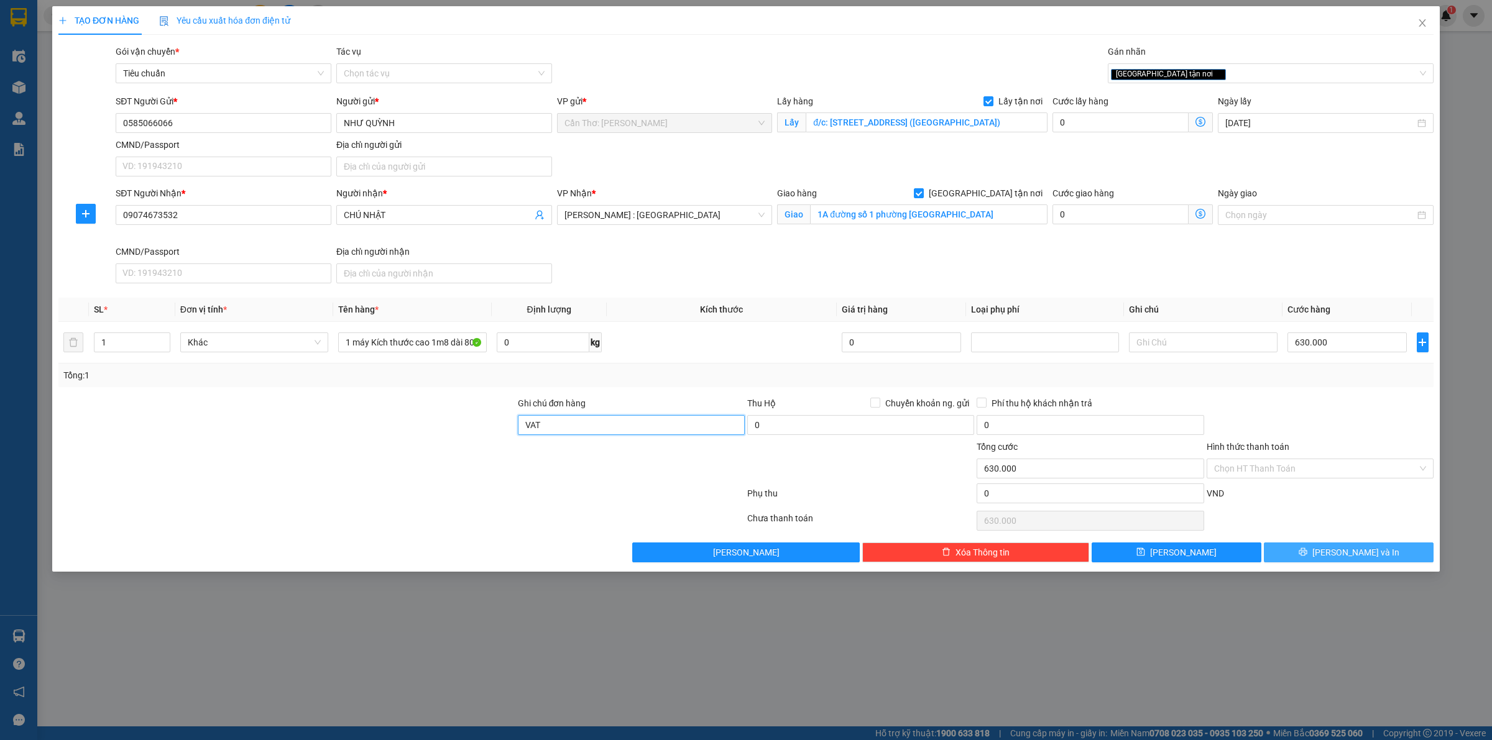
type input "VAT"
click at [1309, 546] on button "[PERSON_NAME] và In" at bounding box center [1349, 553] width 170 height 20
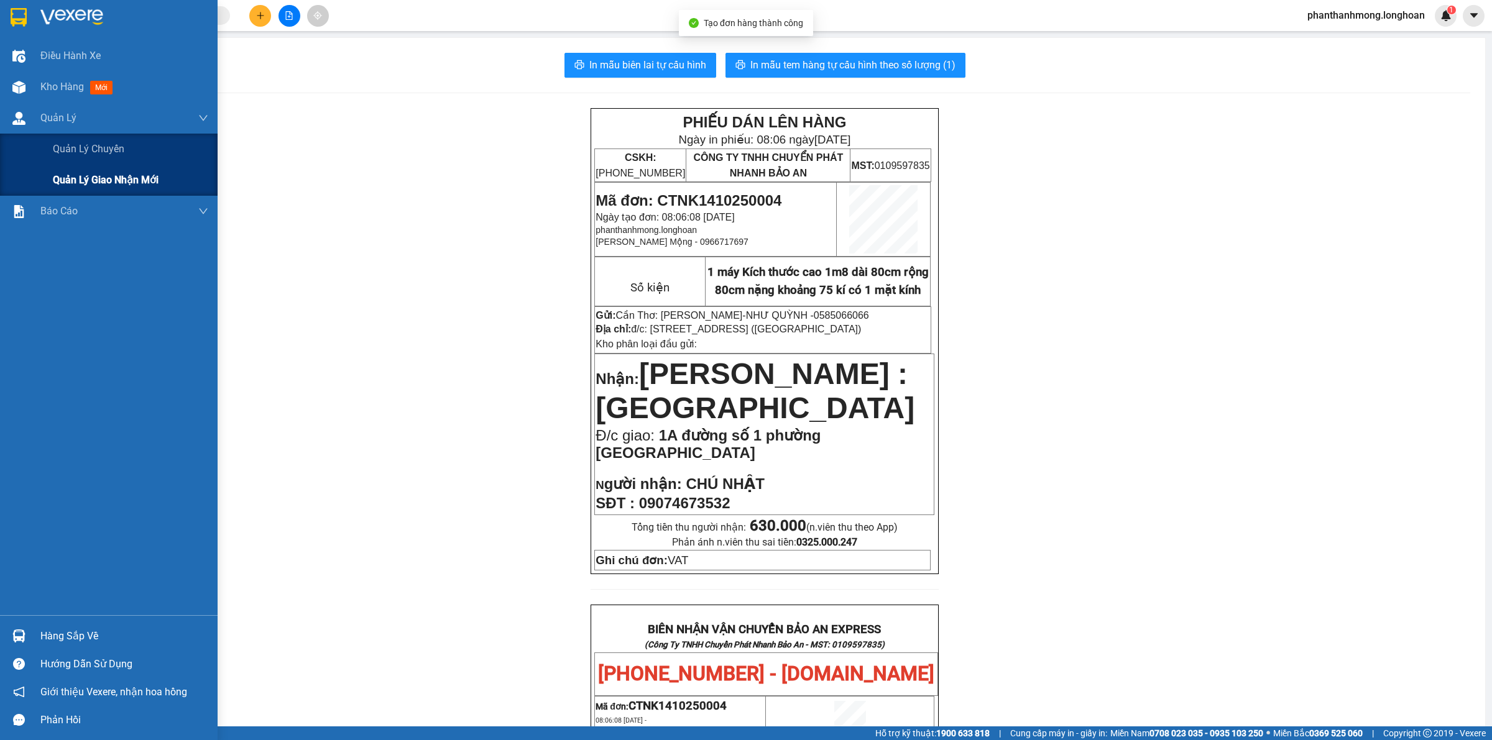
click at [114, 173] on span "Quản lý giao nhận mới" at bounding box center [106, 180] width 106 height 16
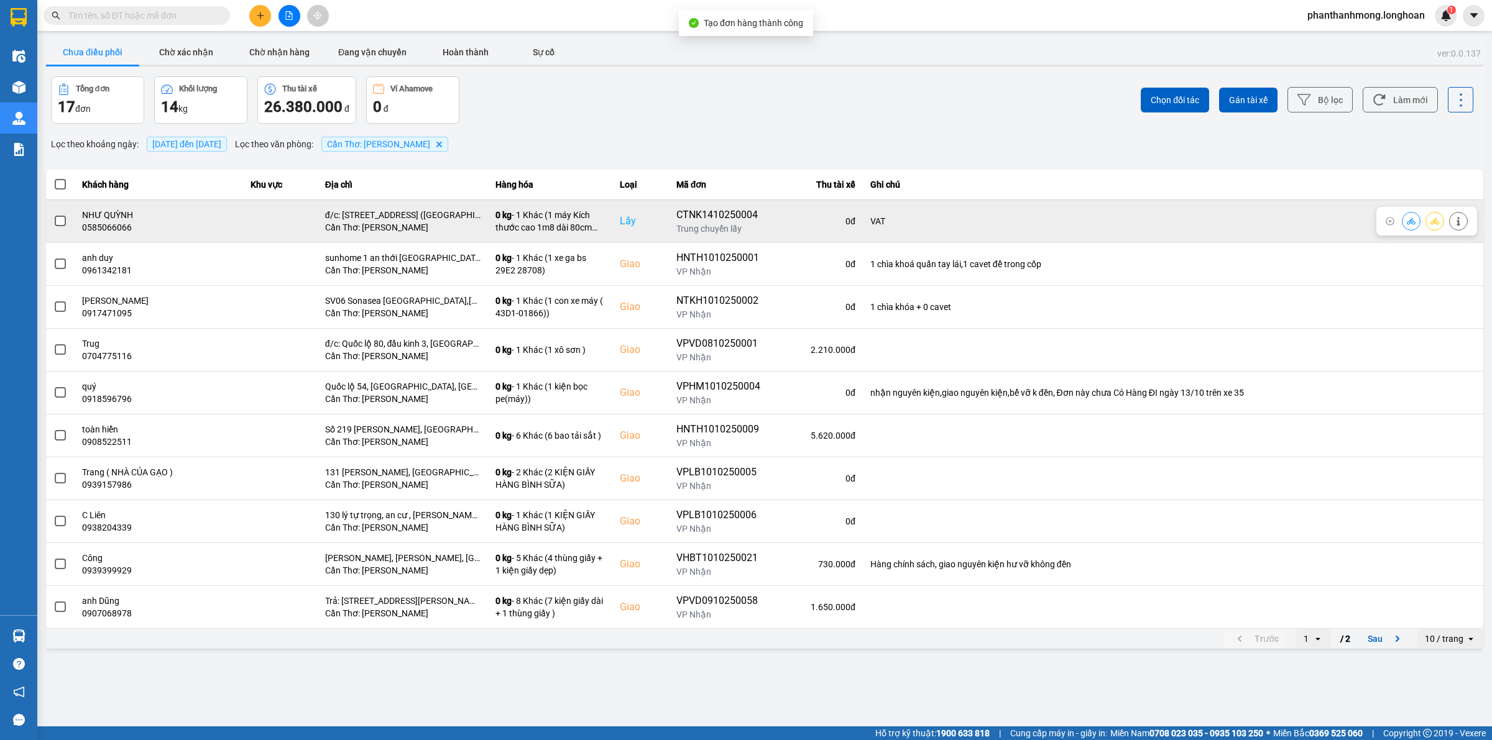
click at [62, 221] on span at bounding box center [60, 221] width 11 height 11
click at [53, 214] on input "checkbox" at bounding box center [53, 214] width 0 height 0
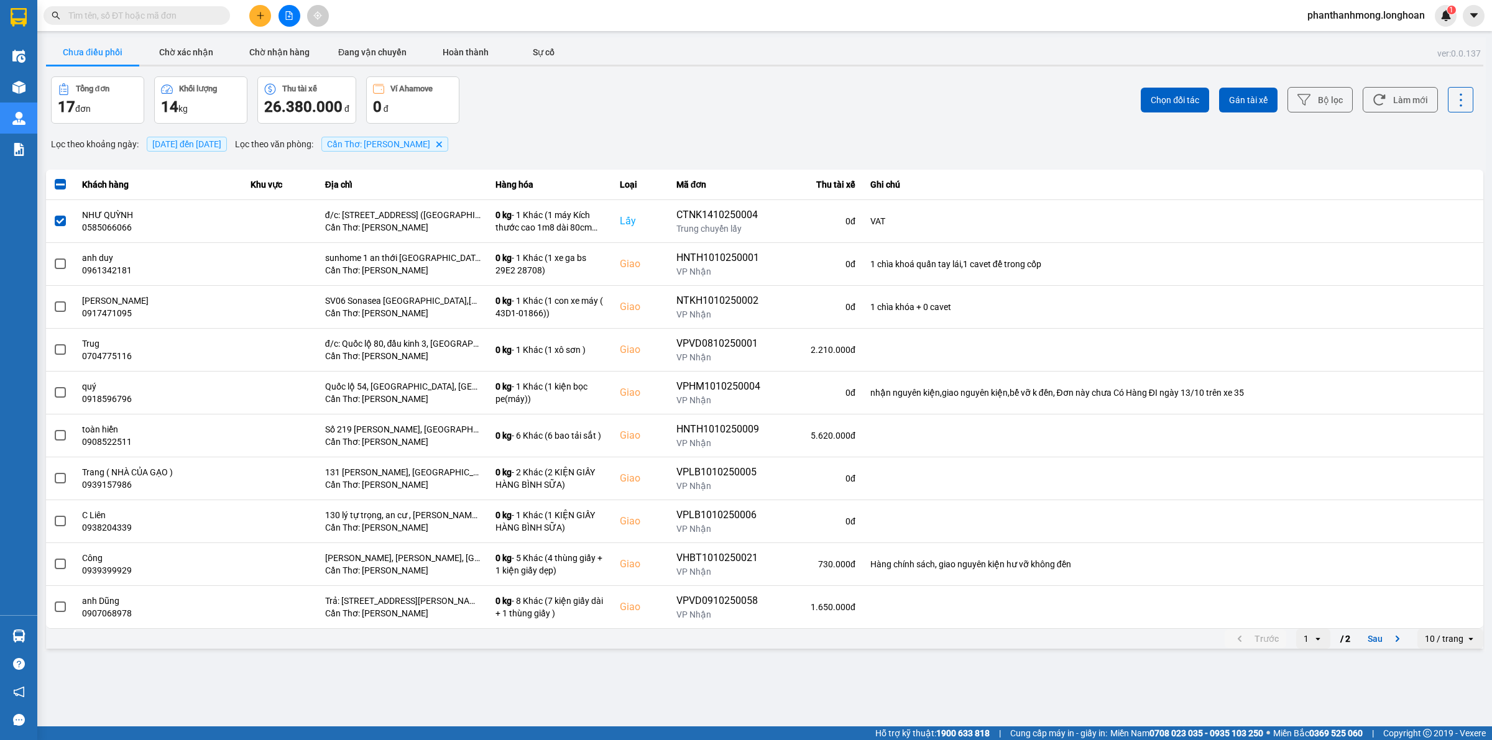
click at [1285, 103] on div "Chọn đối tác Gán tài xế Bộ lọc Làm mới" at bounding box center [1117, 99] width 711 height 47
click at [1254, 106] on button "Gán tài xế" at bounding box center [1248, 100] width 58 height 25
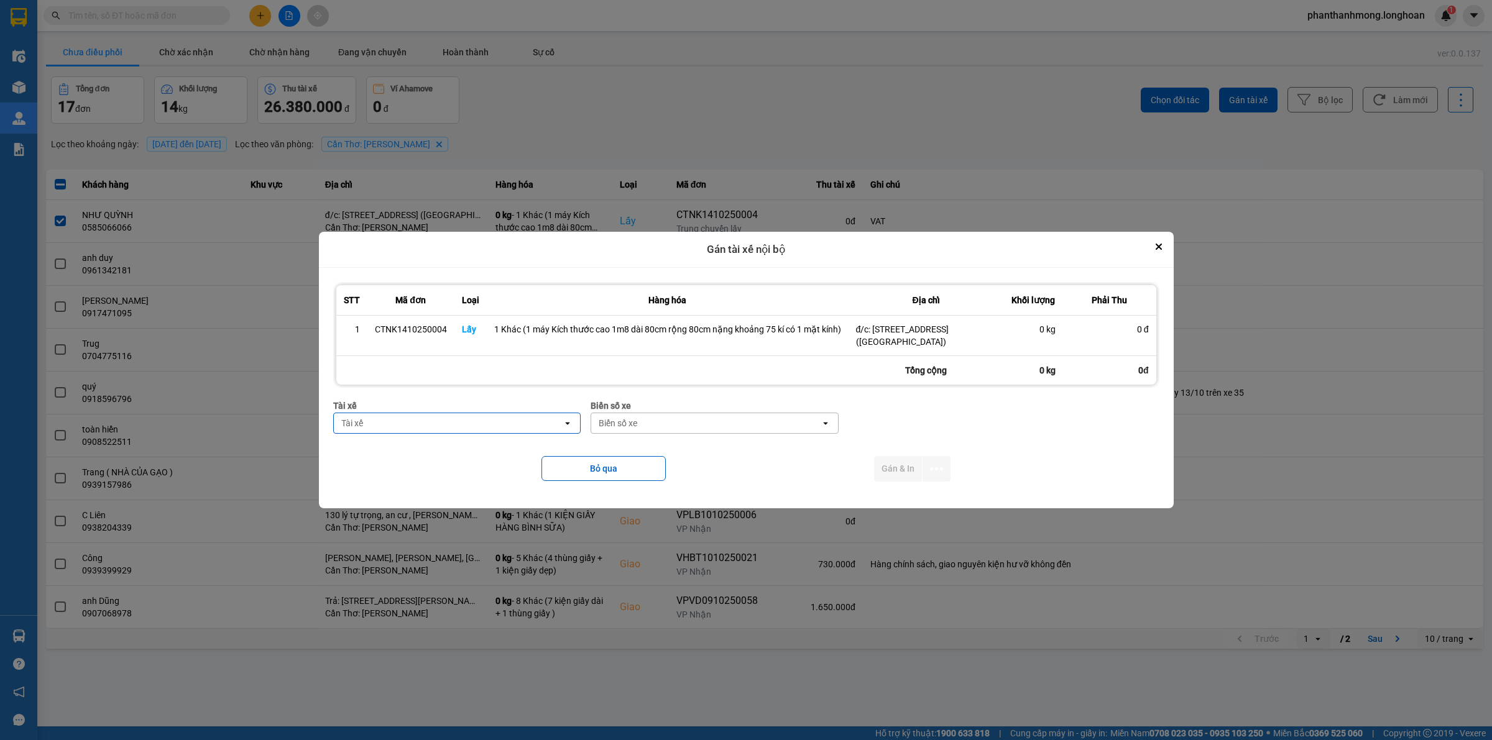
click at [492, 424] on div "Tài xế" at bounding box center [448, 423] width 229 height 20
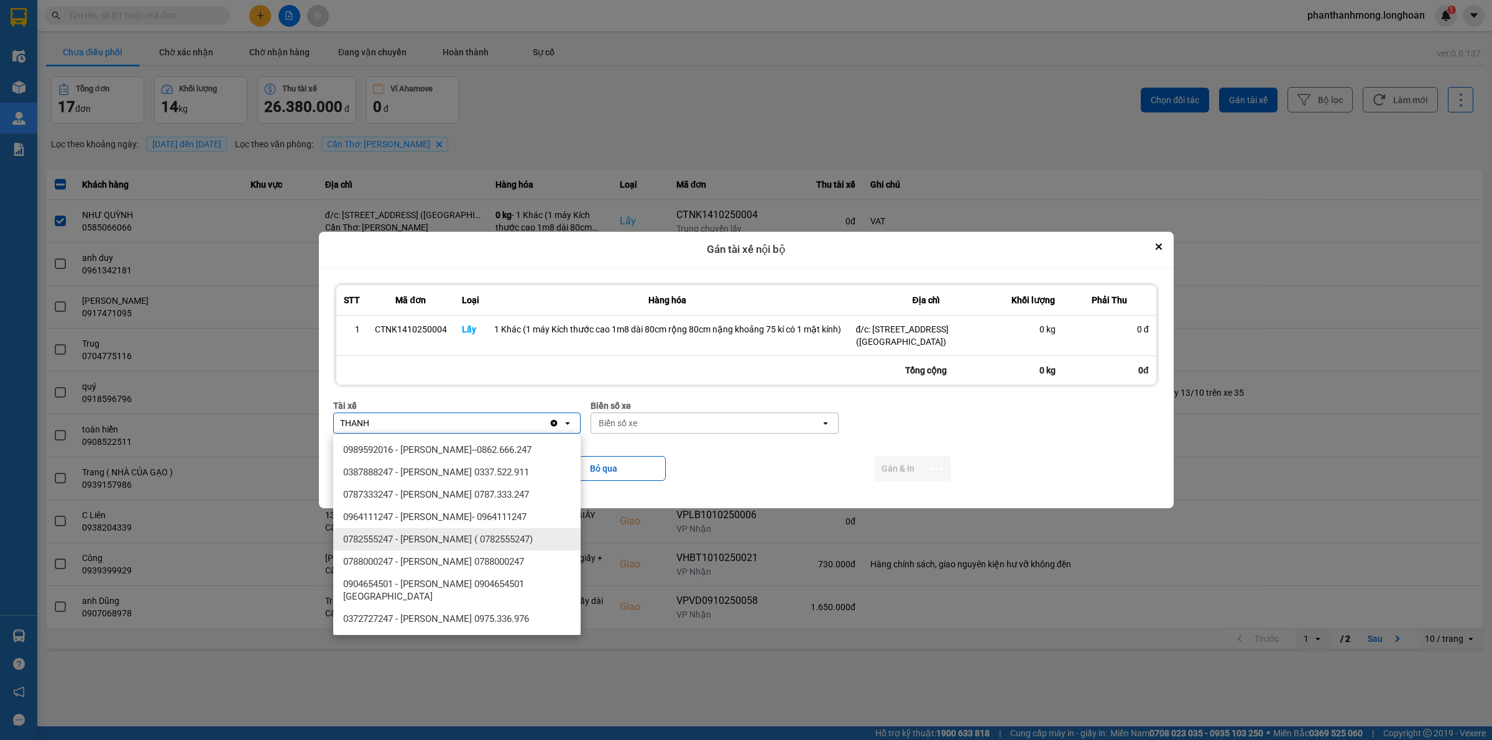
type input "THANH"
click at [487, 533] on span "0782555247 - [PERSON_NAME] ( 0782555247)" at bounding box center [438, 539] width 190 height 12
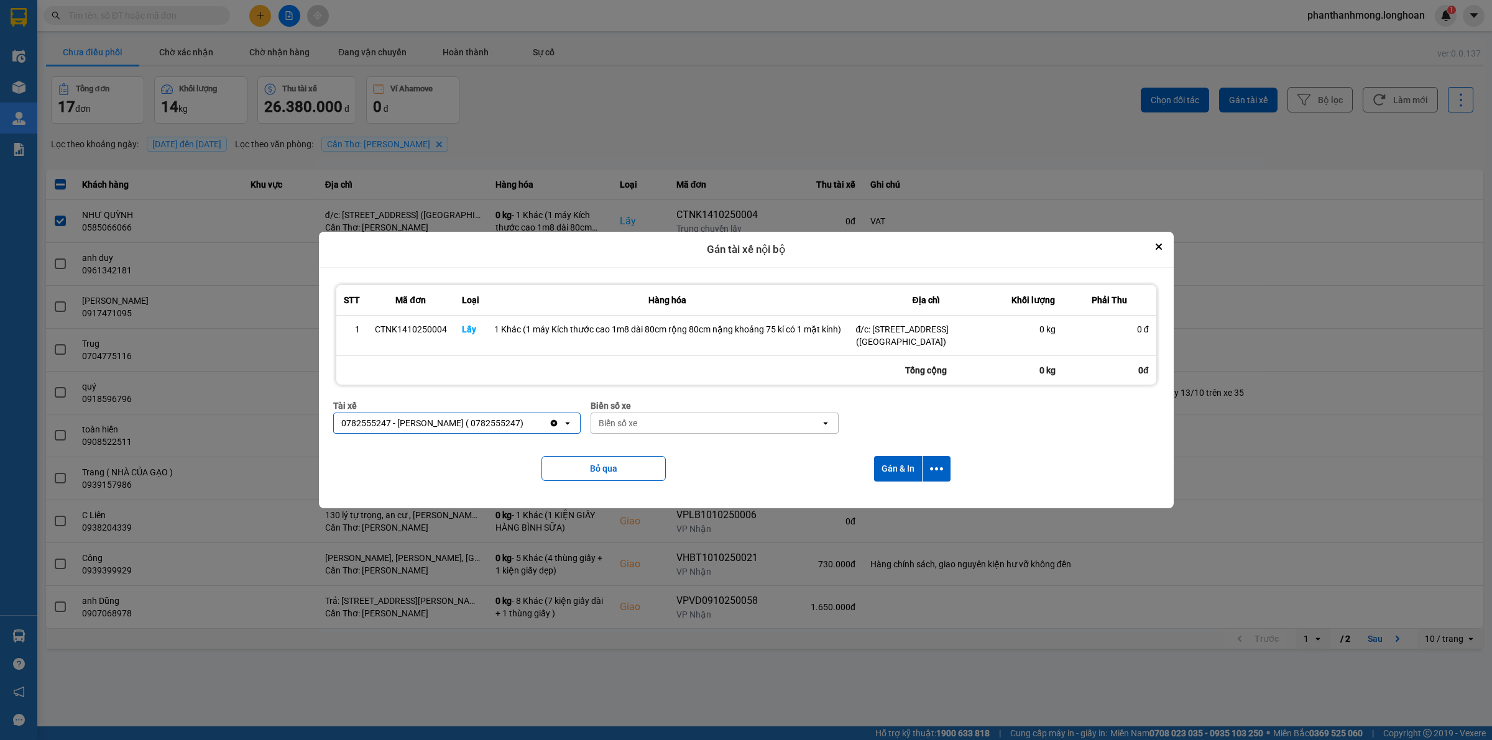
click at [648, 431] on div "Biển số xe" at bounding box center [705, 423] width 229 height 20
type input "2030"
click at [653, 448] on div "29E-120.30" at bounding box center [714, 450] width 247 height 22
click at [936, 466] on icon "dialog" at bounding box center [936, 468] width 13 height 13
click at [867, 502] on span "Chỉ gán tài" at bounding box center [887, 503] width 41 height 12
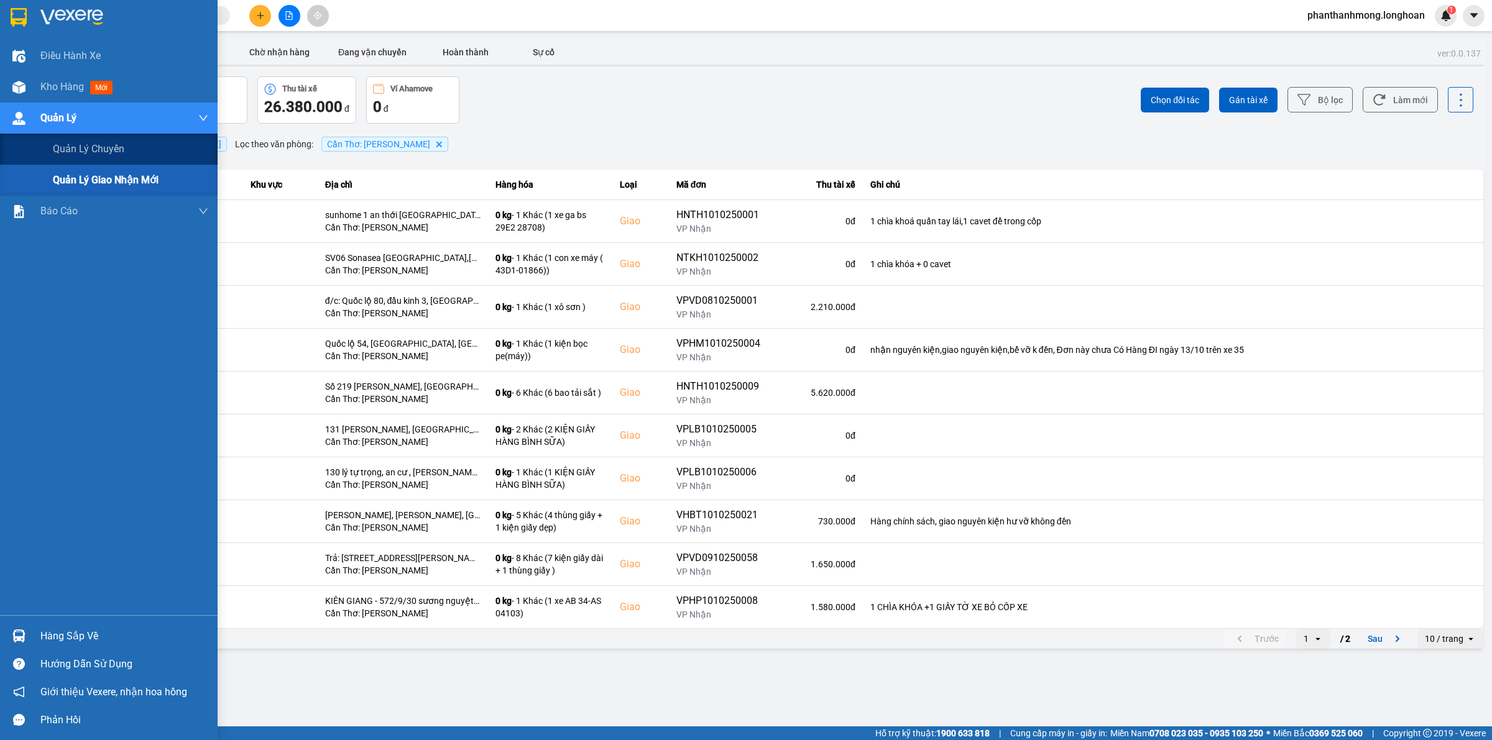
click at [113, 168] on div "Quản lý giao nhận mới" at bounding box center [130, 180] width 155 height 31
click at [103, 163] on div "Quản lý chuyến" at bounding box center [130, 149] width 155 height 31
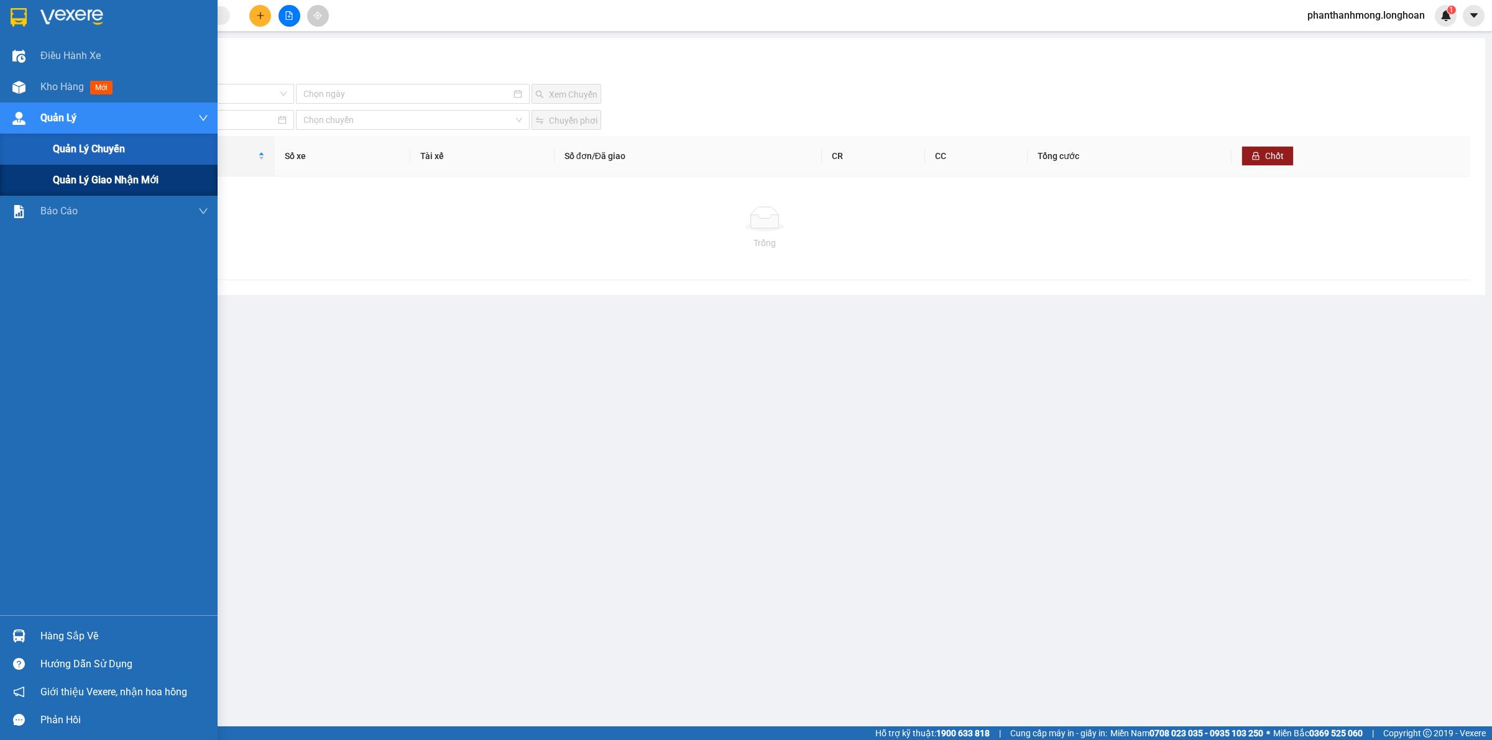
click at [78, 185] on span "Quản lý giao nhận mới" at bounding box center [106, 180] width 106 height 16
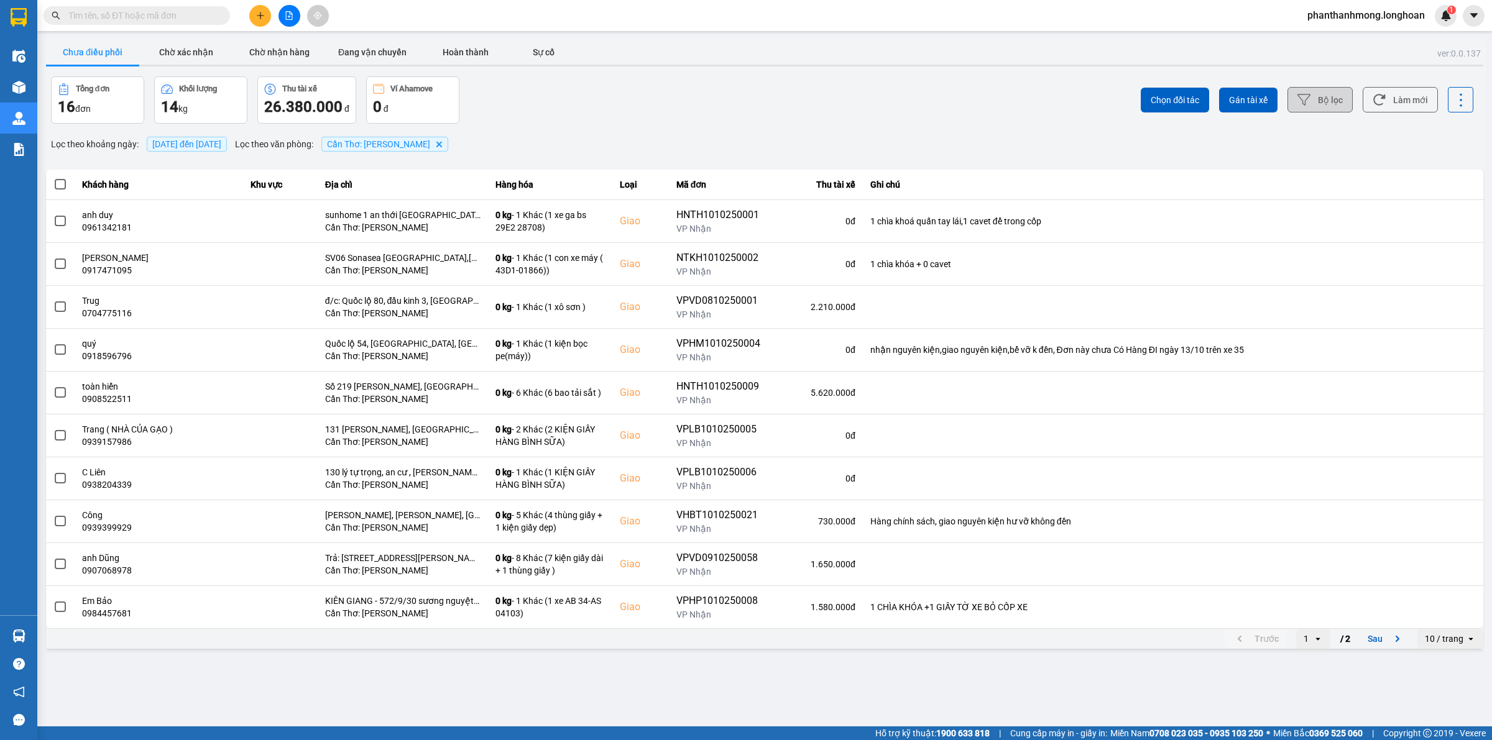
click at [1329, 98] on button "Bộ lọc" at bounding box center [1319, 99] width 65 height 25
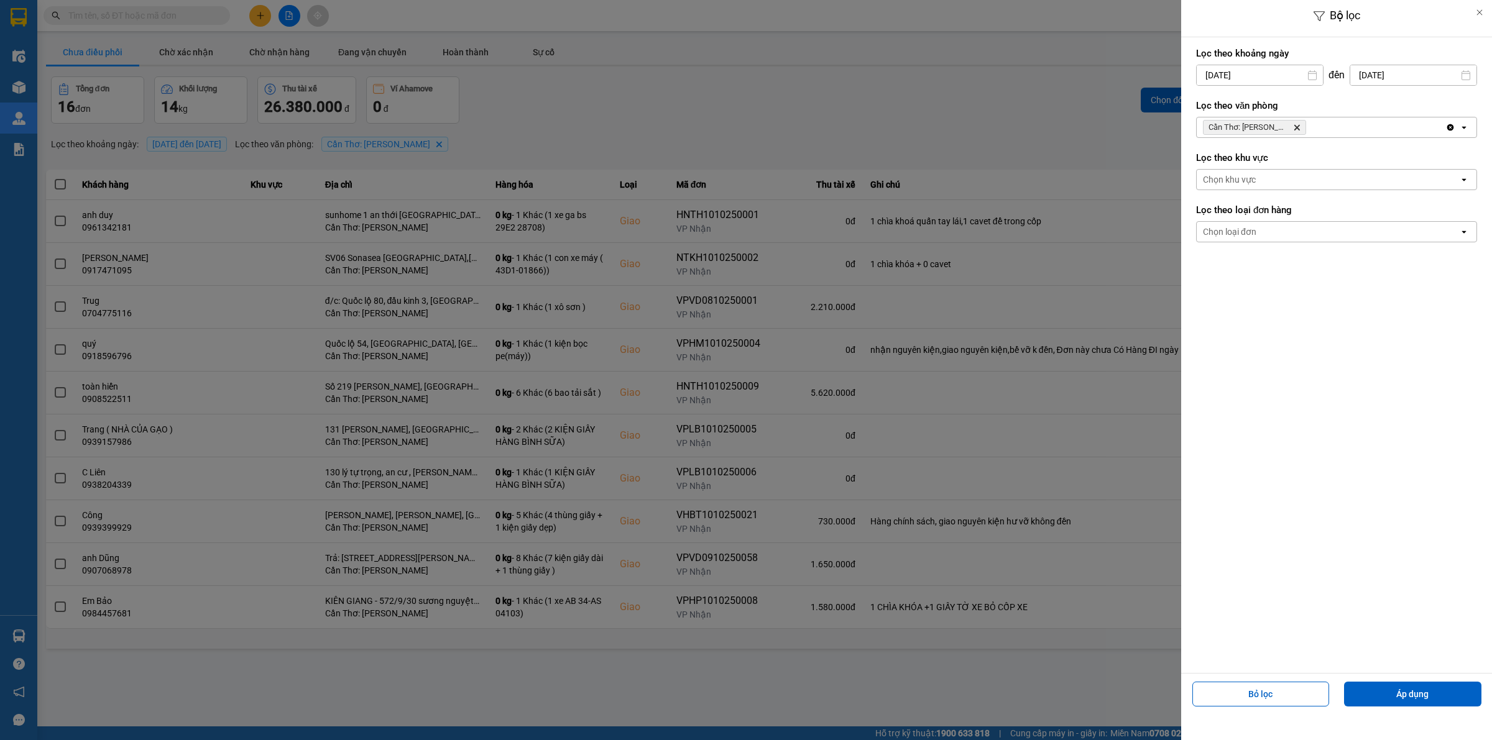
click at [1279, 79] on input "[DATE]" at bounding box center [1260, 75] width 126 height 20
click at [1256, 167] on div "1" at bounding box center [1253, 166] width 17 height 15
type input "[DATE]"
click at [1378, 689] on button "Áp dụng" at bounding box center [1412, 694] width 137 height 25
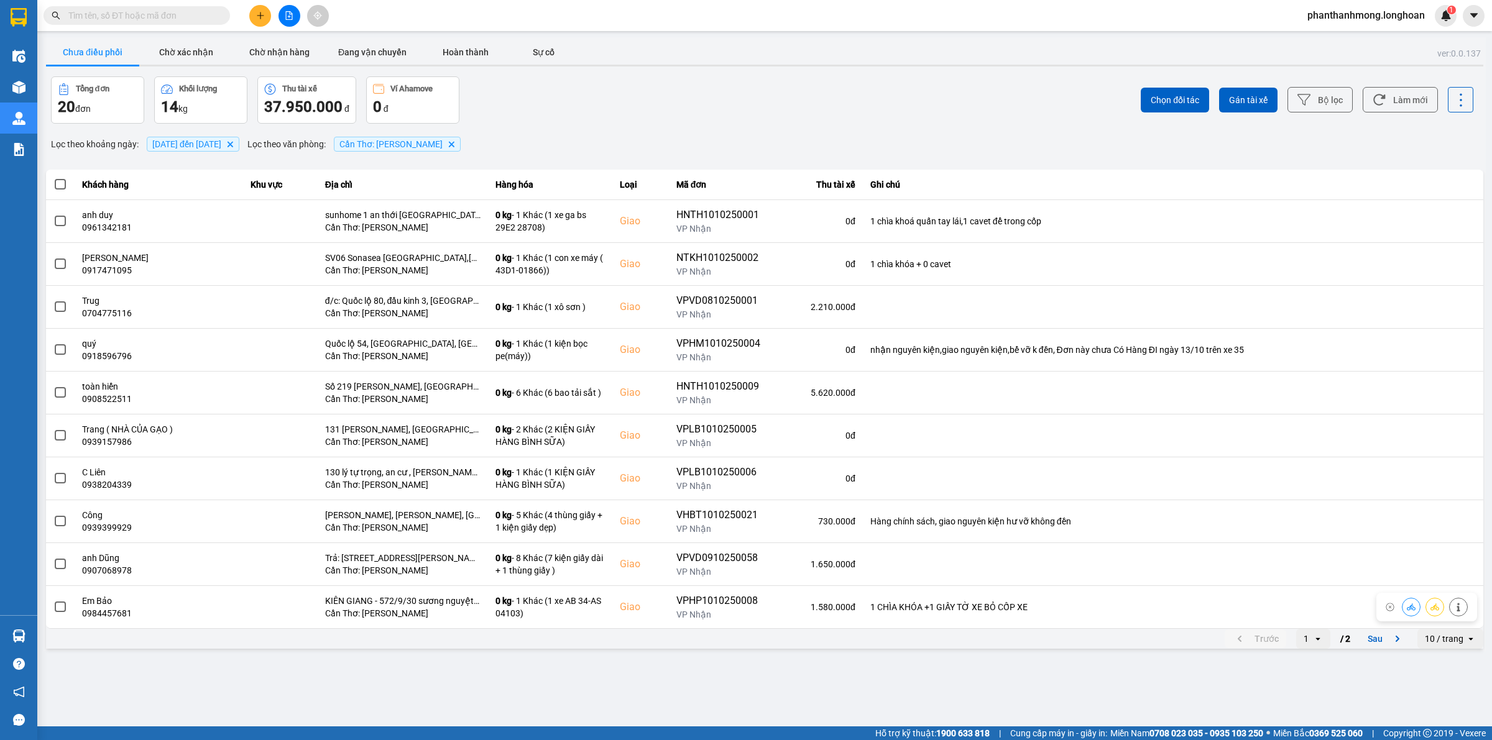
click at [1431, 632] on div "10 / trang" at bounding box center [1441, 639] width 48 height 20
click at [1433, 606] on li "100 / trang" at bounding box center [1450, 614] width 65 height 22
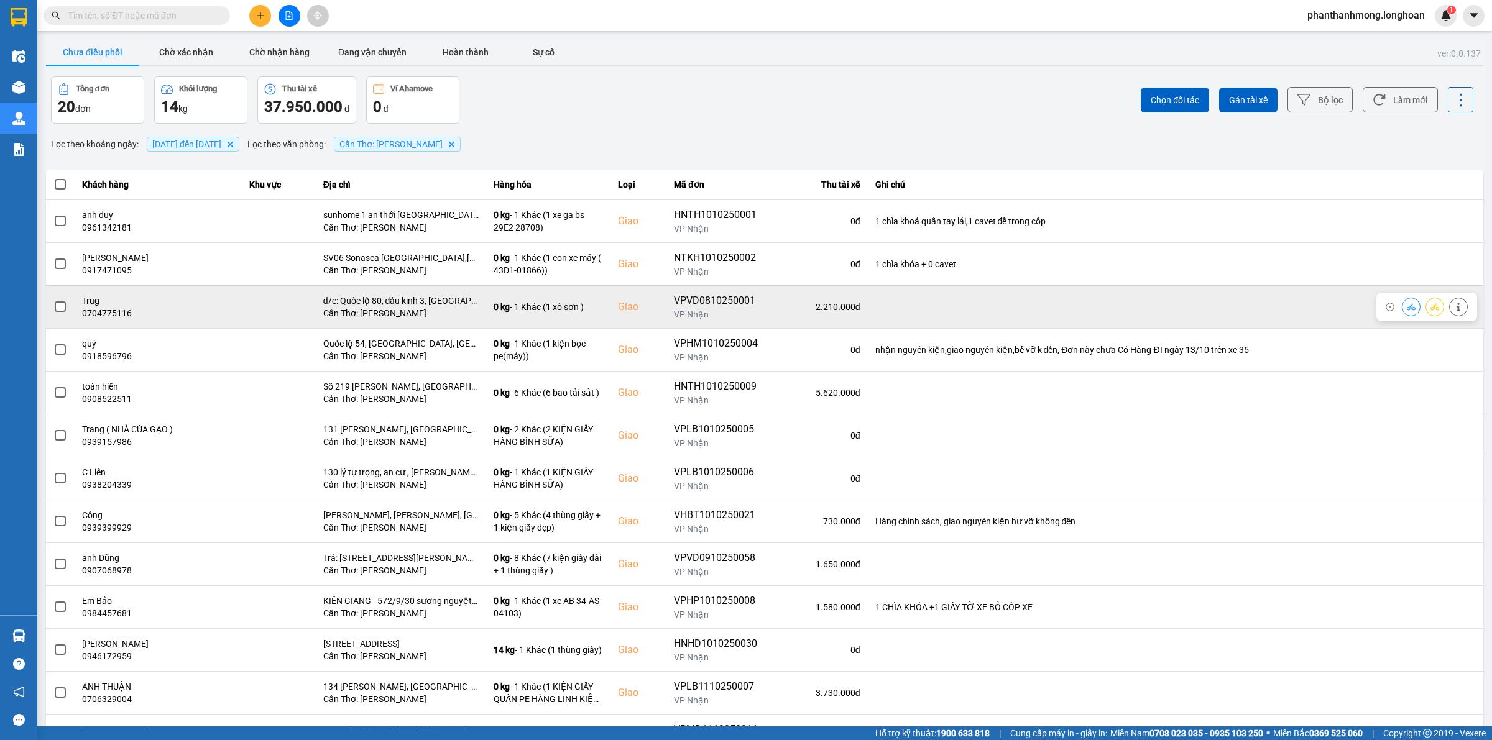
click at [63, 306] on span at bounding box center [60, 306] width 11 height 11
click at [53, 300] on input "checkbox" at bounding box center [53, 300] width 0 height 0
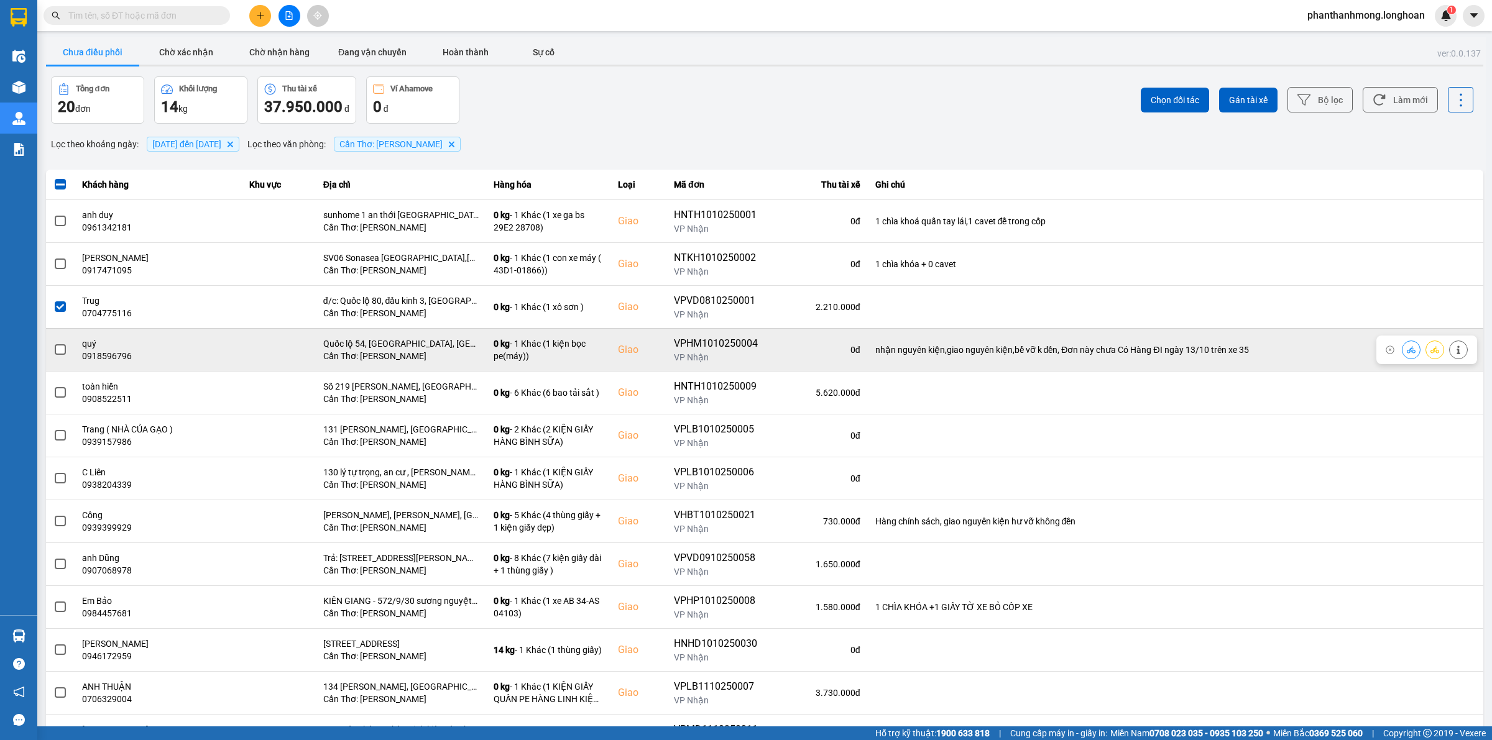
click at [57, 347] on span at bounding box center [60, 349] width 11 height 11
click at [53, 343] on input "checkbox" at bounding box center [53, 343] width 0 height 0
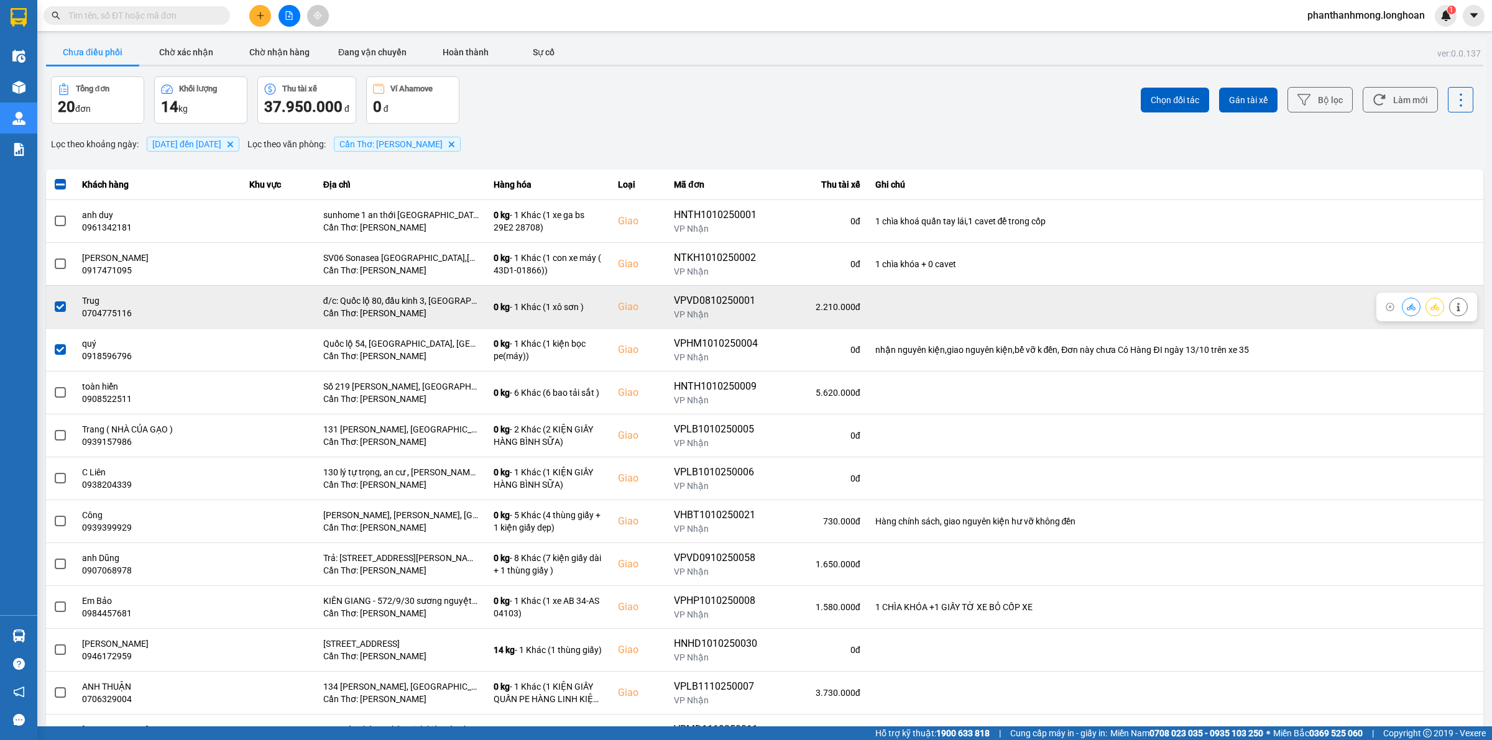
click at [55, 305] on span at bounding box center [60, 306] width 11 height 11
click at [53, 300] on input "checkbox" at bounding box center [53, 300] width 0 height 0
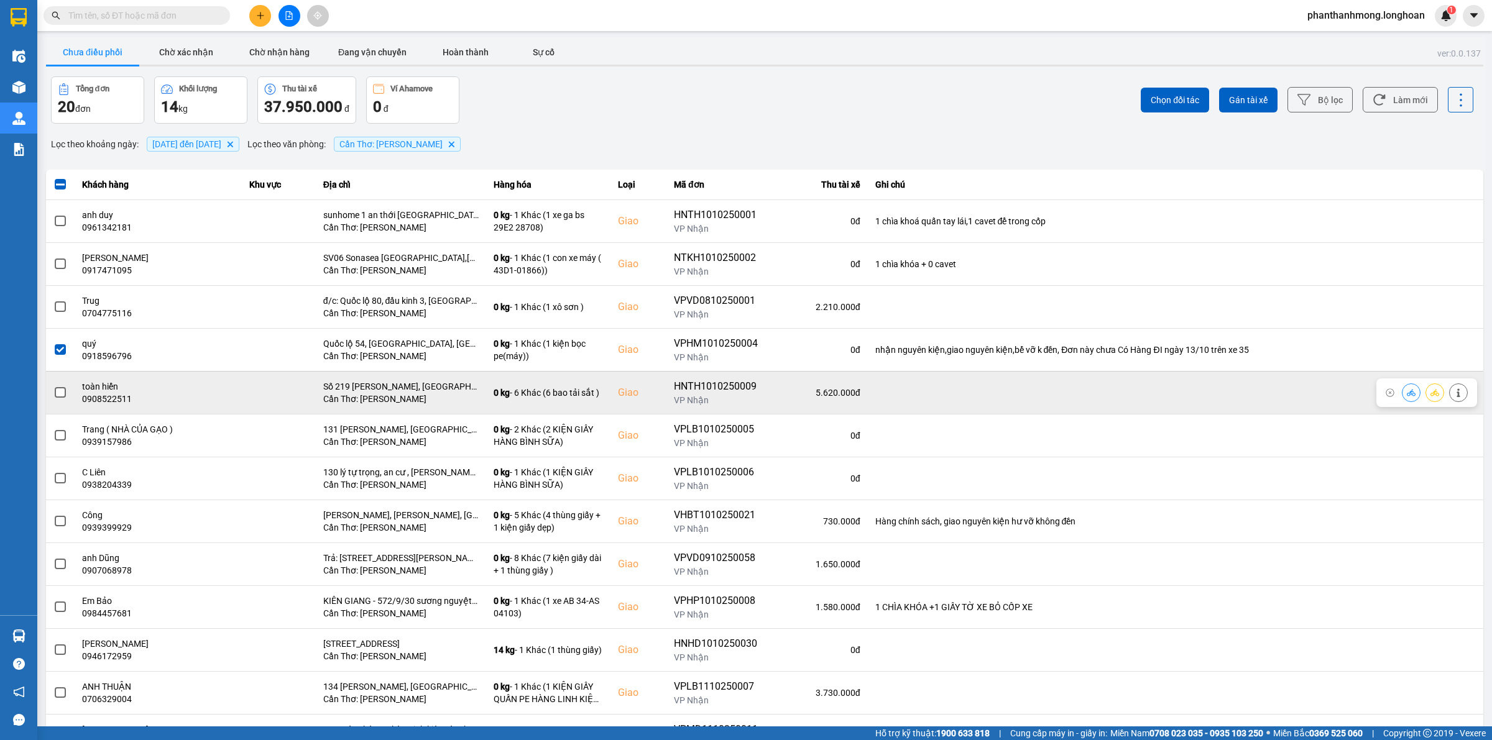
click at [47, 390] on td at bounding box center [60, 392] width 29 height 43
click at [58, 397] on span at bounding box center [60, 392] width 11 height 11
click at [53, 386] on input "checkbox" at bounding box center [53, 386] width 0 height 0
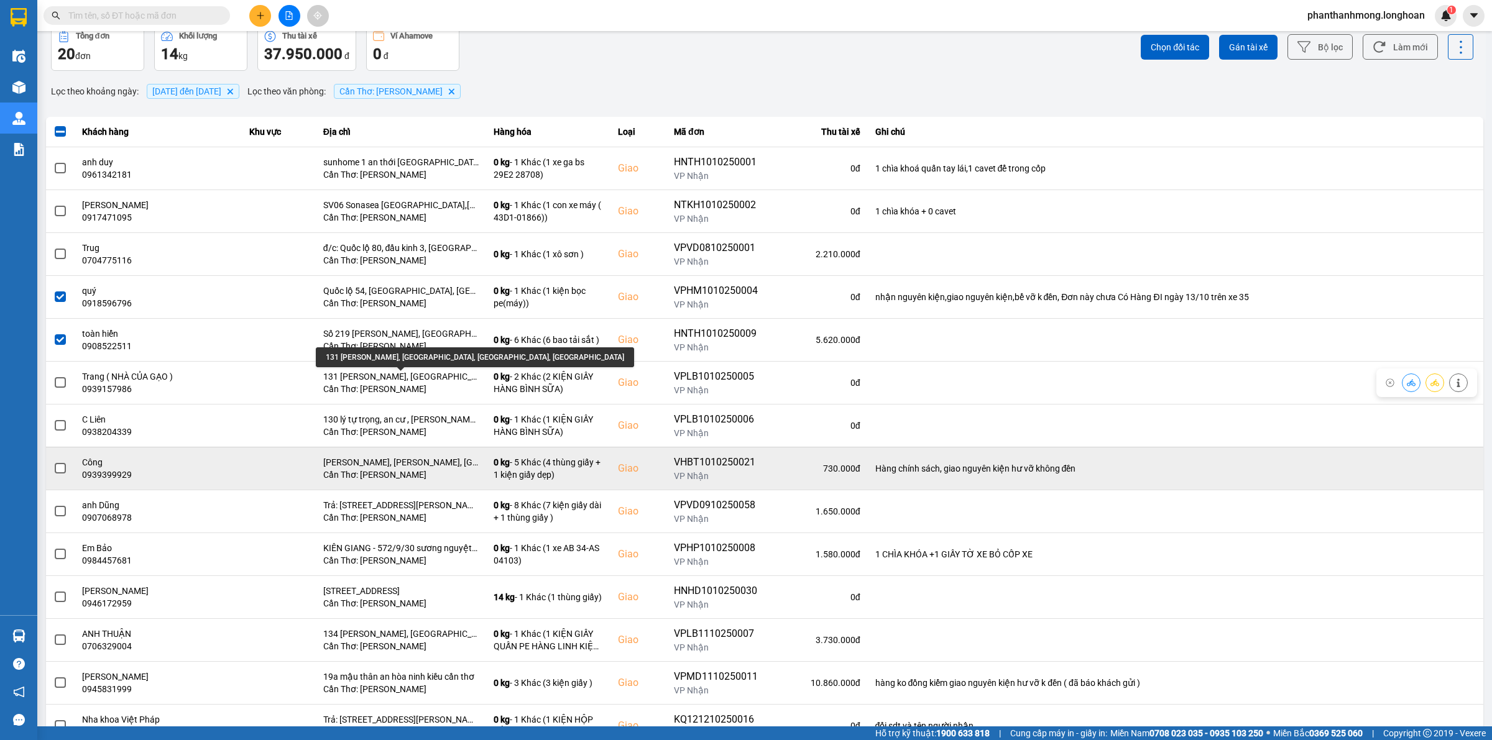
scroll to position [78, 0]
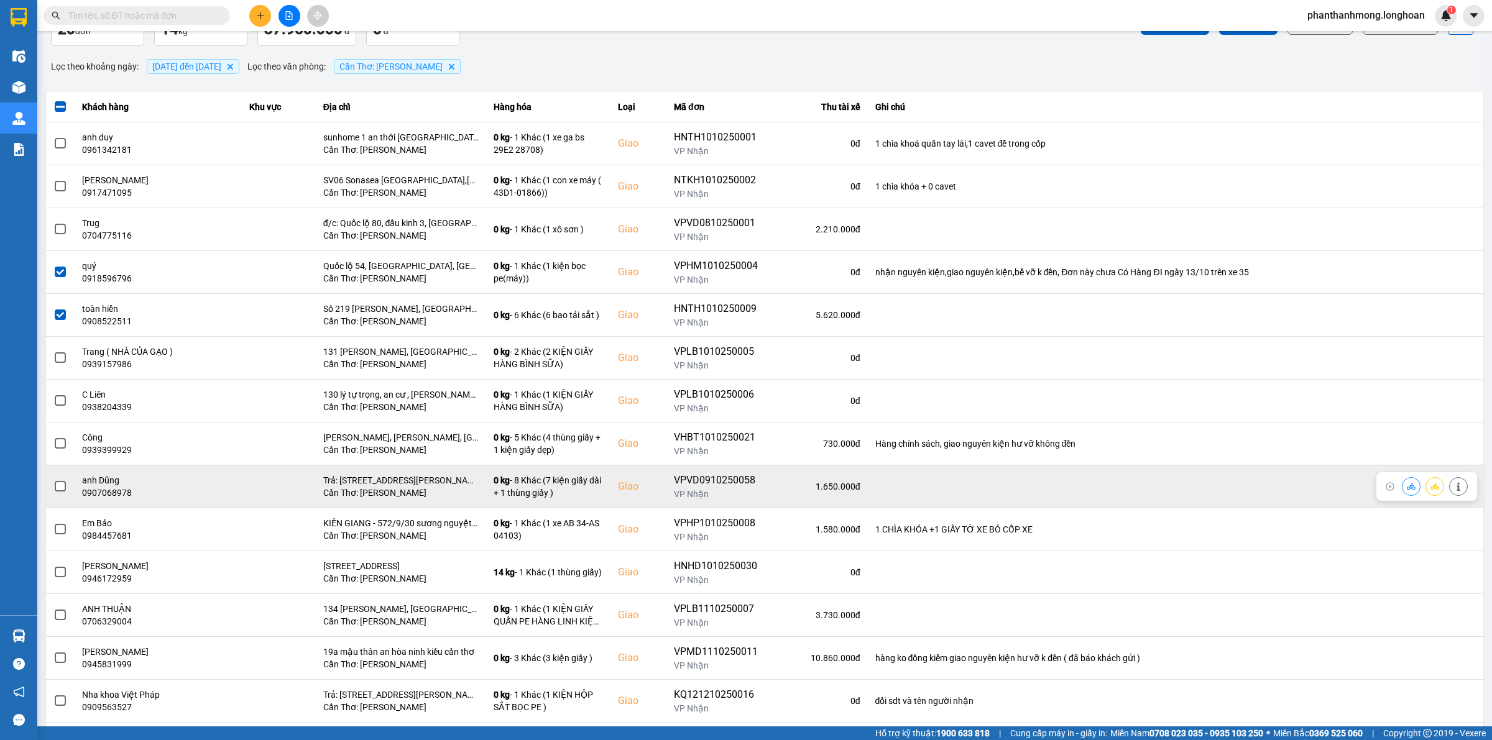
click at [63, 485] on span at bounding box center [60, 486] width 11 height 11
click at [53, 480] on input "checkbox" at bounding box center [53, 480] width 0 height 0
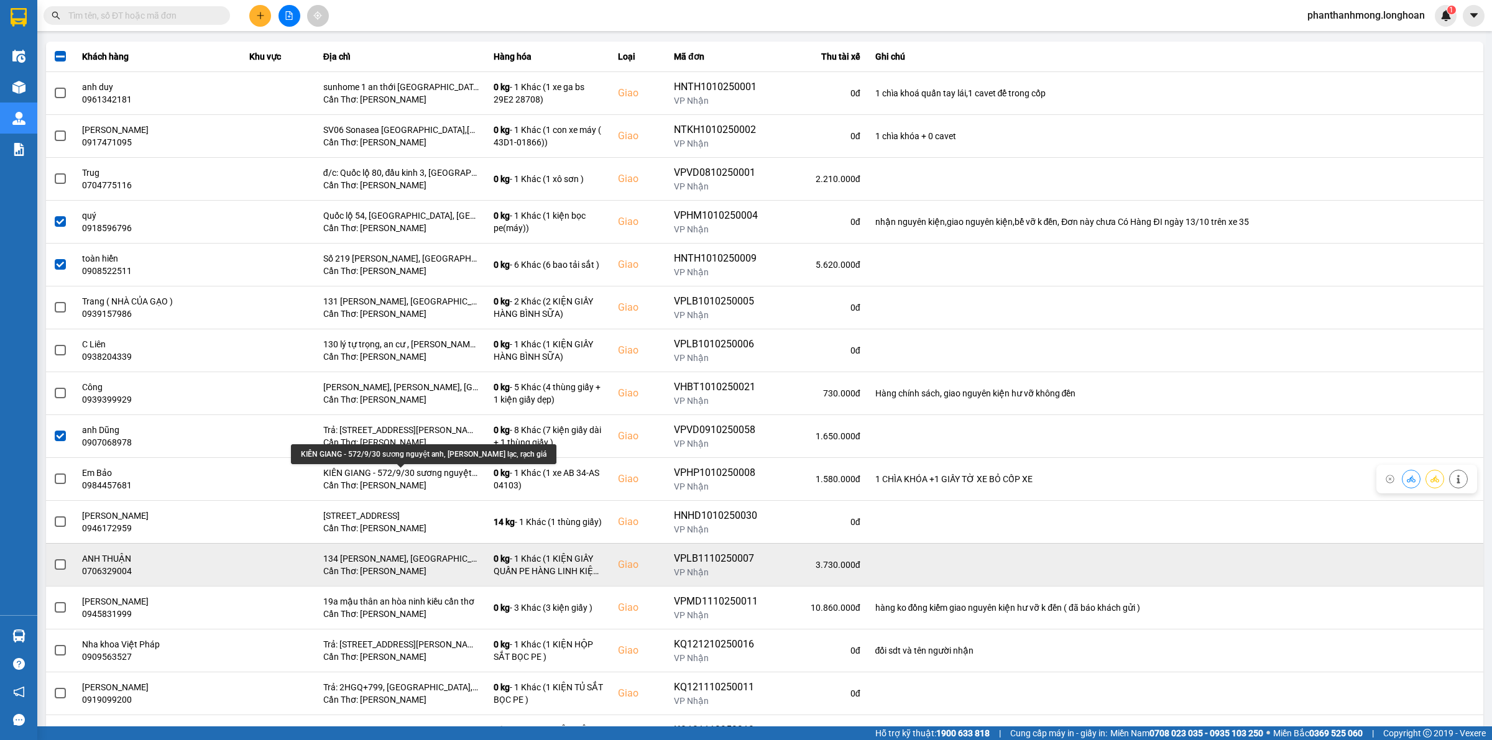
scroll to position [155, 0]
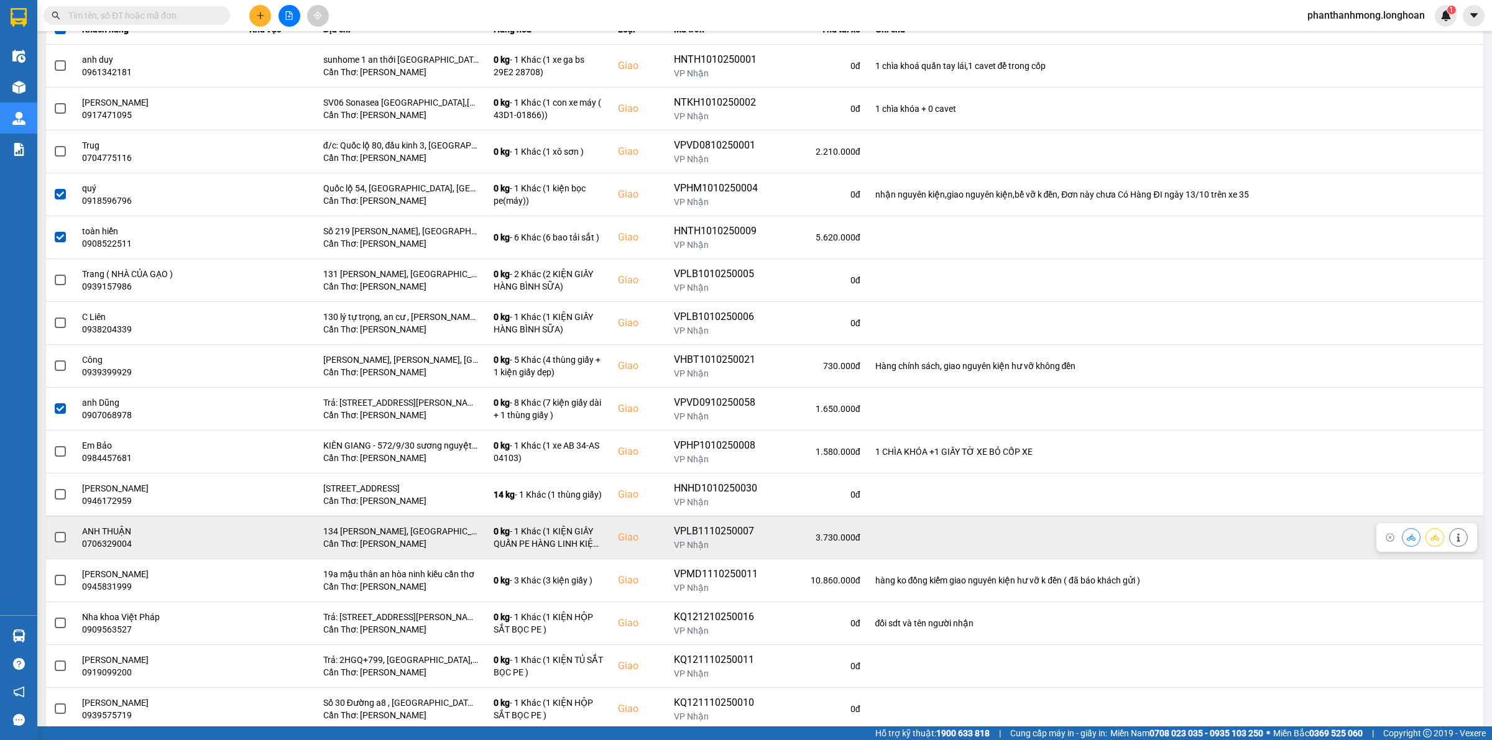
click at [58, 540] on span at bounding box center [60, 537] width 11 height 11
click at [53, 531] on input "checkbox" at bounding box center [53, 531] width 0 height 0
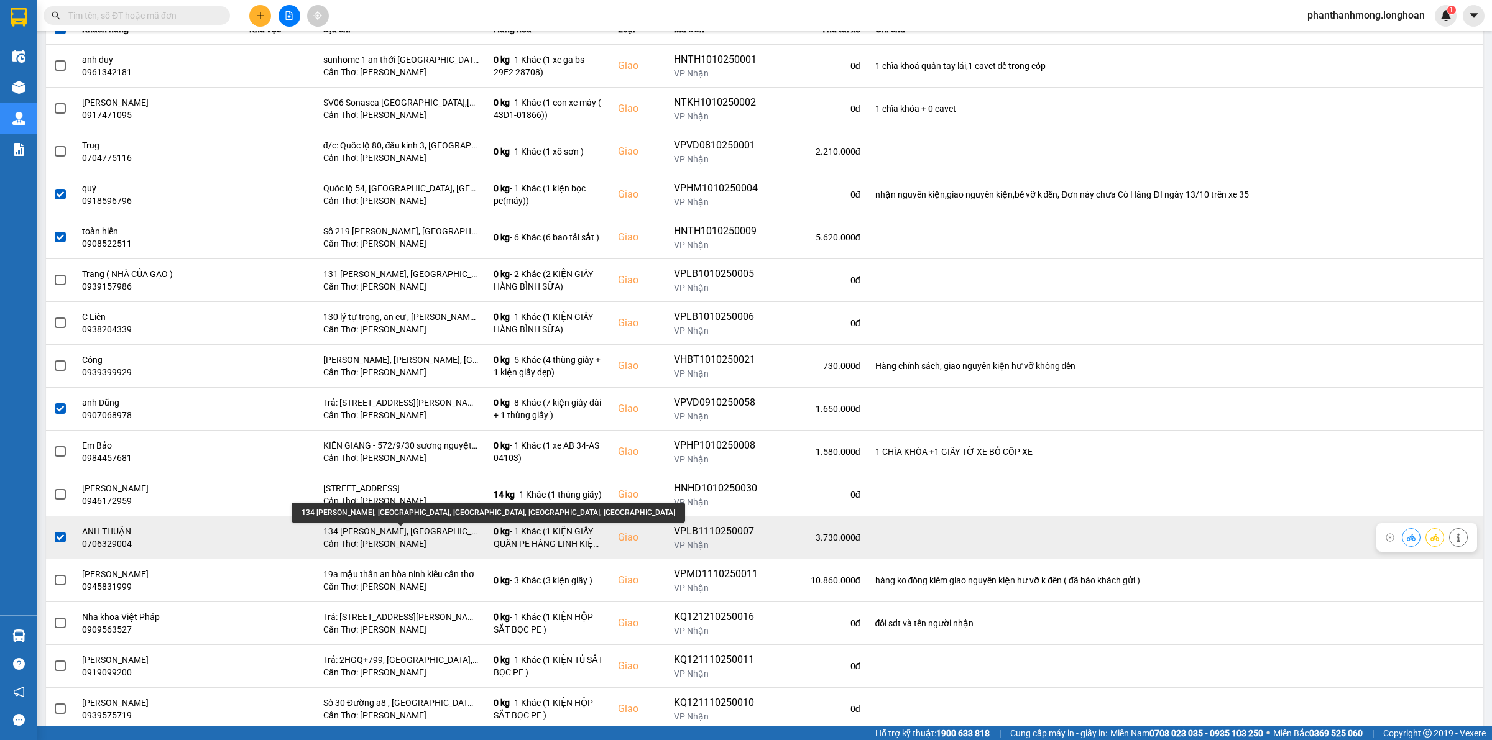
scroll to position [233, 0]
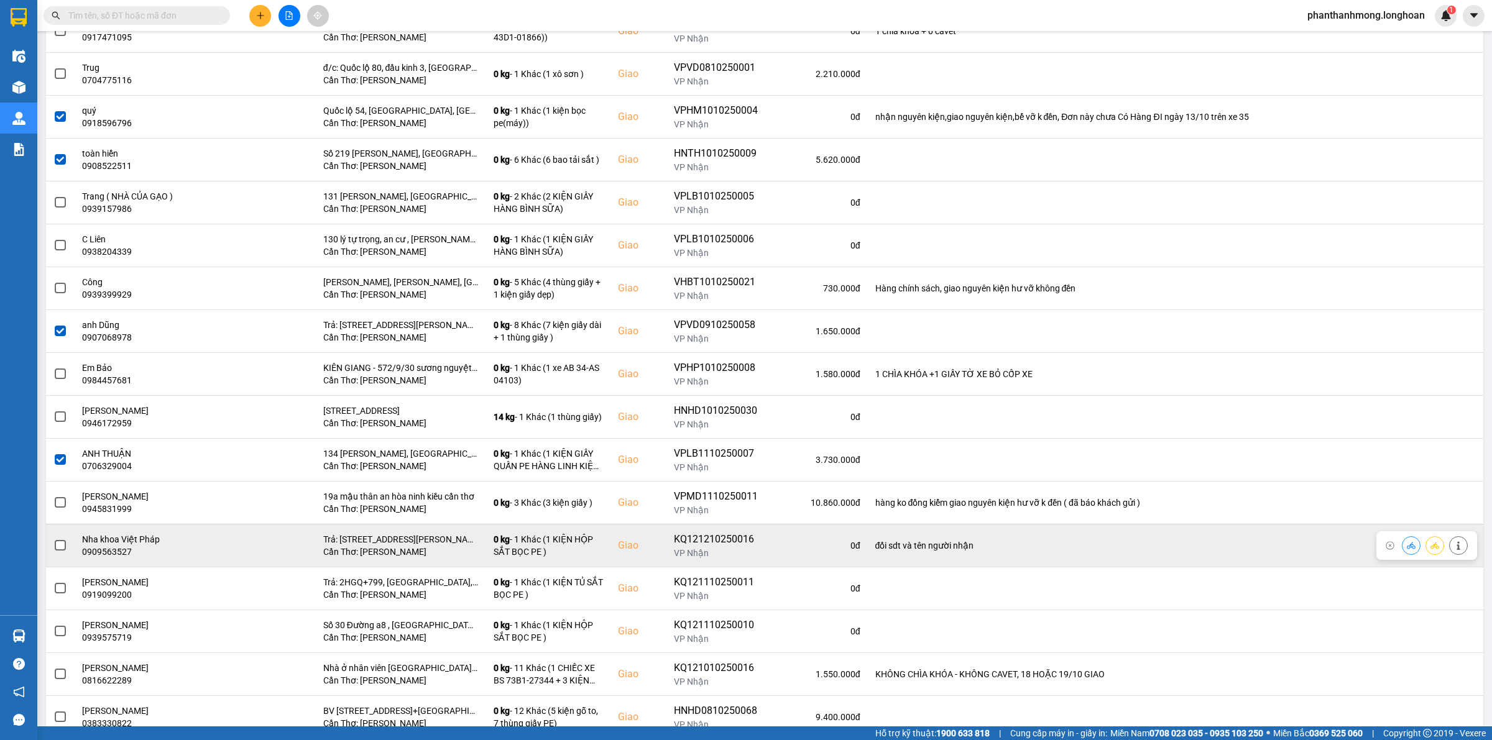
click at [60, 550] on span at bounding box center [60, 545] width 11 height 11
click at [53, 539] on input "checkbox" at bounding box center [53, 539] width 0 height 0
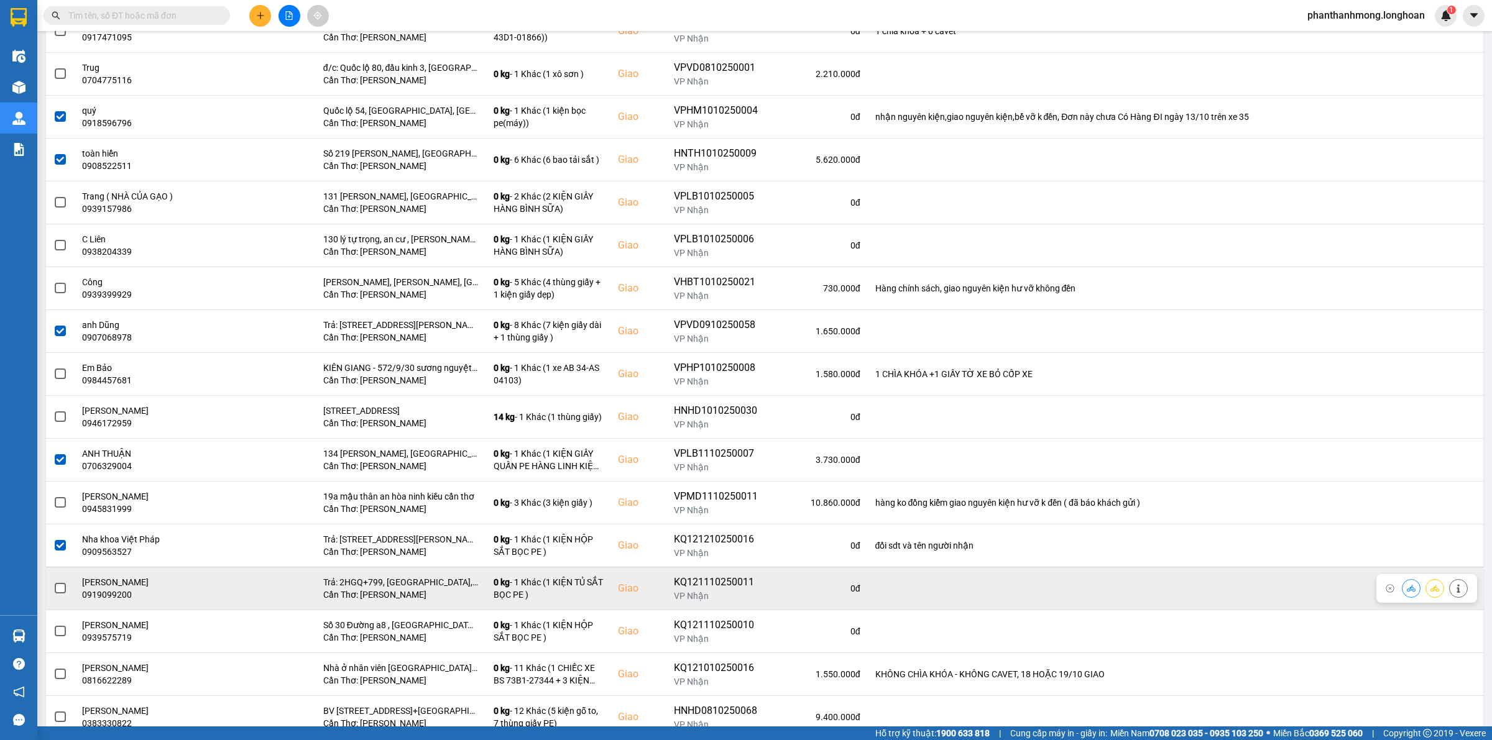
click at [58, 589] on span at bounding box center [60, 588] width 11 height 11
click at [53, 582] on input "checkbox" at bounding box center [53, 582] width 0 height 0
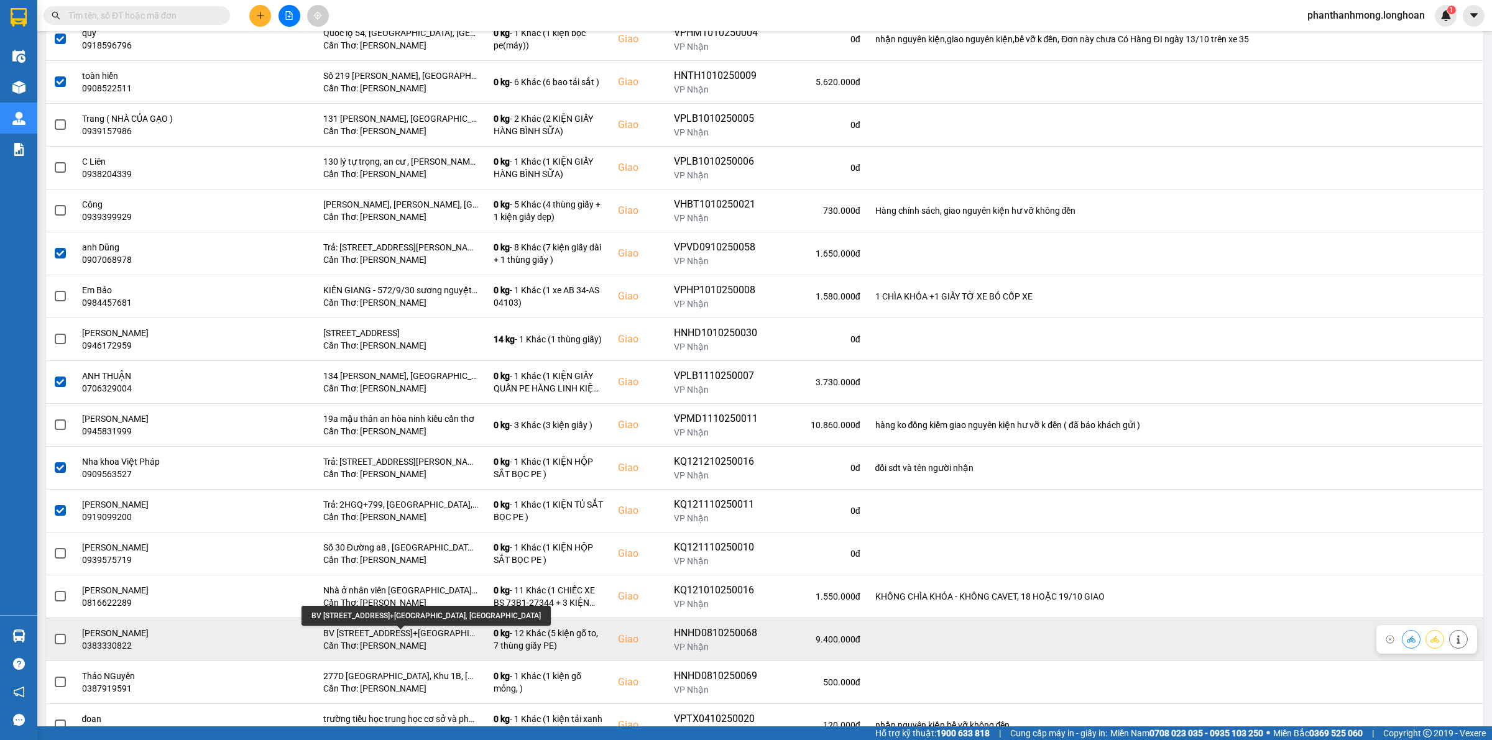
scroll to position [362, 0]
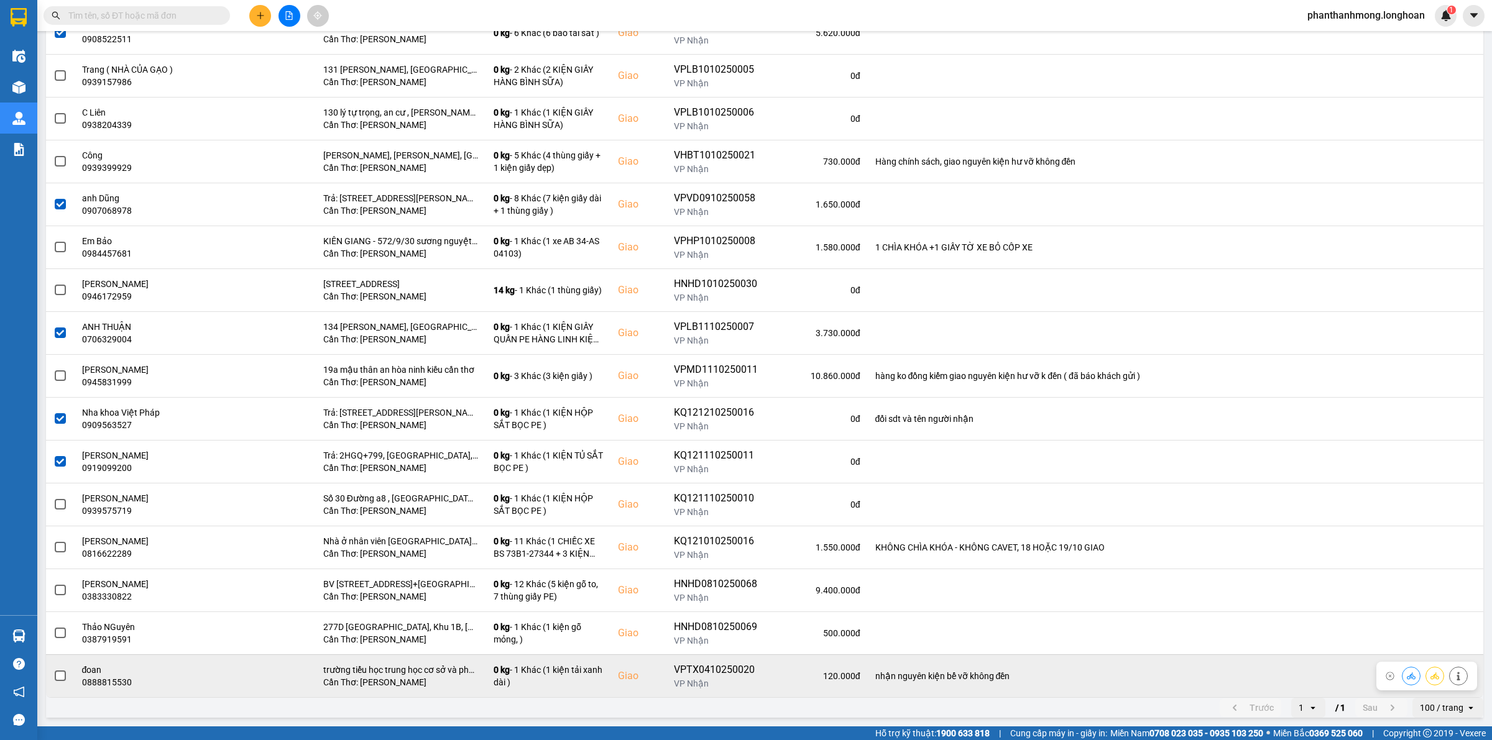
click at [60, 676] on span at bounding box center [60, 676] width 11 height 11
click at [53, 669] on input "checkbox" at bounding box center [53, 669] width 0 height 0
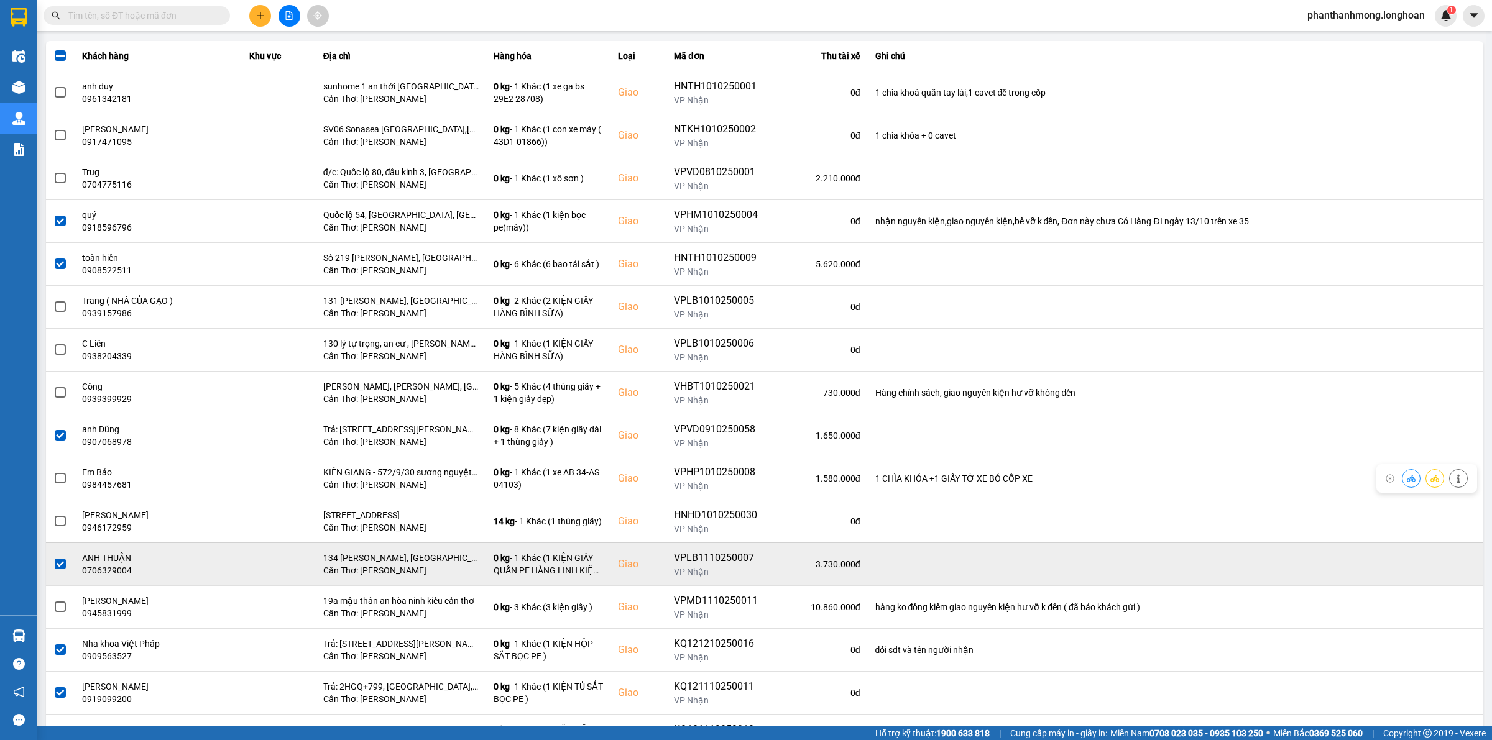
scroll to position [129, 0]
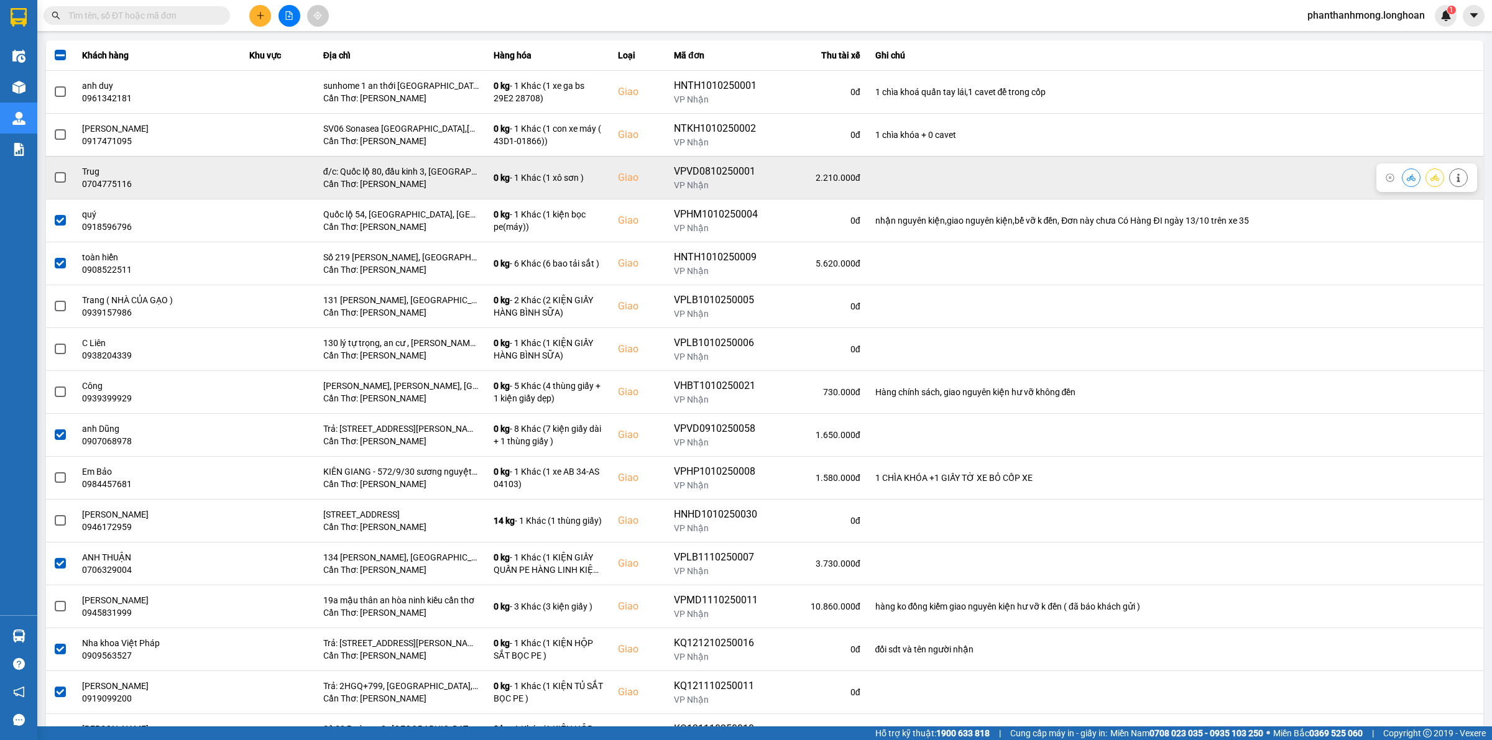
click at [59, 181] on span at bounding box center [60, 177] width 11 height 11
click at [53, 171] on input "checkbox" at bounding box center [53, 171] width 0 height 0
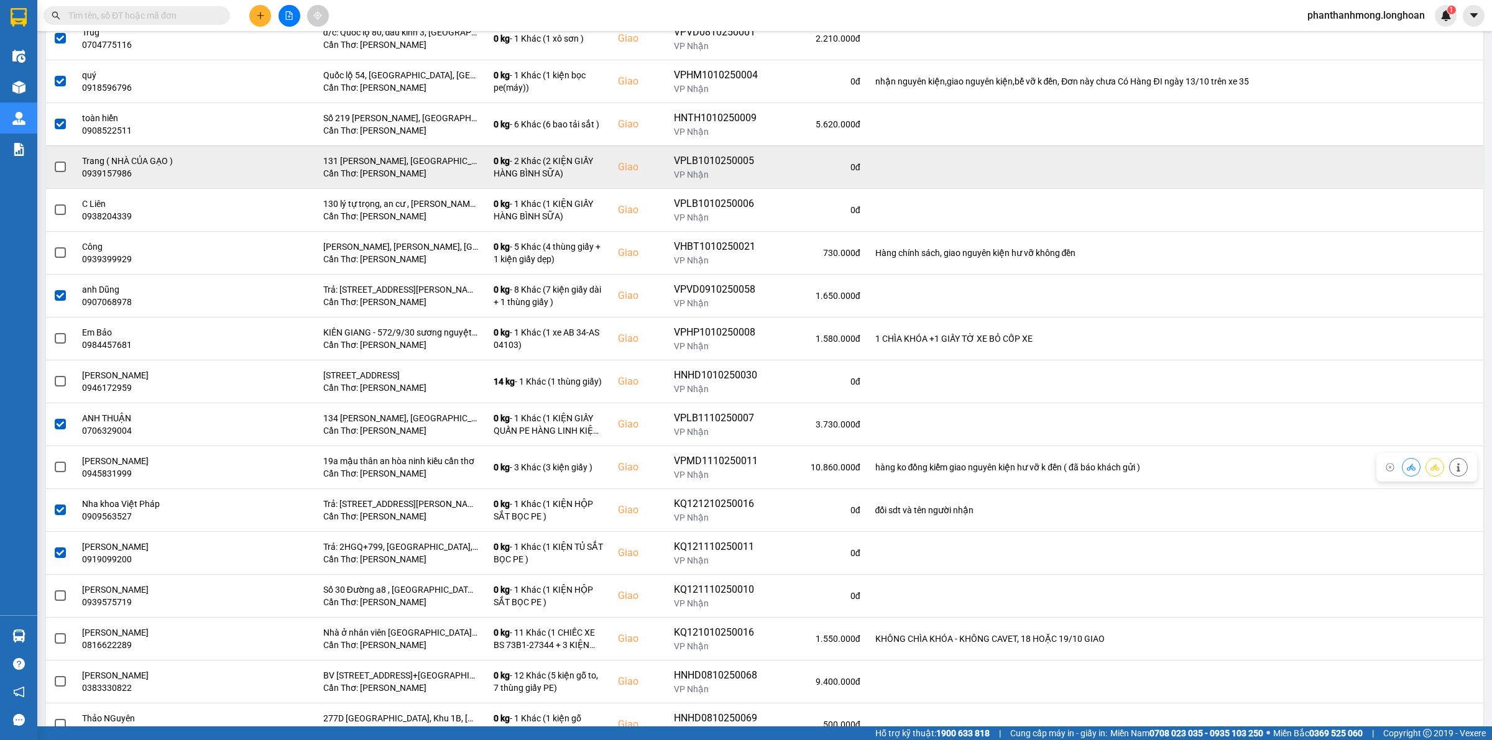
scroll to position [52, 0]
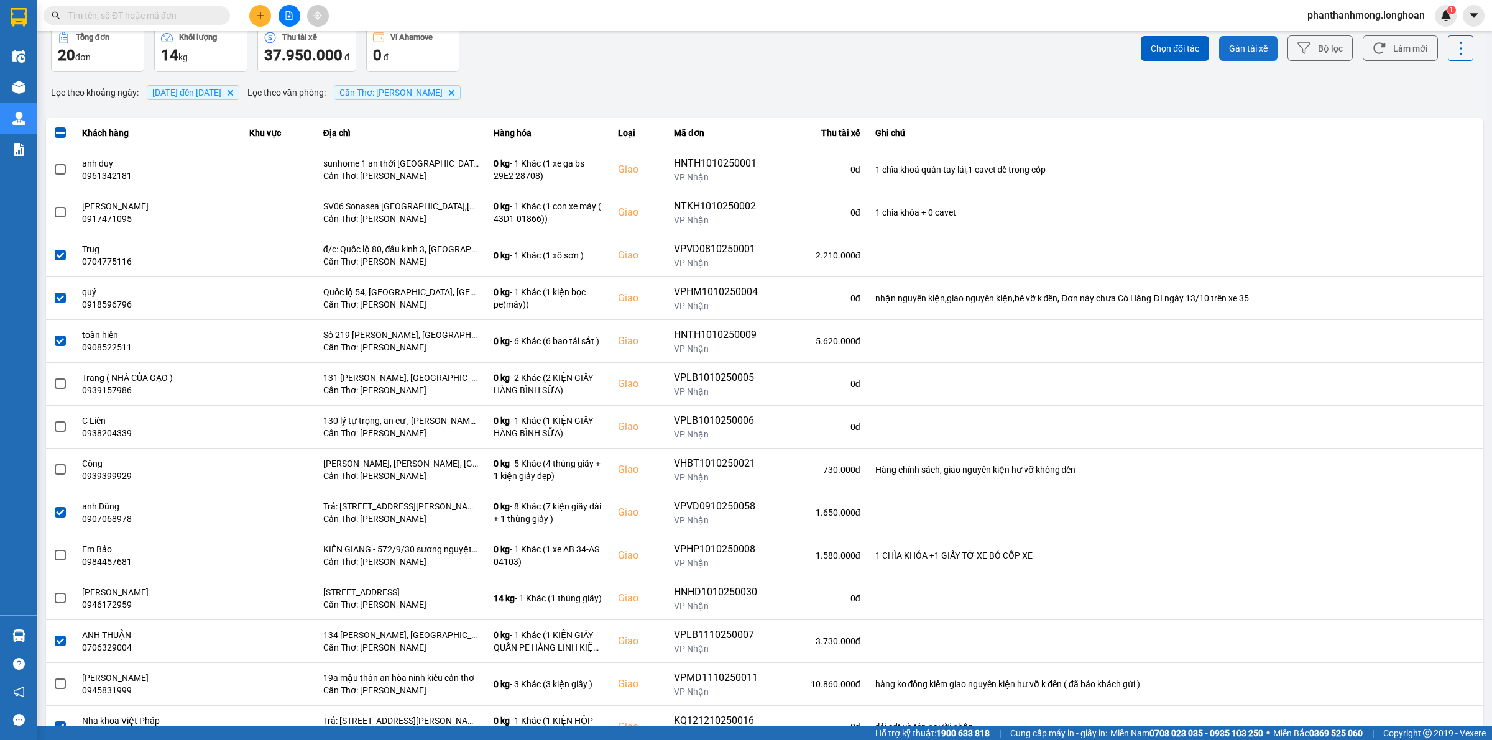
click at [1231, 56] on button "Gán tài xế" at bounding box center [1248, 48] width 58 height 25
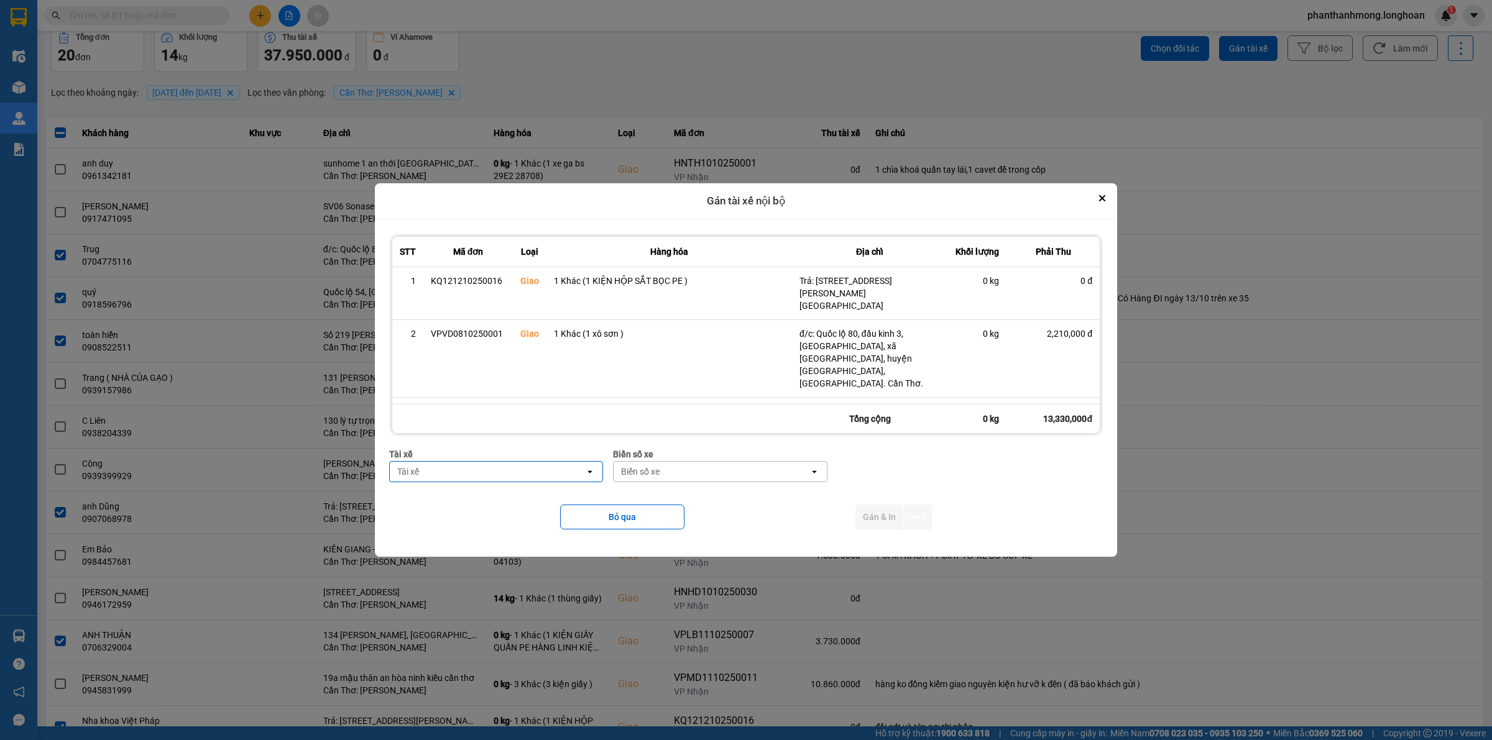
click at [513, 477] on div "Tài xế" at bounding box center [487, 472] width 195 height 20
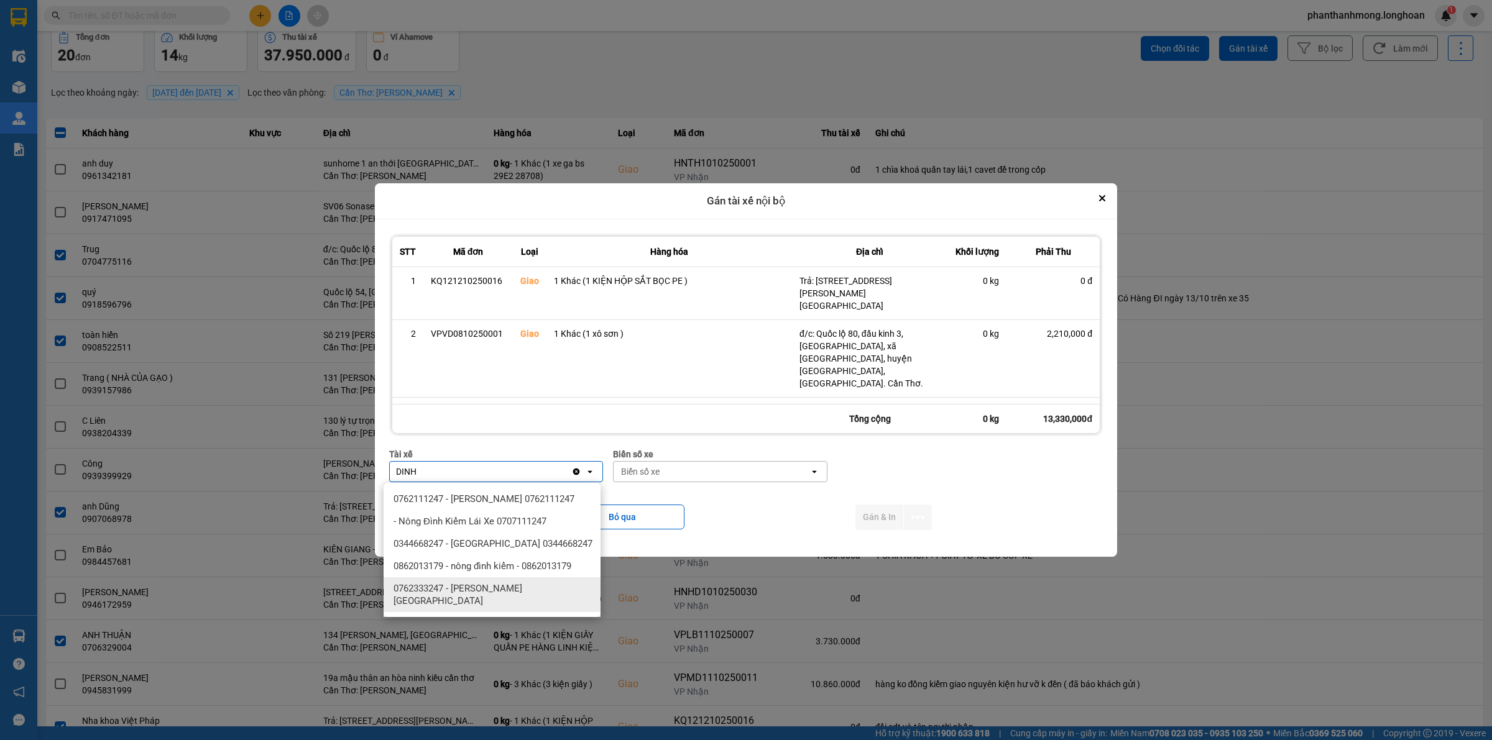
type input "DINH"
click at [505, 589] on span "0762333247 - [PERSON_NAME][GEOGRAPHIC_DATA]" at bounding box center [494, 594] width 202 height 25
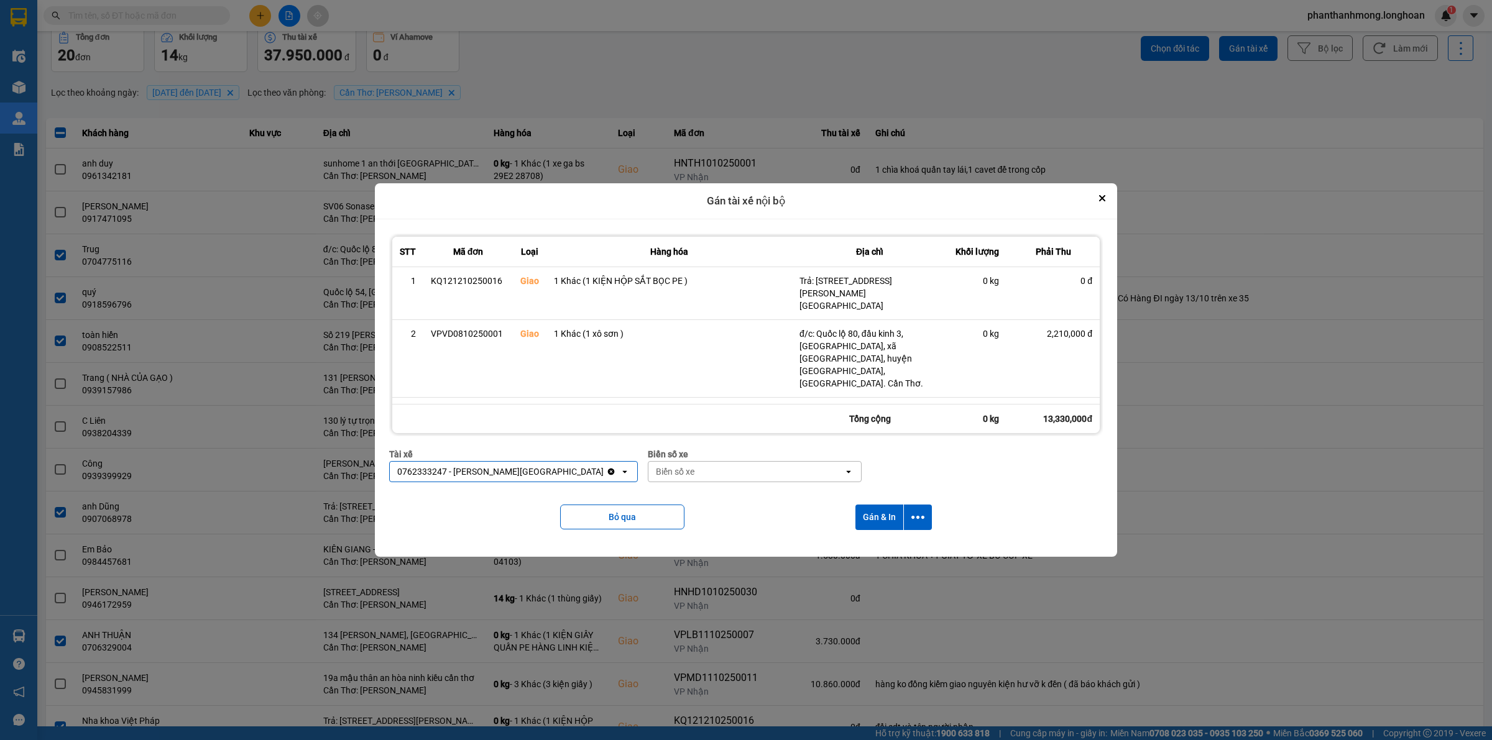
click at [672, 474] on div "Biển số xe" at bounding box center [745, 472] width 195 height 20
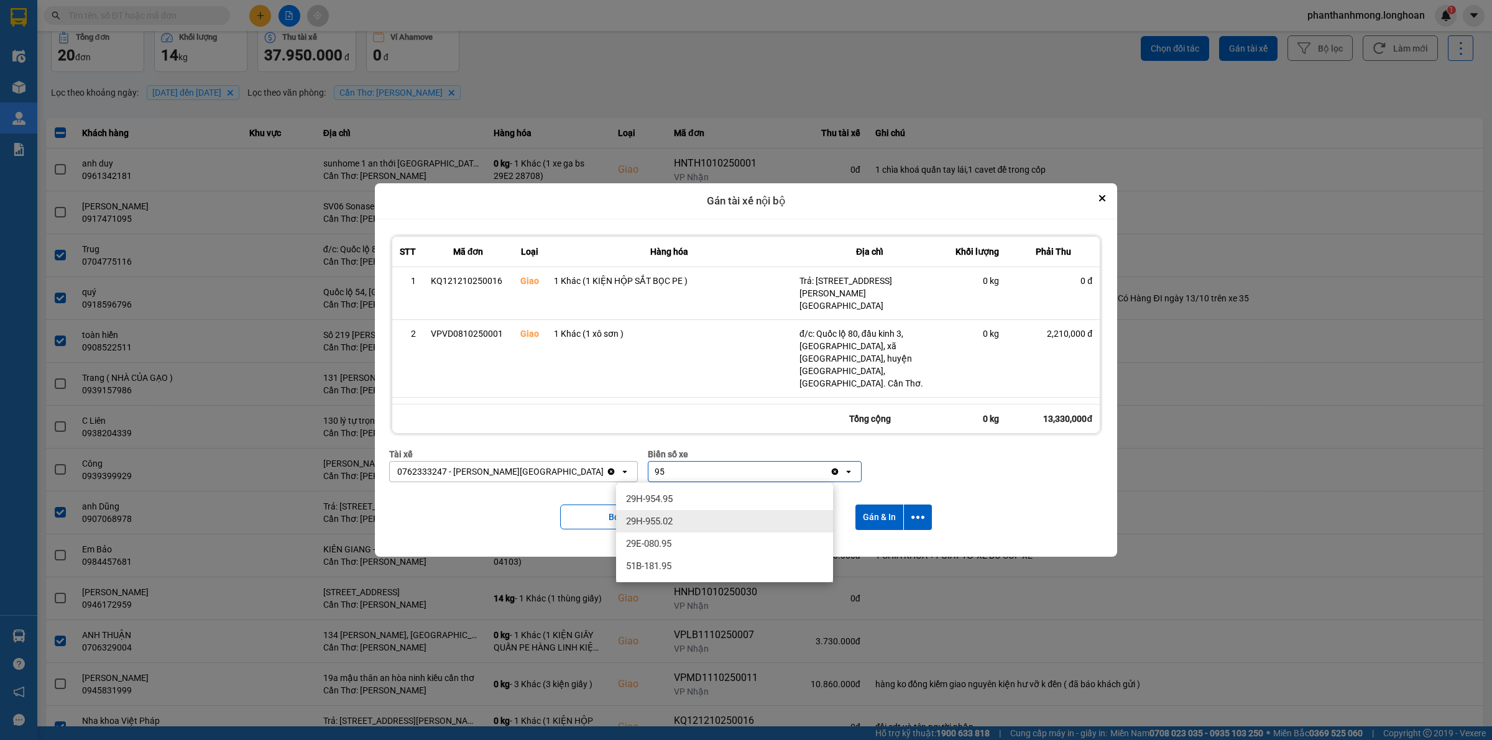
type input "95"
click at [686, 545] on div "29E-080.95" at bounding box center [724, 544] width 217 height 22
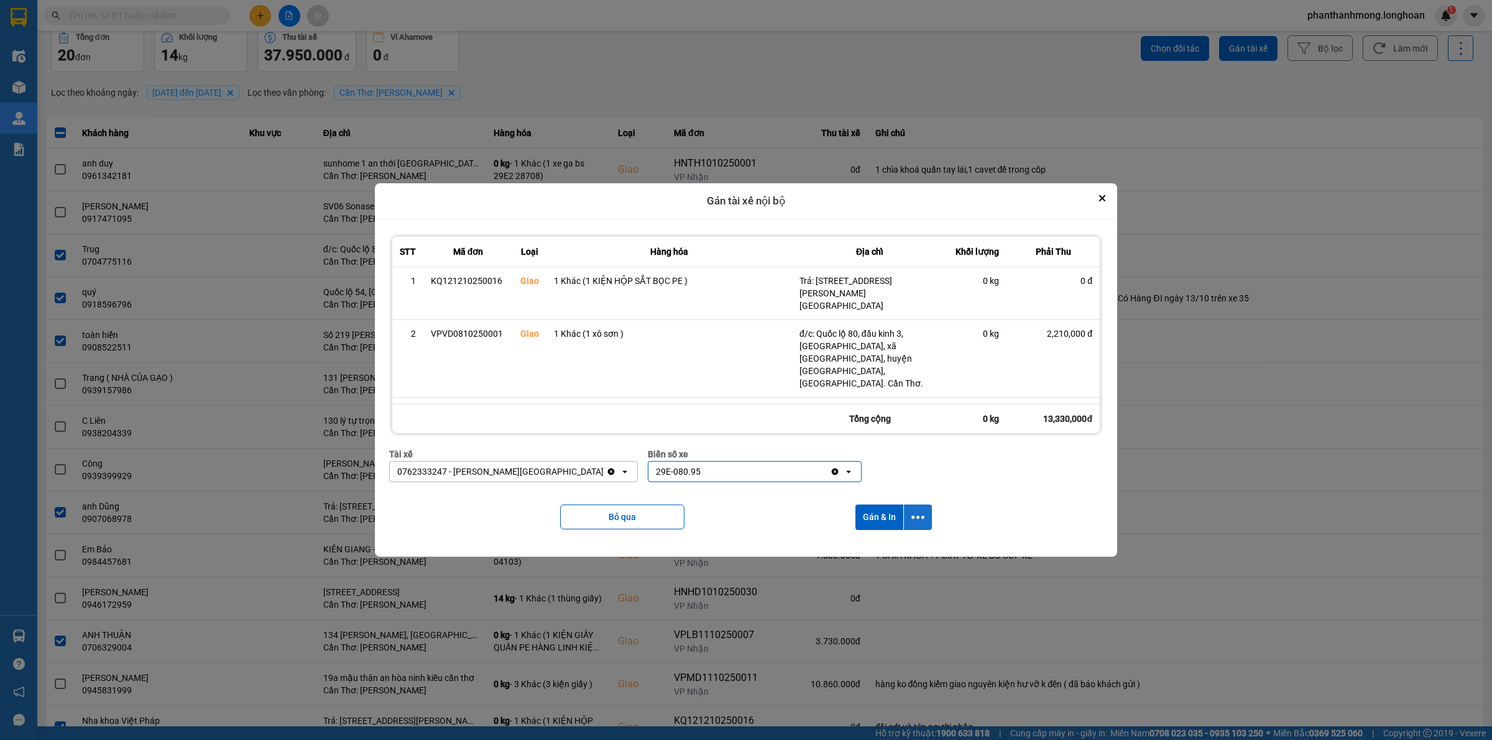
click at [914, 517] on icon "dialog" at bounding box center [917, 517] width 13 height 3
click at [865, 550] on span "Chỉ gán tài" at bounding box center [870, 552] width 41 height 12
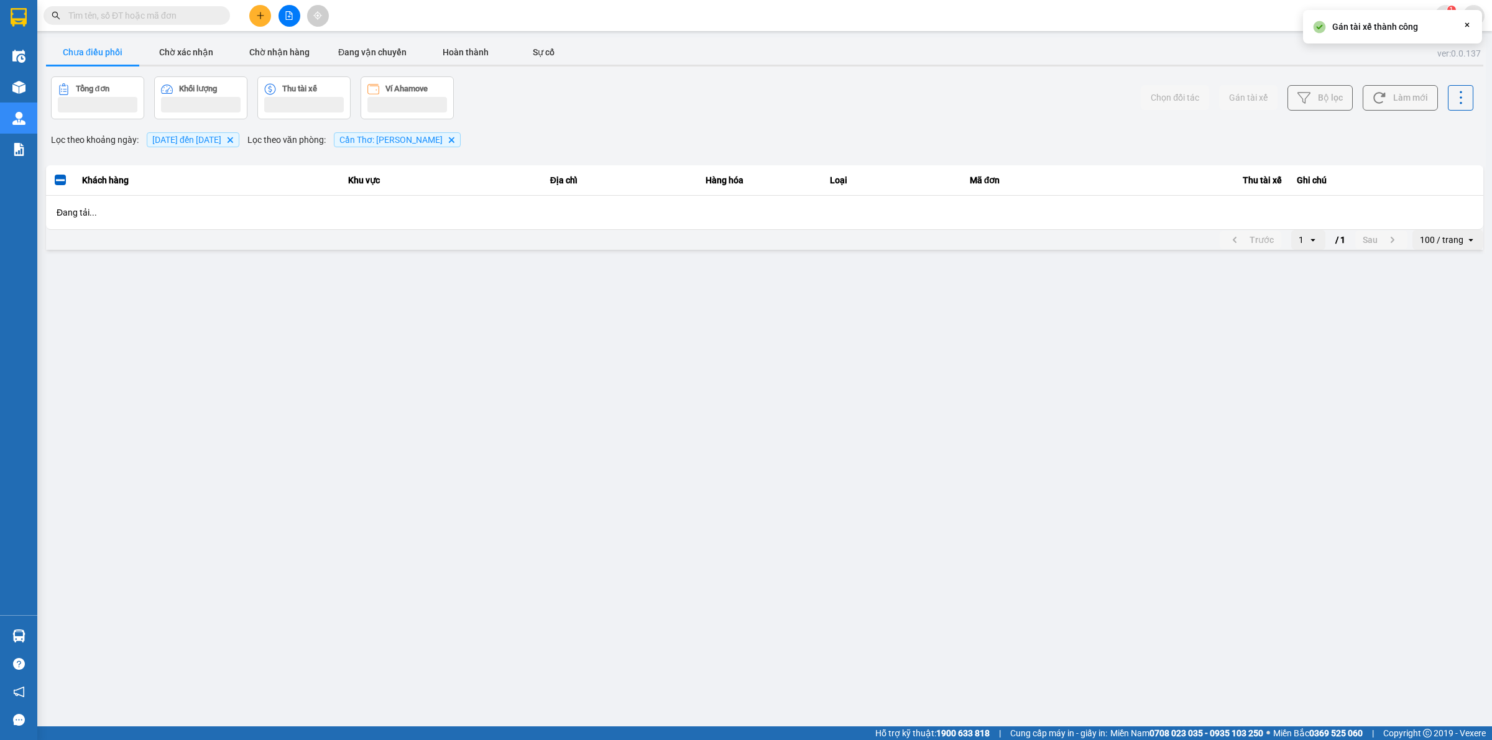
scroll to position [0, 0]
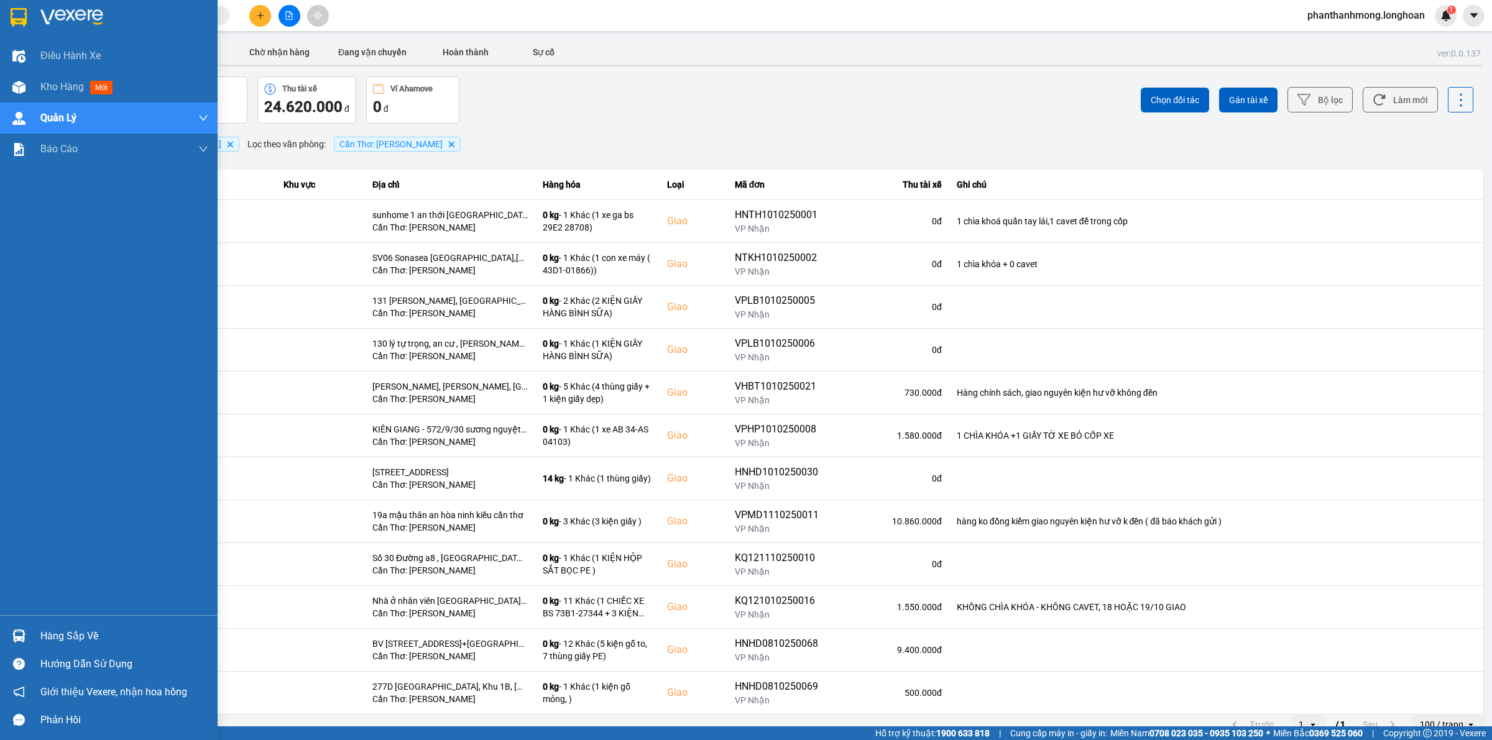
click at [20, 642] on img at bounding box center [18, 636] width 13 height 13
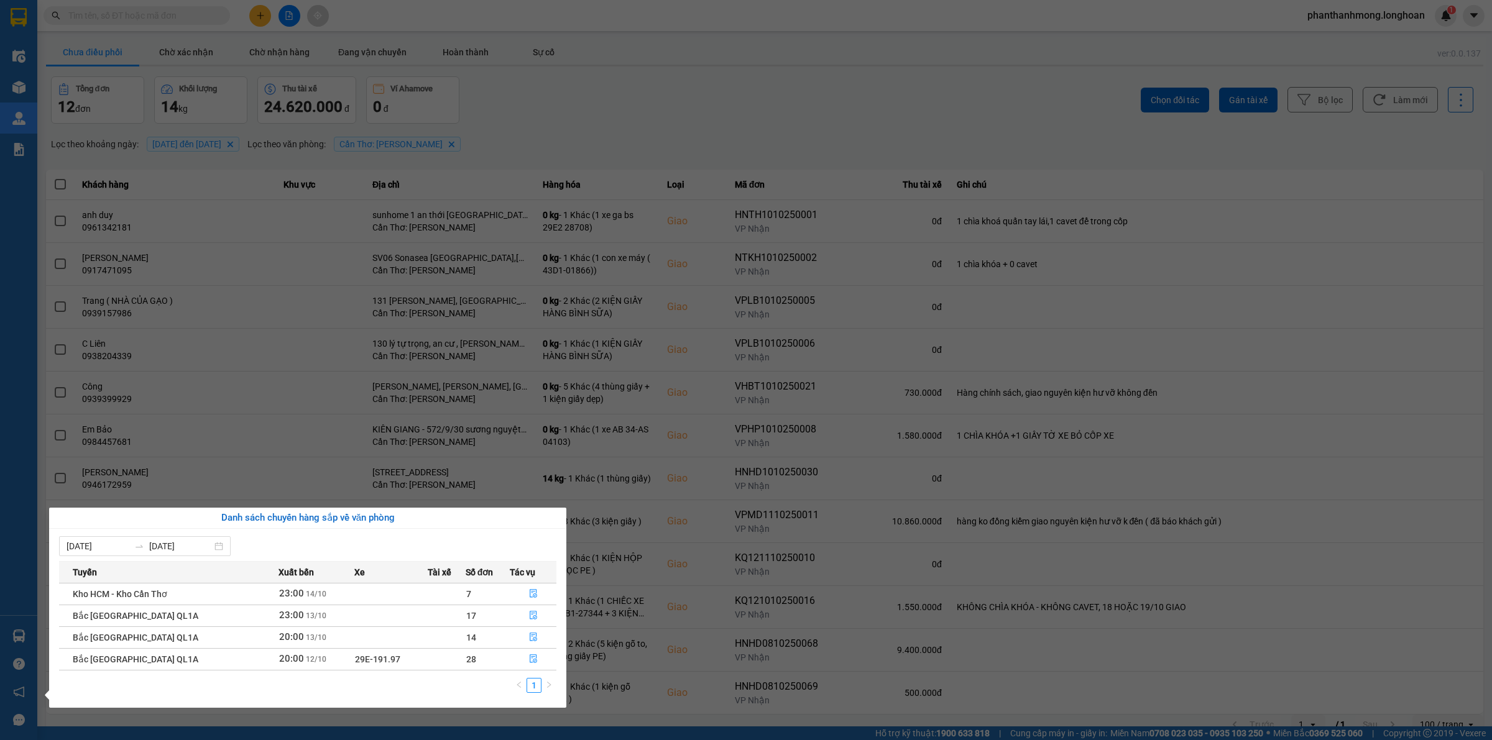
click at [277, 380] on section "Kết quả tìm kiếm ( 0 ) Bộ lọc No Data phanthanhmong.longhoan 1 Điều hành xe Kho…" at bounding box center [746, 370] width 1492 height 740
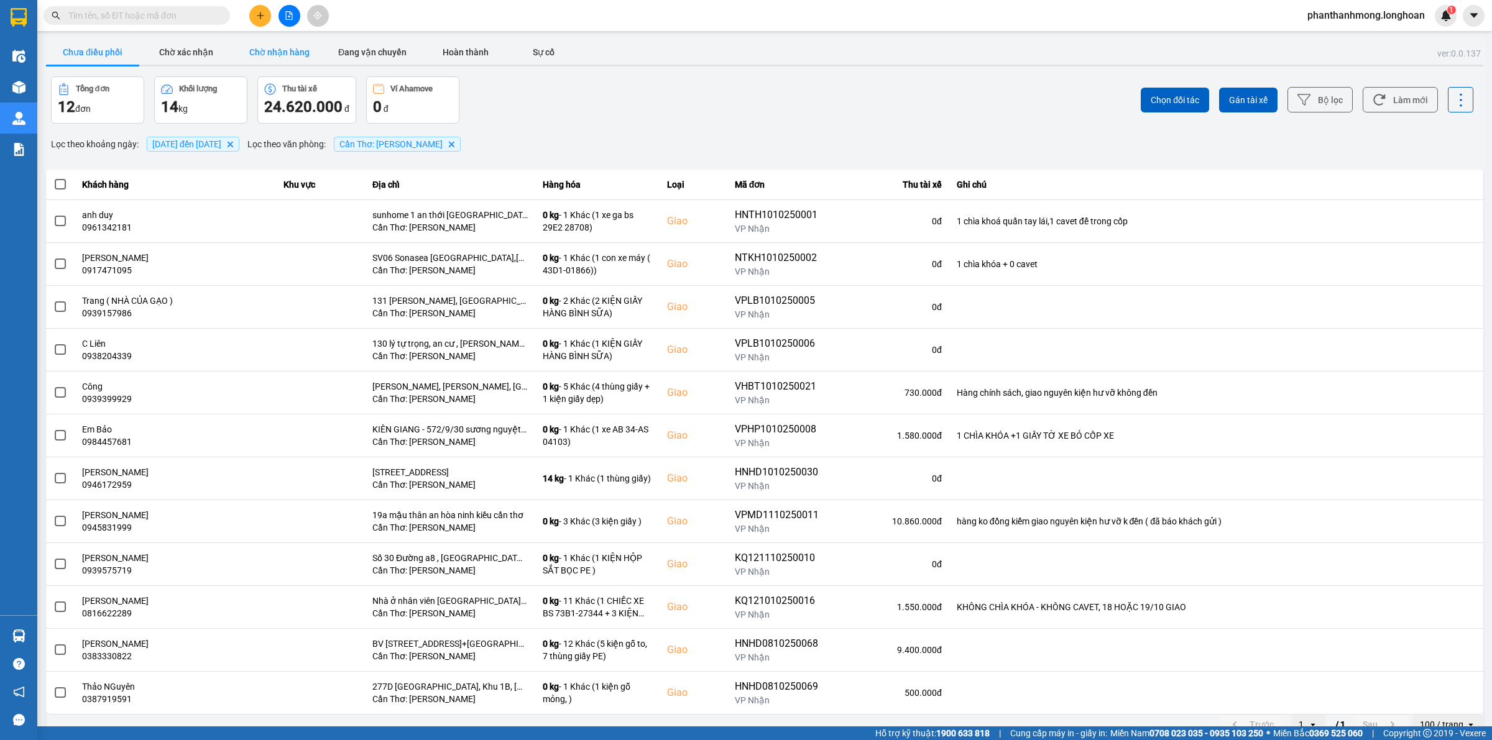
click at [286, 57] on button "Chờ nhận hàng" at bounding box center [278, 52] width 93 height 25
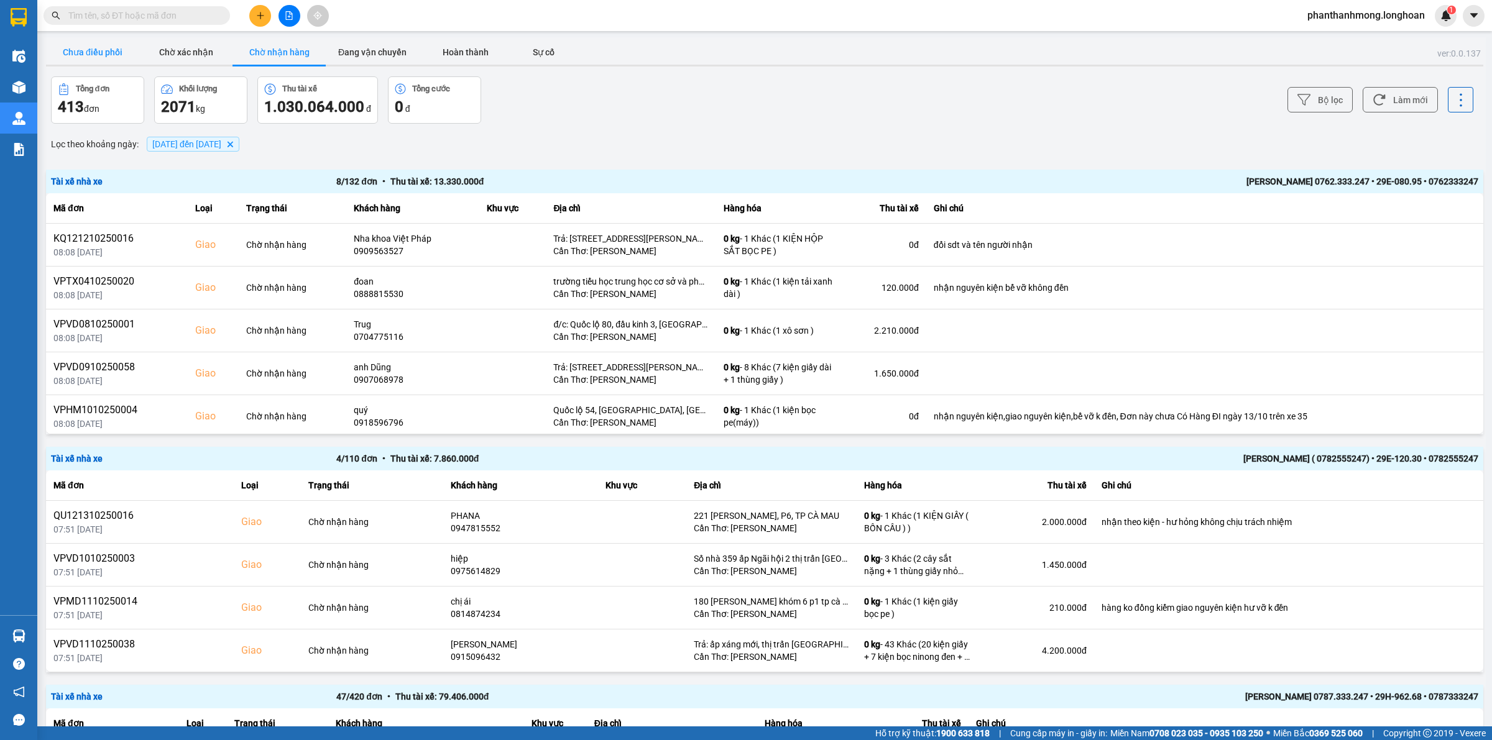
click at [98, 50] on button "Chưa điều phối" at bounding box center [92, 52] width 93 height 25
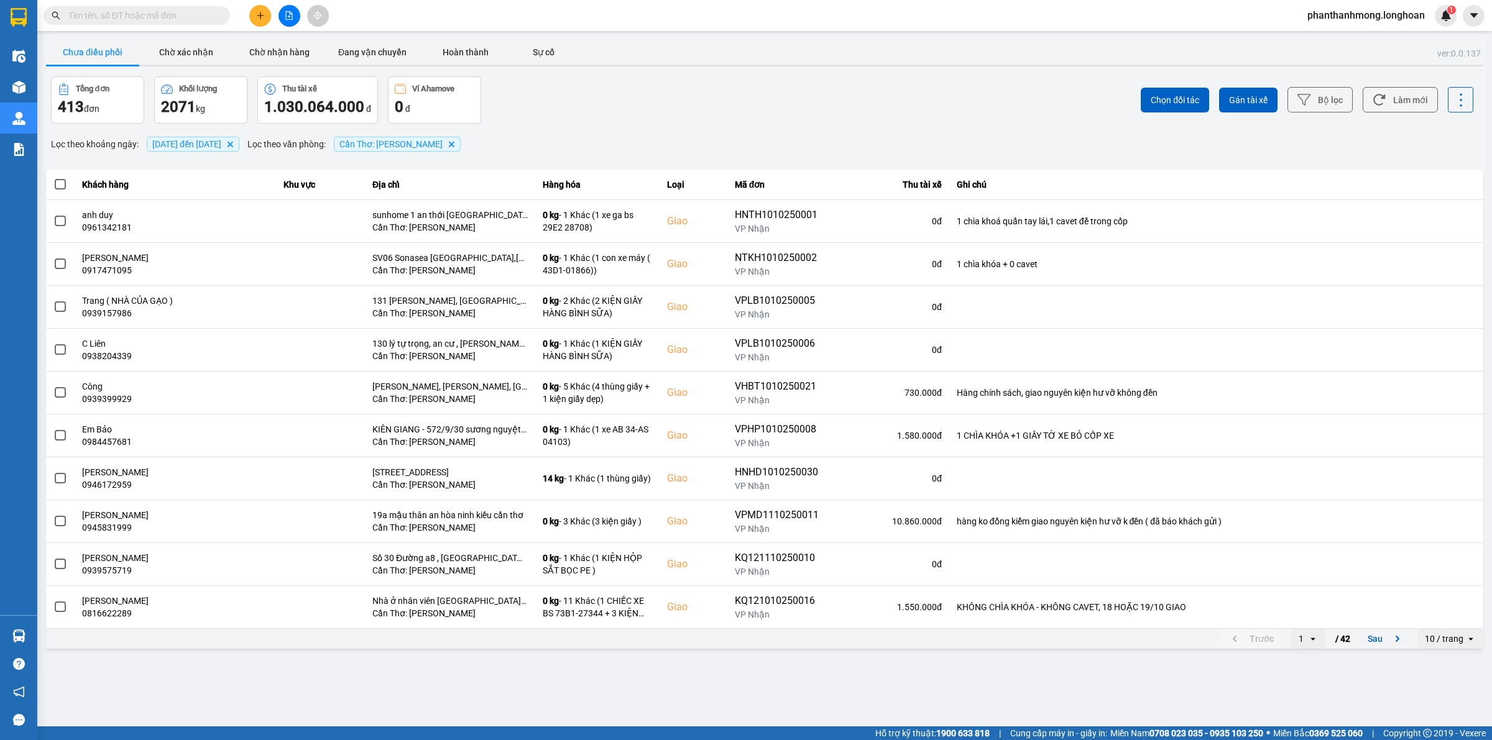
click at [1355, 96] on div "Chọn đối tác Gán tài xế Bộ lọc Làm mới" at bounding box center [1117, 99] width 711 height 47
click at [1335, 101] on button "Bộ lọc" at bounding box center [1319, 99] width 65 height 25
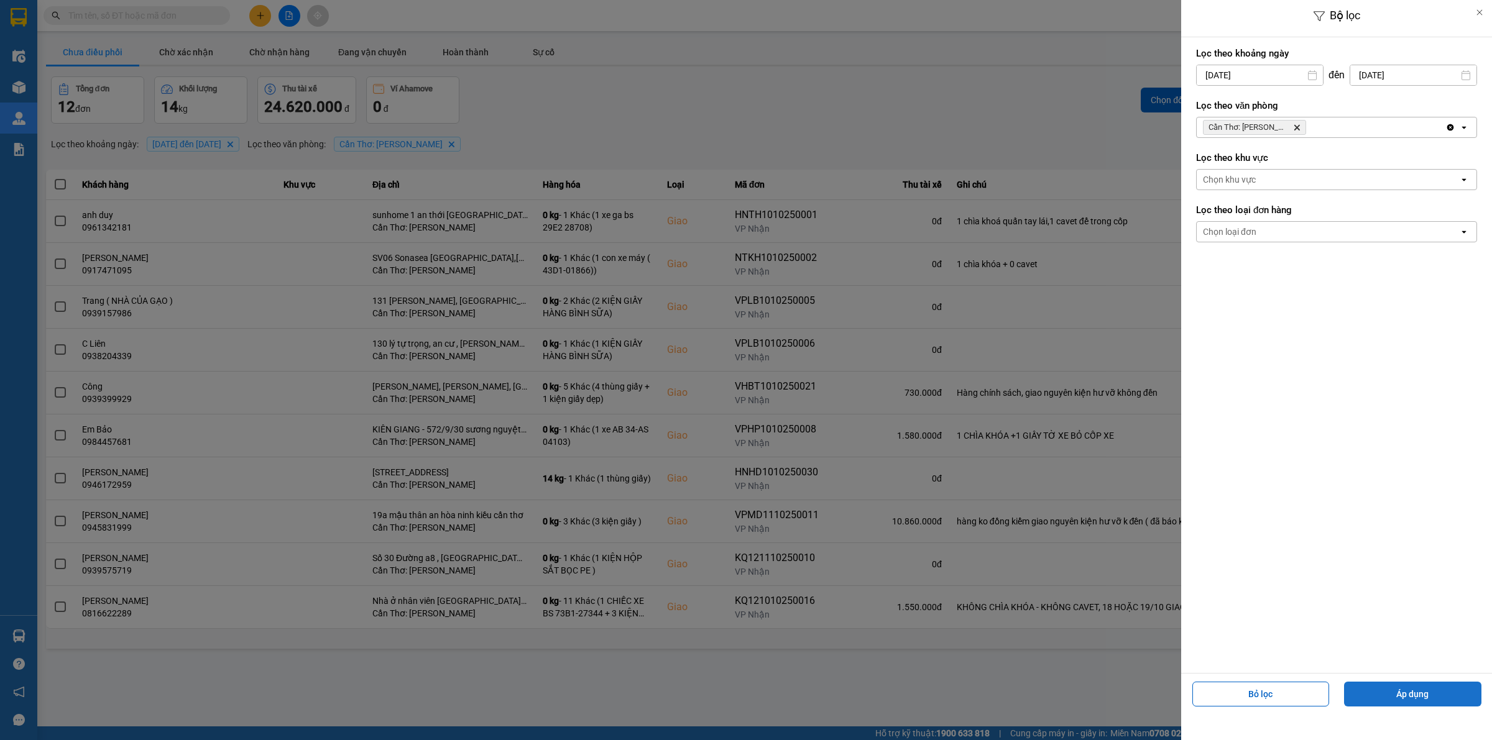
drag, startPoint x: 1415, startPoint y: 690, endPoint x: 1404, endPoint y: 684, distance: 13.3
click at [1414, 690] on button "Áp dụng" at bounding box center [1412, 694] width 137 height 25
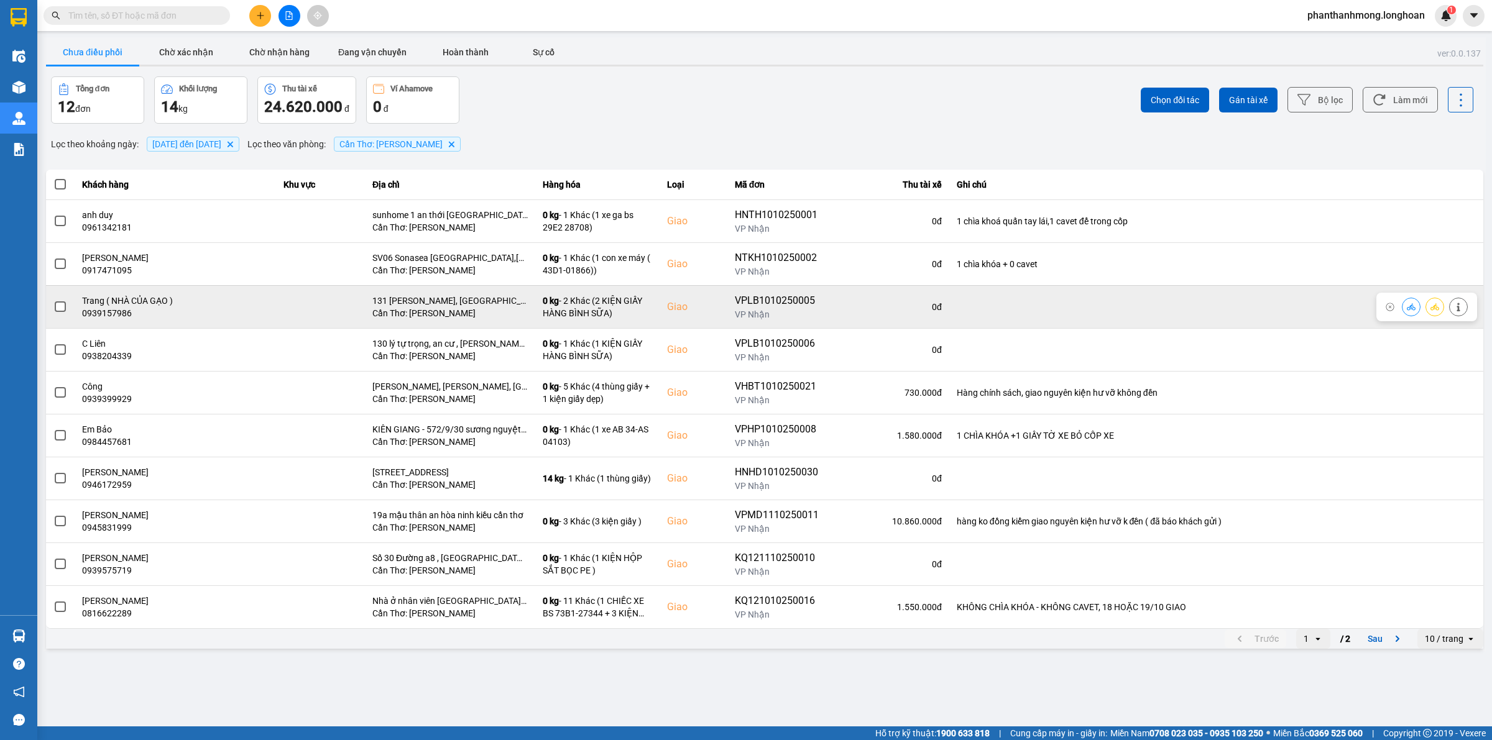
click at [57, 310] on span at bounding box center [60, 306] width 11 height 11
click at [53, 300] on input "checkbox" at bounding box center [53, 300] width 0 height 0
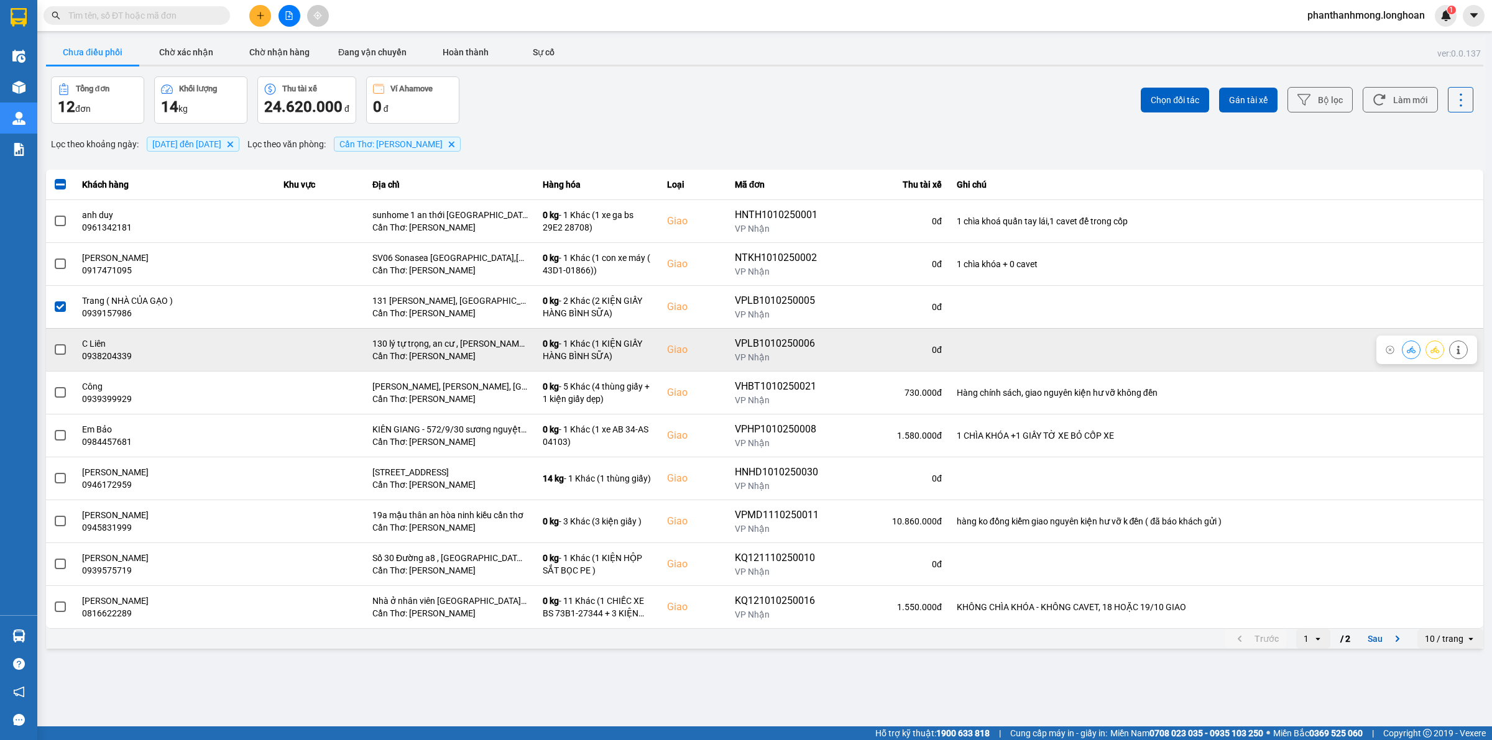
click at [63, 351] on span at bounding box center [60, 349] width 11 height 11
click at [53, 343] on input "checkbox" at bounding box center [53, 343] width 0 height 0
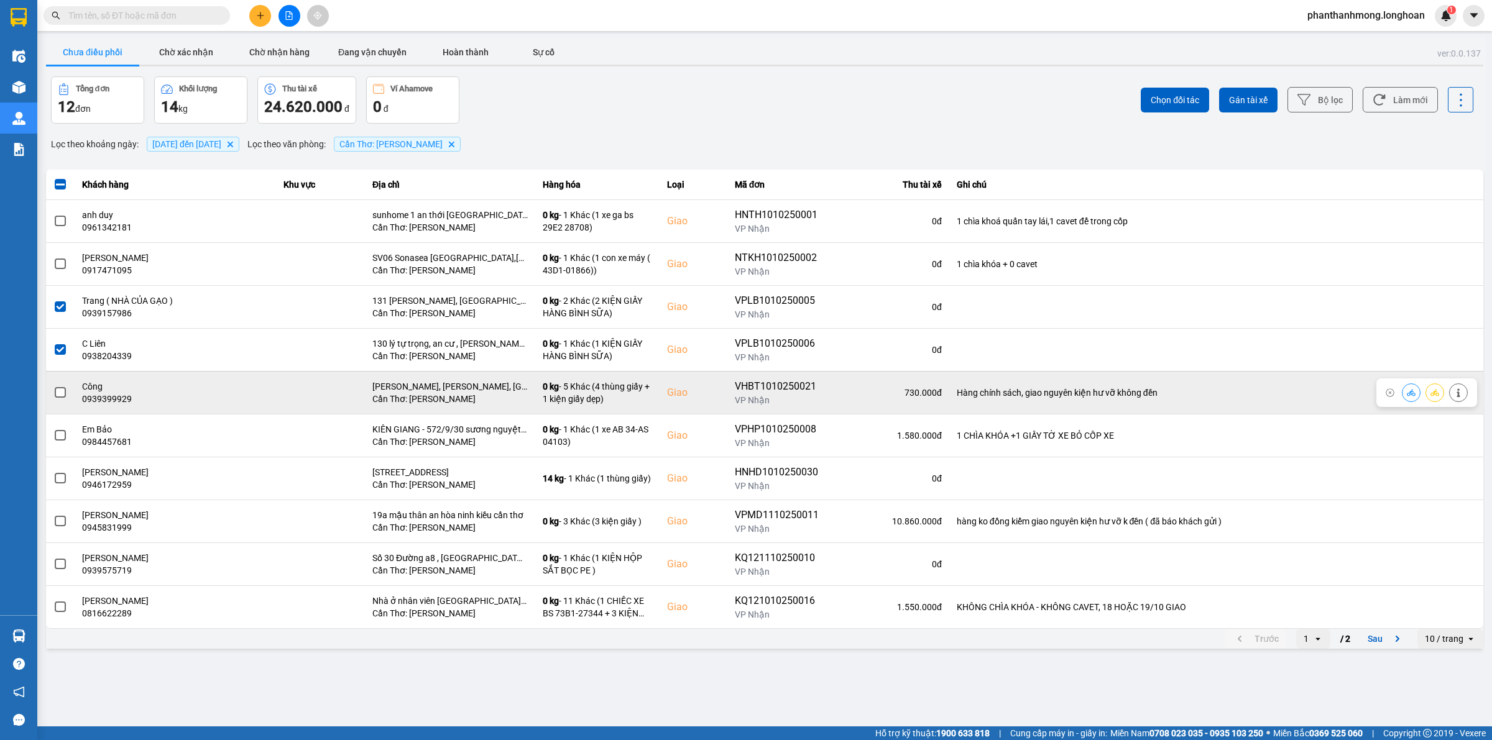
click at [59, 396] on span at bounding box center [60, 392] width 11 height 11
click at [53, 386] on input "checkbox" at bounding box center [53, 386] width 0 height 0
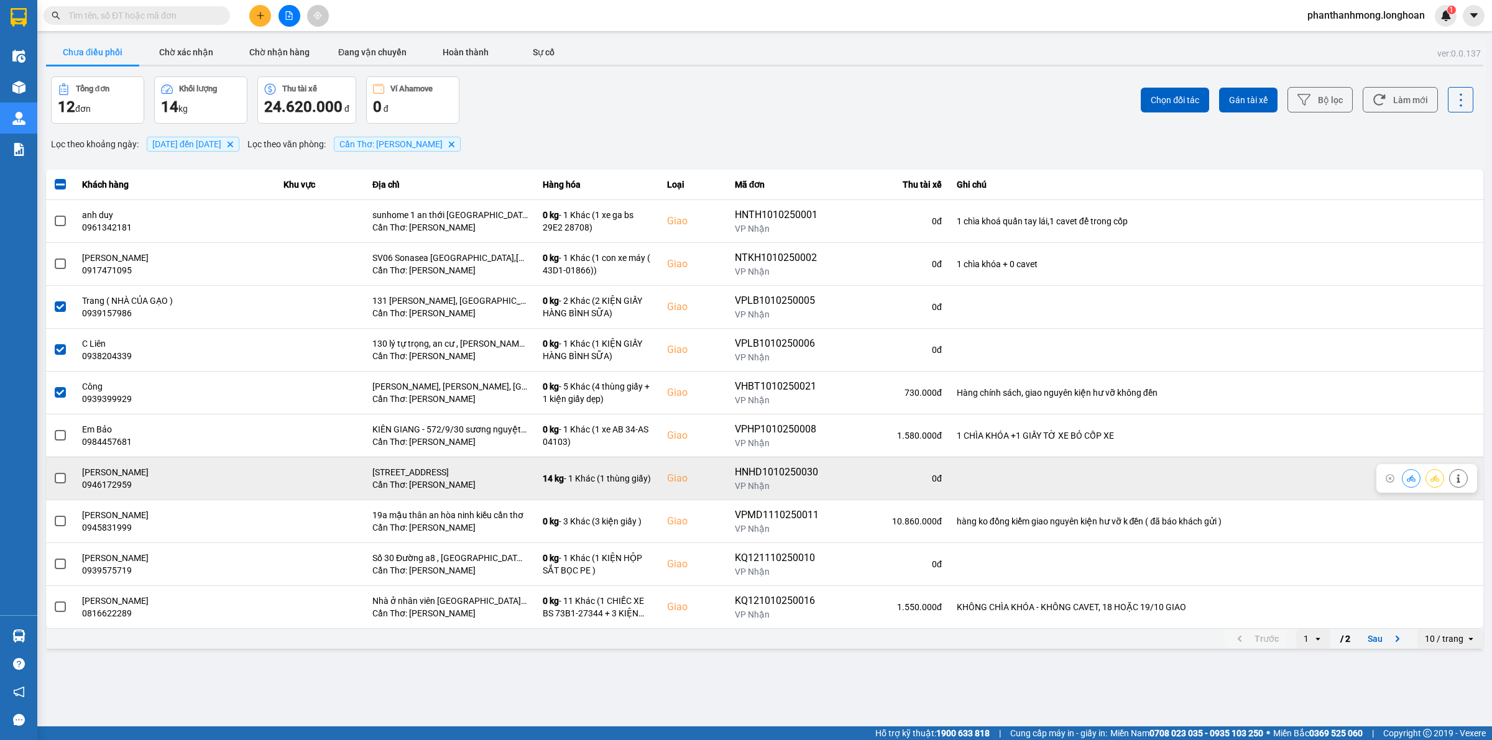
click at [58, 477] on span at bounding box center [60, 478] width 11 height 11
click at [53, 472] on input "checkbox" at bounding box center [53, 472] width 0 height 0
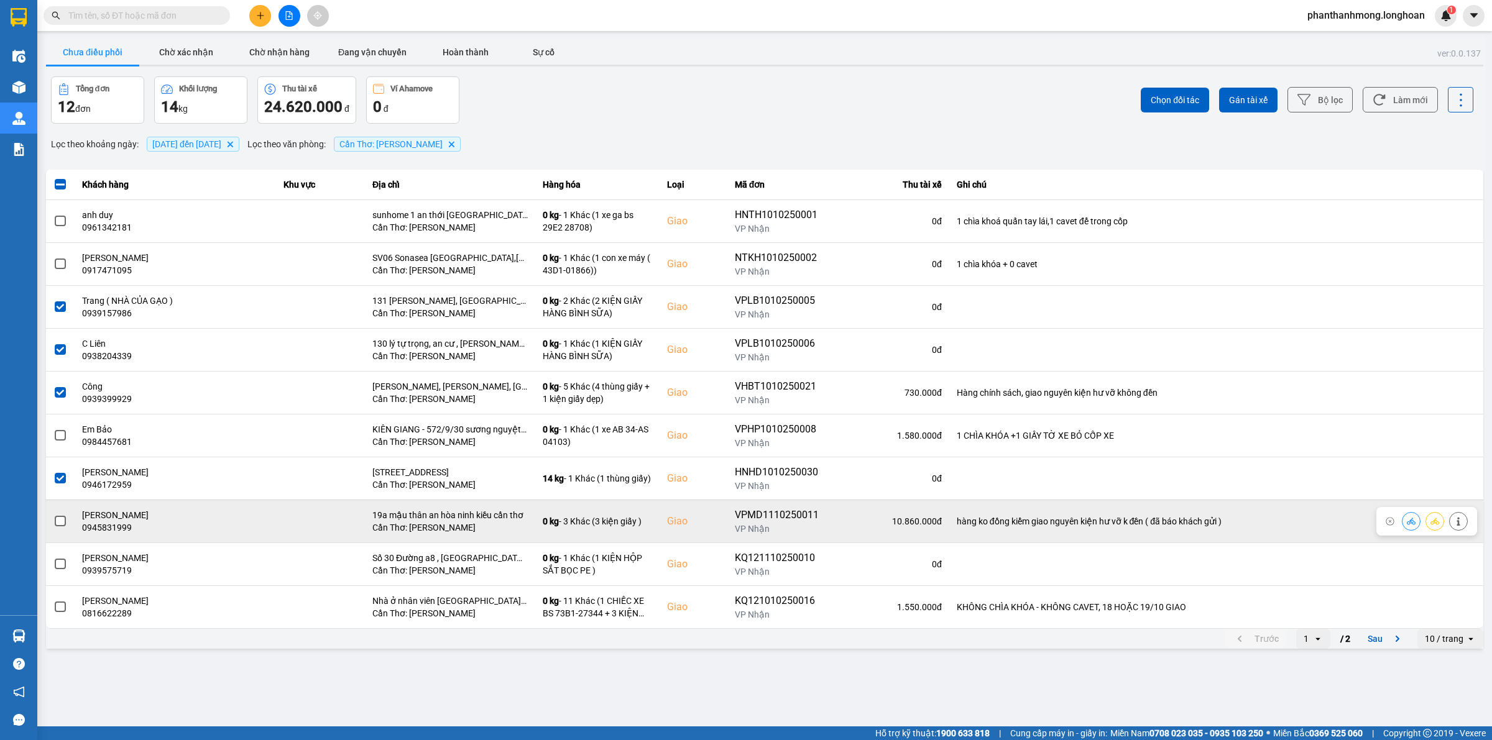
click at [61, 517] on span at bounding box center [60, 521] width 11 height 11
click at [53, 515] on input "checkbox" at bounding box center [53, 515] width 0 height 0
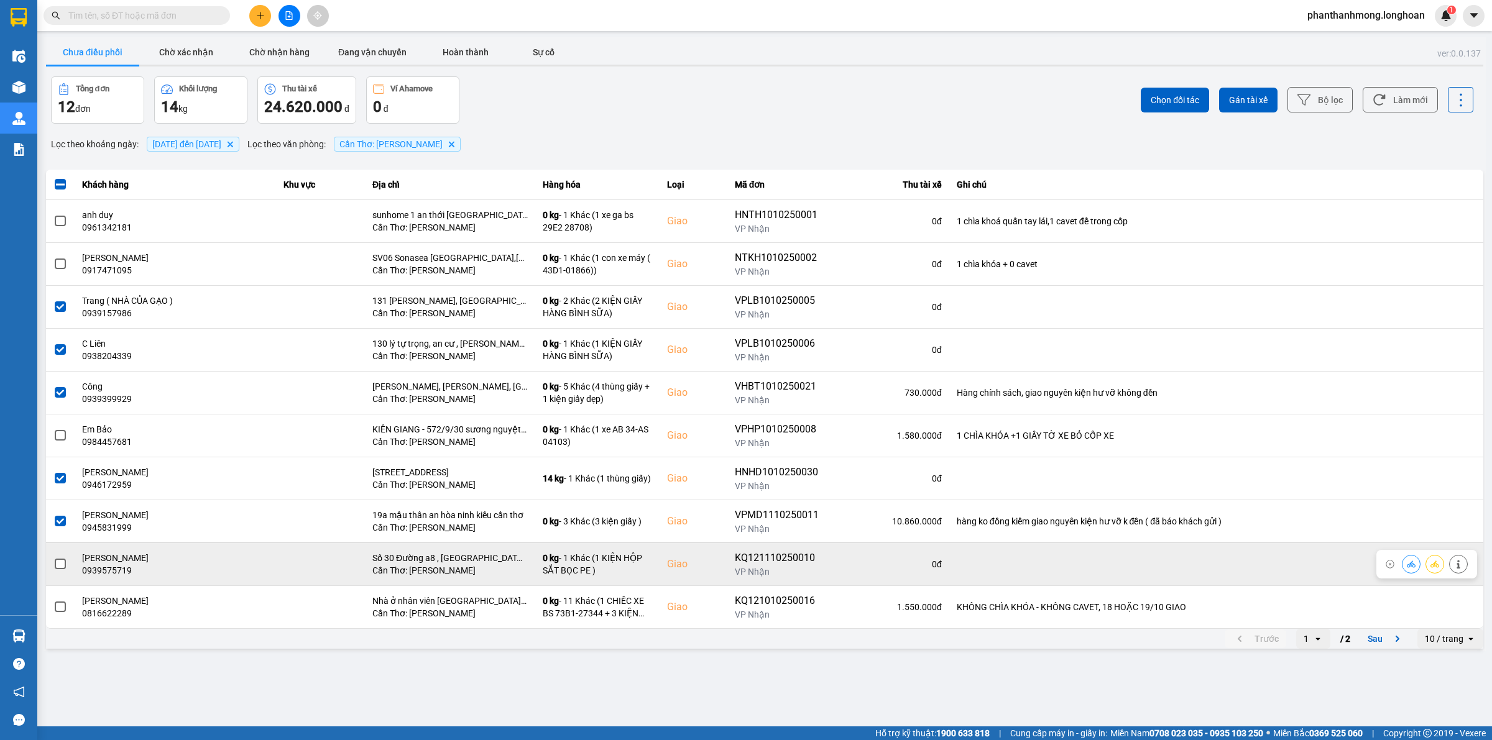
click at [57, 563] on span at bounding box center [60, 564] width 11 height 11
click at [53, 558] on input "checkbox" at bounding box center [53, 558] width 0 height 0
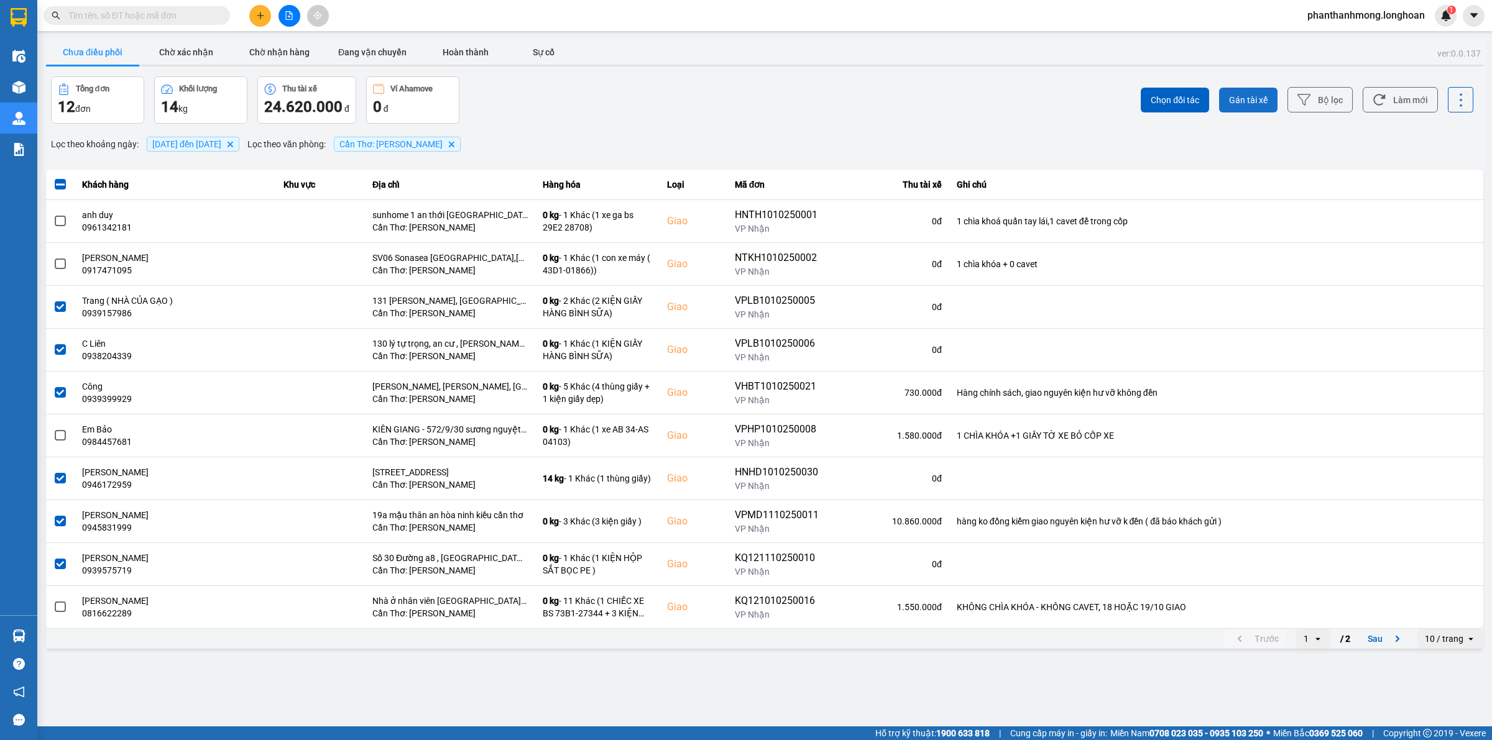
click at [1258, 107] on button "Gán tài xế" at bounding box center [1248, 100] width 58 height 25
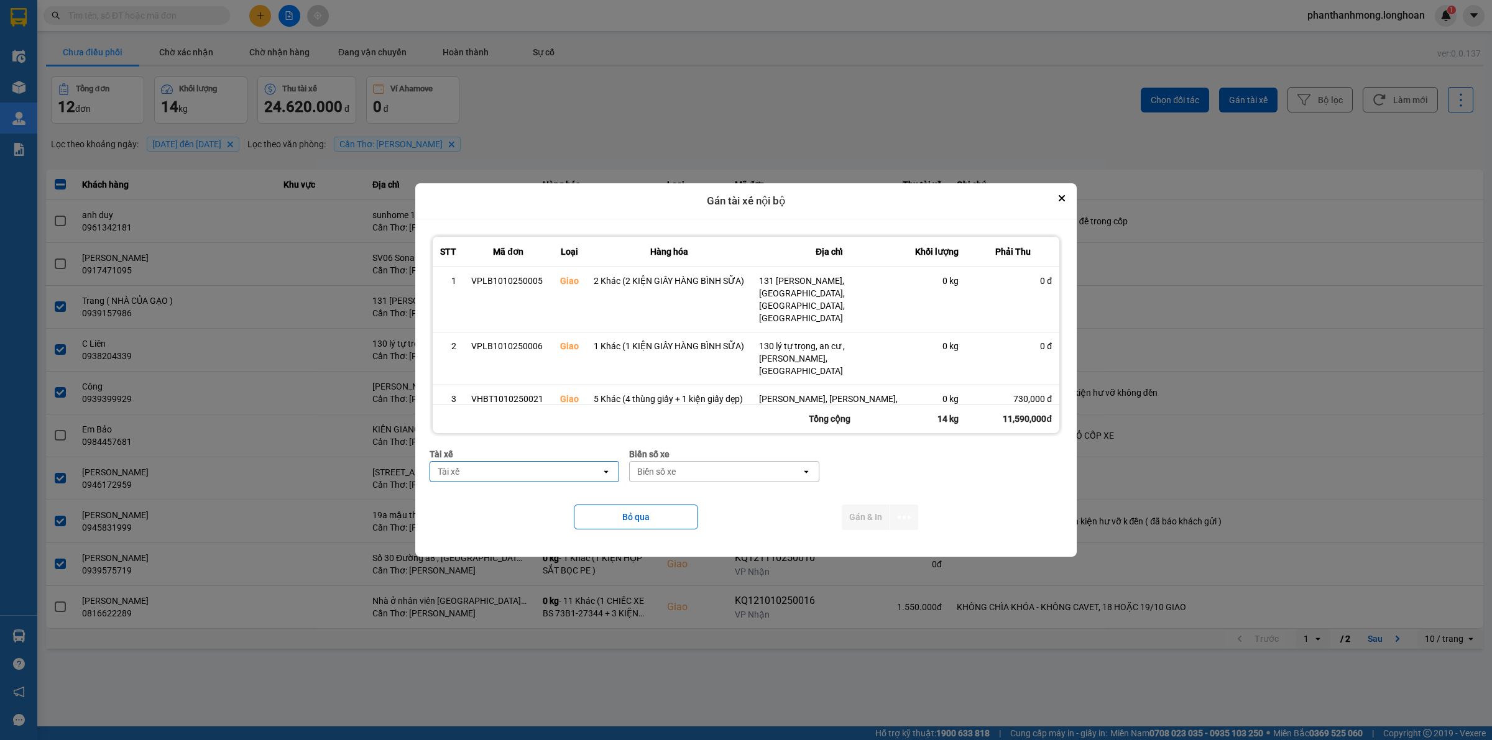
click at [548, 469] on div "Tài xế" at bounding box center [515, 472] width 171 height 20
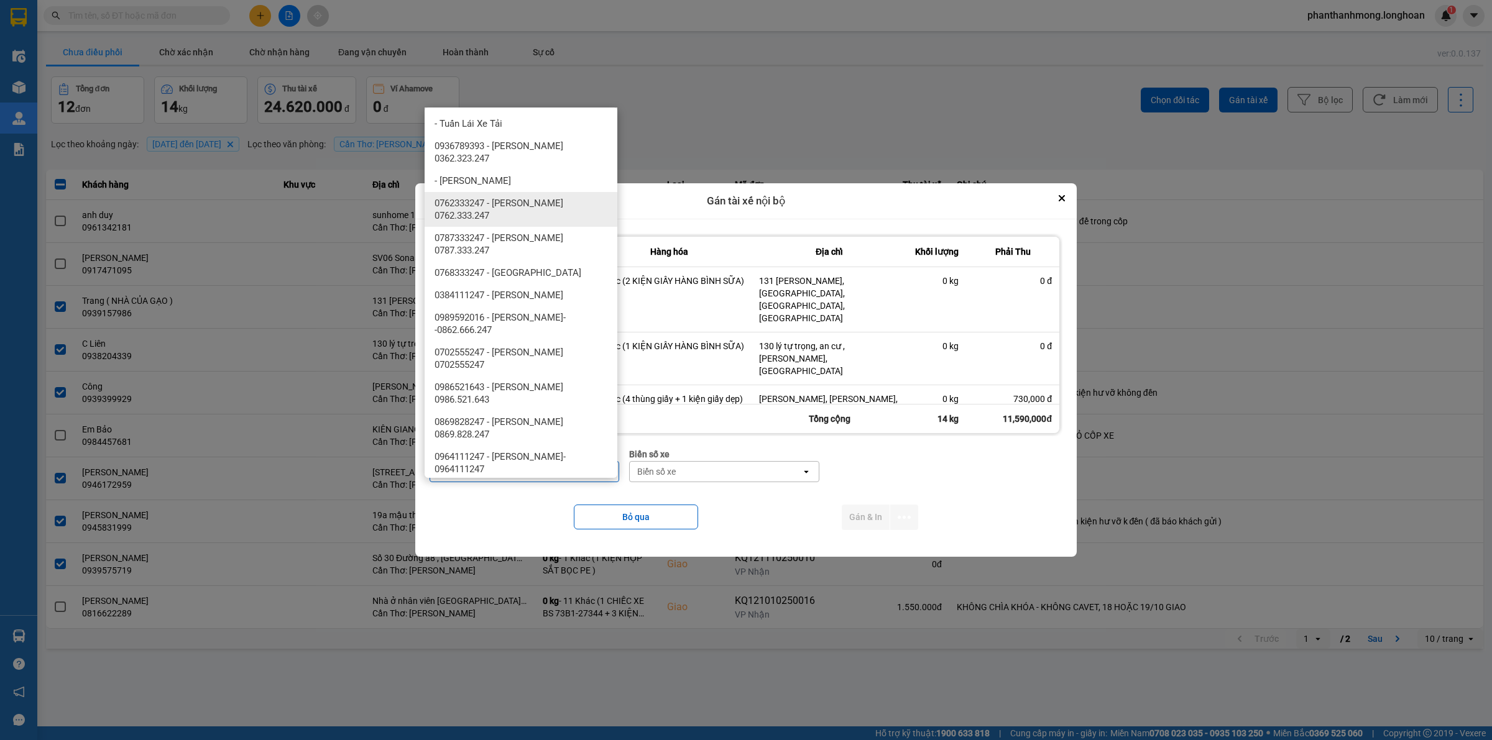
type input "TUAN"
click at [561, 202] on span "0762333247 - [PERSON_NAME] 0762.333.247" at bounding box center [524, 209] width 178 height 25
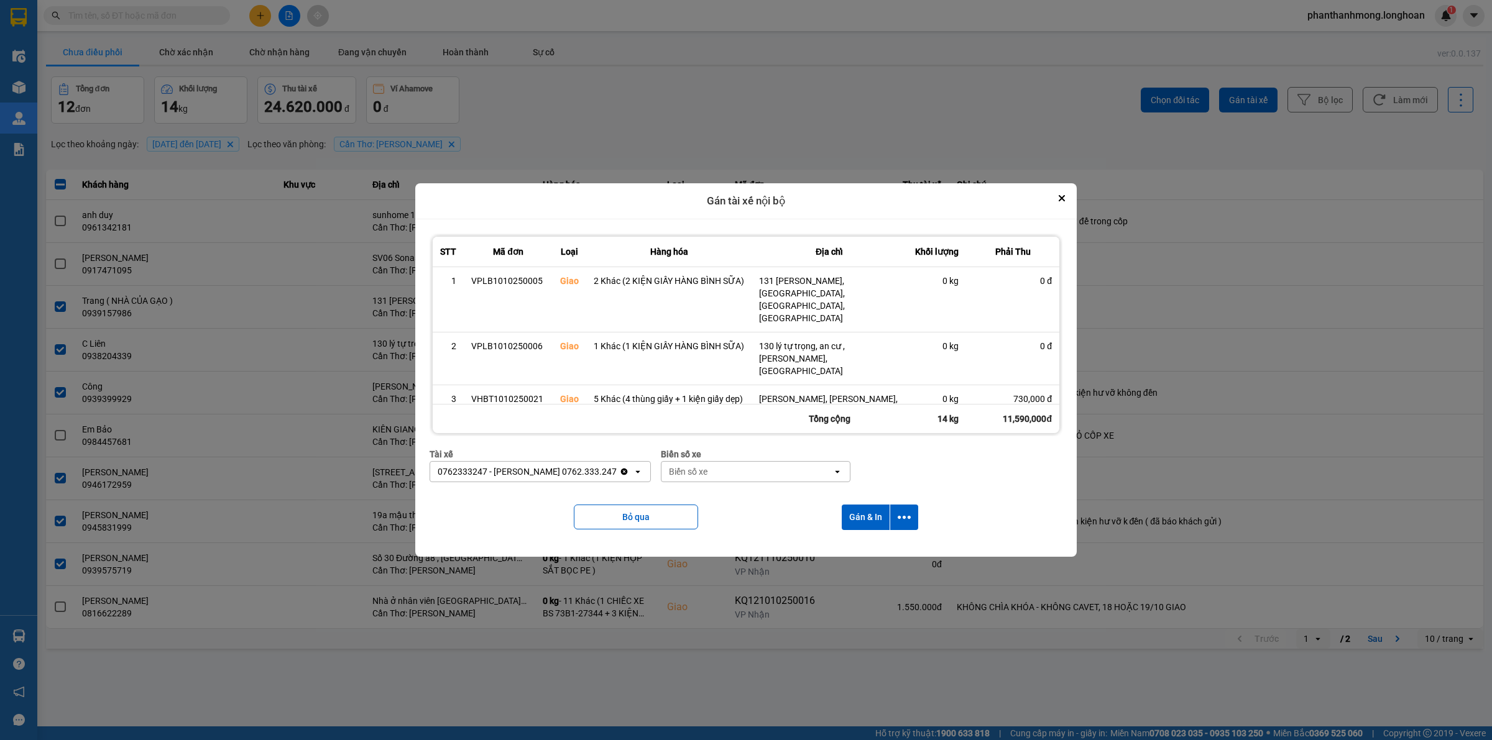
click at [768, 471] on div "Biển số xe" at bounding box center [746, 472] width 171 height 20
type input "94"
click at [757, 498] on div "29E-376.94" at bounding box center [743, 498] width 193 height 22
click at [906, 517] on icon "dialog" at bounding box center [904, 517] width 13 height 3
click at [854, 558] on li "Chỉ gán tài" at bounding box center [872, 551] width 93 height 22
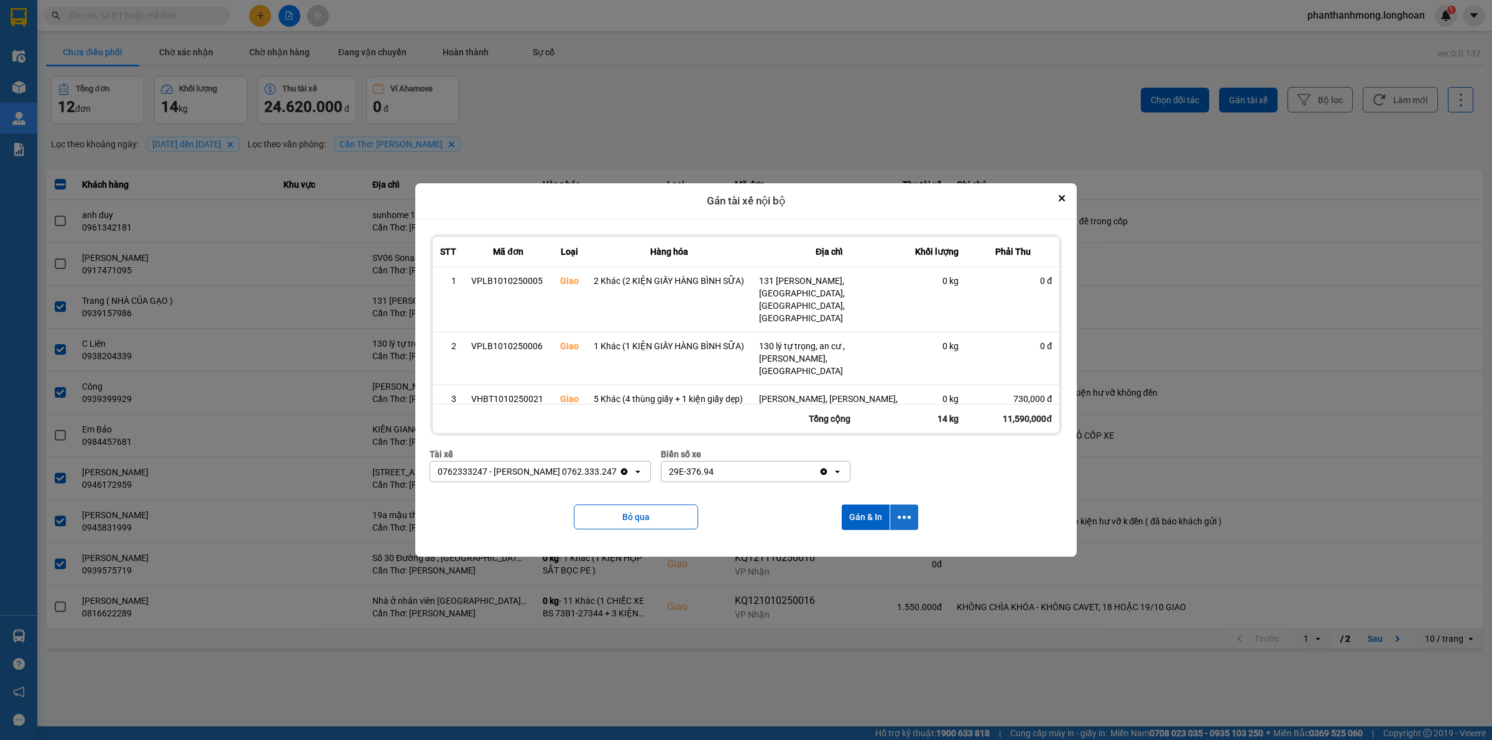
click at [902, 518] on icon "dialog" at bounding box center [904, 517] width 13 height 3
click at [867, 551] on span "Chỉ gán tài" at bounding box center [856, 551] width 41 height 12
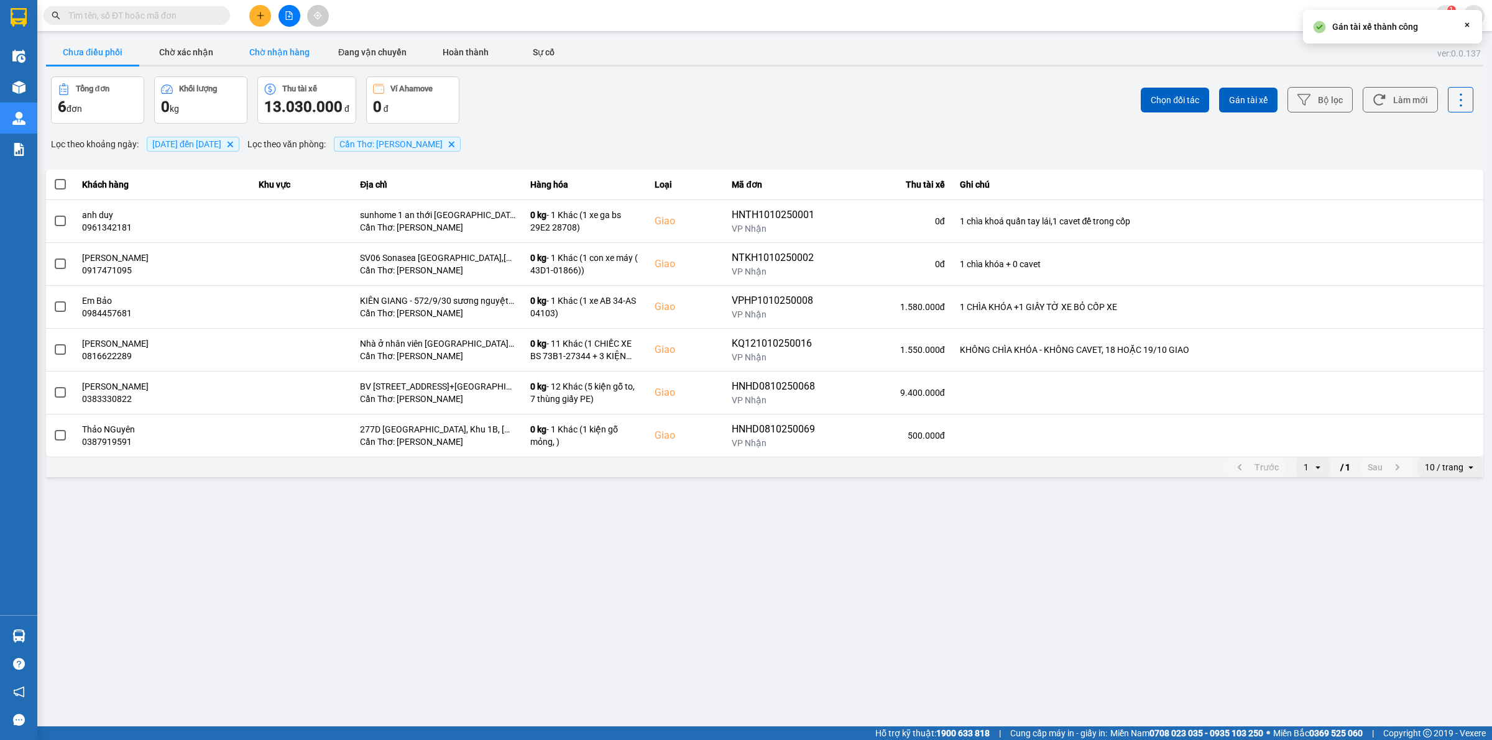
click at [249, 44] on button "Chờ nhận hàng" at bounding box center [278, 52] width 93 height 25
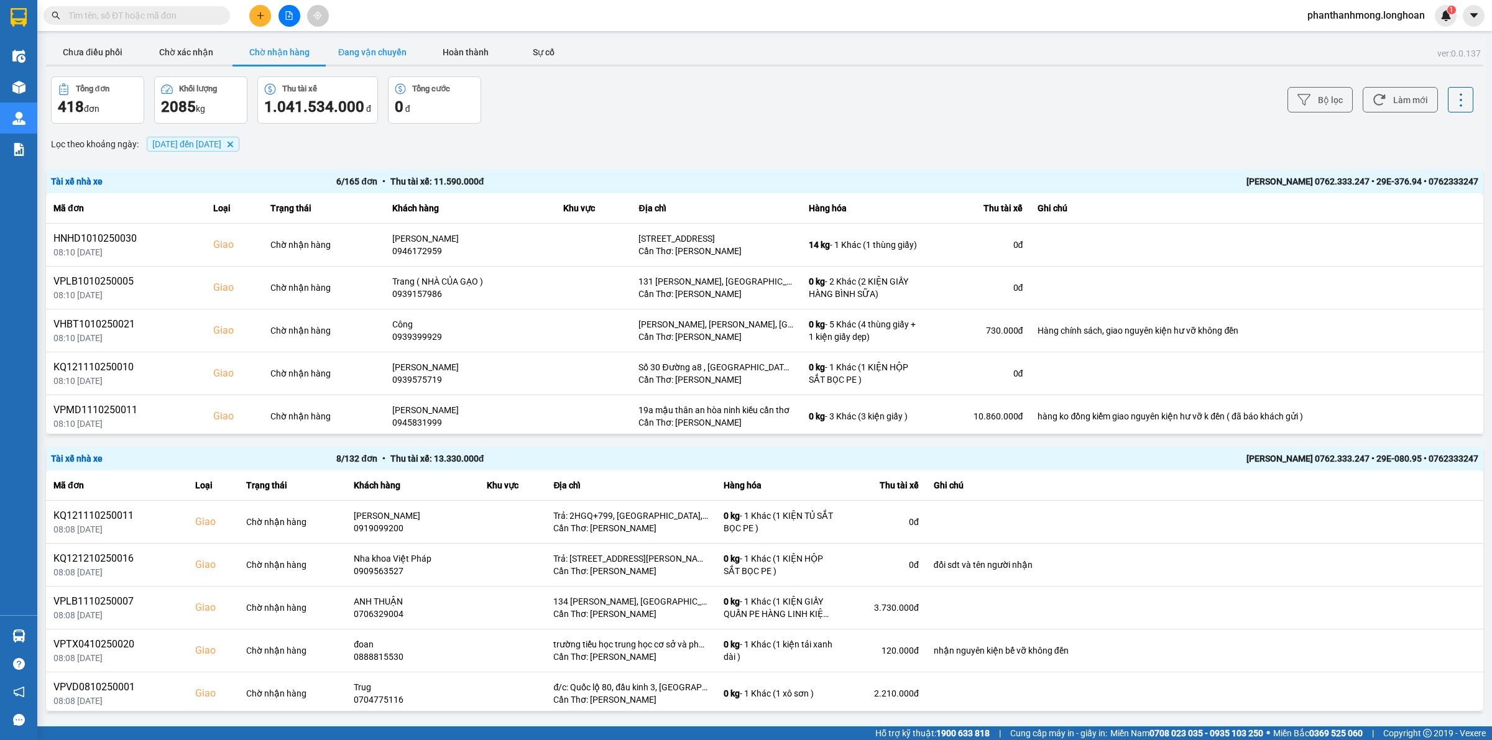
click at [367, 55] on button "Đang vận chuyển" at bounding box center [372, 52] width 93 height 25
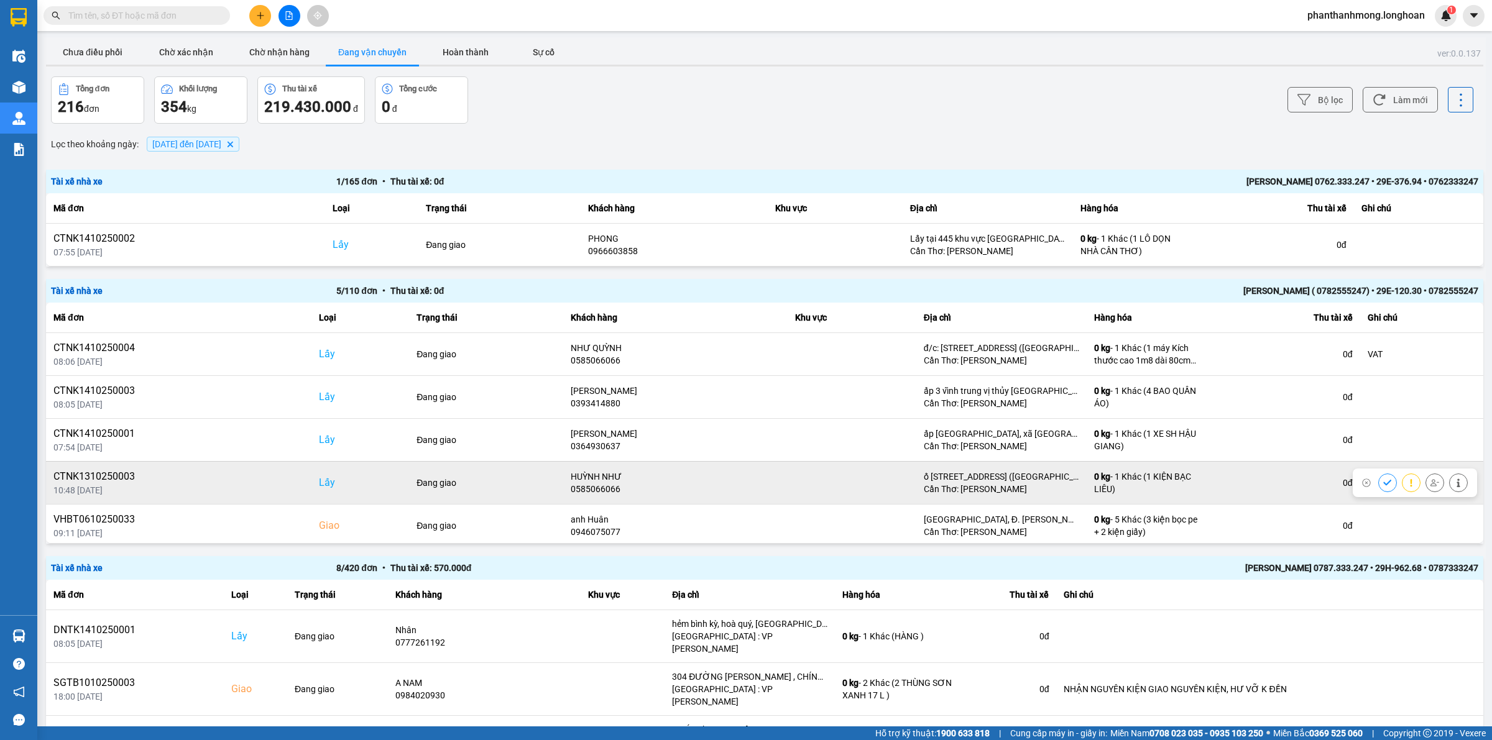
click at [1383, 484] on icon at bounding box center [1387, 483] width 9 height 9
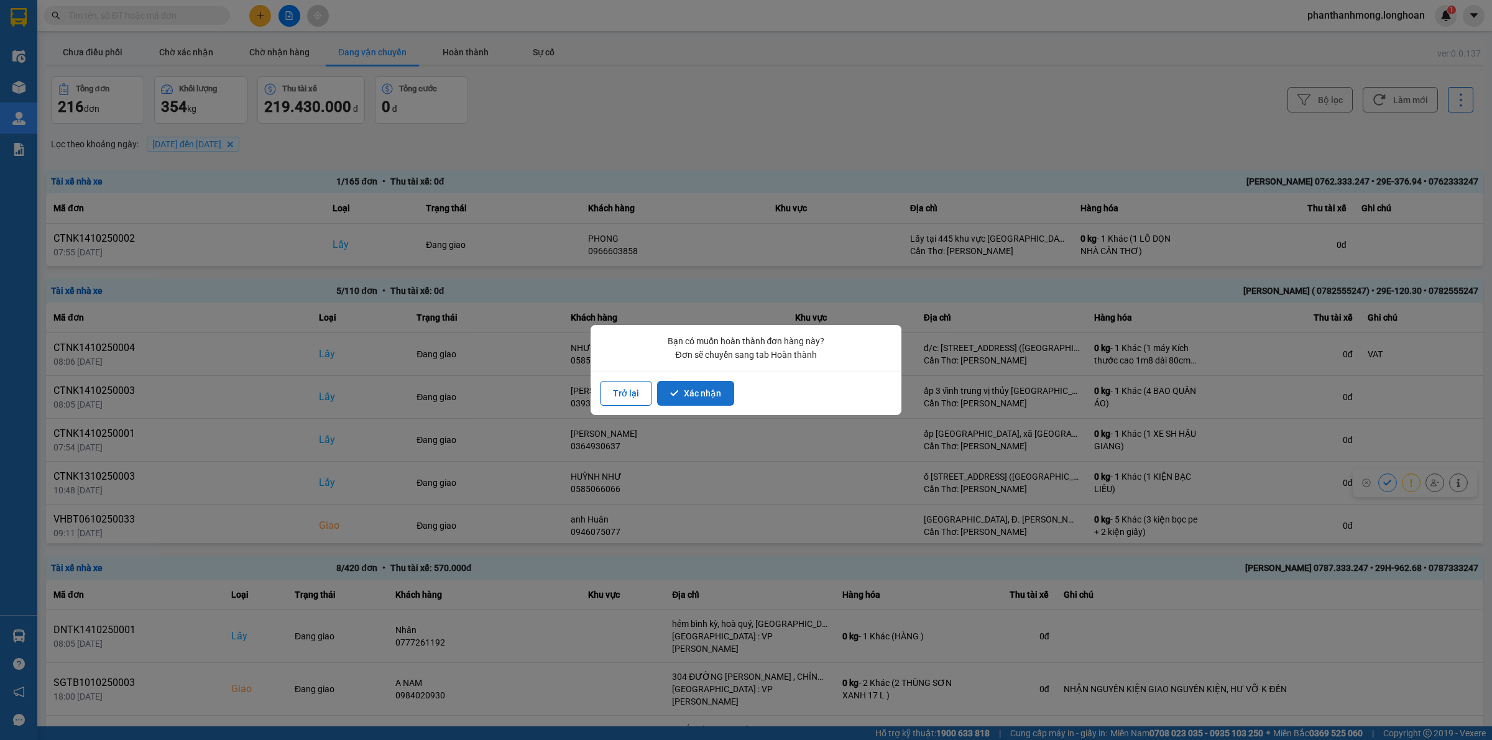
click at [706, 390] on button "Xác nhận" at bounding box center [695, 393] width 77 height 25
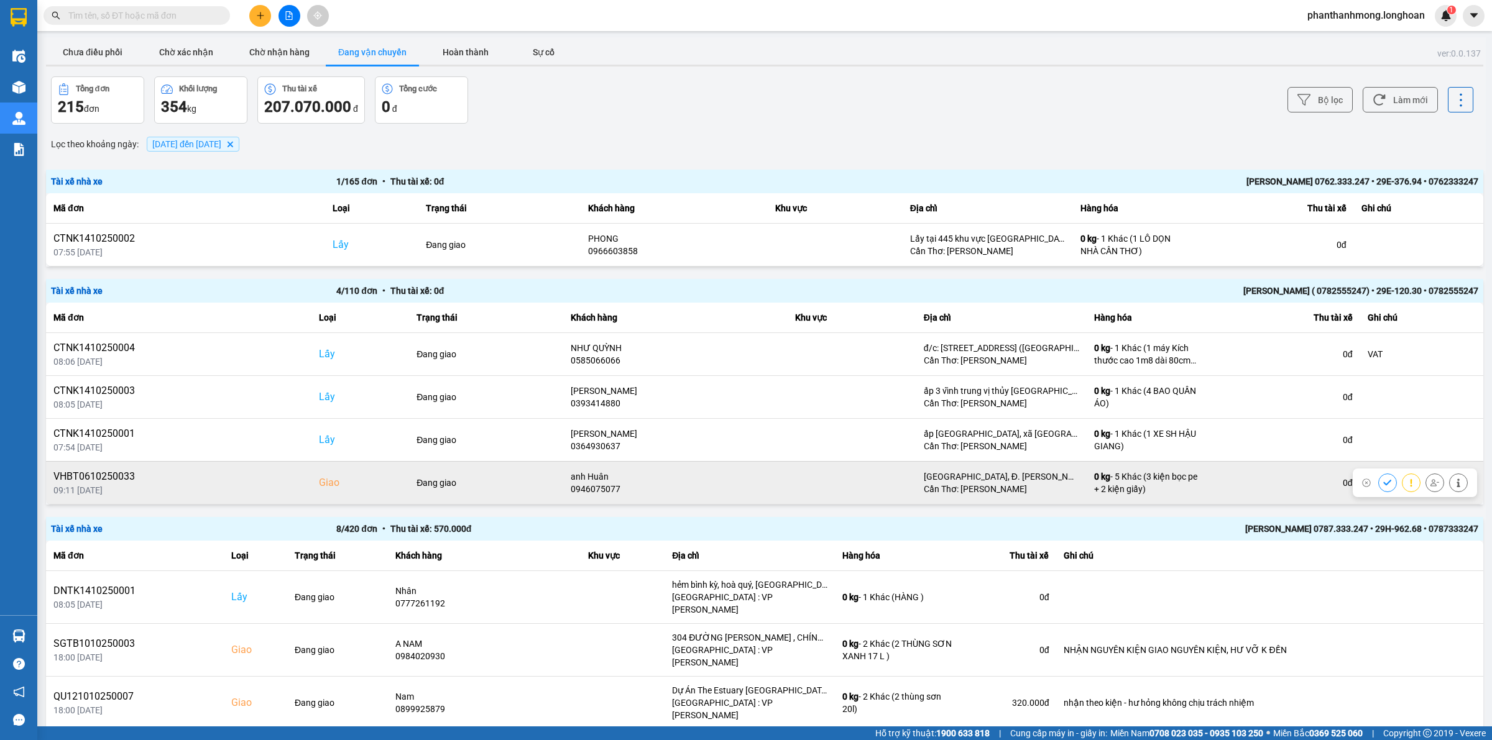
click at [1429, 485] on button at bounding box center [1434, 483] width 17 height 22
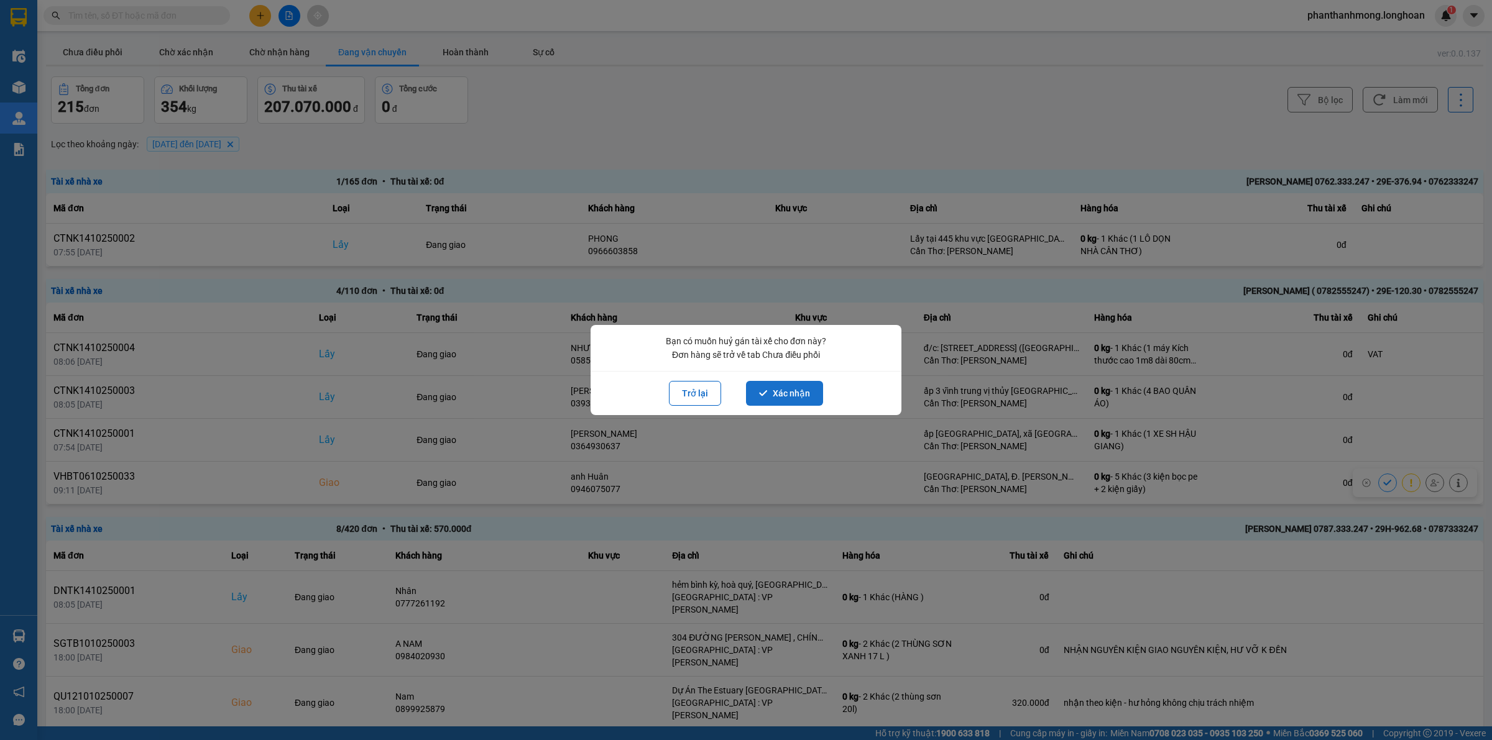
click at [810, 397] on button "Xác nhận" at bounding box center [784, 393] width 77 height 25
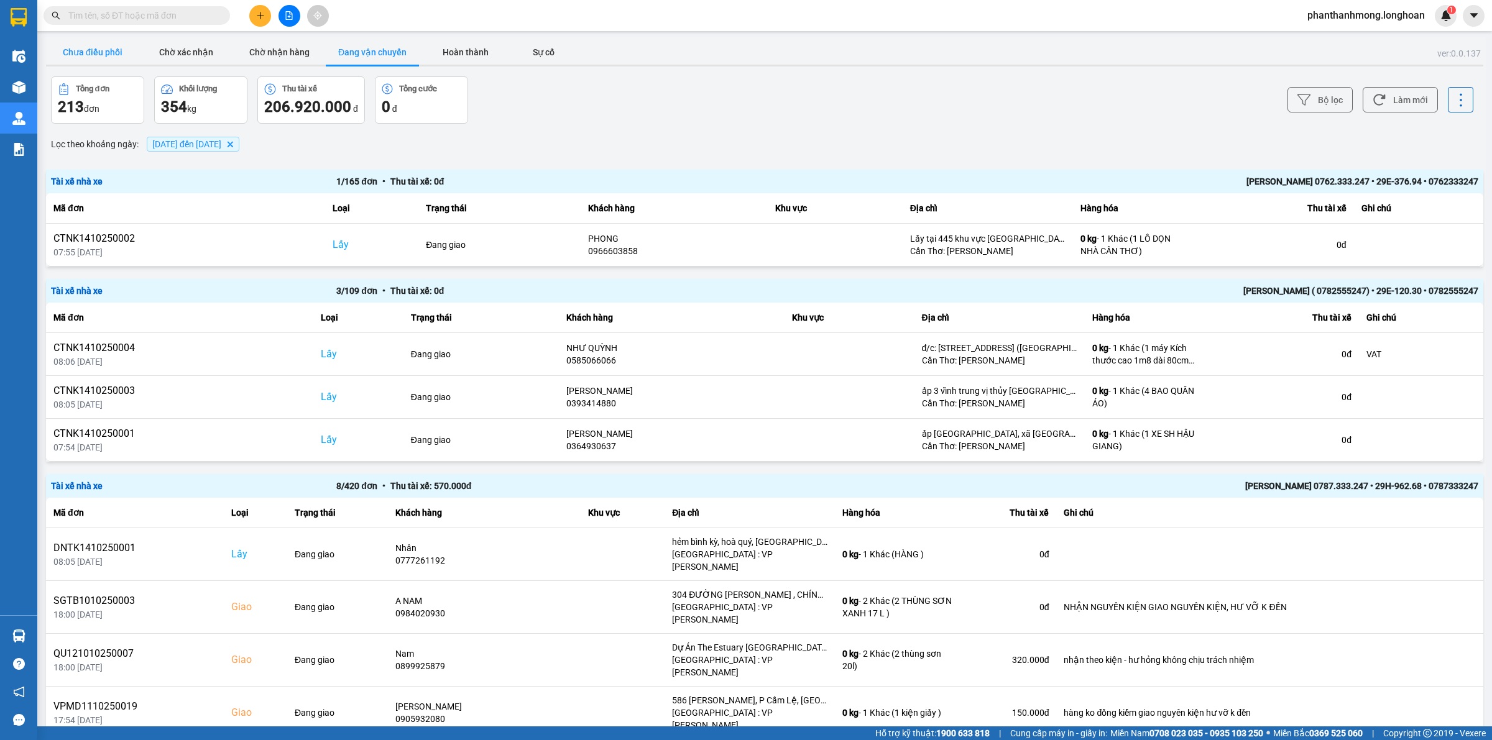
click at [86, 52] on button "Chưa điều phối" at bounding box center [92, 52] width 93 height 25
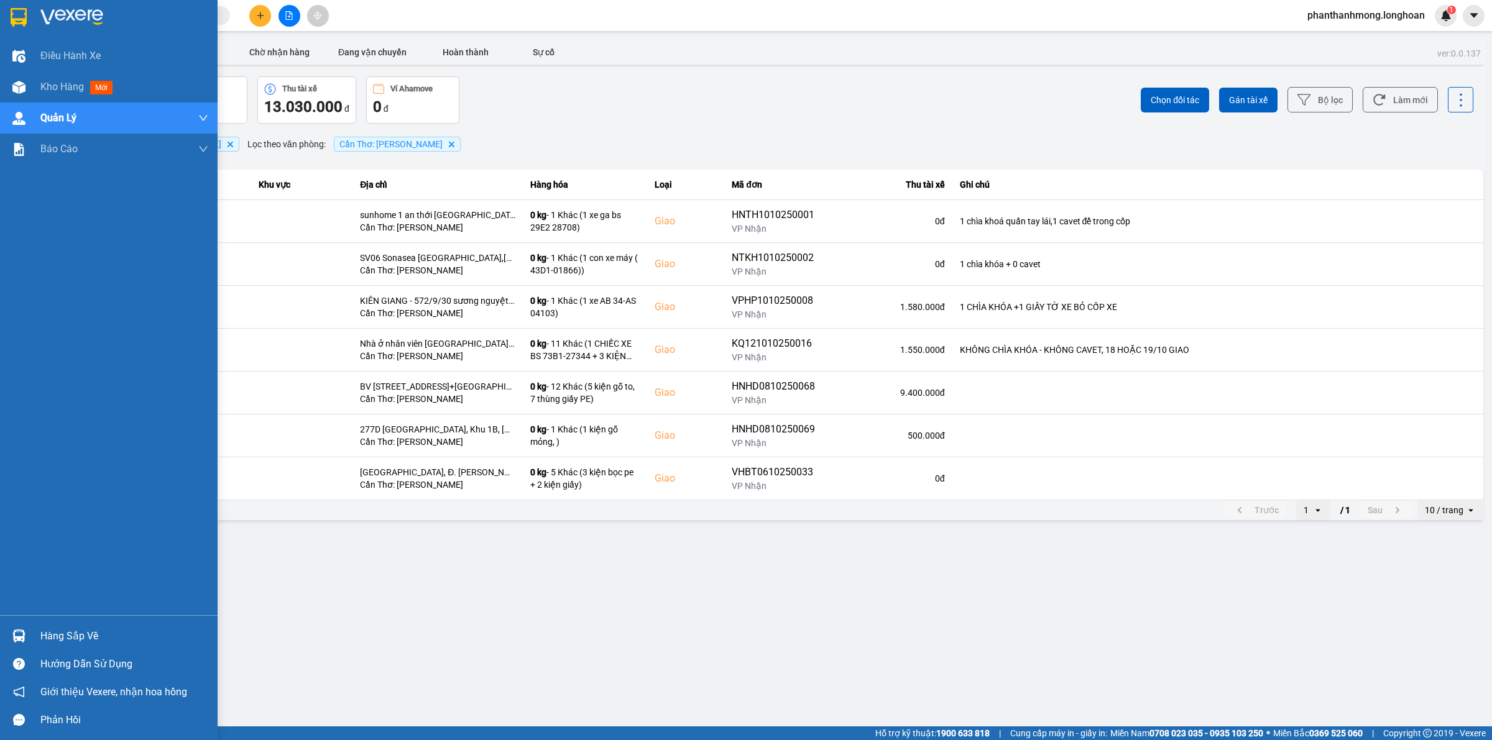
click at [14, 19] on img at bounding box center [19, 17] width 16 height 19
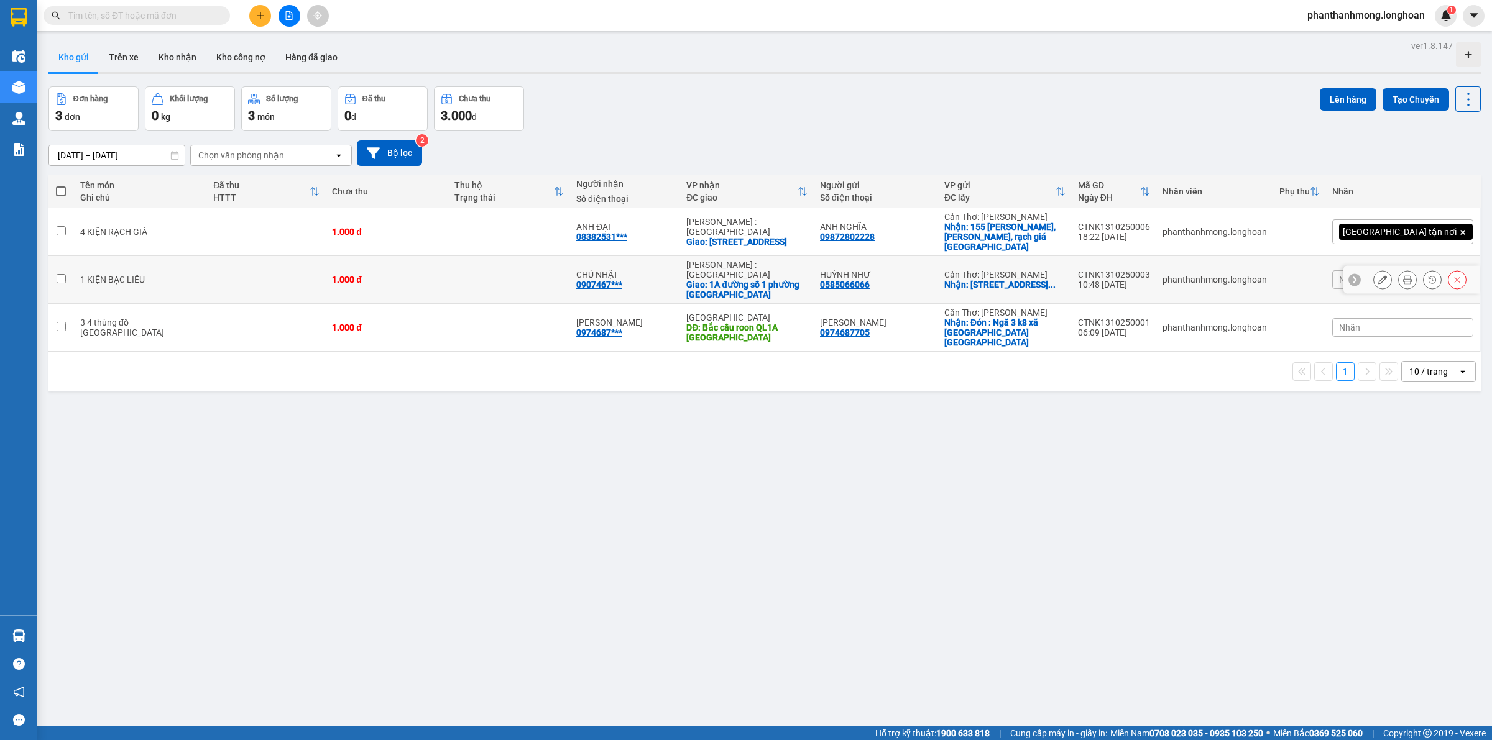
click at [1453, 275] on icon at bounding box center [1457, 279] width 9 height 9
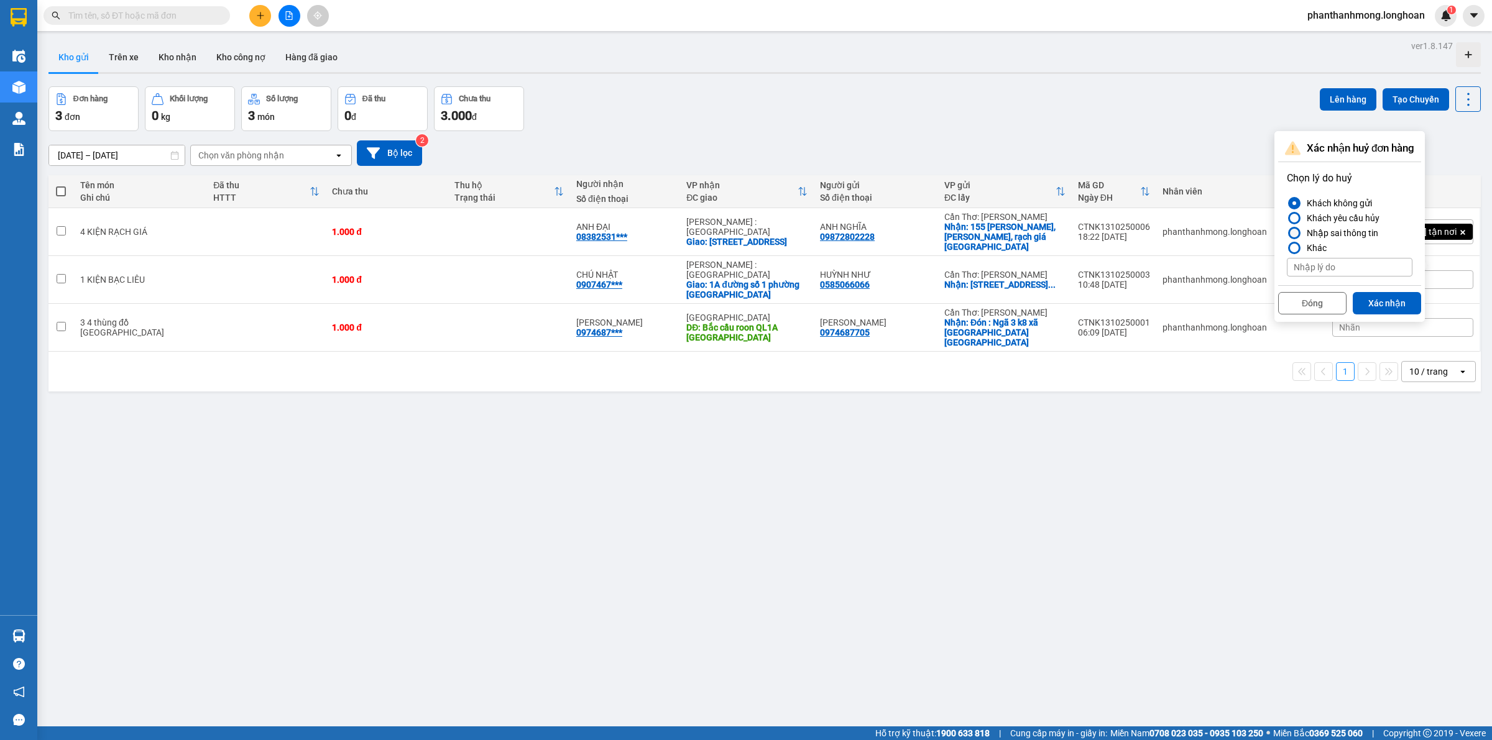
click at [1345, 226] on div "Nhập sai thông tin" at bounding box center [1340, 233] width 76 height 15
click at [1287, 233] on input "Nhập sai thông tin" at bounding box center [1287, 233] width 0 height 0
click at [1384, 315] on div "Đóng Xác nhận" at bounding box center [1349, 301] width 143 height 33
click at [1379, 305] on button "Xác nhận" at bounding box center [1387, 303] width 68 height 22
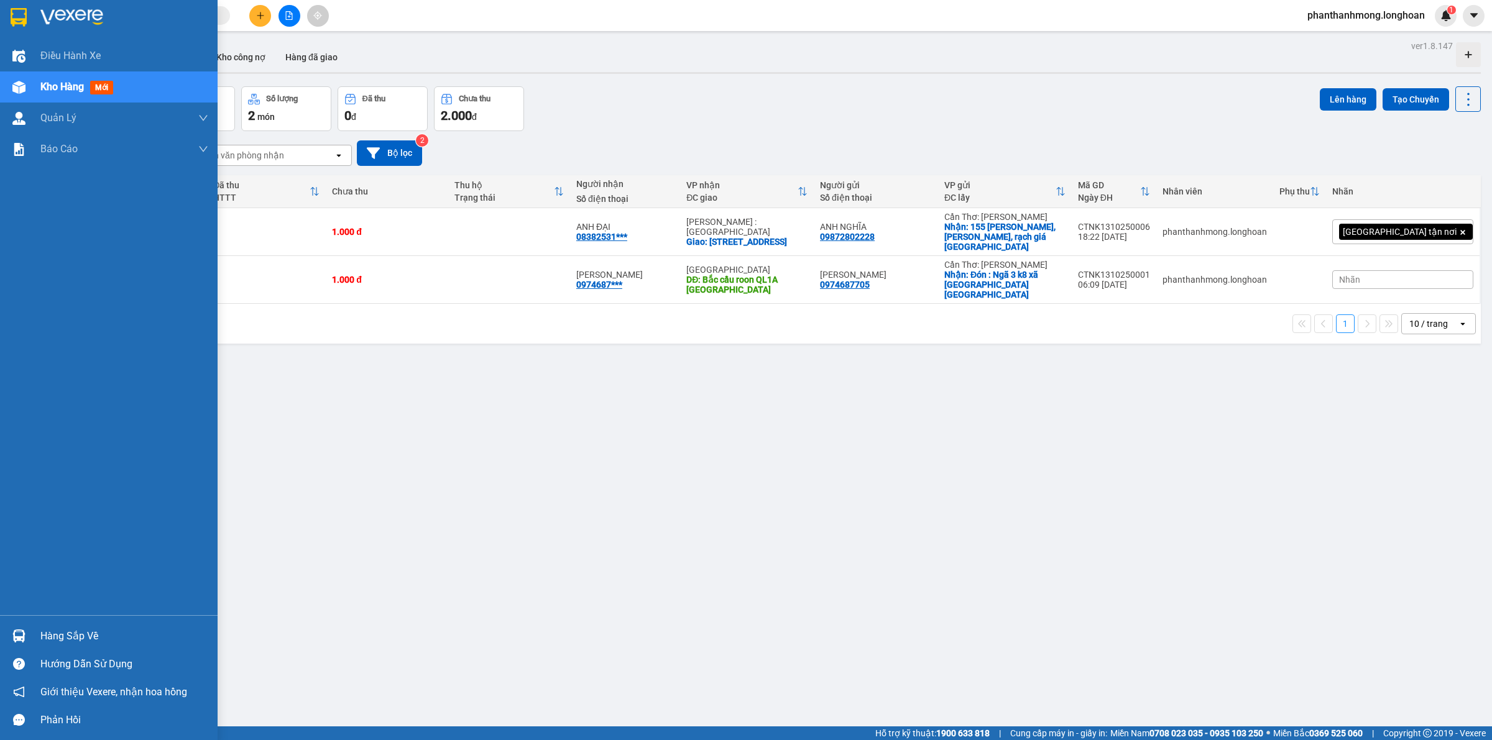
click at [29, 22] on div at bounding box center [19, 17] width 22 height 22
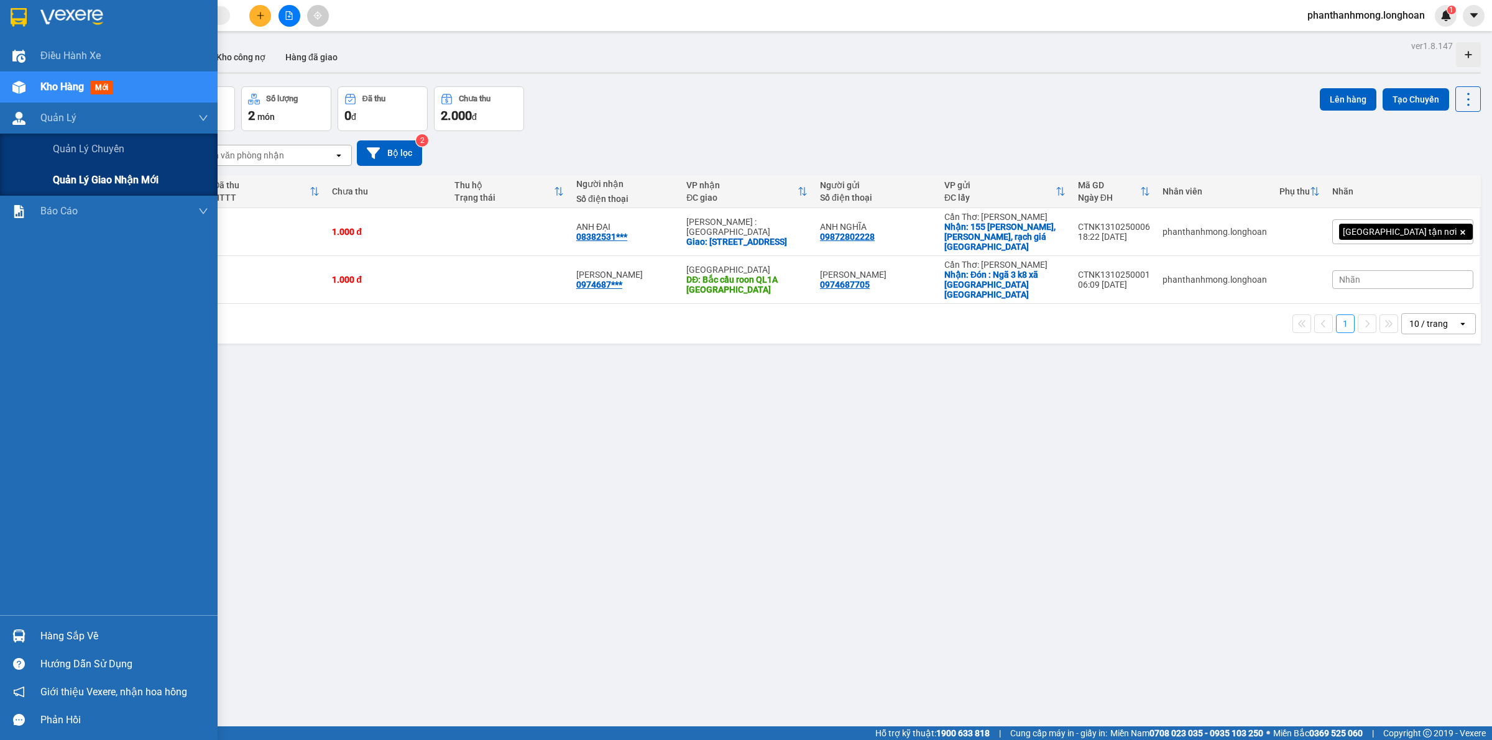
click at [69, 170] on div "Quản lý giao nhận mới" at bounding box center [130, 180] width 155 height 31
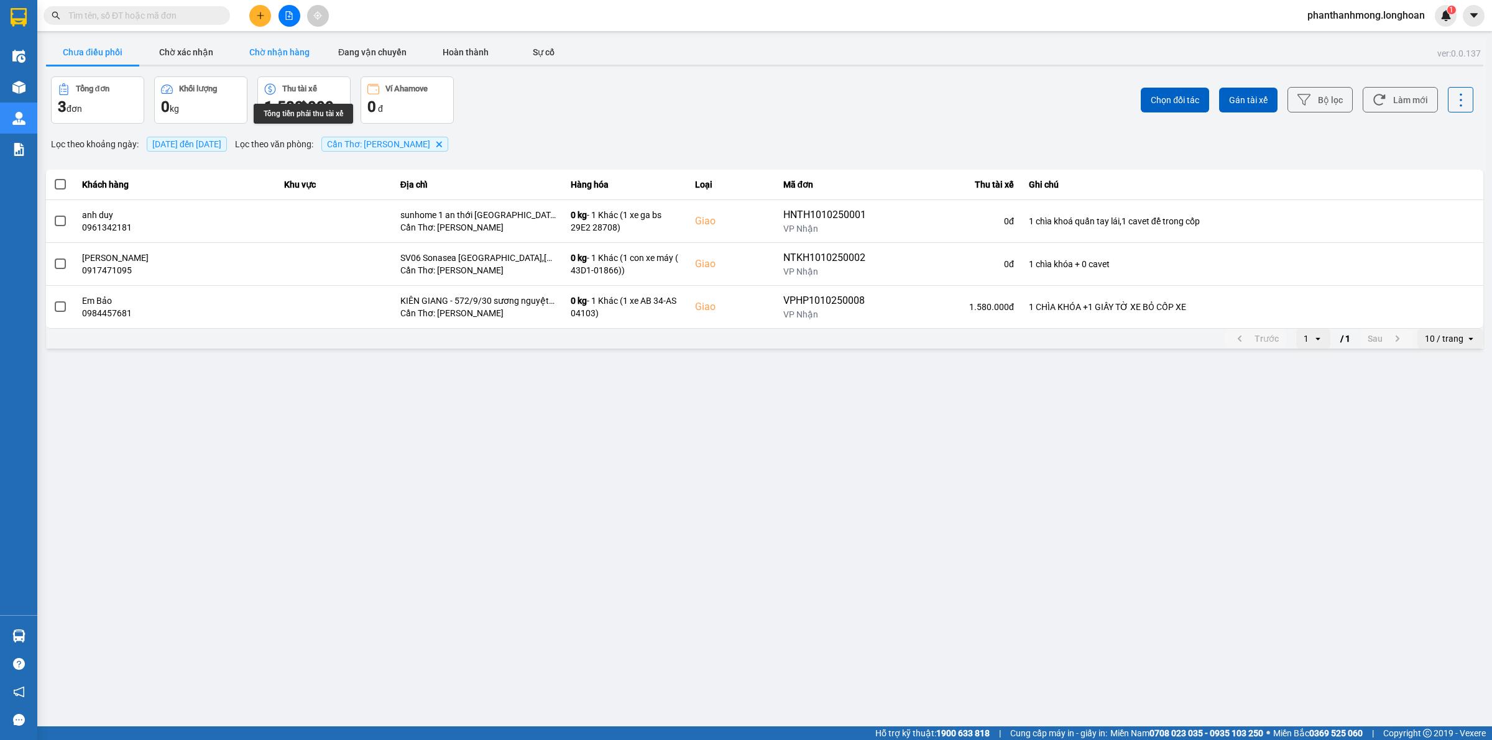
click at [291, 50] on button "Chờ nhận hàng" at bounding box center [278, 52] width 93 height 25
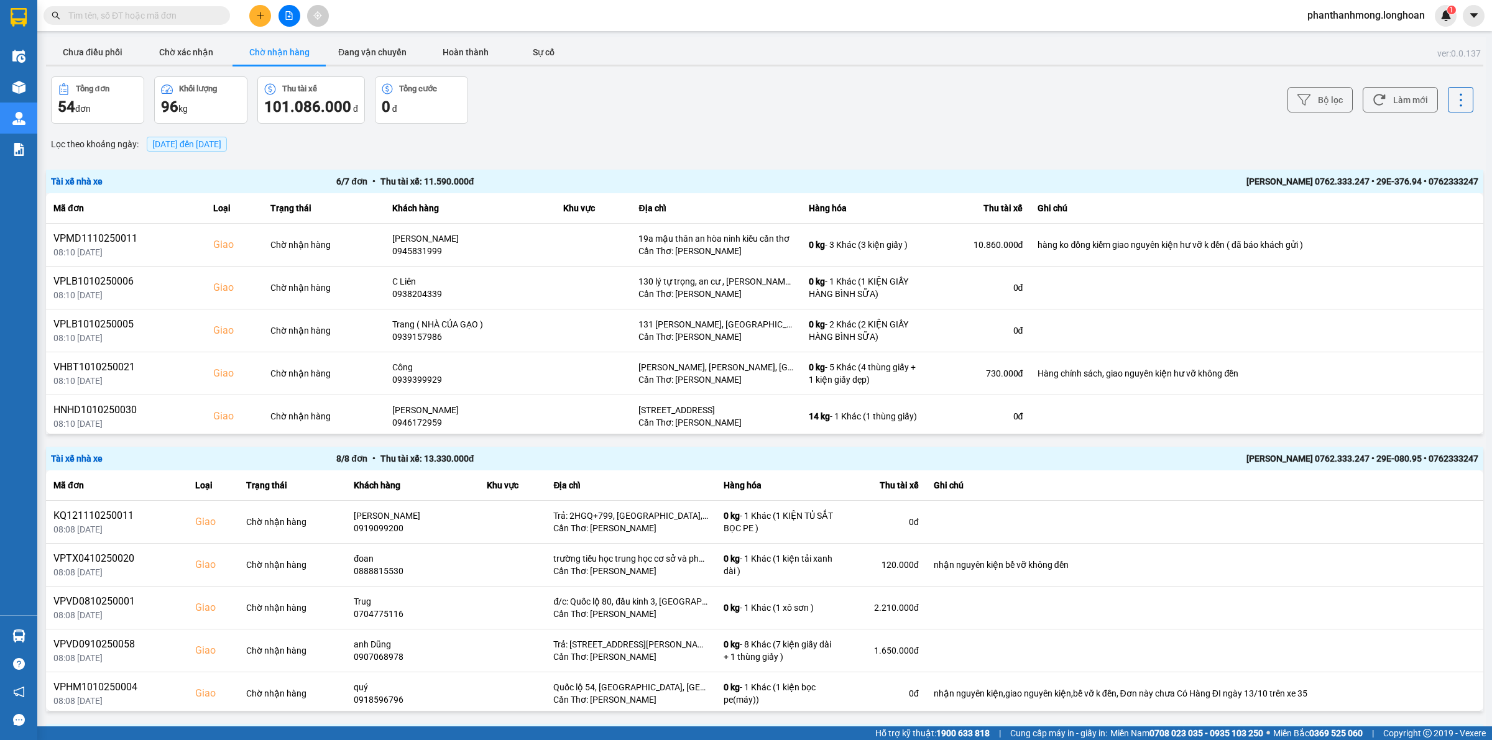
click at [1010, 183] on div "[PERSON_NAME] 0762.333.247 • 29E-376.94 • 0762333247" at bounding box center [1193, 182] width 571 height 14
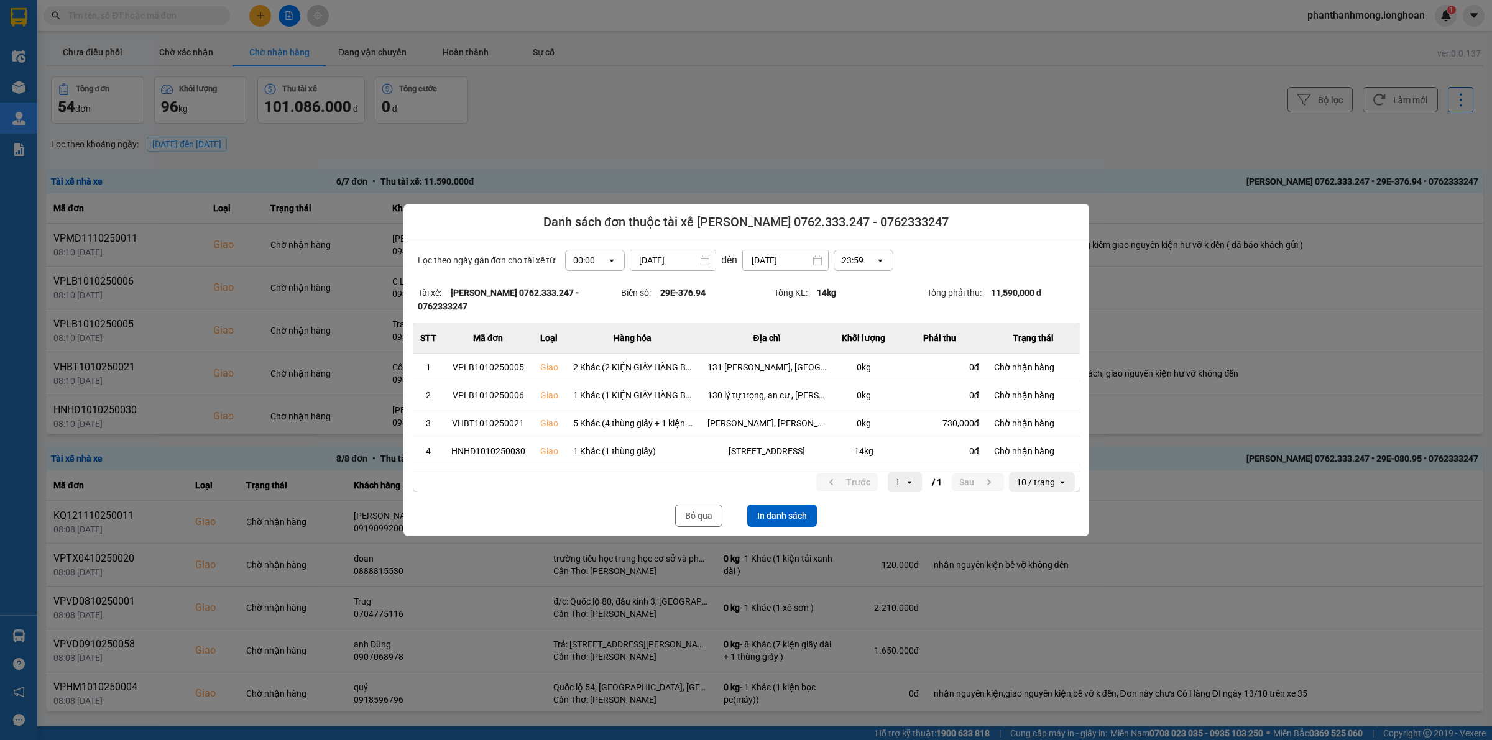
click at [753, 520] on button "In danh sách" at bounding box center [782, 516] width 70 height 22
click at [706, 516] on button "Bỏ qua" at bounding box center [698, 516] width 47 height 22
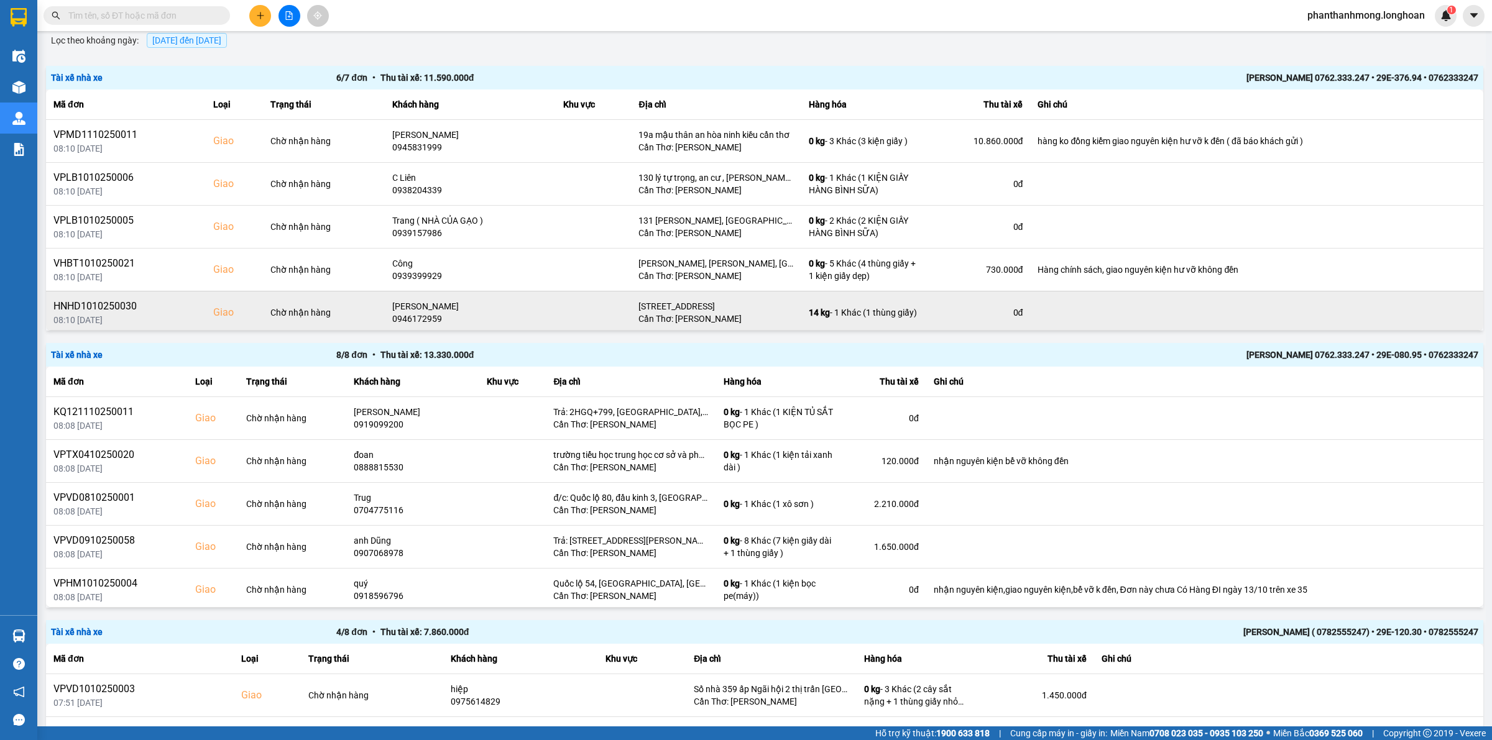
scroll to position [126, 0]
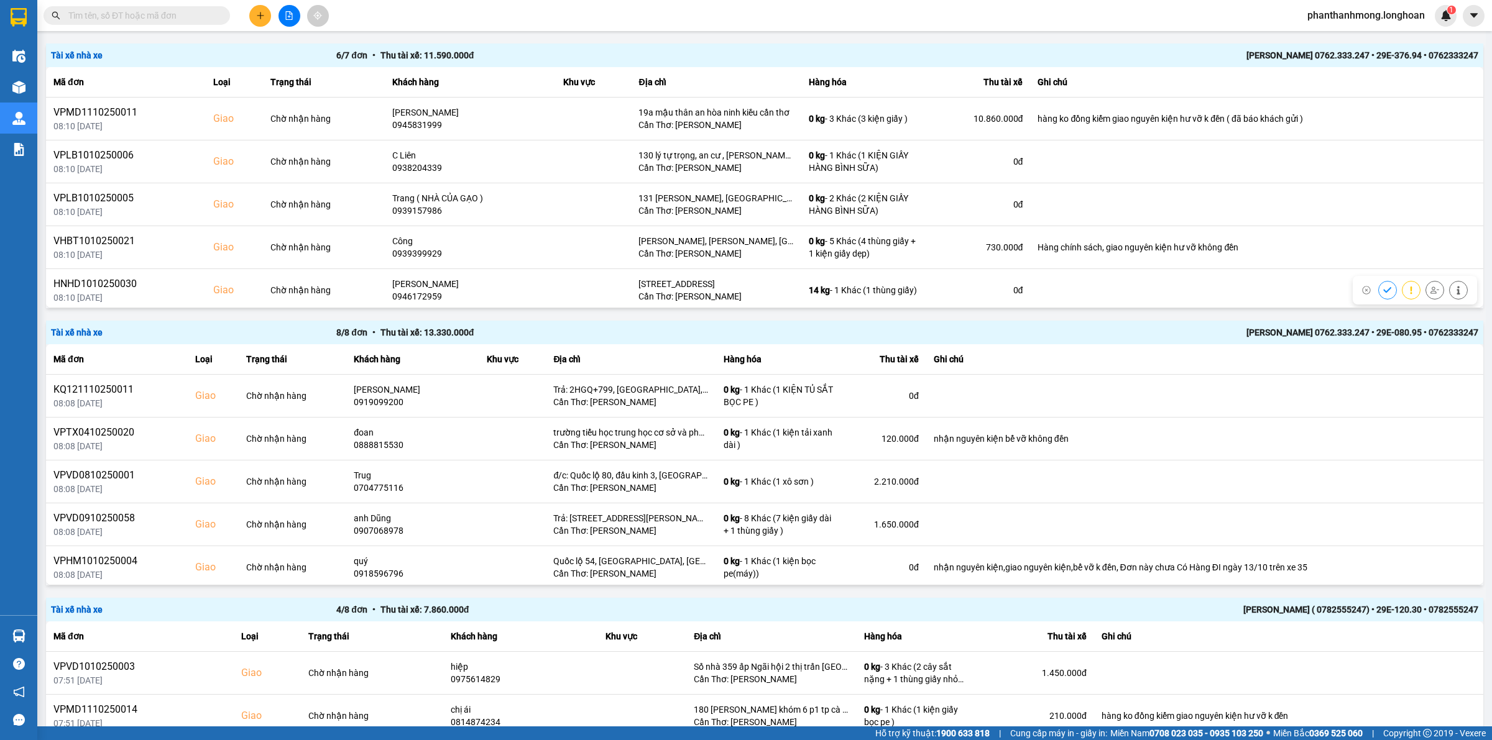
click at [1285, 327] on div "[PERSON_NAME] 0762.333.247 • 29E-080.95 • 0762333247" at bounding box center [1193, 333] width 571 height 14
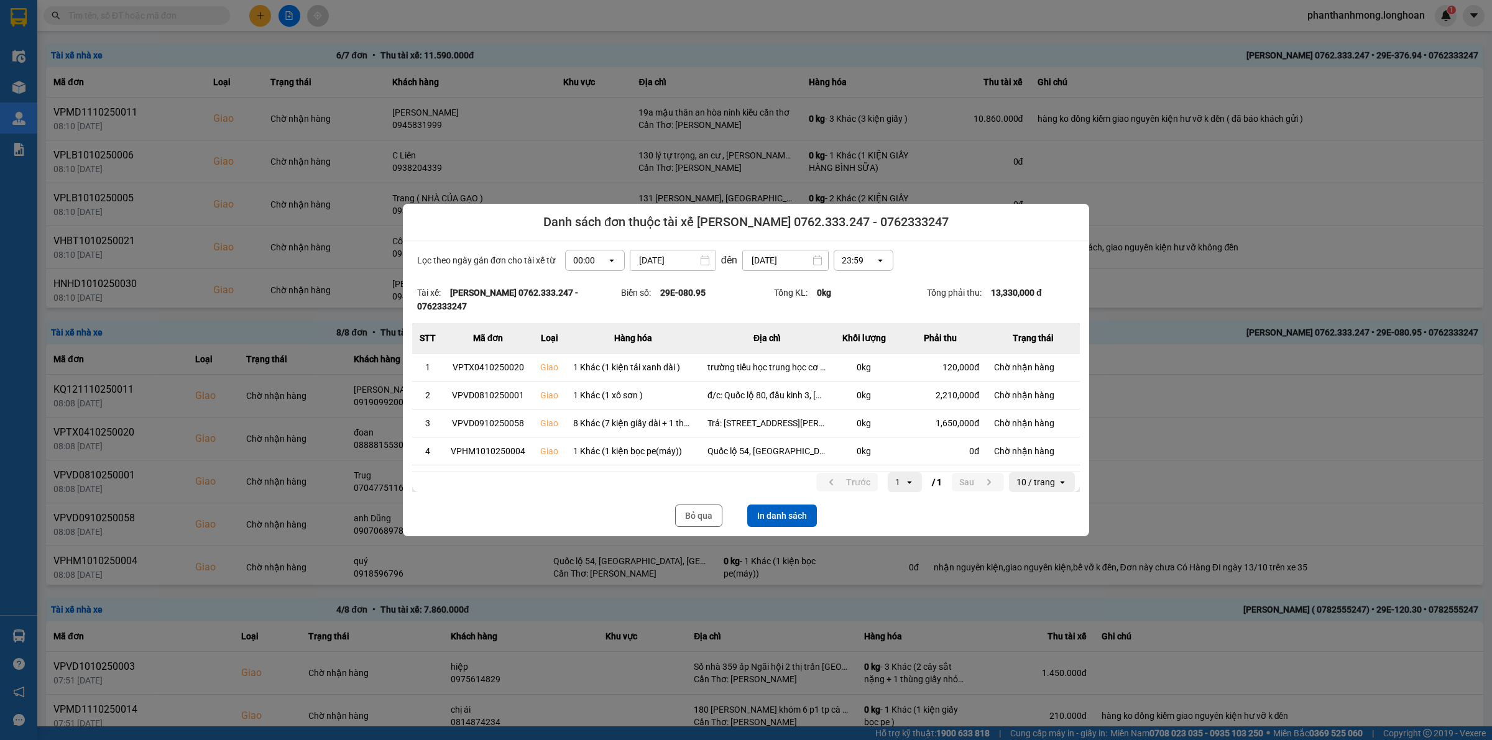
click at [794, 513] on button "In danh sách" at bounding box center [782, 516] width 70 height 22
drag, startPoint x: 666, startPoint y: 523, endPoint x: 683, endPoint y: 522, distance: 16.2
click at [673, 523] on div "Bỏ qua In danh sách" at bounding box center [746, 516] width 668 height 22
click at [690, 522] on button "Bỏ qua" at bounding box center [698, 516] width 47 height 22
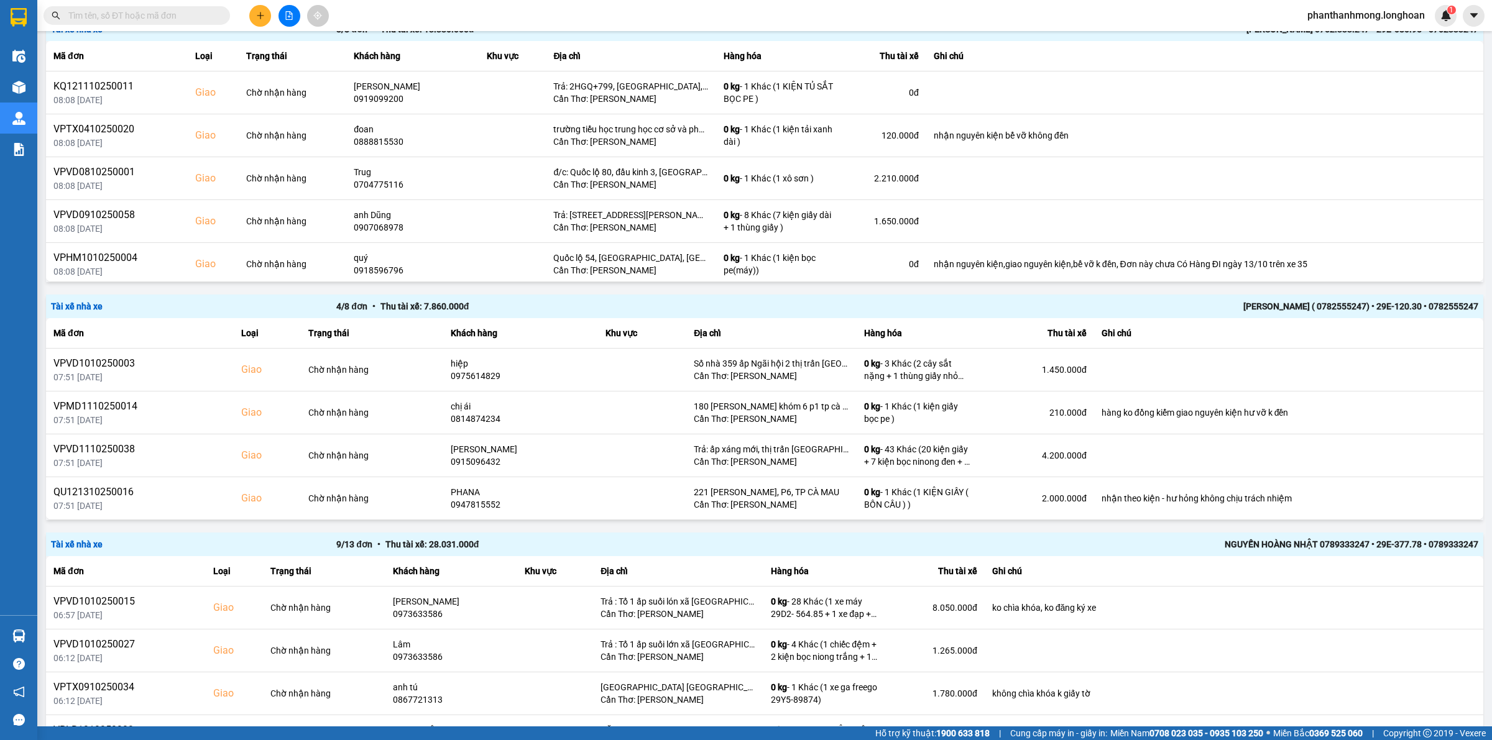
scroll to position [481, 0]
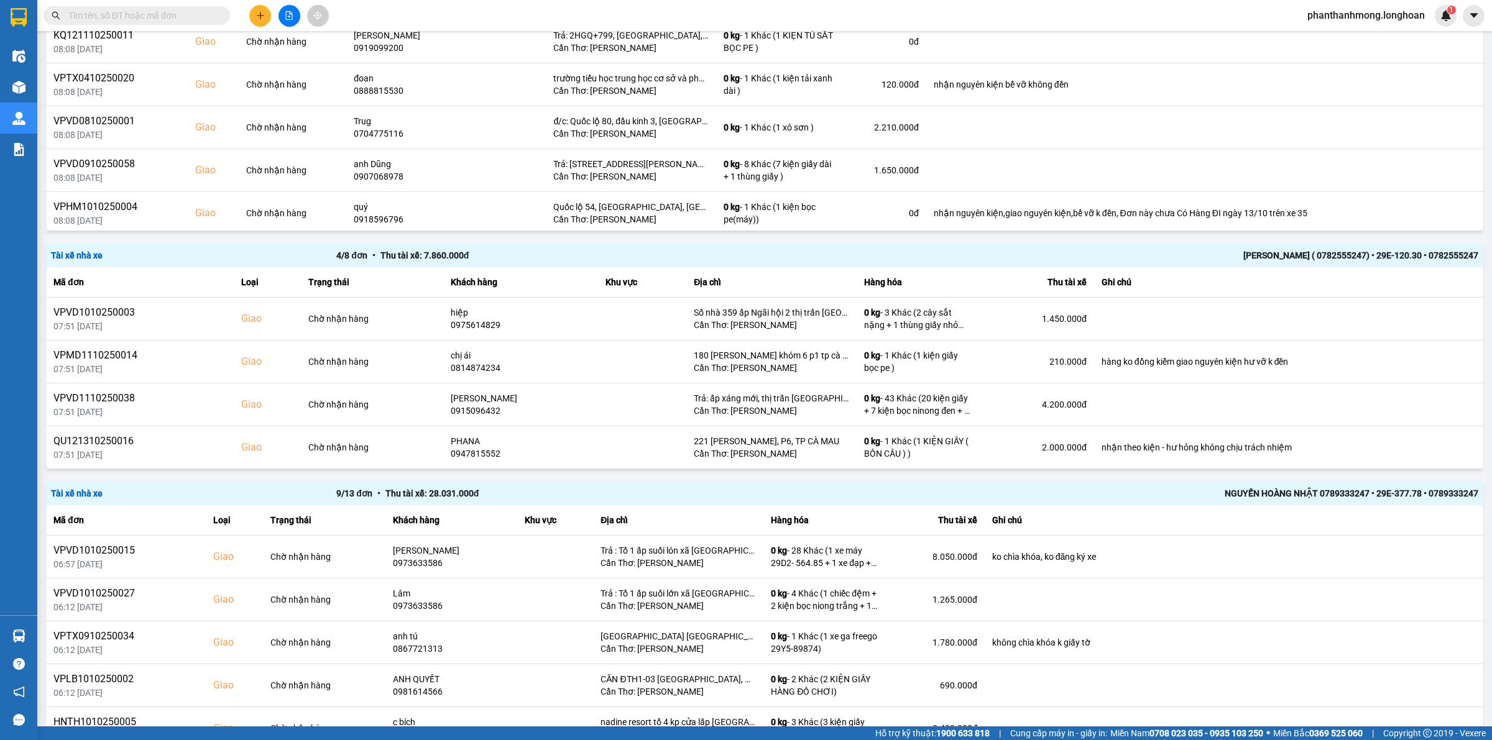
click at [1303, 259] on div "[PERSON_NAME] ( 0782555247) • 29E-120.30 • 0782555247" at bounding box center [1193, 256] width 571 height 14
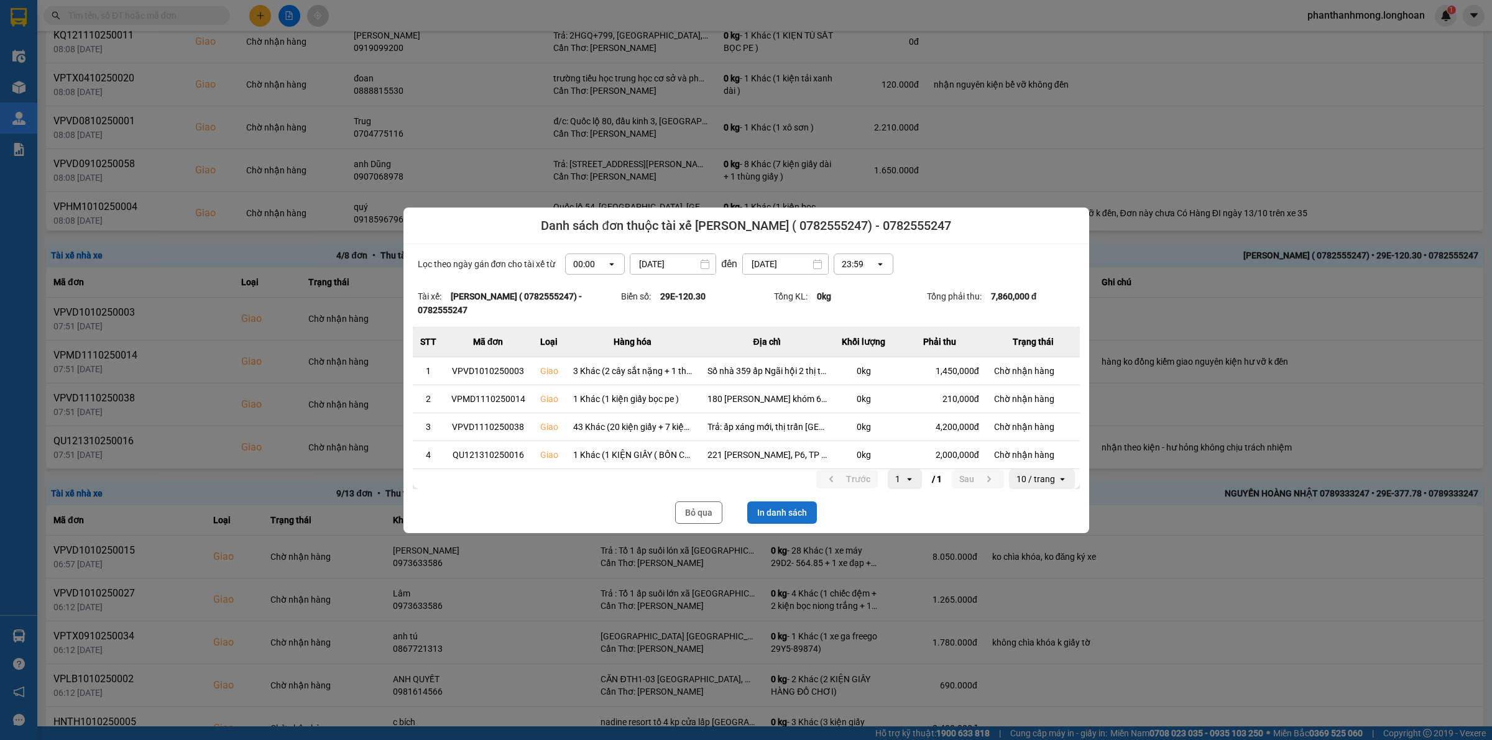
click at [761, 507] on button "In danh sách" at bounding box center [782, 513] width 70 height 22
click at [676, 518] on button "Bỏ qua" at bounding box center [698, 513] width 47 height 22
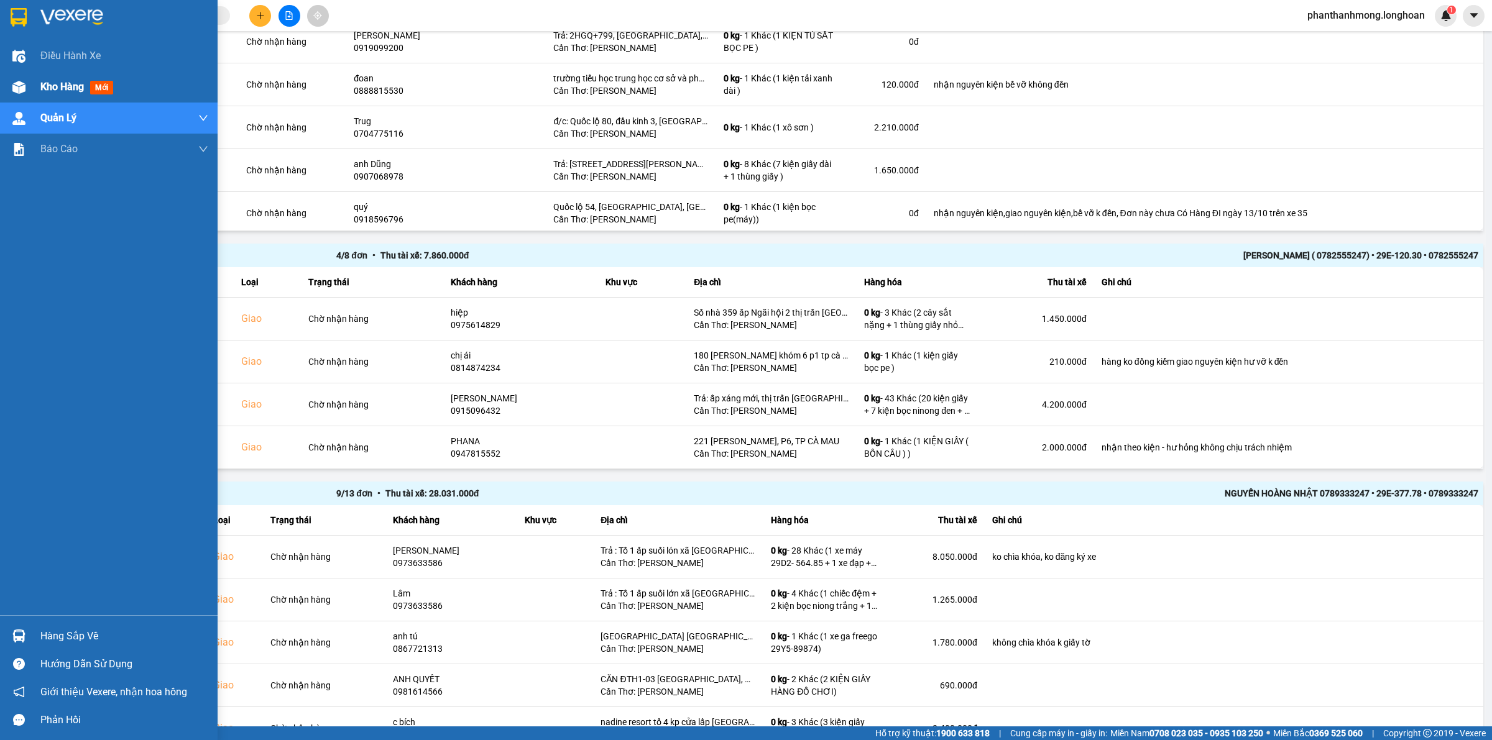
drag, startPoint x: 2, startPoint y: 16, endPoint x: 101, endPoint y: 73, distance: 115.0
click at [3, 16] on div at bounding box center [109, 20] width 218 height 40
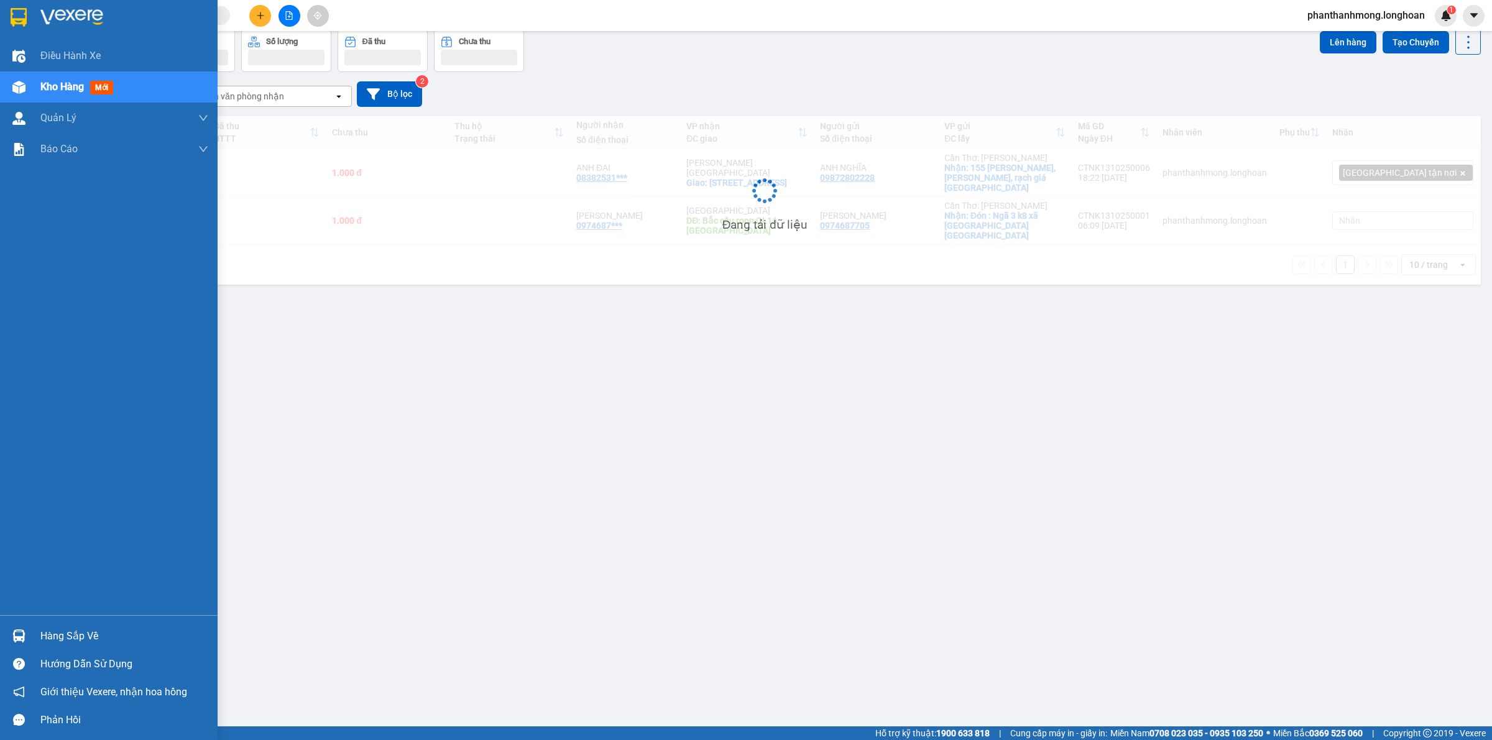
scroll to position [57, 0]
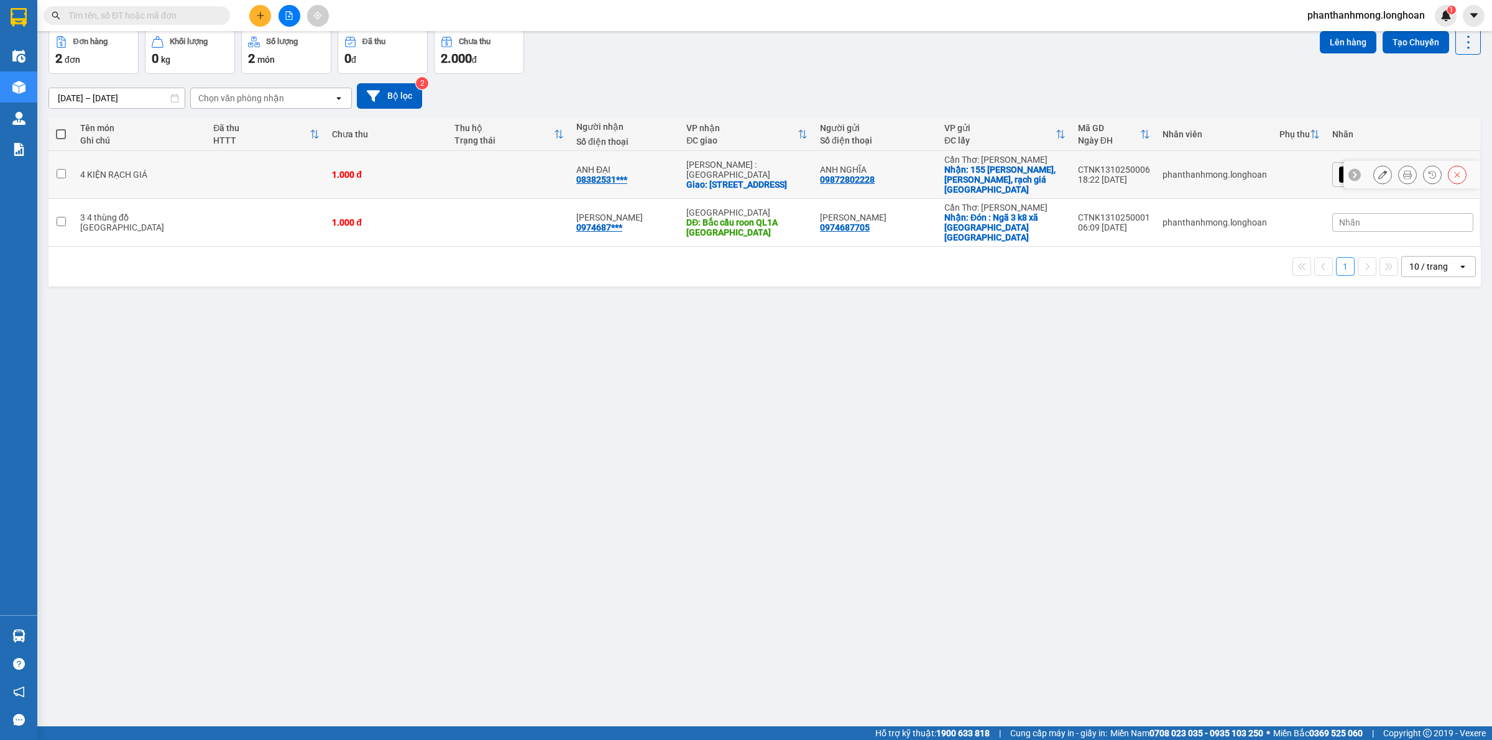
click at [1373, 168] on div at bounding box center [1382, 174] width 19 height 19
click at [1378, 170] on icon at bounding box center [1382, 174] width 9 height 9
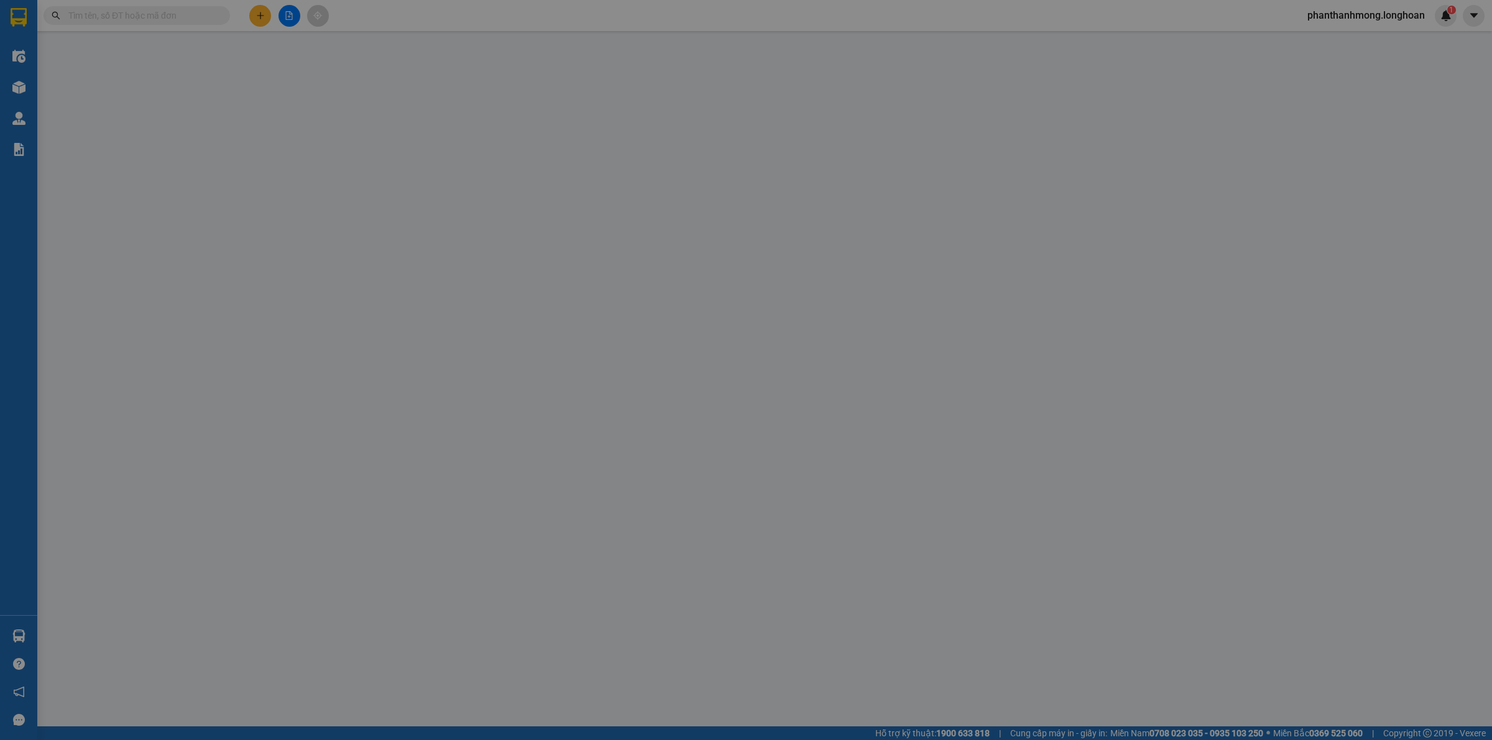
type input "09872802228"
type input "ANH NGHĨA"
checkbox input "true"
type input "155 [PERSON_NAME], [GEOGRAPHIC_DATA], rạch giá [GEOGRAPHIC_DATA]"
type input "0838253130"
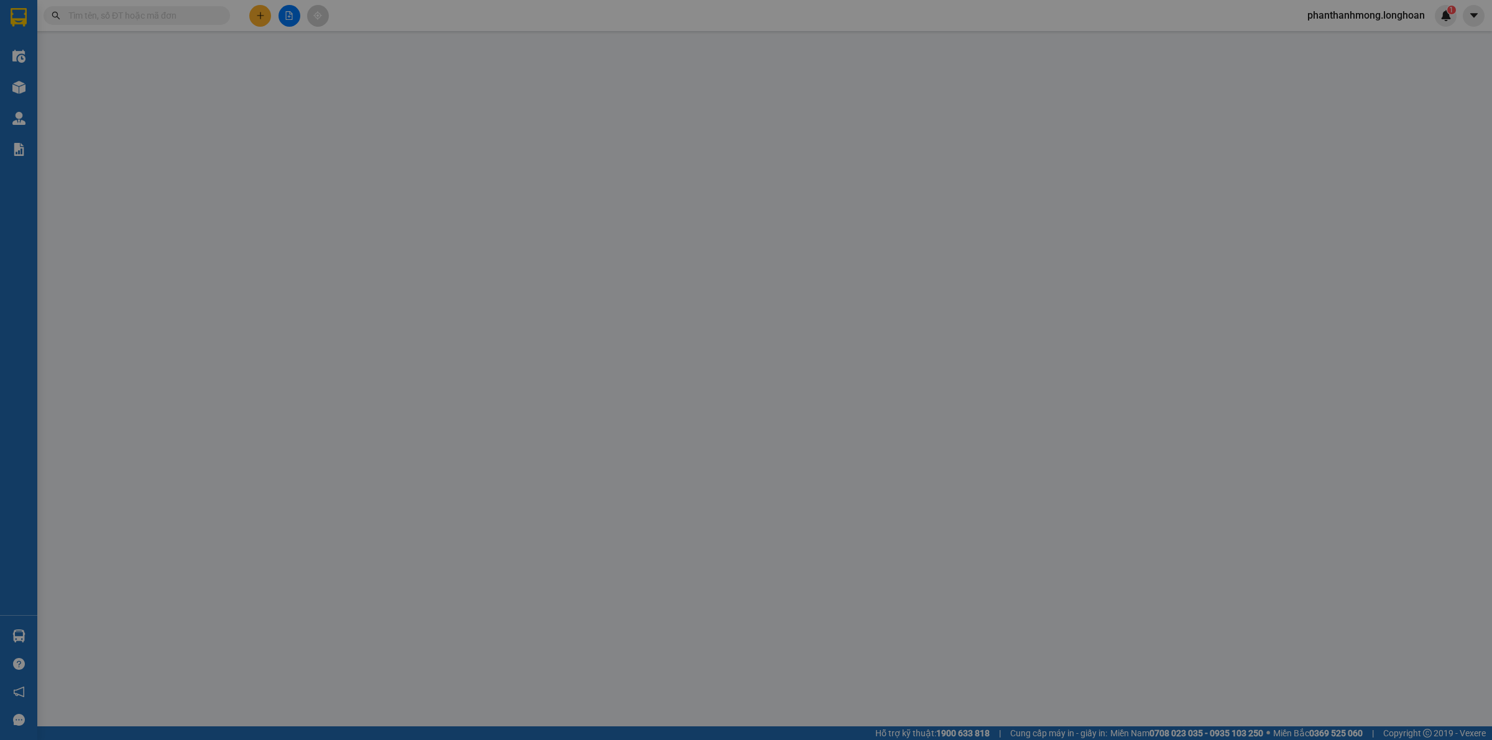
type input "ANH ĐẠI"
checkbox input "true"
type input "[STREET_ADDRESS]"
type input "0"
type input "1.000"
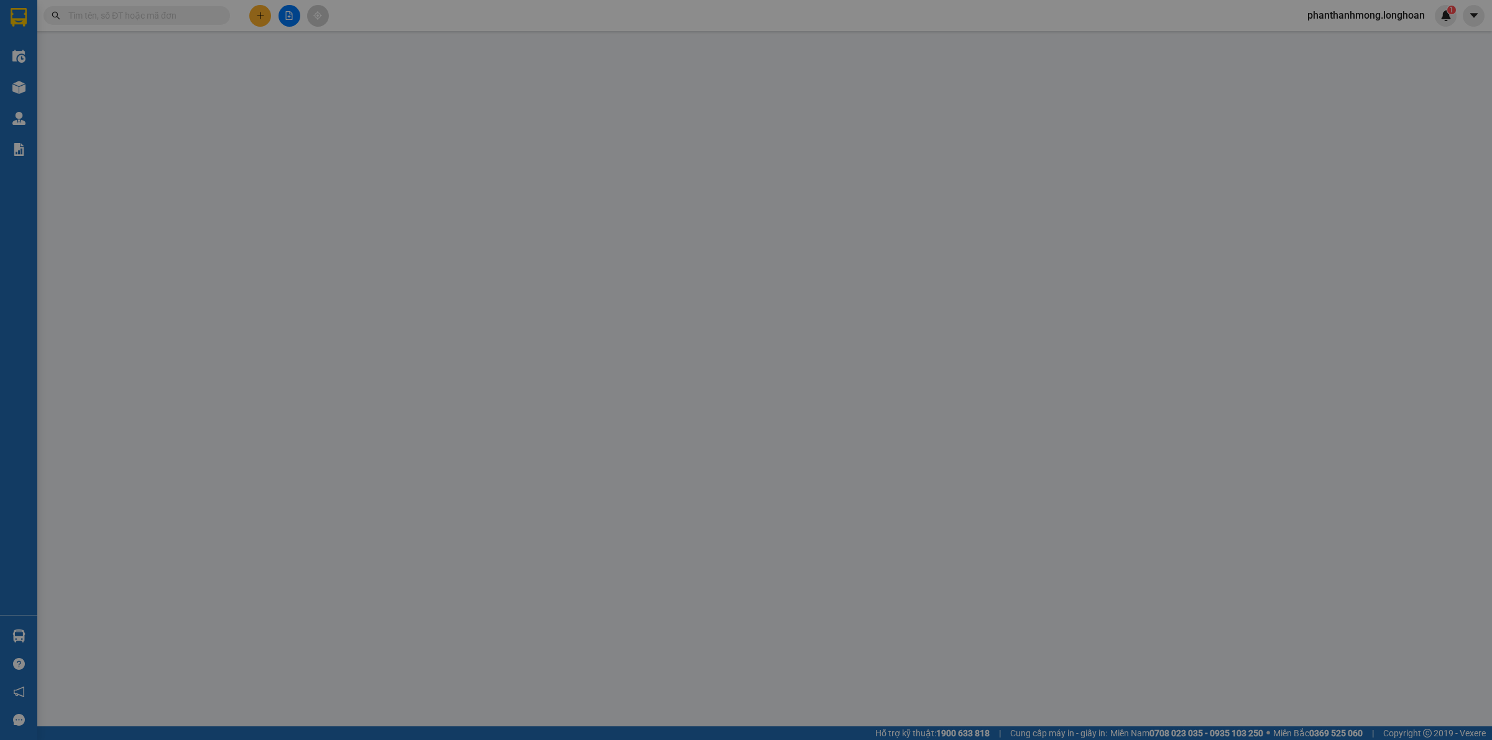
type input "1.000"
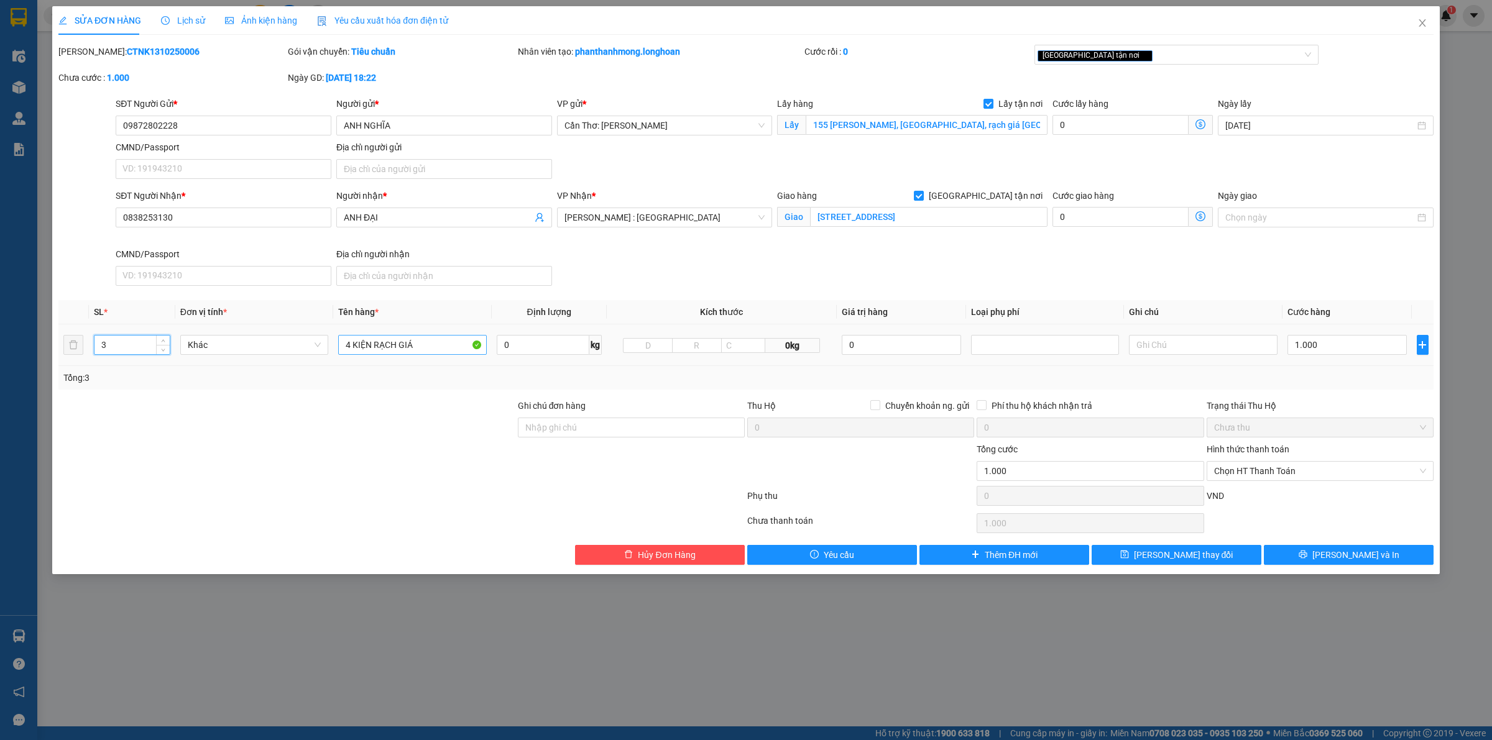
type input "3"
click at [439, 348] on input "4 KIỆN RẠCH GIÁ" at bounding box center [412, 345] width 148 height 20
type input "3 KIỆN CARTON DÀI 3 MÉT"
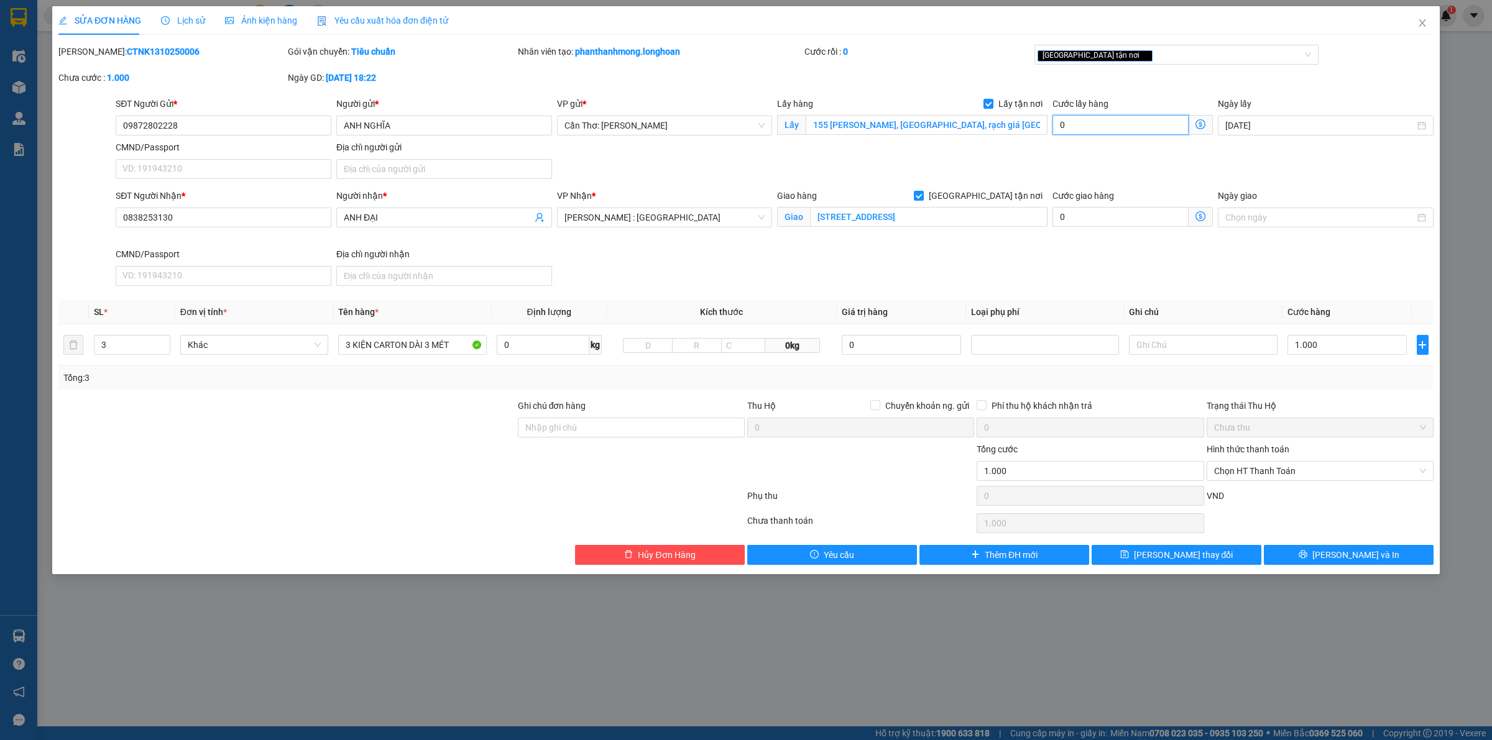
click at [1089, 132] on input "0" at bounding box center [1120, 125] width 136 height 20
type input "1.006"
type input "6"
type input "1.065"
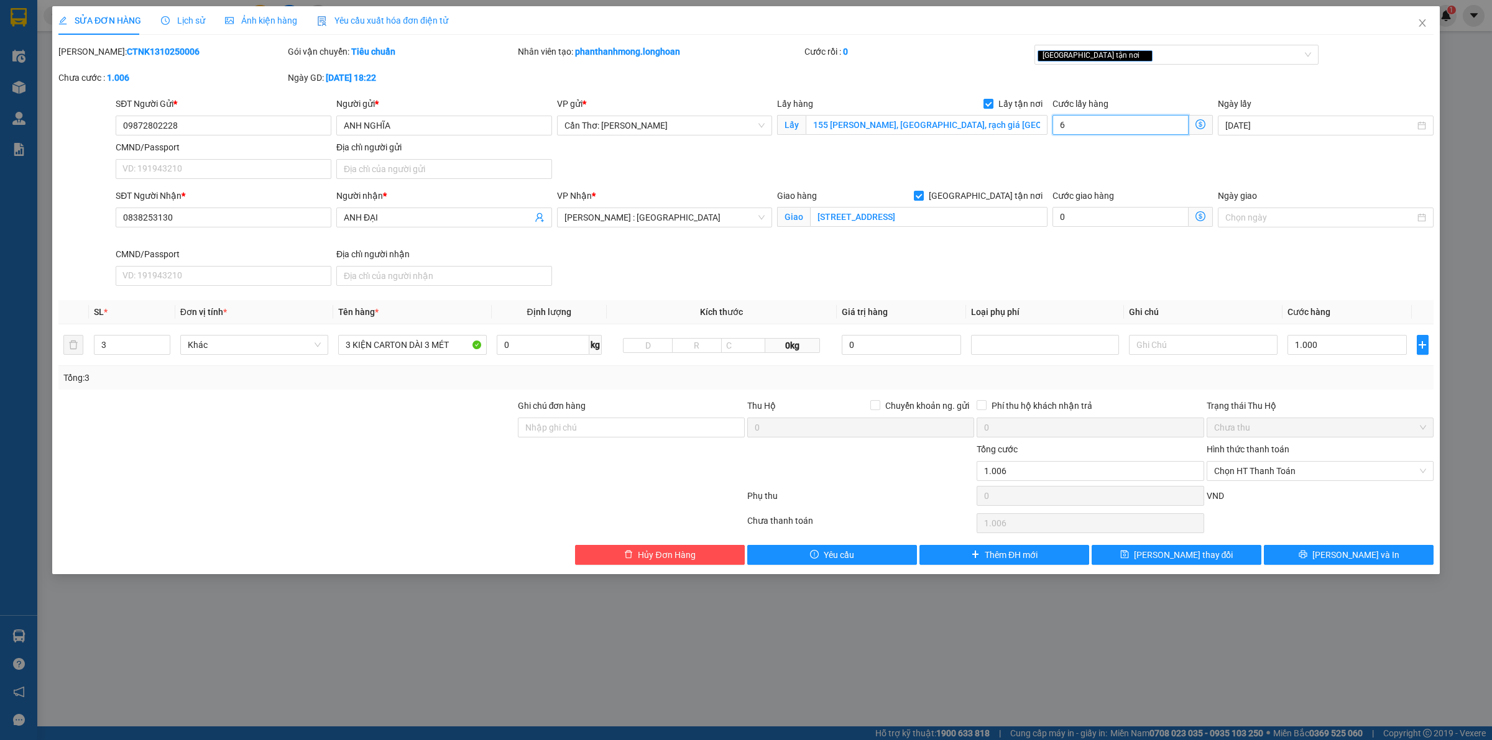
type input "1.065"
type input "65"
type input "1.650"
type input "6.500"
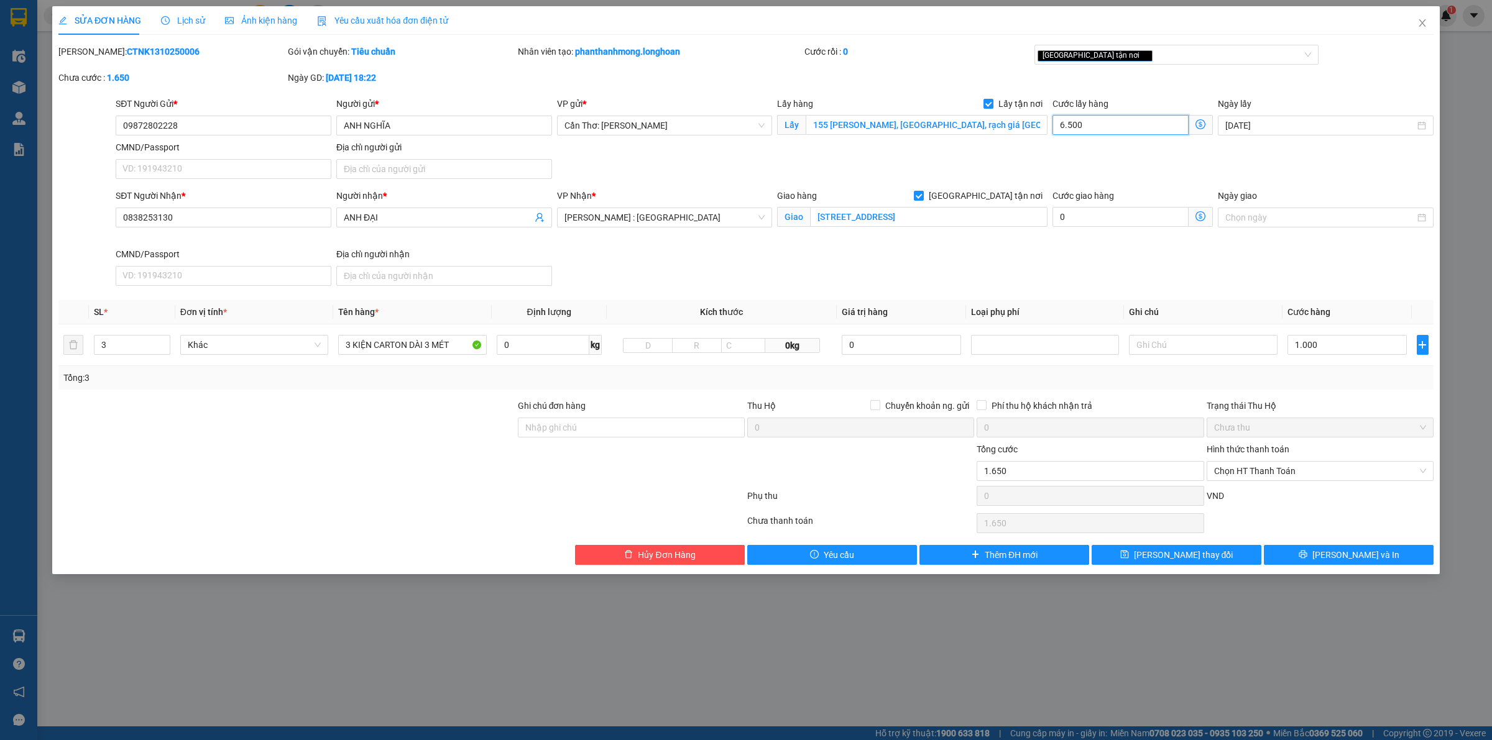
type input "7.500"
type input "66.000"
type input "65.000"
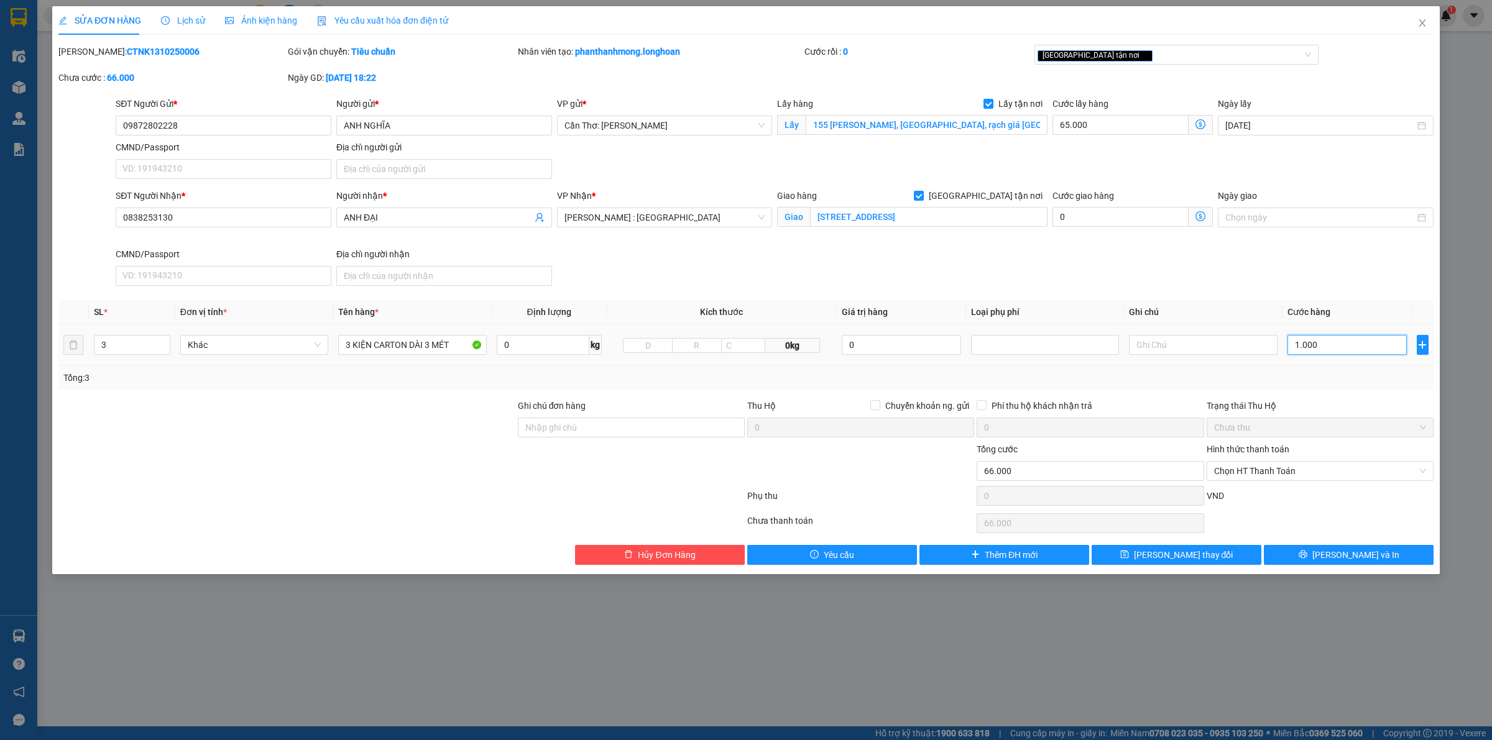
click at [1313, 348] on input "1.000" at bounding box center [1346, 345] width 119 height 20
click at [1177, 564] on button "[PERSON_NAME] thay đổi" at bounding box center [1177, 555] width 170 height 20
type input "1.065.000"
type input "1.000.000"
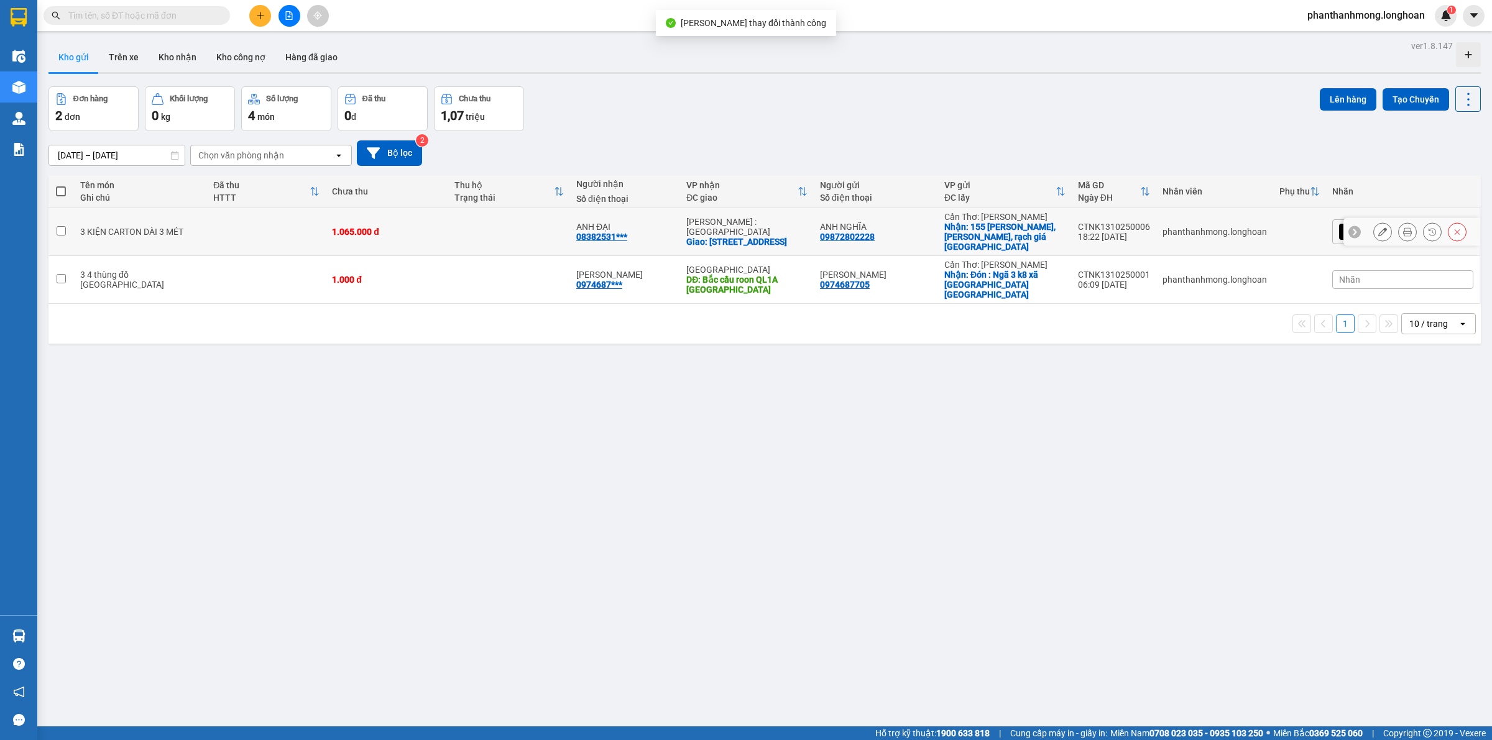
click at [1374, 224] on button at bounding box center [1382, 232] width 17 height 22
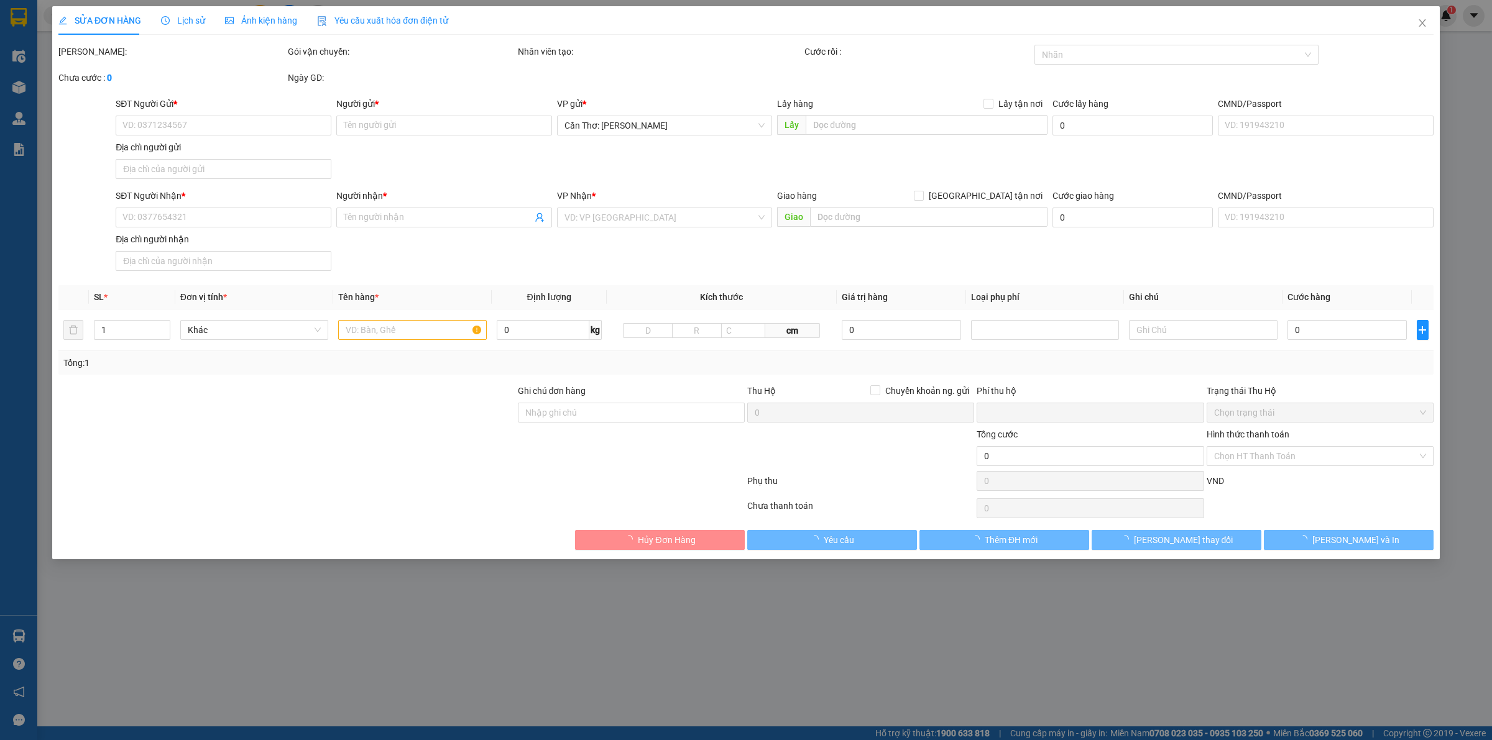
type input "09872802228"
type input "ANH NGHĨA"
checkbox input "true"
type input "155 [PERSON_NAME], [GEOGRAPHIC_DATA], rạch giá [GEOGRAPHIC_DATA]"
type input "0838253130"
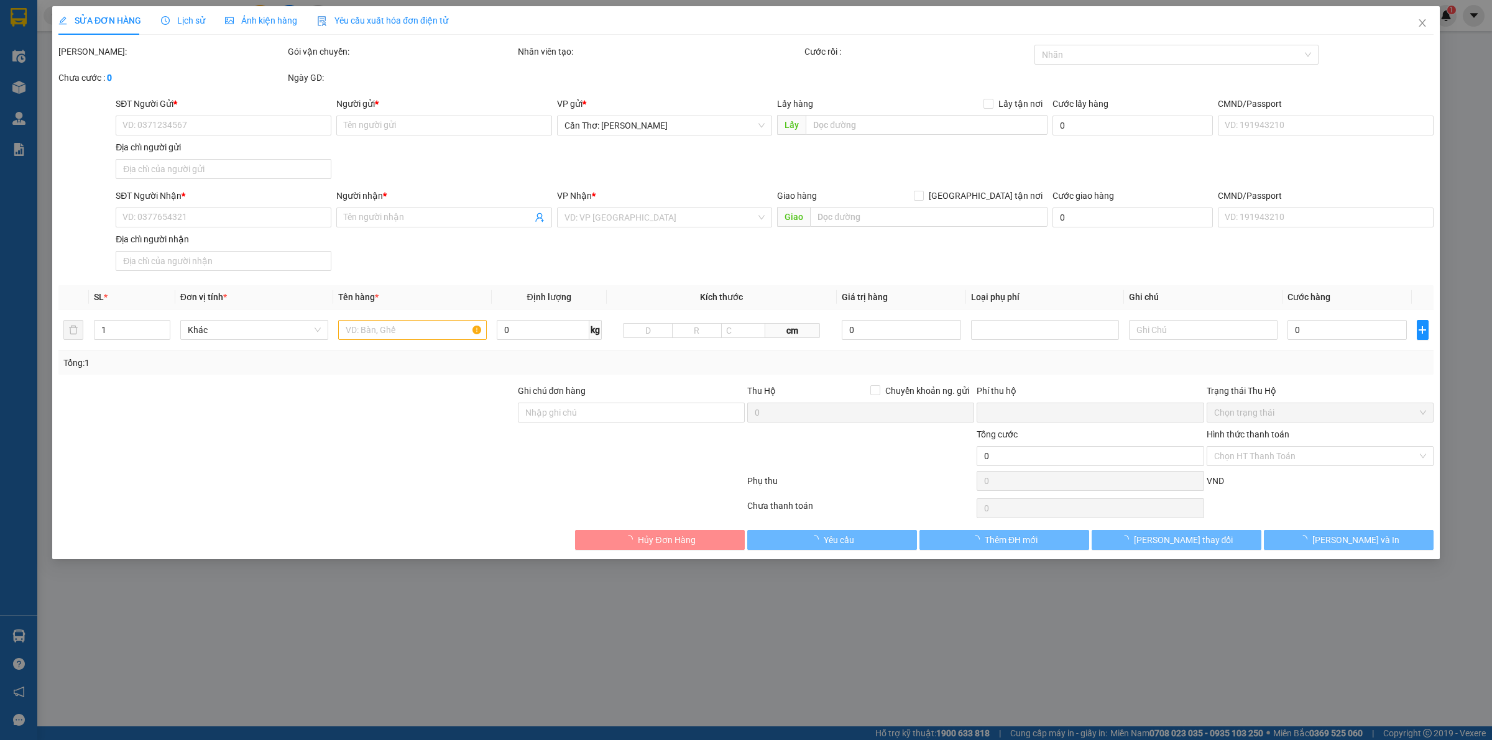
type input "ANH ĐẠI"
checkbox input "true"
type input "[STREET_ADDRESS]"
type input "0"
type input "1.065.000"
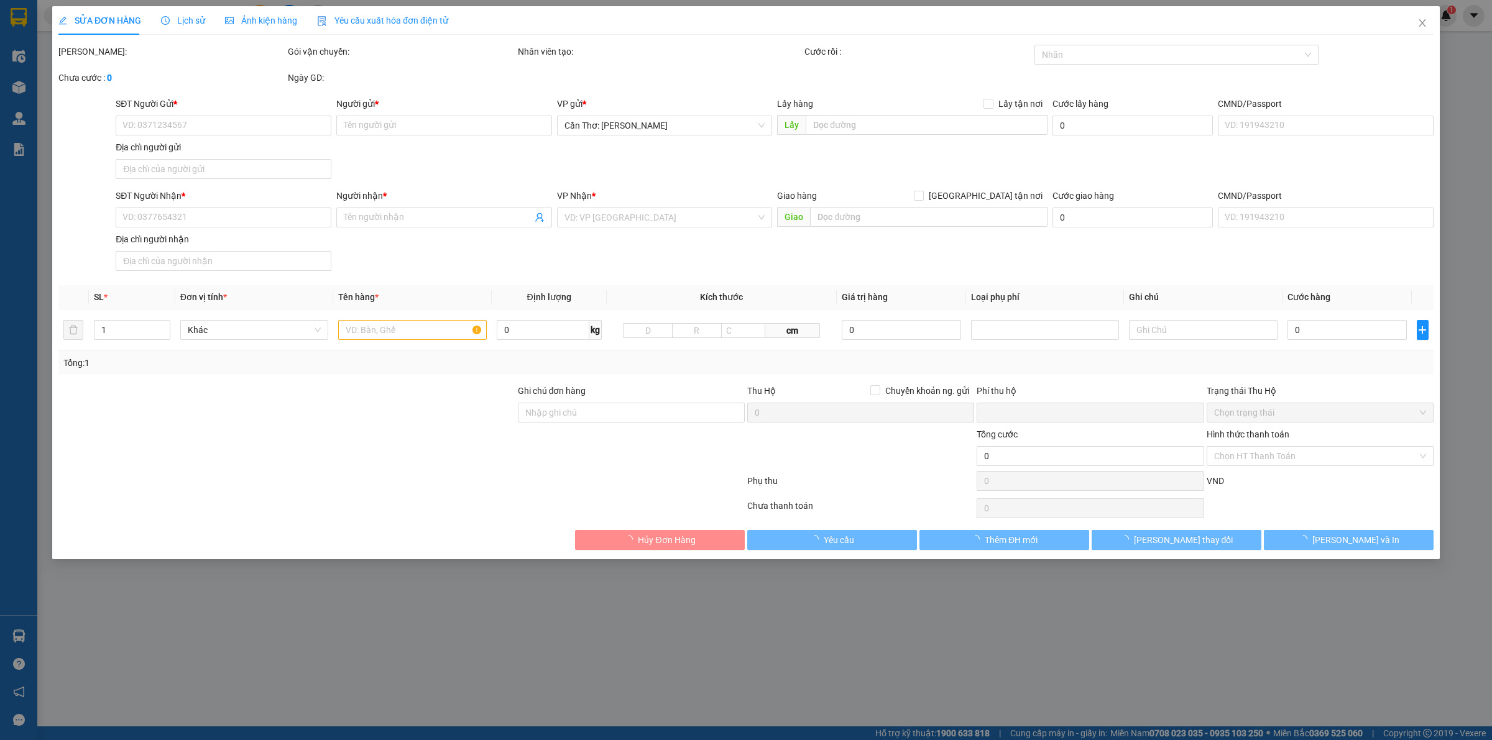
type input "1.065.000"
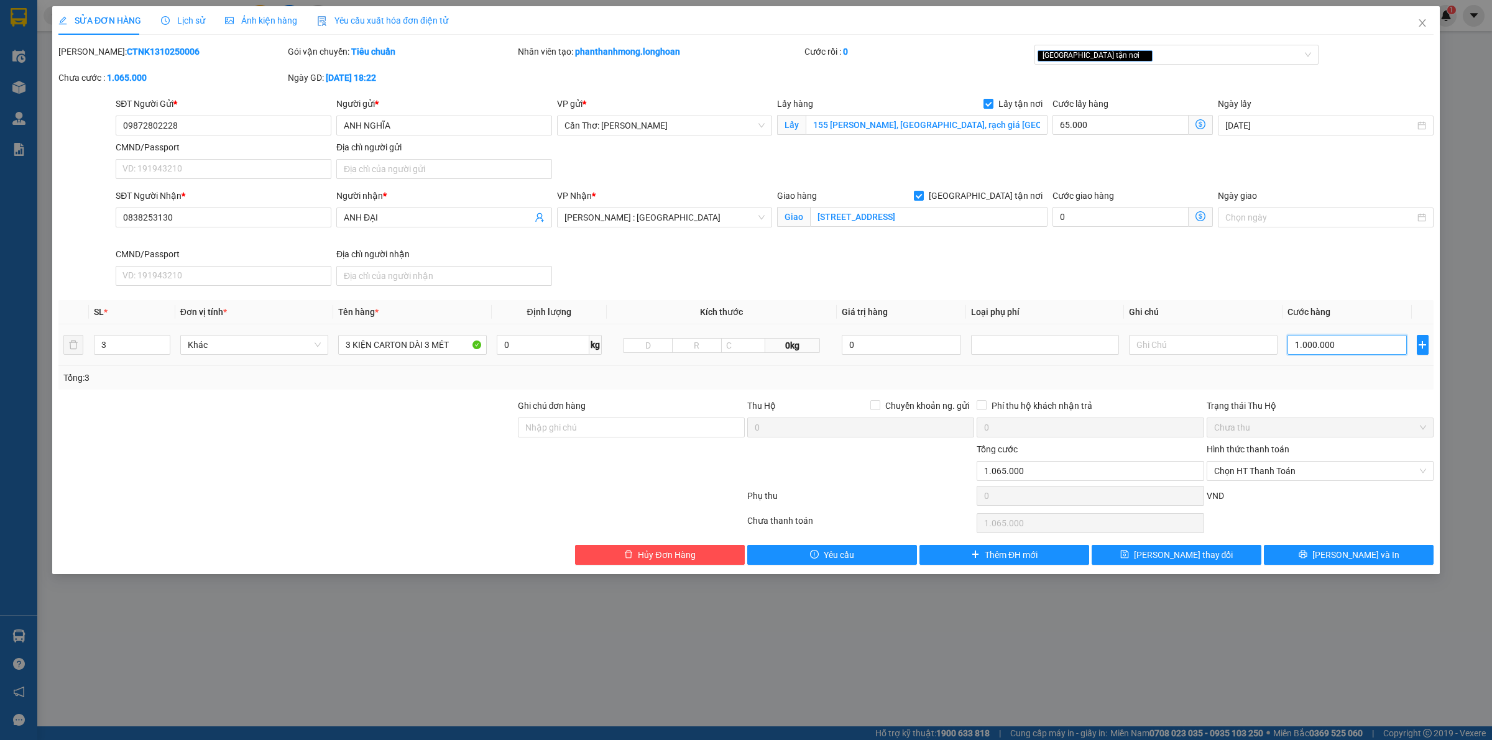
click at [1332, 351] on input "1.000.000" at bounding box center [1346, 345] width 119 height 20
type input "65.001"
type input "1"
type input "66.000"
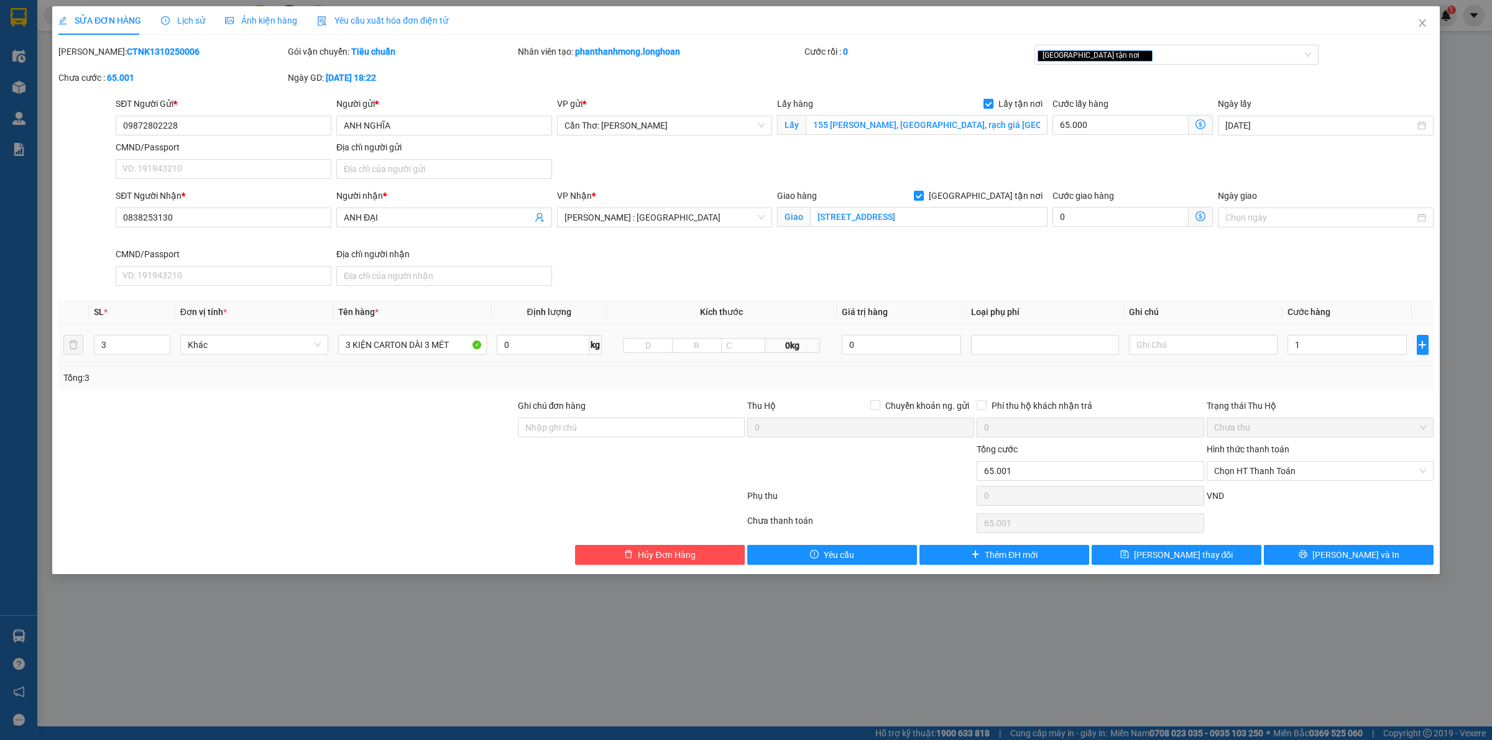
type input "66.000"
type input "1.000"
click at [1184, 357] on div at bounding box center [1203, 345] width 148 height 25
click at [1157, 554] on button "[PERSON_NAME] thay đổi" at bounding box center [1177, 555] width 170 height 20
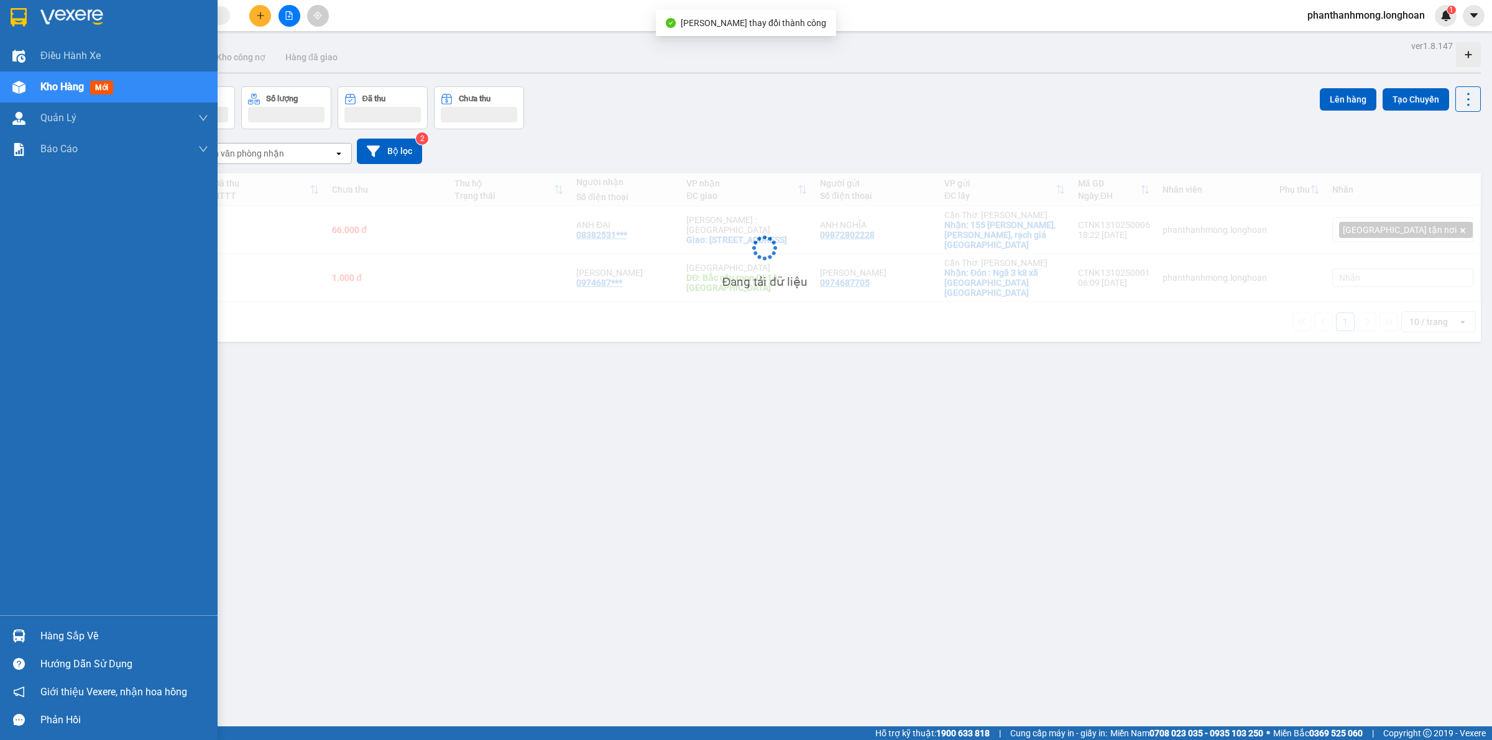
click at [20, 33] on div at bounding box center [109, 20] width 218 height 40
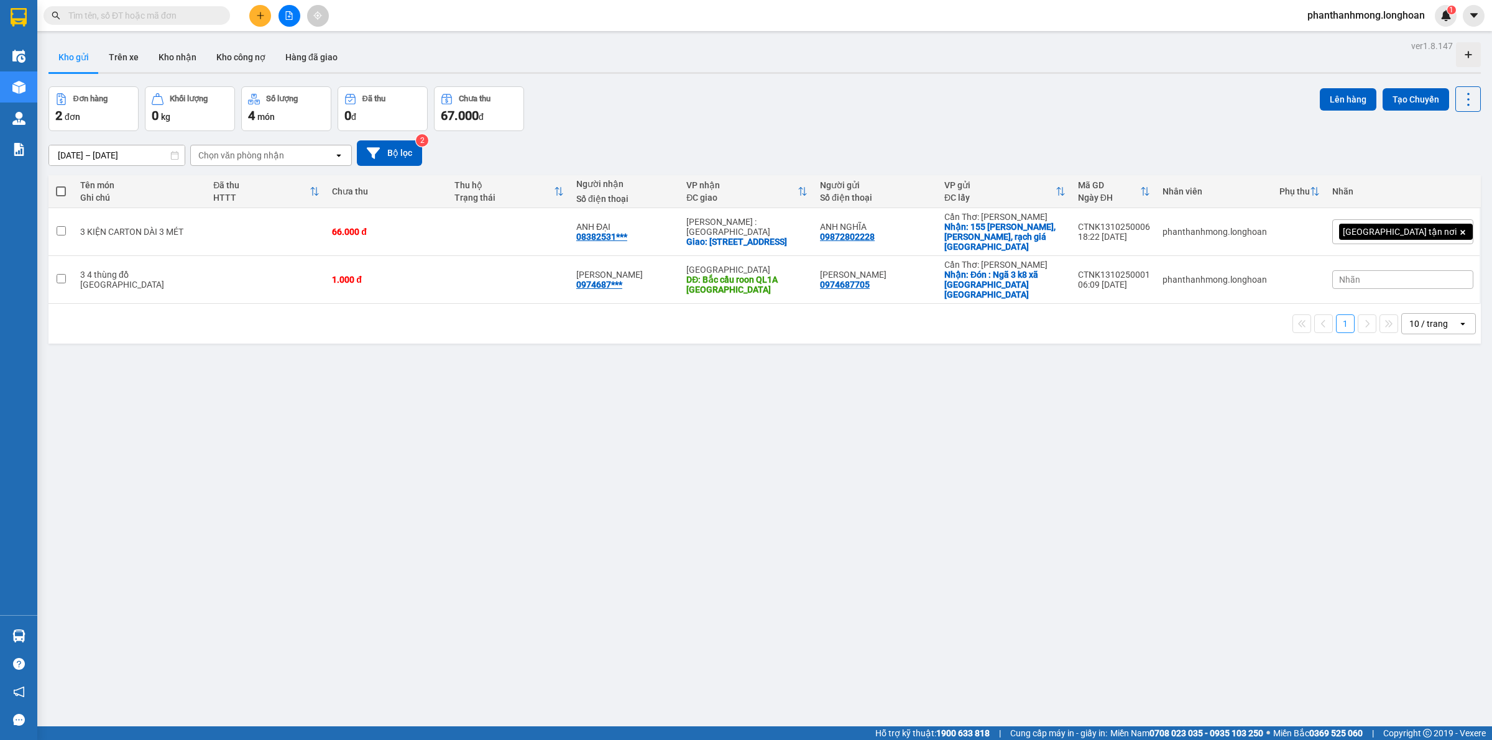
click at [137, 25] on div "Kết quả tìm kiếm ( 0 ) Bộ lọc No Data phanthanhmong.longhoan 1" at bounding box center [746, 15] width 1492 height 31
click at [142, 14] on input "text" at bounding box center [141, 16] width 147 height 14
paste input "0974687705"
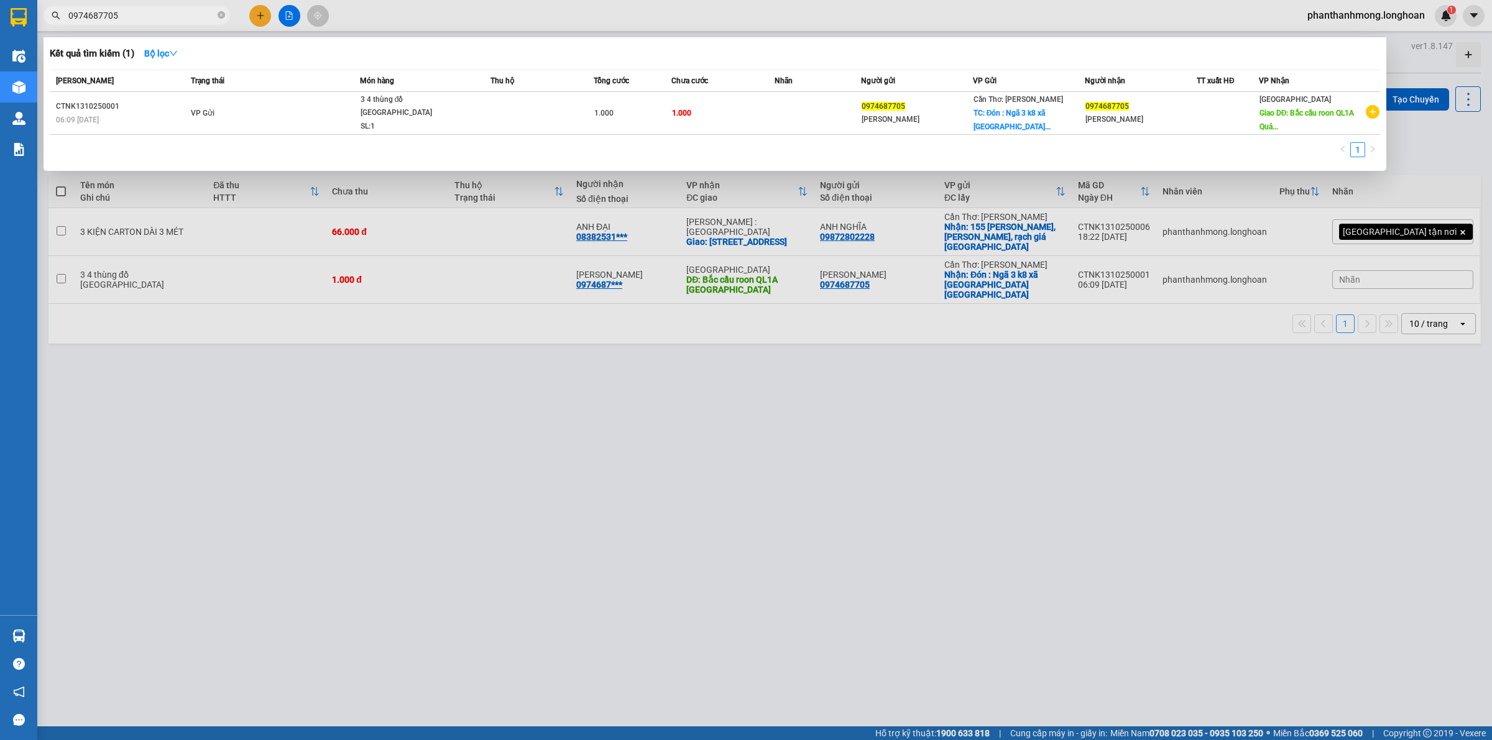
type input "0974687705"
drag, startPoint x: 255, startPoint y: 371, endPoint x: 387, endPoint y: 359, distance: 132.9
click at [255, 371] on div at bounding box center [746, 370] width 1492 height 740
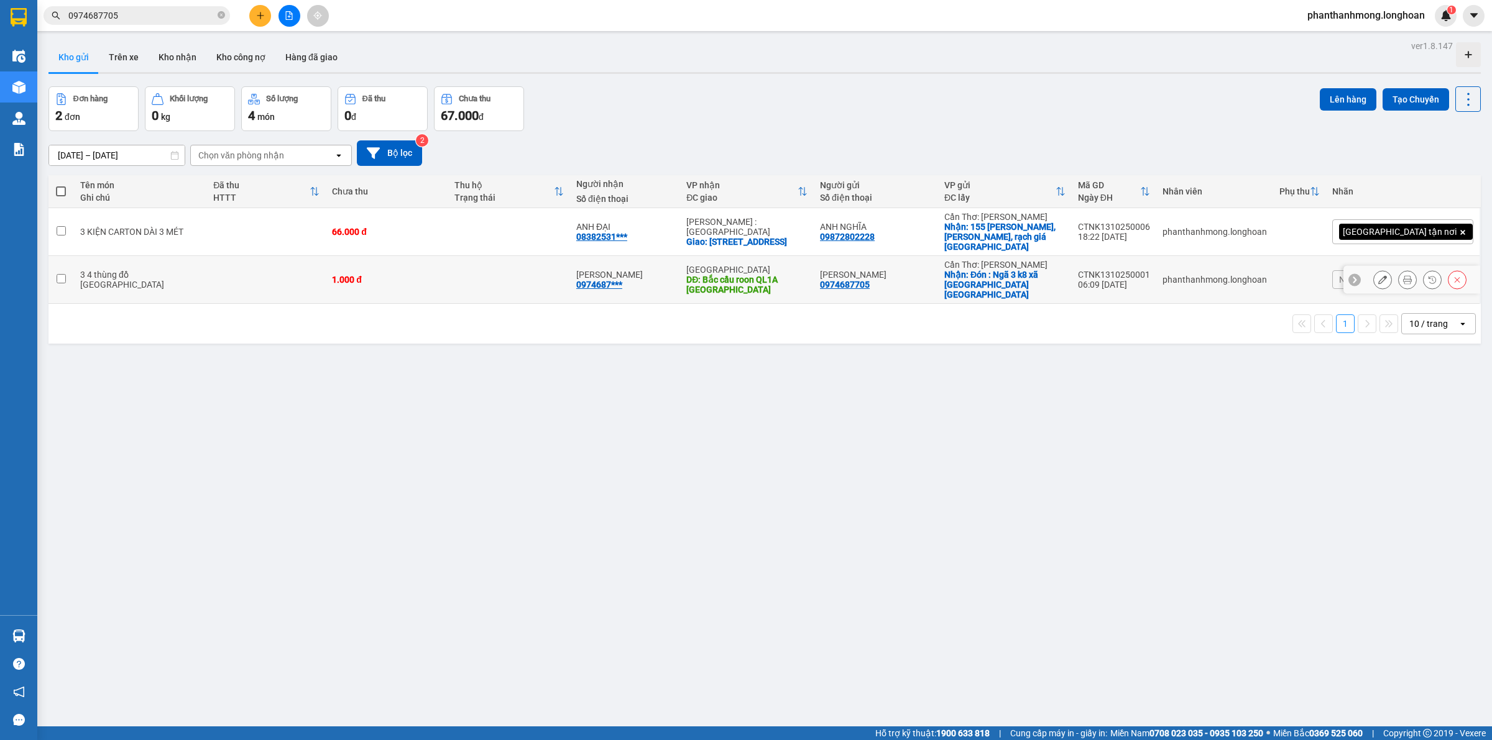
click at [1375, 269] on button at bounding box center [1382, 280] width 17 height 22
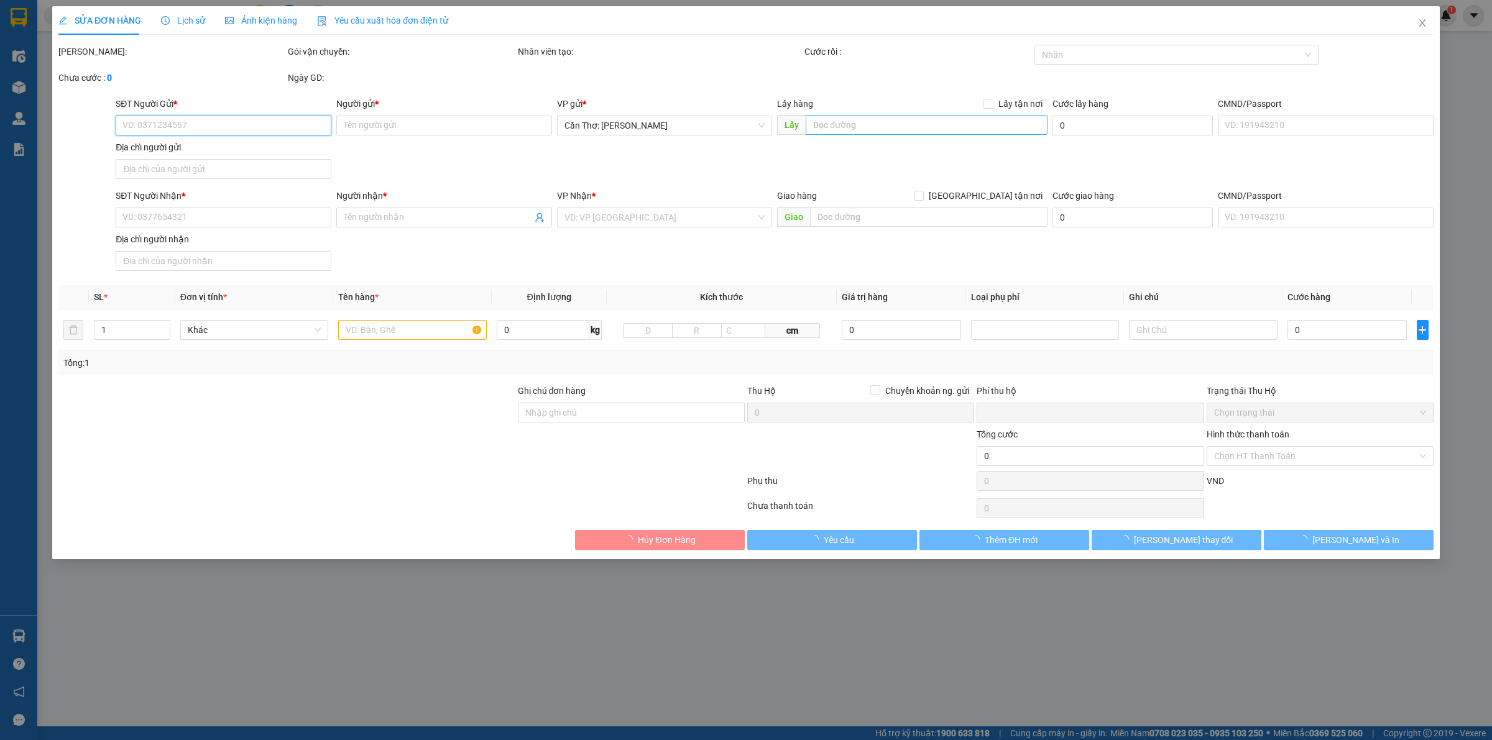
type input "0974687705"
type input "[PERSON_NAME]"
checkbox input "true"
type input "Đón : Ngã 3 k8 xã [GEOGRAPHIC_DATA]"
type input "0974687705"
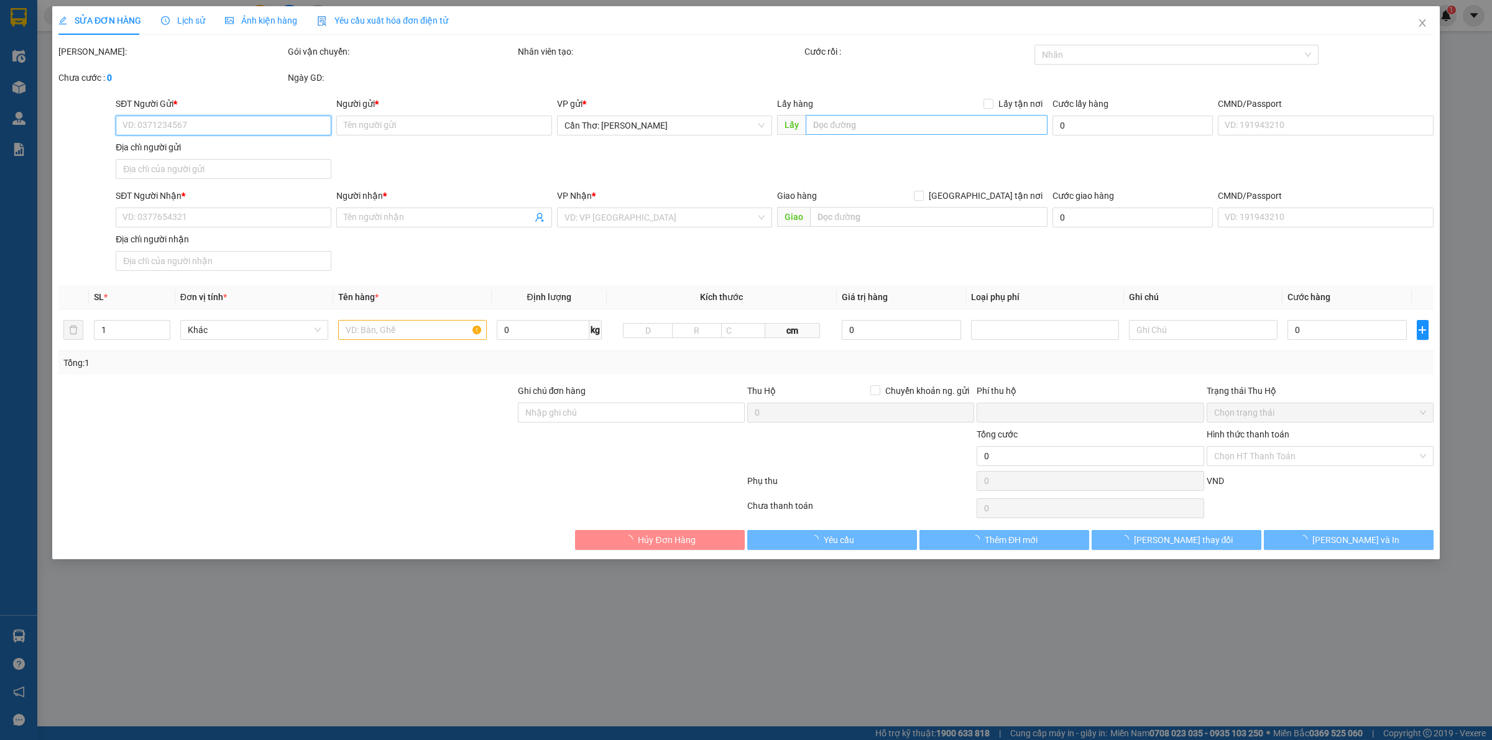
type input "[PERSON_NAME]"
type input "Bắc cầu roon QL1A [GEOGRAPHIC_DATA]"
type input "0"
type input "1.000"
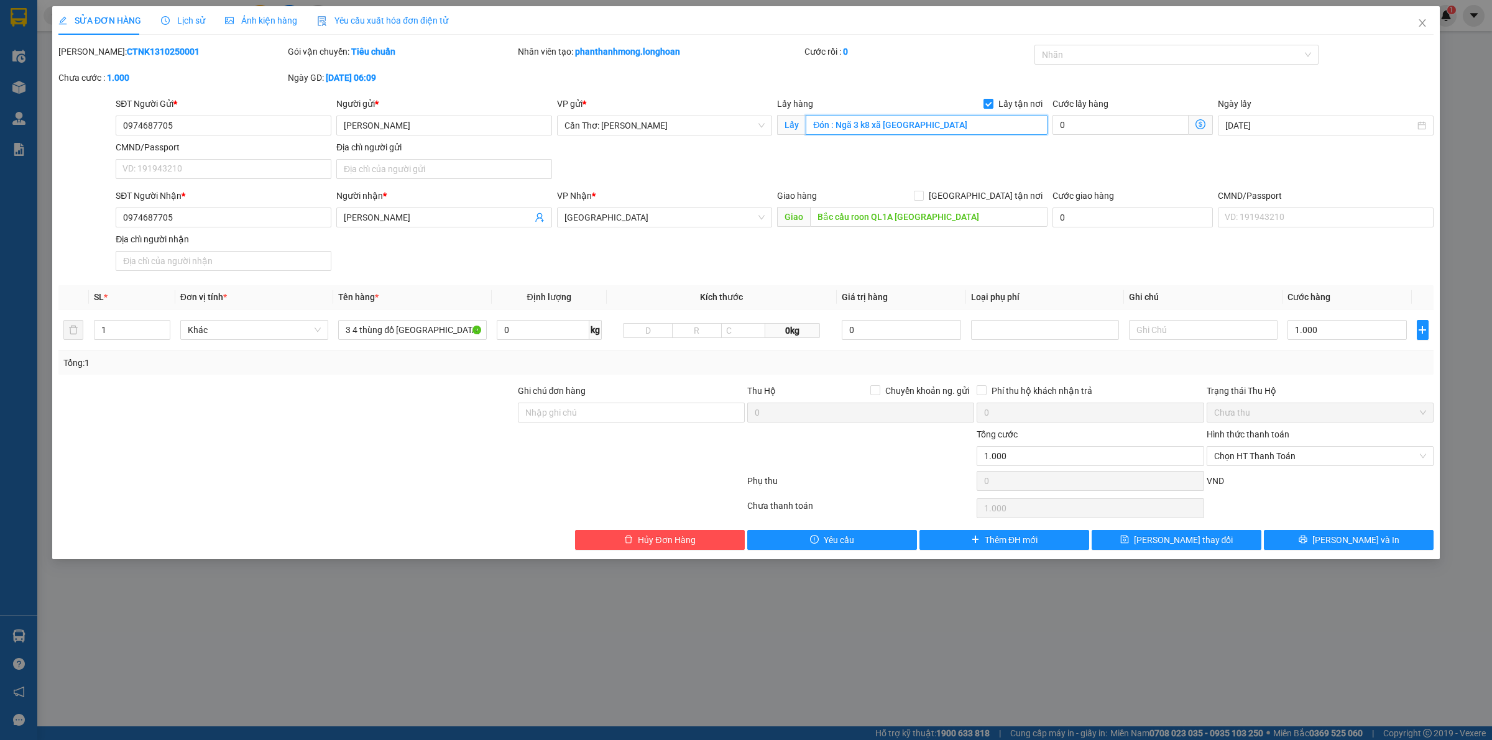
click at [975, 134] on input "Đón : Ngã 3 k8 xã [GEOGRAPHIC_DATA]" at bounding box center [927, 125] width 242 height 20
click at [1090, 131] on input "0" at bounding box center [1120, 125] width 136 height 20
type input "1.001"
type input "1"
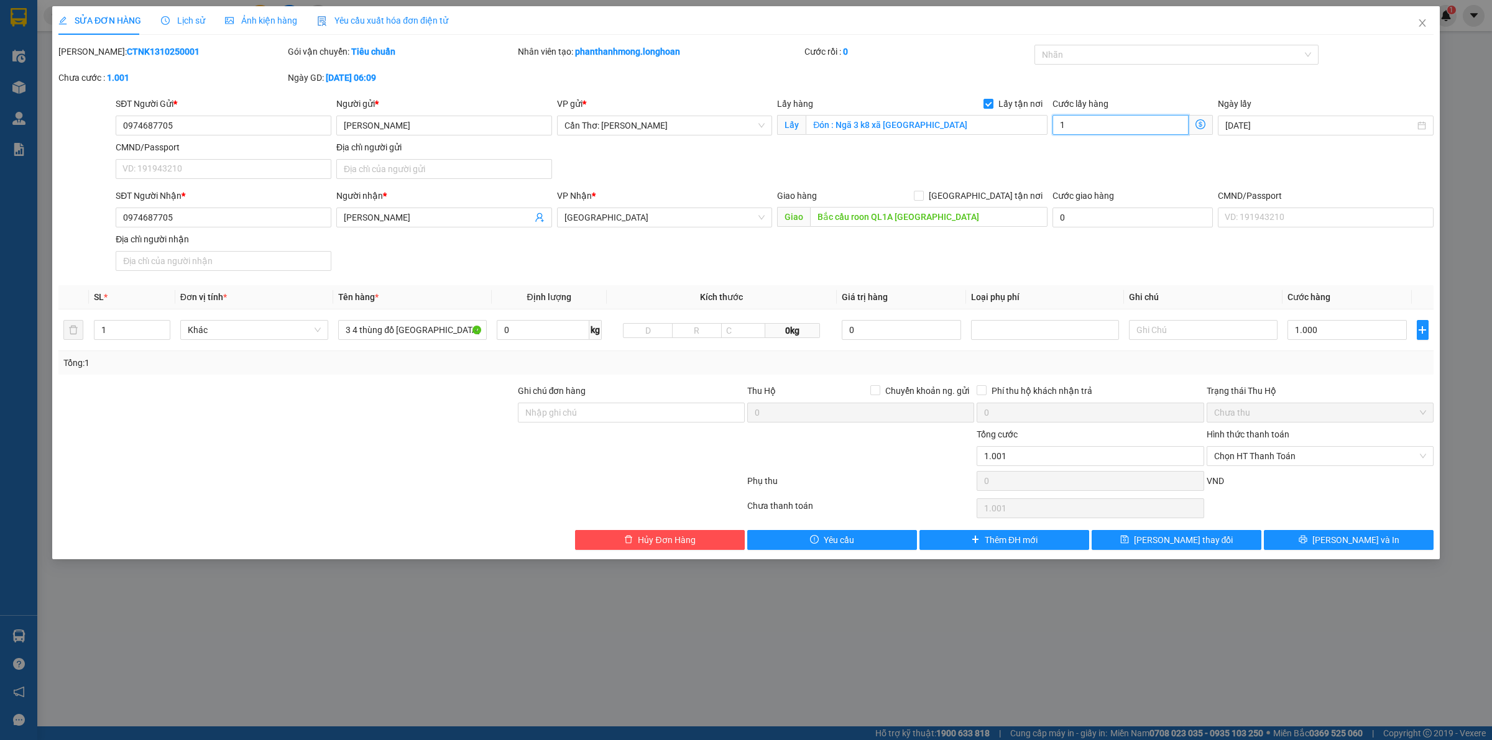
type input "1.015"
type input "15"
type input "1.150"
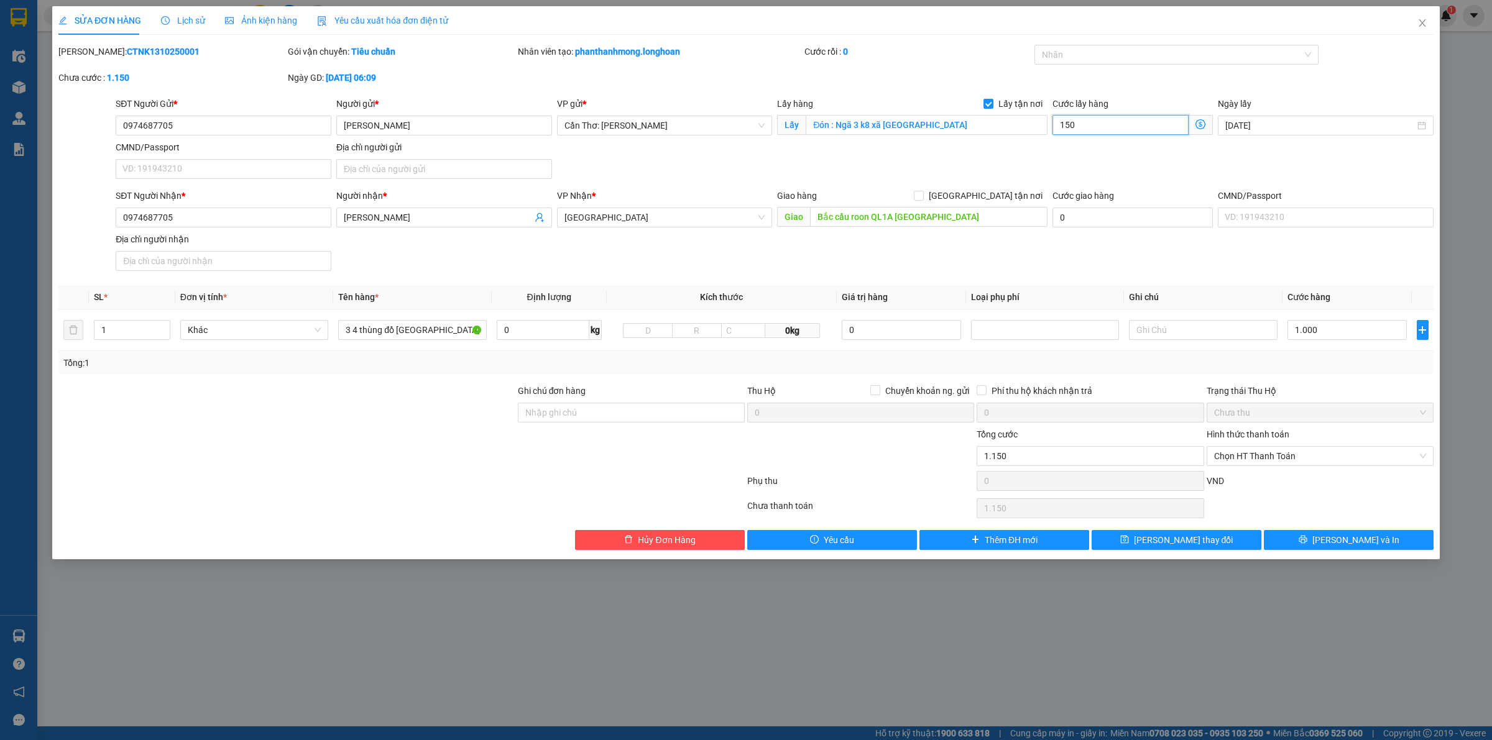
type input "1.500"
type input "2.500"
type input "15.000"
type input "16.000"
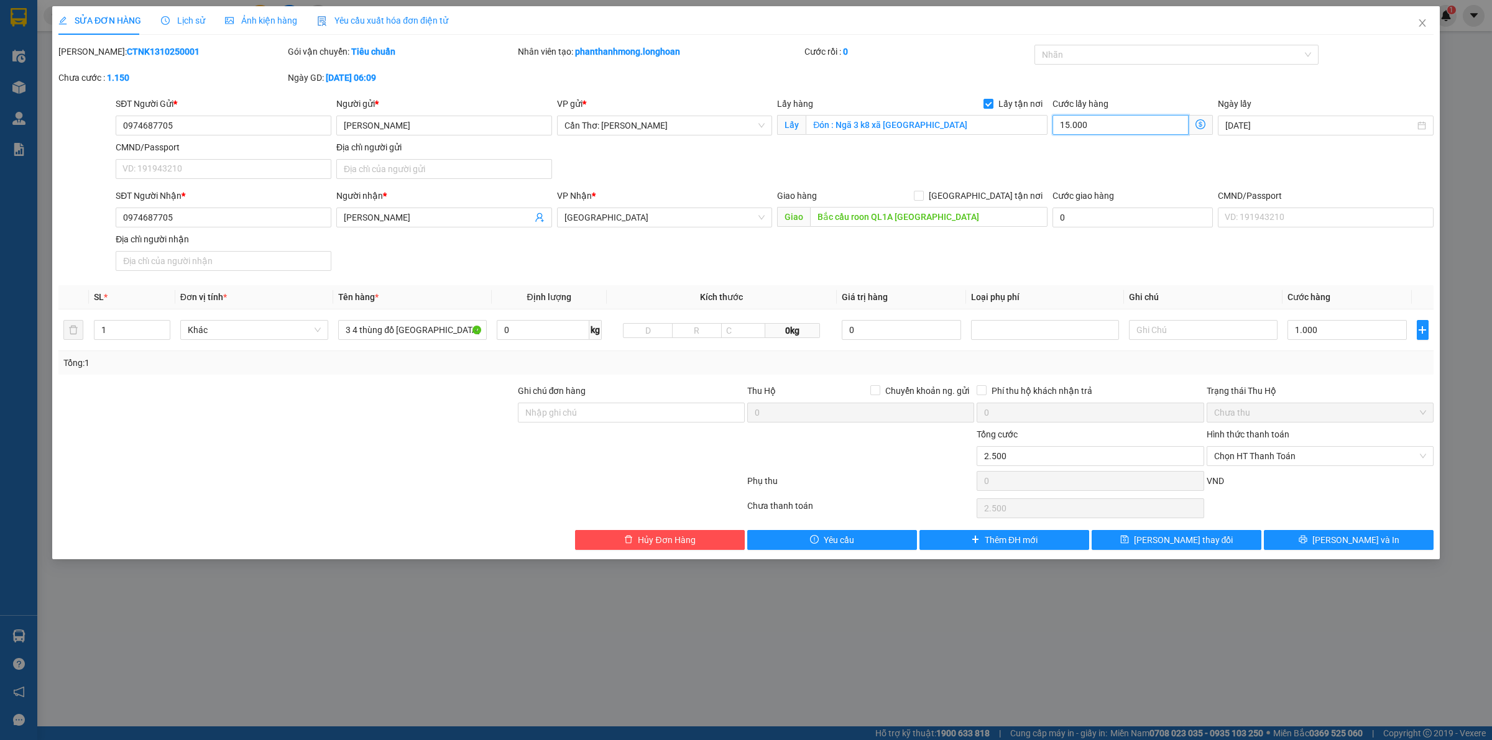
type input "16.000"
type input "151.000"
type input "150.000"
click at [1374, 336] on input "1.000" at bounding box center [1346, 330] width 119 height 20
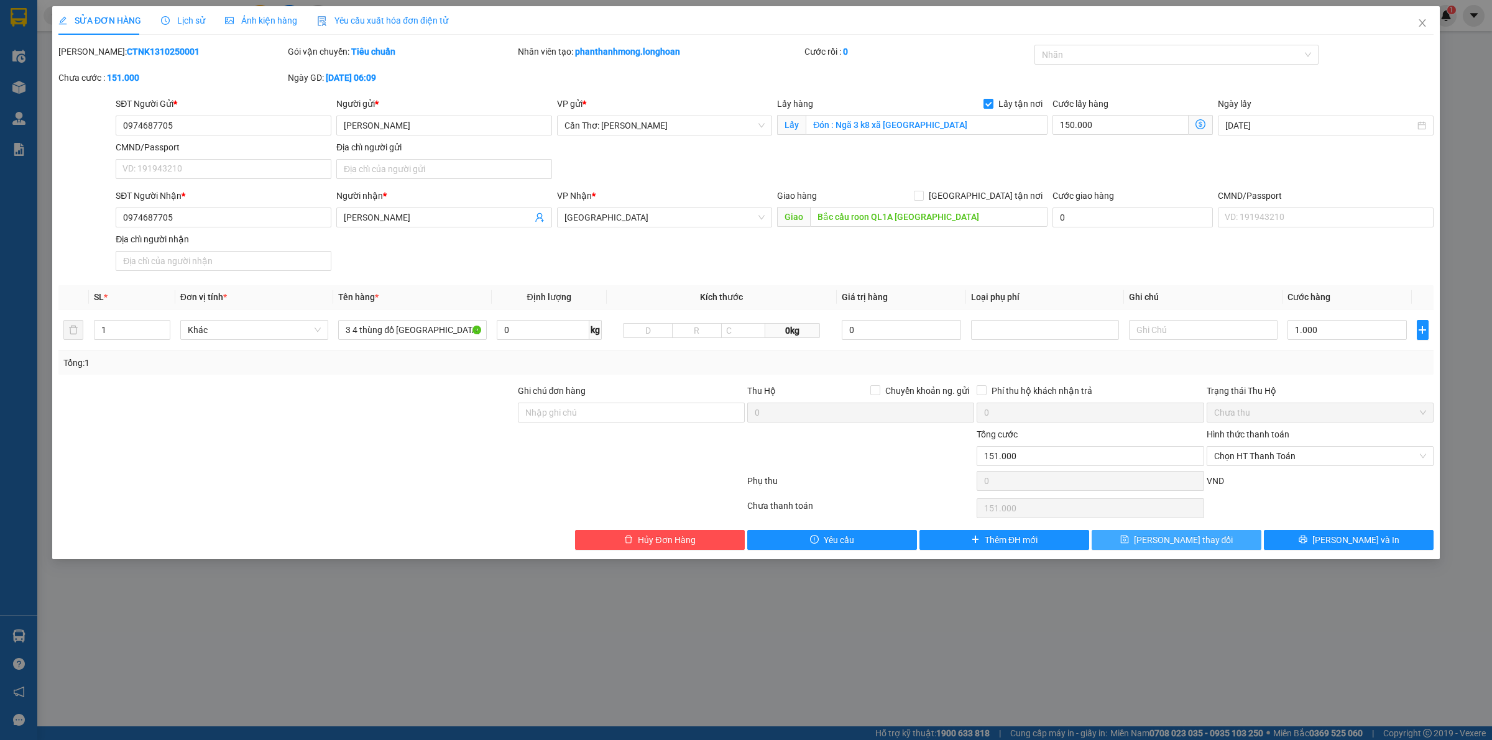
type input "1.150.000"
type input "1.000.000"
click at [1147, 548] on button "[PERSON_NAME] thay đổi" at bounding box center [1177, 540] width 170 height 20
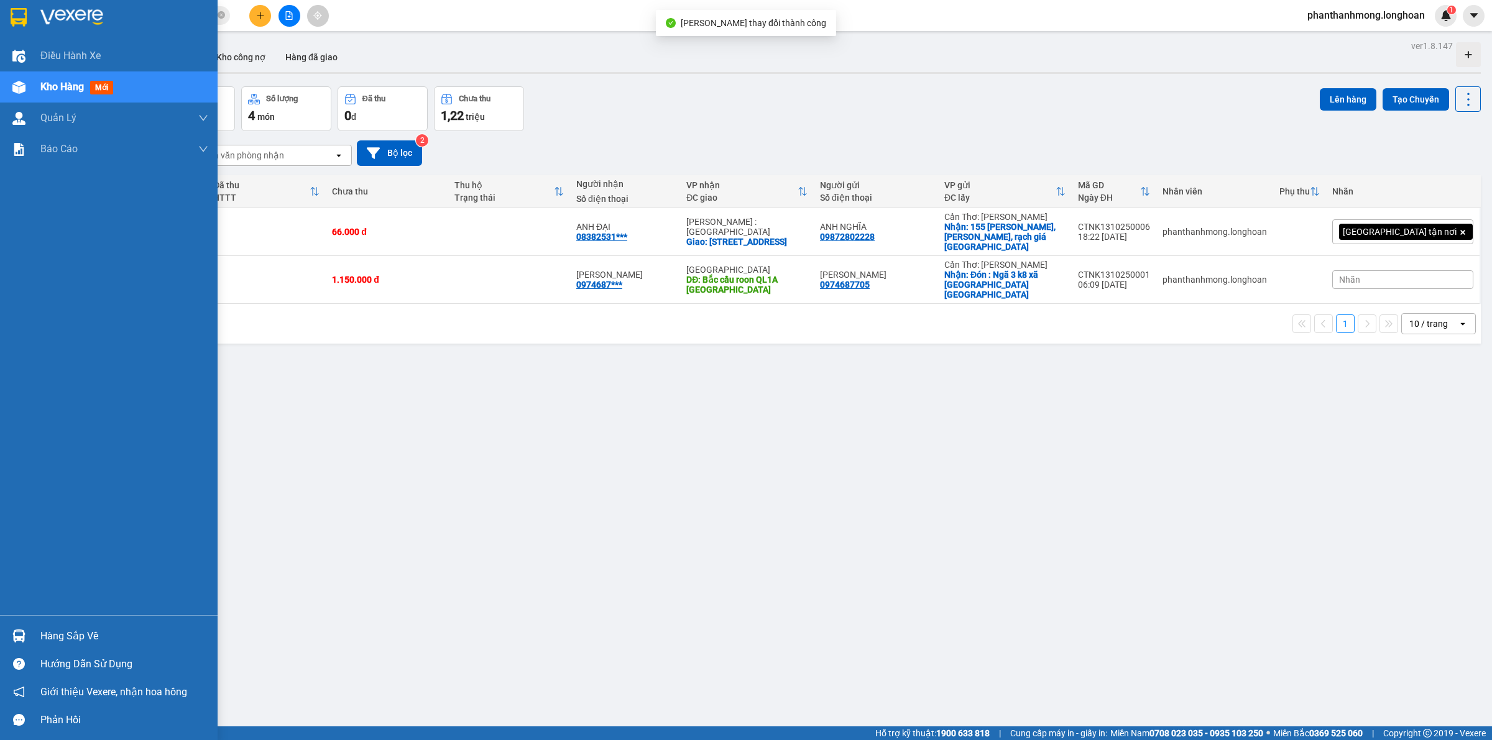
click at [24, 14] on img at bounding box center [19, 17] width 16 height 19
click at [19, 14] on img at bounding box center [19, 17] width 16 height 19
click at [22, 20] on img at bounding box center [19, 17] width 16 height 19
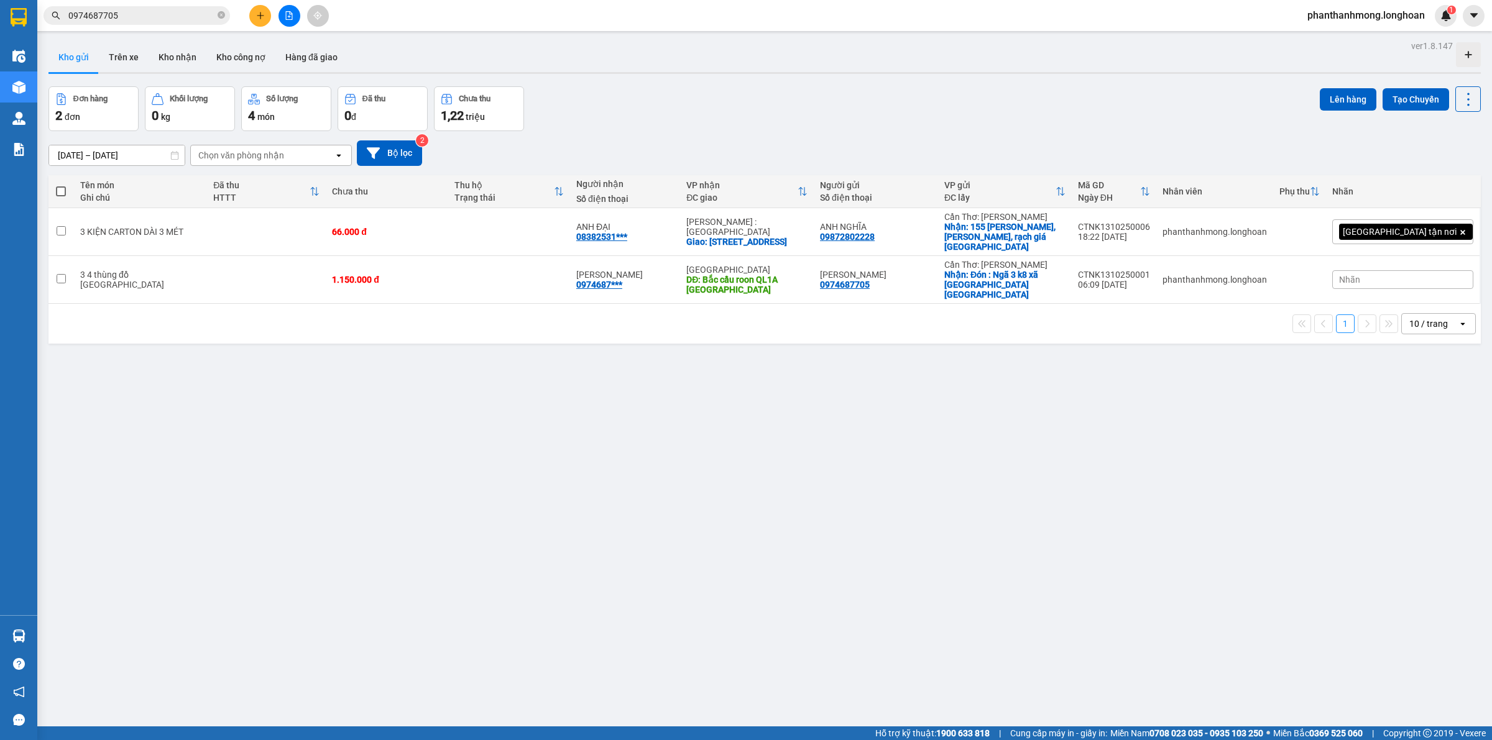
click at [110, 17] on input "0974687705" at bounding box center [141, 16] width 147 height 14
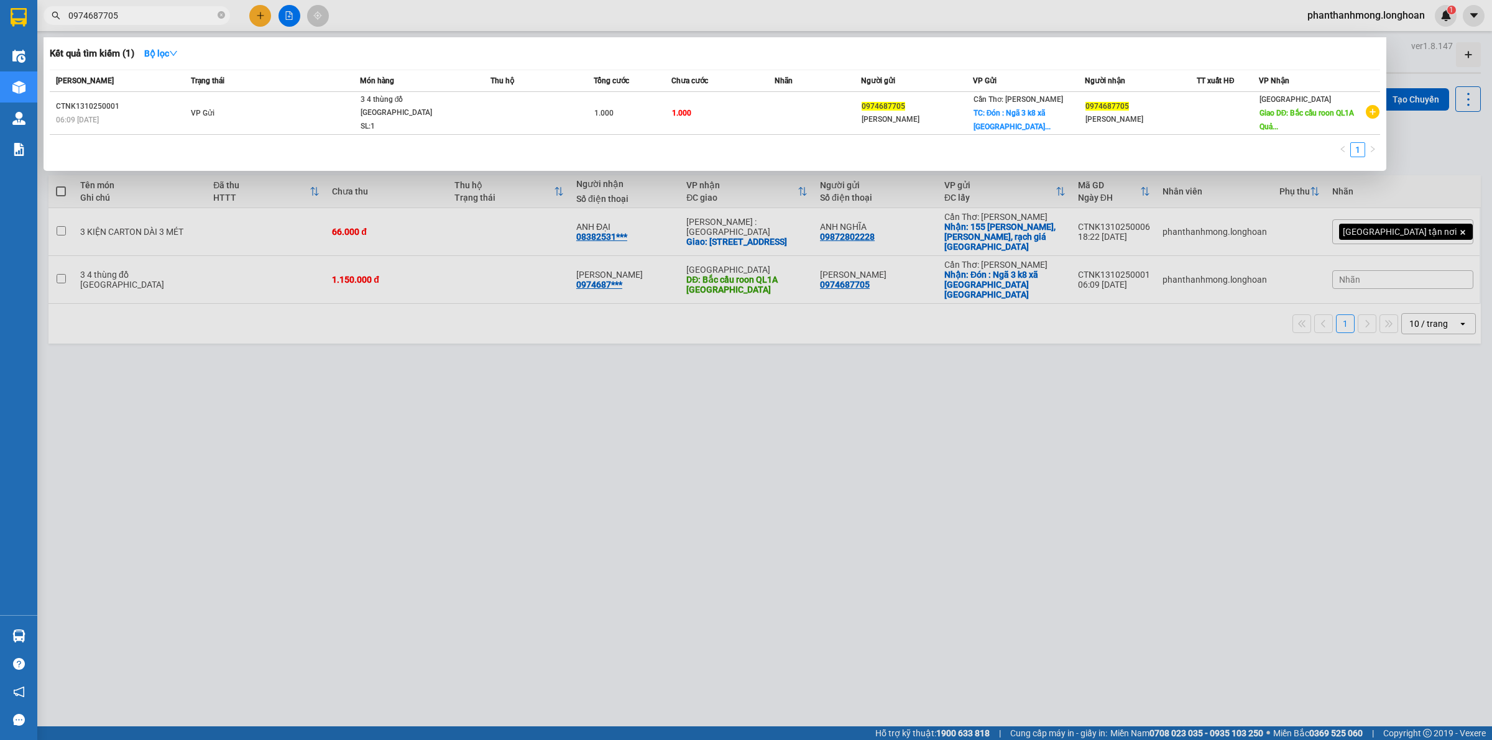
click at [110, 17] on input "0974687705" at bounding box center [141, 16] width 147 height 14
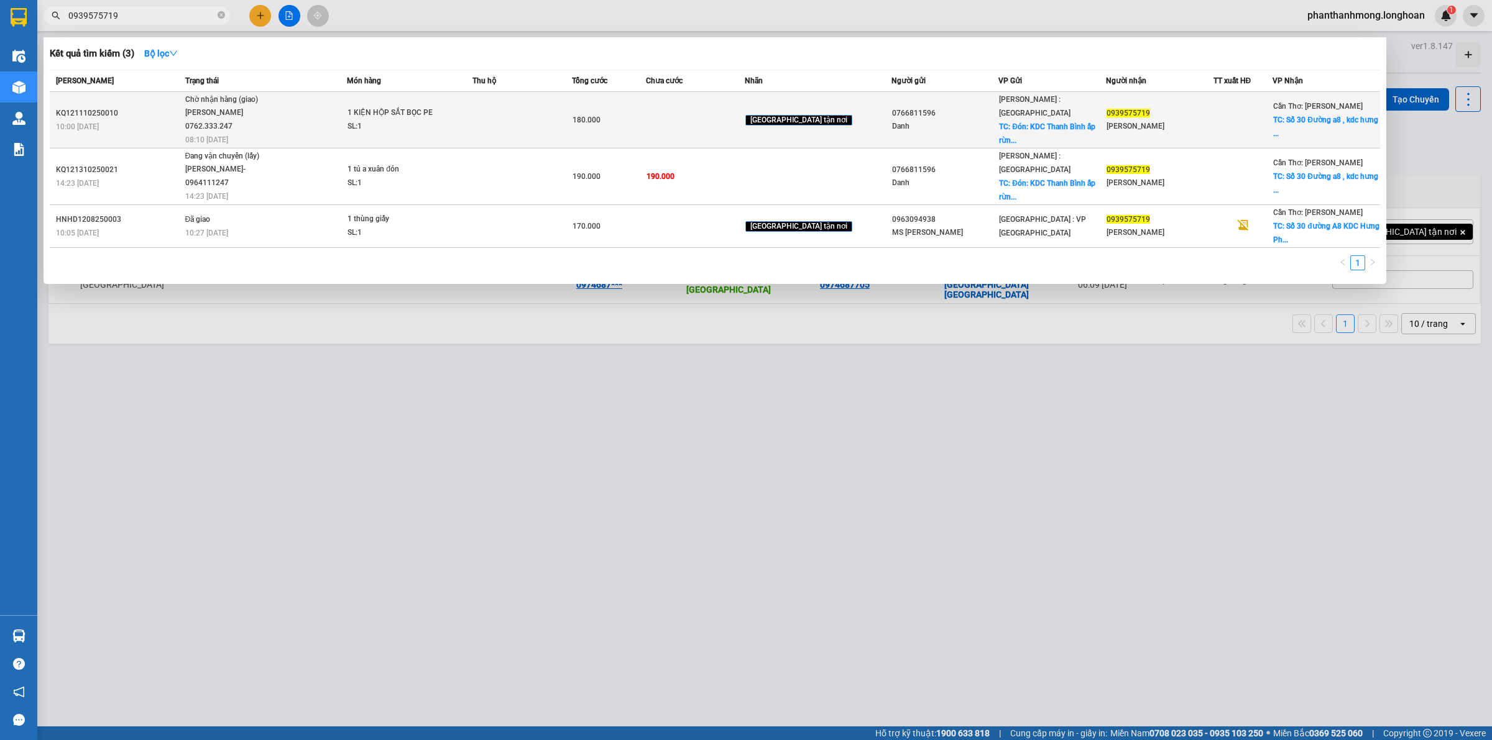
type input "0939575719"
click at [646, 113] on div "180.000" at bounding box center [609, 120] width 73 height 14
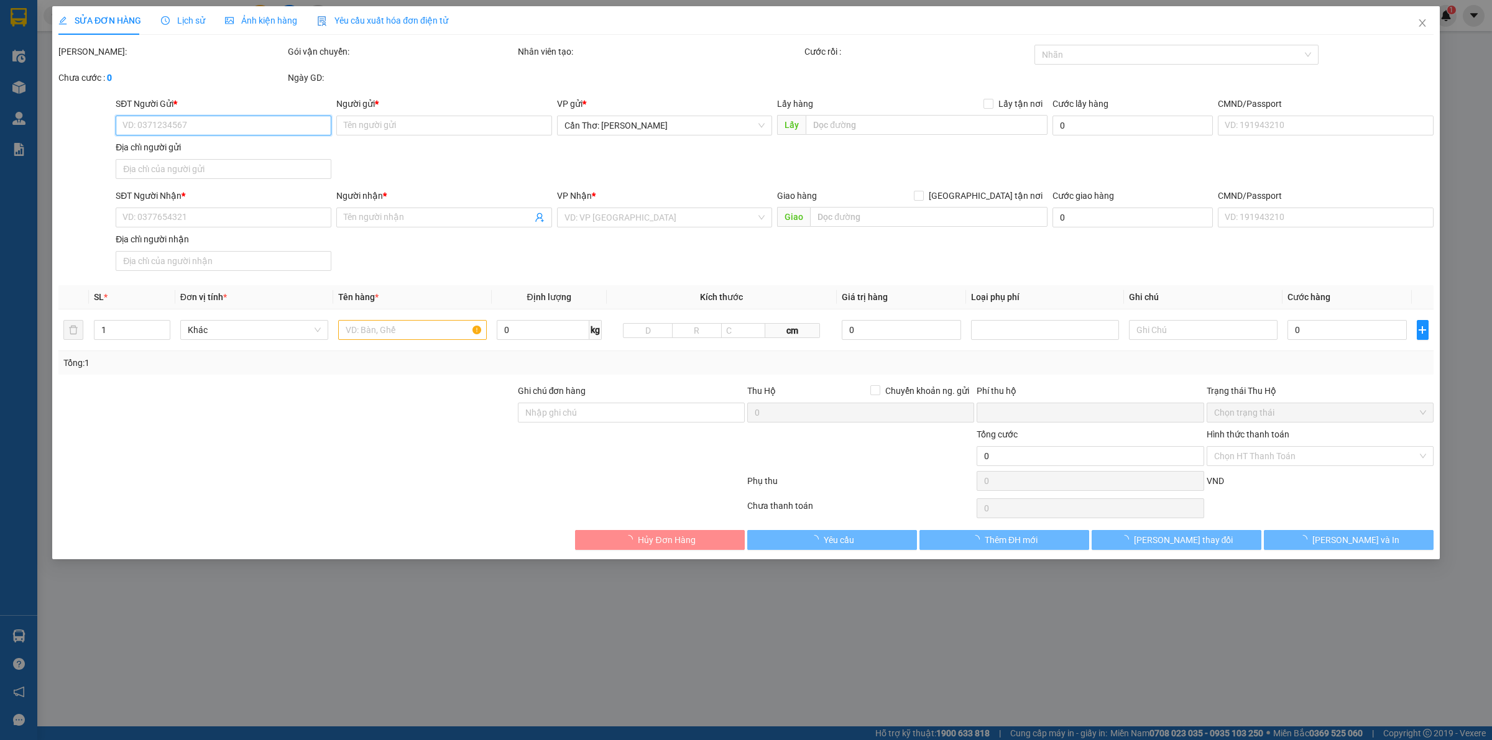
type input "0766811596"
type input "Danh"
checkbox input "true"
type input "Đón: KDC [GEOGRAPHIC_DATA] ấp rừng dầu xã [GEOGRAPHIC_DATA] [GEOGRAPHIC_DATA] […"
type input "0939575719"
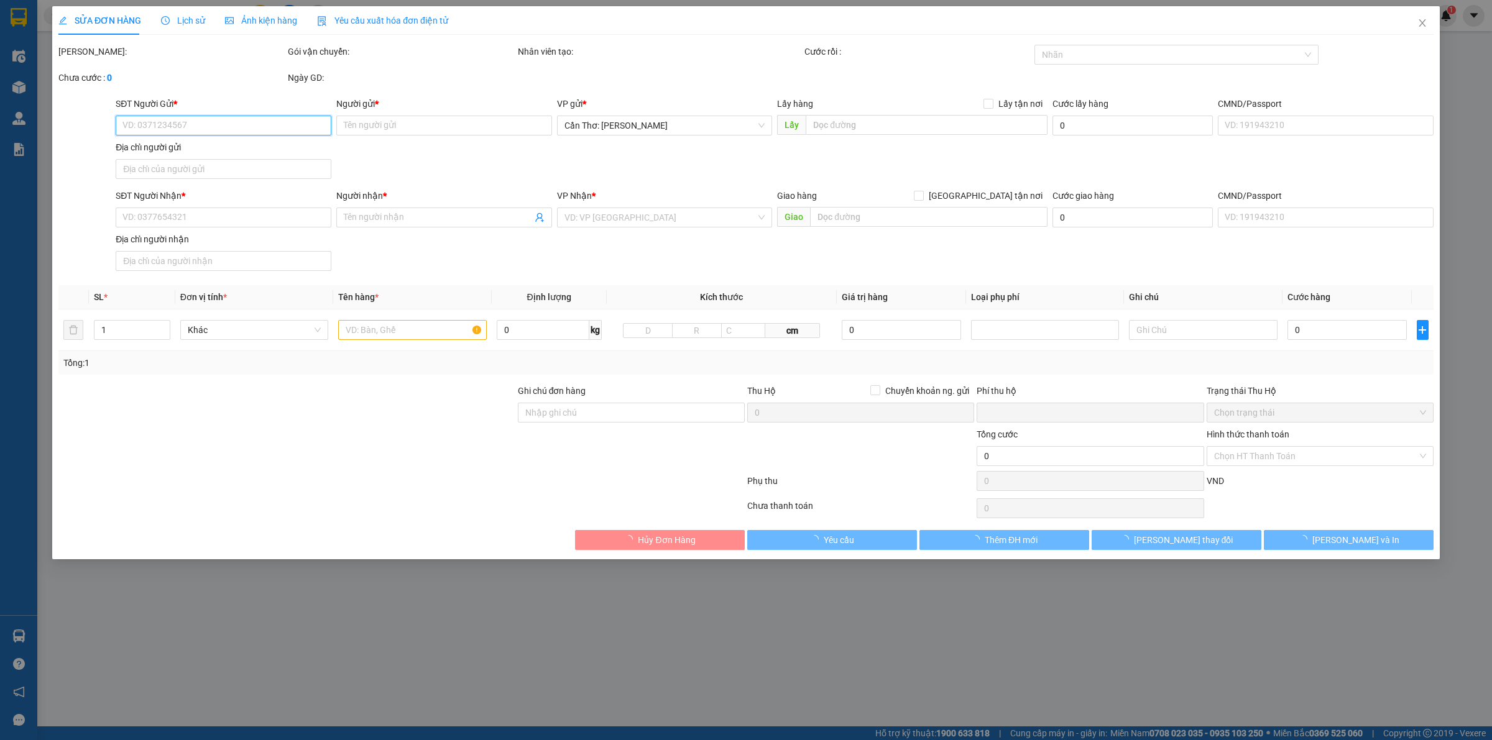
type input "[PERSON_NAME]"
checkbox input "true"
type input "Số 30 Đường a8 , [GEOGRAPHIC_DATA] , [GEOGRAPHIC_DATA] , [GEOGRAPHIC_DATA]"
type input "0"
type input "180.000"
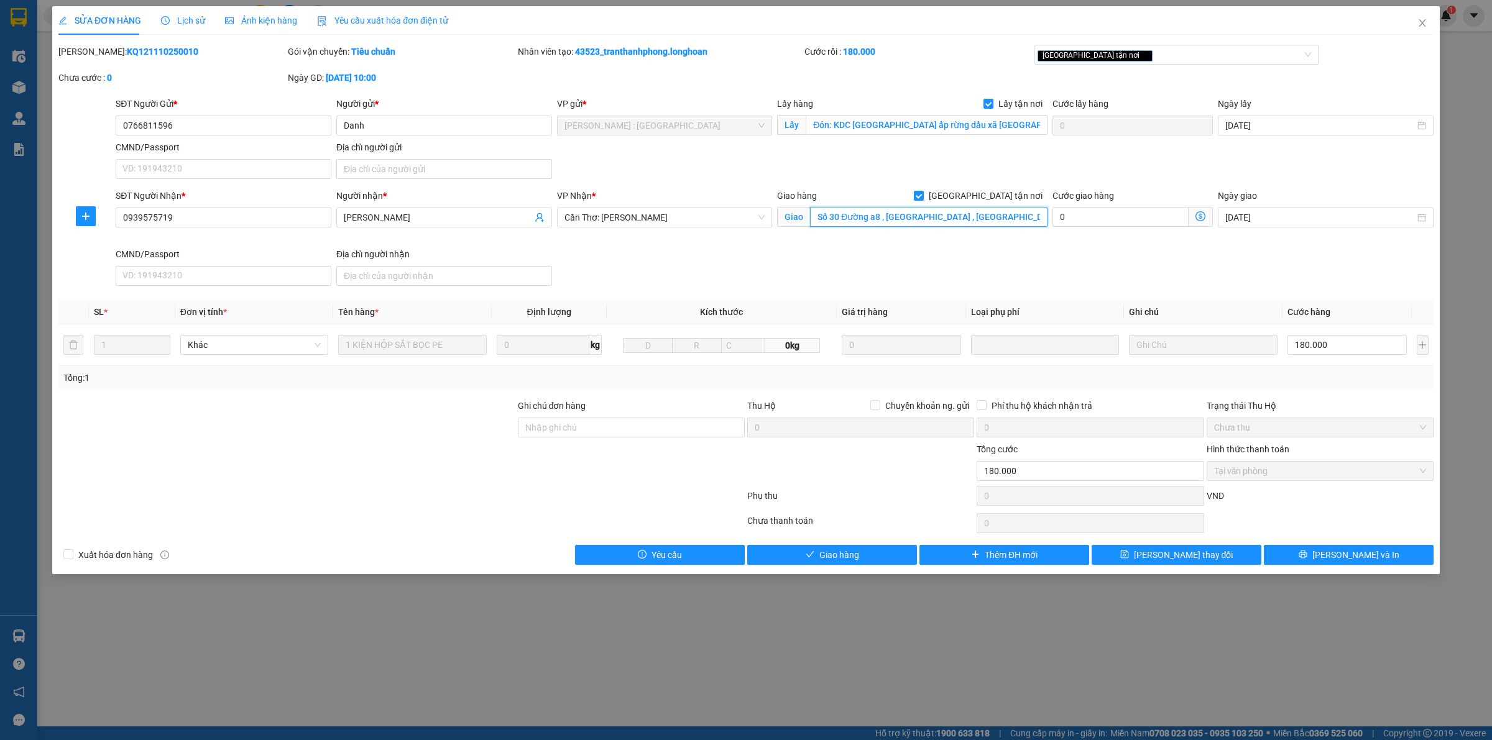
click at [993, 221] on input "Số 30 Đường a8 , [GEOGRAPHIC_DATA] , [GEOGRAPHIC_DATA] , [GEOGRAPHIC_DATA]" at bounding box center [928, 217] width 237 height 20
click at [201, 16] on span "Lịch sử" at bounding box center [183, 21] width 44 height 10
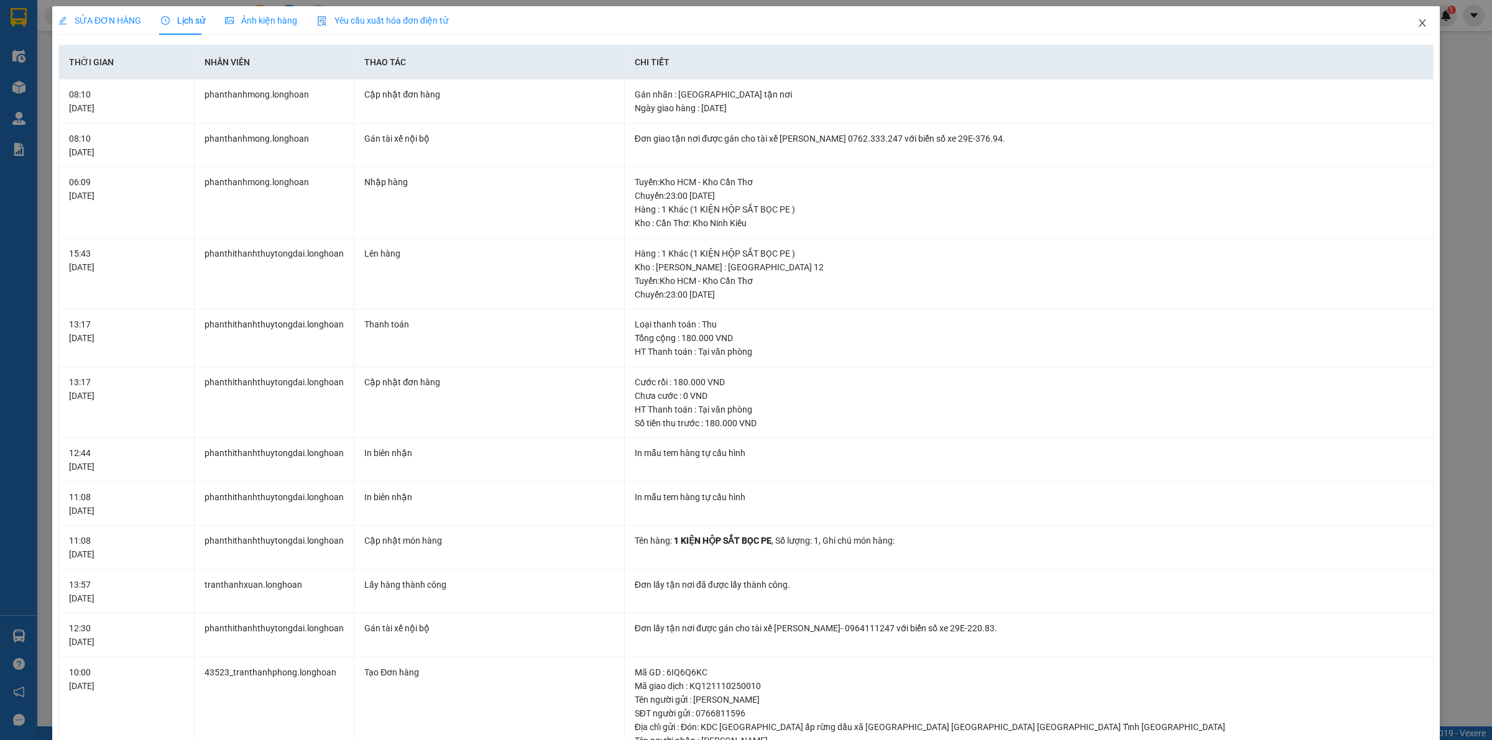
click at [1419, 26] on icon "close" at bounding box center [1422, 22] width 7 height 7
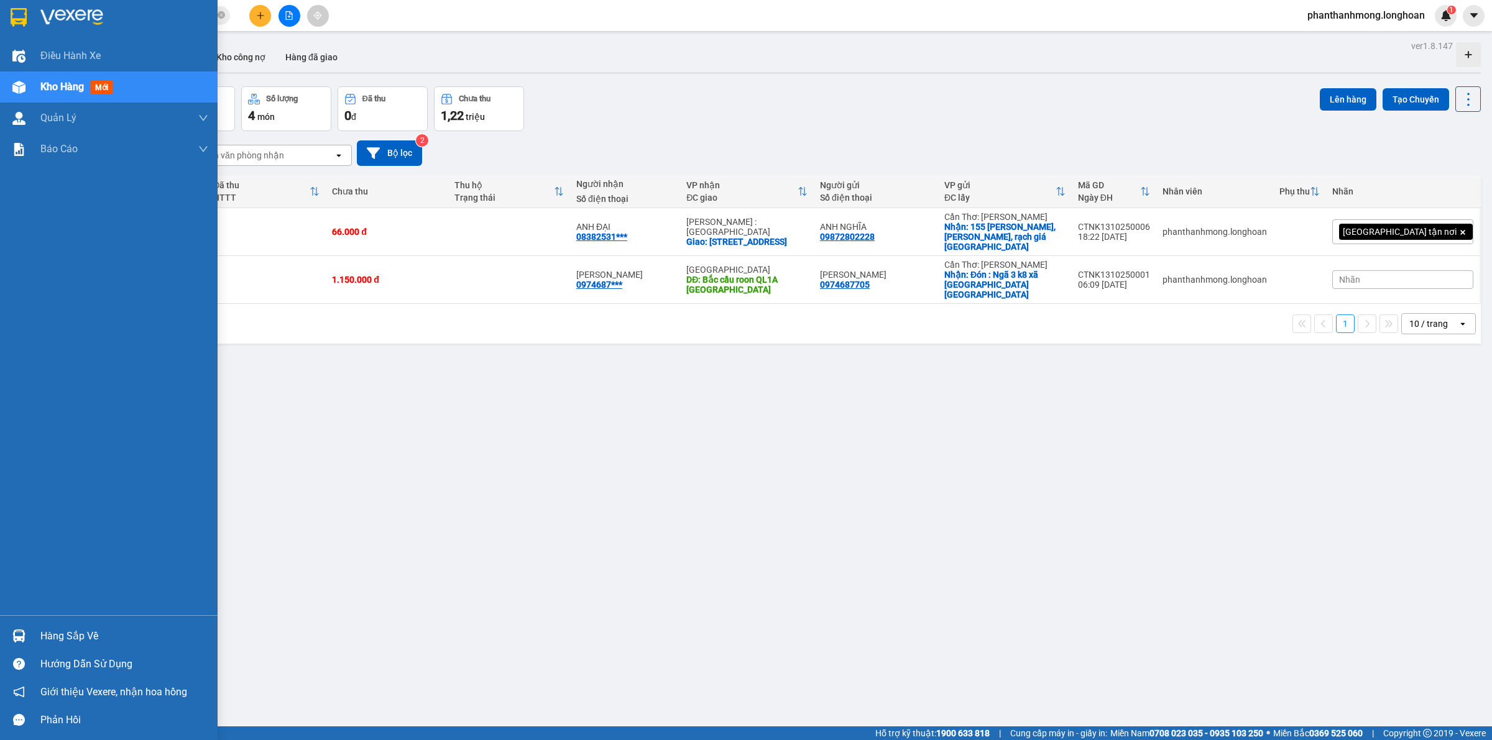
click at [17, 17] on img at bounding box center [19, 17] width 16 height 19
click at [29, 21] on div at bounding box center [109, 20] width 218 height 40
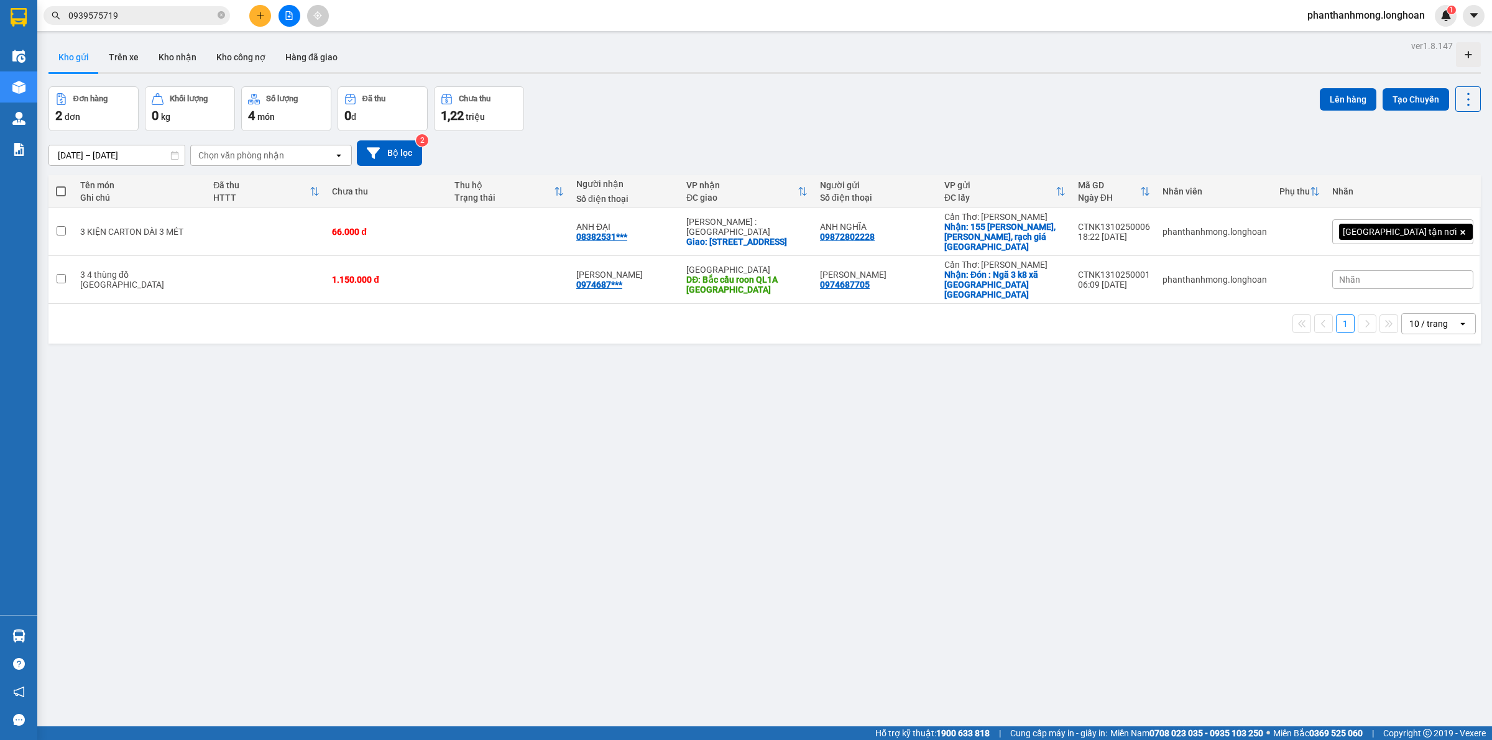
click at [187, 17] on input "0939575719" at bounding box center [141, 16] width 147 height 14
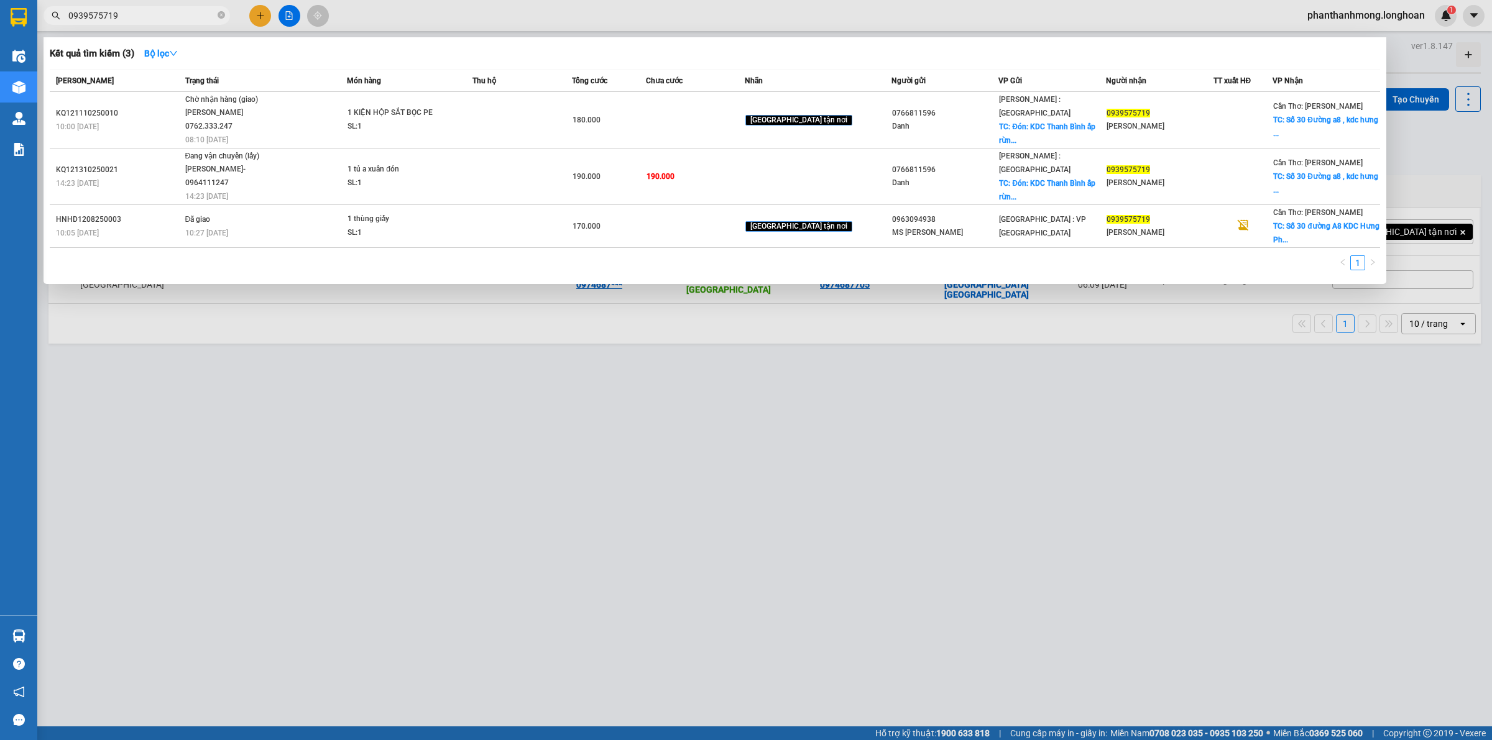
click at [134, 28] on div at bounding box center [746, 370] width 1492 height 740
click at [136, 17] on input "0939575719" at bounding box center [141, 16] width 147 height 14
click at [221, 11] on span at bounding box center [221, 16] width 7 height 12
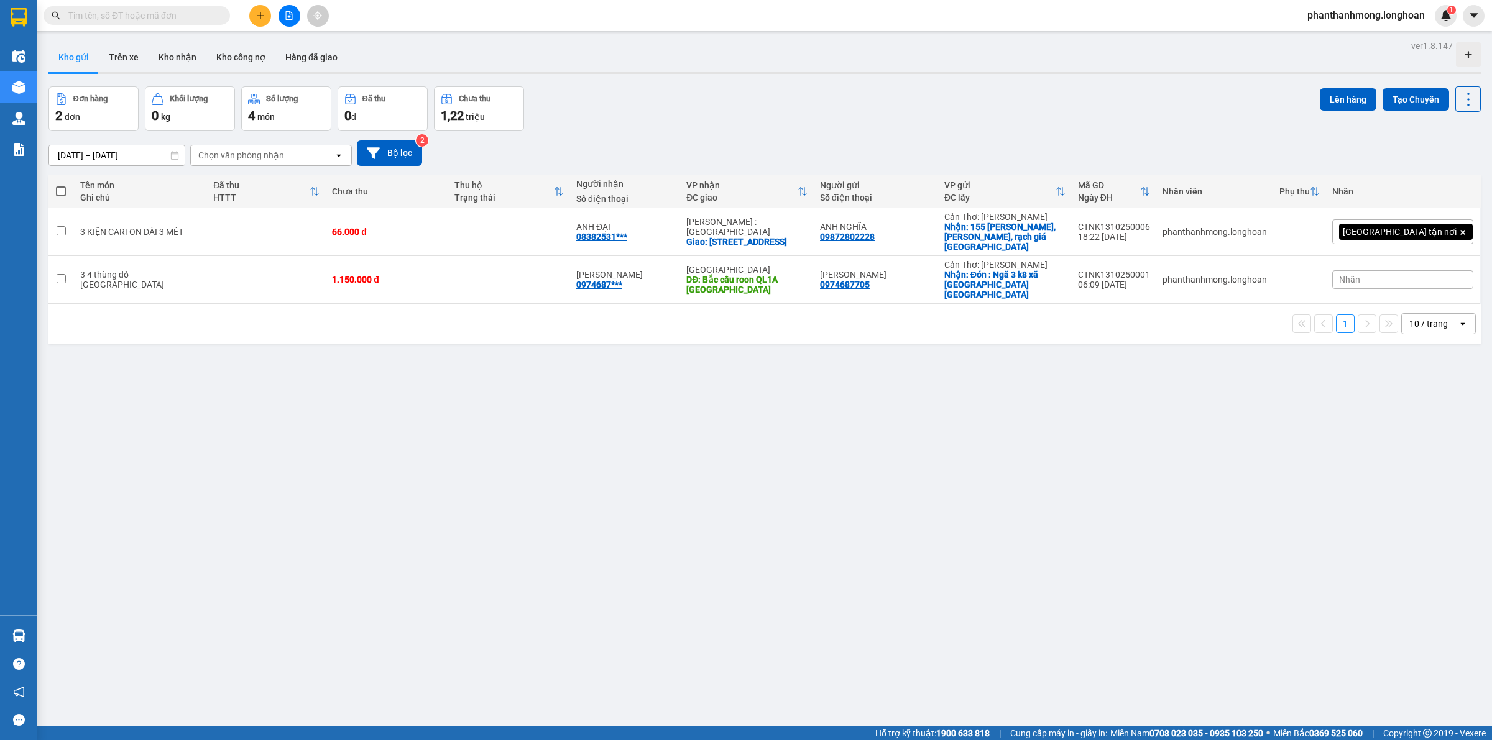
click at [137, 26] on div "Kết quả tìm kiếm ( 3 ) Bộ lọc Mã ĐH Trạng thái Món hàng Thu hộ Tổng cước Chưa c…" at bounding box center [746, 15] width 1492 height 31
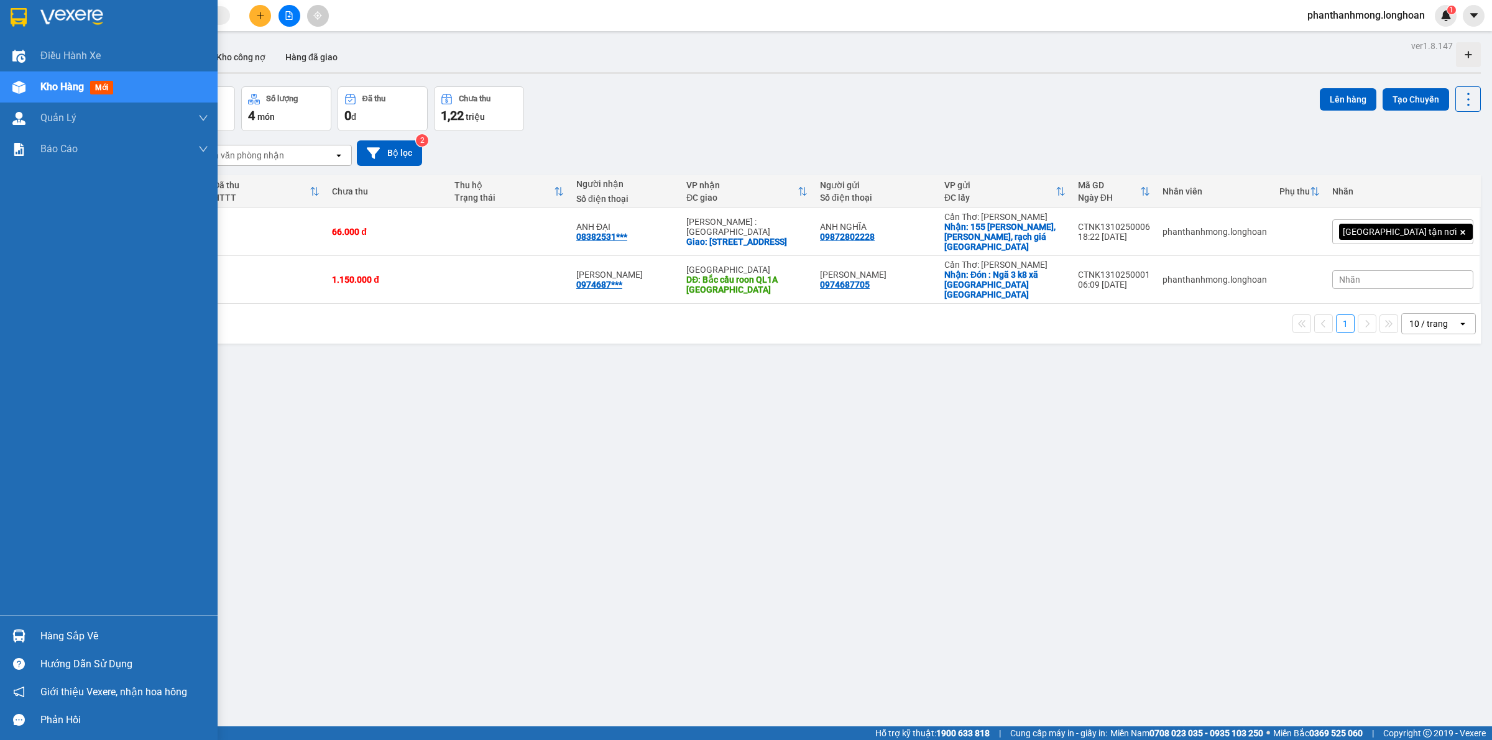
click at [16, 20] on img at bounding box center [19, 17] width 16 height 19
click at [12, 17] on img at bounding box center [19, 17] width 16 height 19
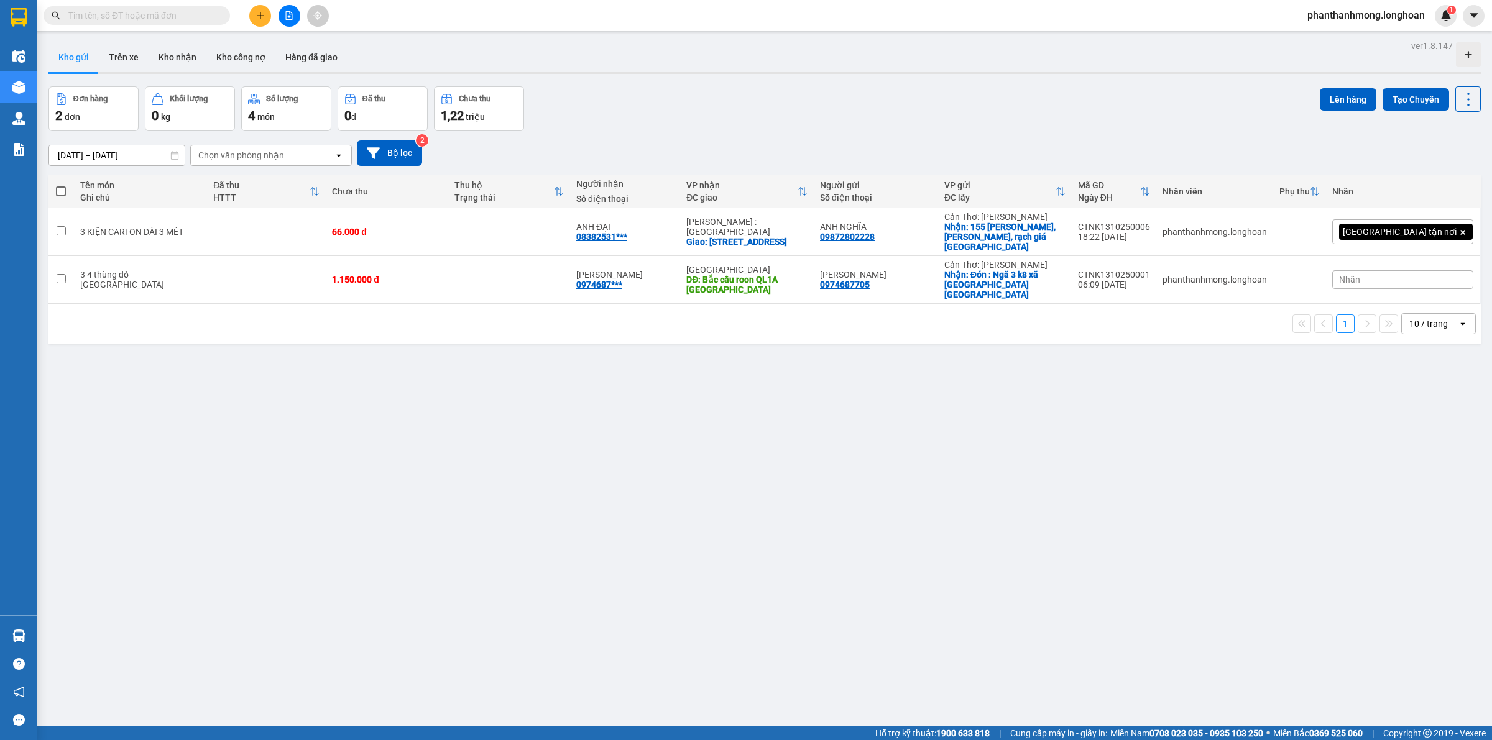
click at [262, 17] on icon "plus" at bounding box center [260, 15] width 9 height 9
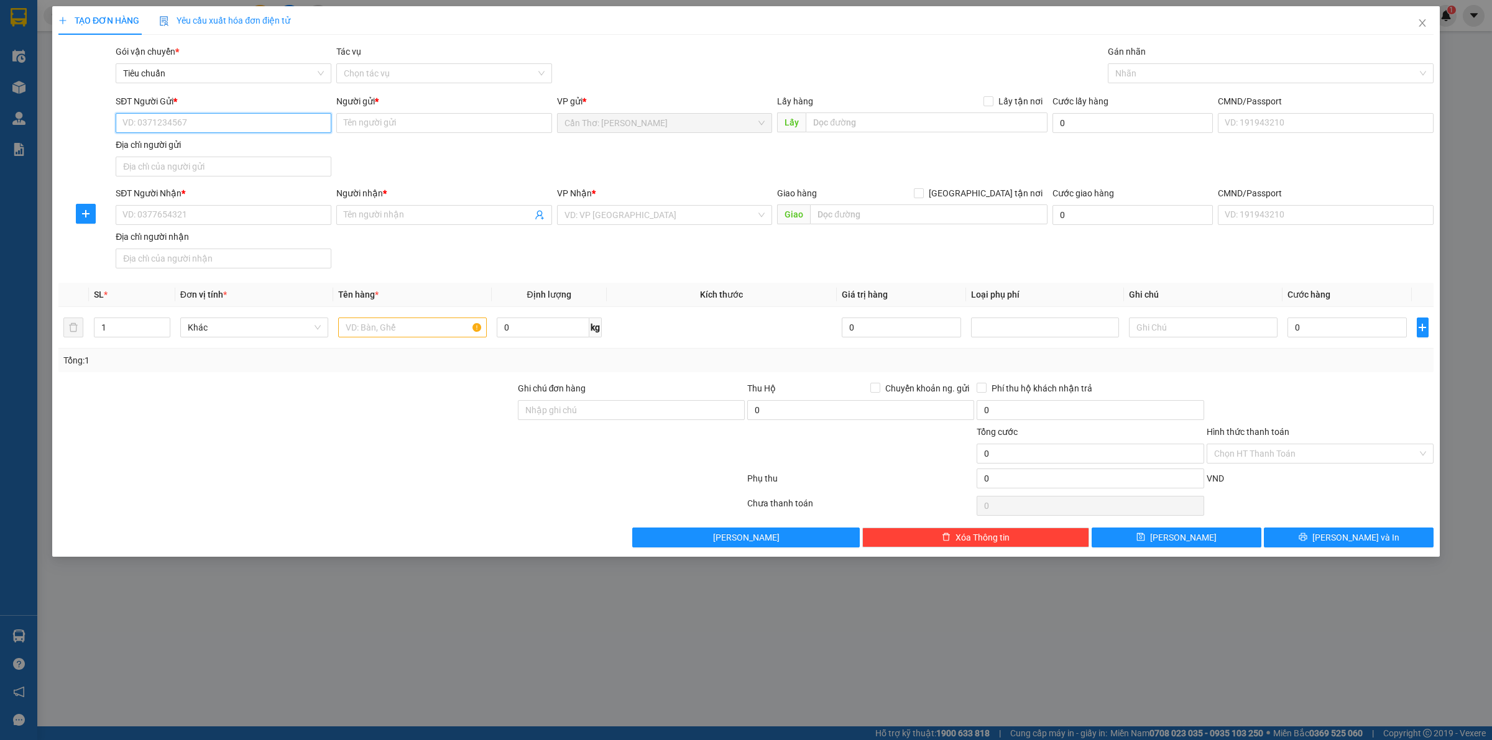
click at [270, 119] on input "SĐT Người Gửi *" at bounding box center [224, 123] width 216 height 20
paste input "0388268281"
type input "0388268281"
click at [449, 129] on input "Người gửi *" at bounding box center [444, 123] width 216 height 20
paste input "Biện [PERSON_NAME]"
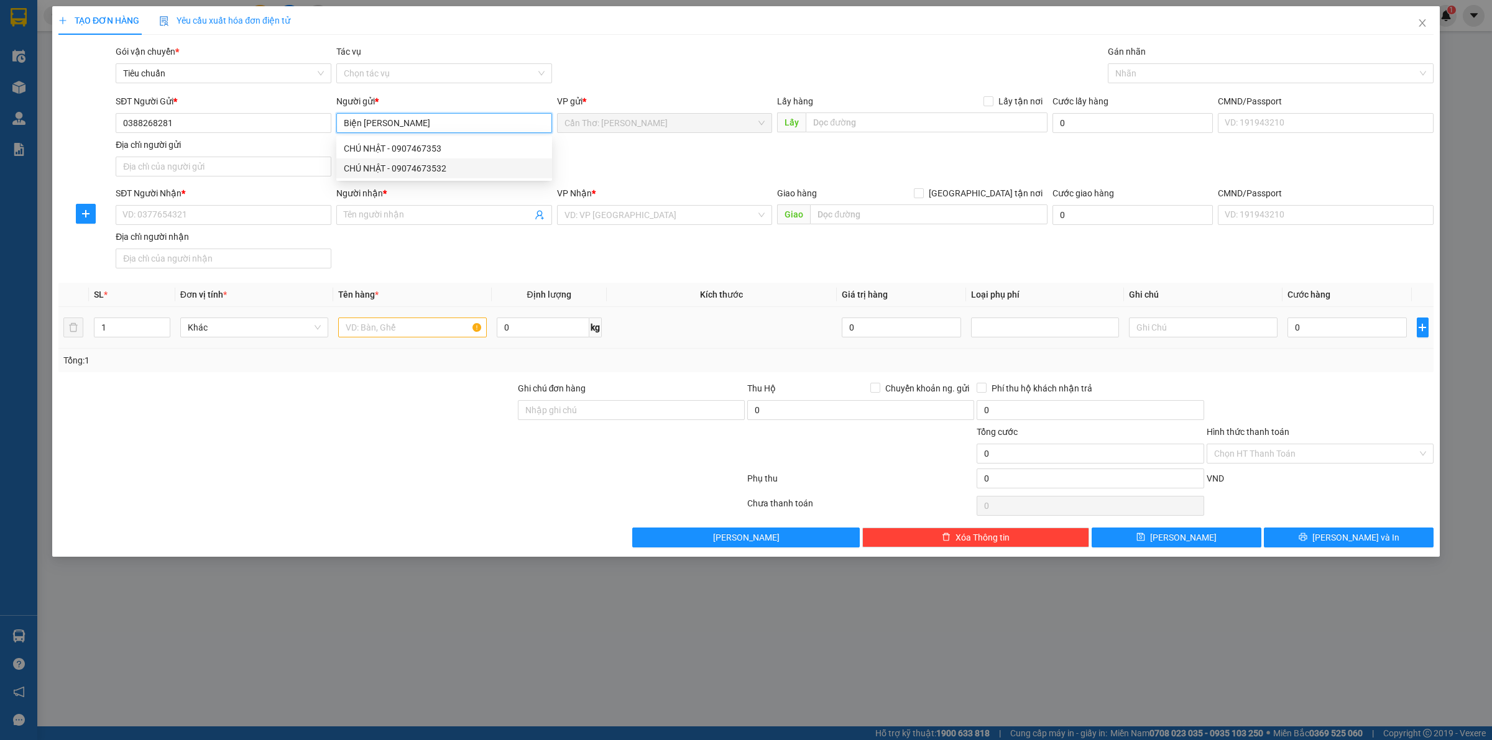
type input "Biện [PERSON_NAME]"
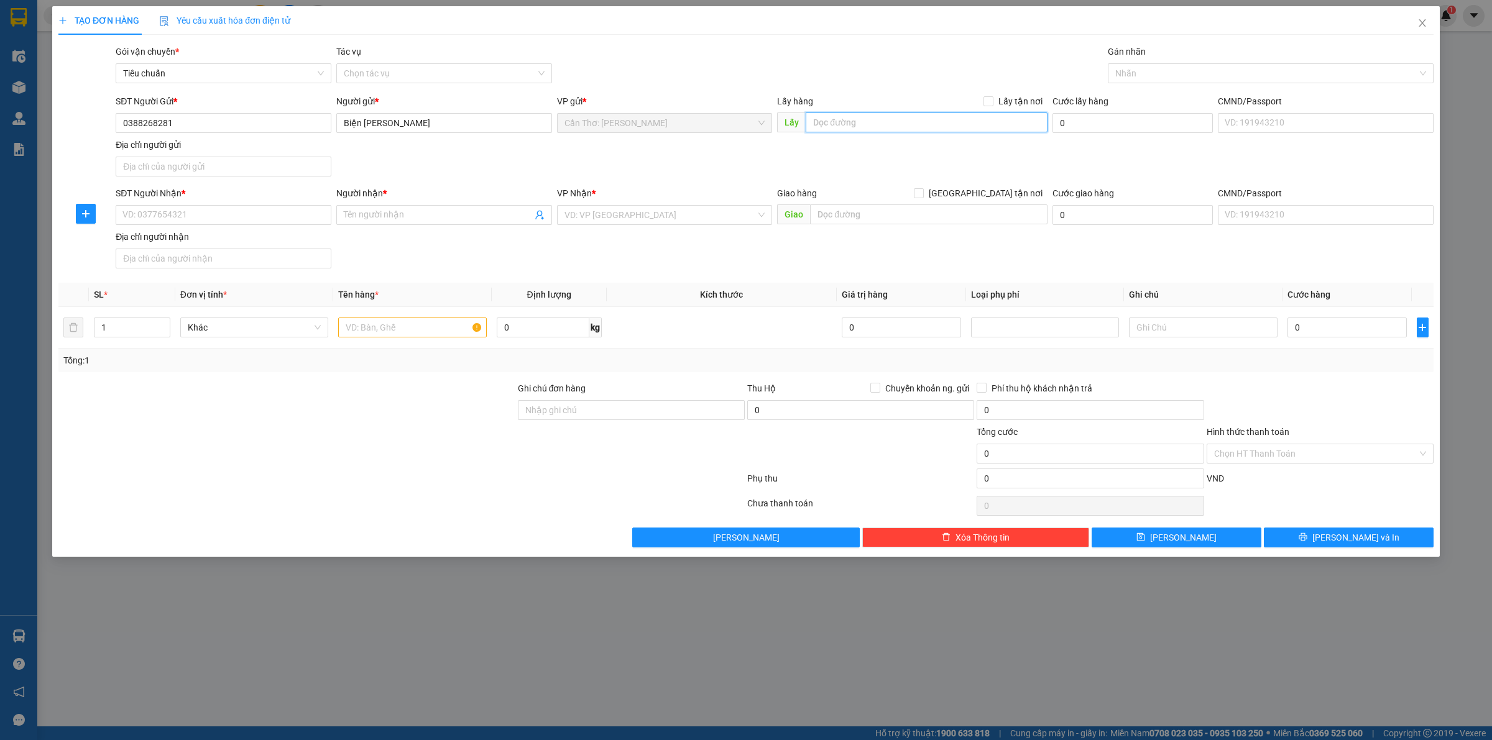
drag, startPoint x: 852, startPoint y: 132, endPoint x: 896, endPoint y: 128, distance: 44.3
click at [852, 132] on input "text" at bounding box center [927, 123] width 242 height 20
paste input "60A Đồng Khởi - Khóm 9 - Phường 6 - TPTV - [GEOGRAPHIC_DATA] ( địa chỉ củ )"
type input "60A Đồng Khởi - Khóm 9 - Phường 6 - TPTV - [GEOGRAPHIC_DATA] ( địa chỉ củ )"
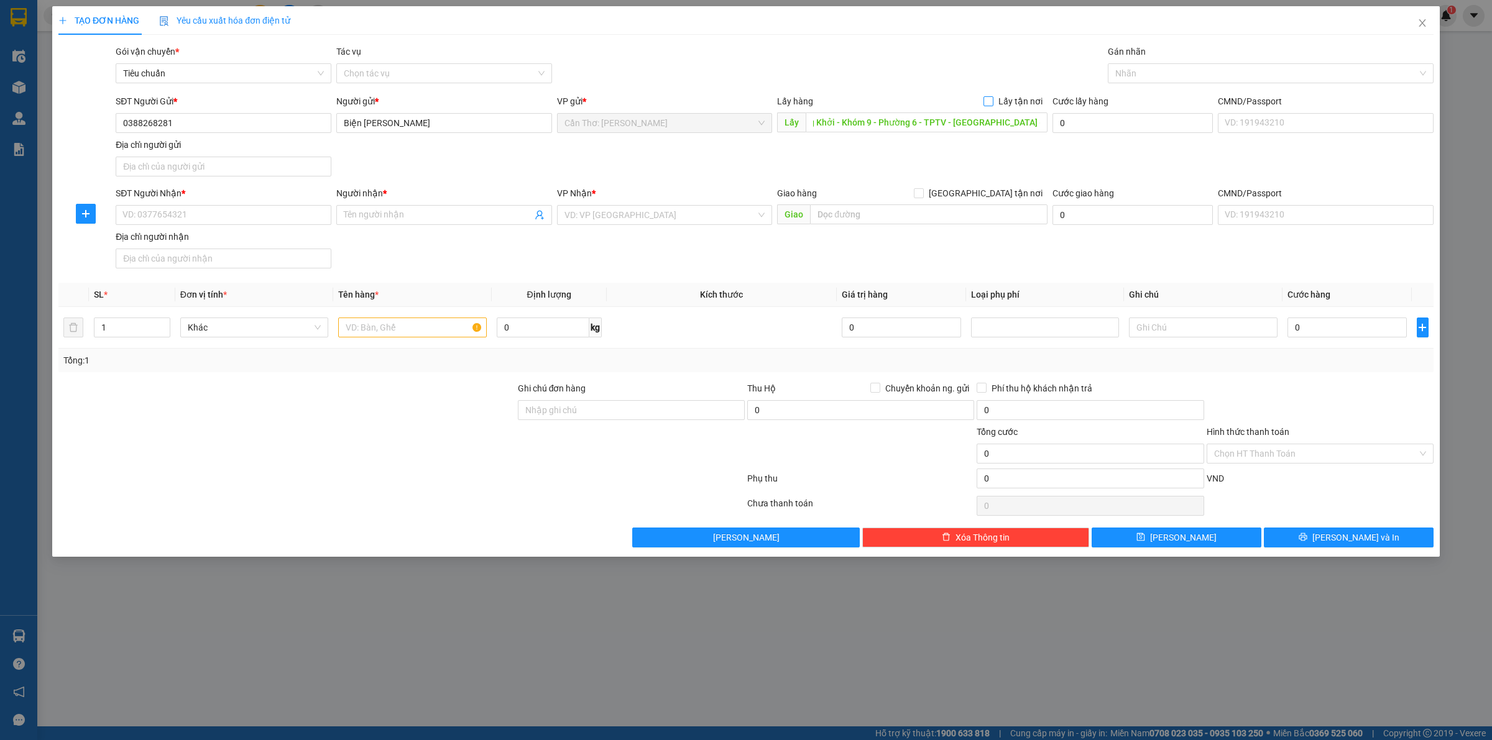
scroll to position [0, 0]
click at [987, 96] on input "Lấy tận nơi" at bounding box center [987, 100] width 9 height 9
checkbox input "true"
click at [278, 213] on input "SĐT Người Nhận *" at bounding box center [224, 215] width 216 height 20
paste input "0977714117"
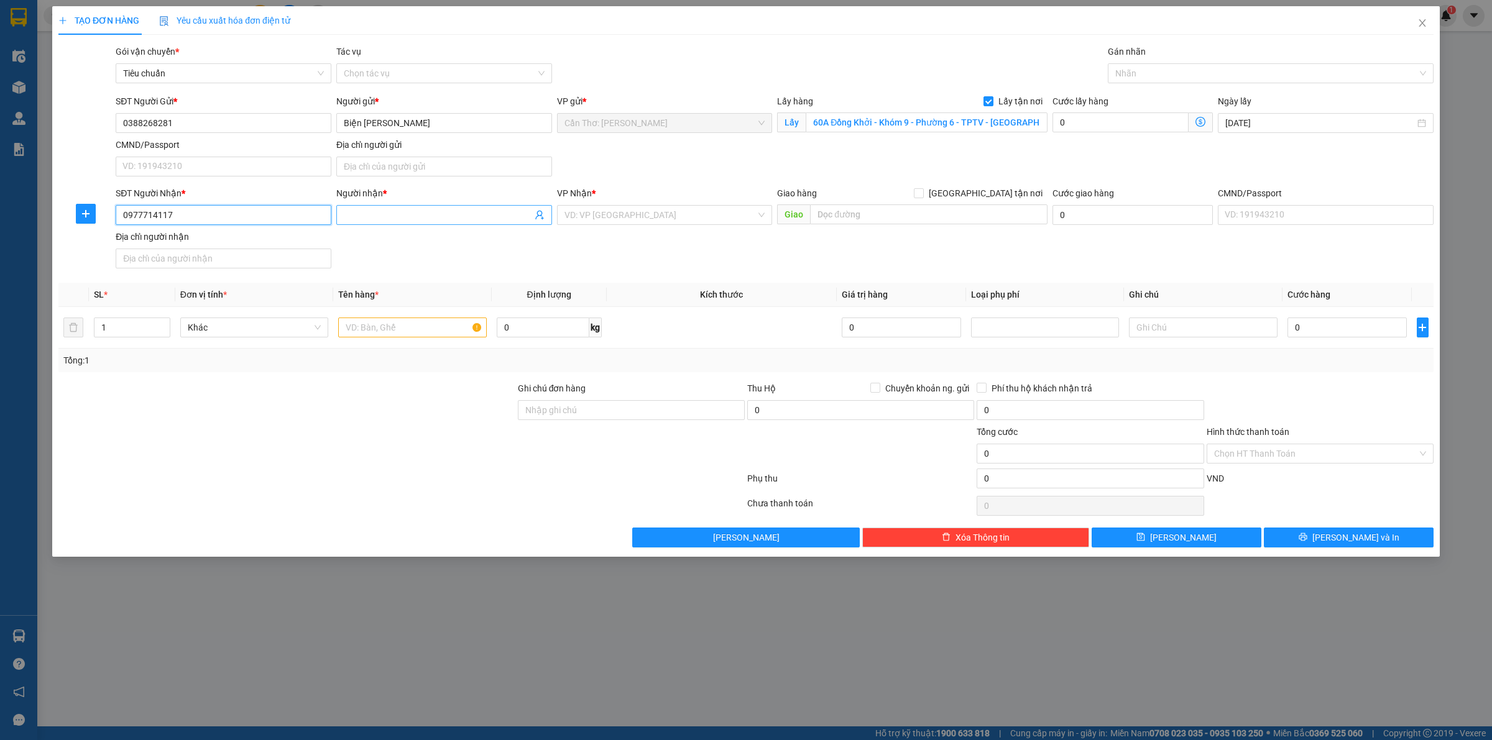
type input "0977714117"
click at [356, 218] on input "Người nhận *" at bounding box center [438, 215] width 188 height 14
type input "ANH TUÂN"
click at [829, 219] on input "text" at bounding box center [928, 215] width 237 height 20
paste input "Bén [GEOGRAPHIC_DATA] - [GEOGRAPHIC_DATA]"
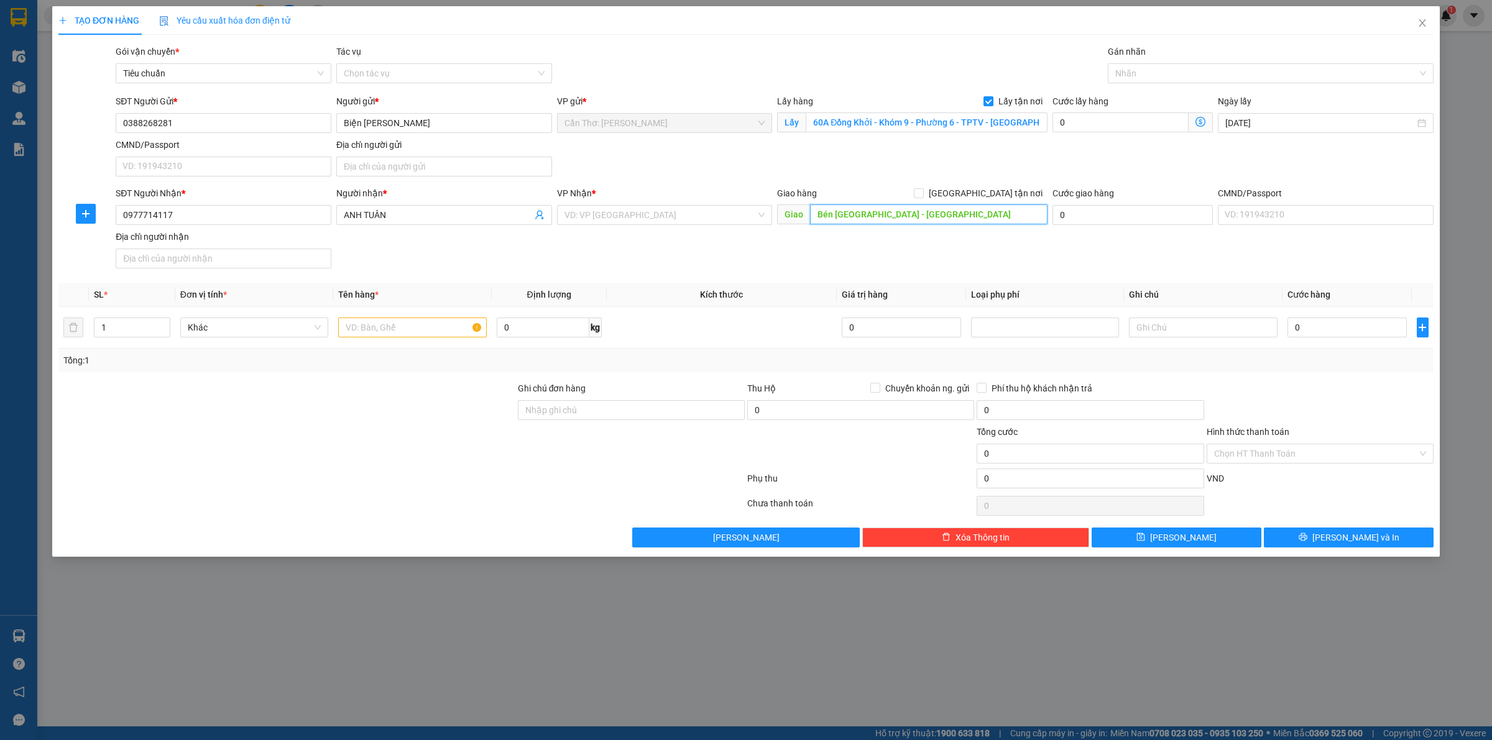
type input "Bén [GEOGRAPHIC_DATA] - [GEOGRAPHIC_DATA]"
click at [995, 185] on form "SĐT Người Gửi * 0388268281 Người gửi * Biện [PERSON_NAME] VP gửi * Cần Thơ: [GE…" at bounding box center [745, 183] width 1375 height 179
click at [923, 191] on input "[GEOGRAPHIC_DATA] tận nơi" at bounding box center [918, 192] width 9 height 9
checkbox input "true"
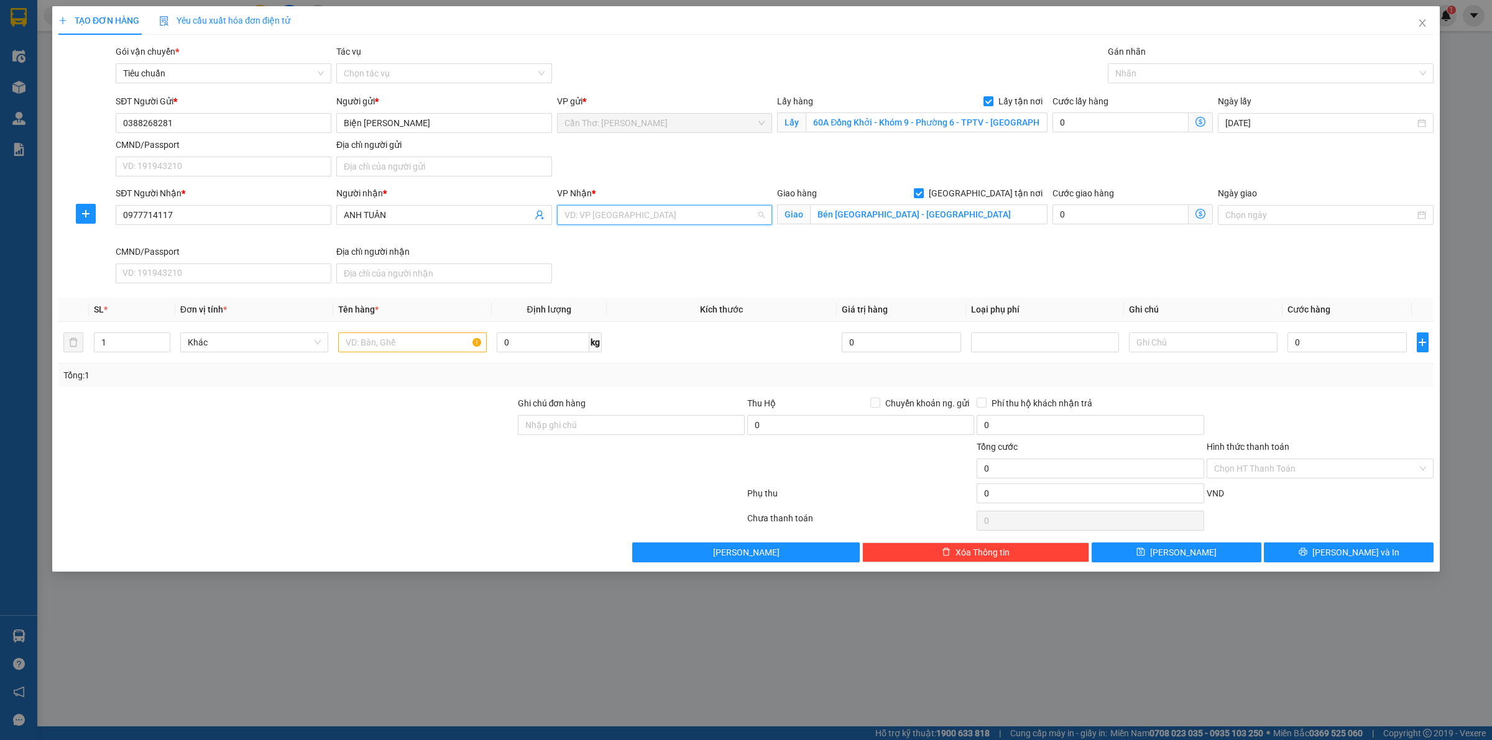
click at [712, 224] on input "search" at bounding box center [660, 215] width 192 height 19
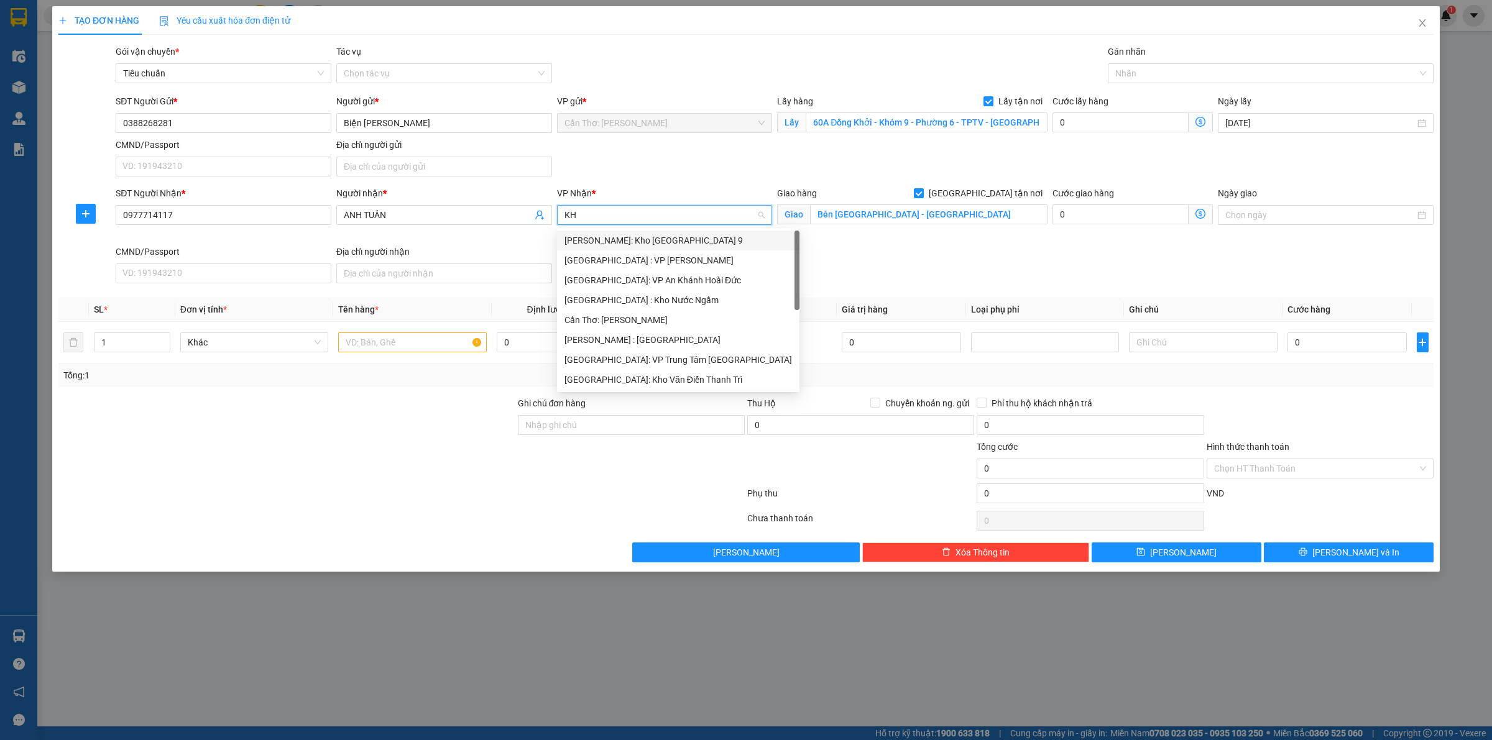
type input "KHO"
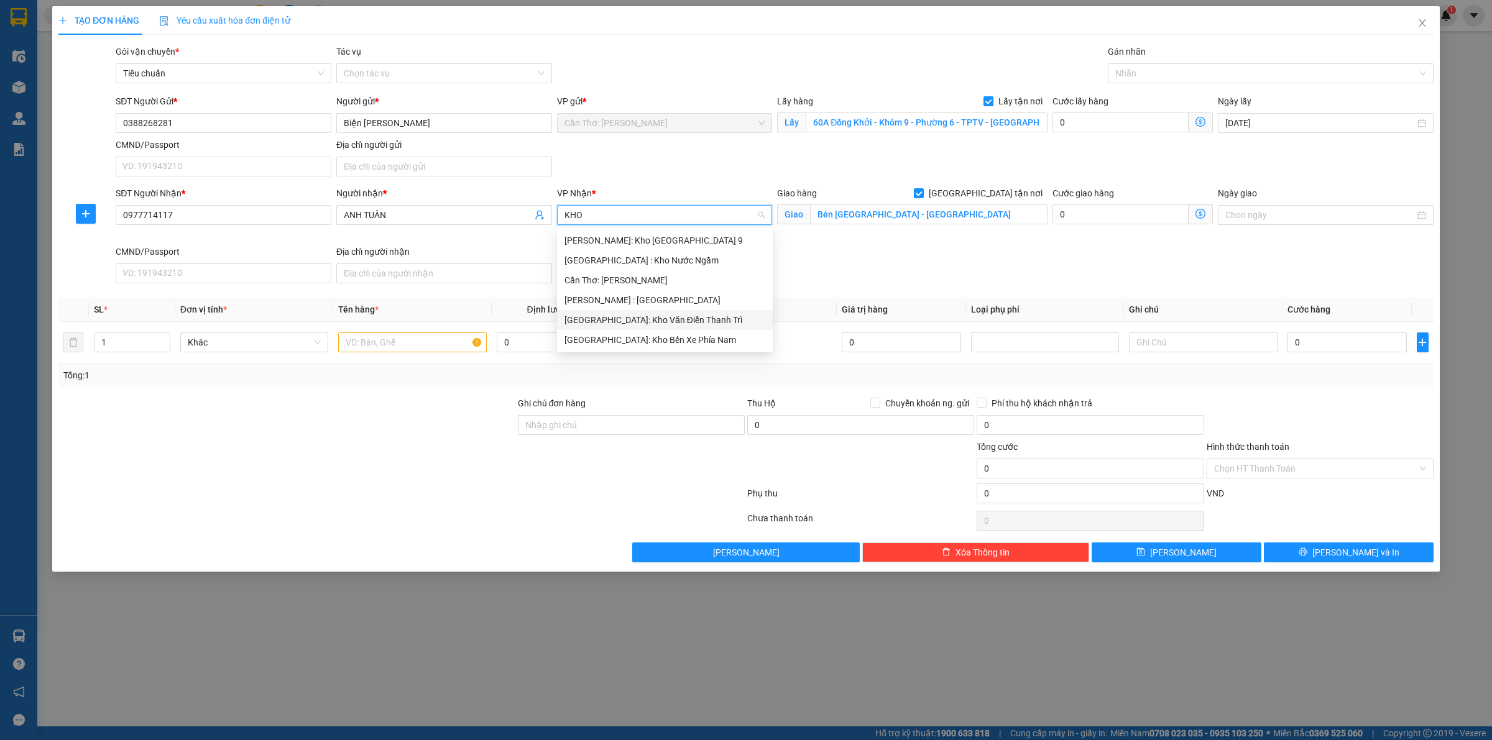
click at [676, 317] on div "[GEOGRAPHIC_DATA]: Kho Văn Điển Thanh Trì" at bounding box center [664, 320] width 201 height 14
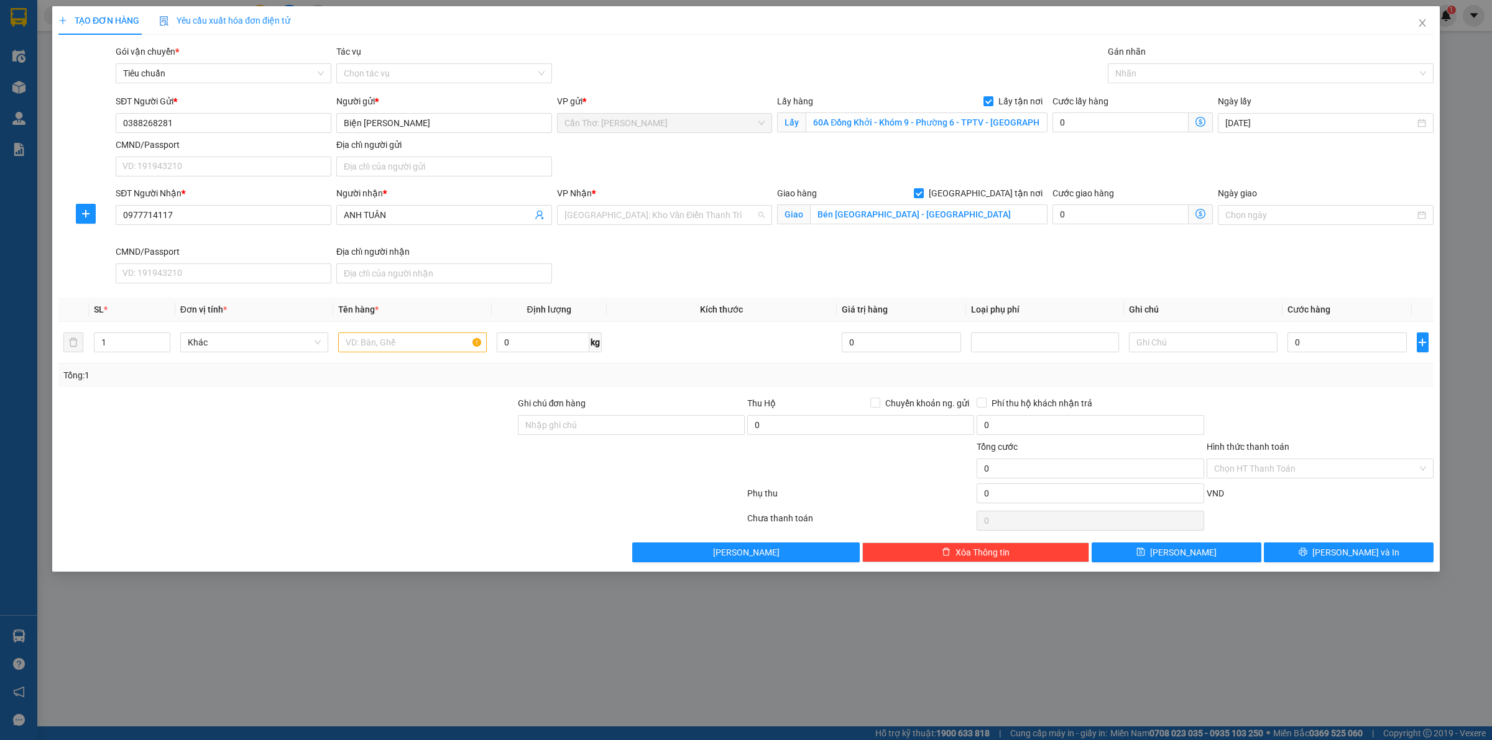
scroll to position [402, 0]
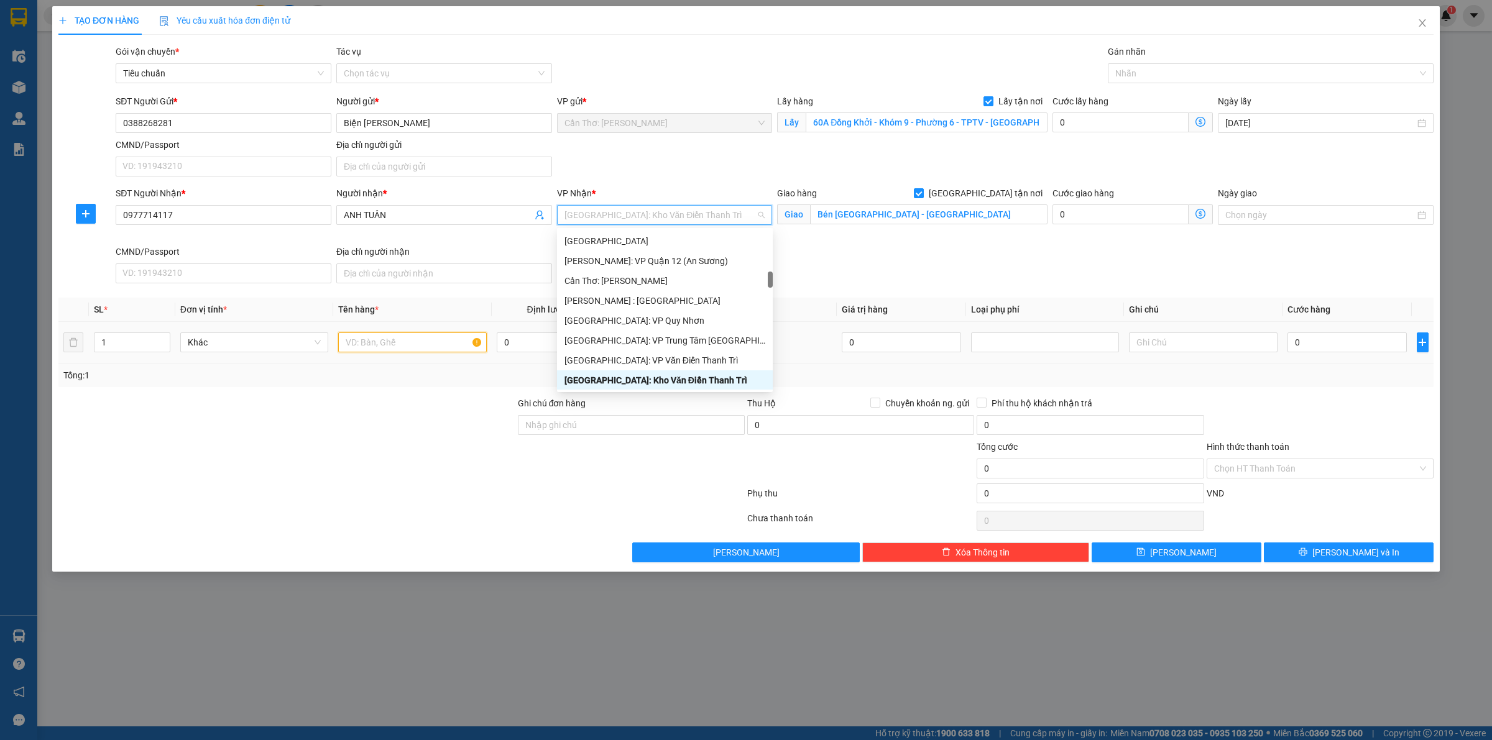
click at [370, 343] on input "text" at bounding box center [412, 343] width 148 height 20
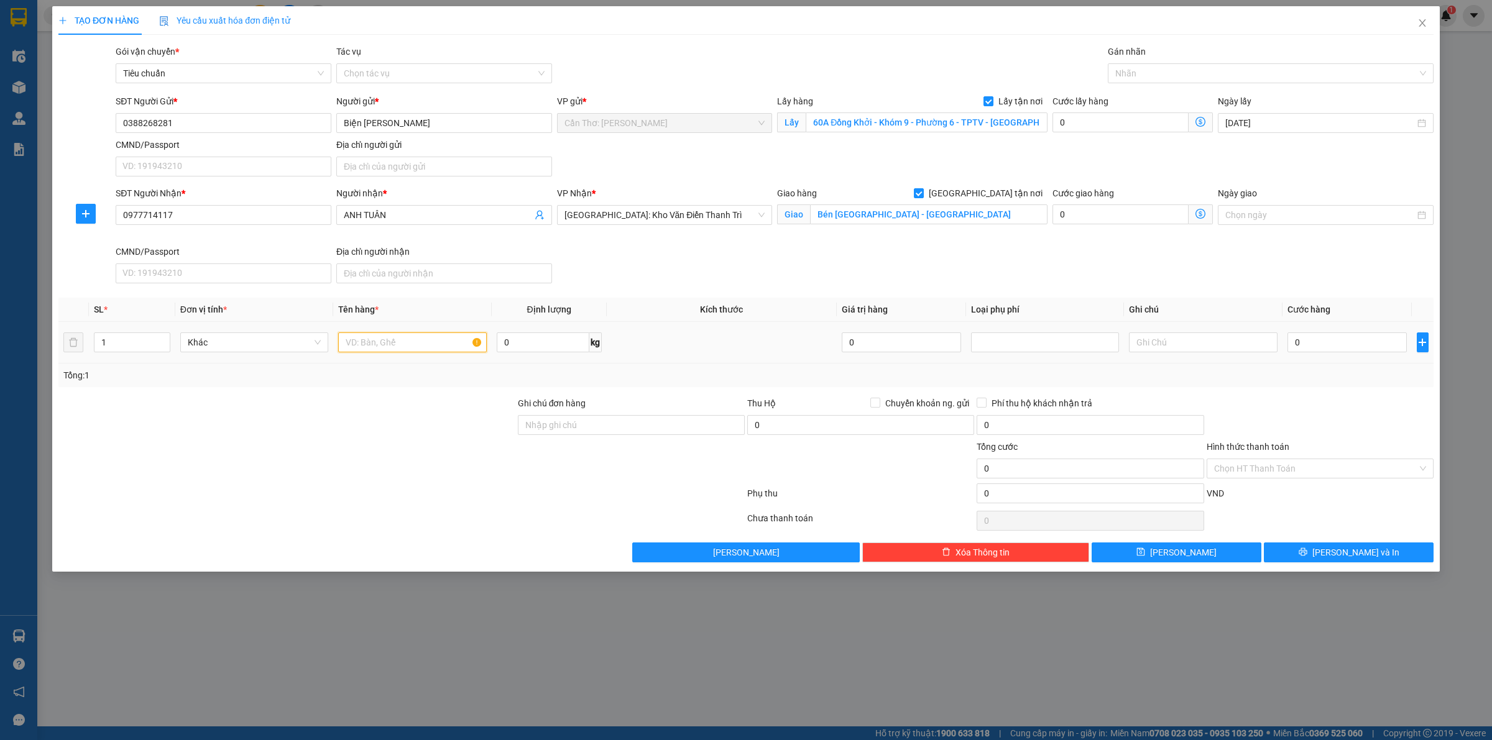
paste input "1 Thùng Case Mixer Kich thước Ngang 95cm Sâu 80cm Cao 30cm Nặng khoảng 50kg"
click at [1135, 79] on div at bounding box center [1264, 73] width 307 height 15
type input "1 Thùng Case Mixer Kich thước Ngang 95cm Sâu 80cm Cao 30cm Nặng khoảng 50kg"
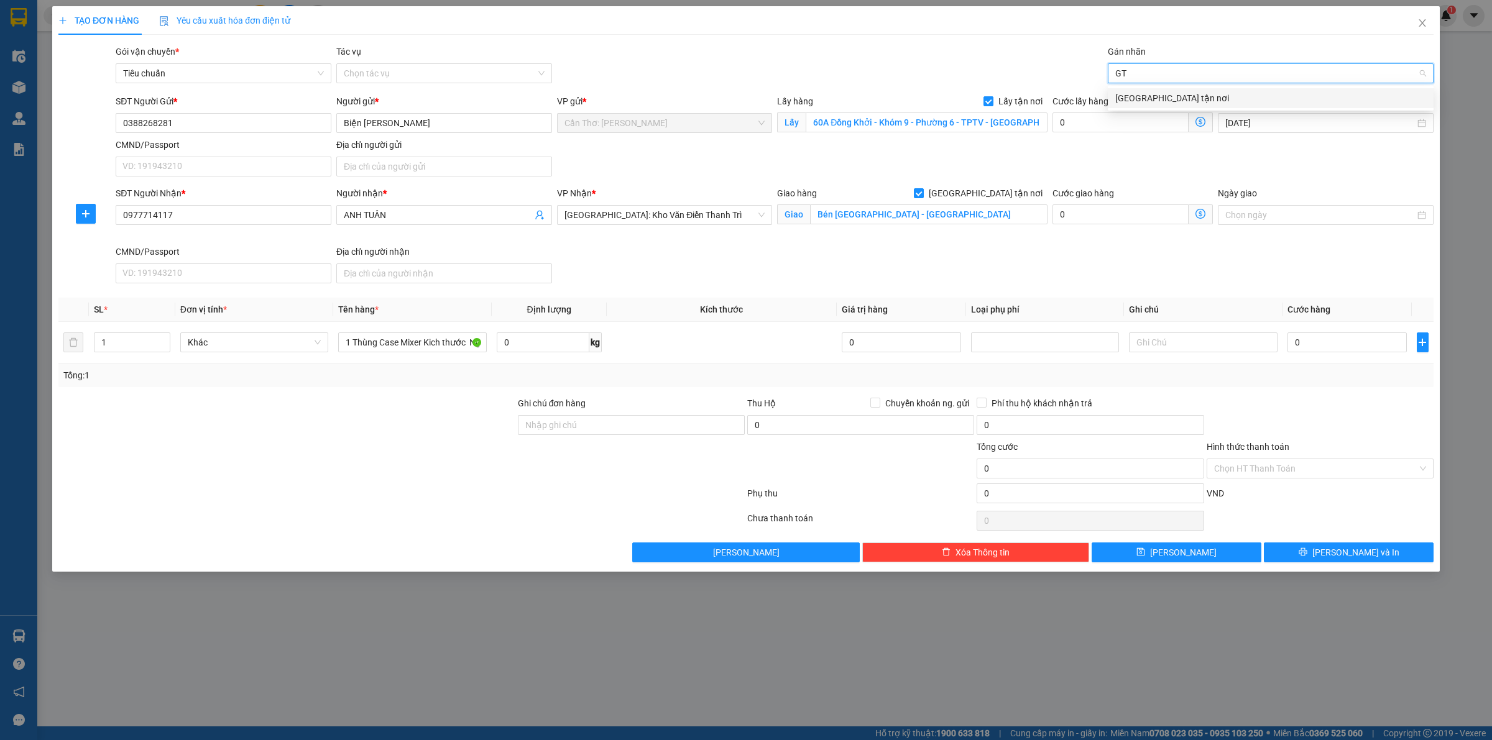
type input "GTN"
click at [1200, 96] on div "[GEOGRAPHIC_DATA] tận nơi" at bounding box center [1270, 98] width 311 height 14
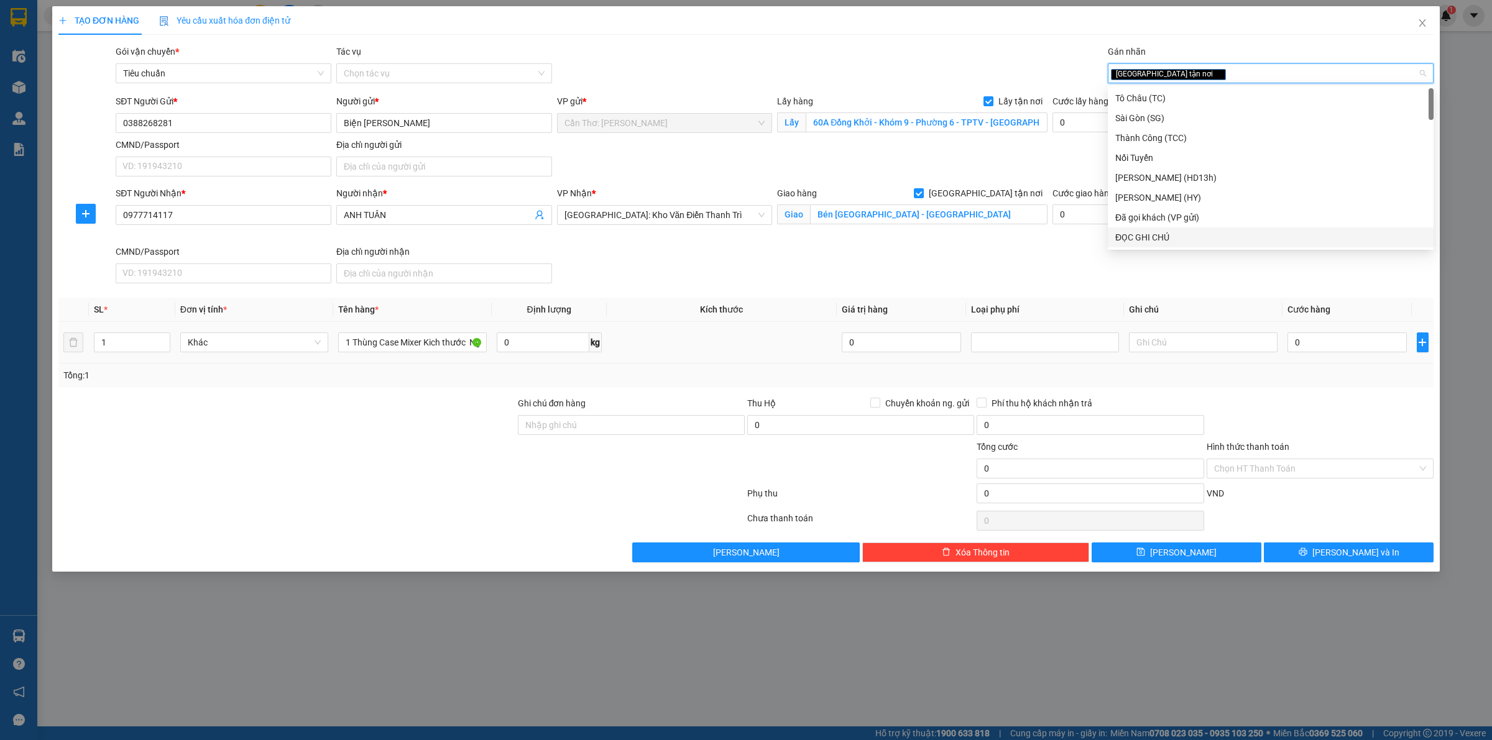
click at [1320, 333] on div "0" at bounding box center [1346, 342] width 119 height 25
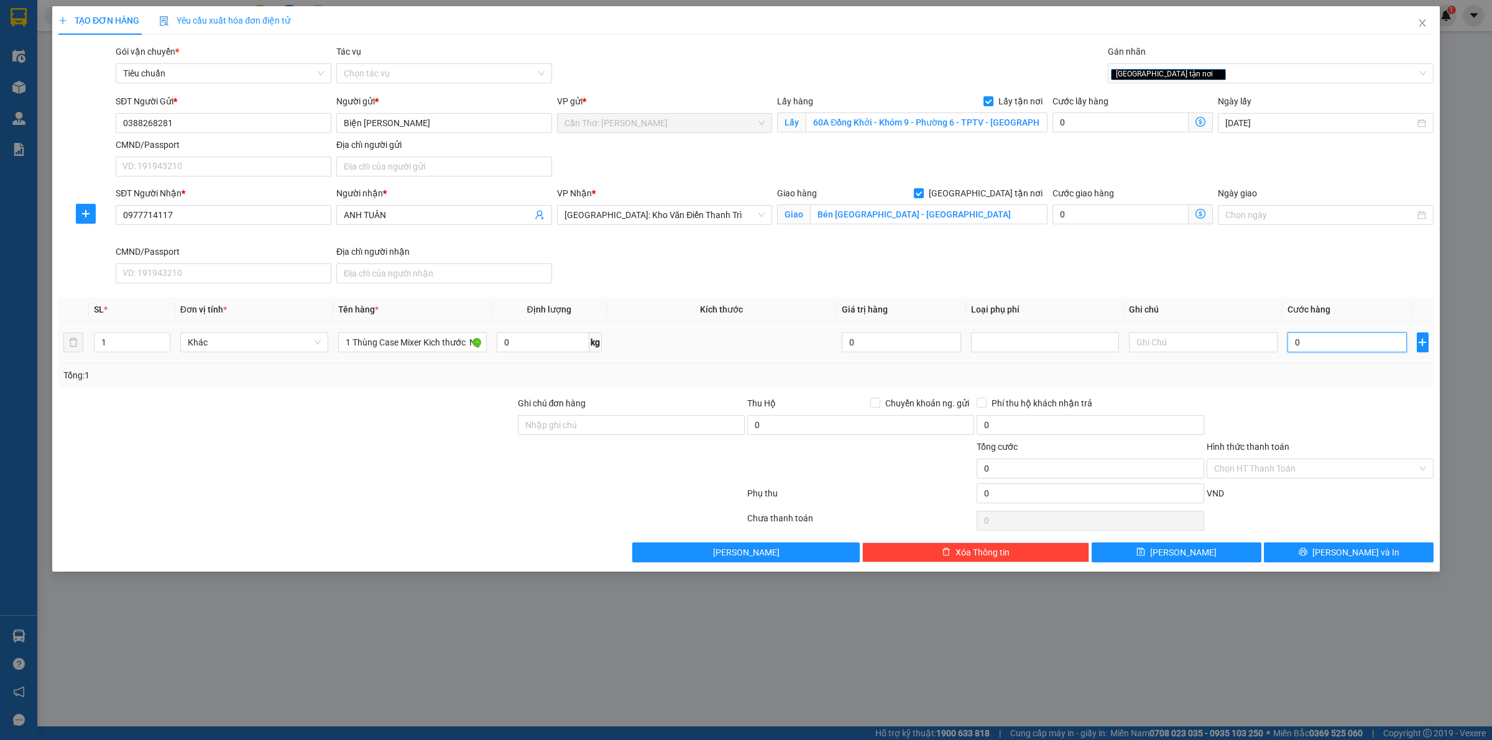
click at [1321, 339] on input "0" at bounding box center [1346, 343] width 119 height 20
type input "5"
type input "50"
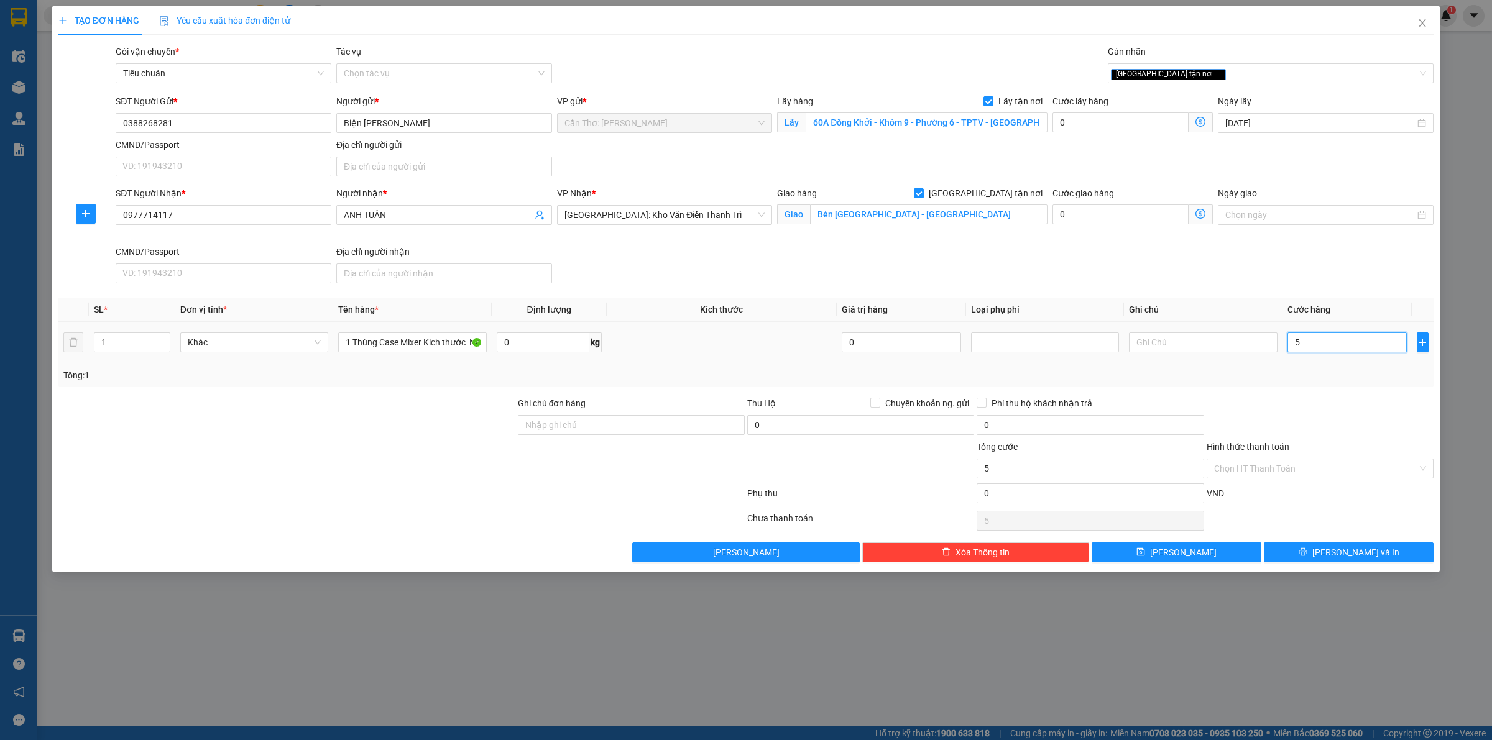
type input "50"
type input "500"
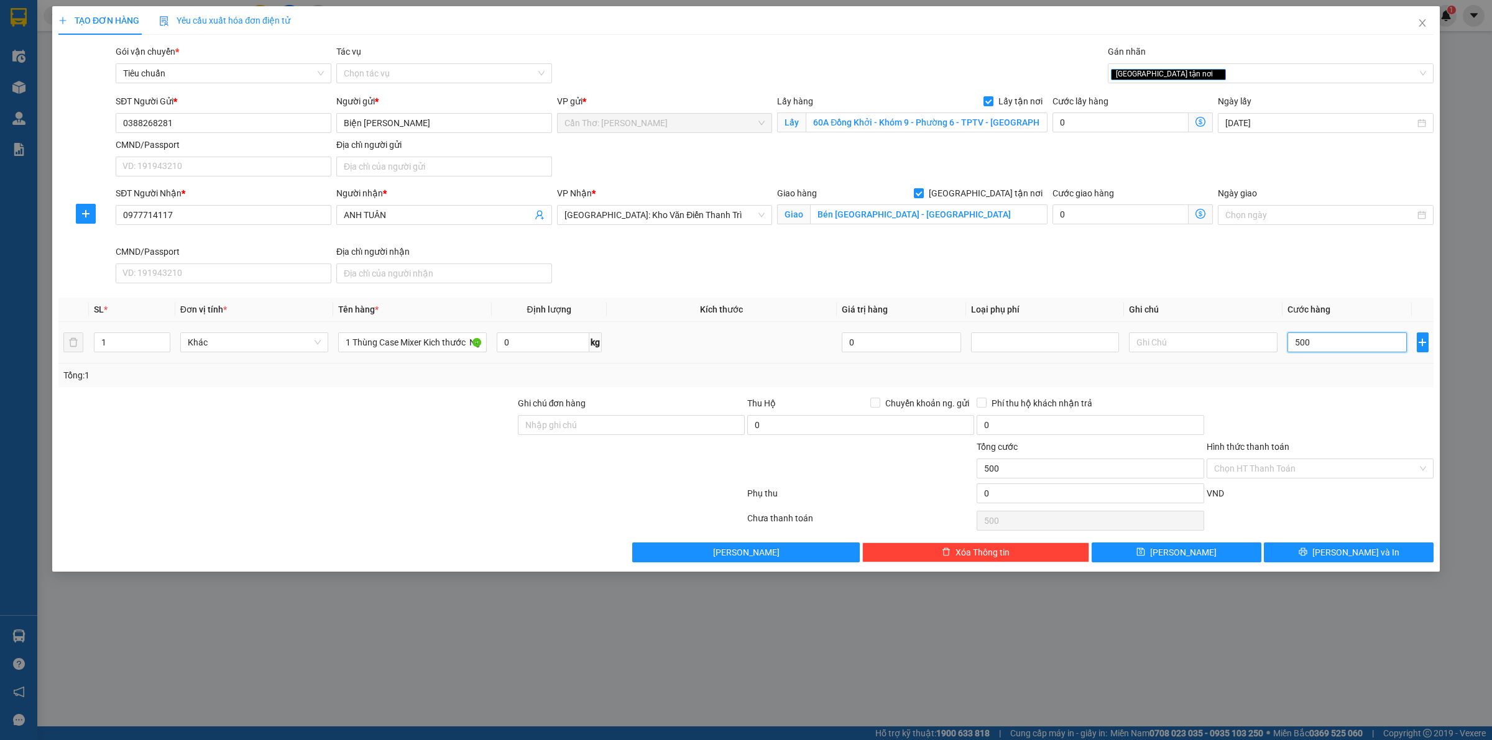
type input "5.000"
type input "50.000"
click at [1326, 547] on button "[PERSON_NAME] và In" at bounding box center [1349, 553] width 170 height 20
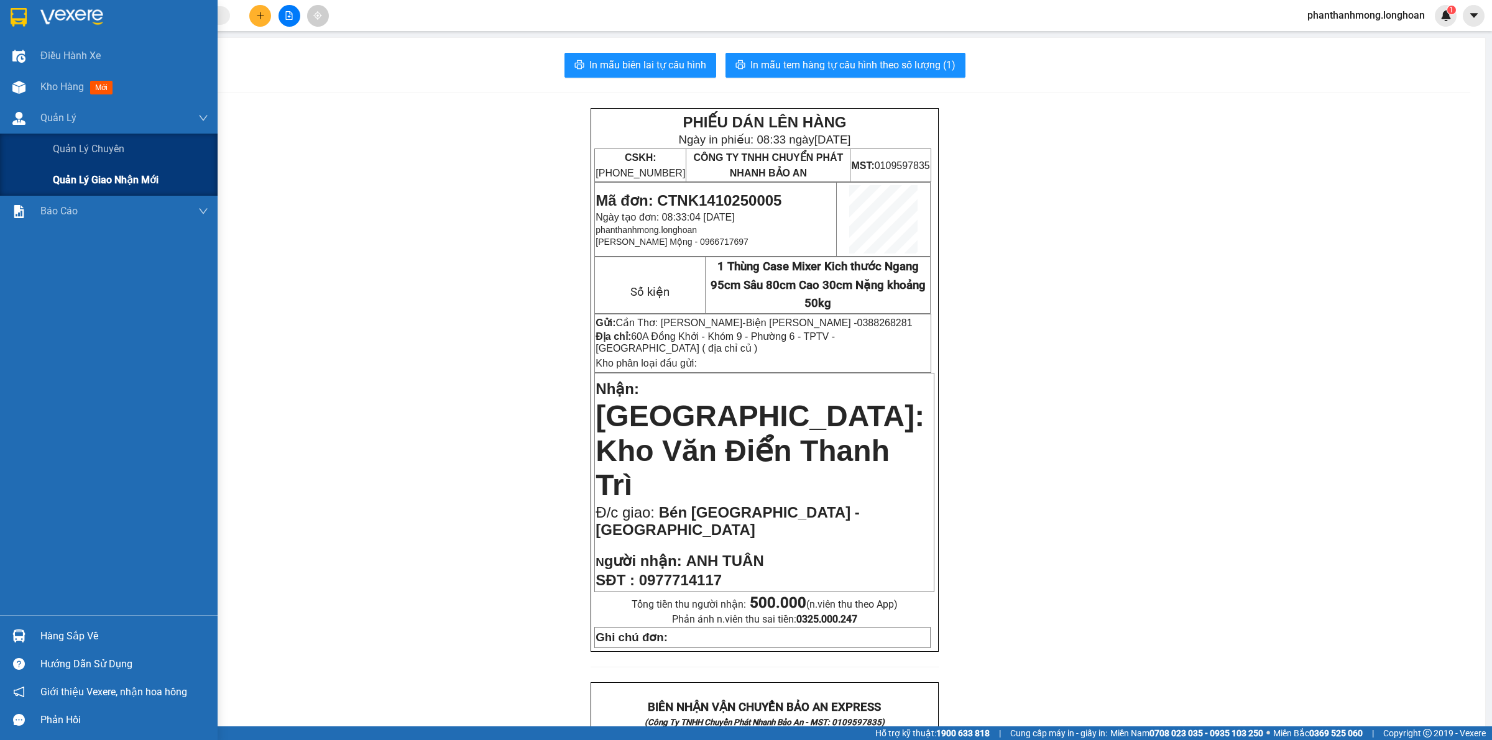
click at [101, 181] on span "Quản lý giao nhận mới" at bounding box center [106, 180] width 106 height 16
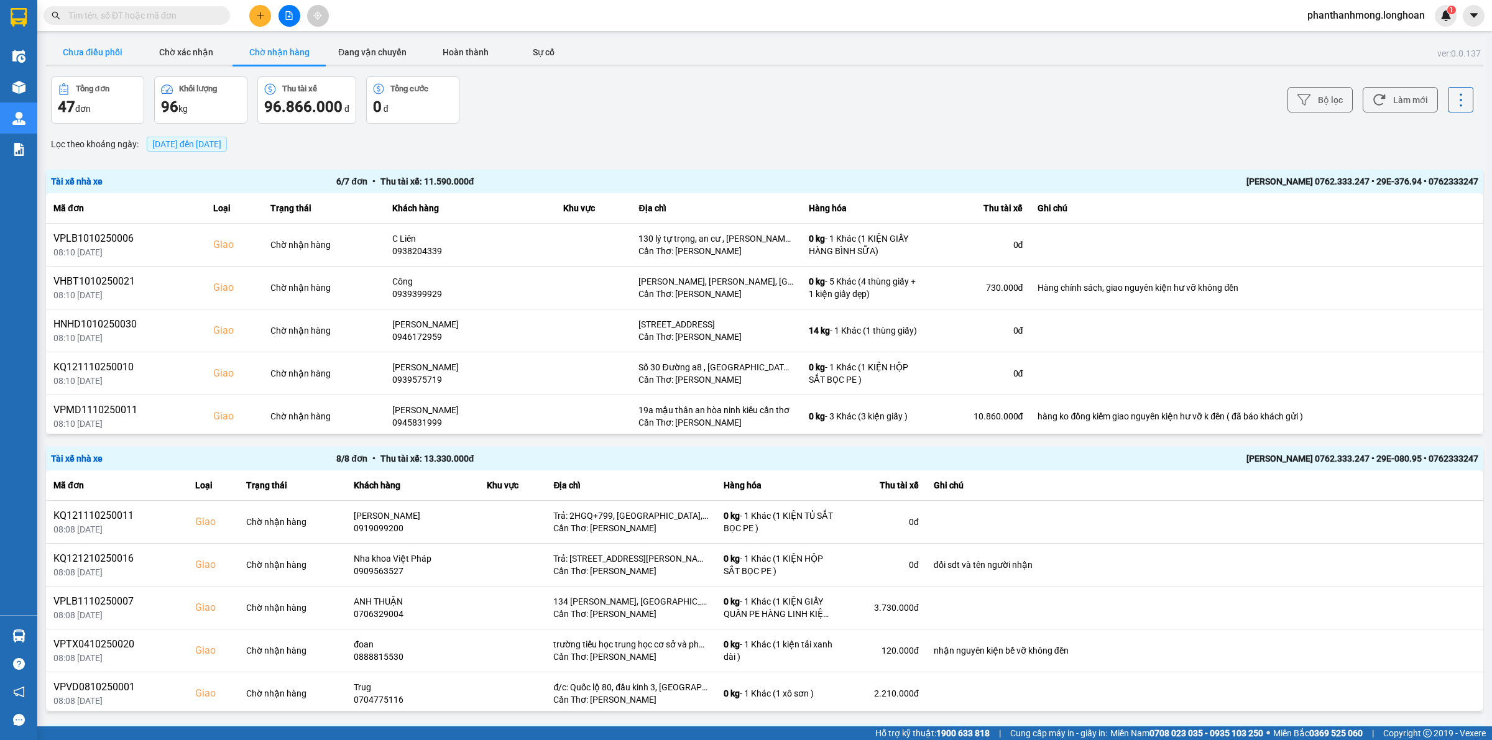
click at [72, 61] on button "Chưa điều phối" at bounding box center [92, 52] width 93 height 25
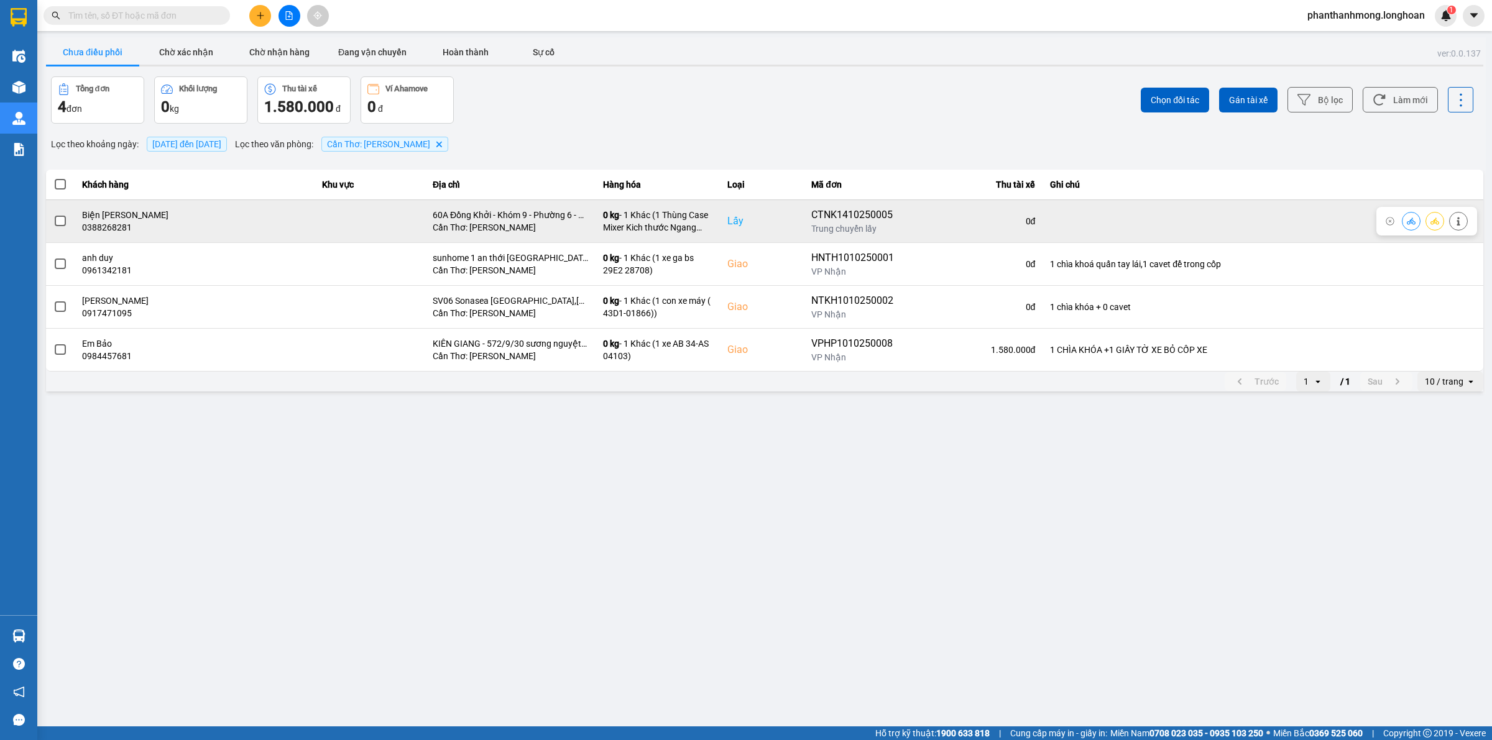
click at [56, 216] on span at bounding box center [60, 221] width 11 height 11
click at [53, 214] on input "checkbox" at bounding box center [53, 214] width 0 height 0
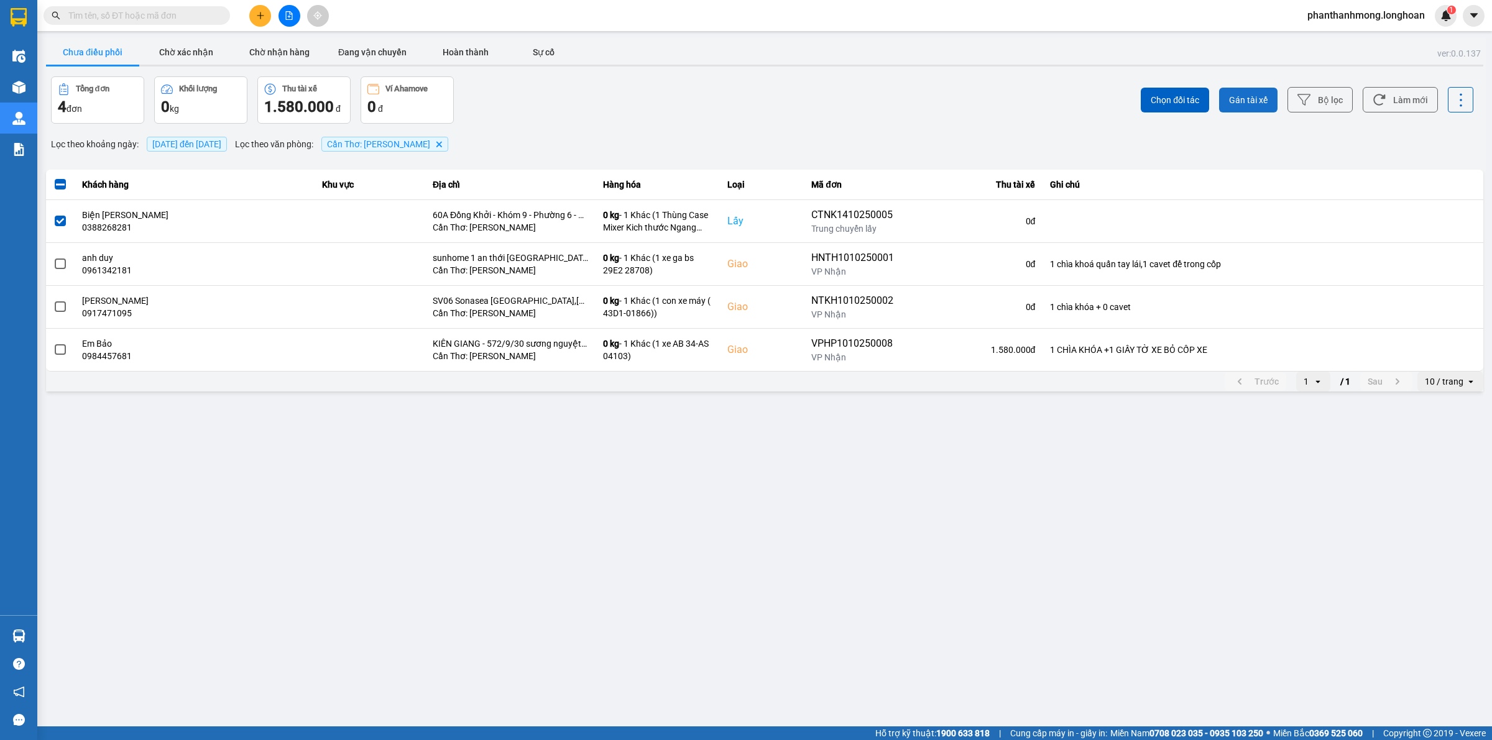
click at [1264, 103] on span "Gán tài xế" at bounding box center [1248, 100] width 39 height 12
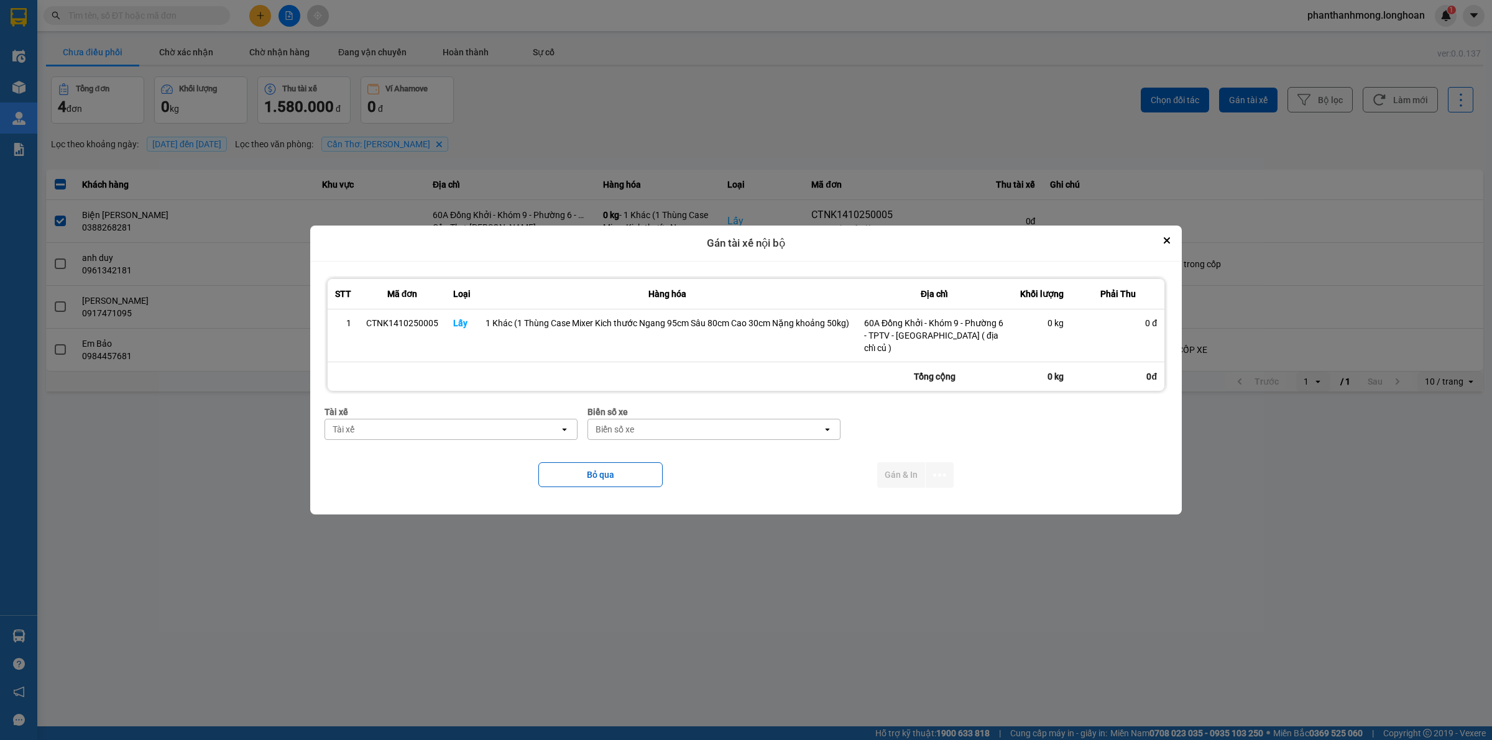
click at [467, 420] on div "Tài xế" at bounding box center [442, 430] width 234 height 20
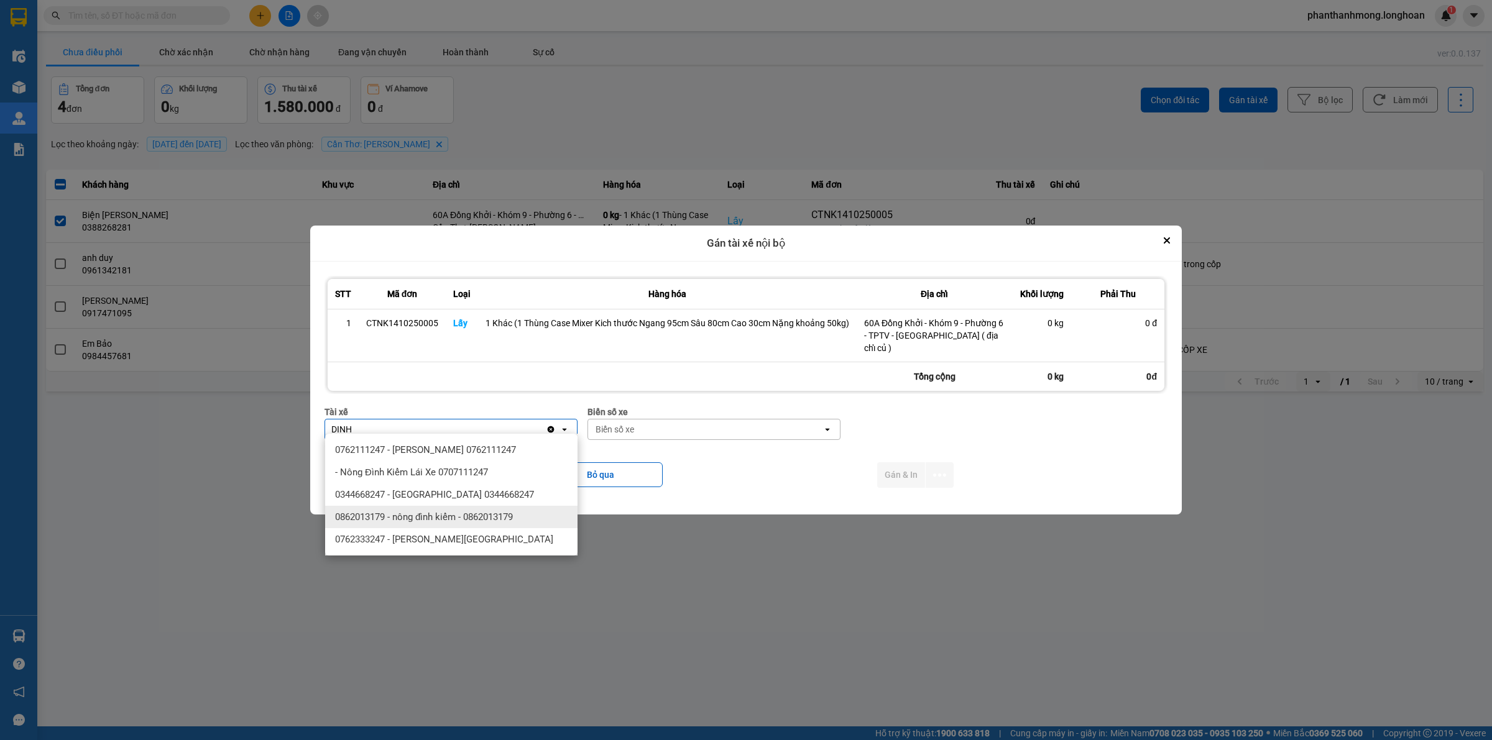
click at [471, 528] on div "0762333247 - [PERSON_NAME][GEOGRAPHIC_DATA]" at bounding box center [451, 539] width 252 height 22
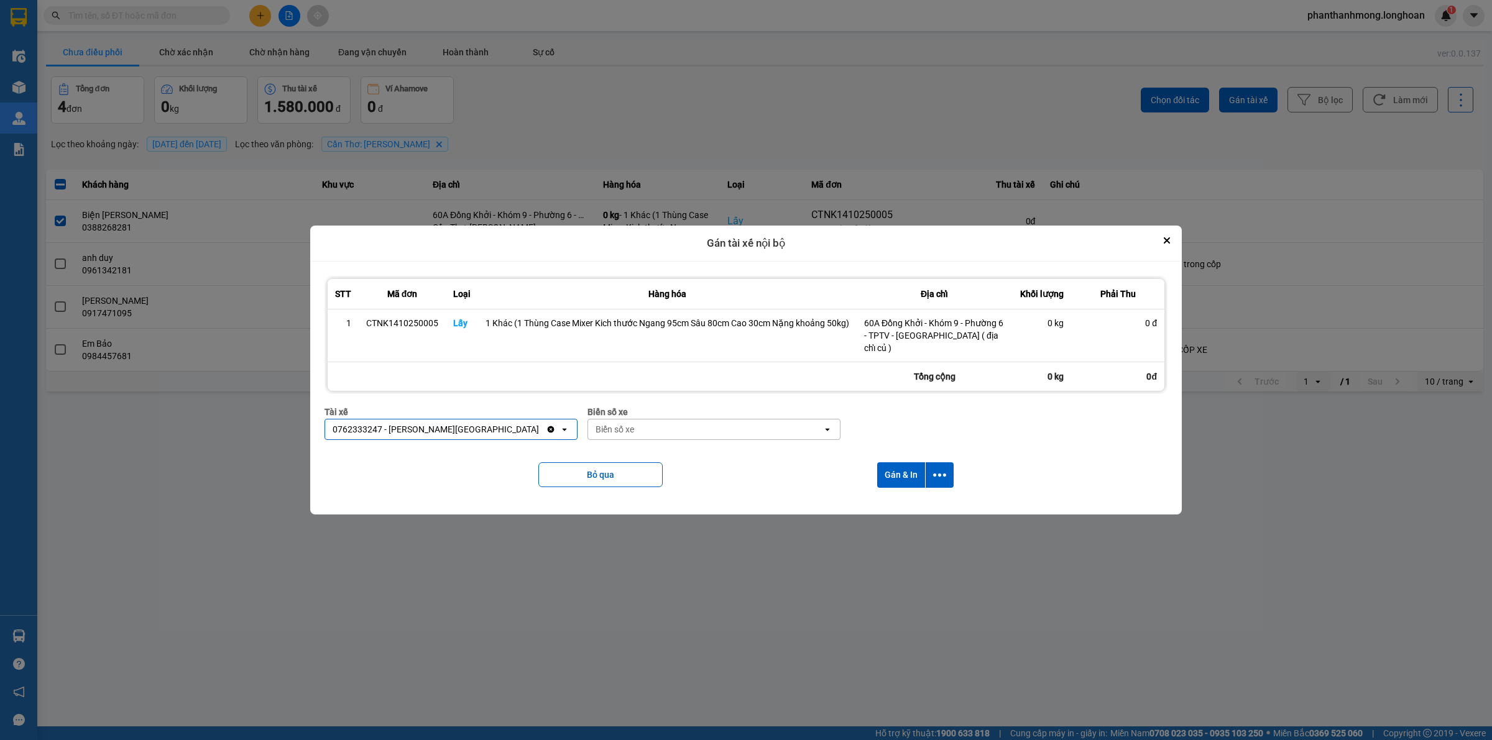
click at [696, 425] on div "Biển số xe" at bounding box center [705, 430] width 234 height 20
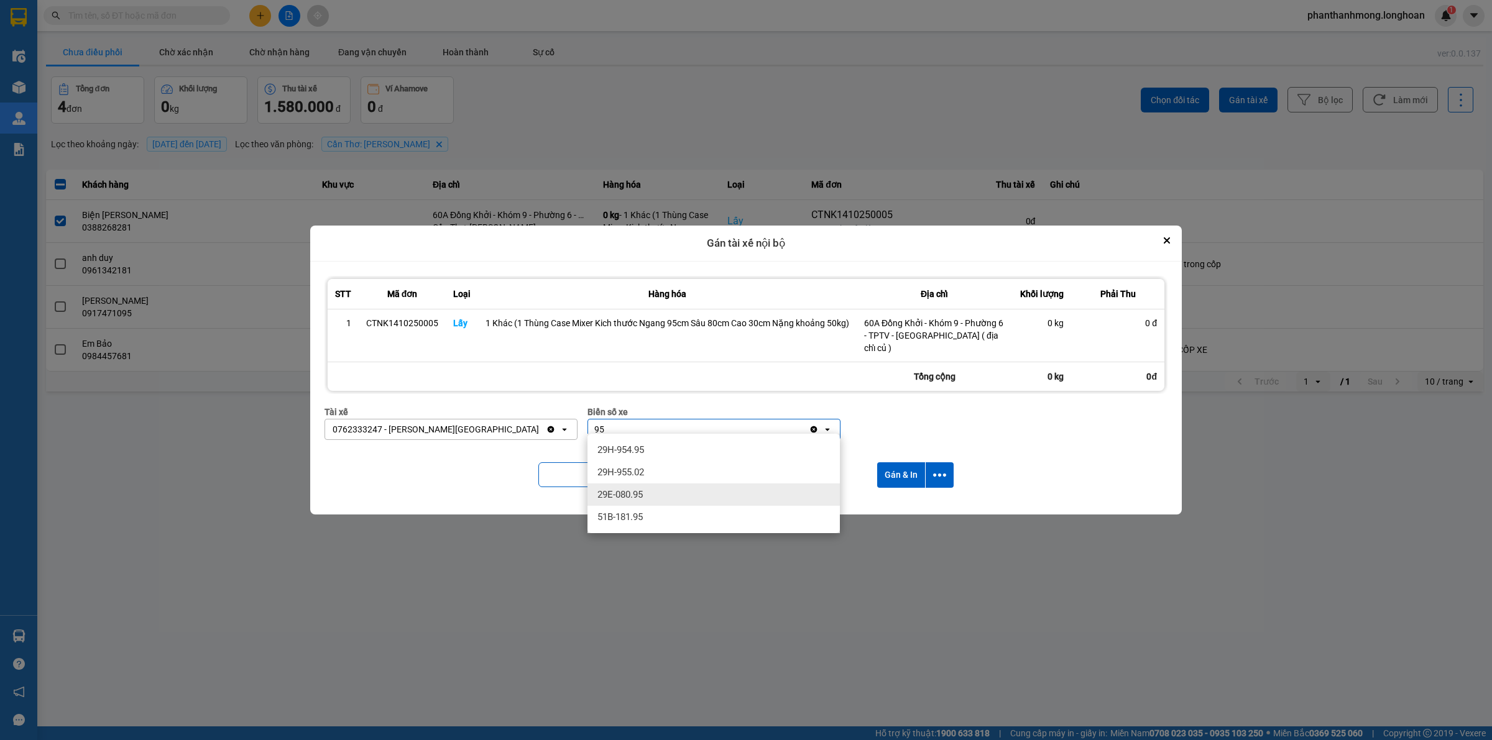
click at [669, 499] on div "29E-080.95" at bounding box center [713, 495] width 252 height 22
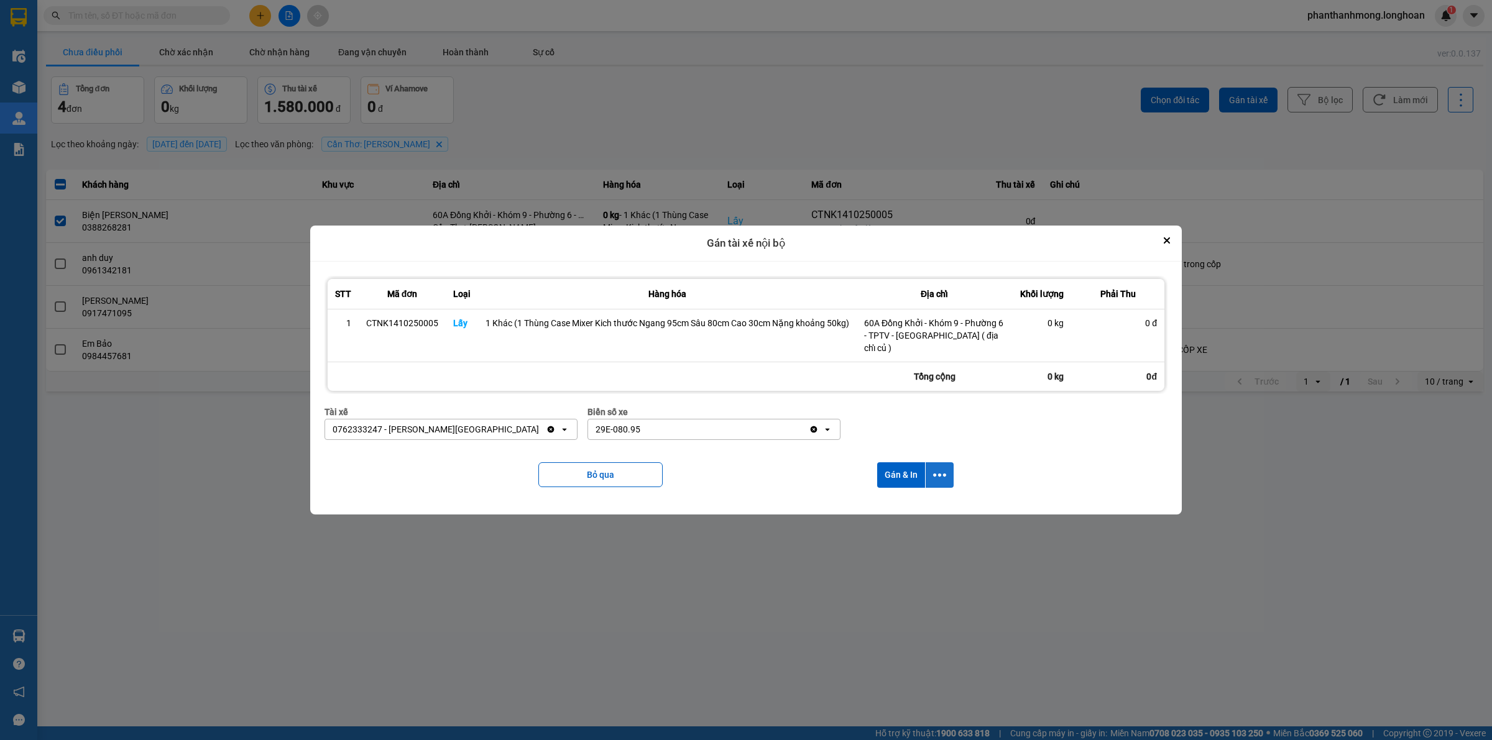
click at [934, 469] on icon "dialog" at bounding box center [939, 475] width 13 height 13
click at [902, 497] on span "Chỉ gán tài" at bounding box center [890, 503] width 41 height 12
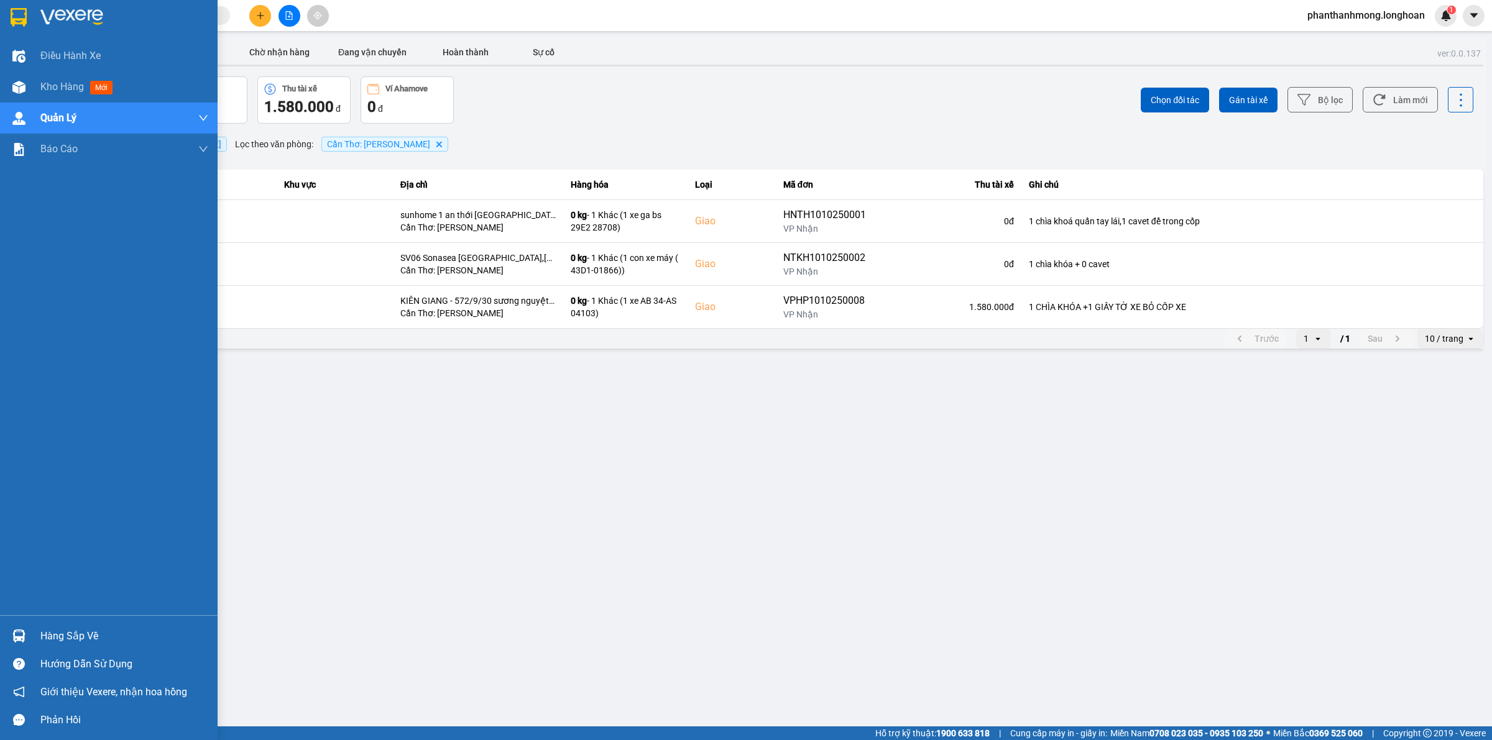
click at [12, 13] on img at bounding box center [19, 17] width 16 height 19
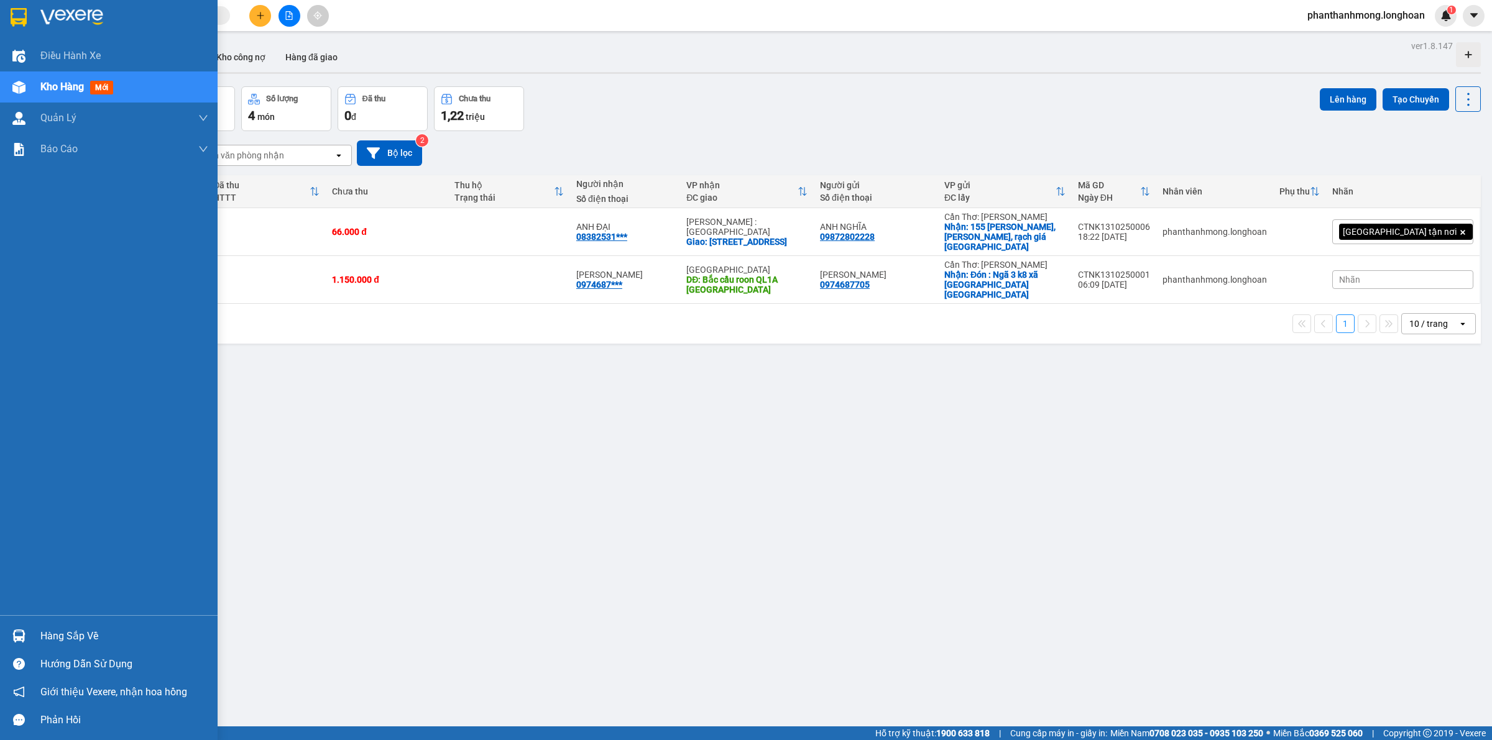
click at [20, 22] on img at bounding box center [19, 17] width 16 height 19
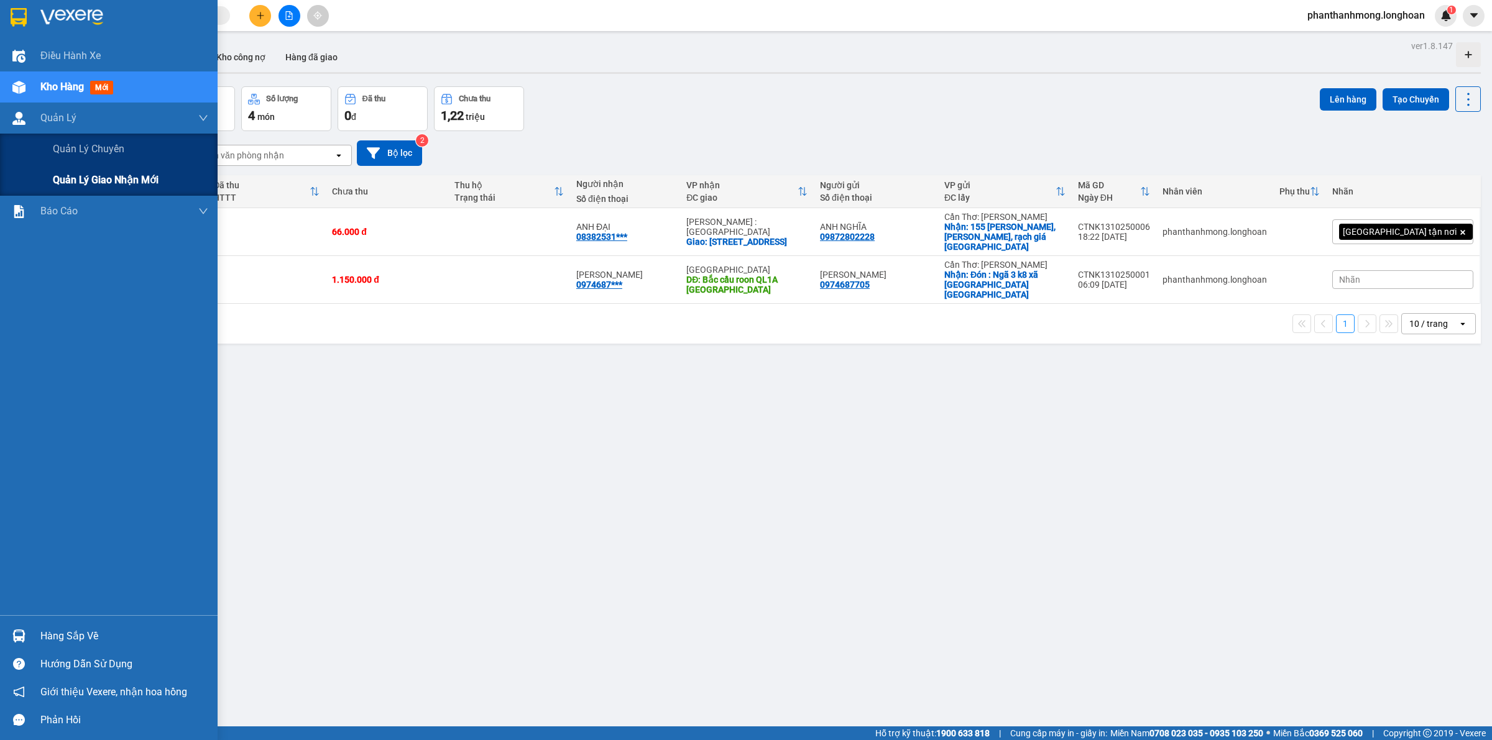
click at [93, 190] on div "Quản lý giao nhận mới" at bounding box center [130, 180] width 155 height 31
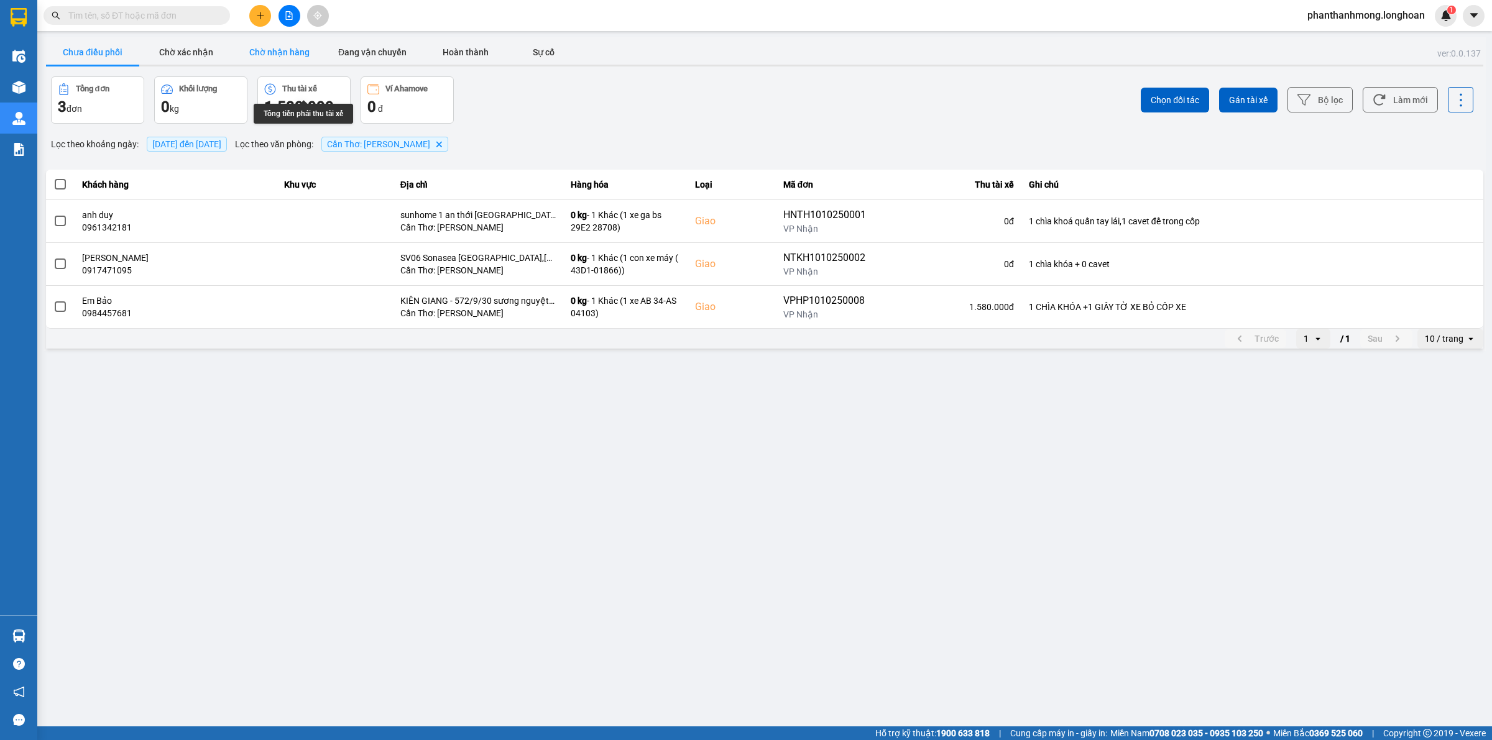
click at [274, 48] on button "Chờ nhận hàng" at bounding box center [278, 52] width 93 height 25
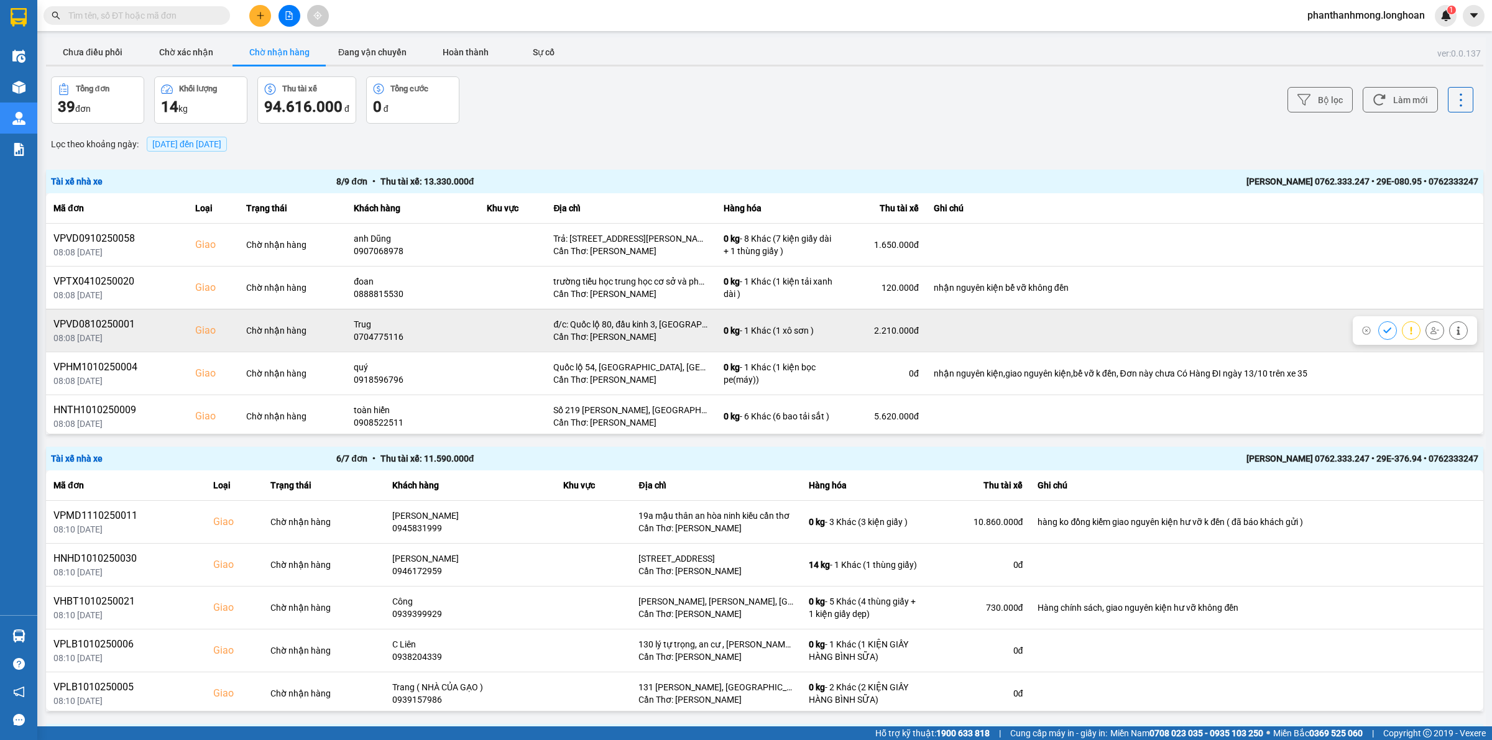
click at [101, 329] on div "VPVD0810250001" at bounding box center [116, 324] width 127 height 15
click at [104, 329] on div "VPVD0810250001" at bounding box center [116, 324] width 127 height 15
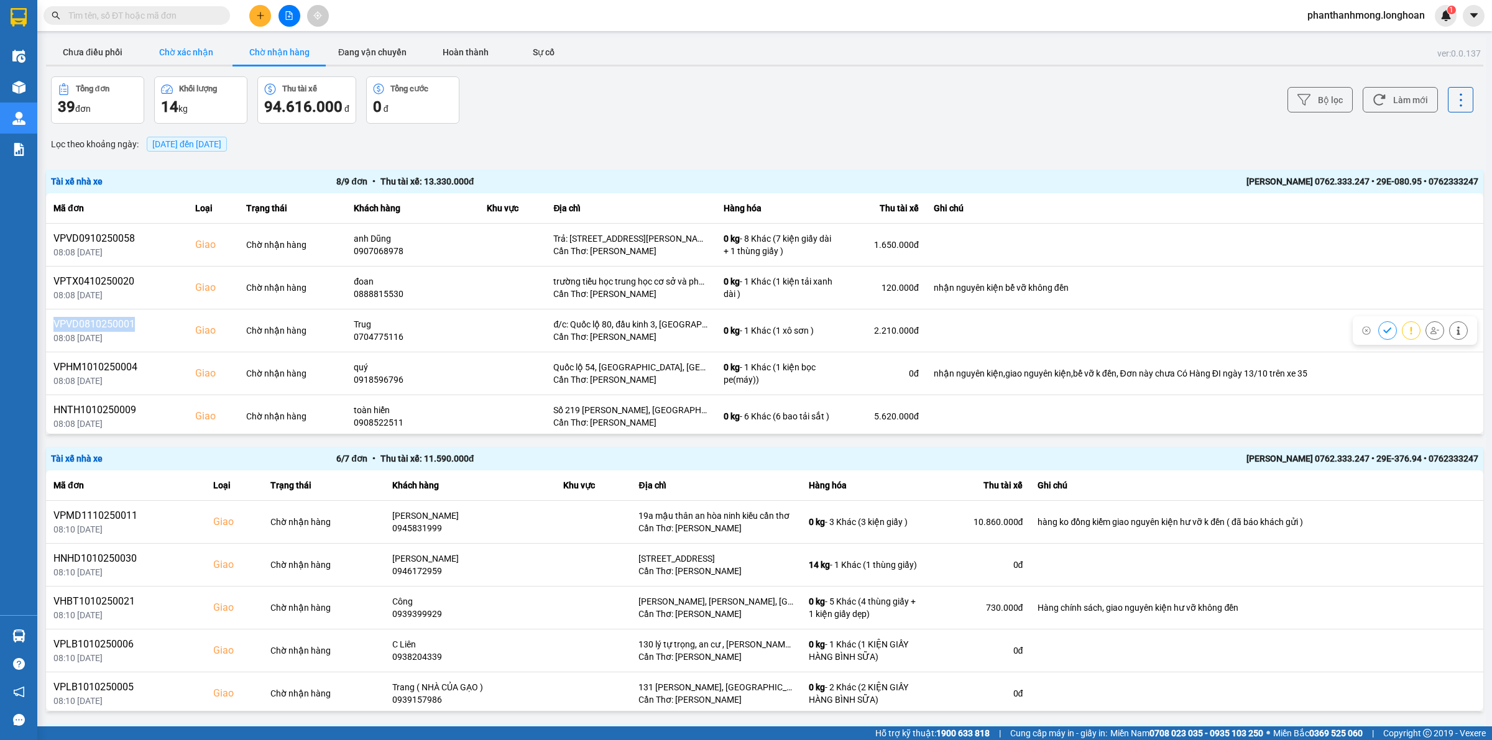
copy div "VPVD0810250001"
click at [154, 20] on input "text" at bounding box center [141, 16] width 147 height 14
paste input "VPVD0810250001"
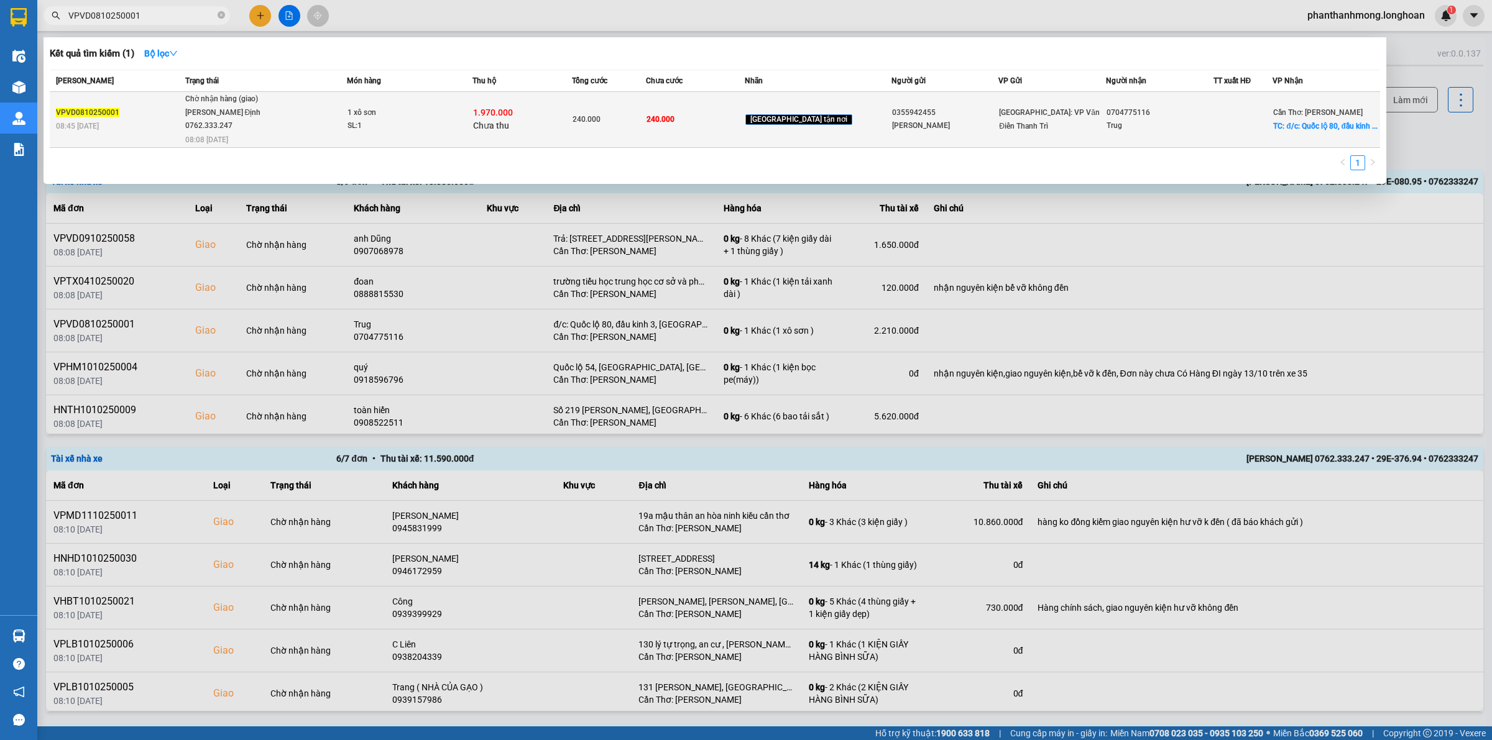
click at [387, 131] on div "SL: 1" at bounding box center [393, 126] width 93 height 14
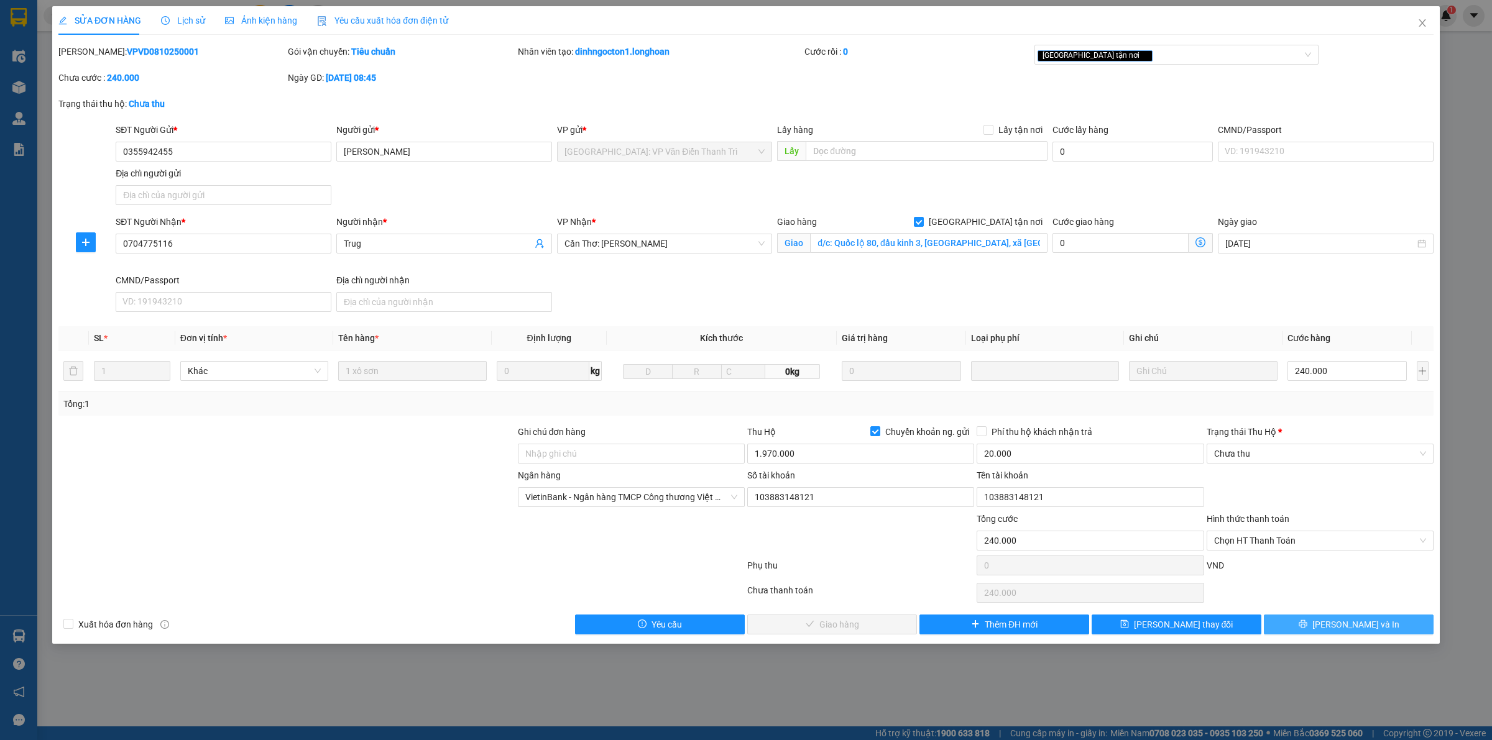
click at [1345, 617] on div "Total Paid Fee 0 Total UnPaid Fee 240.000 Cash Collection Total Fee Mã ĐH: VPVD…" at bounding box center [745, 340] width 1375 height 590
click at [1343, 620] on span "[PERSON_NAME] và In" at bounding box center [1355, 625] width 87 height 14
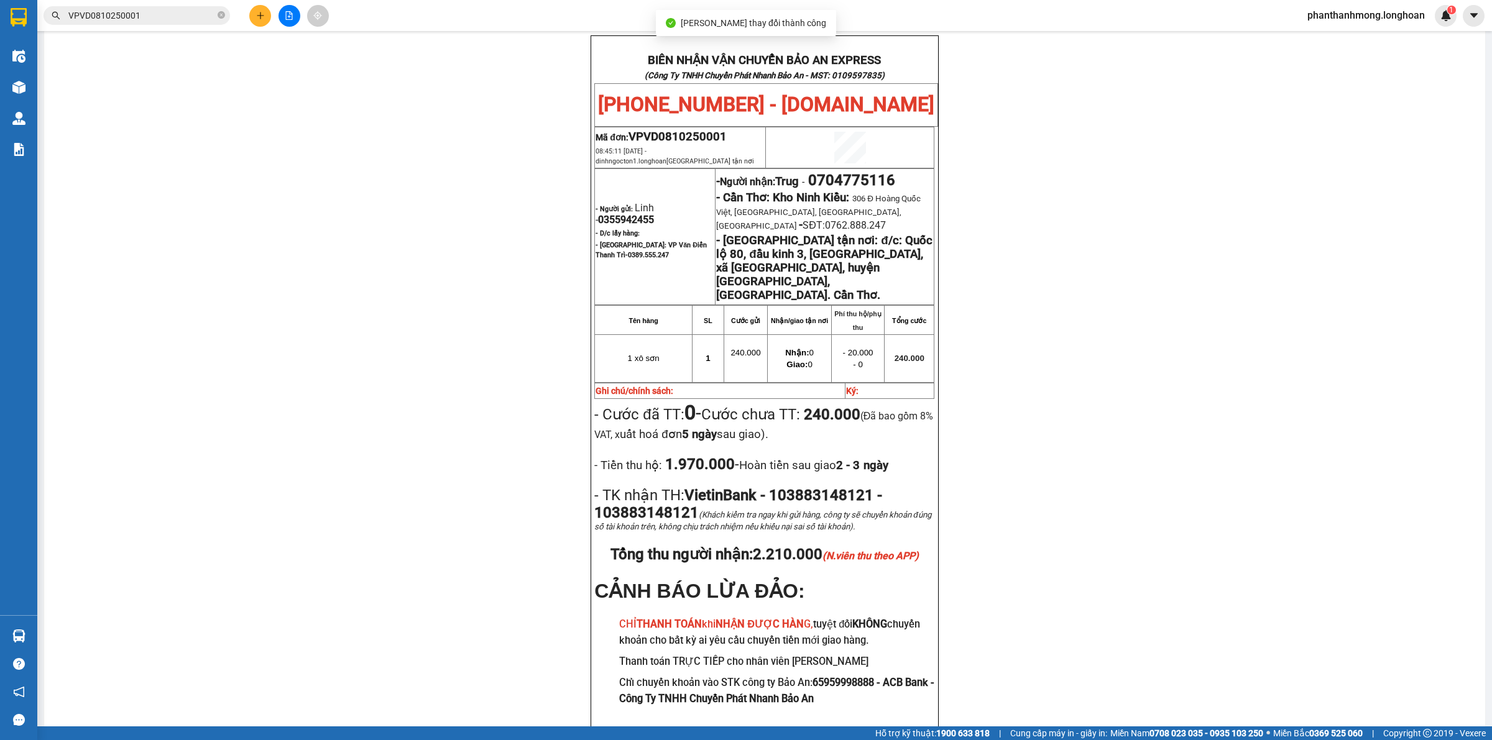
scroll to position [78, 0]
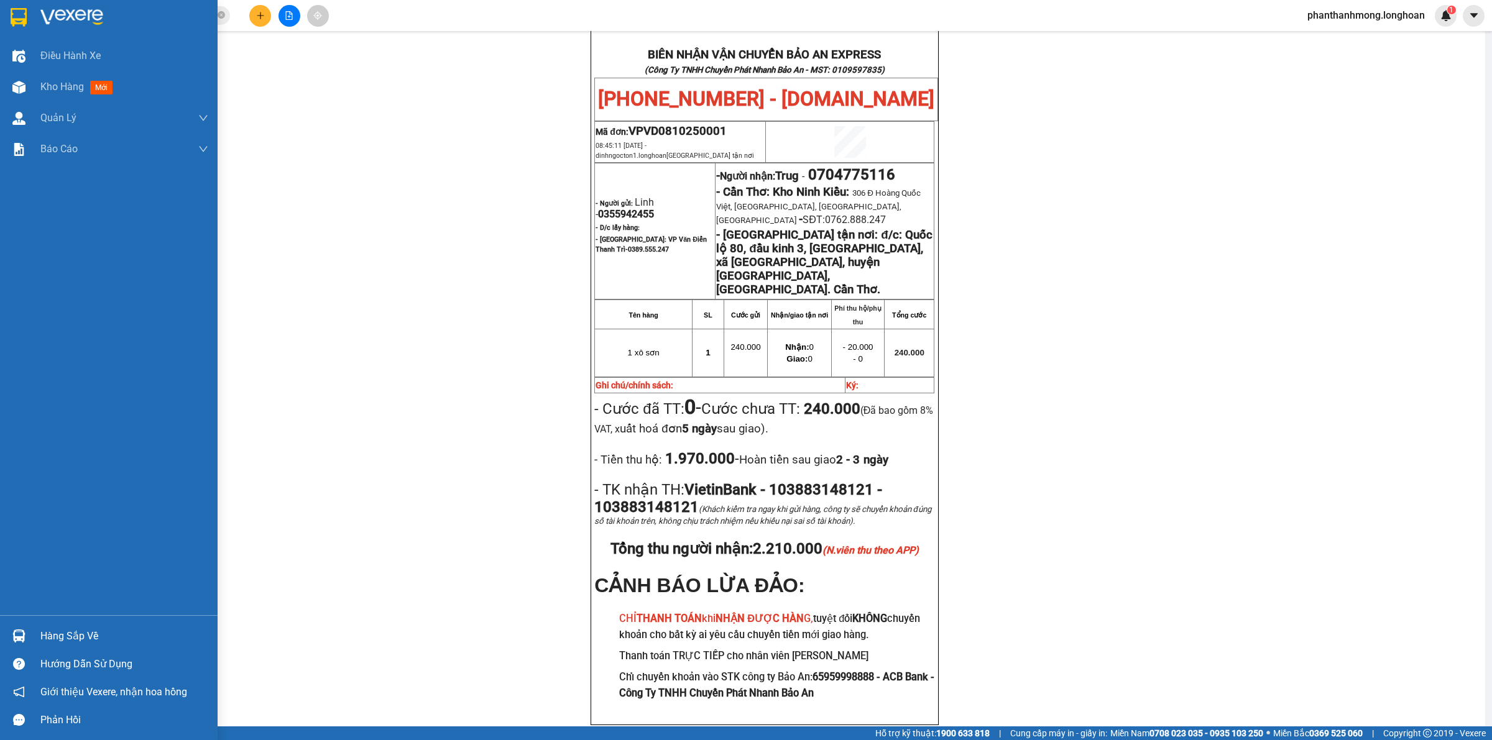
click at [6, 13] on div at bounding box center [109, 20] width 218 height 40
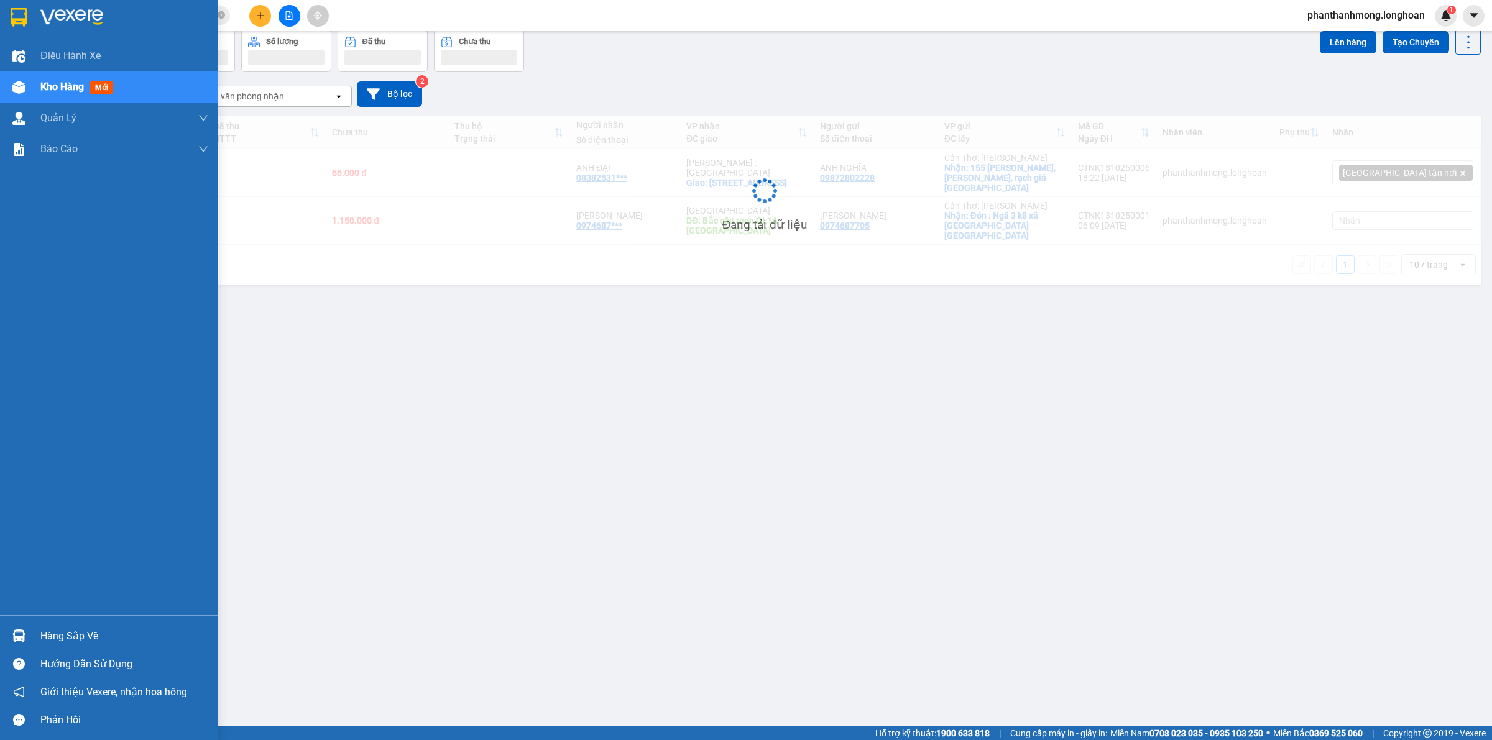
scroll to position [57, 0]
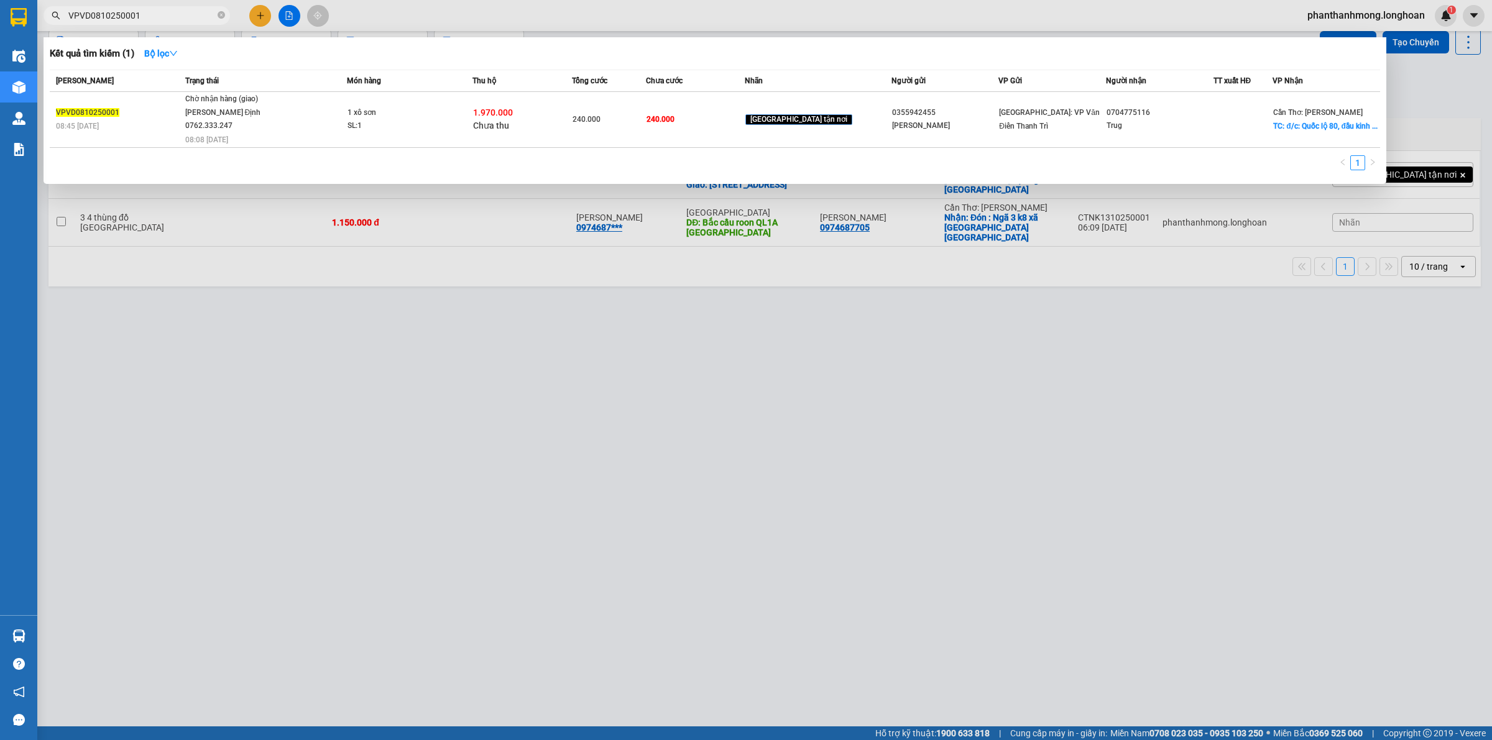
click at [172, 19] on input "VPVD0810250001" at bounding box center [141, 16] width 147 height 14
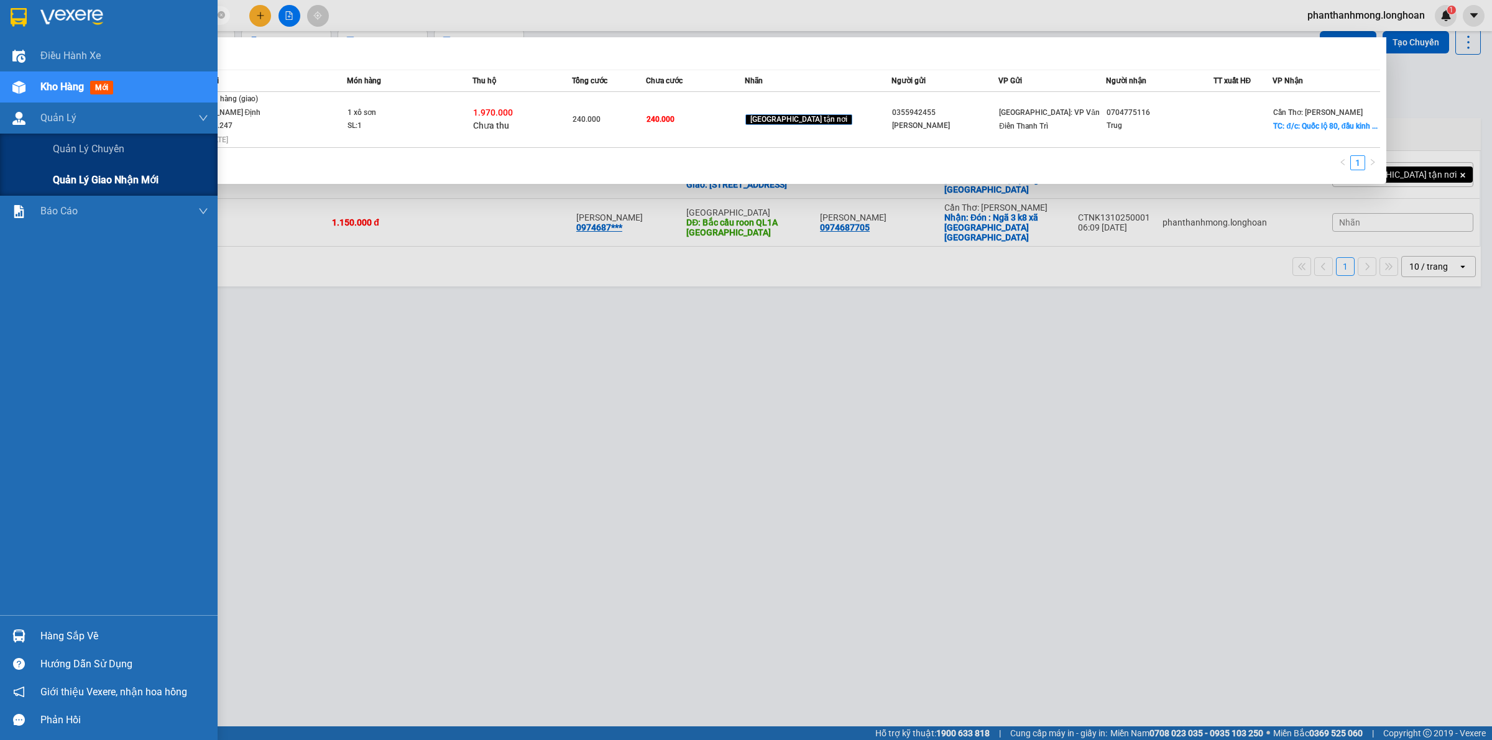
click at [137, 184] on span "Quản lý giao nhận mới" at bounding box center [106, 180] width 106 height 16
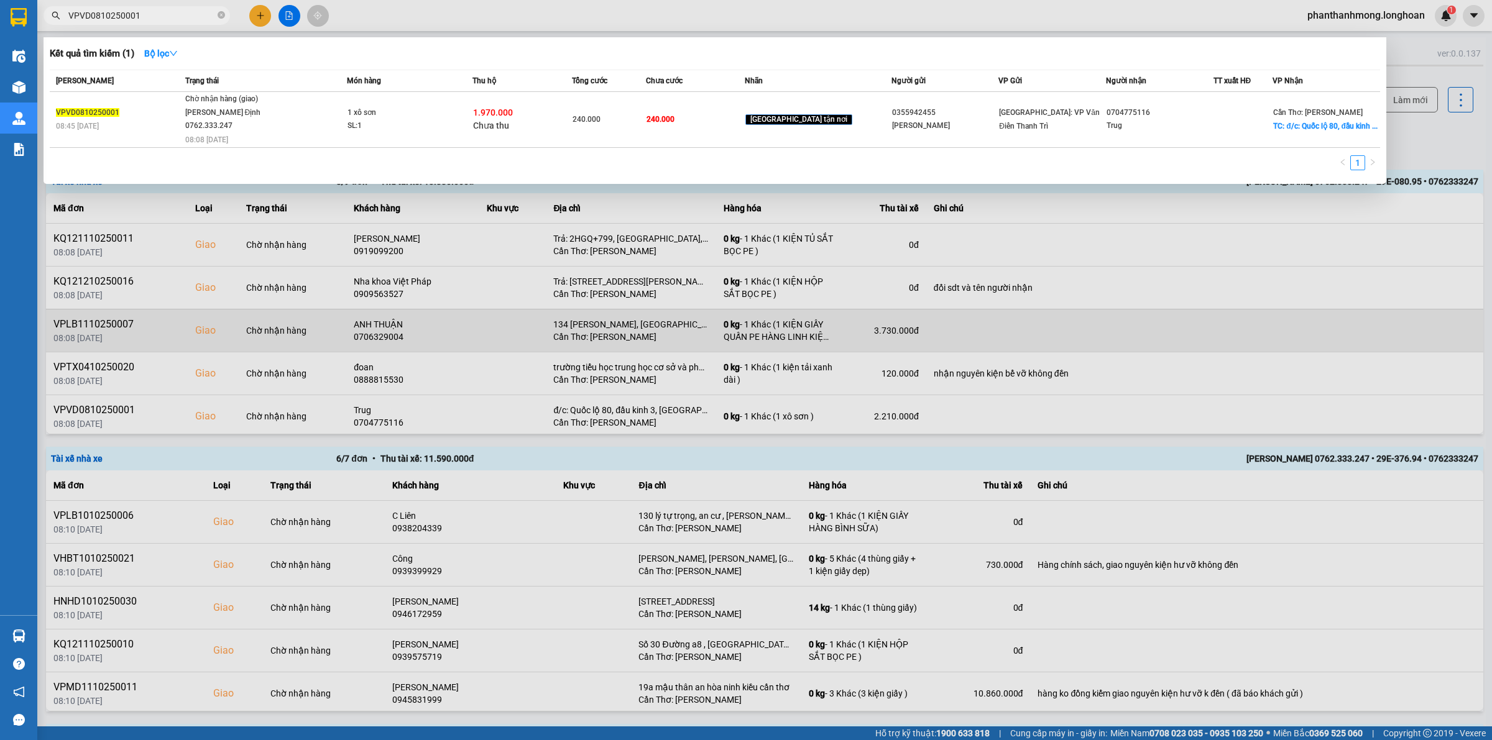
click at [291, 338] on div at bounding box center [746, 370] width 1492 height 740
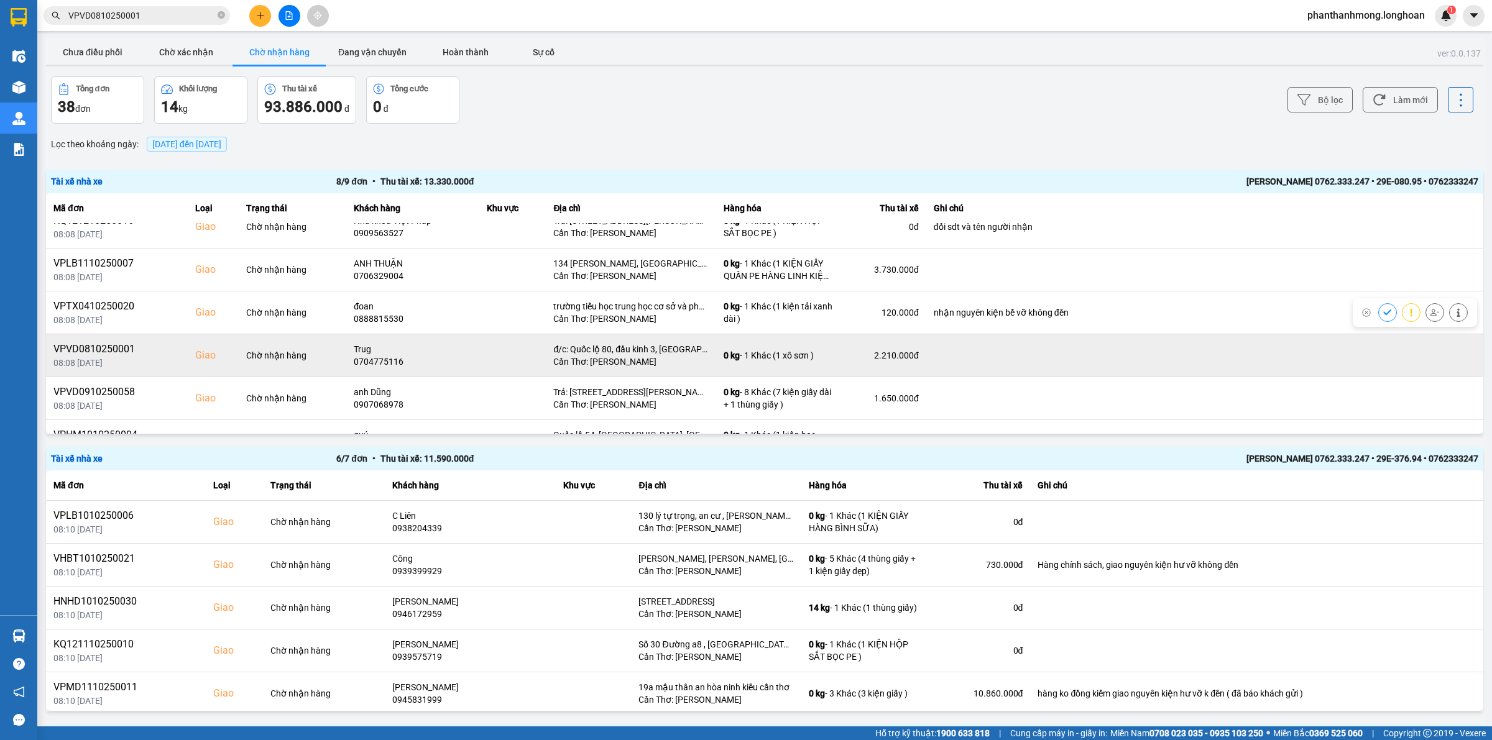
scroll to position [78, 0]
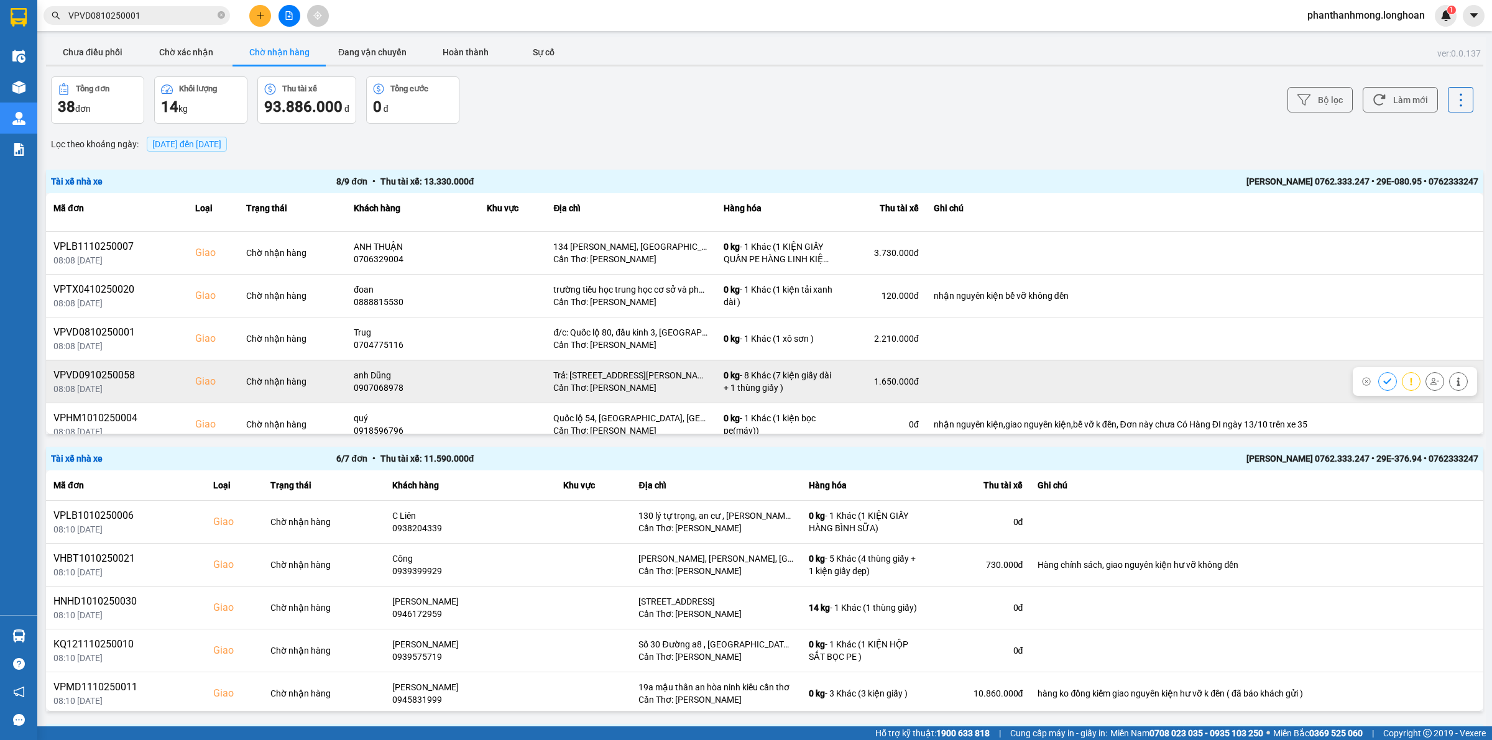
click at [129, 377] on div "VPVD0910250058" at bounding box center [116, 375] width 127 height 15
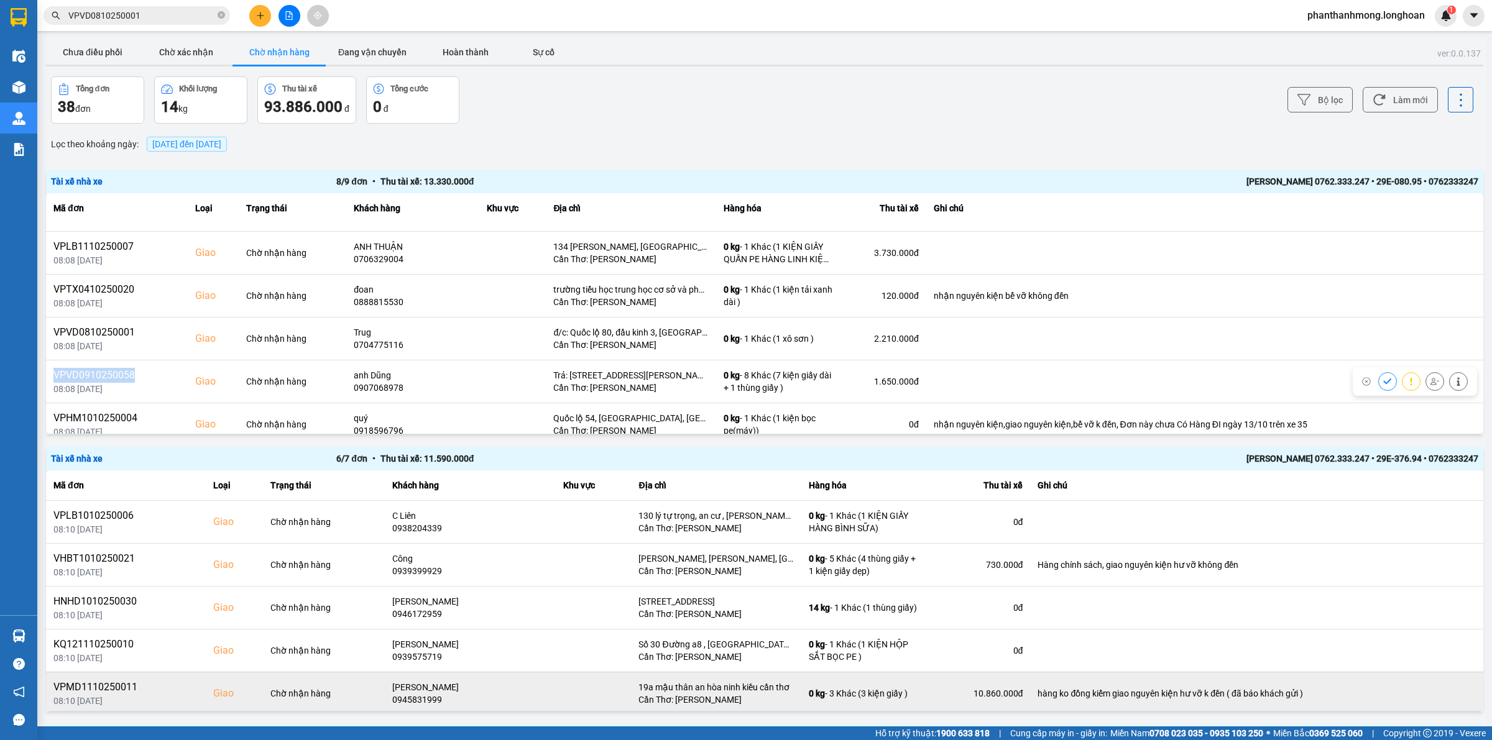
copy div "VPVD0910250058"
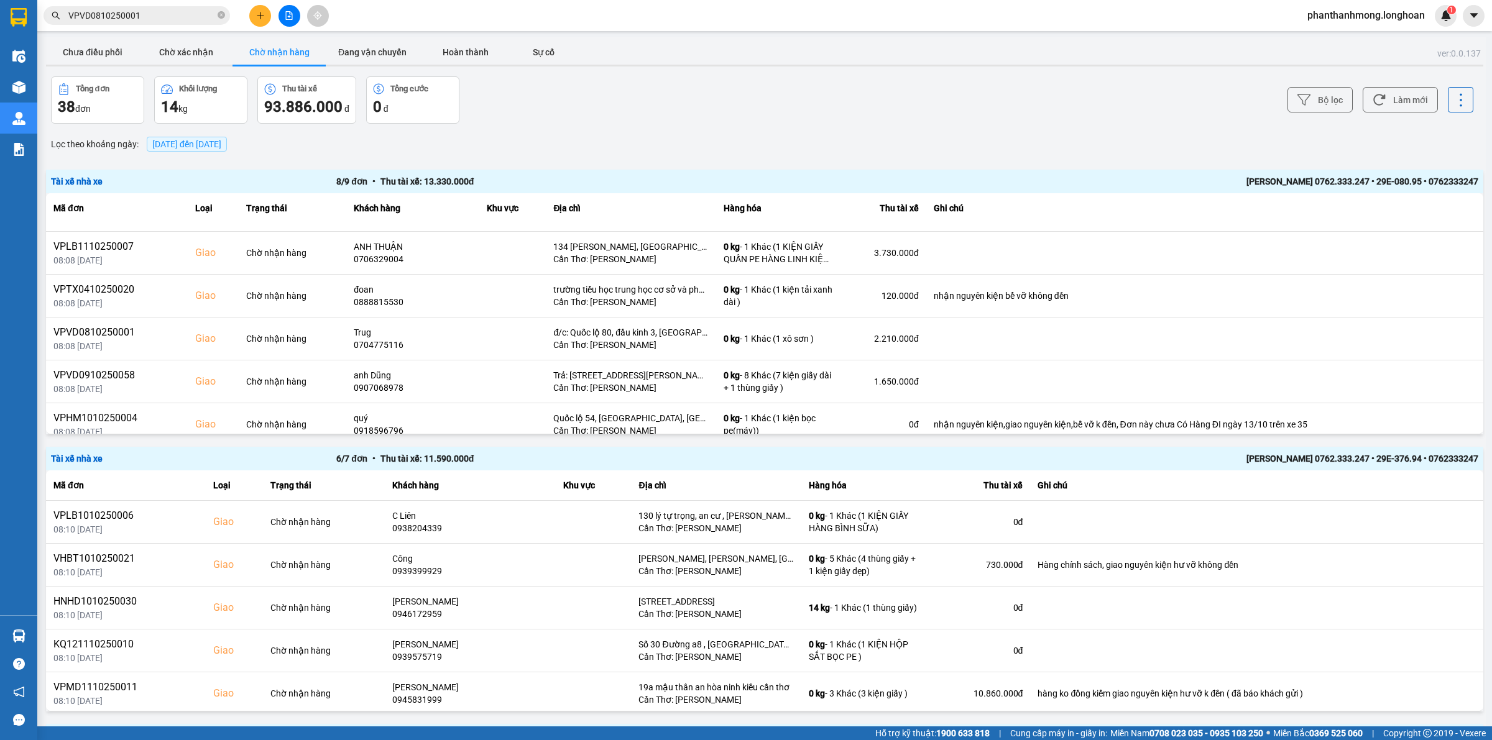
click at [185, 9] on input "VPVD0810250001" at bounding box center [141, 16] width 147 height 14
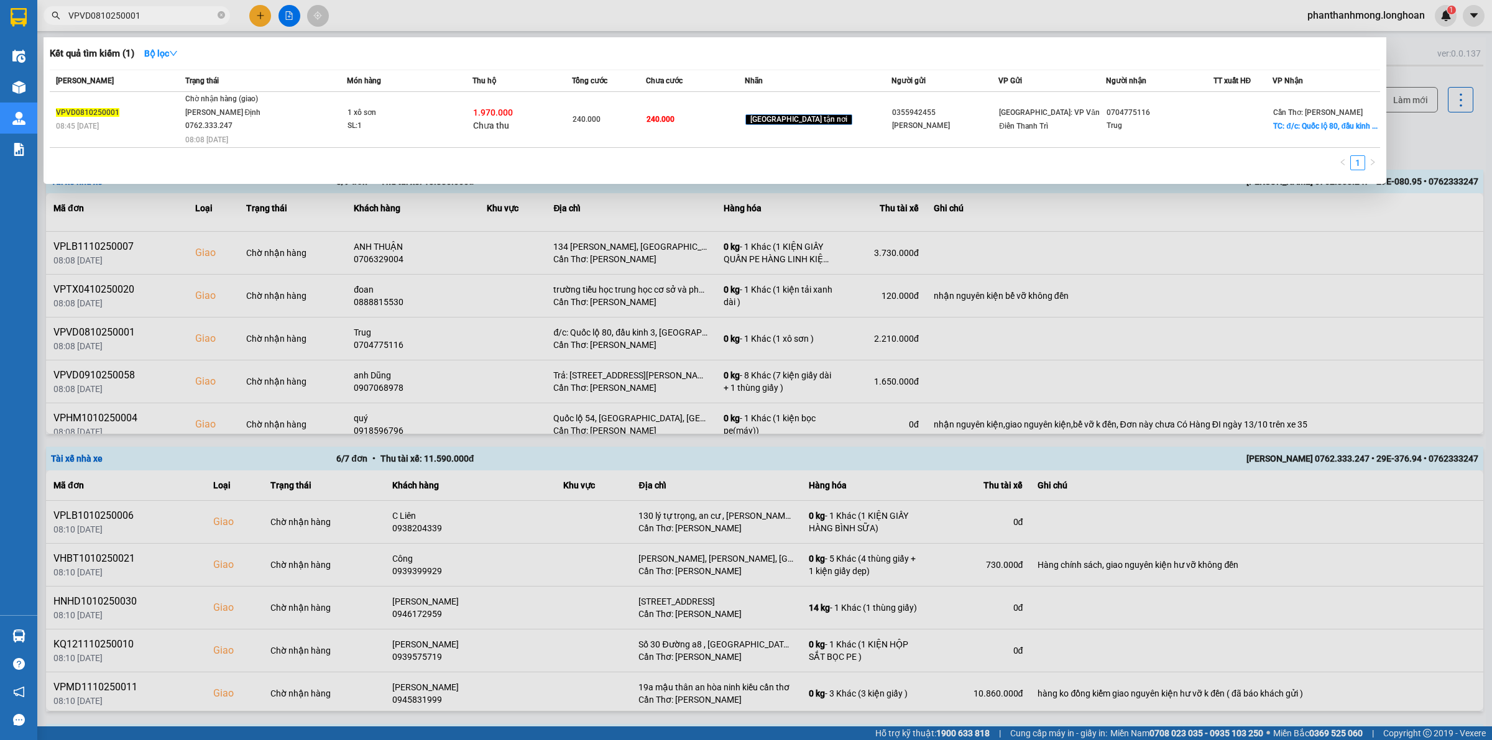
click at [185, 9] on input "VPVD0810250001" at bounding box center [141, 16] width 147 height 14
paste input "910250058"
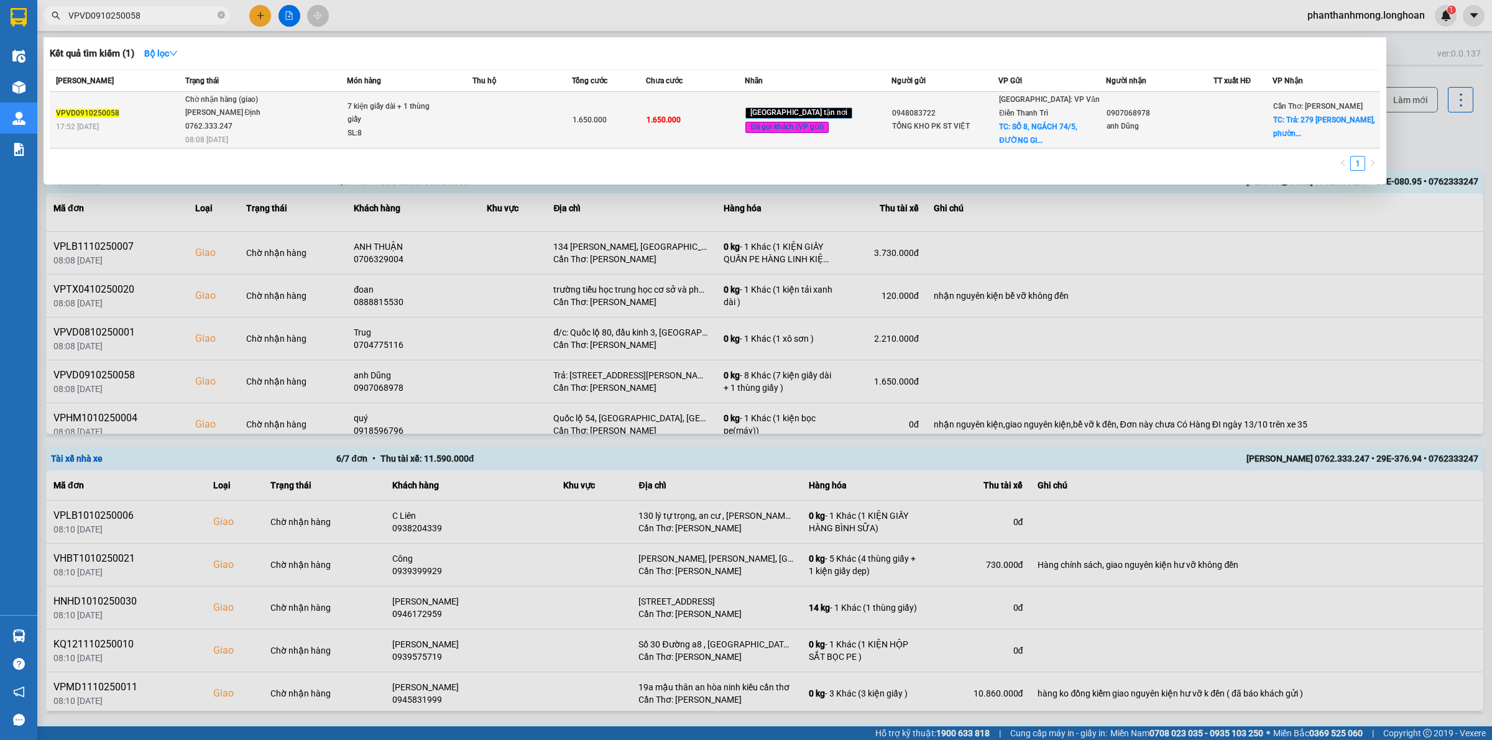
click at [601, 131] on td "1.650.000" at bounding box center [609, 120] width 75 height 57
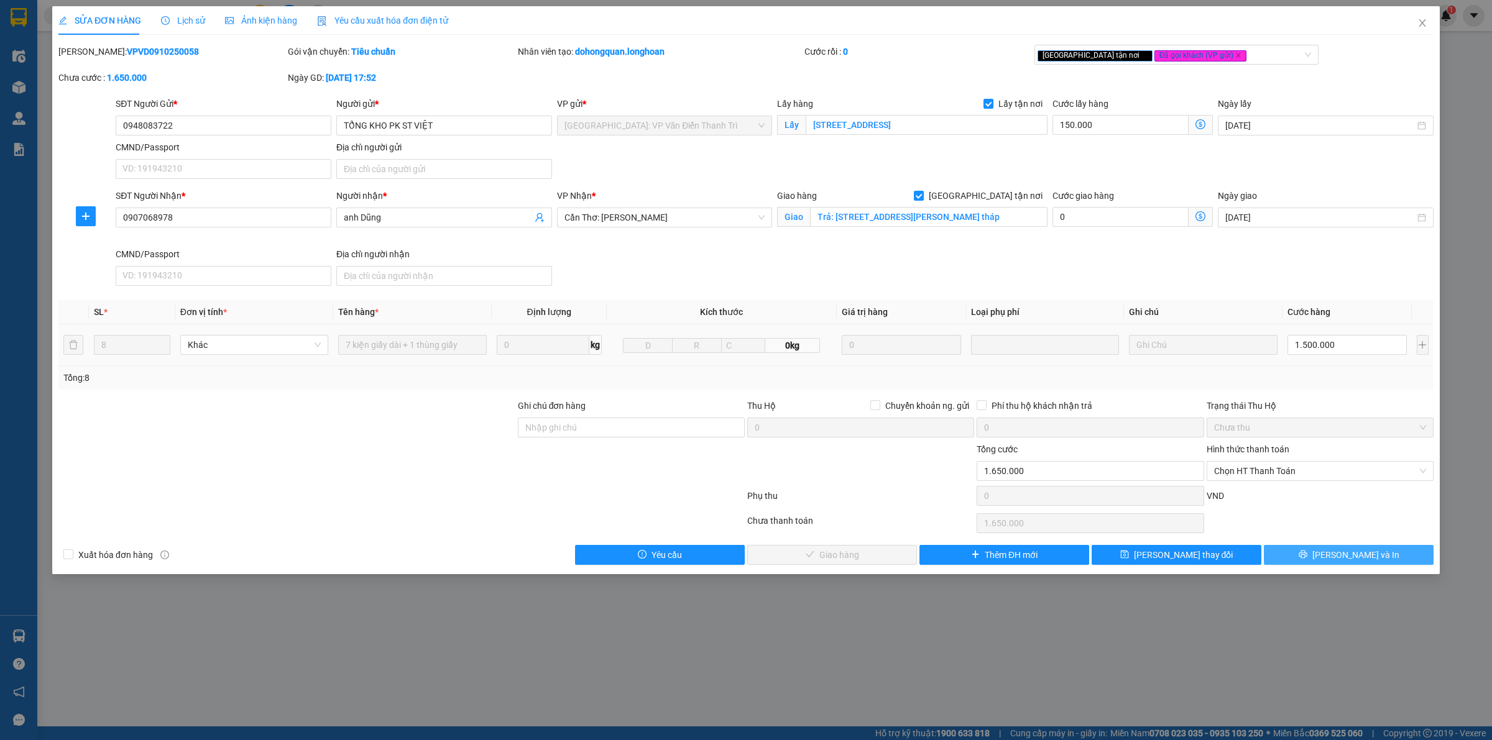
click at [1333, 555] on button "[PERSON_NAME] và In" at bounding box center [1349, 555] width 170 height 20
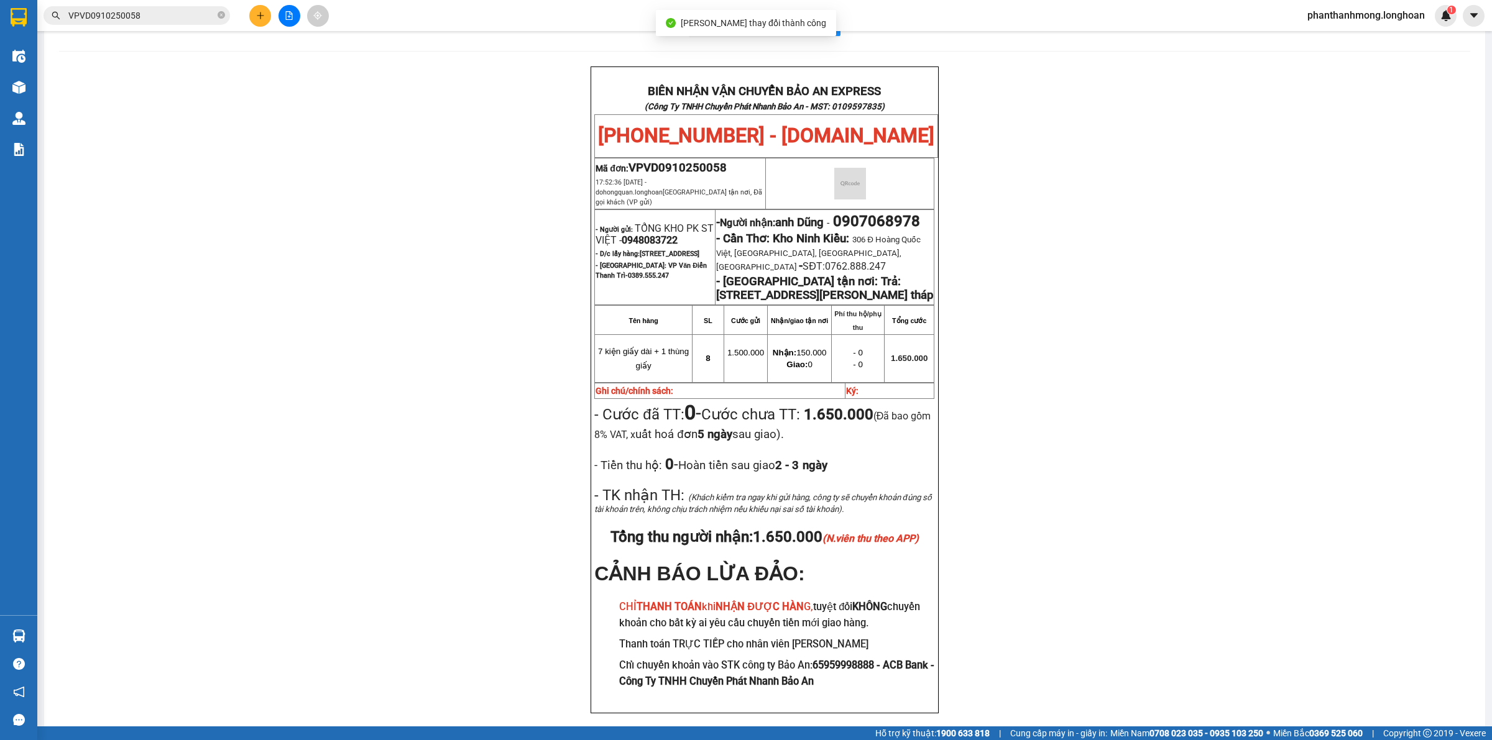
scroll to position [47, 0]
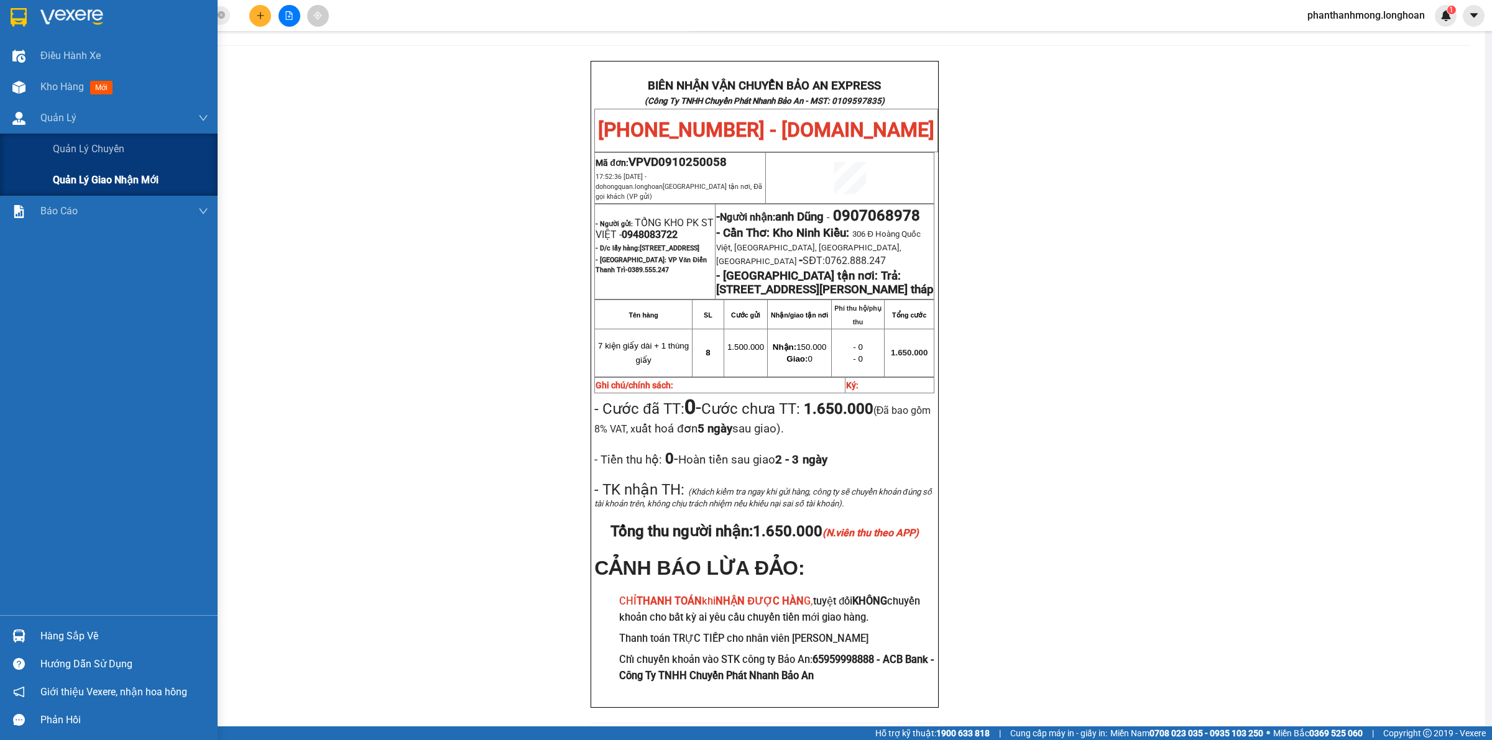
click at [106, 178] on span "Quản lý giao nhận mới" at bounding box center [106, 180] width 106 height 16
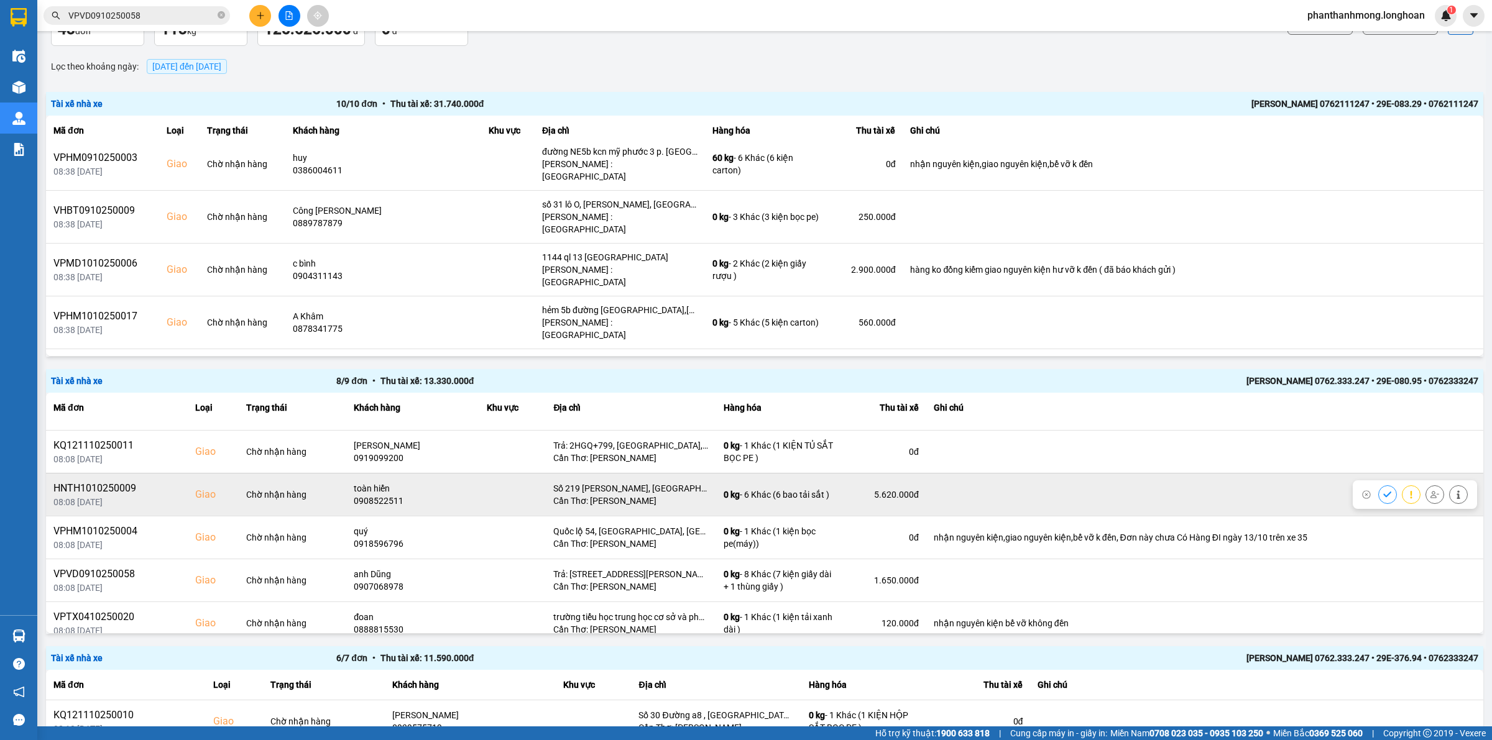
scroll to position [134, 0]
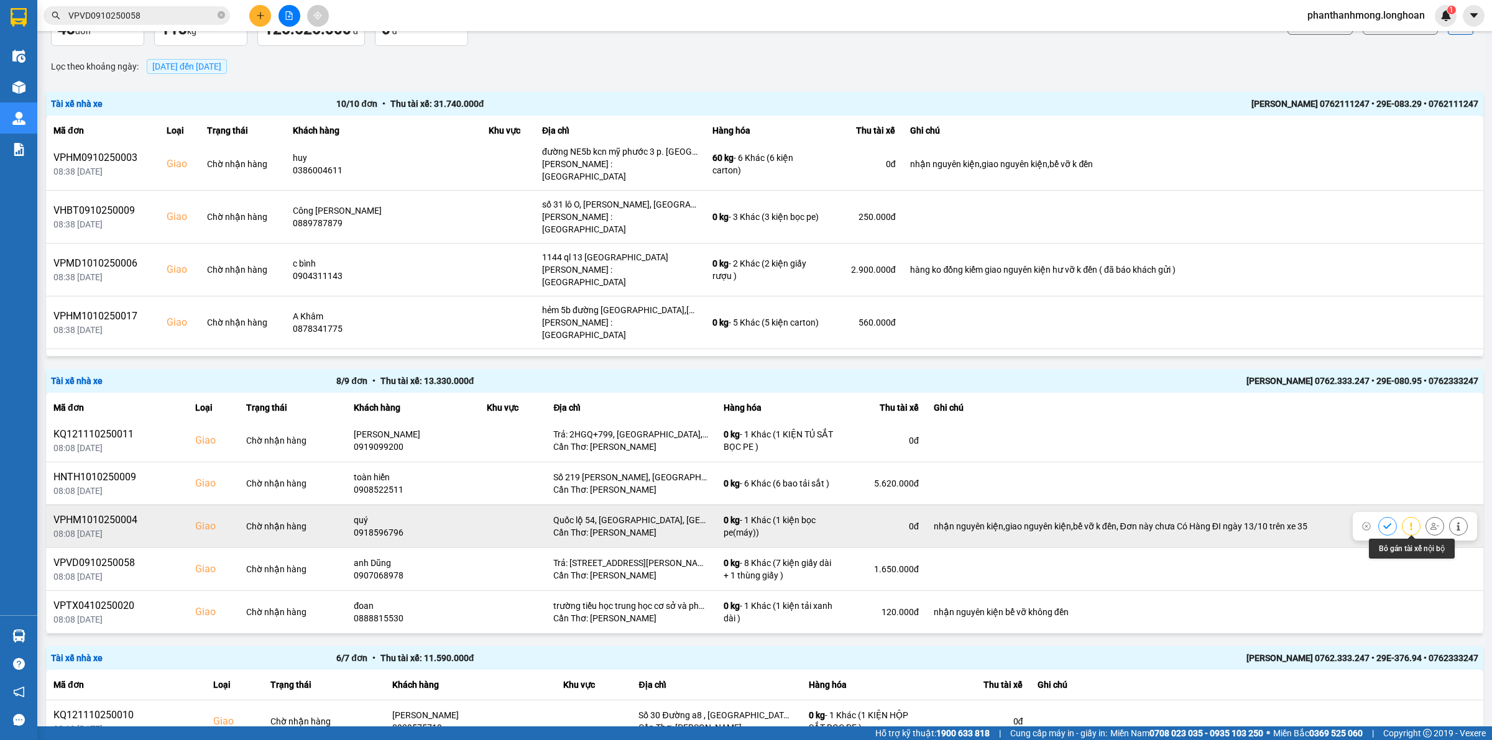
click at [1430, 524] on icon at bounding box center [1434, 526] width 9 height 7
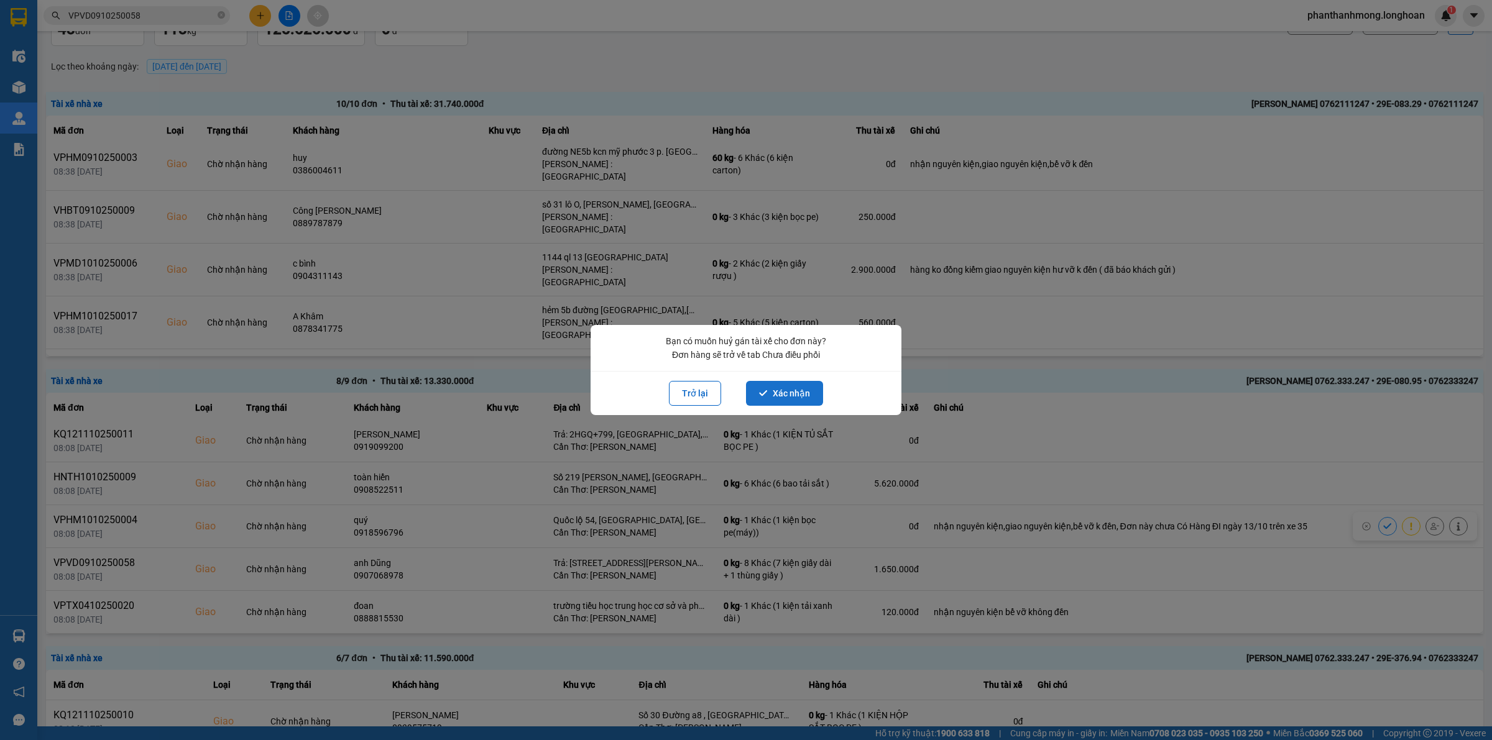
click at [793, 392] on button "Xác nhận" at bounding box center [784, 393] width 77 height 25
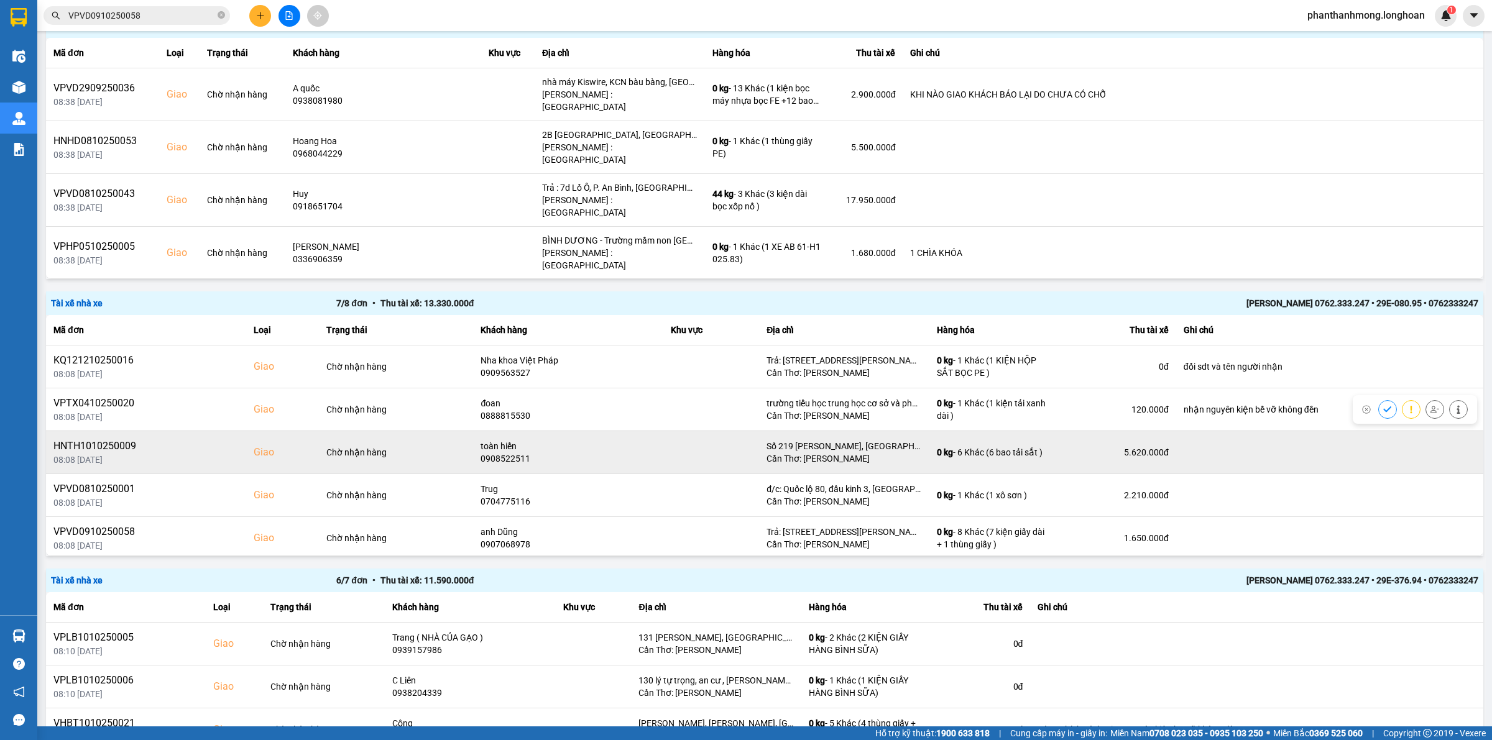
scroll to position [78, 0]
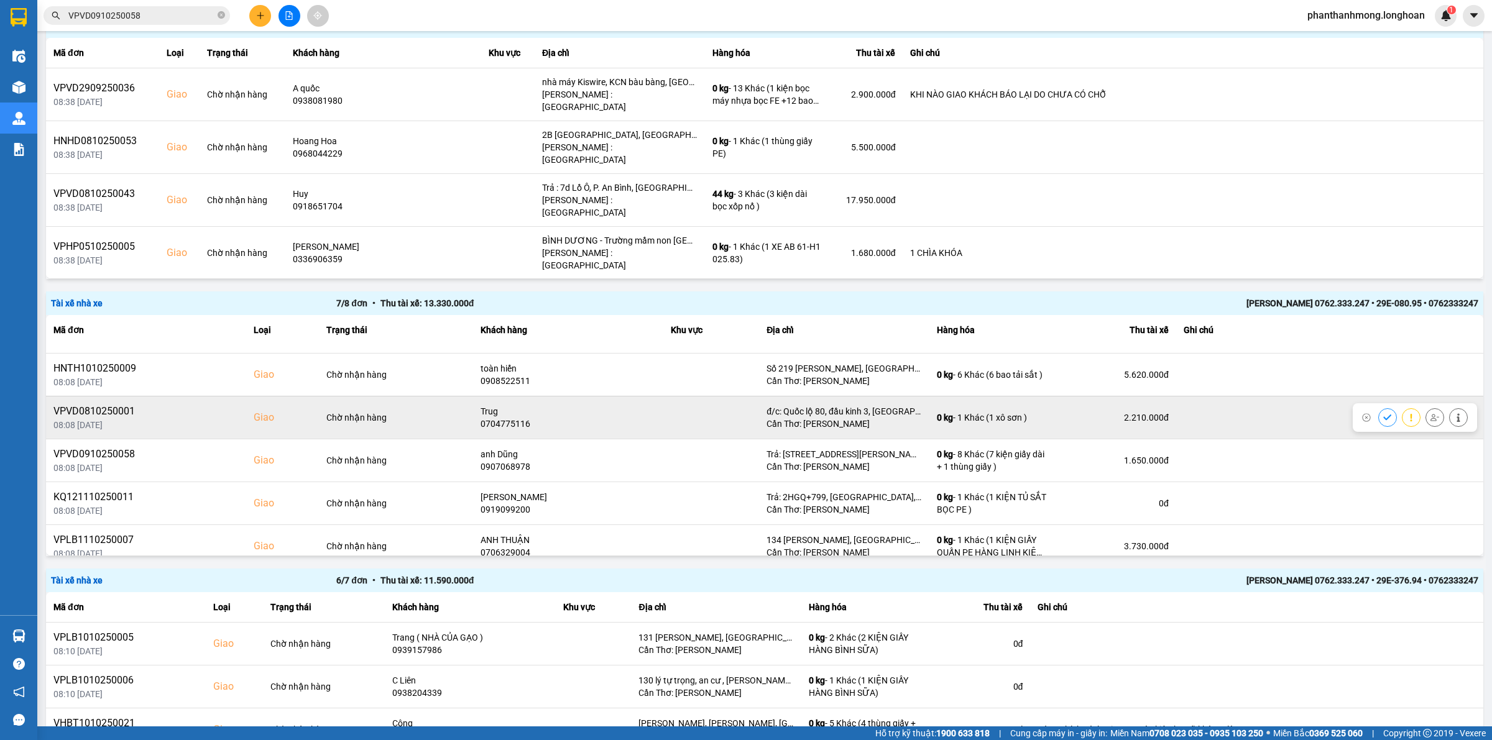
click at [1425, 418] on div at bounding box center [1434, 417] width 19 height 19
click at [1426, 418] on button at bounding box center [1434, 418] width 17 height 22
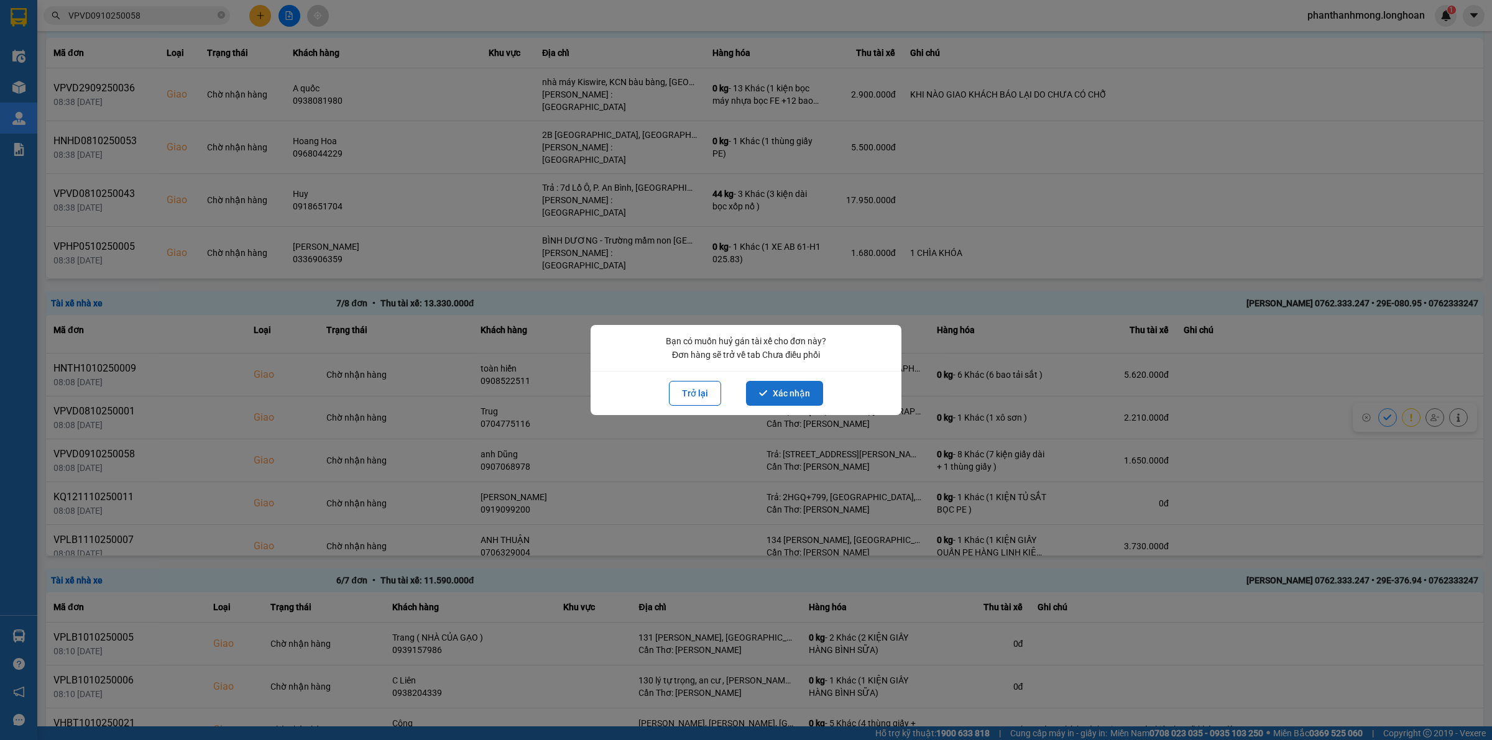
click at [793, 392] on button "Xác nhận" at bounding box center [784, 393] width 77 height 25
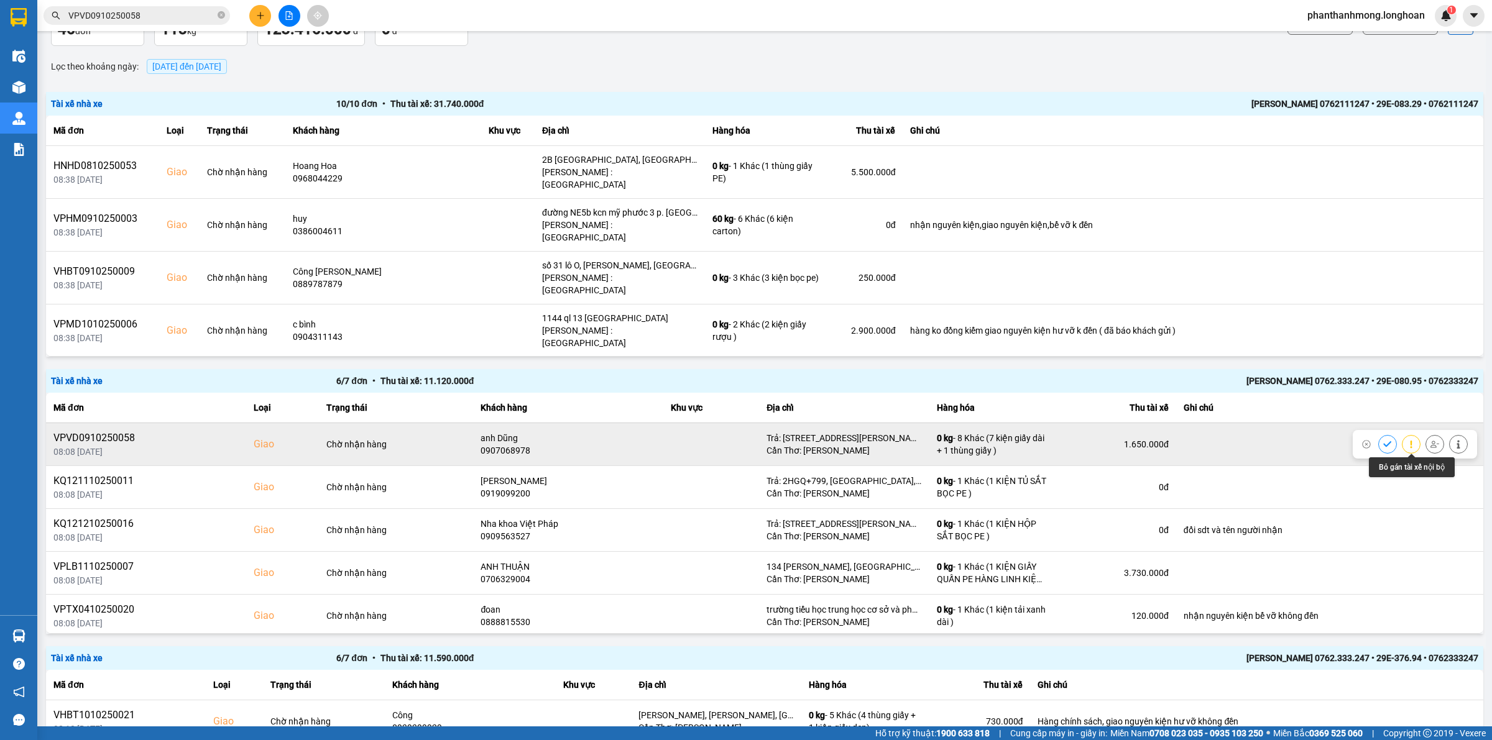
click at [1426, 445] on button at bounding box center [1434, 444] width 17 height 22
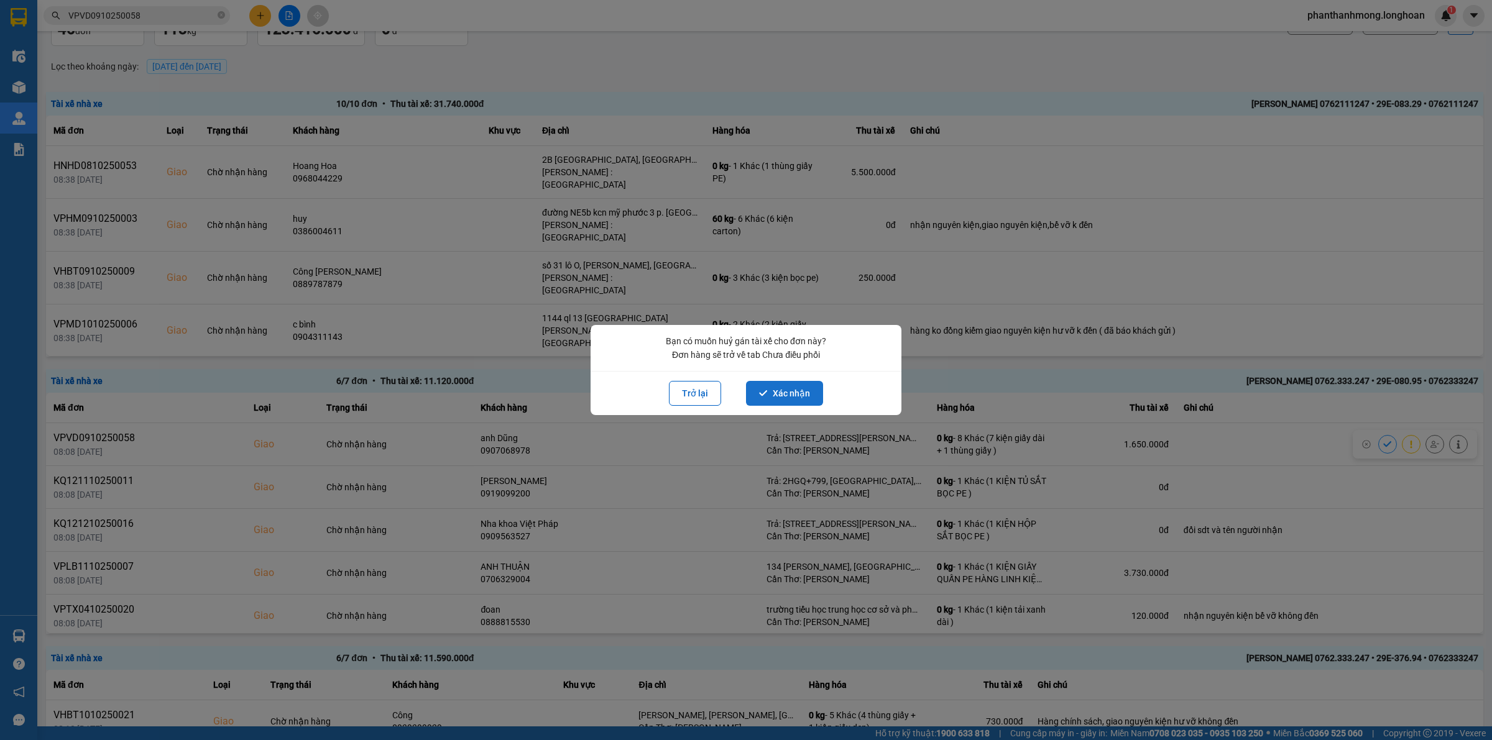
click at [775, 395] on button "Xác nhận" at bounding box center [784, 393] width 77 height 25
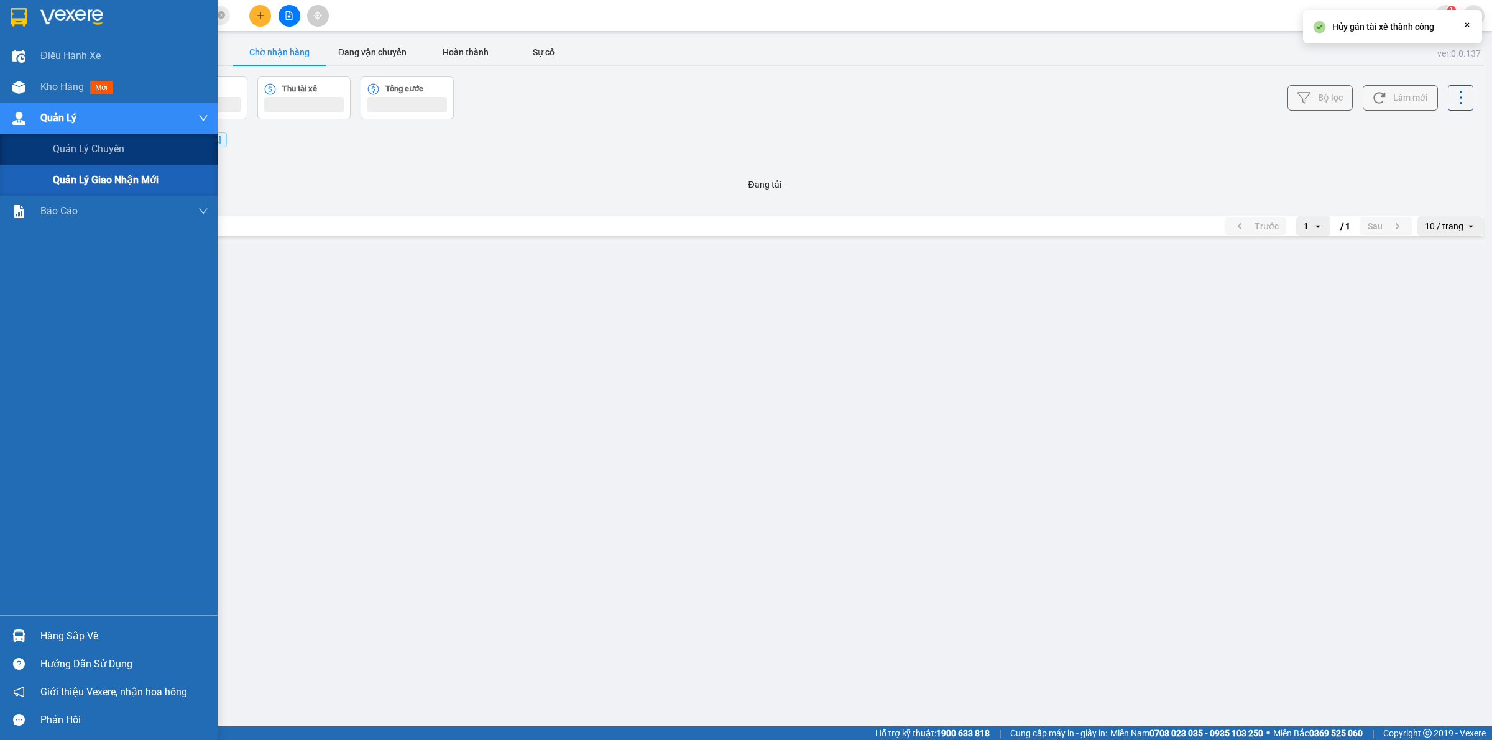
scroll to position [0, 0]
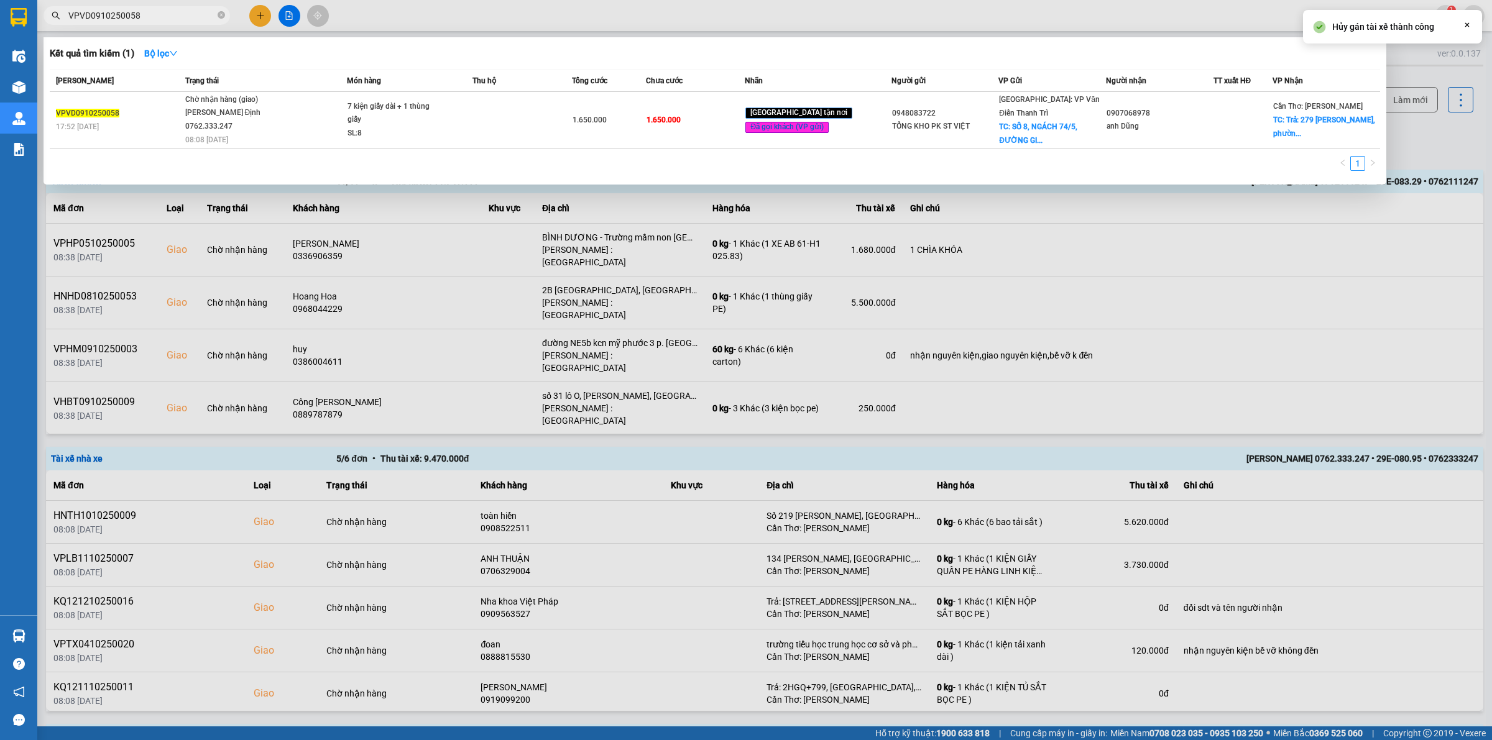
click at [165, 20] on input "VPVD0910250058" at bounding box center [141, 16] width 147 height 14
click at [1491, 203] on div at bounding box center [746, 370] width 1492 height 740
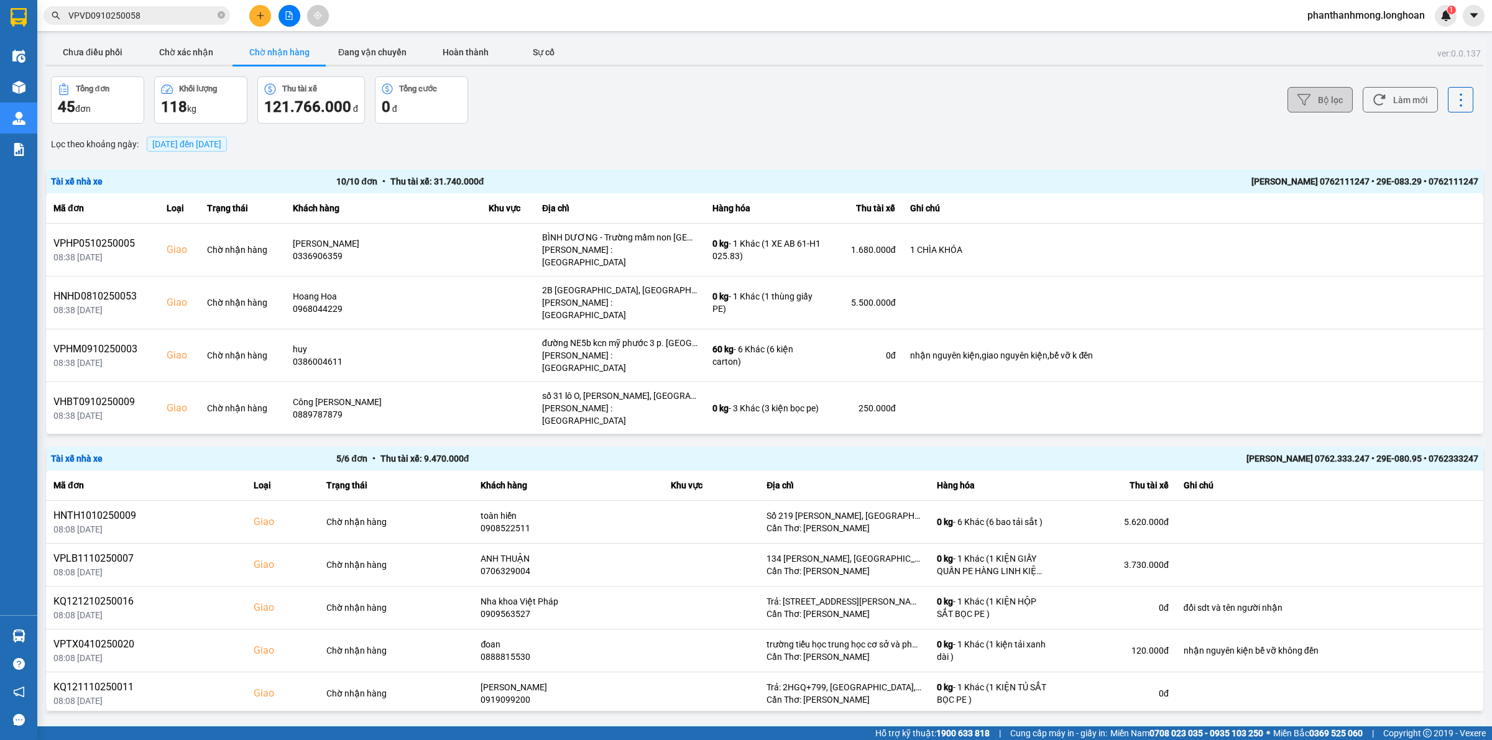
click at [1306, 94] on button "Bộ lọc" at bounding box center [1319, 99] width 65 height 25
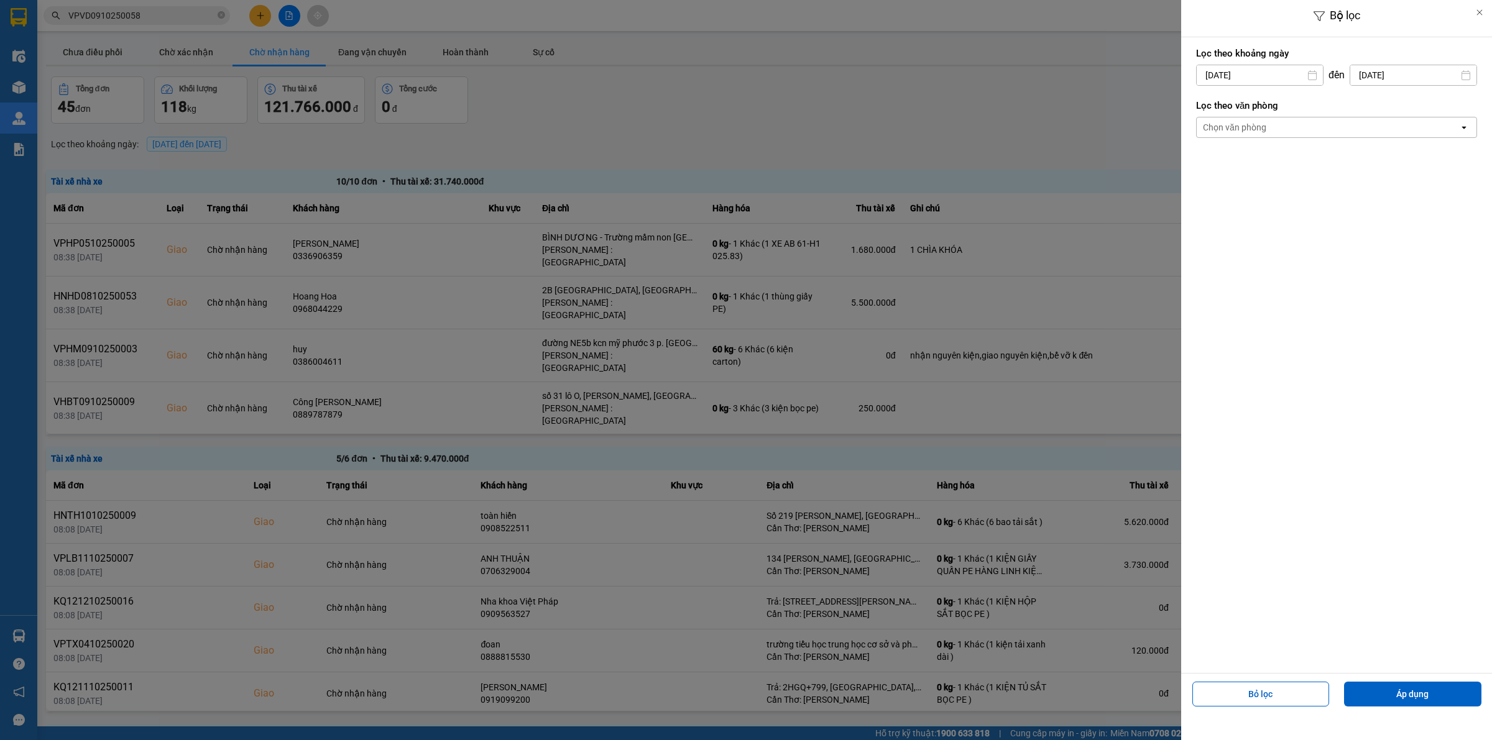
click at [1270, 76] on input "[DATE]" at bounding box center [1260, 75] width 126 height 20
click at [1240, 198] on div "6 7 8 9 10 11 12" at bounding box center [1278, 193] width 174 height 25
click at [1300, 188] on div "10" at bounding box center [1302, 193] width 17 height 15
click at [1347, 134] on div "Chọn văn phòng" at bounding box center [1328, 127] width 262 height 20
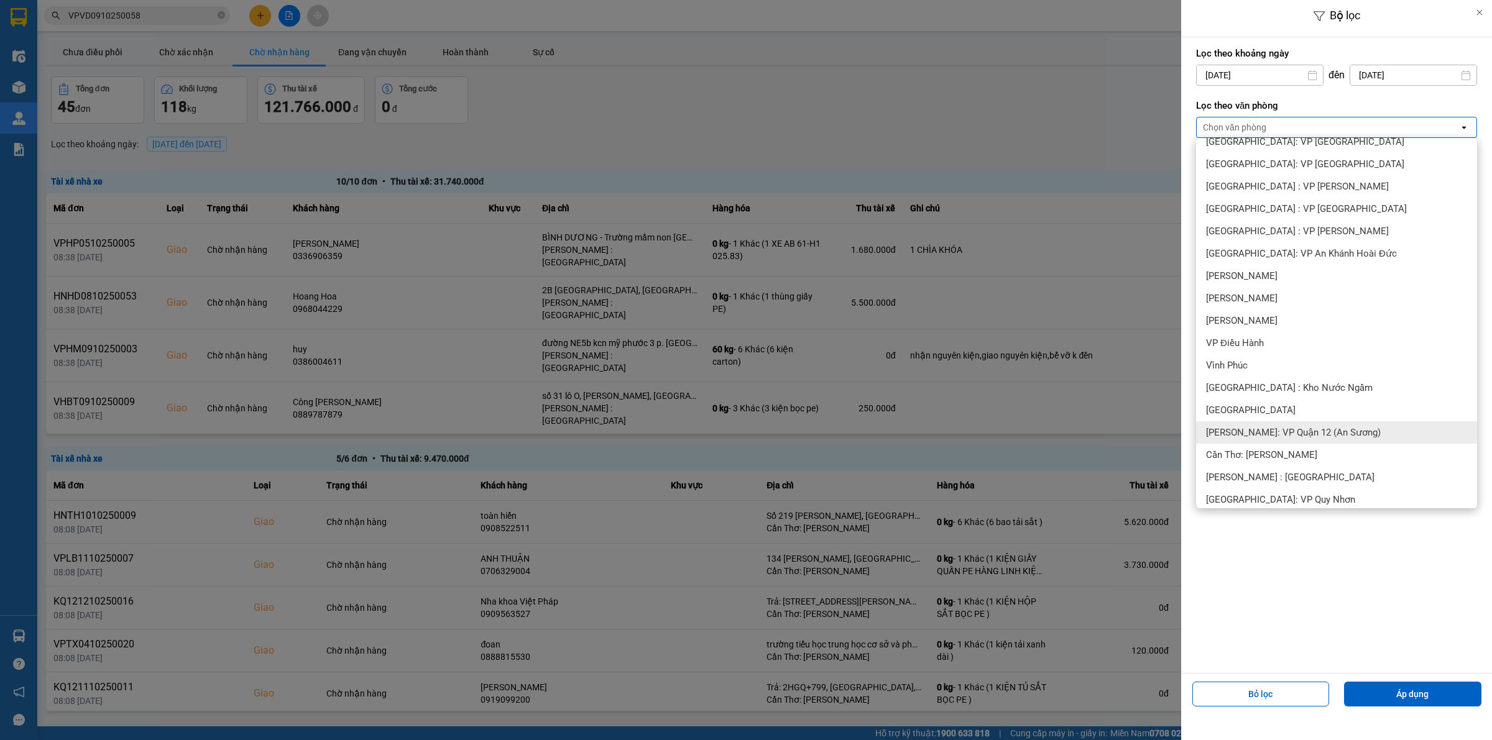
scroll to position [311, 0]
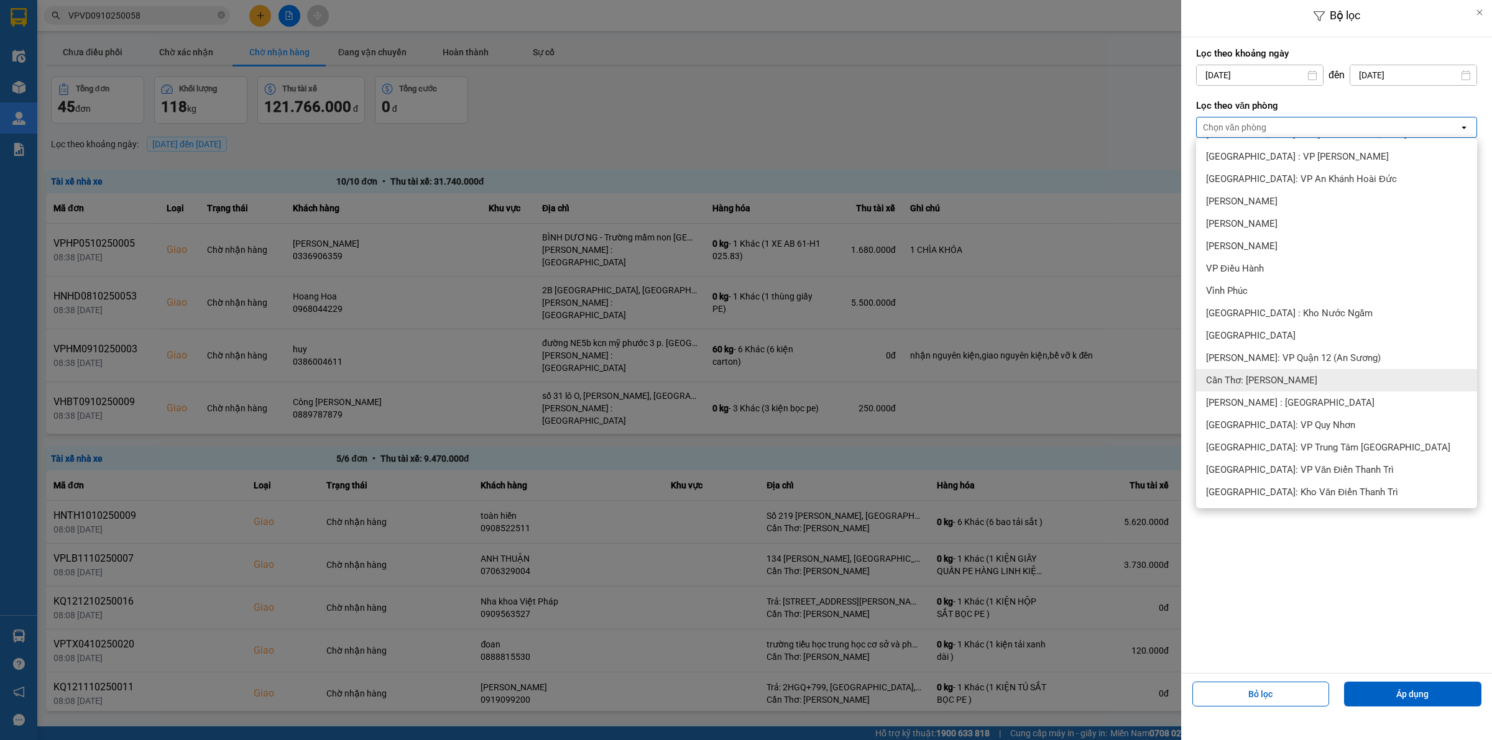
click at [1297, 385] on span "Cần Thơ: [PERSON_NAME]" at bounding box center [1261, 380] width 111 height 12
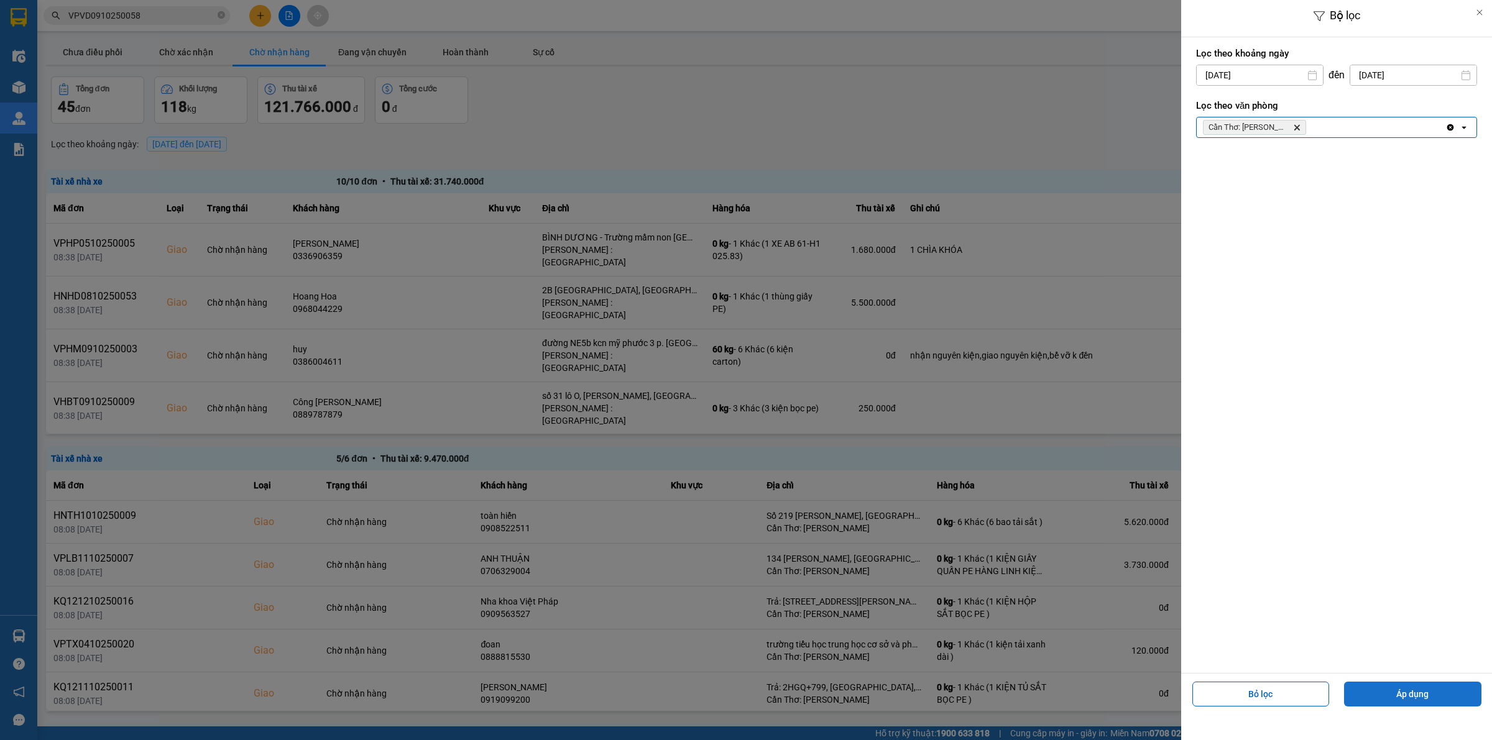
click at [1427, 696] on button "Áp dụng" at bounding box center [1412, 694] width 137 height 25
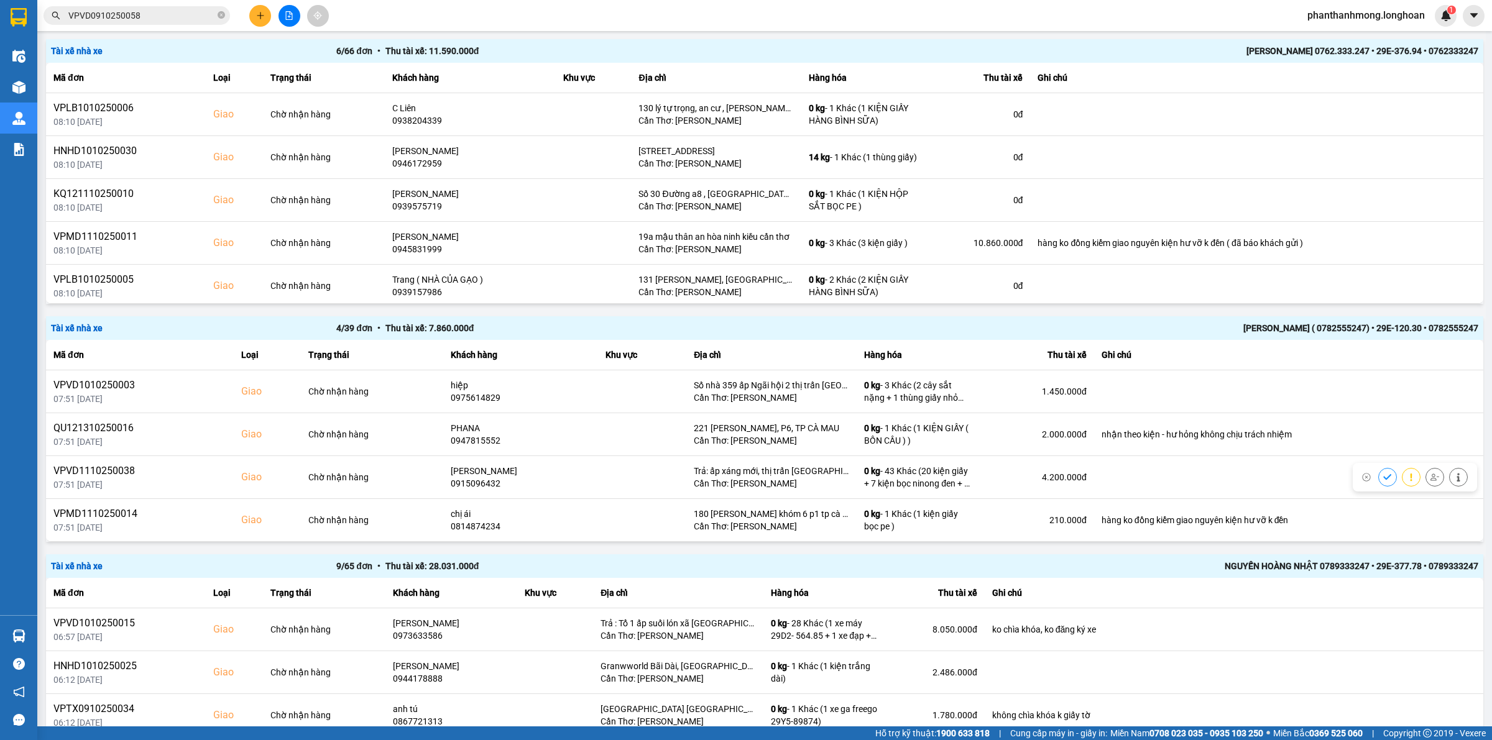
scroll to position [377, 0]
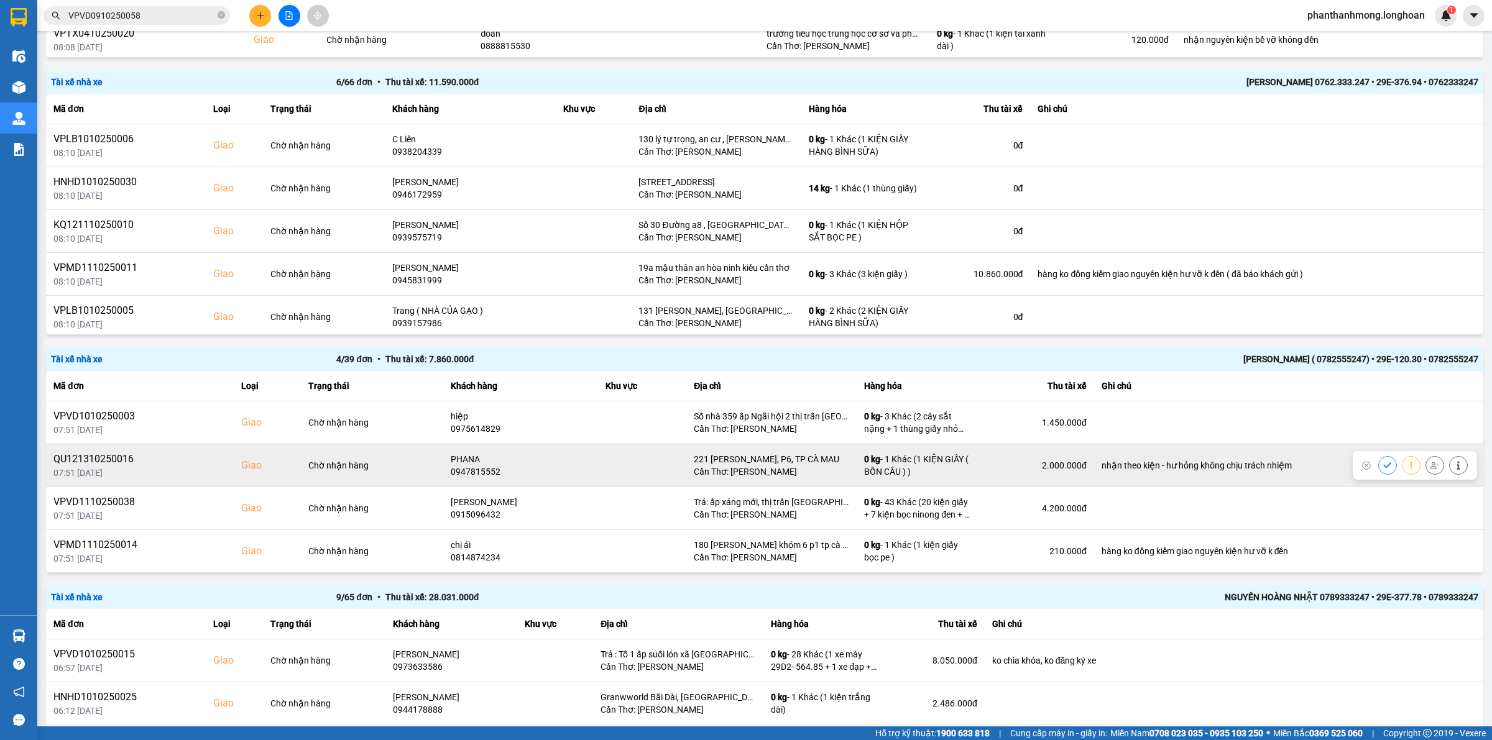
click at [88, 458] on div "QU121310250016" at bounding box center [139, 459] width 173 height 15
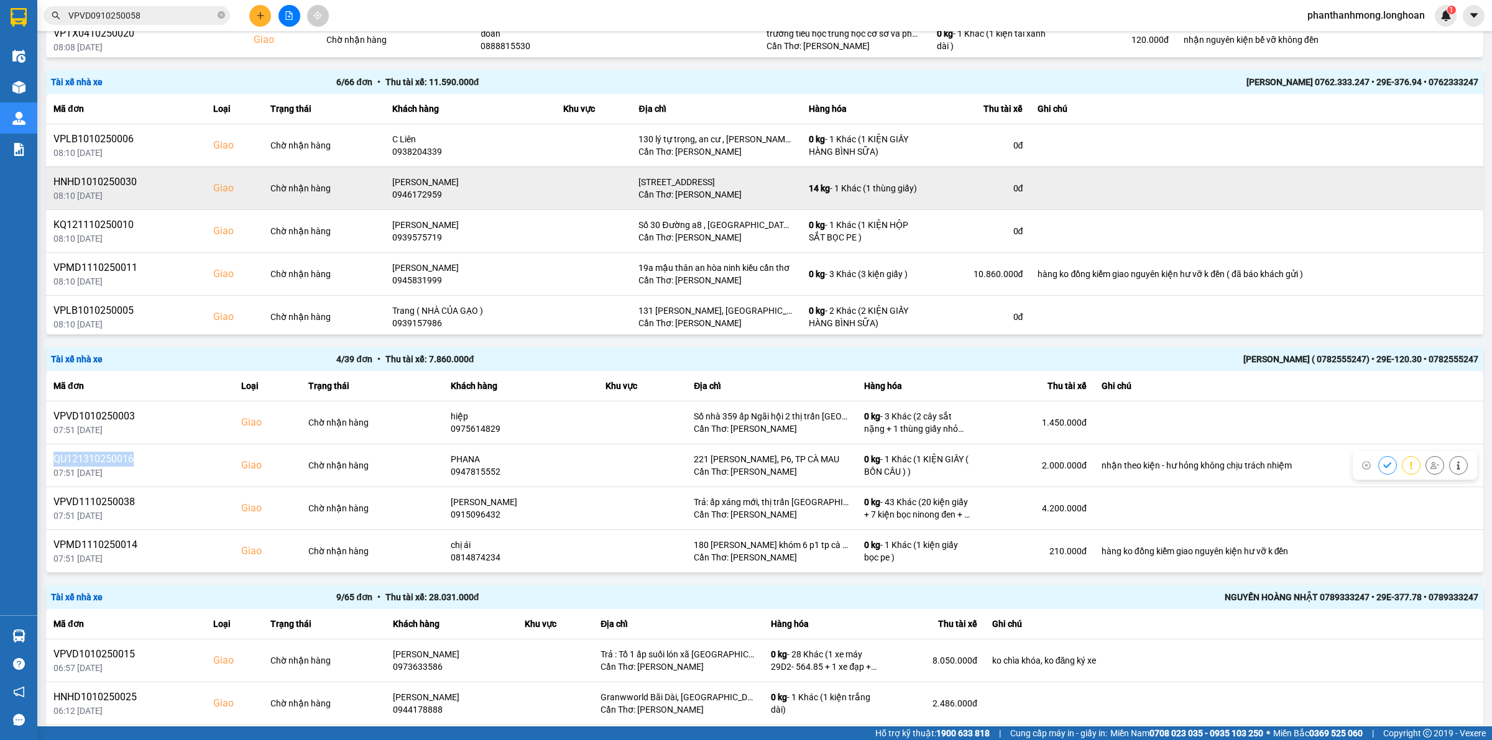
copy div "QU121310250016"
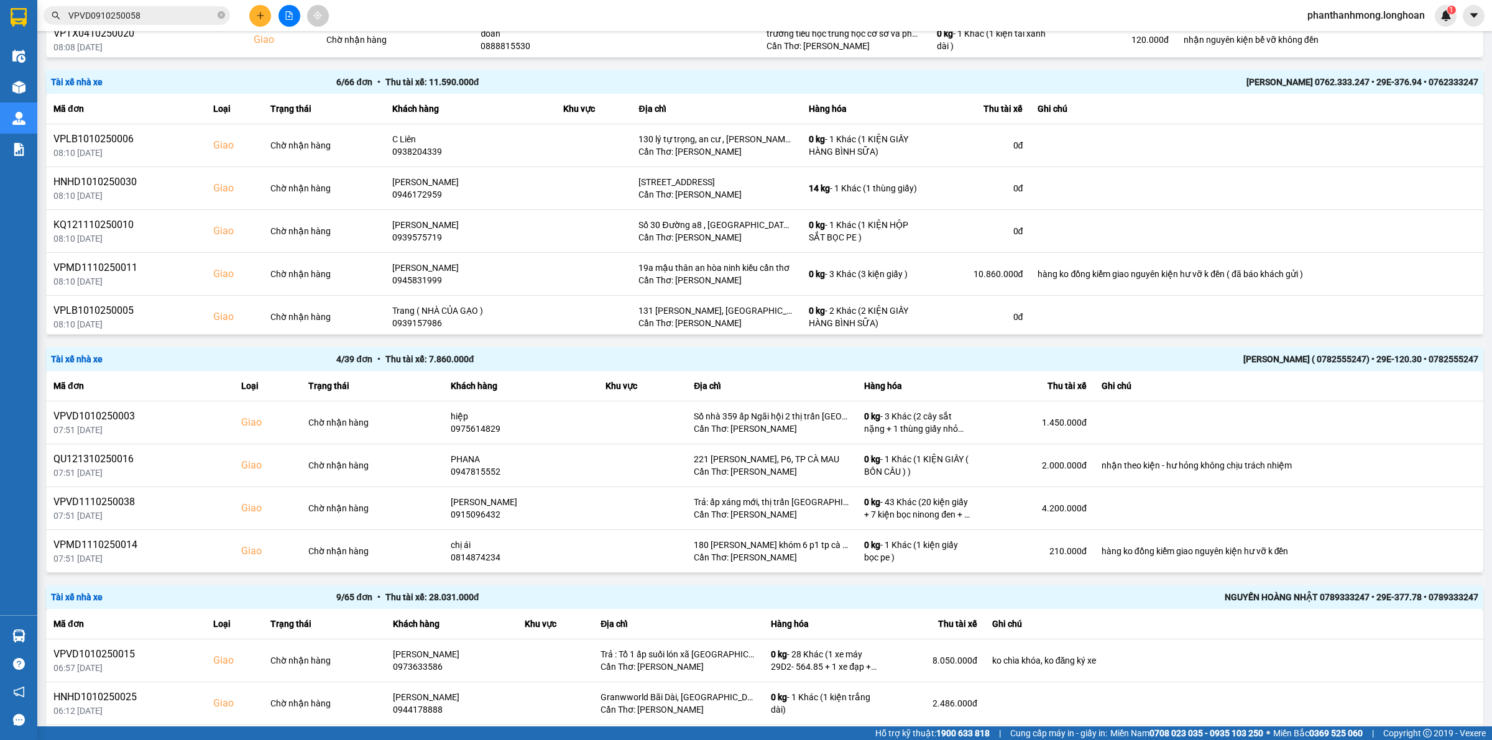
click at [123, 17] on input "VPVD0910250058" at bounding box center [141, 16] width 147 height 14
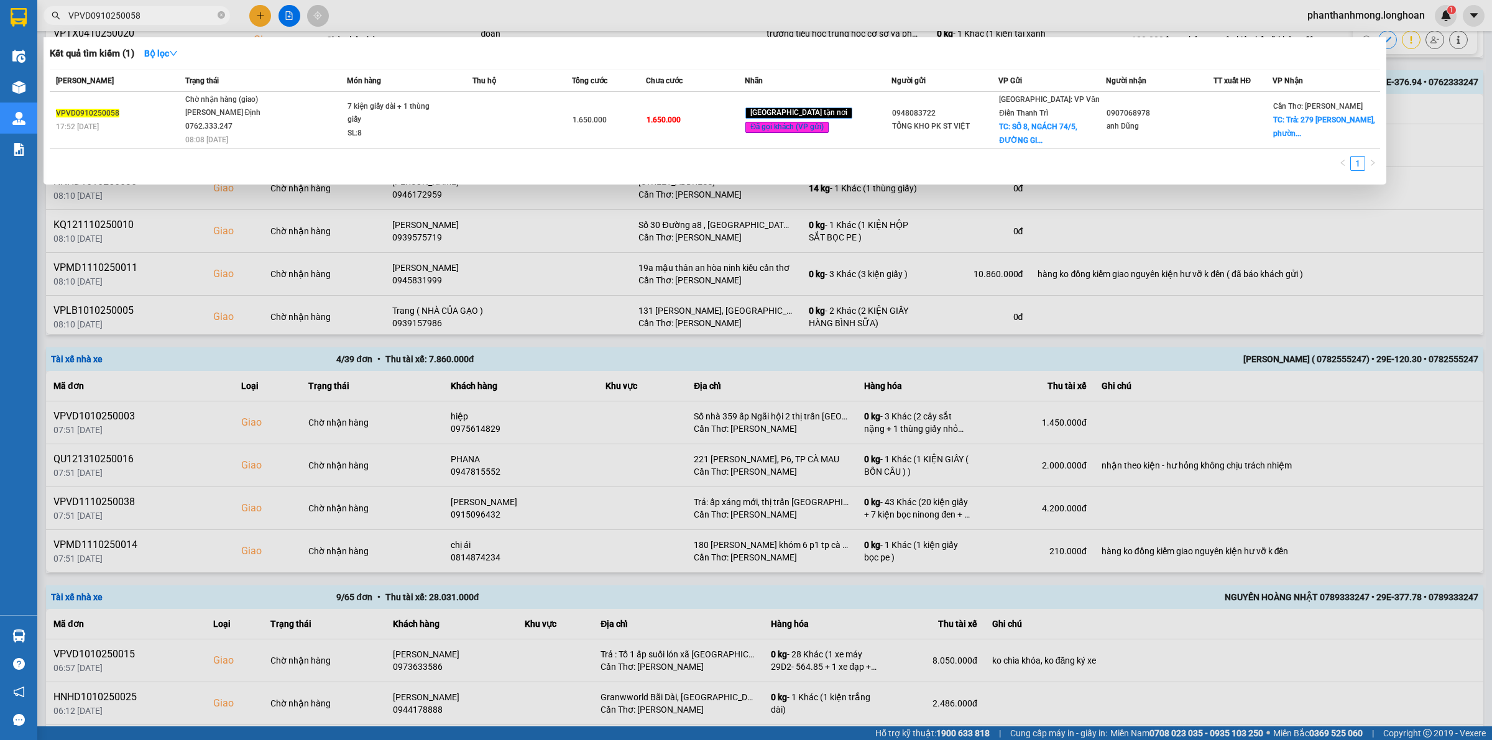
click at [123, 17] on input "VPVD0910250058" at bounding box center [141, 16] width 147 height 14
paste input "QU121310250016"
click at [721, 126] on td "160.000" at bounding box center [695, 120] width 99 height 56
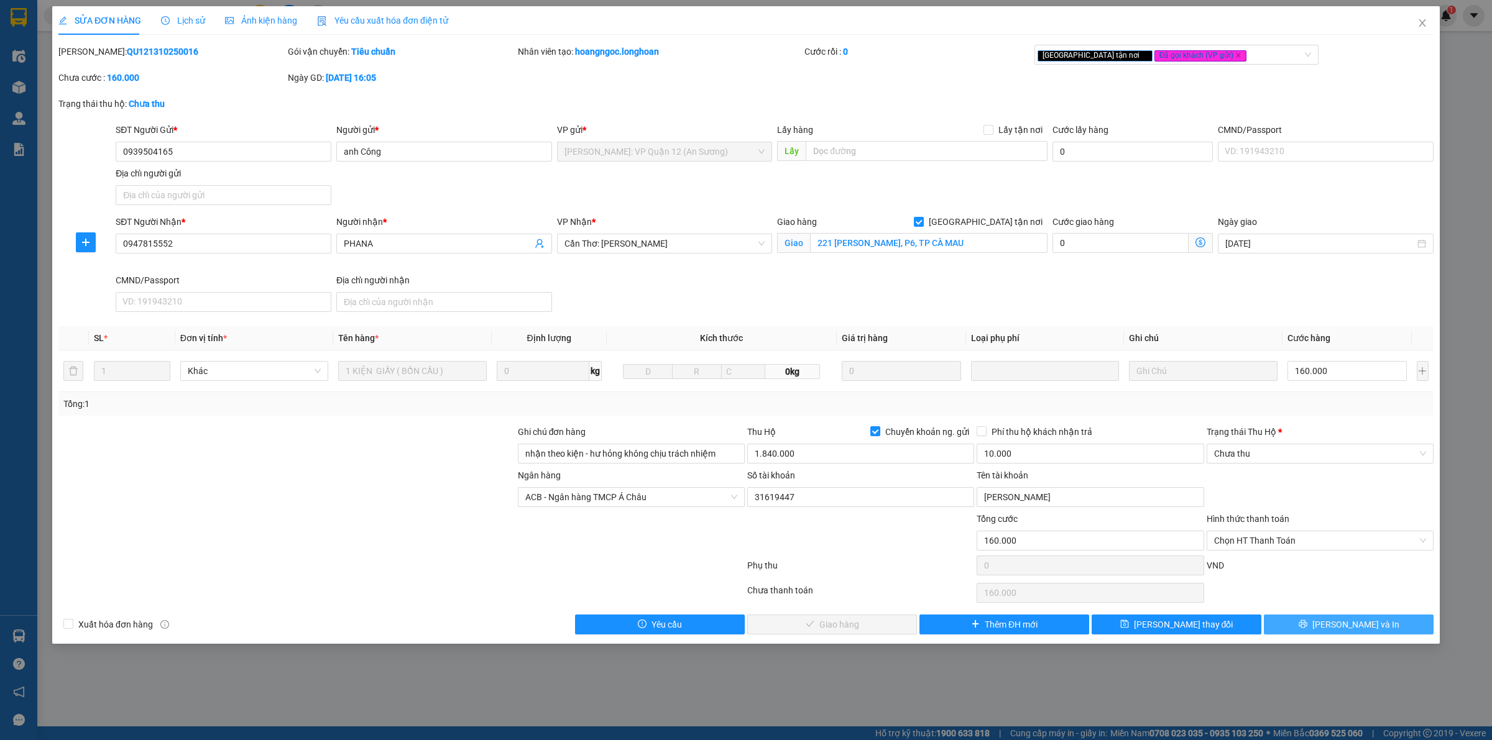
click at [1323, 622] on button "[PERSON_NAME] và In" at bounding box center [1349, 625] width 170 height 20
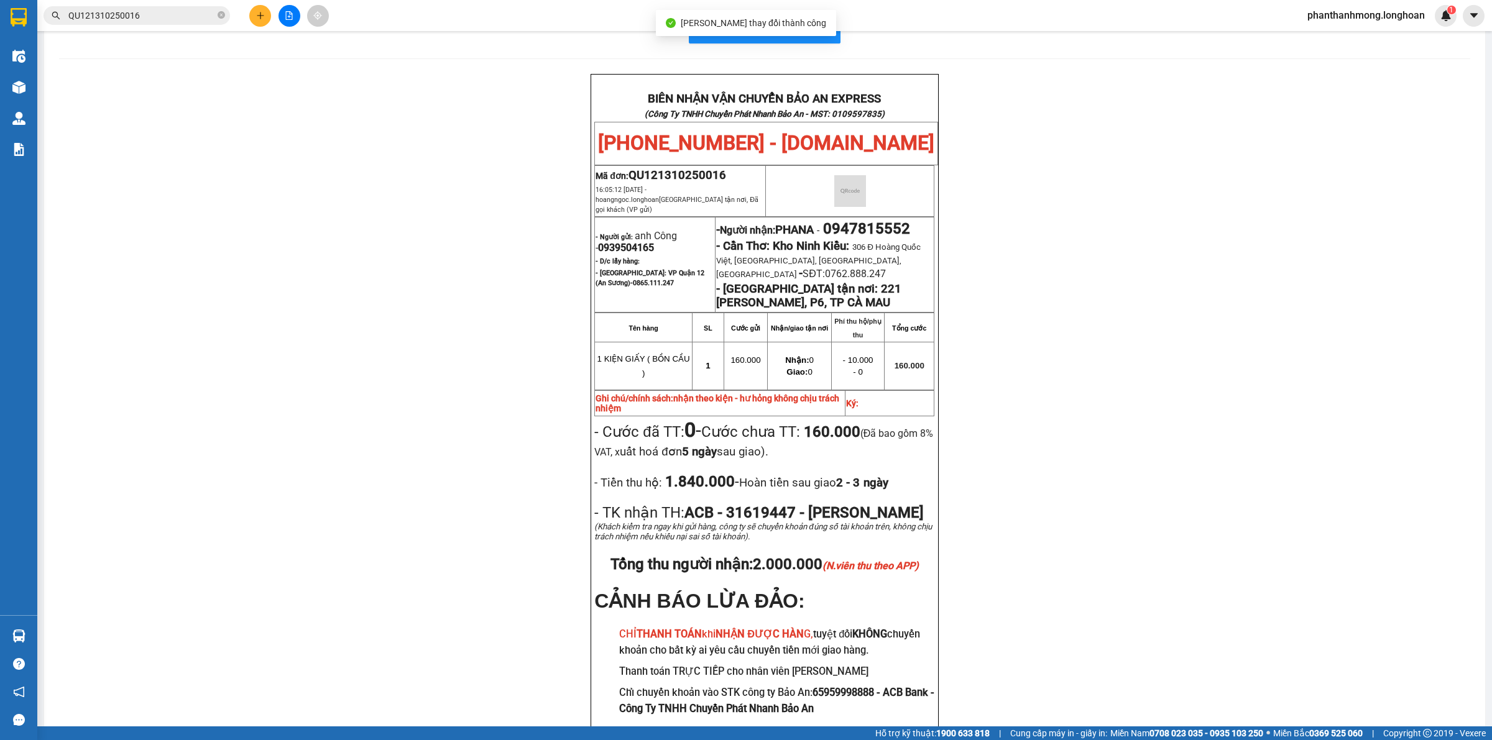
scroll to position [52, 0]
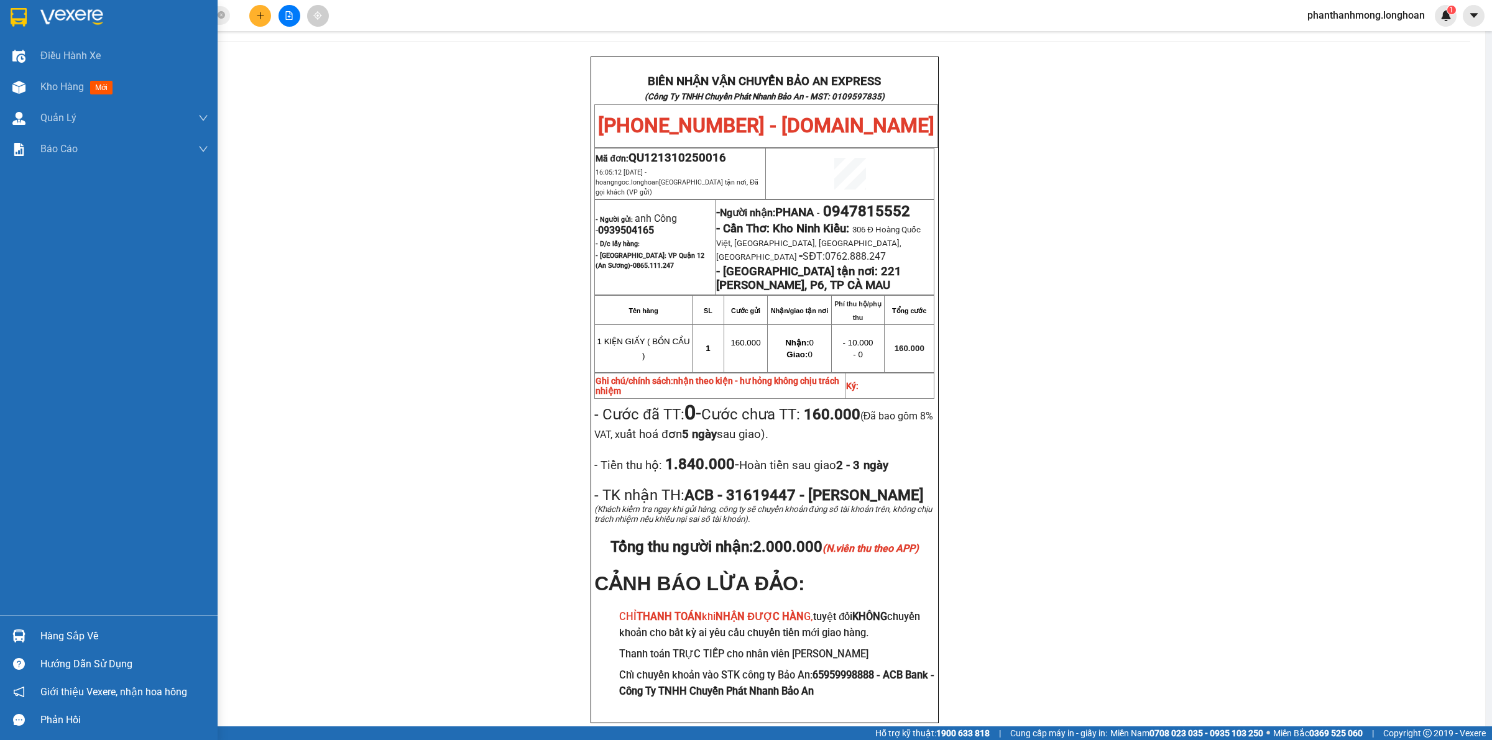
click at [12, 16] on img at bounding box center [19, 17] width 16 height 19
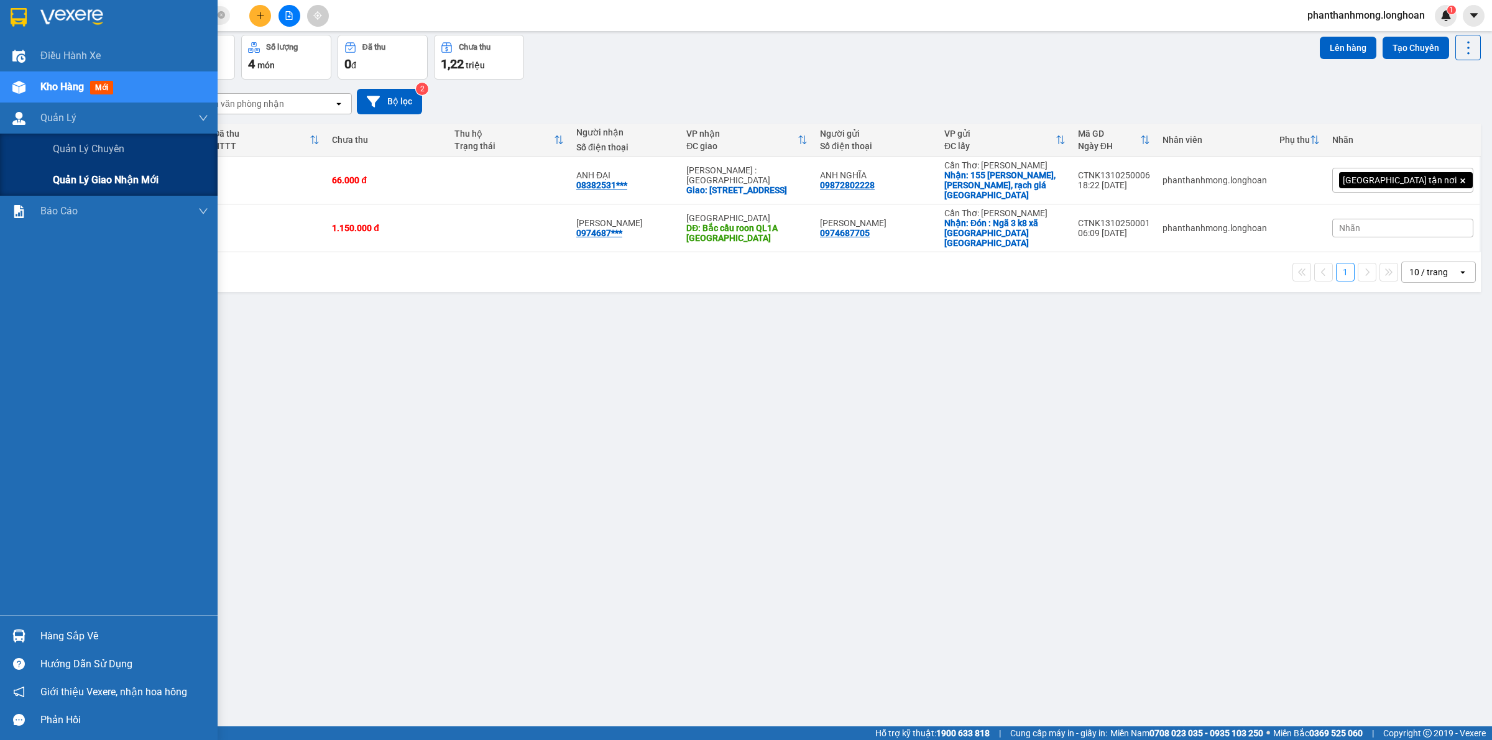
click at [55, 175] on span "Quản lý giao nhận mới" at bounding box center [106, 180] width 106 height 16
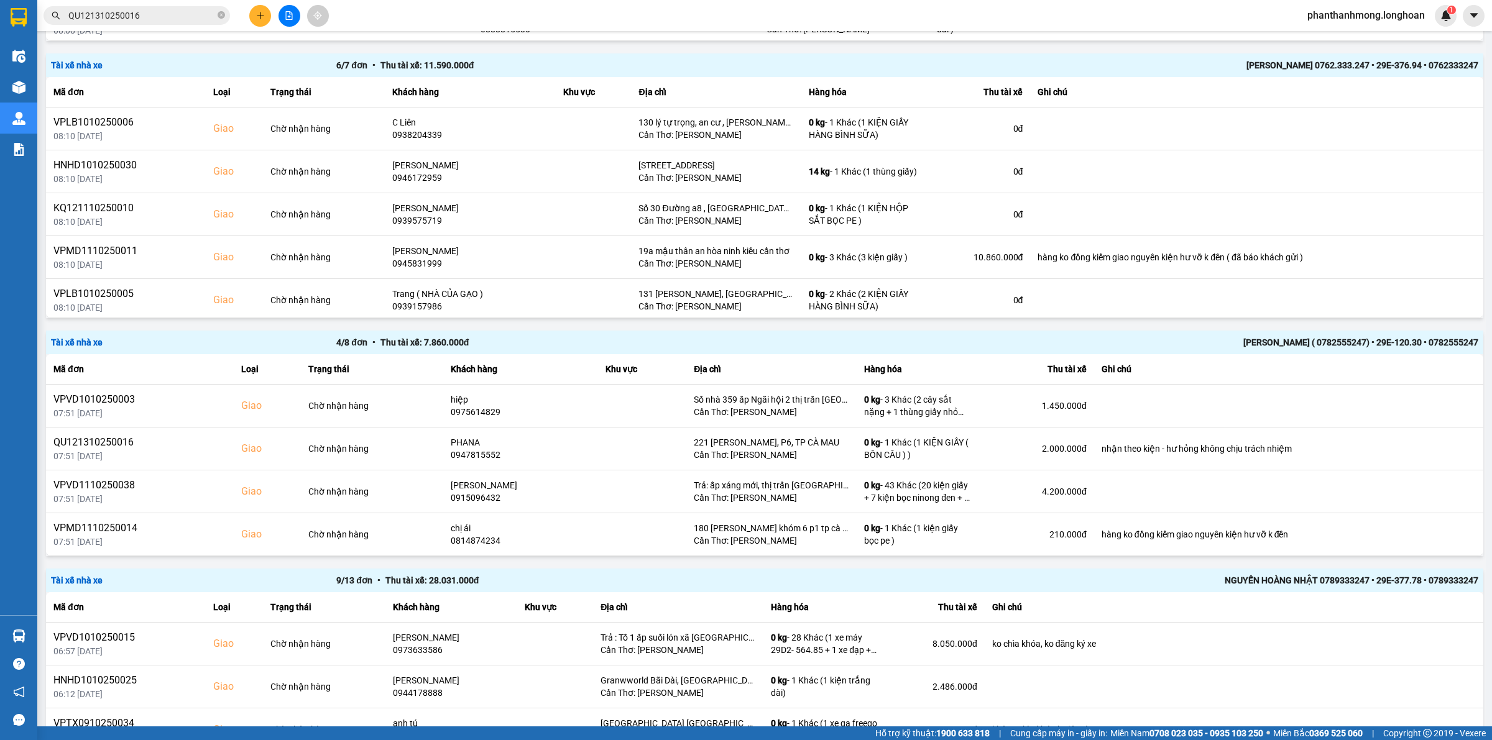
scroll to position [467, 0]
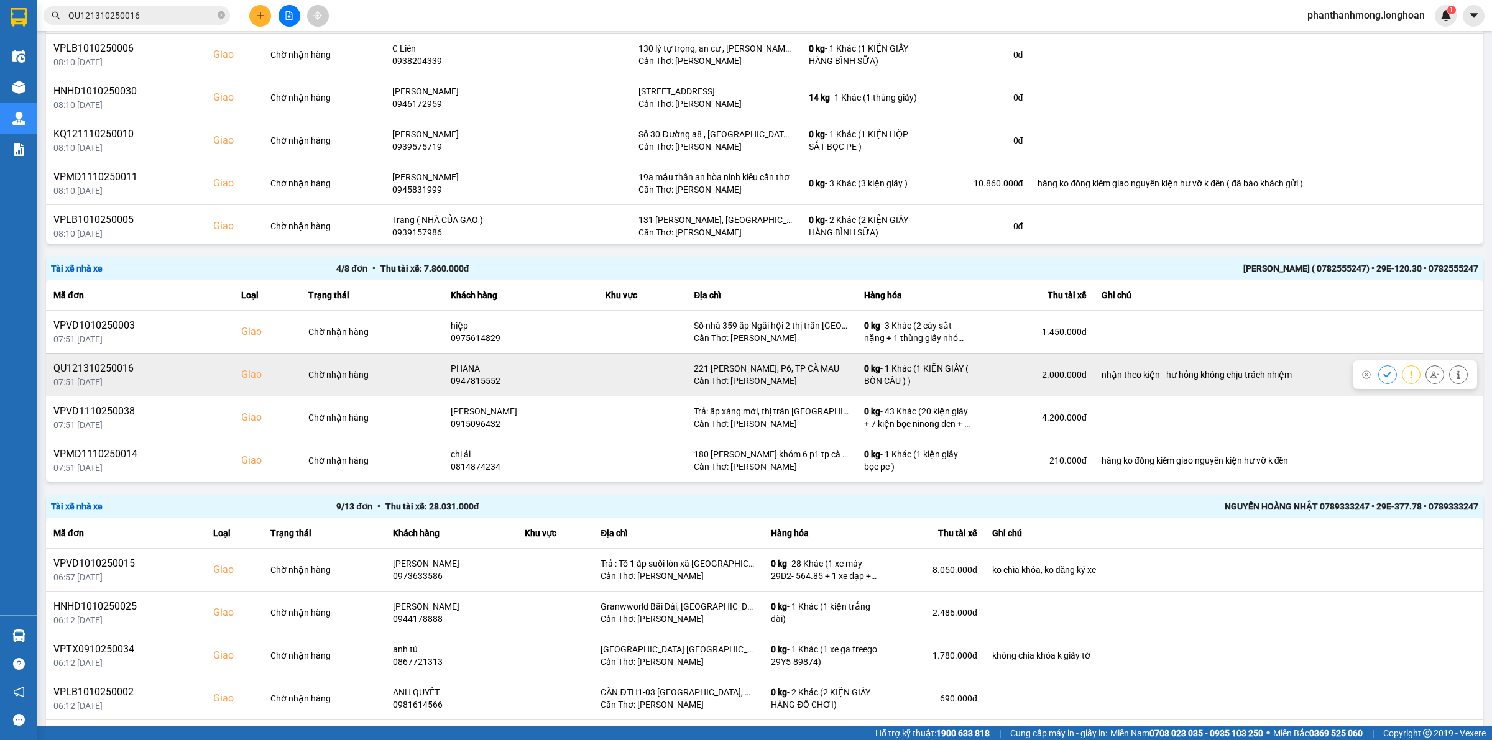
click at [1430, 374] on icon at bounding box center [1434, 374] width 9 height 7
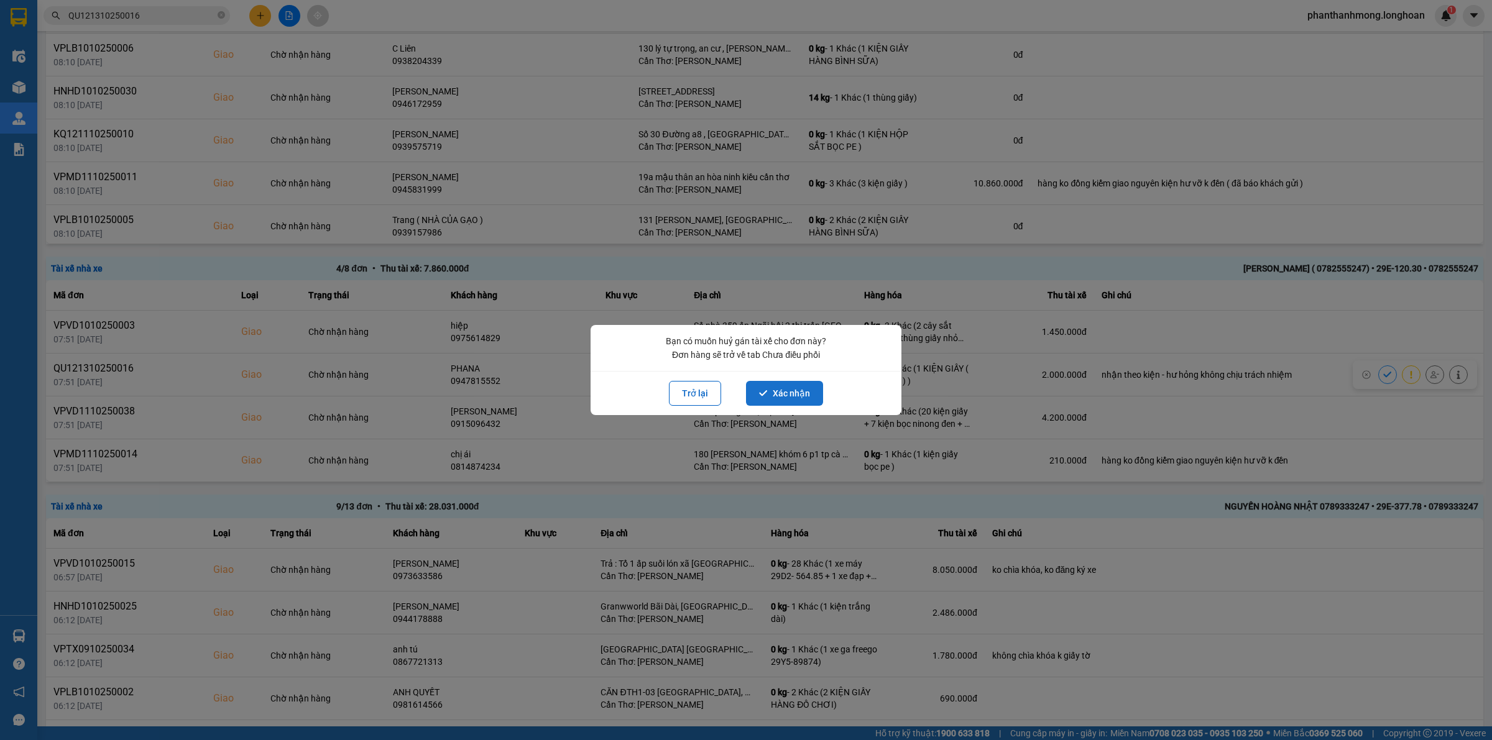
click at [784, 393] on button "Xác nhận" at bounding box center [784, 393] width 77 height 25
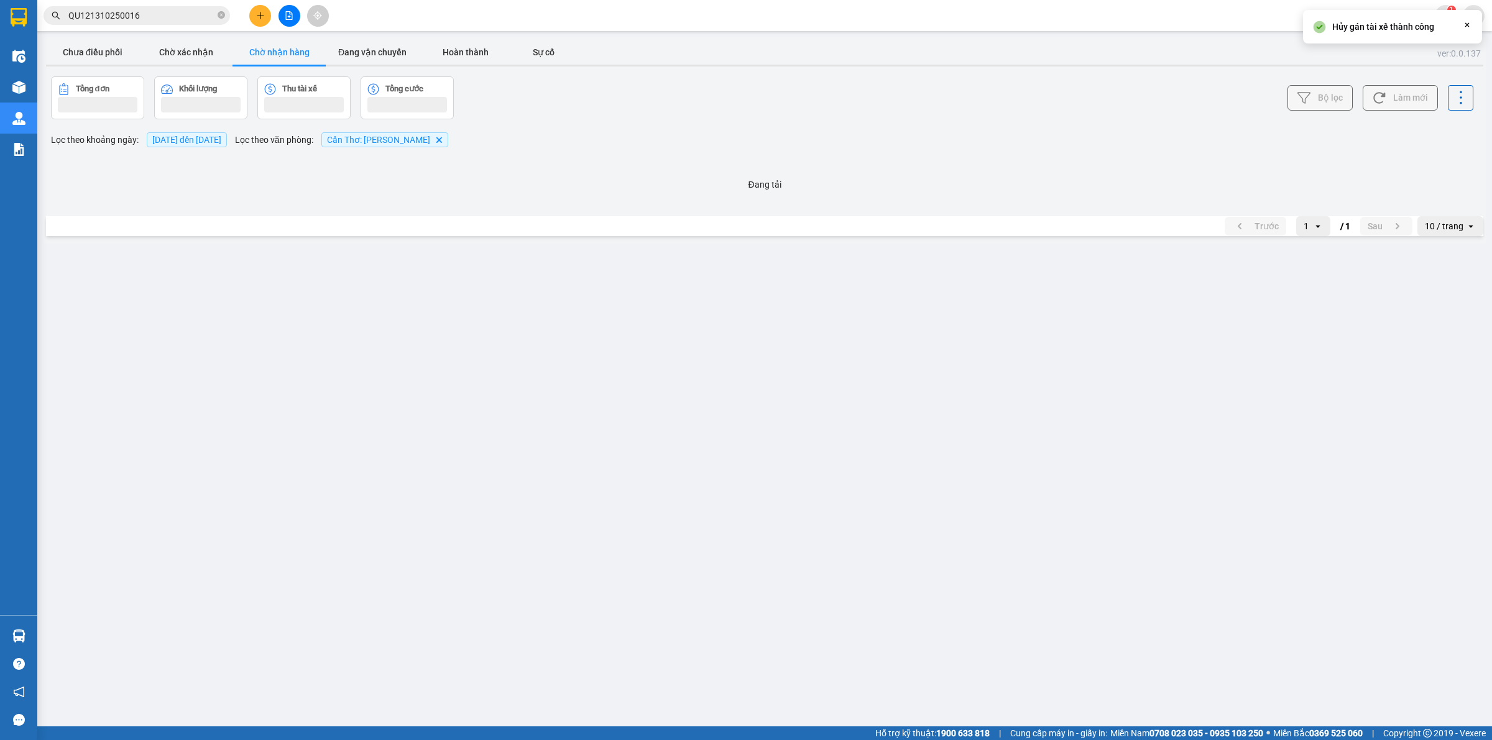
scroll to position [0, 0]
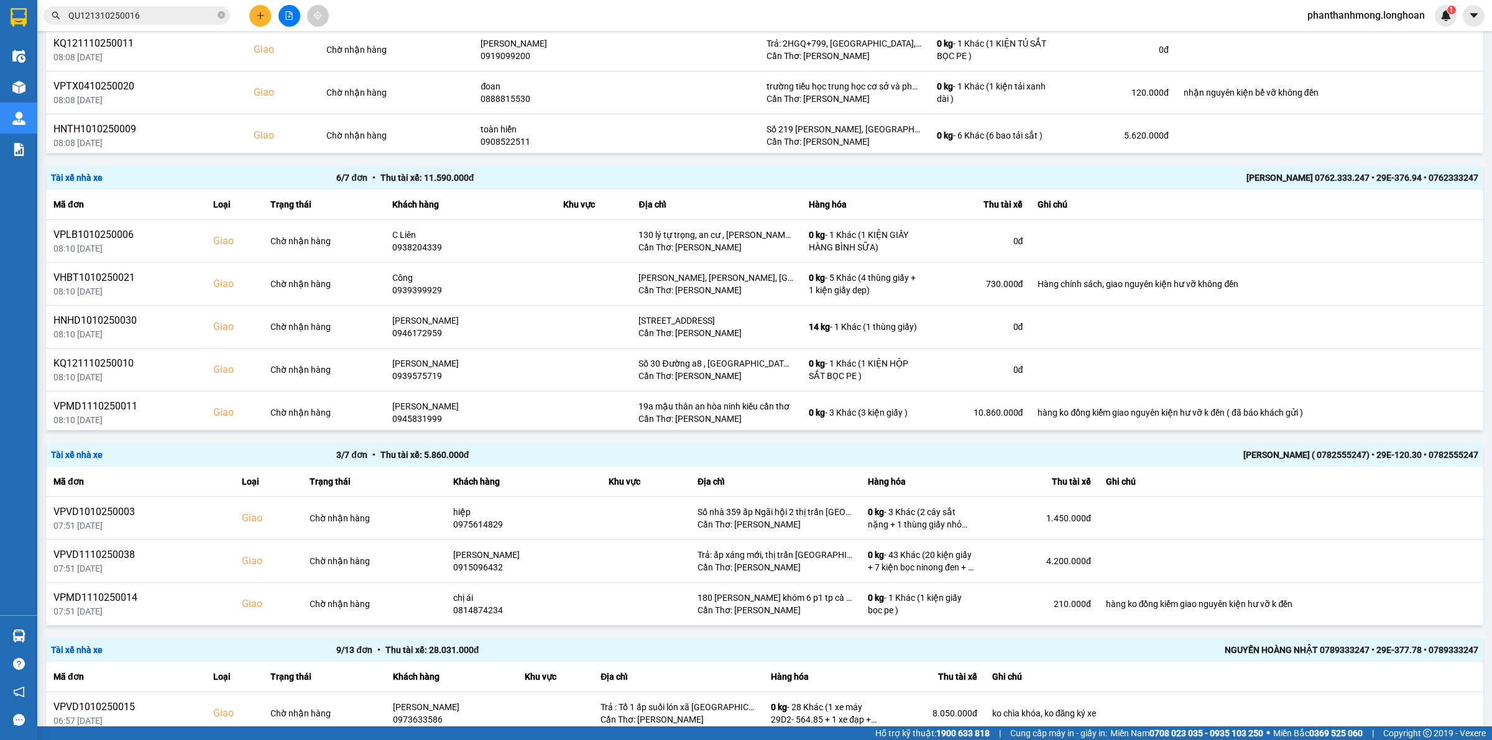
scroll to position [344, 0]
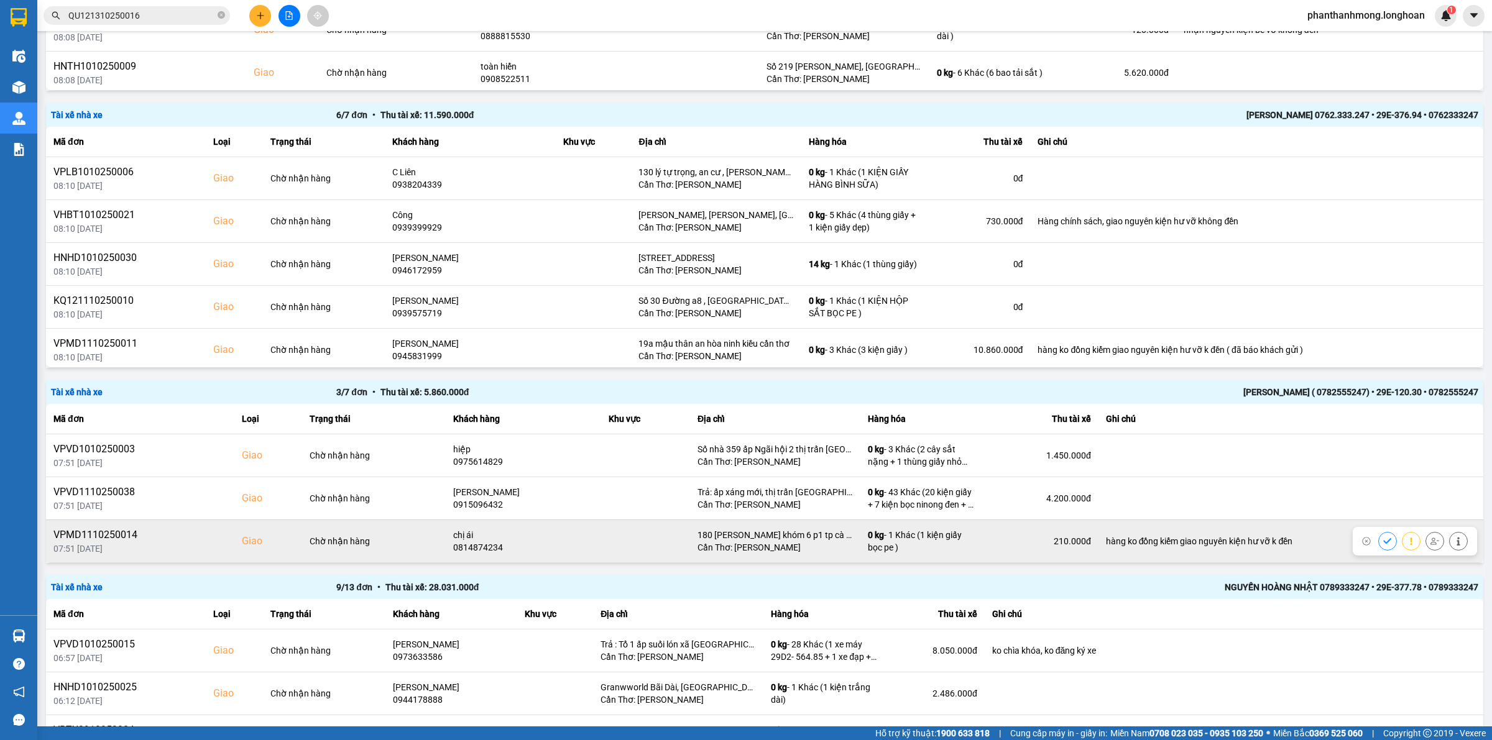
click at [1430, 545] on icon at bounding box center [1434, 541] width 9 height 9
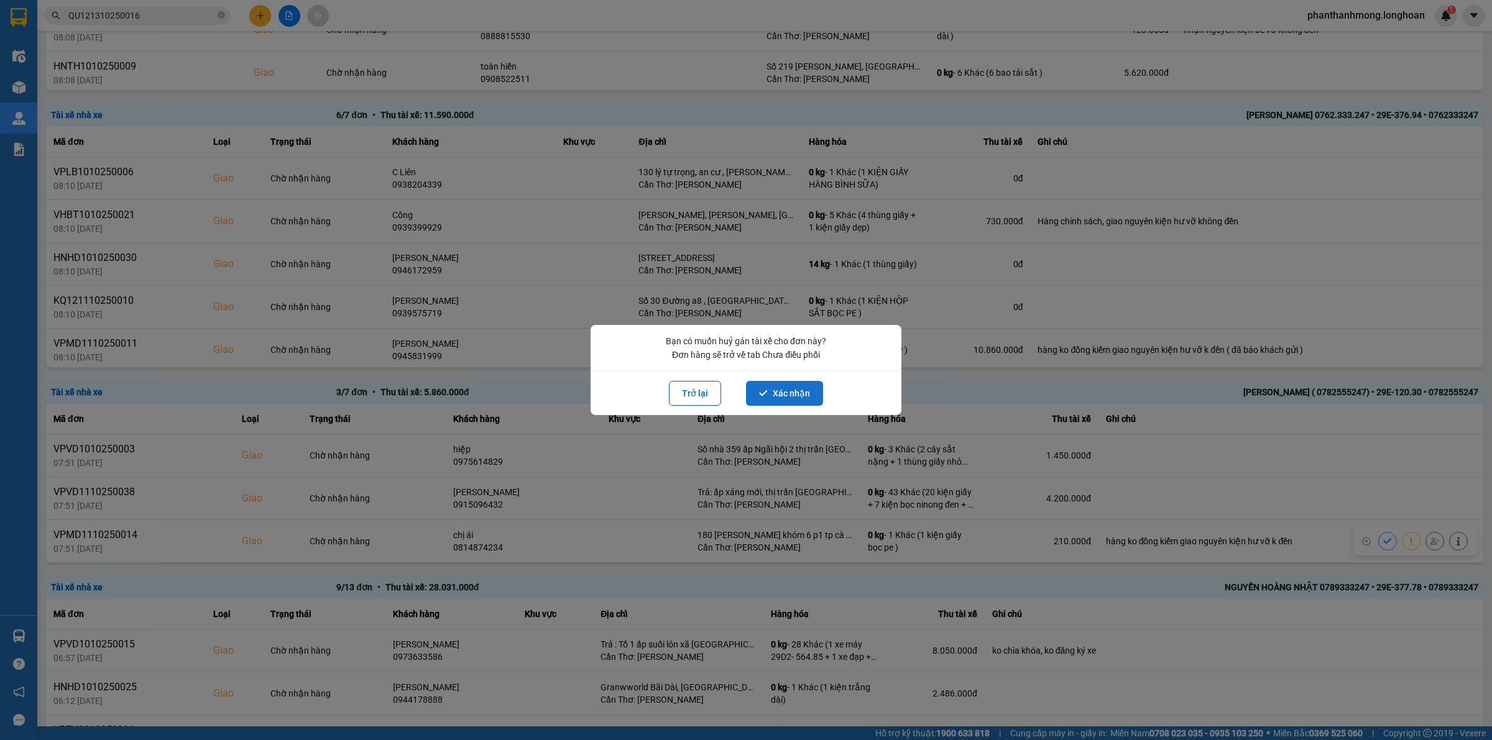
click at [794, 395] on button "Xác nhận" at bounding box center [784, 393] width 77 height 25
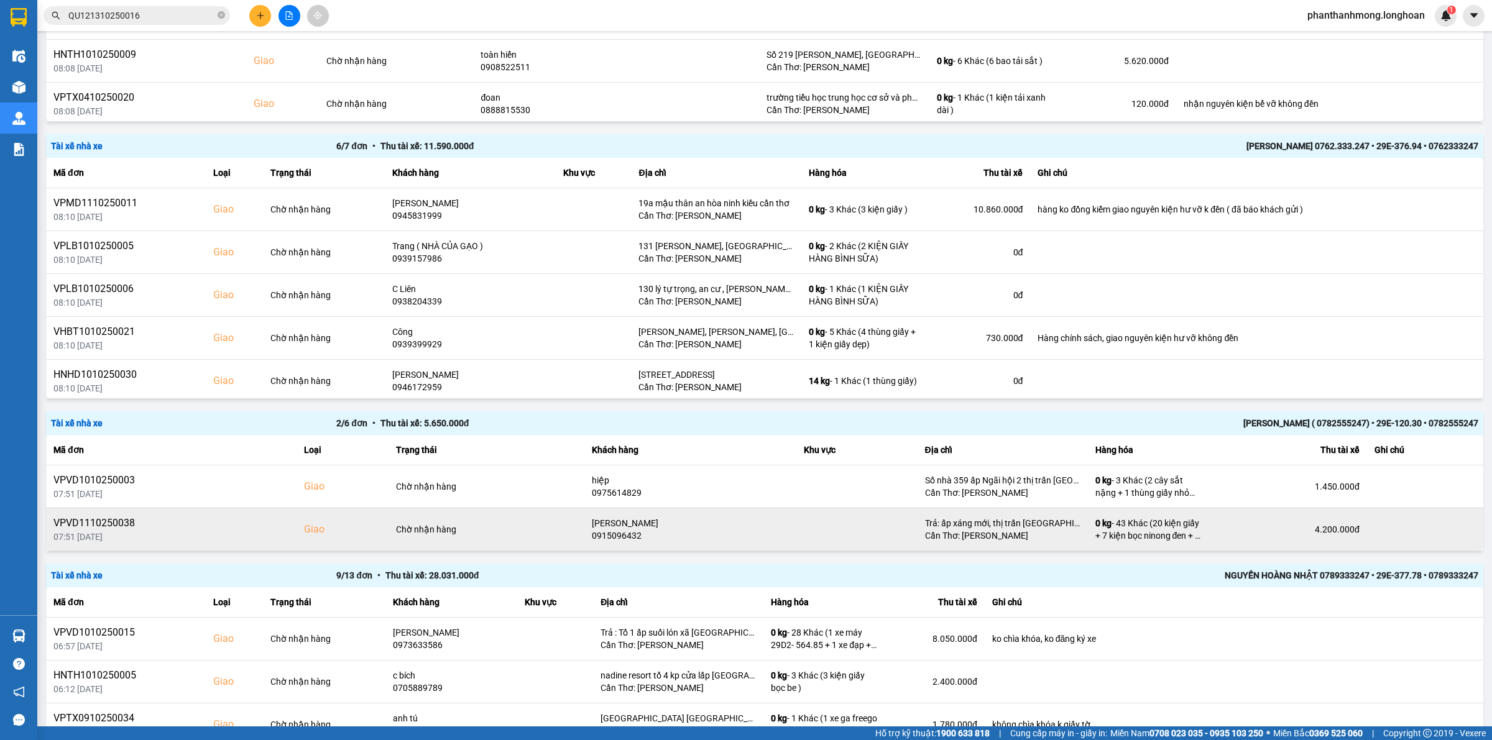
scroll to position [314, 0]
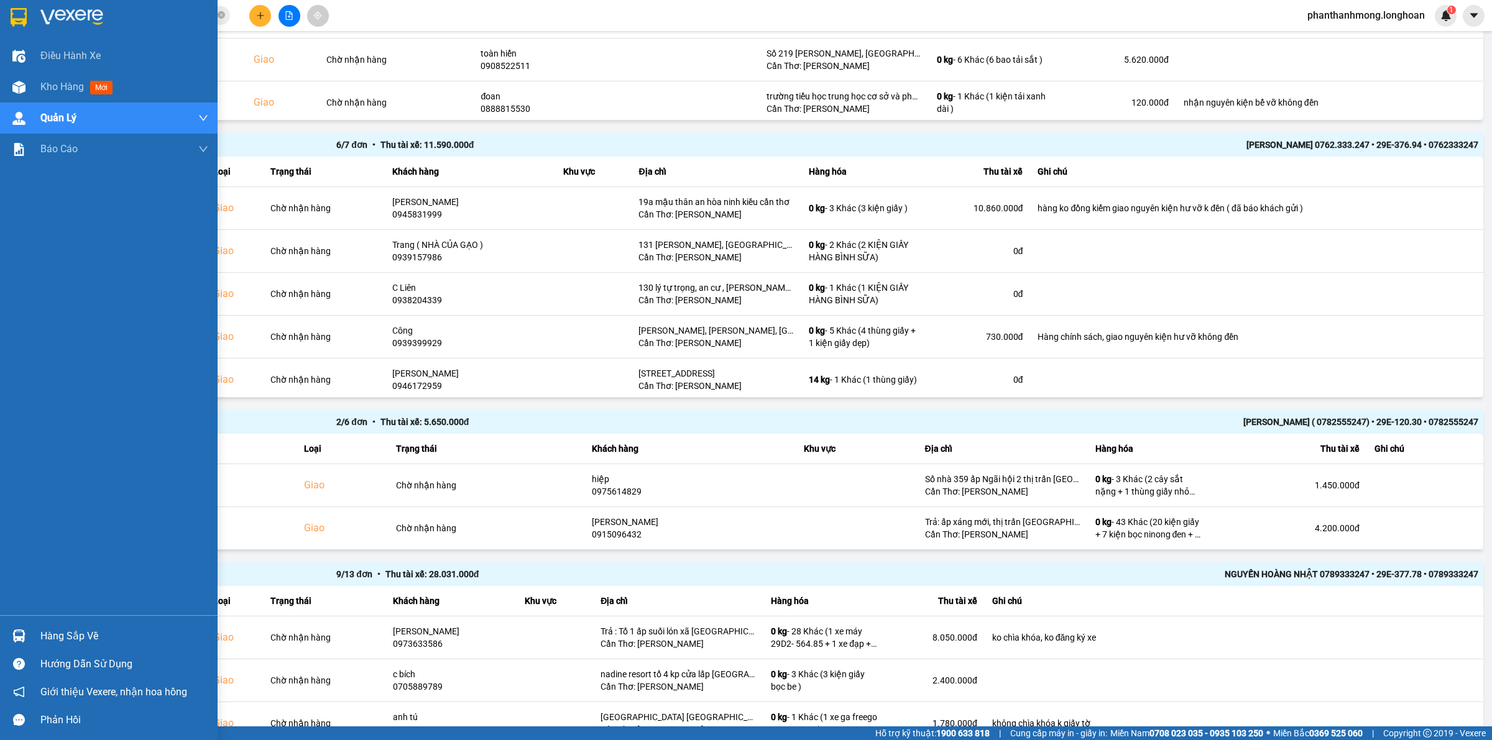
click at [25, 12] on img at bounding box center [19, 17] width 16 height 19
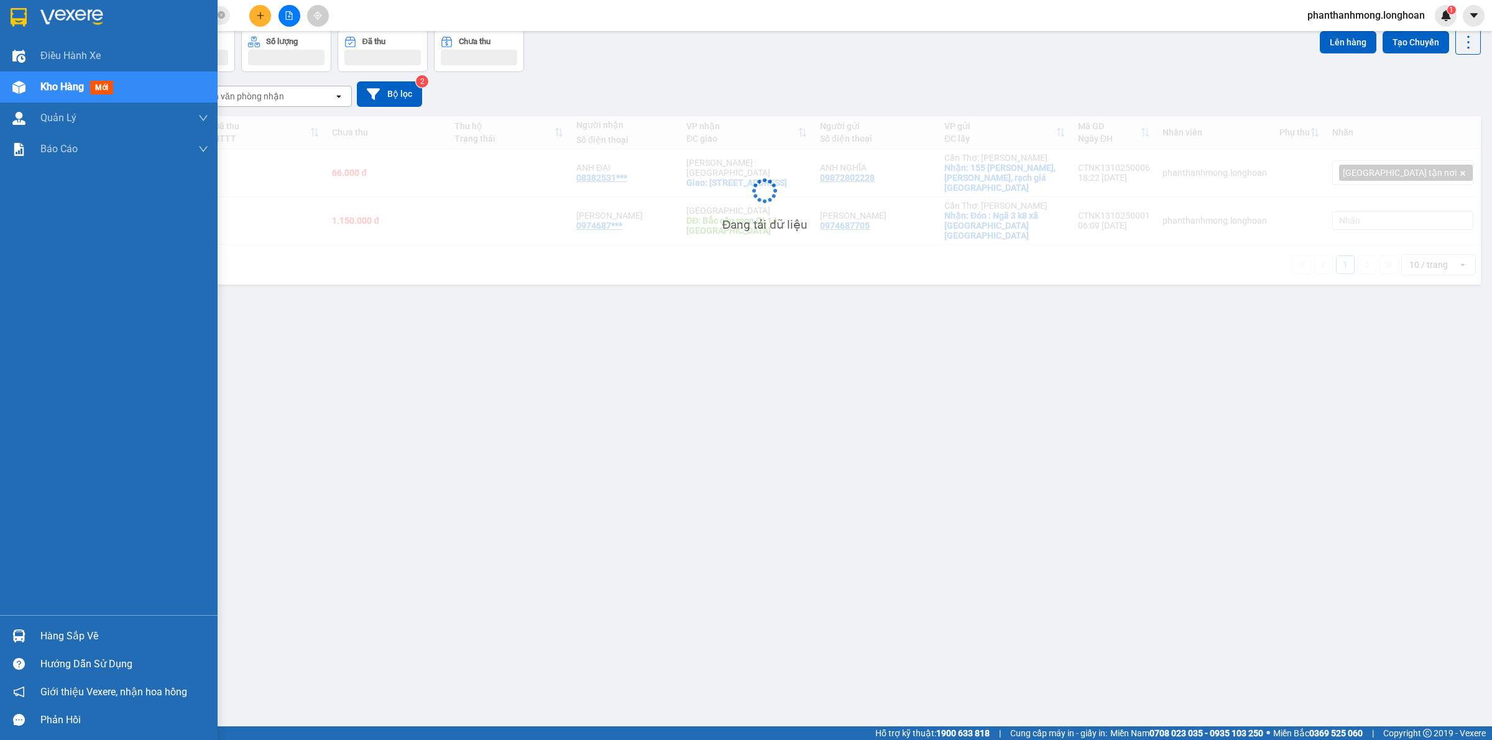
scroll to position [57, 0]
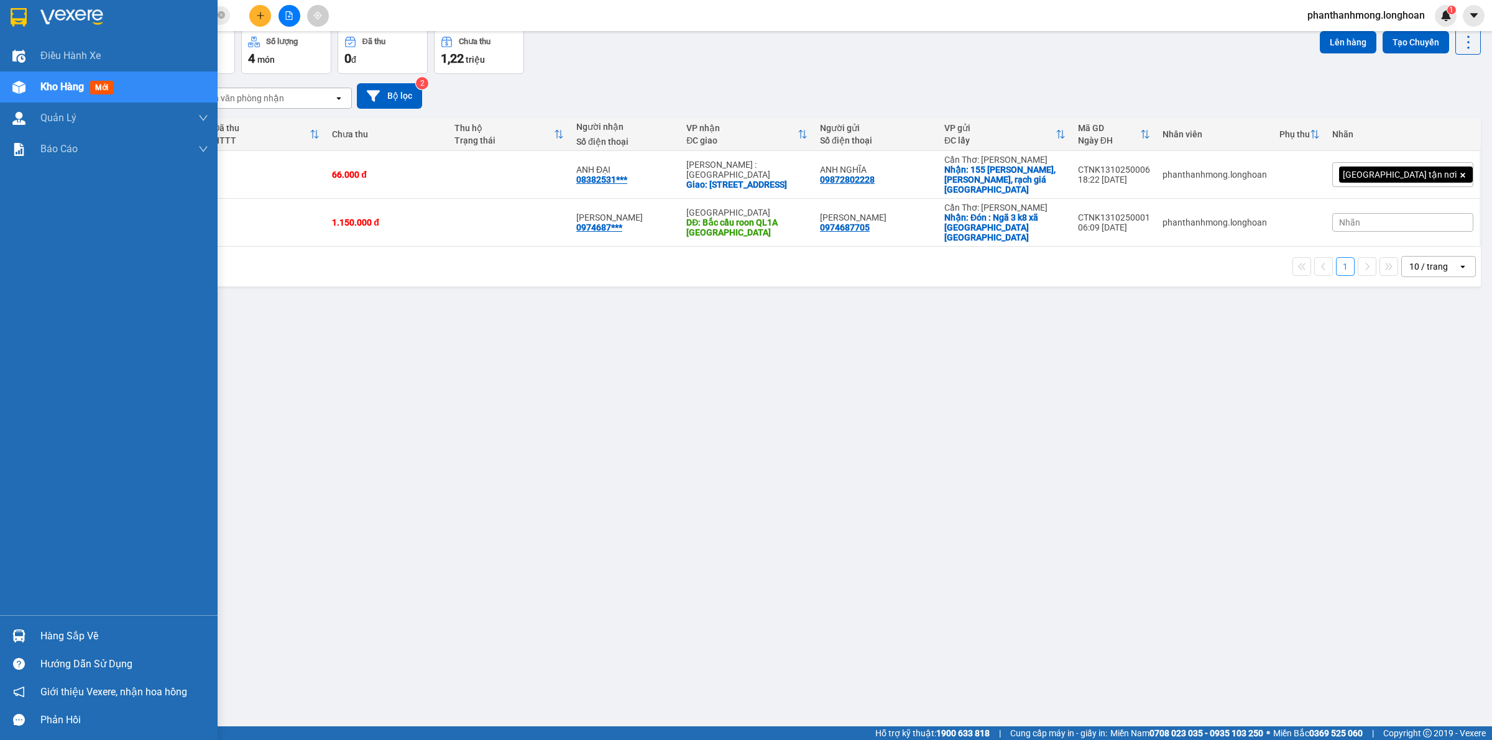
click at [24, 13] on img at bounding box center [19, 17] width 16 height 19
click at [17, 640] on img at bounding box center [18, 636] width 13 height 13
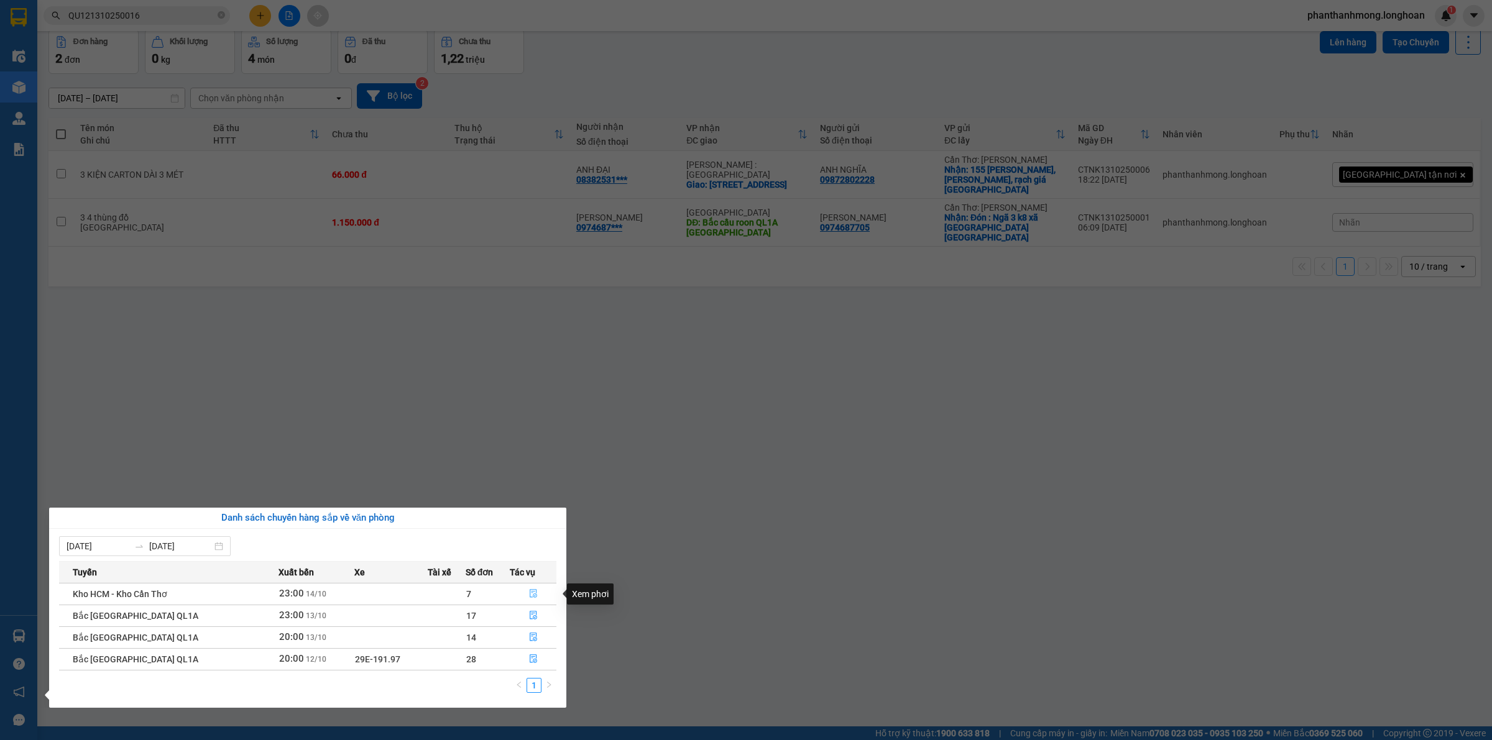
click at [530, 594] on icon "file-done" at bounding box center [533, 593] width 9 height 9
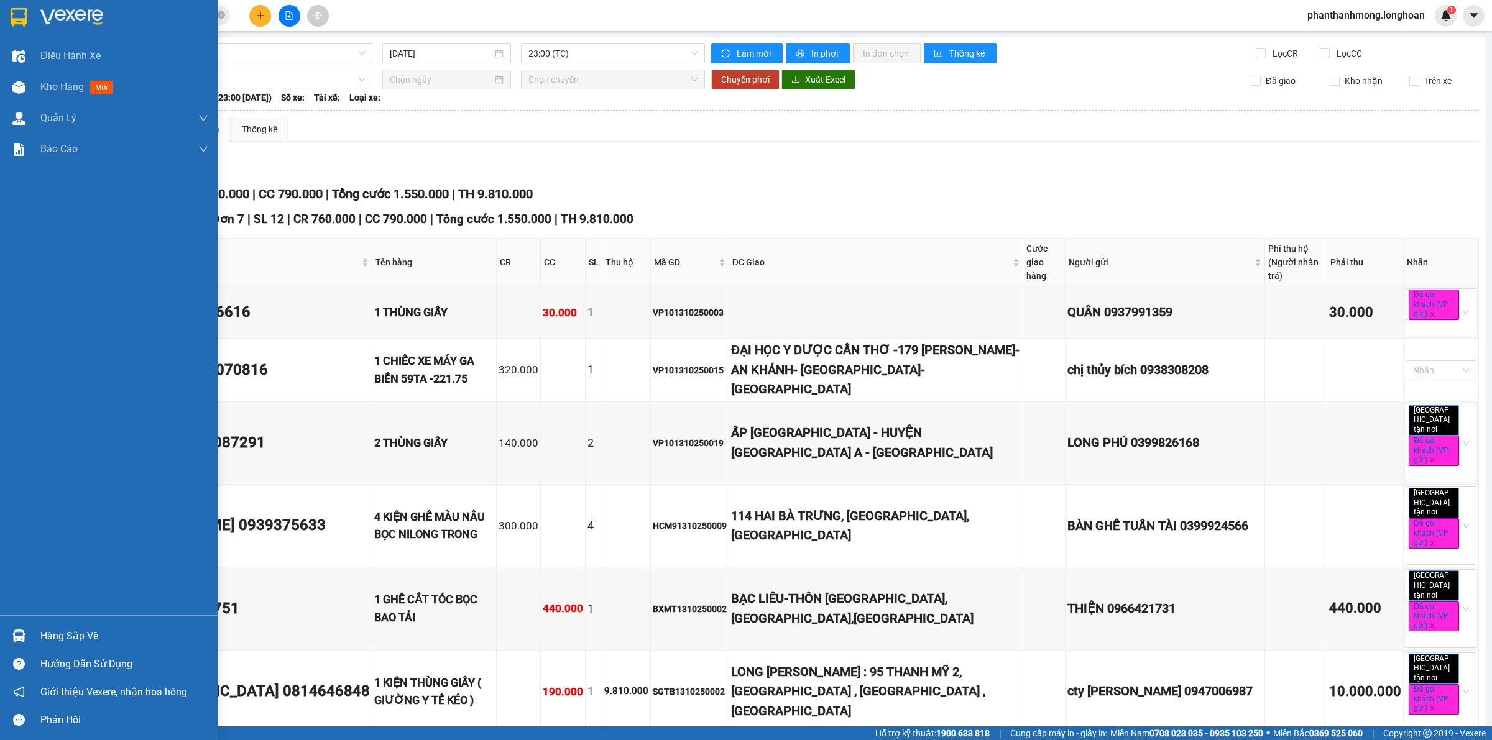
click at [11, 627] on div at bounding box center [19, 636] width 22 height 22
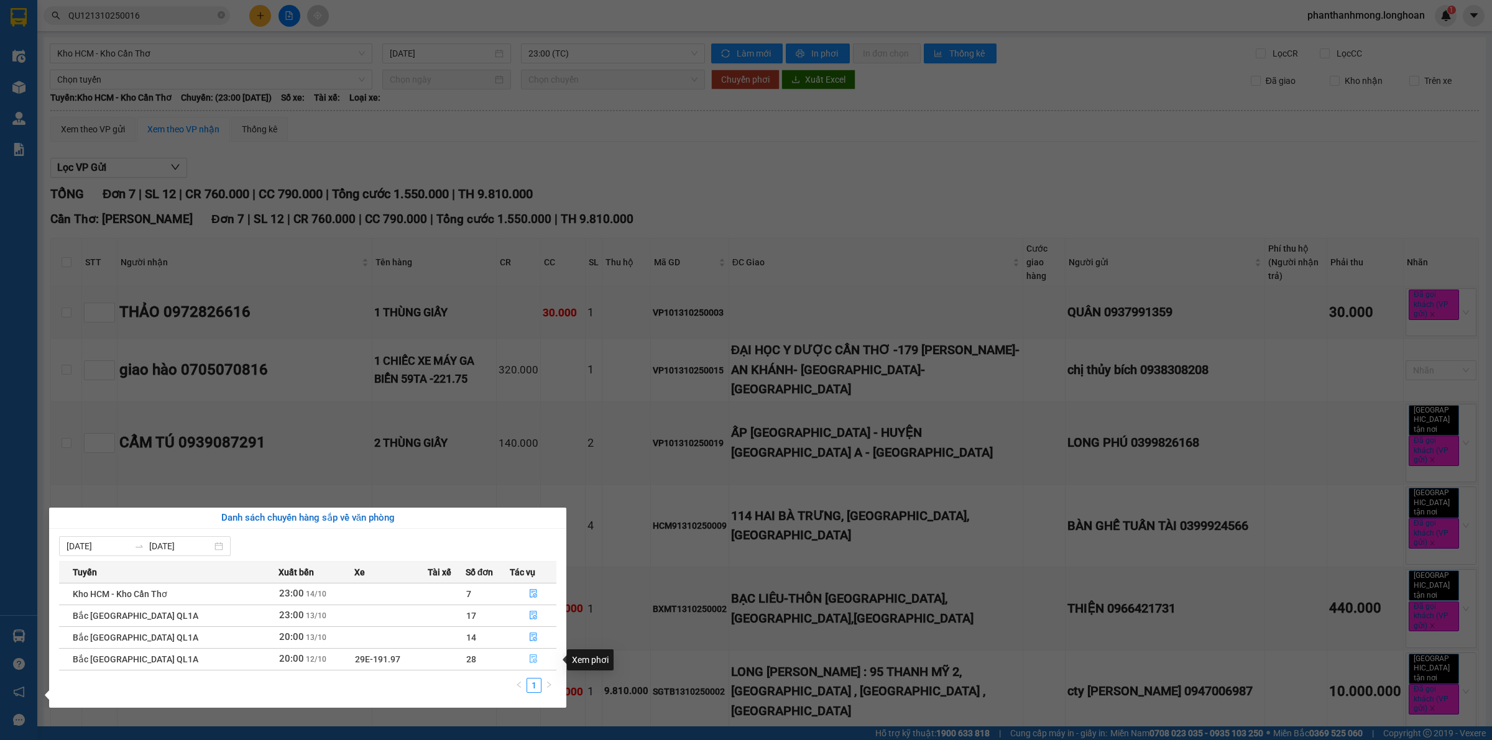
click at [533, 663] on icon "file-done" at bounding box center [533, 659] width 9 height 9
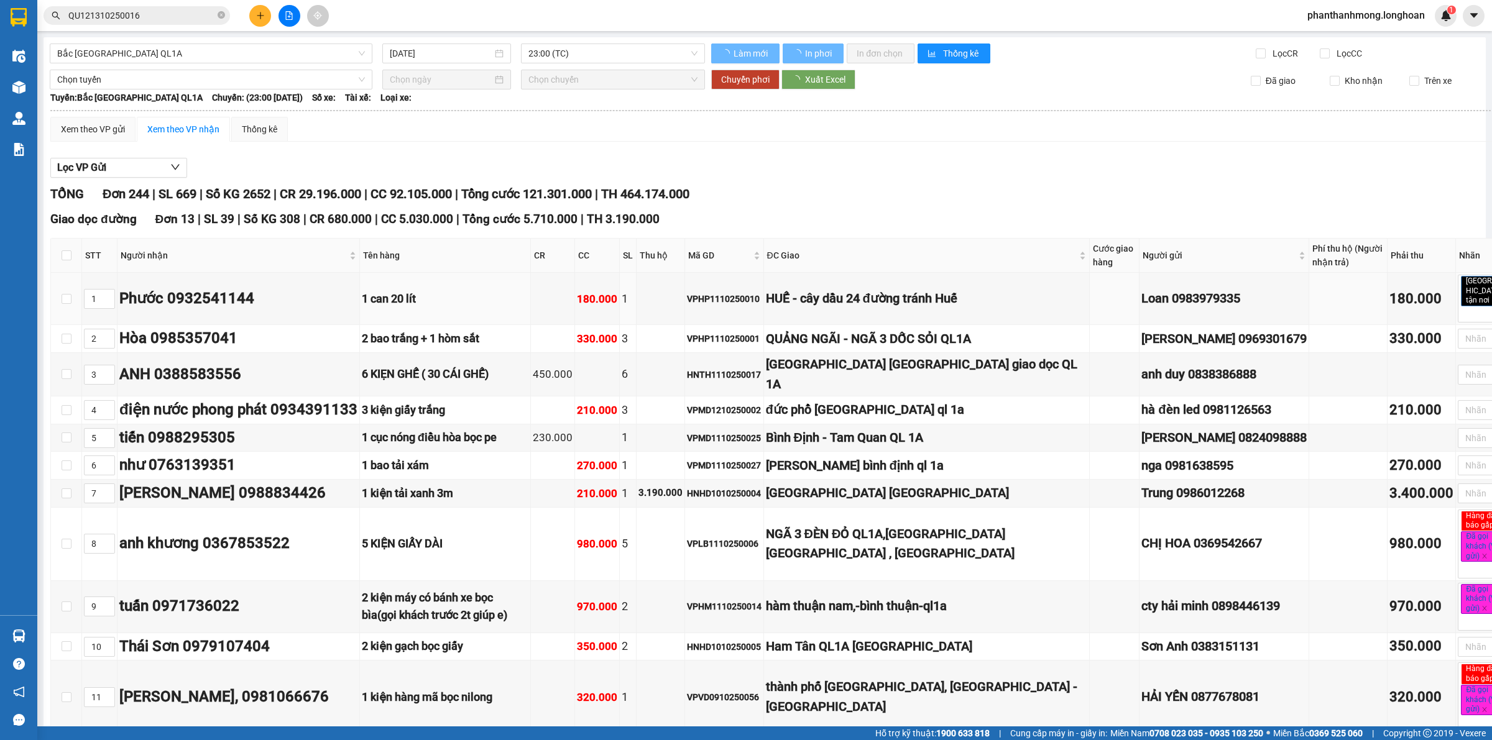
type input "[DATE]"
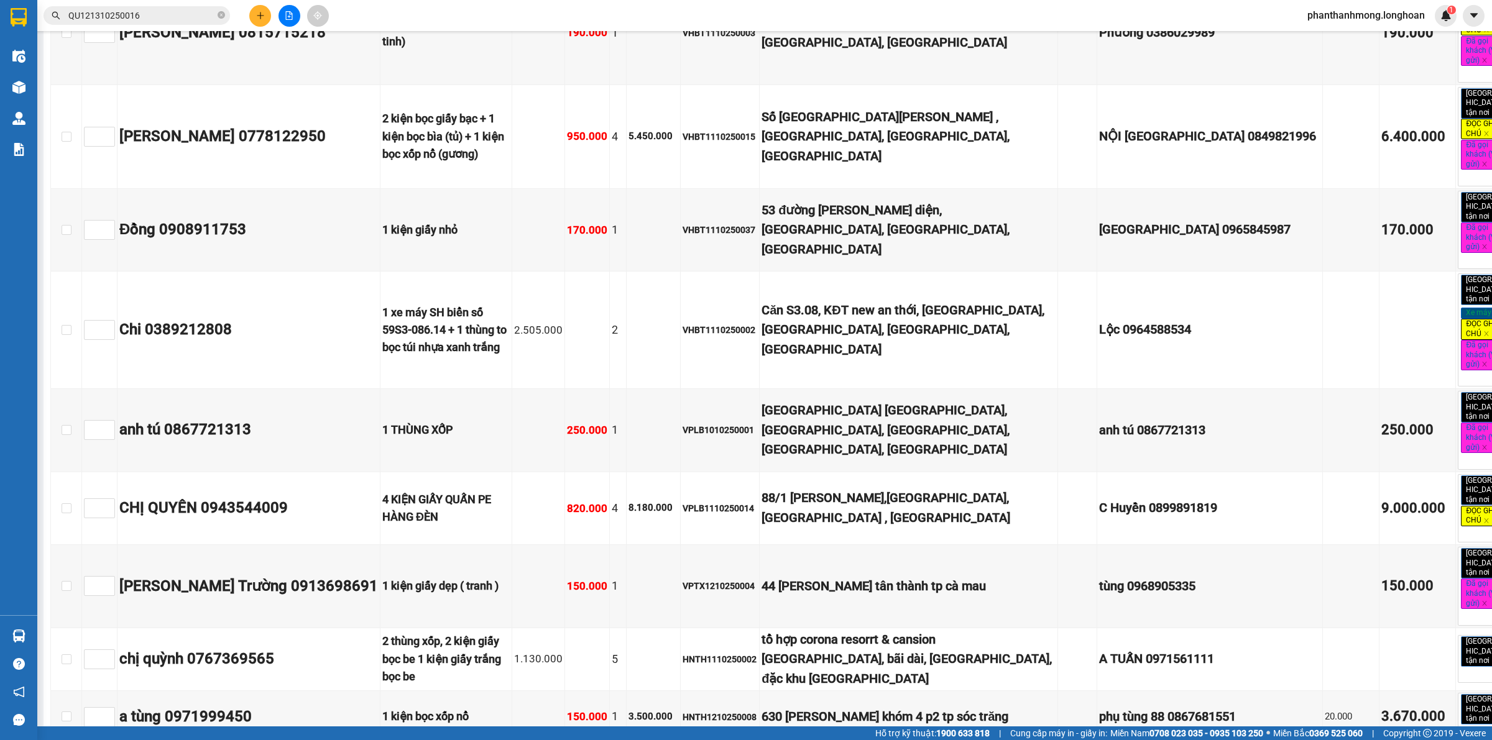
scroll to position [2769, 0]
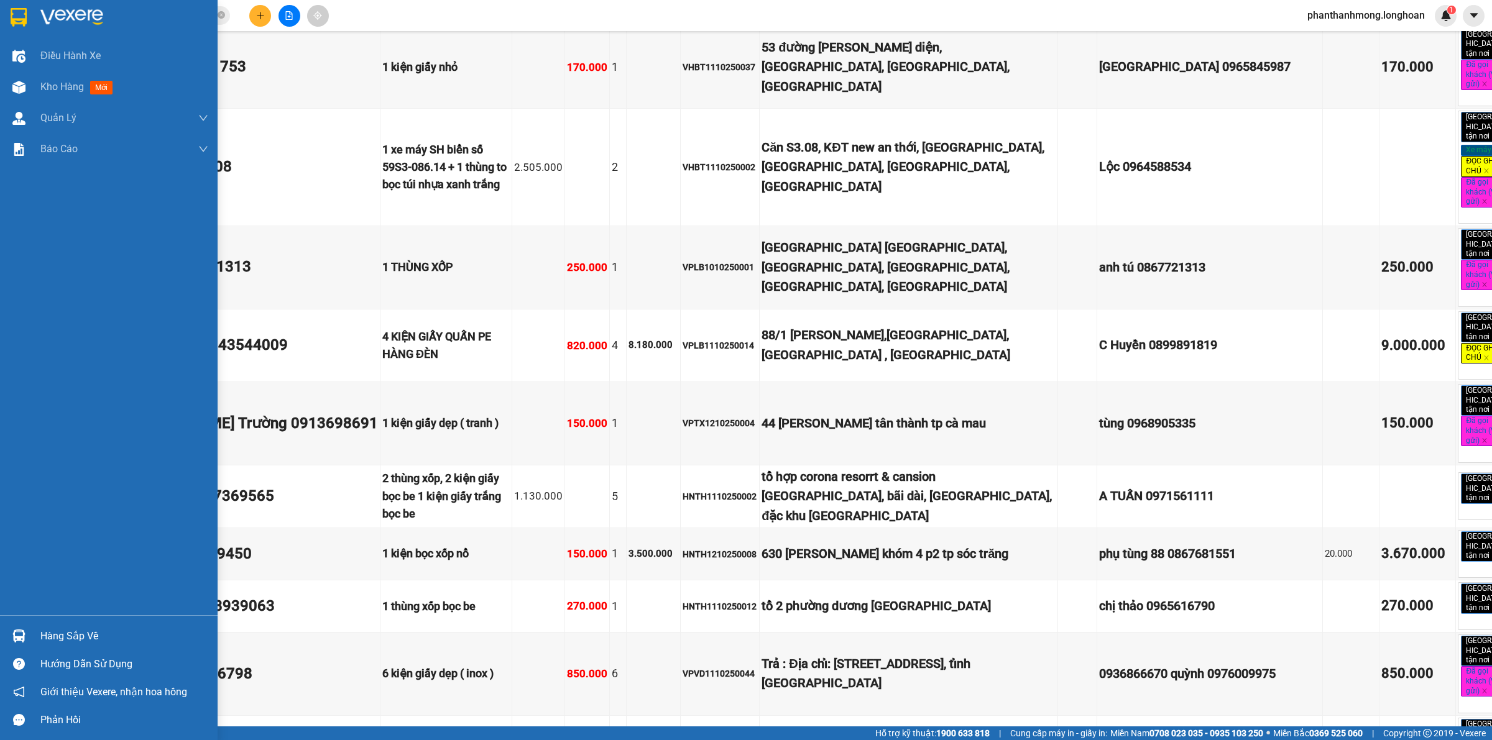
click at [11, 16] on img at bounding box center [19, 17] width 16 height 19
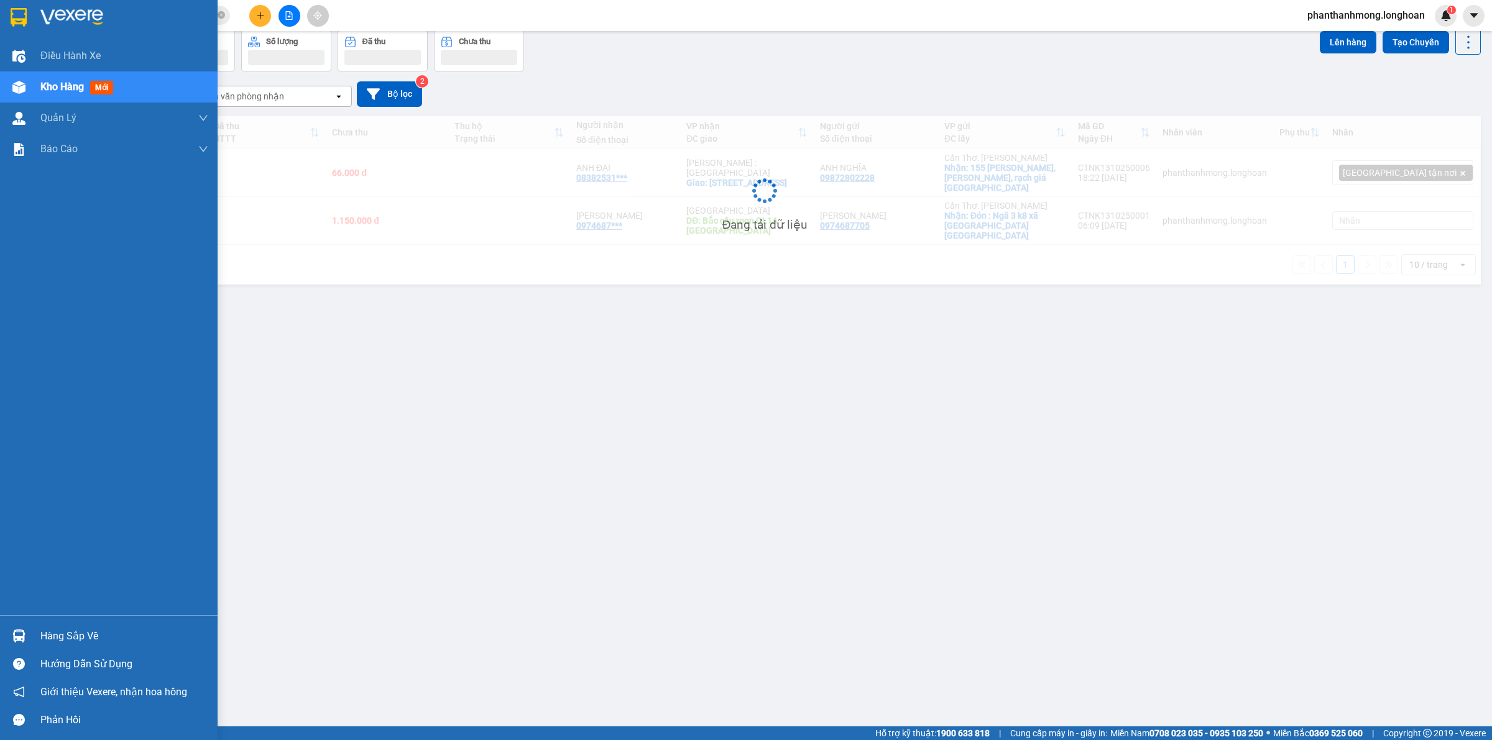
scroll to position [57, 0]
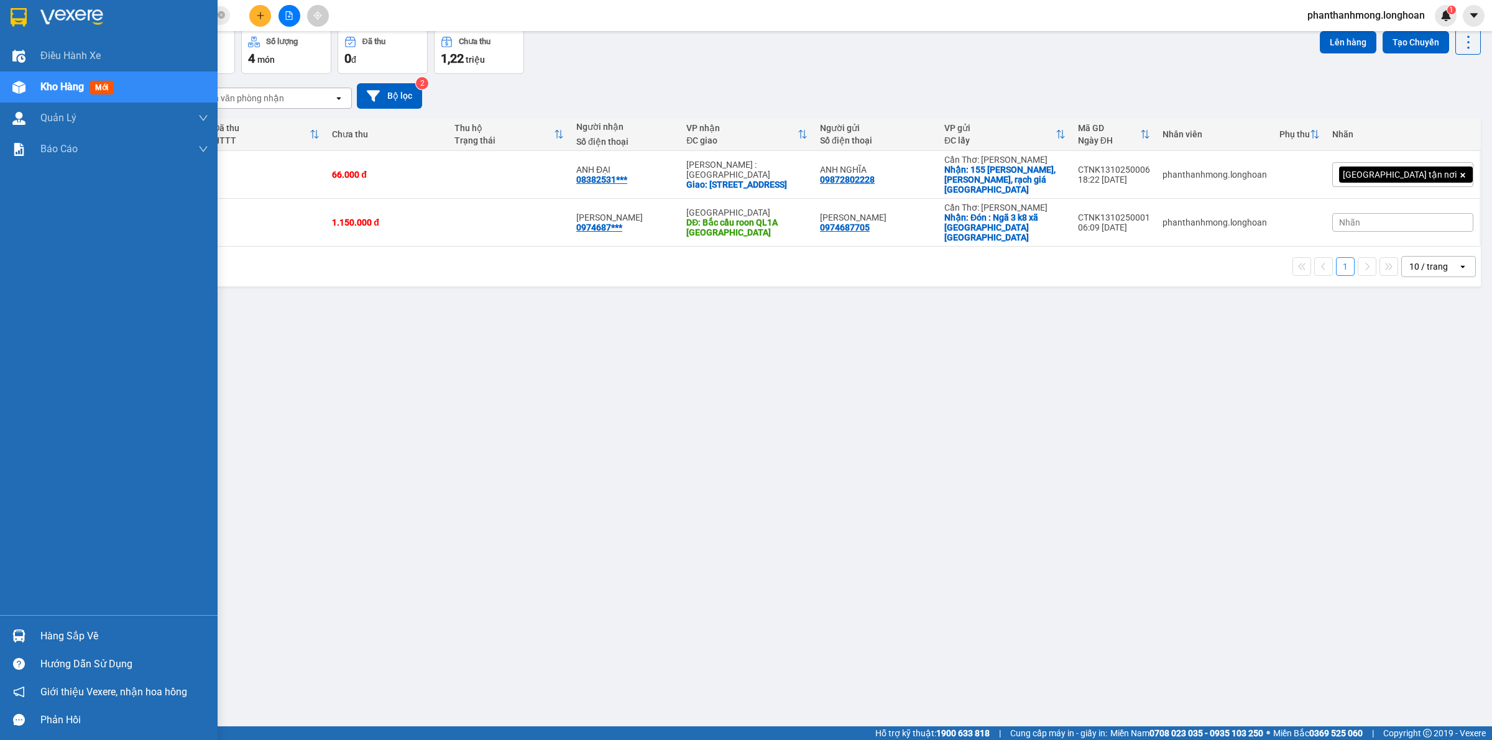
click at [12, 17] on img at bounding box center [19, 17] width 16 height 19
click at [16, 19] on img at bounding box center [19, 17] width 16 height 19
click at [0, 12] on div at bounding box center [109, 20] width 218 height 40
drag, startPoint x: 4, startPoint y: 8, endPoint x: 25, endPoint y: 2, distance: 22.0
click at [4, 9] on div at bounding box center [109, 20] width 218 height 40
